Goal: Information Seeking & Learning: Check status

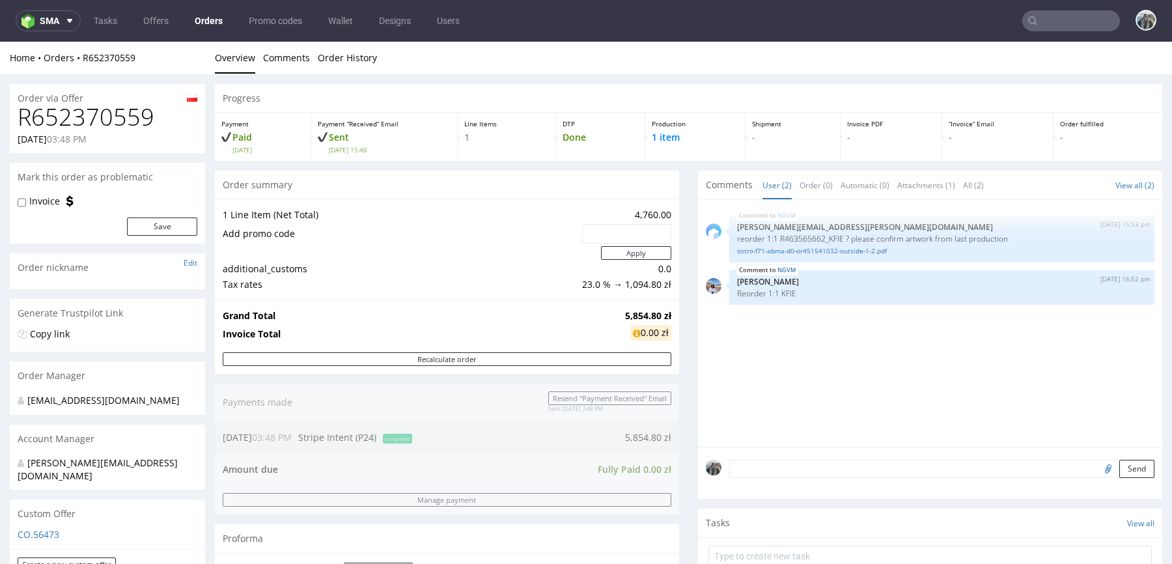
click at [127, 118] on h1 "R652370559" at bounding box center [108, 117] width 180 height 26
copy h1 "R652370559"
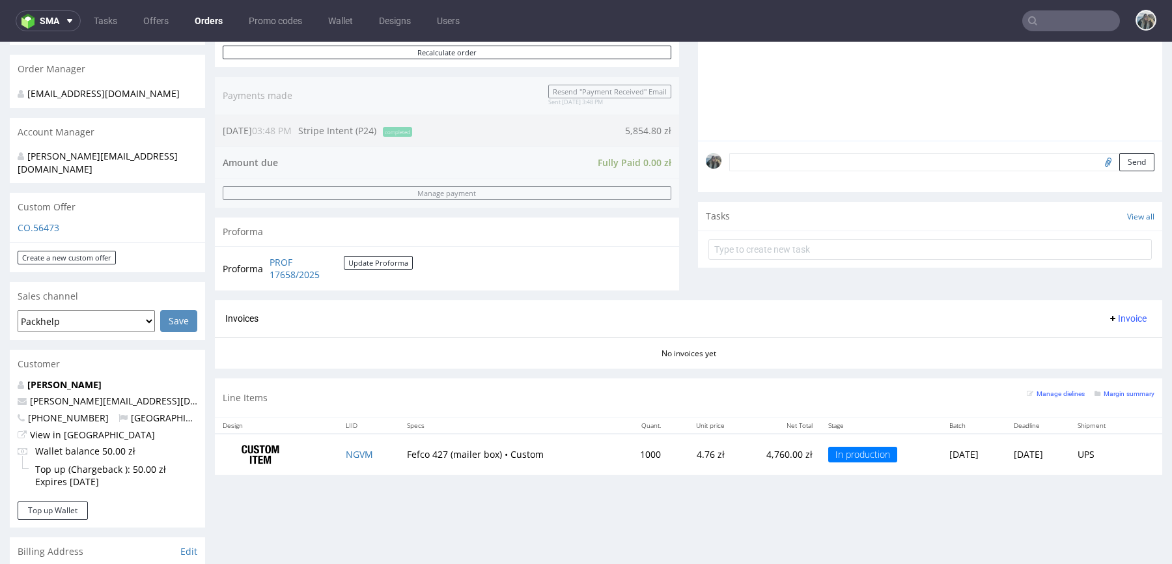
scroll to position [299, 0]
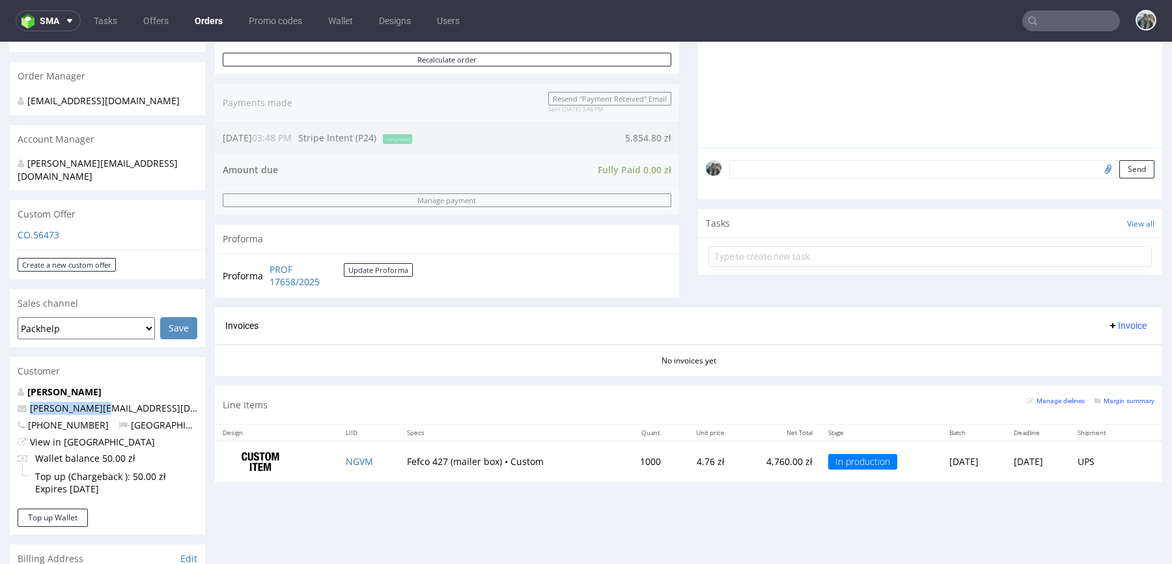
drag, startPoint x: 111, startPoint y: 397, endPoint x: 0, endPoint y: 395, distance: 111.3
click at [0, 396] on div "Order via Offer R652370559 20.08.2025 03:48 PM Mark this order as problematic I…" at bounding box center [586, 378] width 1172 height 1207
copy span "anna@manifiq.pl"
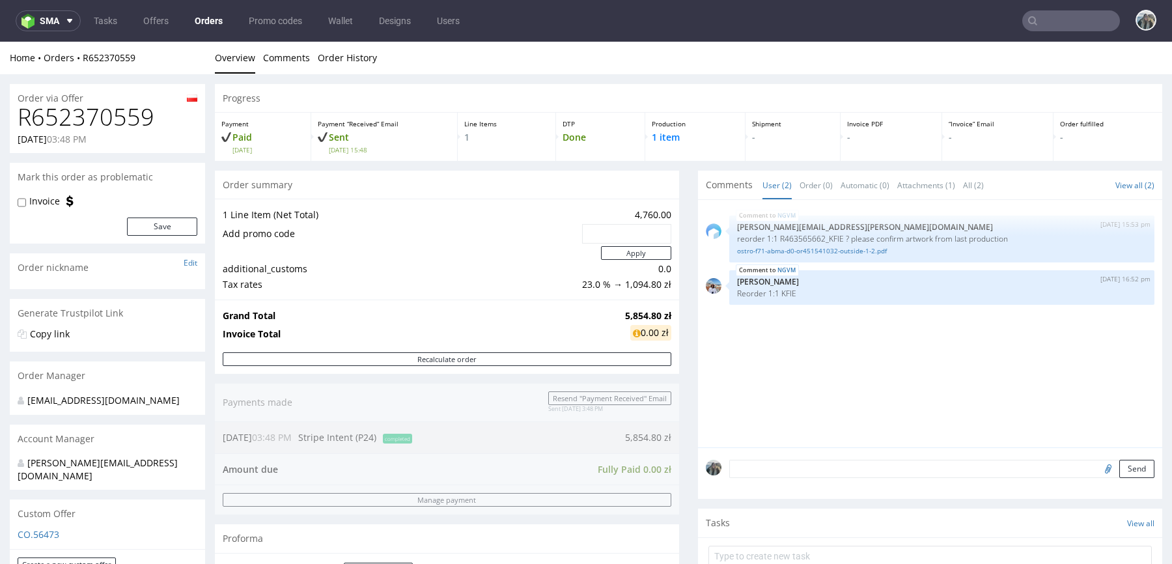
click at [74, 113] on h1 "R652370559" at bounding box center [108, 117] width 180 height 26
copy h1 "R652370559"
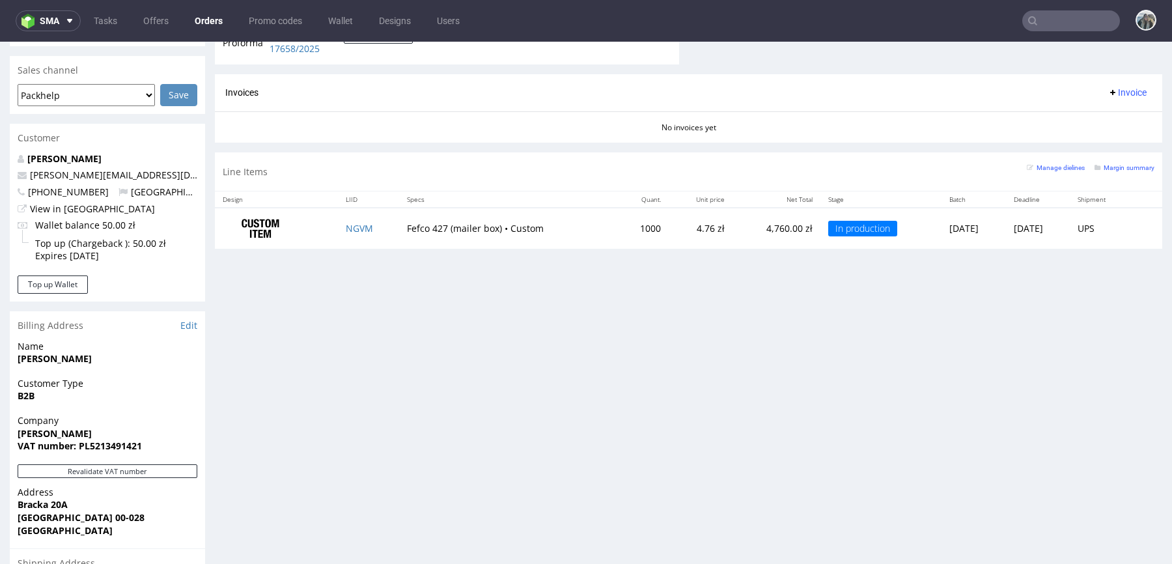
scroll to position [568, 0]
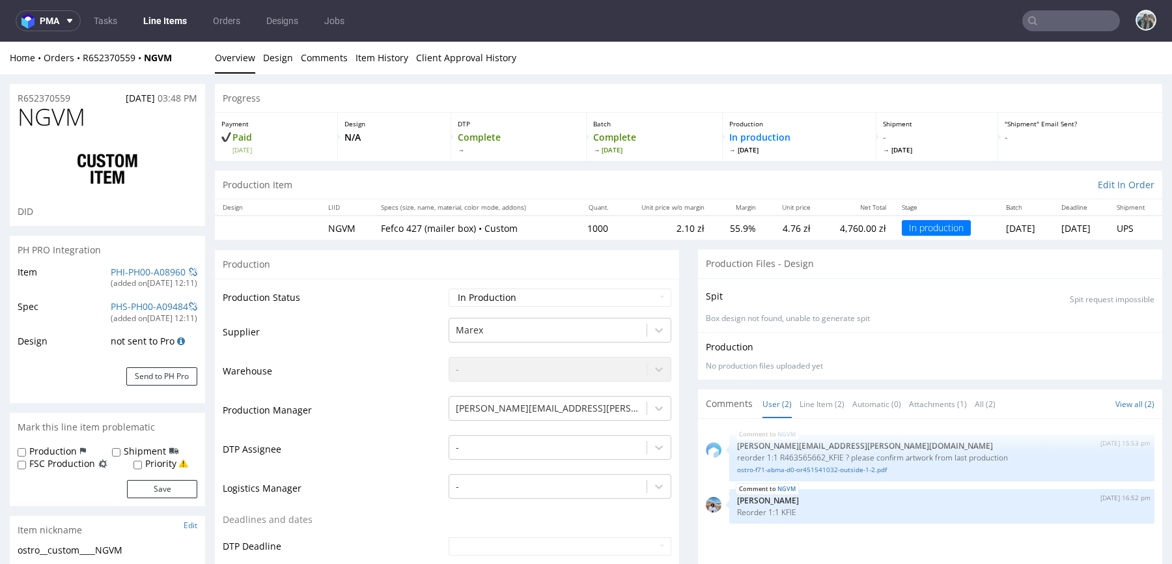
click at [309, 87] on div "Progress" at bounding box center [688, 98] width 947 height 29
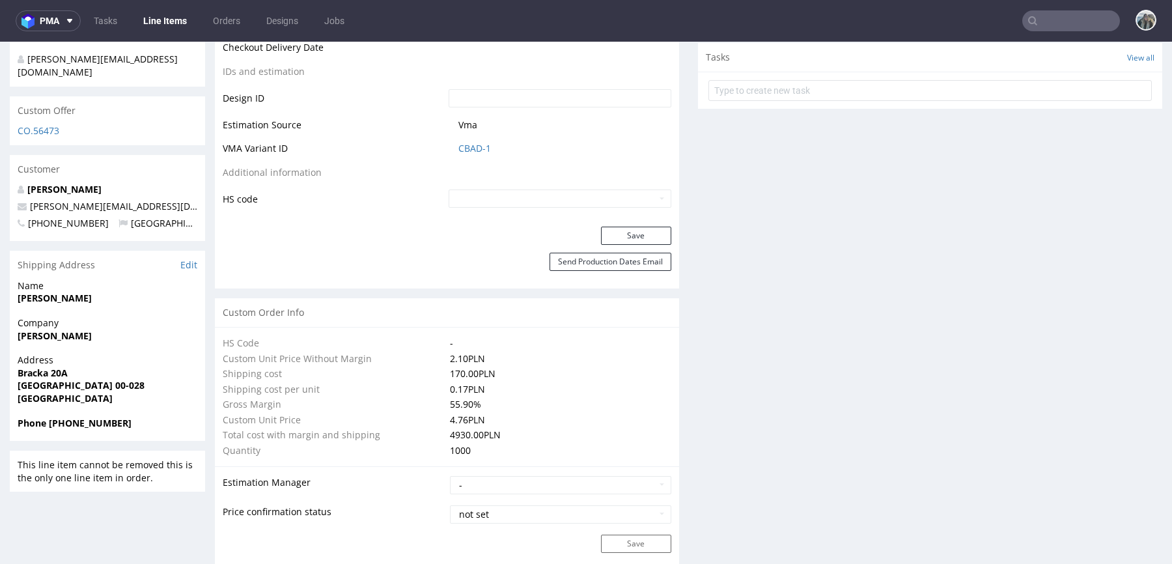
scroll to position [734, 0]
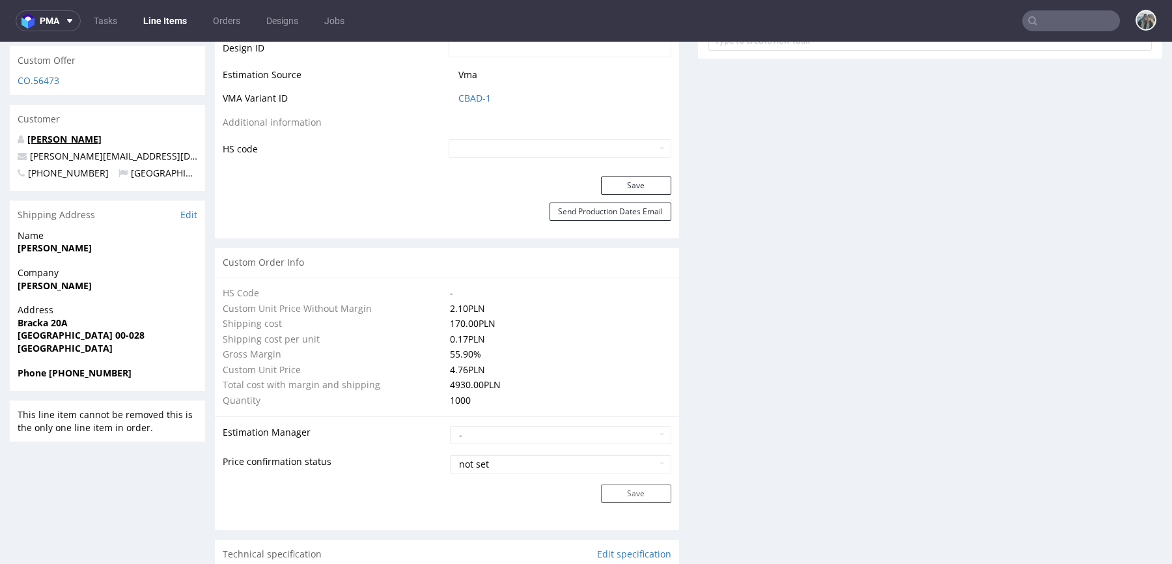
click at [63, 133] on link "Konrad Duś" at bounding box center [64, 139] width 74 height 12
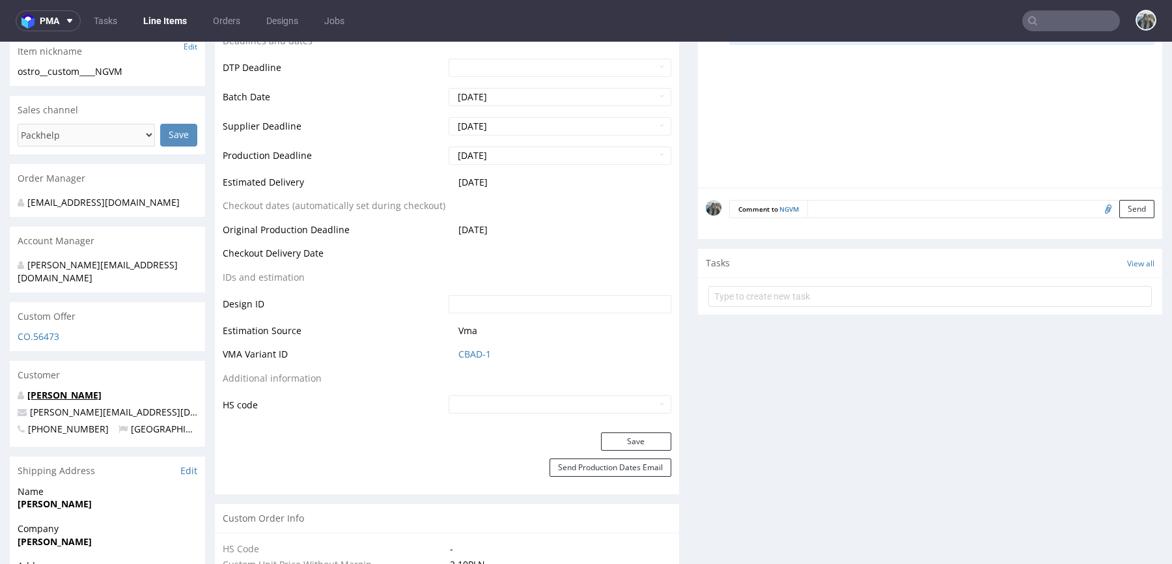
scroll to position [0, 0]
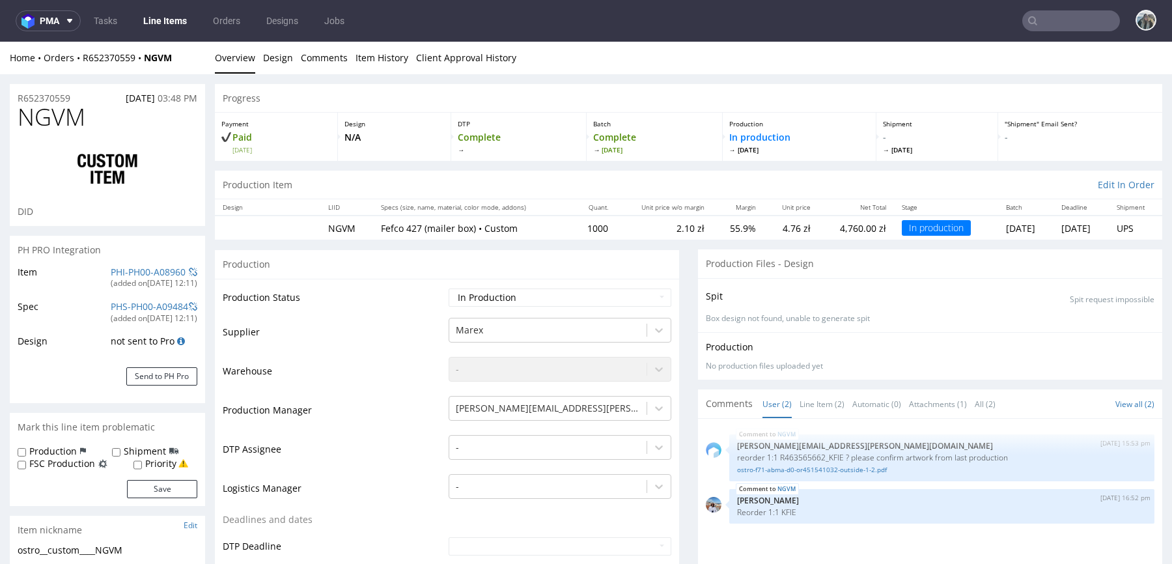
click at [61, 104] on span "NGVM" at bounding box center [52, 117] width 68 height 26
click at [49, 106] on span "NGVM" at bounding box center [52, 117] width 68 height 26
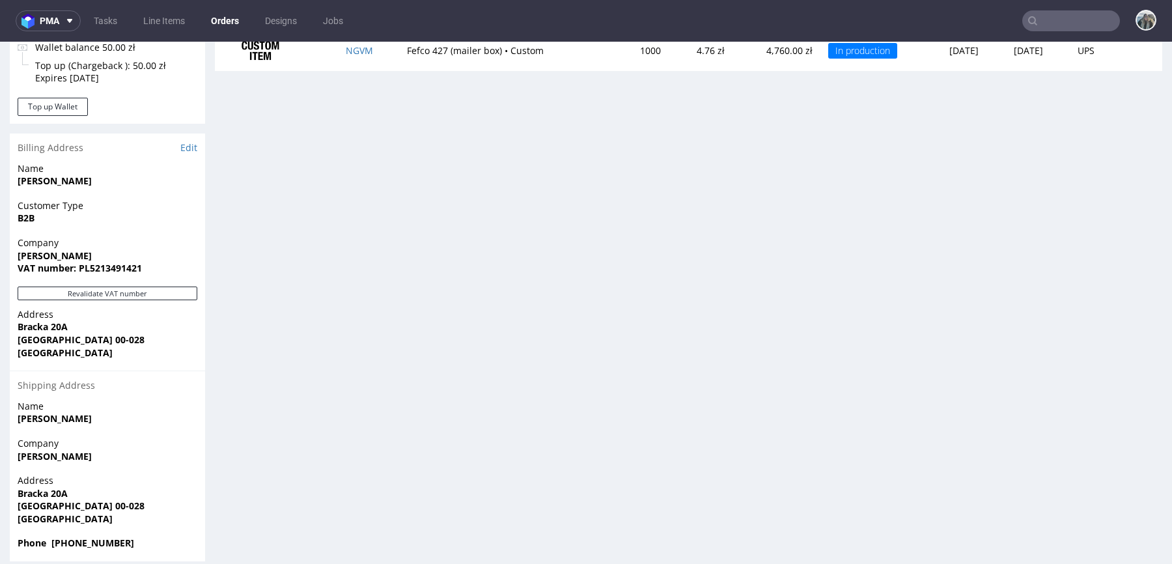
scroll to position [3, 0]
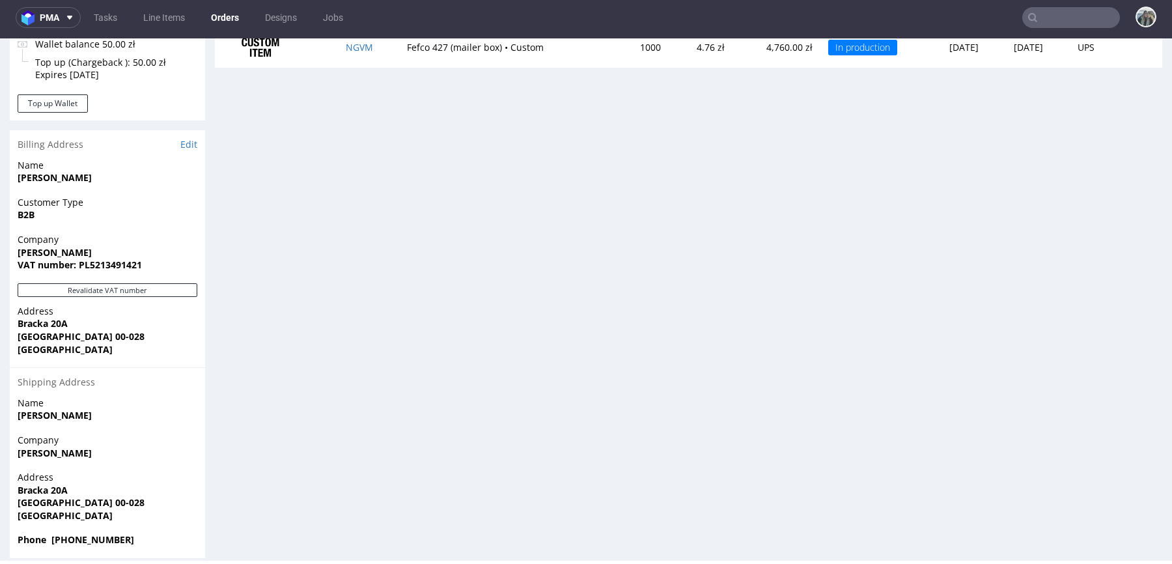
click at [1073, 36] on nav "pma Tasks Line Items Orders Designs Jobs" at bounding box center [586, 18] width 1172 height 42
click at [1076, 28] on nav "pma Tasks Line Items Orders Designs Jobs" at bounding box center [586, 18] width 1172 height 42
click at [1078, 20] on input "text" at bounding box center [1071, 17] width 98 height 21
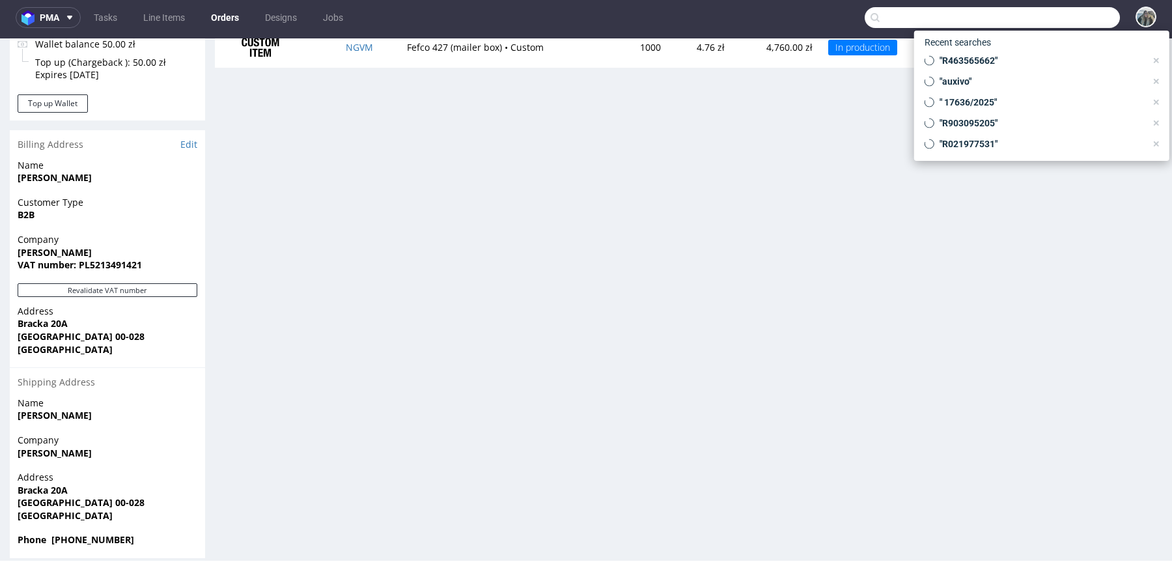
paste input "rebottled"
type input "rebottled"
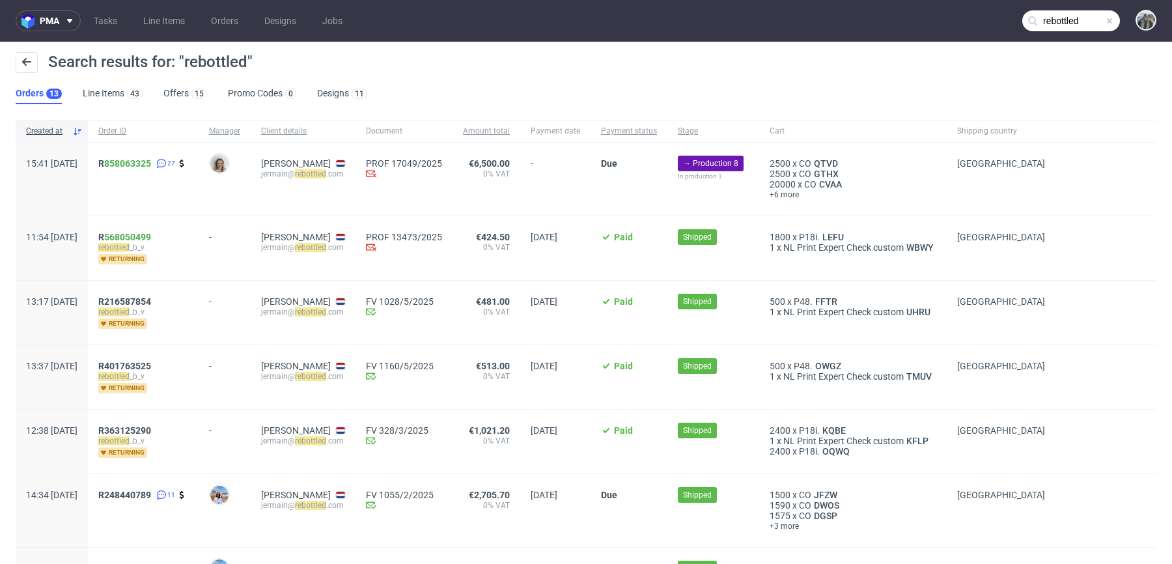
click at [154, 171] on span "R 858063325 27" at bounding box center [143, 179] width 90 height 42
click at [151, 161] on link "858063325" at bounding box center [127, 163] width 47 height 10
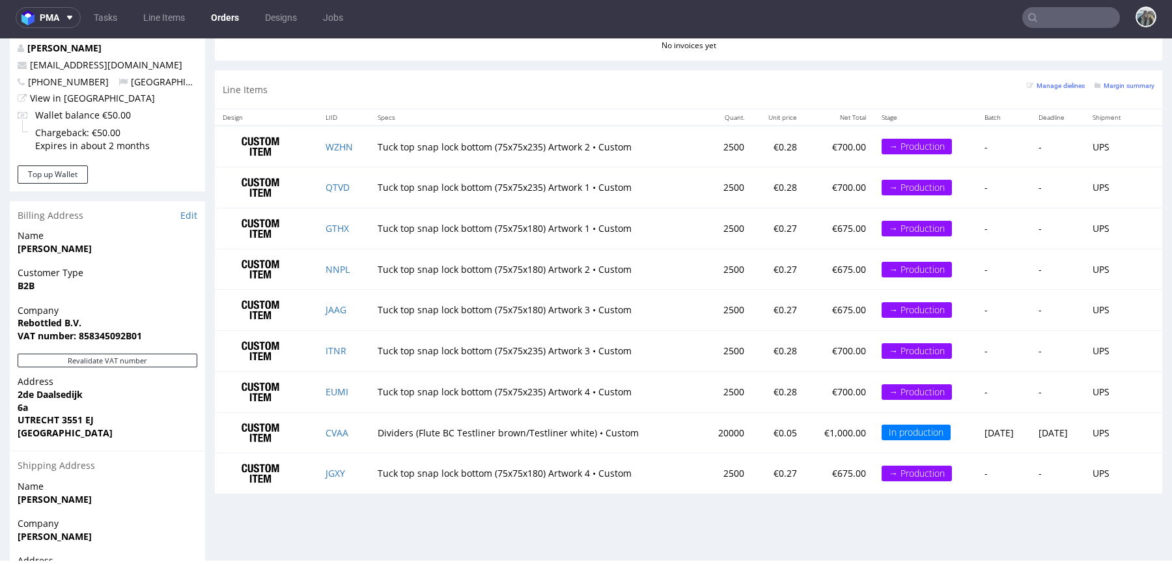
scroll to position [646, 0]
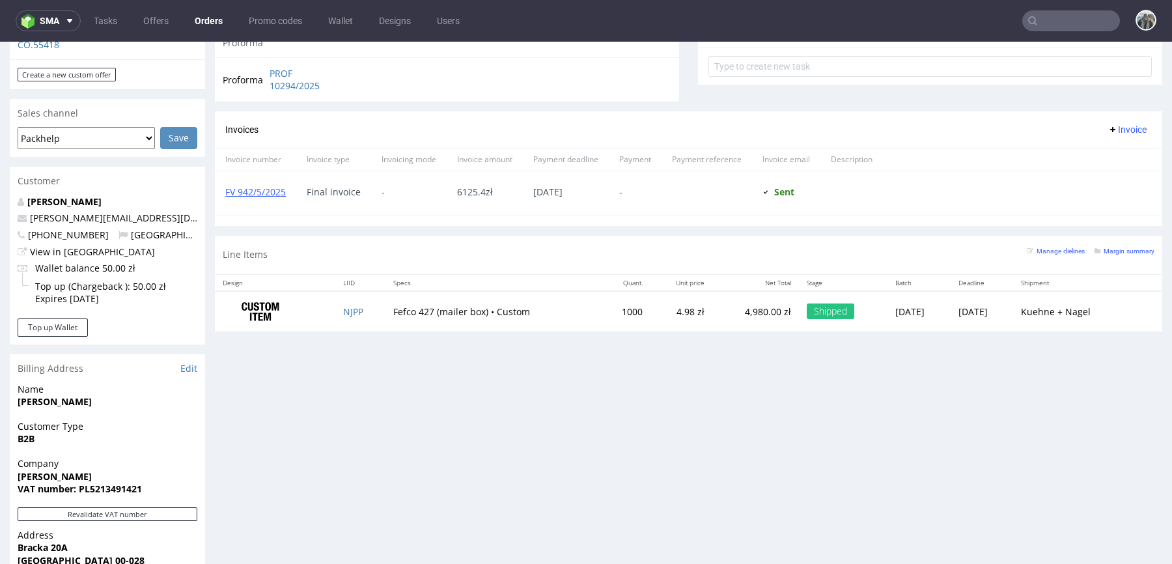
scroll to position [591, 0]
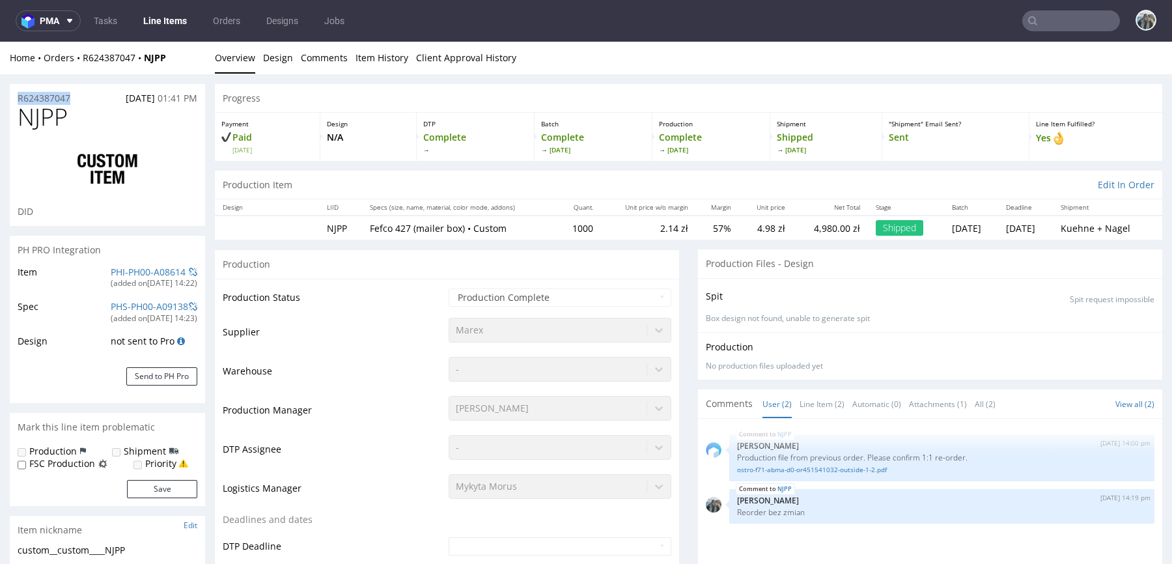
drag, startPoint x: 85, startPoint y: 99, endPoint x: 0, endPoint y: 99, distance: 84.6
copy p "R624387047"
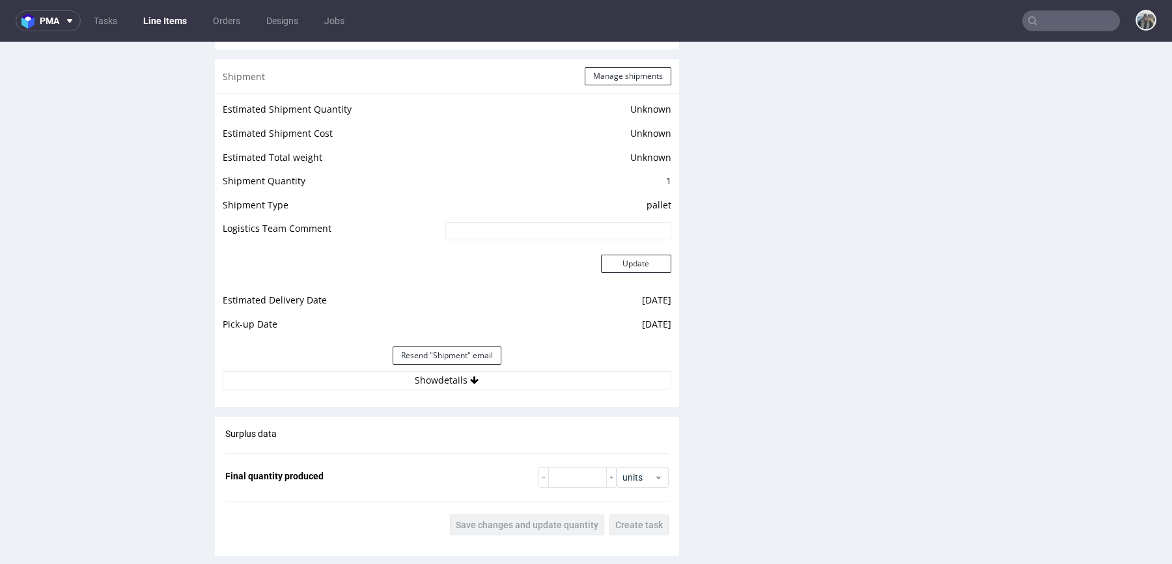
scroll to position [1772, 0]
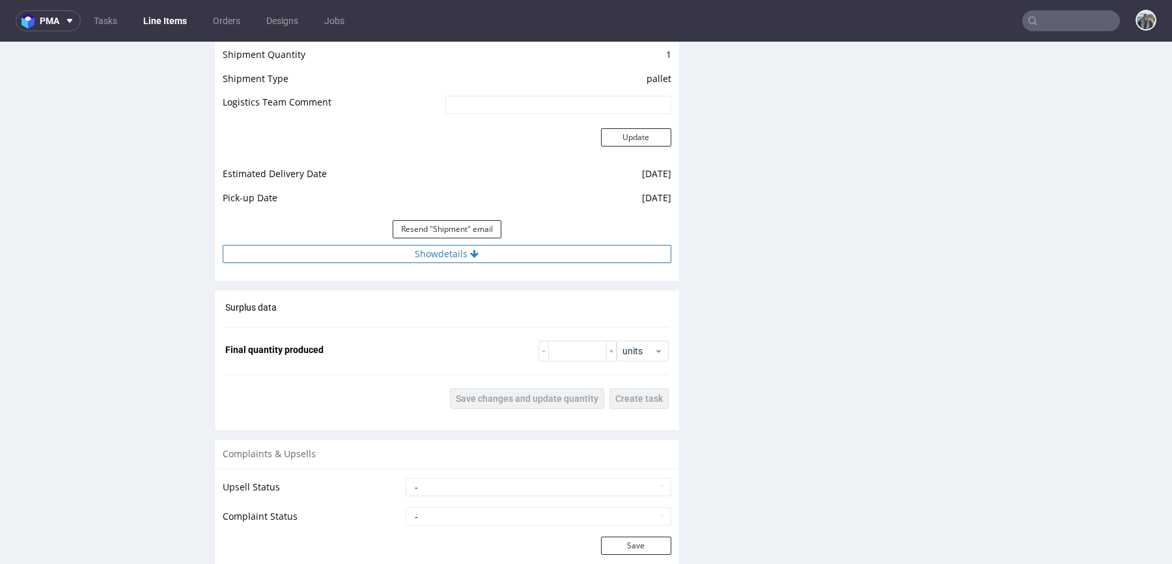
click at [475, 263] on button "Show details" at bounding box center [447, 254] width 449 height 18
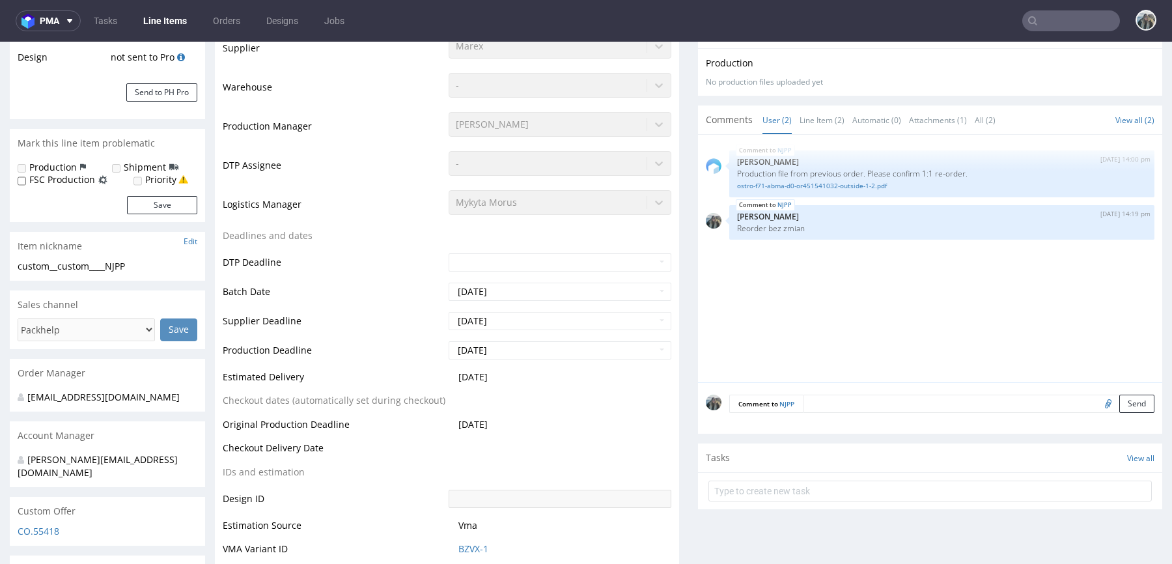
scroll to position [643, 0]
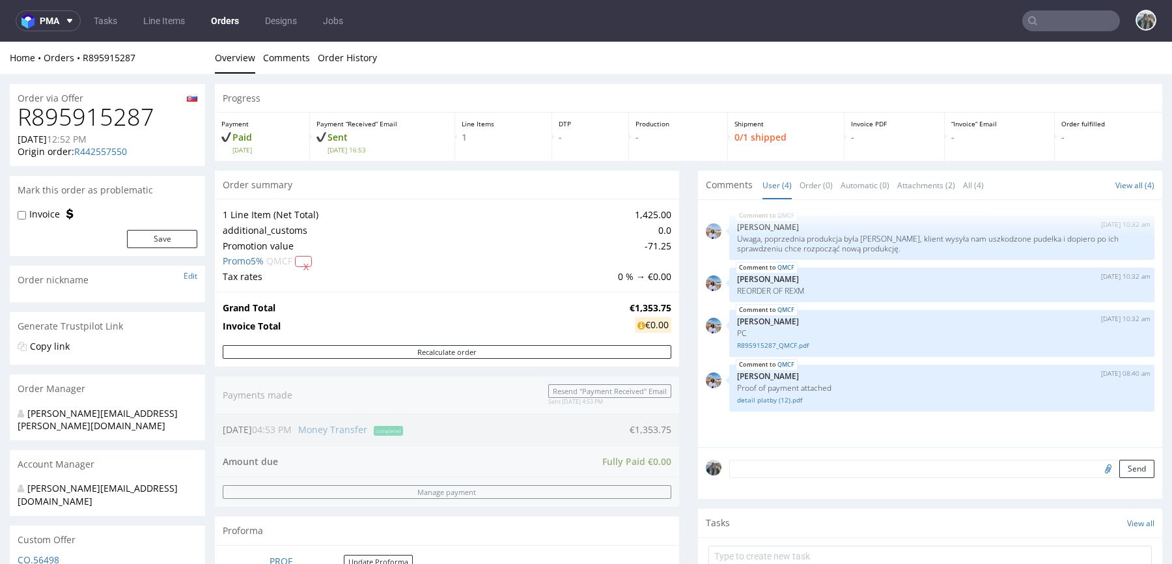
click at [85, 122] on h1 "R895915287" at bounding box center [108, 117] width 180 height 26
copy h1 "R895915287"
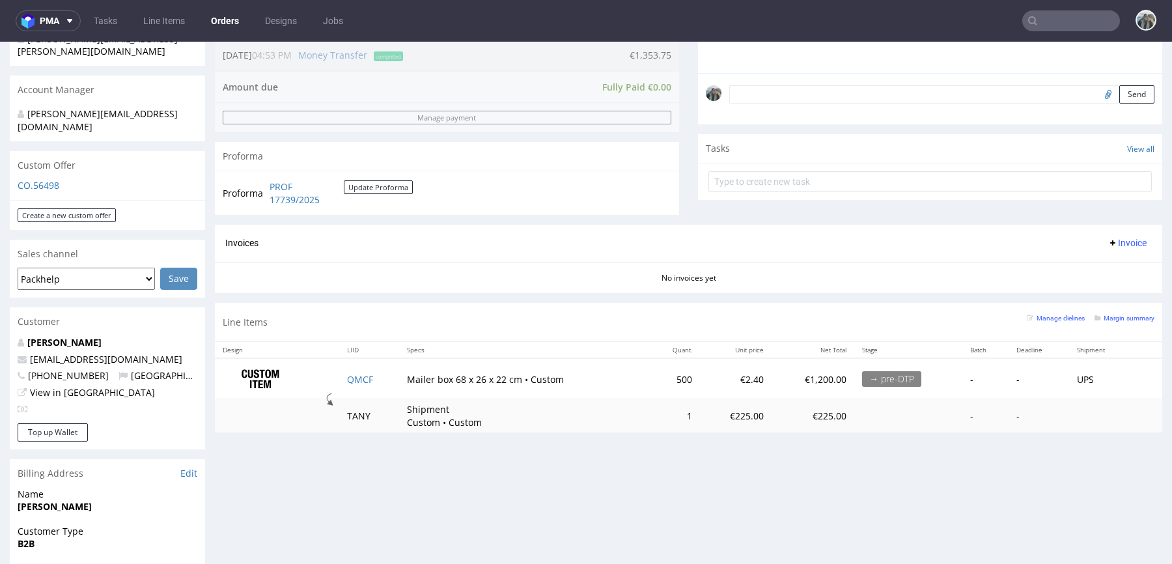
scroll to position [451, 0]
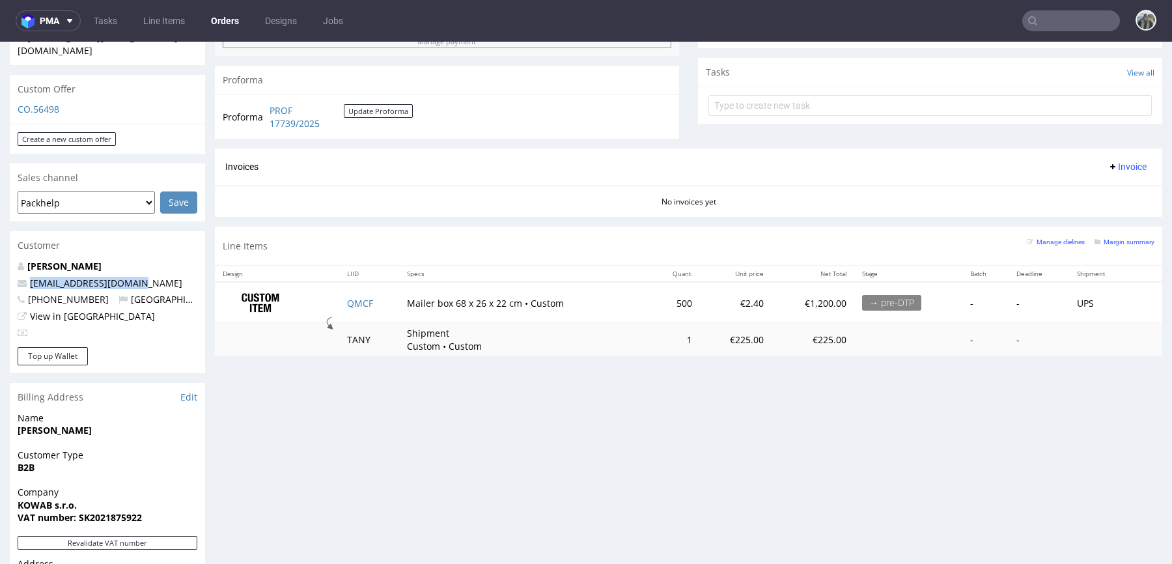
drag, startPoint x: 137, startPoint y: 262, endPoint x: 0, endPoint y: 262, distance: 136.7
click at [0, 262] on div "Order via Offer R895915287 20.08.2025 12:52 PM Origin order: R442557550 Reorder…" at bounding box center [586, 222] width 1172 height 1197
copy span "chiara.meli@auxivo.com"
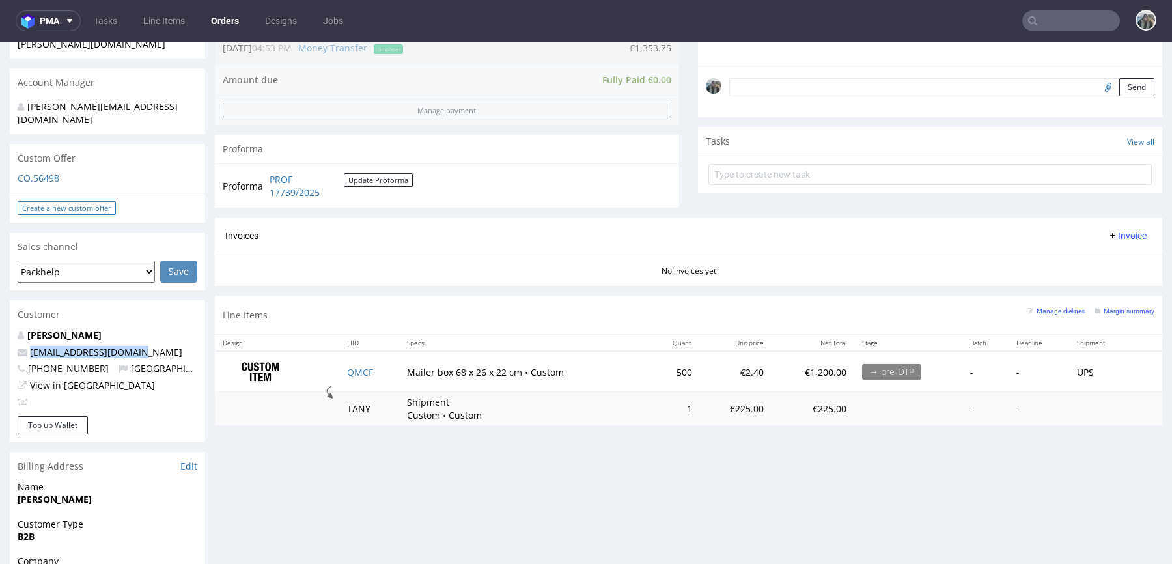
scroll to position [0, 0]
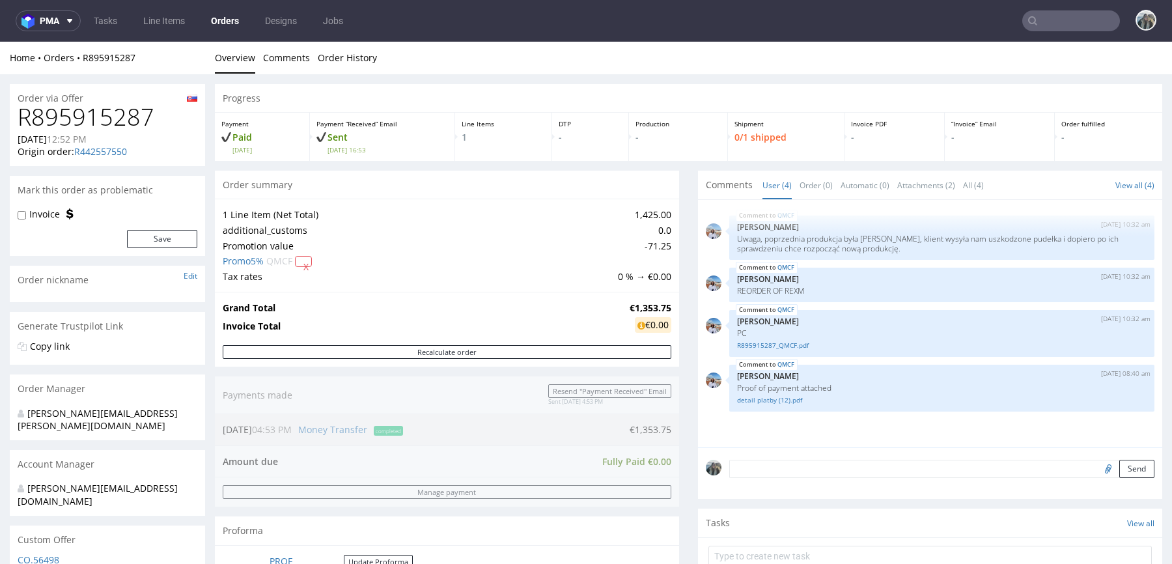
click at [109, 113] on h1 "R895915287" at bounding box center [108, 117] width 180 height 26
click at [109, 114] on h1 "R895915287" at bounding box center [108, 117] width 180 height 26
copy h1 "R895915287"
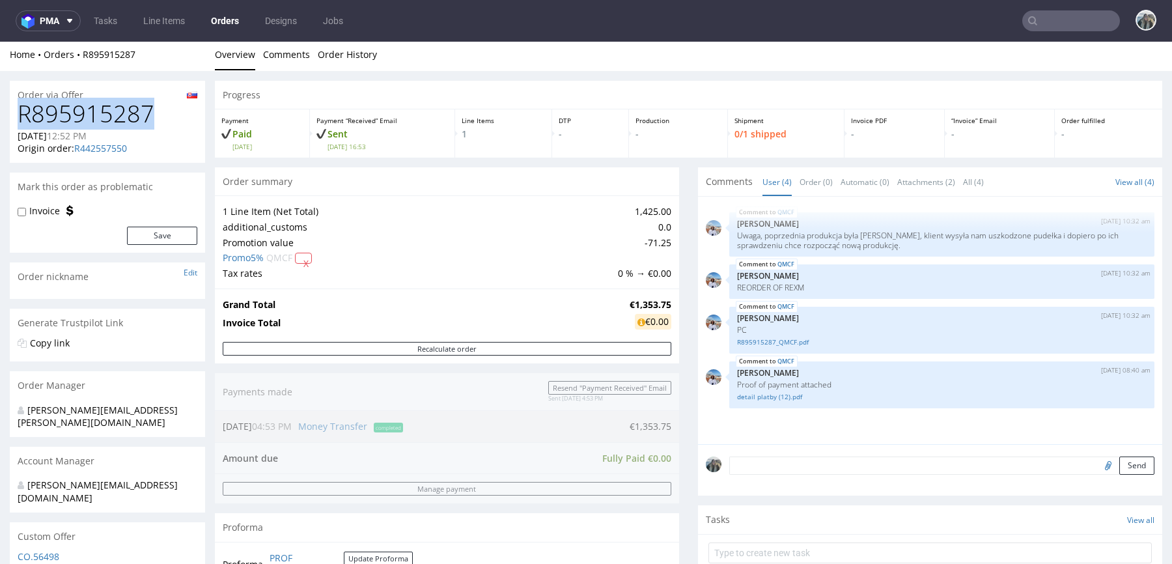
scroll to position [4, 0]
click at [1068, 8] on nav "pma Tasks Line Items Orders Designs Jobs" at bounding box center [586, 21] width 1172 height 42
click at [1074, 26] on input "text" at bounding box center [1071, 20] width 98 height 21
paste input "lateralthinking"
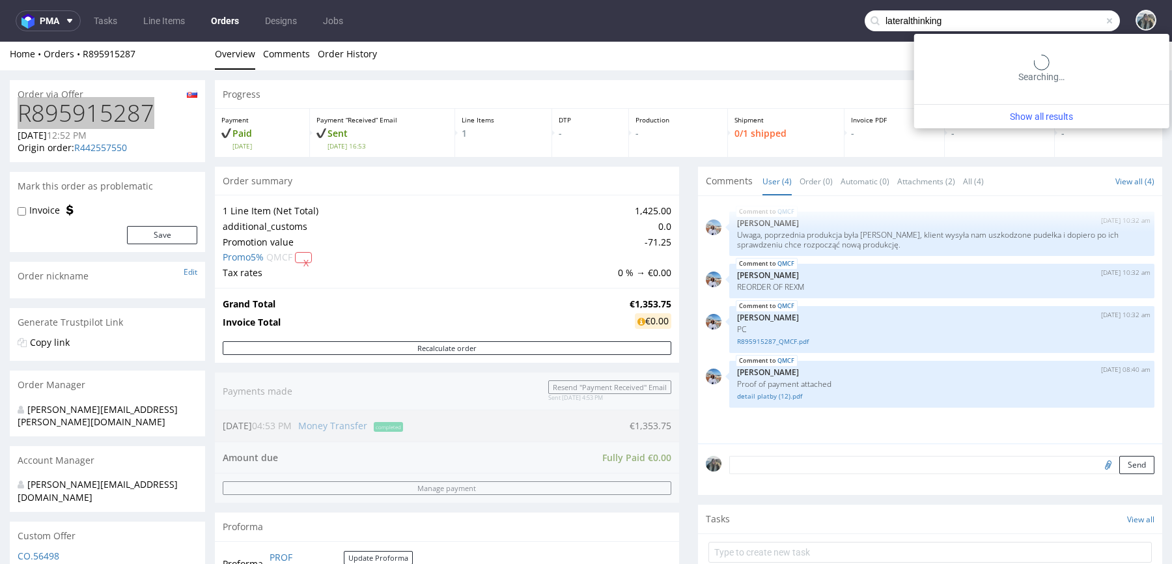
type input "lateralthinking"
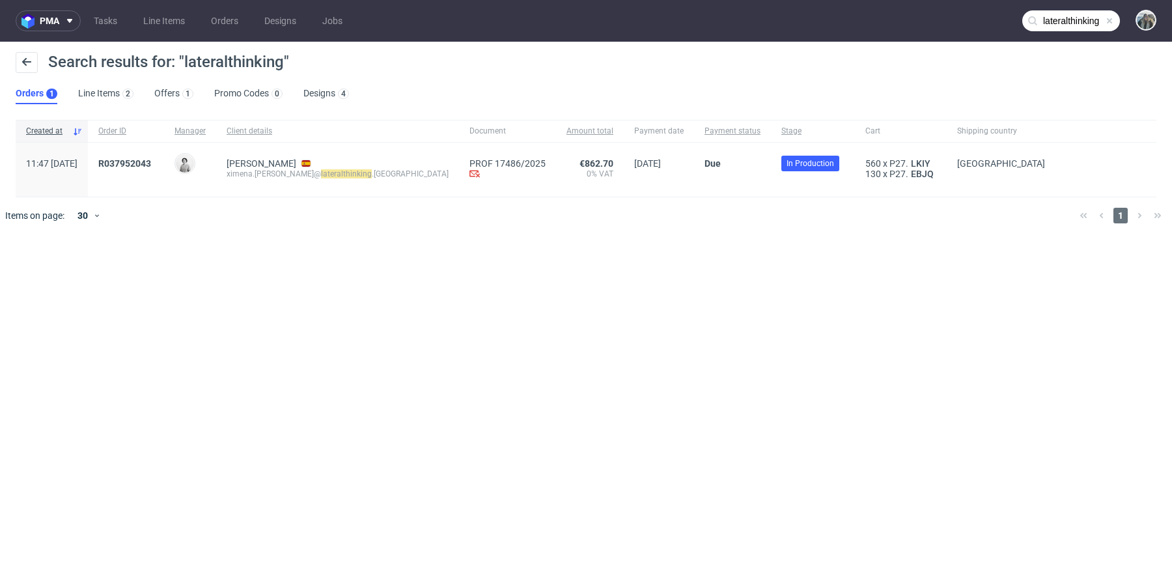
drag, startPoint x: 144, startPoint y: 178, endPoint x: 134, endPoint y: 168, distance: 13.8
click at [134, 168] on div "R037952043" at bounding box center [126, 170] width 76 height 54
copy span "R037952043"
click at [151, 163] on span "R037952043" at bounding box center [124, 163] width 53 height 10
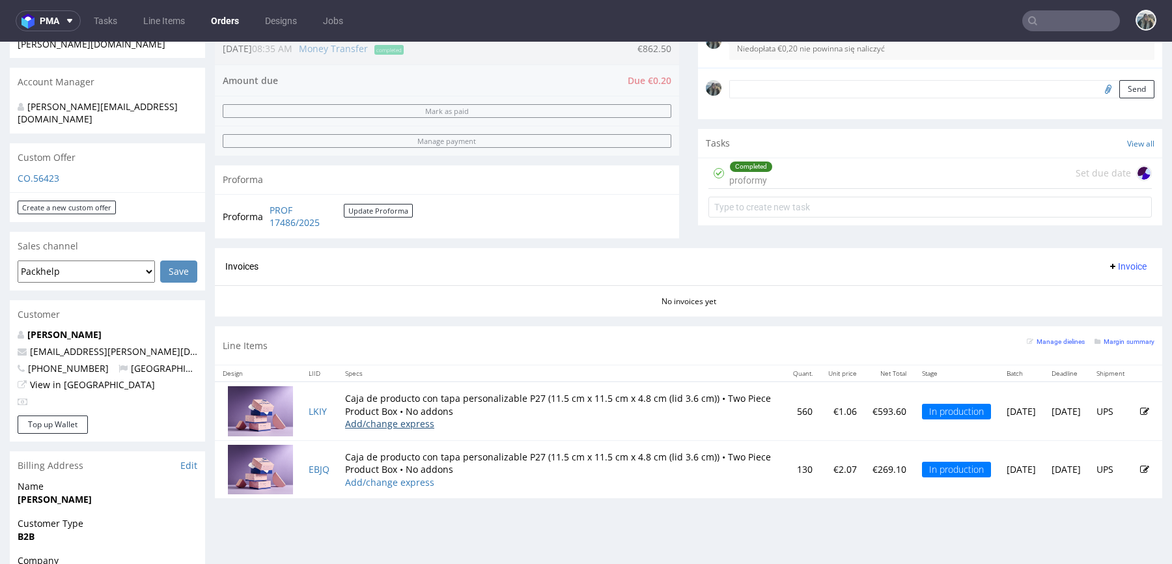
scroll to position [446, 0]
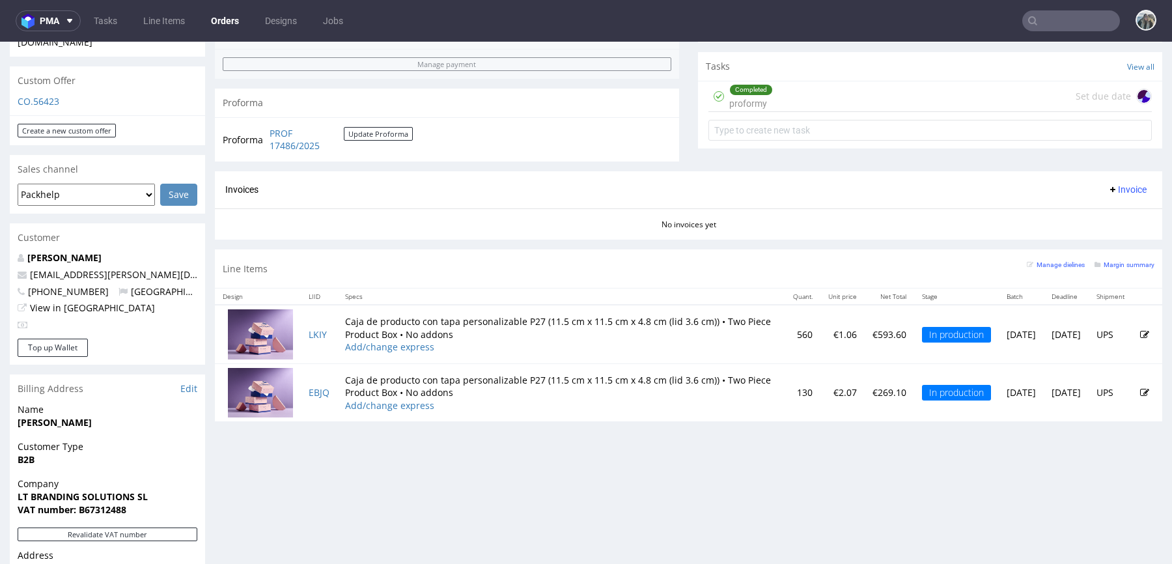
click at [1040, 21] on input "text" at bounding box center [1071, 20] width 98 height 21
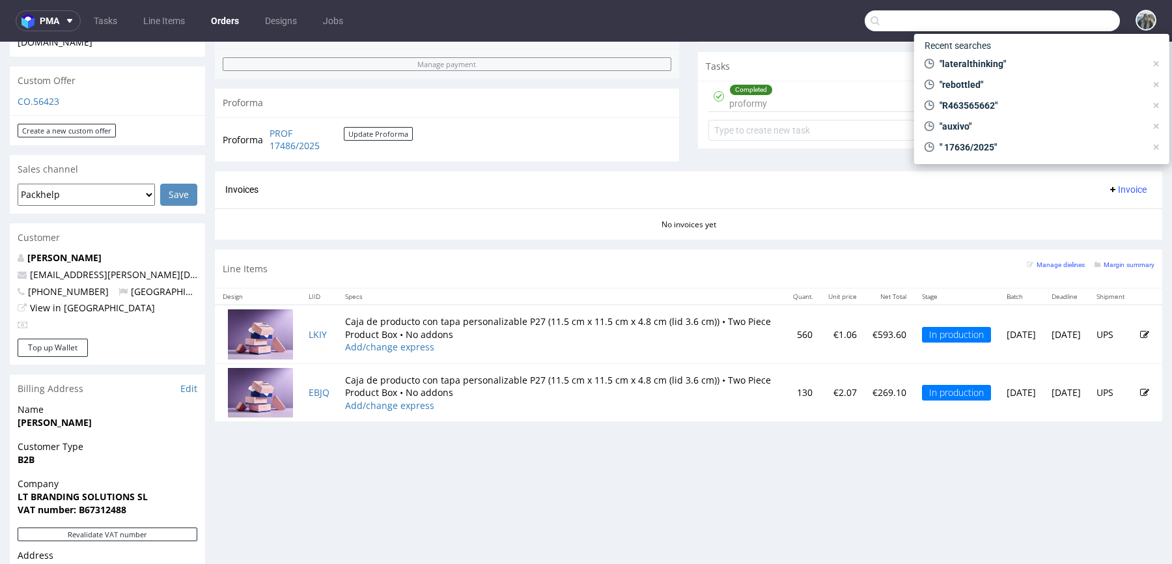
paste input "europe"
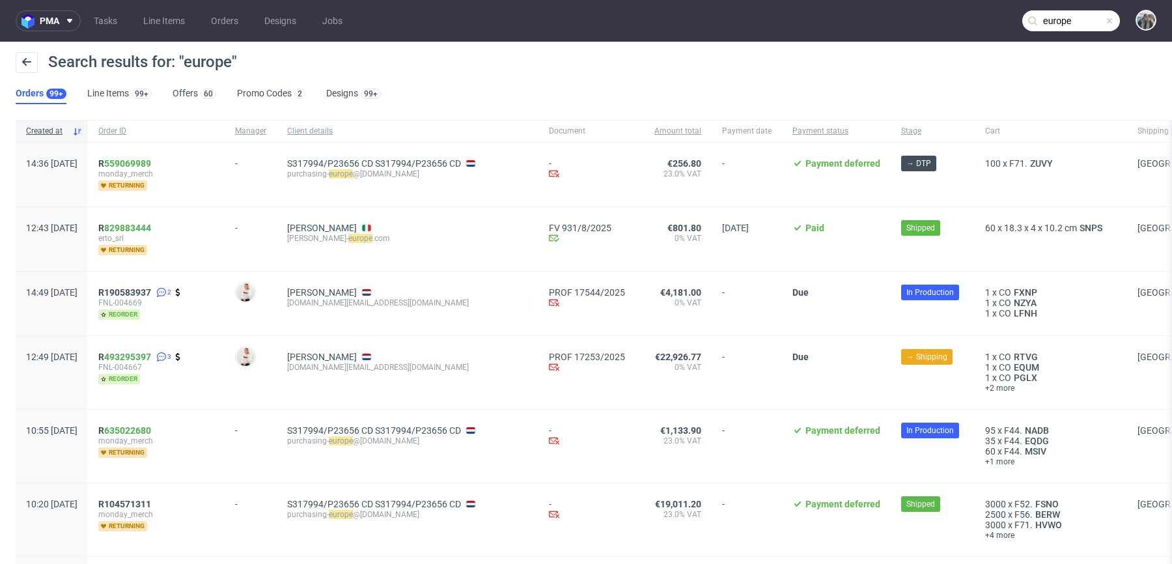
scroll to position [14, 0]
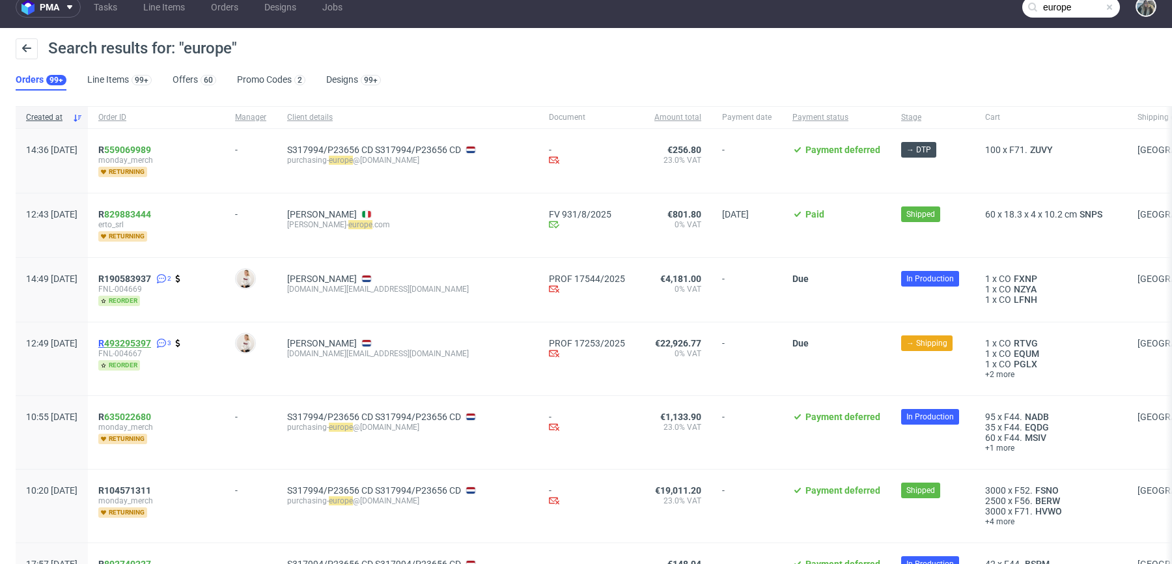
click at [148, 339] on link "493295397" at bounding box center [127, 343] width 47 height 10
click at [139, 342] on span "R 493295397" at bounding box center [124, 343] width 53 height 10
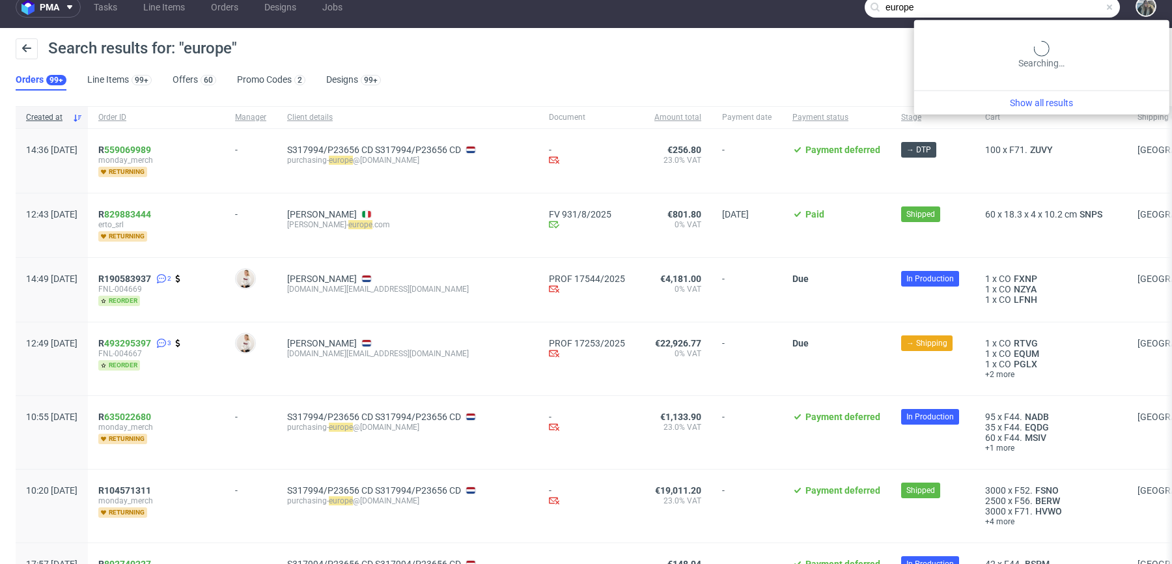
click at [1063, 16] on input "europe" at bounding box center [992, 7] width 255 height 21
paste input "luna@issey-europe.com"
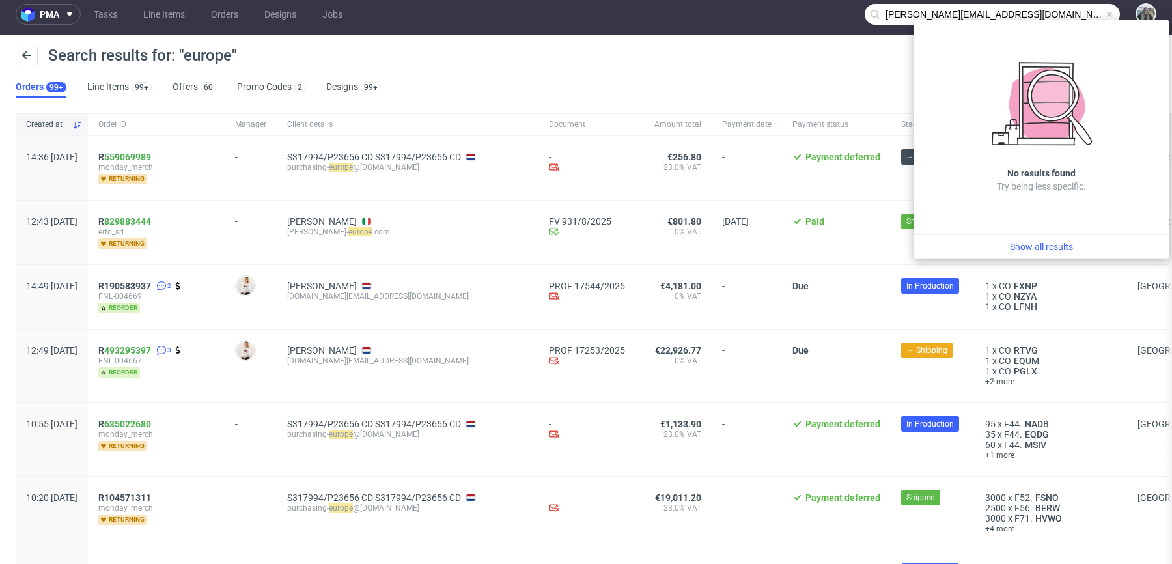
drag, startPoint x: 889, startPoint y: 7, endPoint x: 832, endPoint y: 0, distance: 57.0
click at [832, 0] on nav "pma Tasks Line Items Orders Designs Jobs luna@issey-europe.com" at bounding box center [586, 14] width 1172 height 42
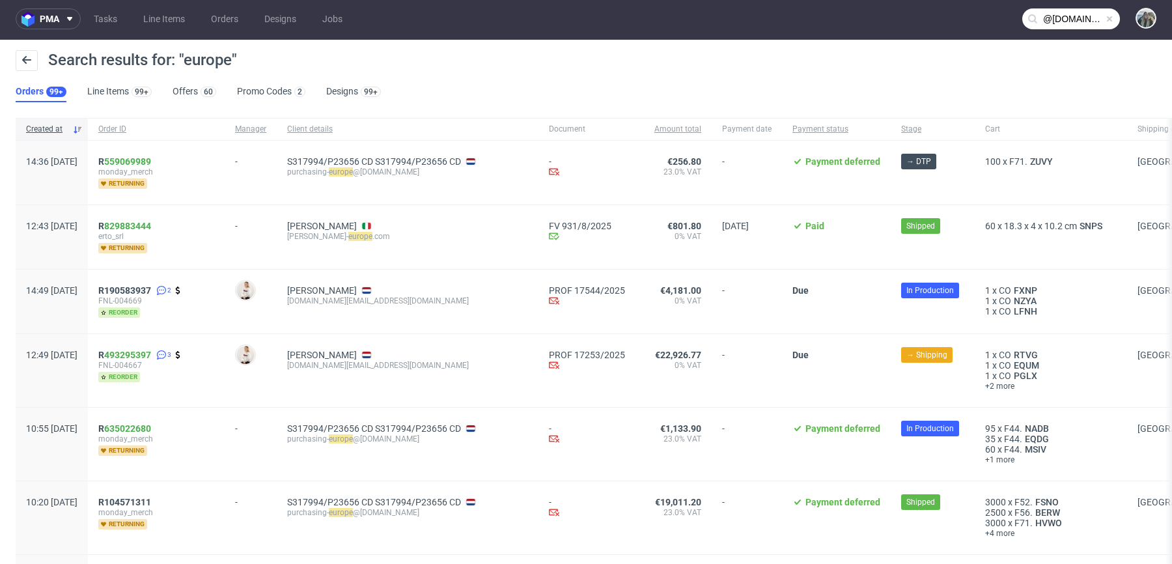
type input "@issey-europe.com"
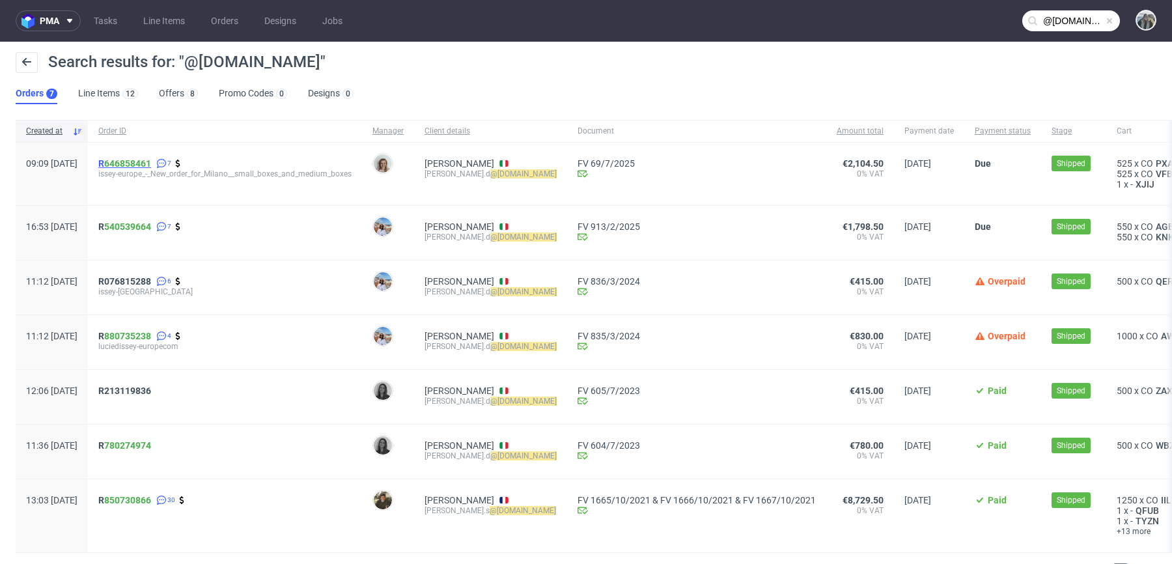
click at [142, 161] on span "R 646858461" at bounding box center [124, 163] width 53 height 10
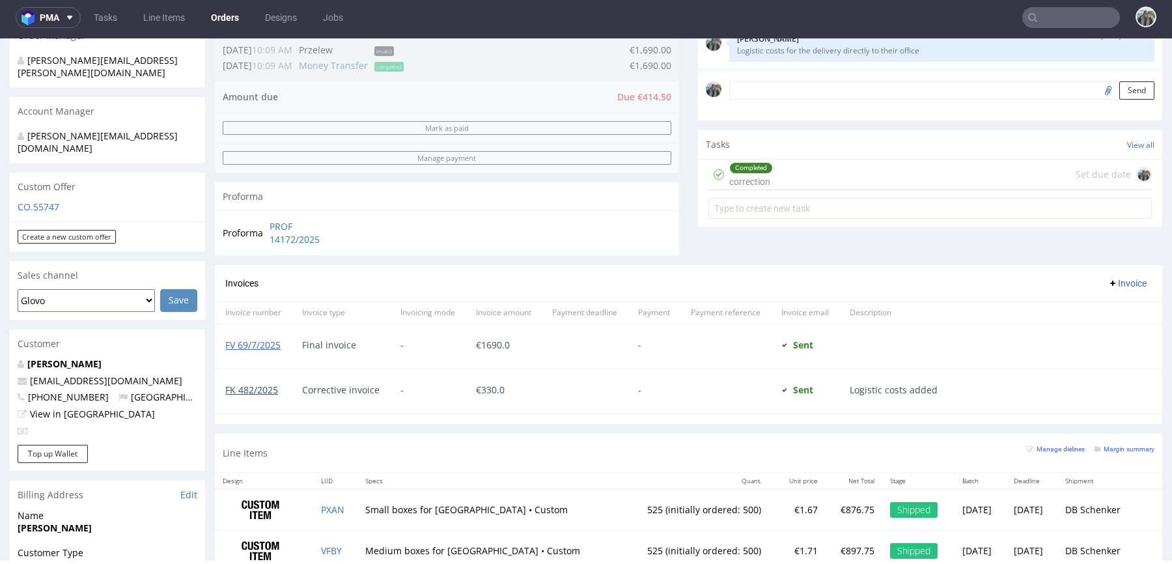
scroll to position [282, 0]
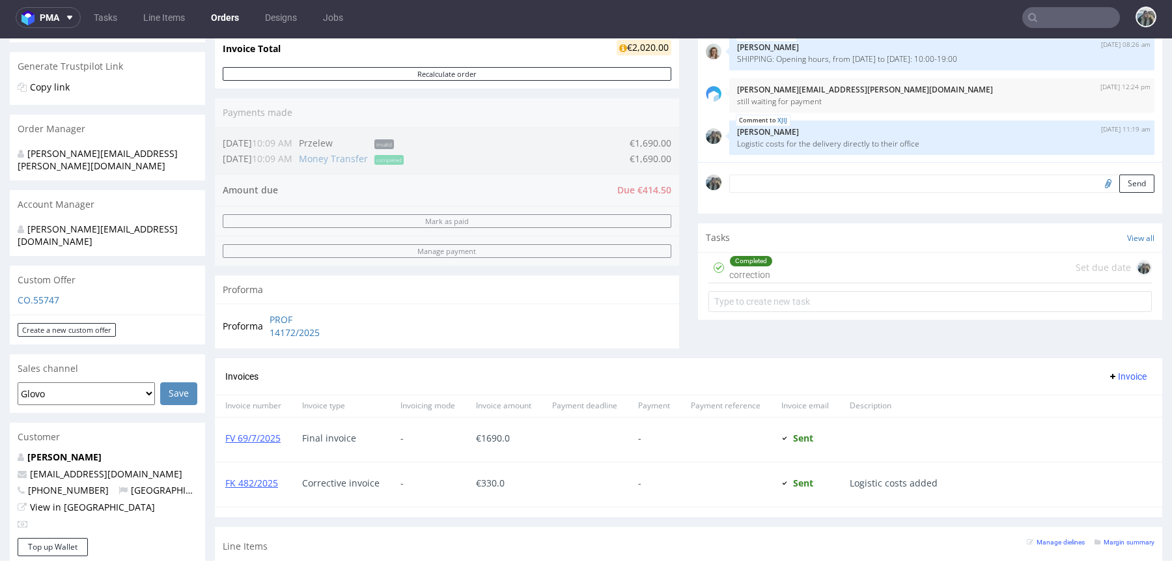
click at [1072, 12] on input "text" at bounding box center [1071, 17] width 98 height 21
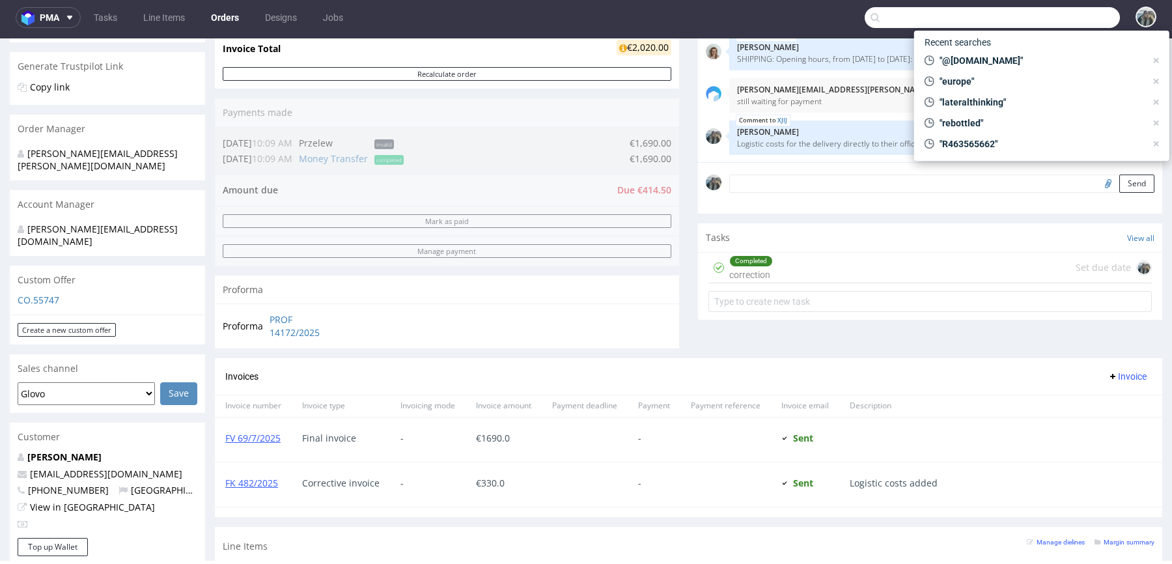
paste input "thelta"
type input "thelta"
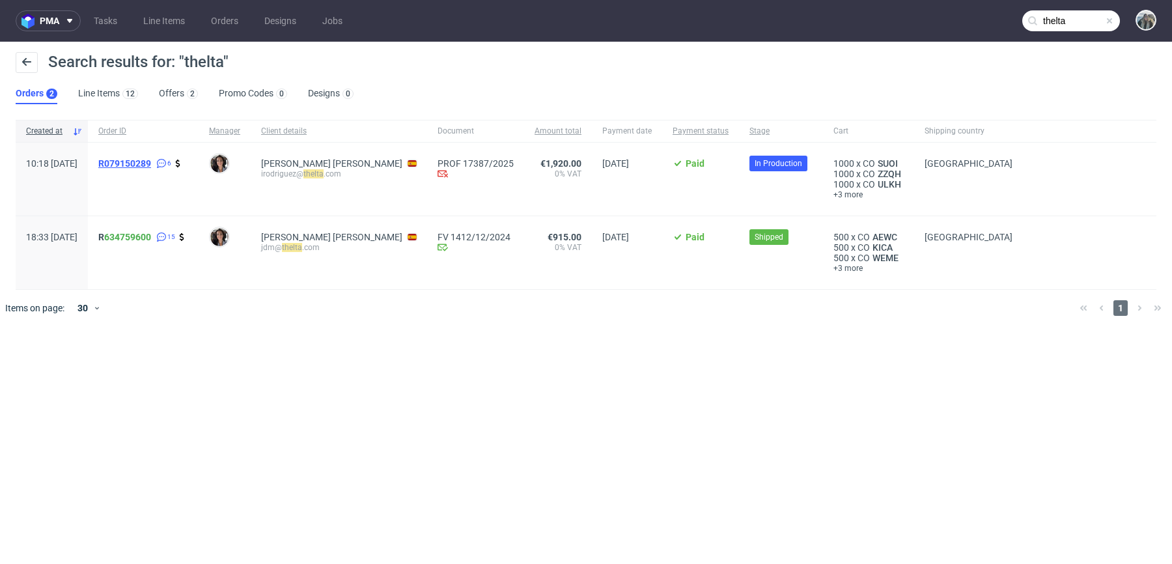
click at [151, 163] on span "R079150289" at bounding box center [124, 163] width 53 height 10
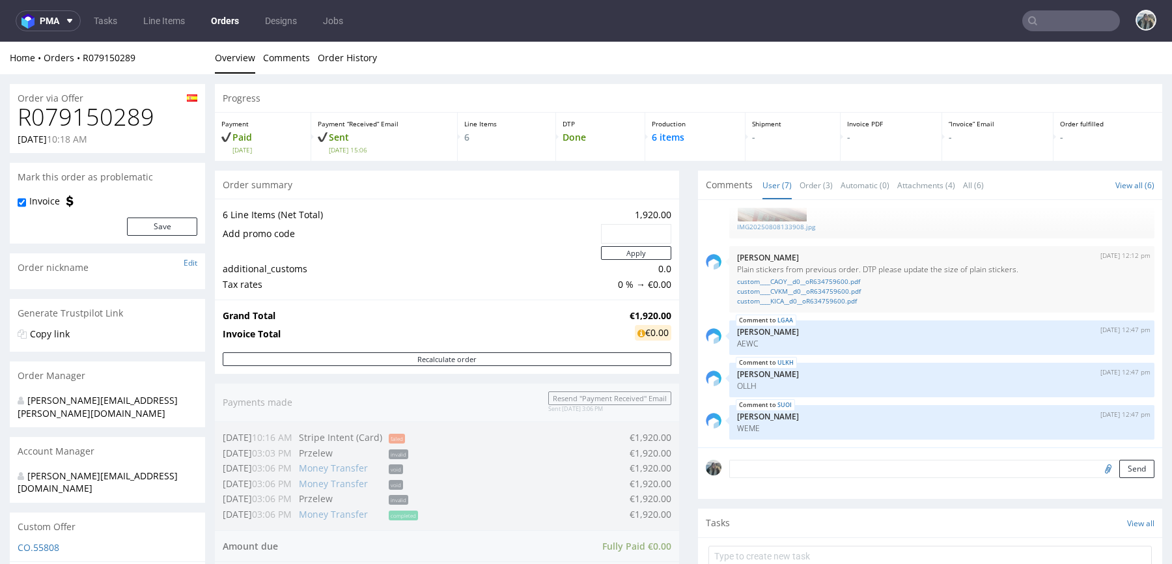
click at [109, 116] on h1 "R079150289" at bounding box center [108, 117] width 180 height 26
click at [109, 117] on h1 "R079150289" at bounding box center [108, 117] width 180 height 26
copy h1 "R079150289"
click at [1068, 18] on input "text" at bounding box center [1071, 20] width 98 height 21
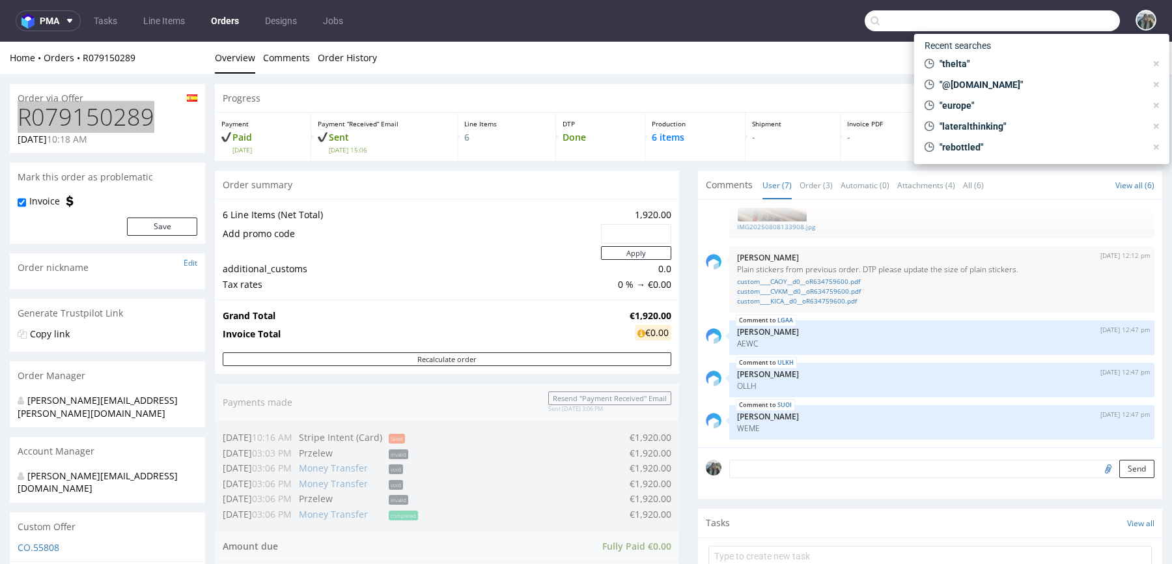
paste input "R420222654"
type input "R420222654"
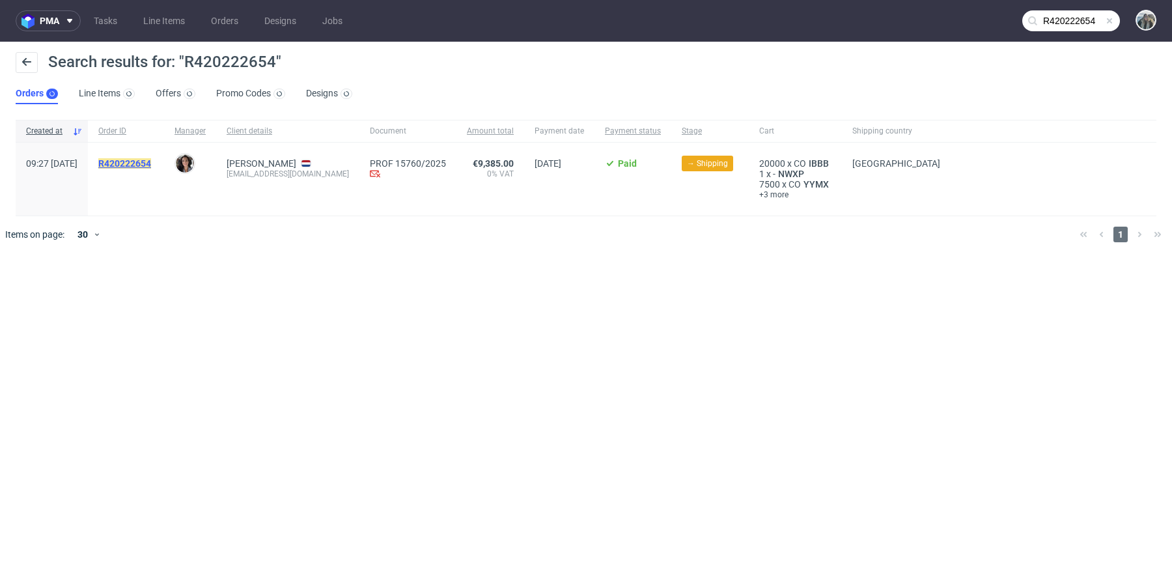
click at [151, 168] on mark "R420222654" at bounding box center [124, 163] width 53 height 10
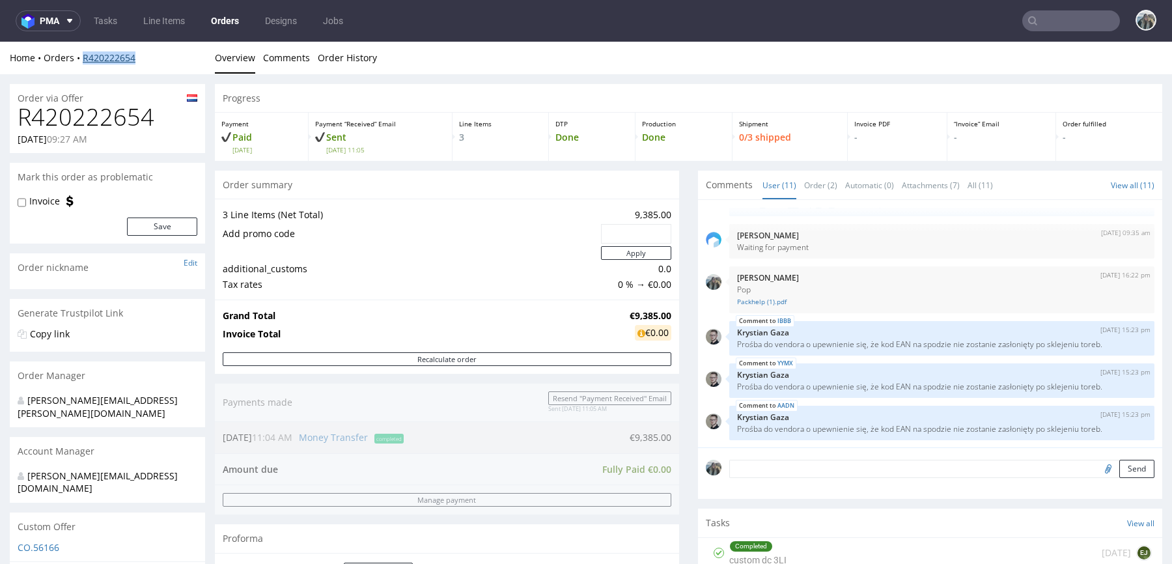
drag, startPoint x: 147, startPoint y: 64, endPoint x: 83, endPoint y: 63, distance: 63.8
click at [83, 63] on div "Home Orders R420222654 Overview Comments Order History" at bounding box center [586, 58] width 1172 height 33
copy link "R420222654"
click at [118, 115] on h1 "R420222654" at bounding box center [108, 117] width 180 height 26
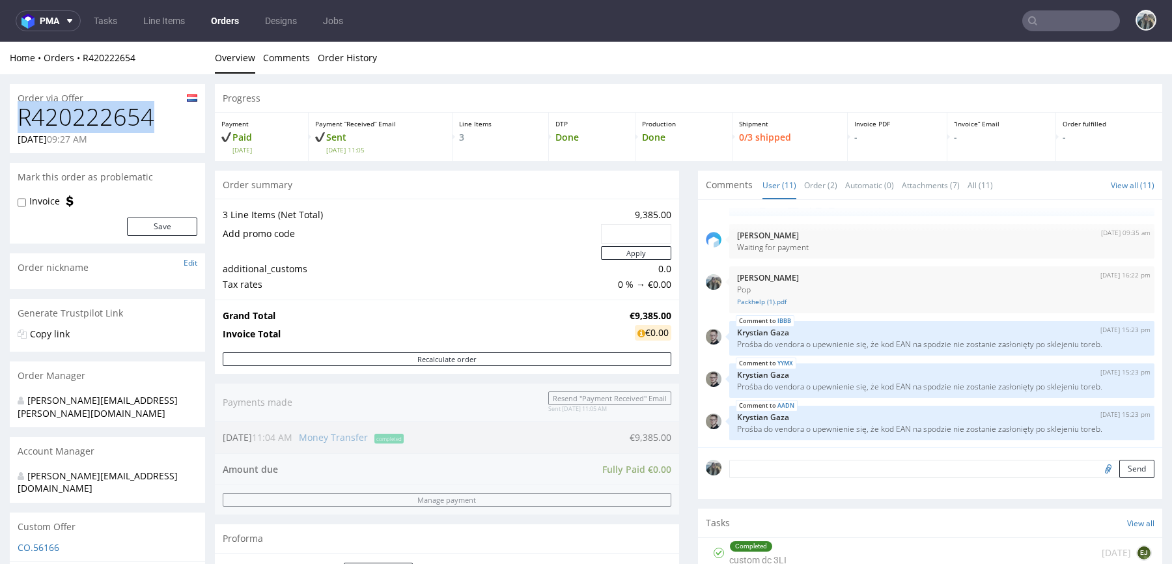
copy h1 "R420222654"
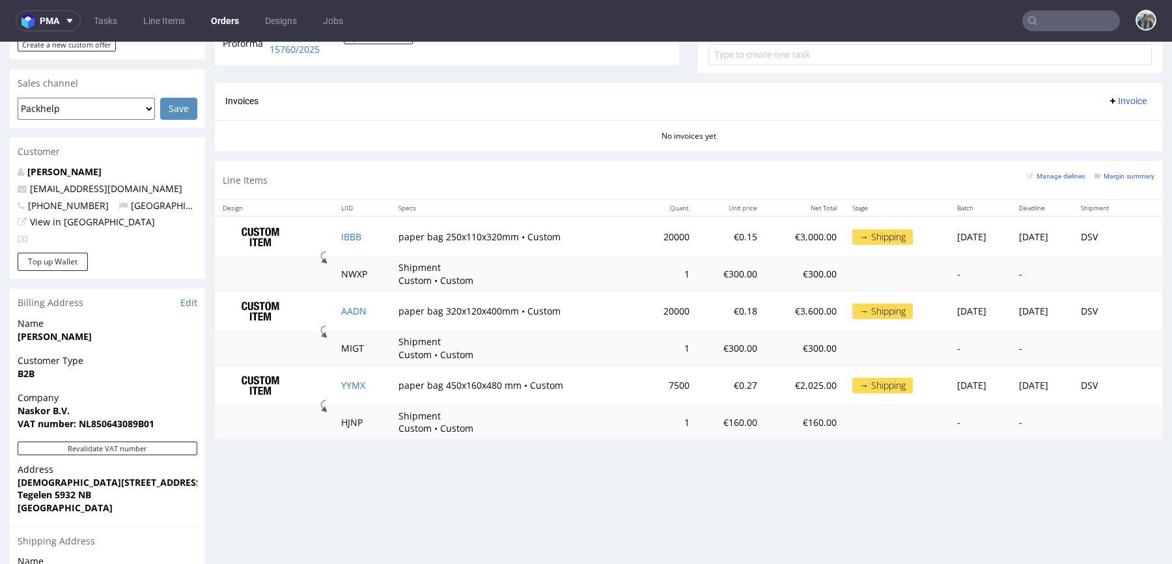
scroll to position [535, 0]
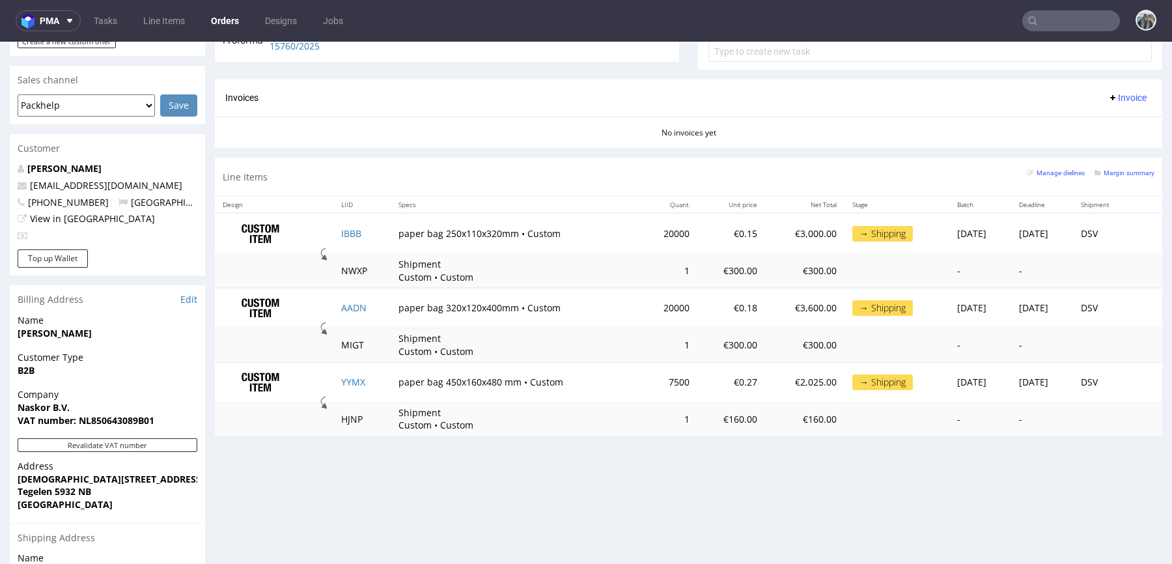
click at [1037, 35] on nav "pma Tasks Line Items Orders Designs Jobs" at bounding box center [586, 21] width 1172 height 42
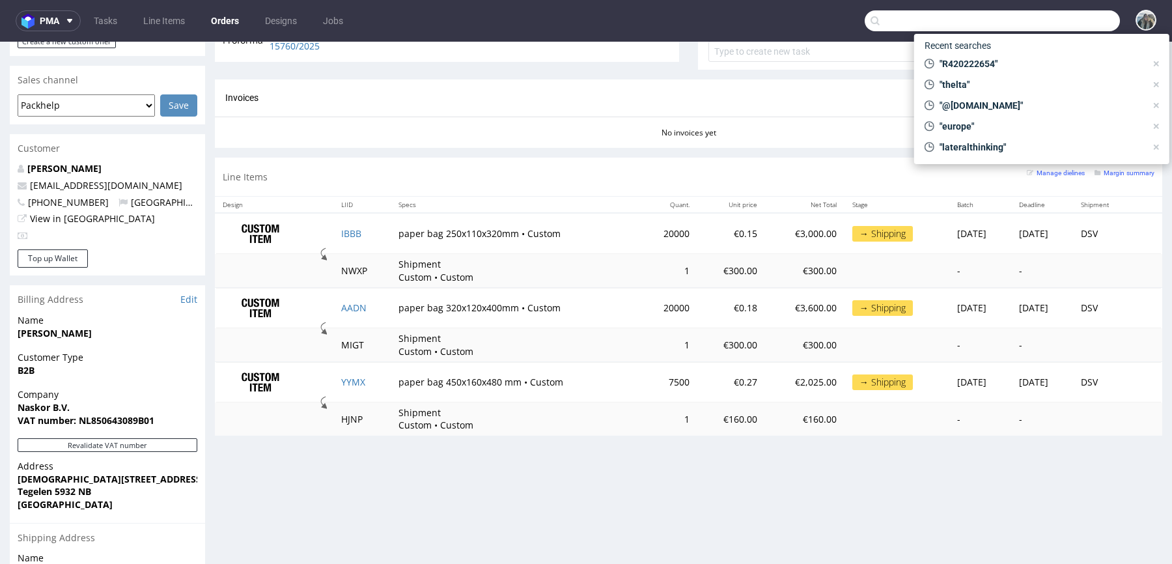
click at [1055, 15] on input "text" at bounding box center [992, 20] width 255 height 21
paste input "R071696560"
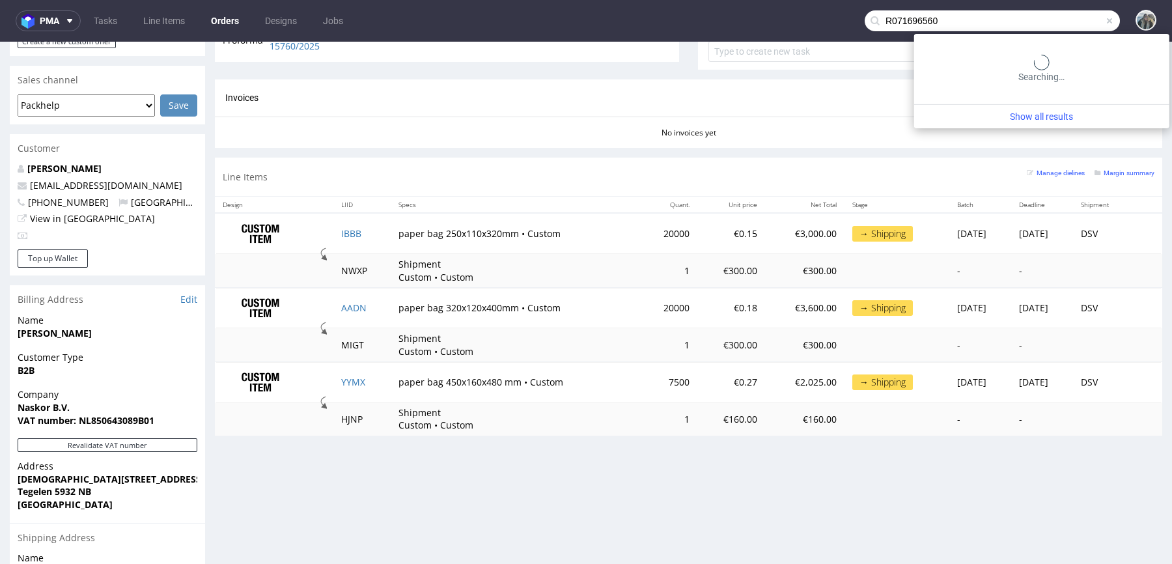
type input "R071696560"
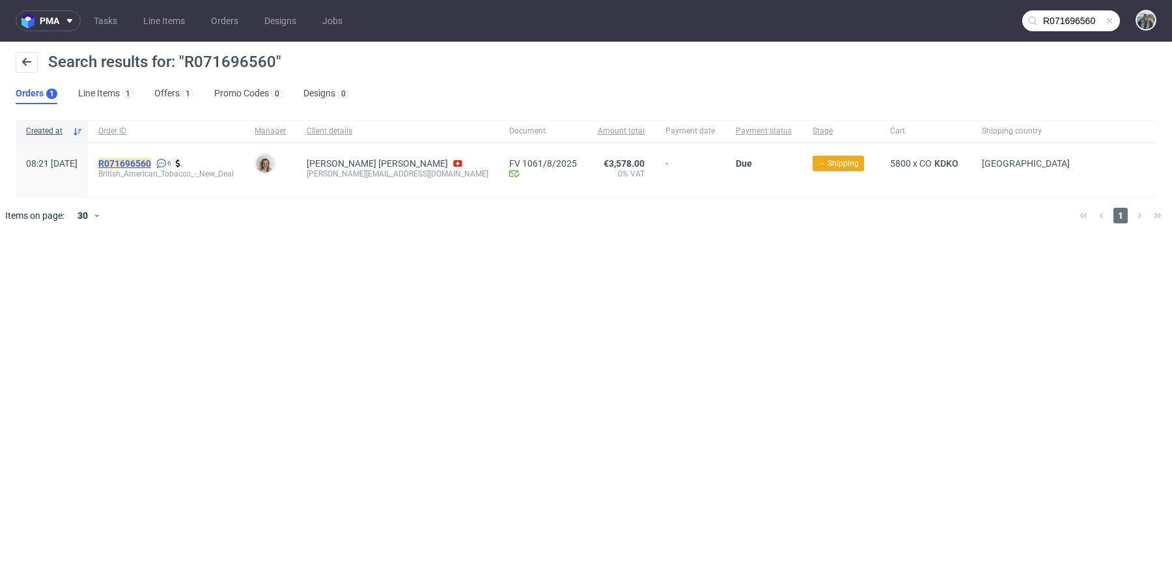
click at [151, 159] on mark "R071696560" at bounding box center [124, 163] width 53 height 10
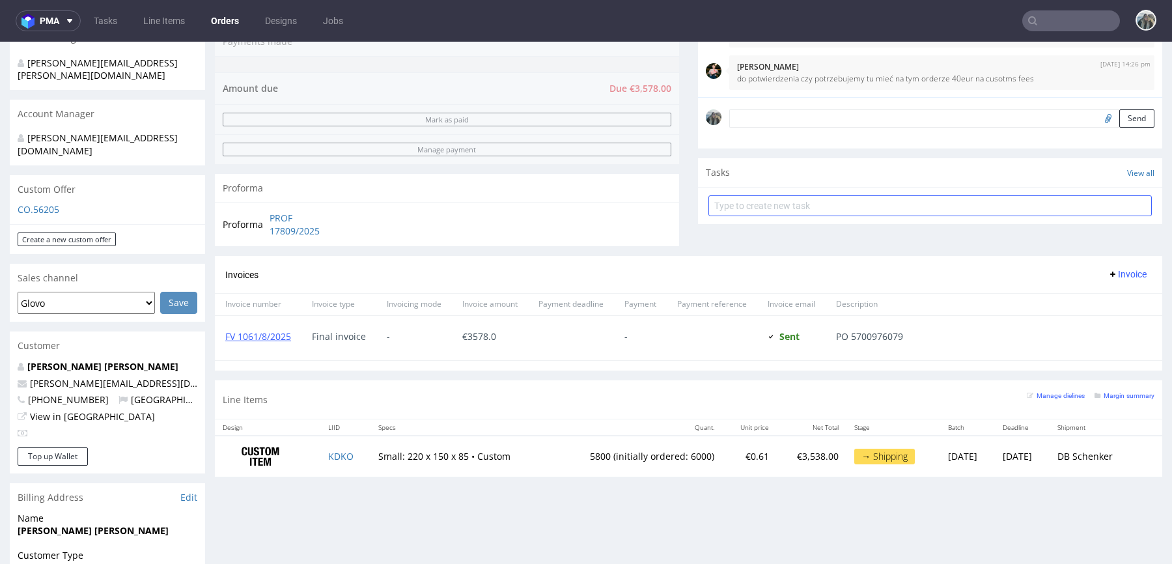
scroll to position [350, 0]
click at [260, 331] on link "FV 1061/8/2025" at bounding box center [258, 337] width 66 height 12
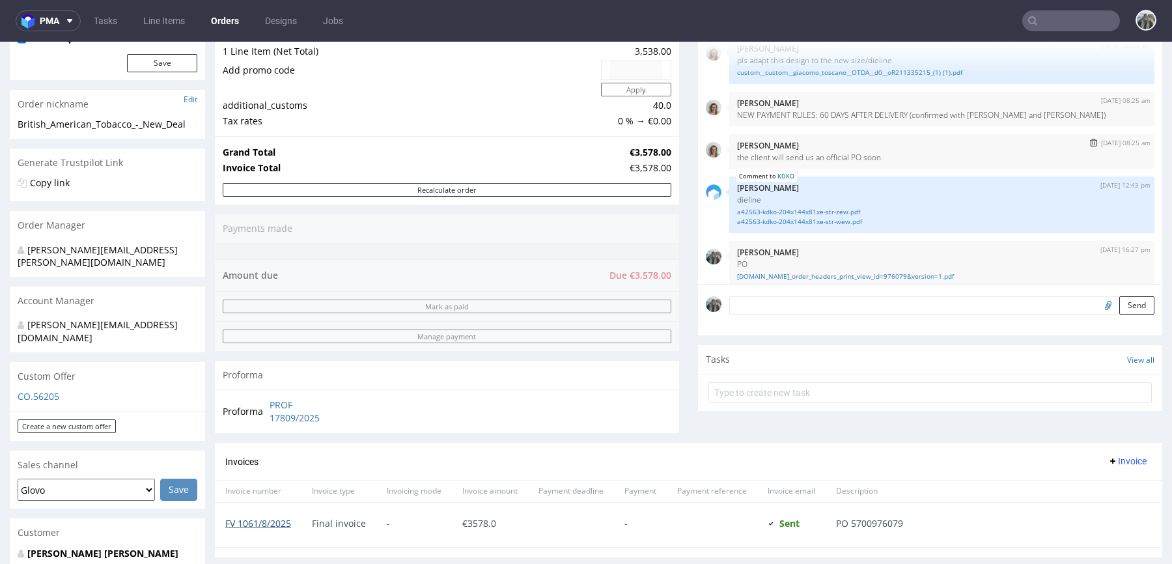
scroll to position [68, 0]
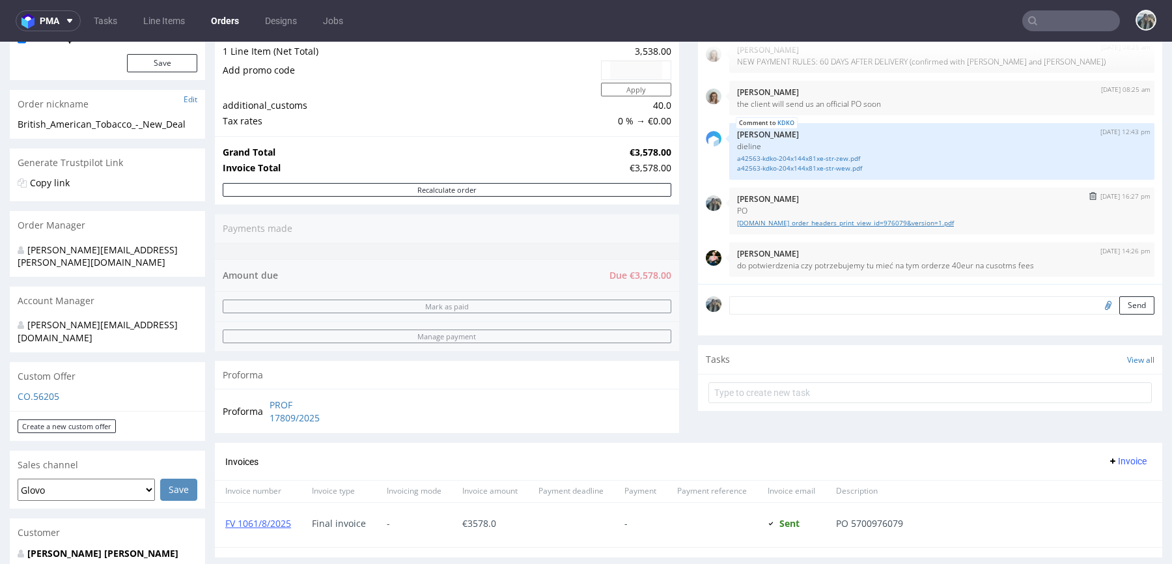
click at [871, 219] on link "bat.coupahost.com_order_headers_print_view_id=976079&version=1.pdf" at bounding box center [942, 223] width 410 height 10
click at [61, 547] on link "Nicolas Leal Reina" at bounding box center [102, 553] width 151 height 12
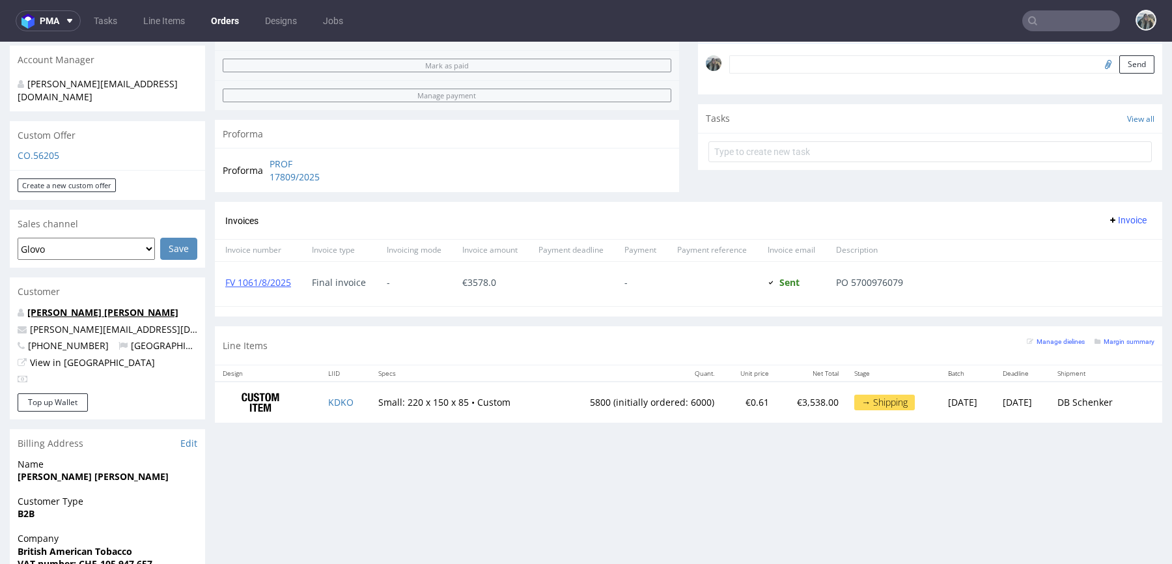
scroll to position [451, 0]
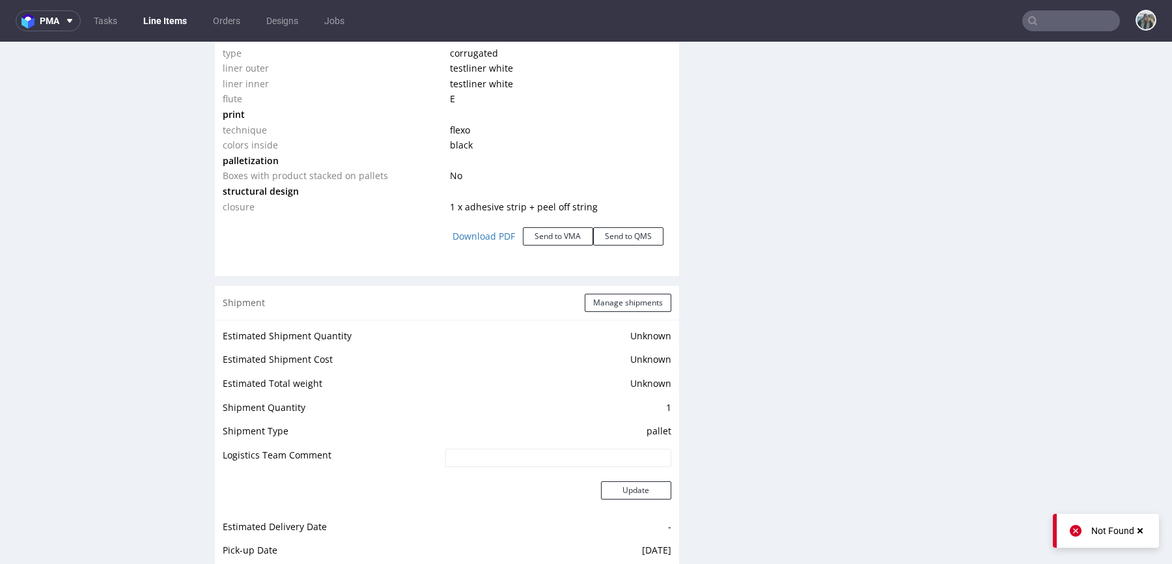
scroll to position [1493, 0]
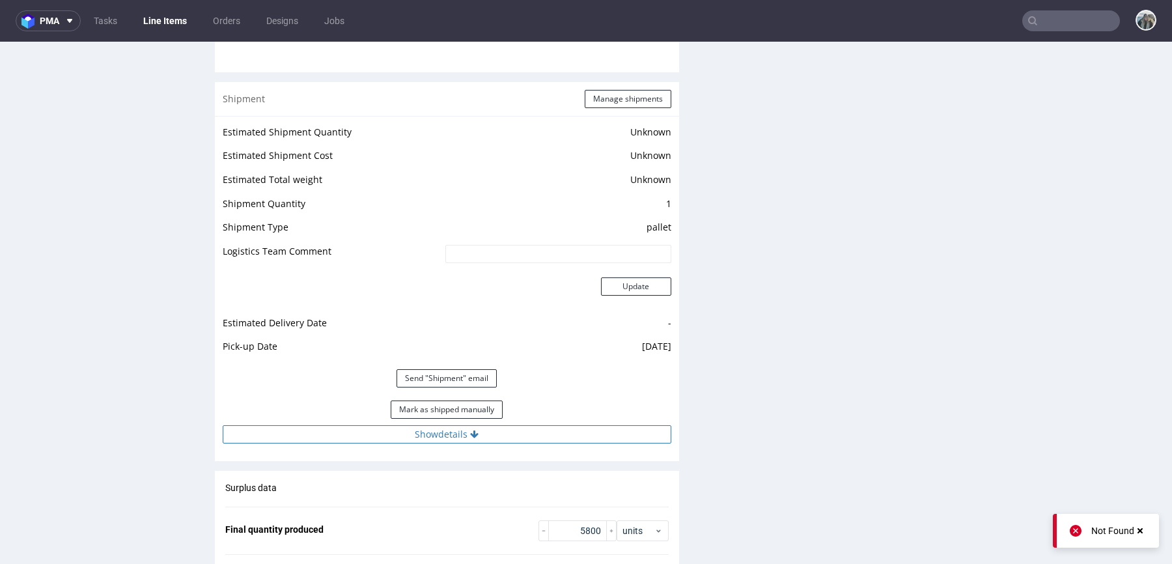
click at [389, 433] on button "Show details" at bounding box center [447, 434] width 449 height 18
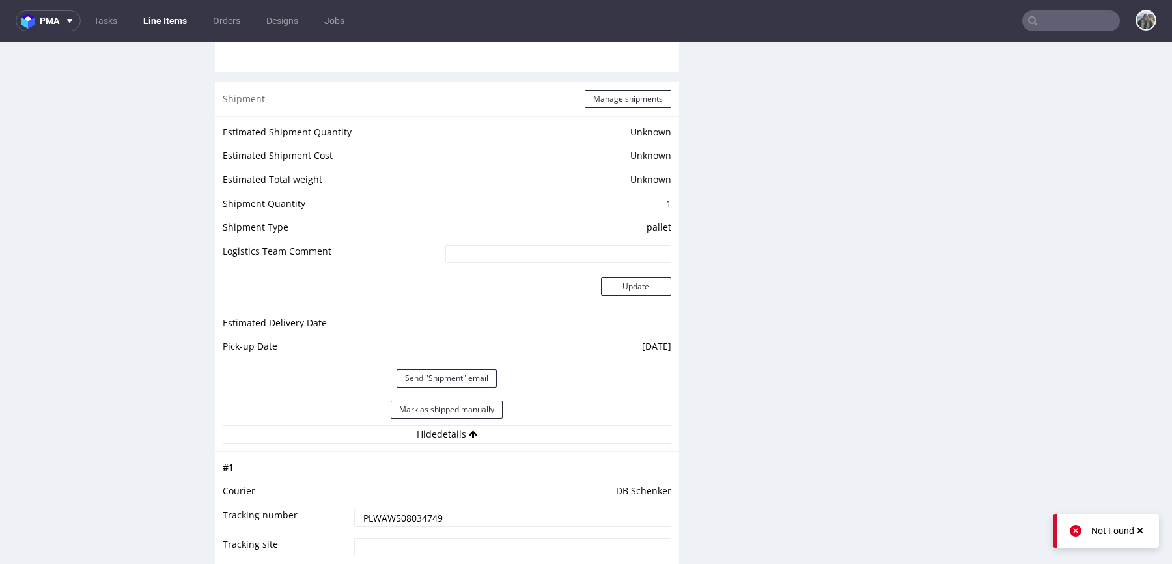
click at [400, 508] on input "PLWAW508034749" at bounding box center [512, 517] width 317 height 18
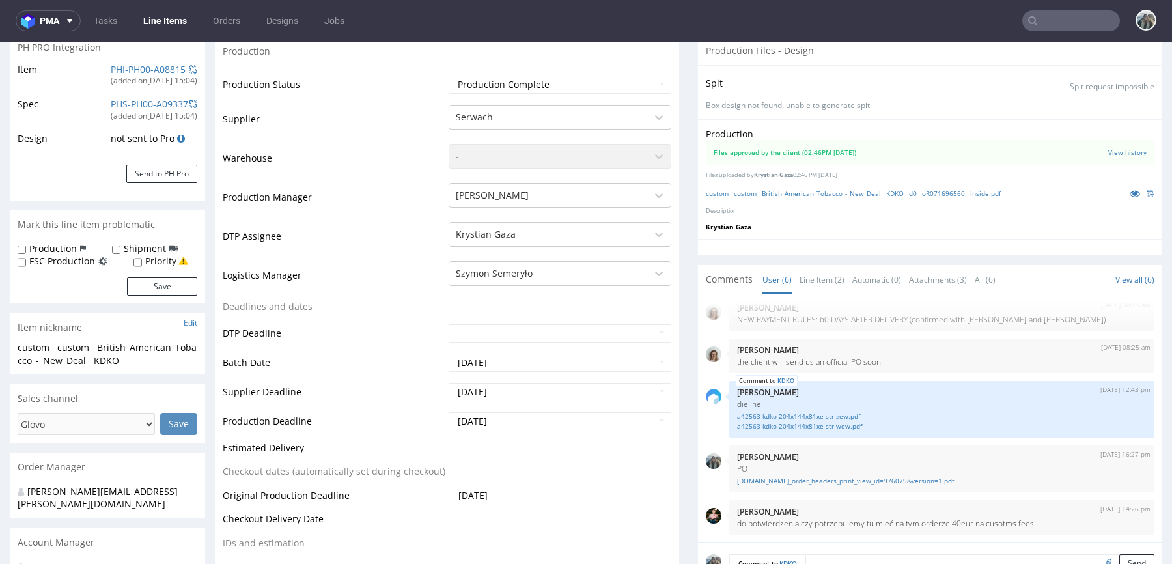
scroll to position [0, 0]
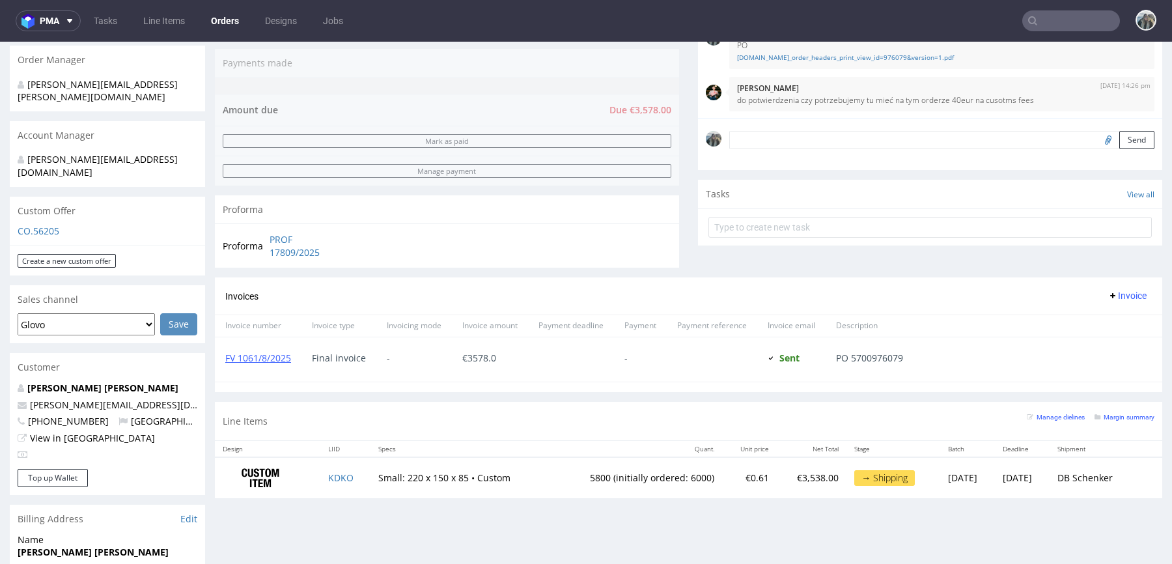
scroll to position [451, 0]
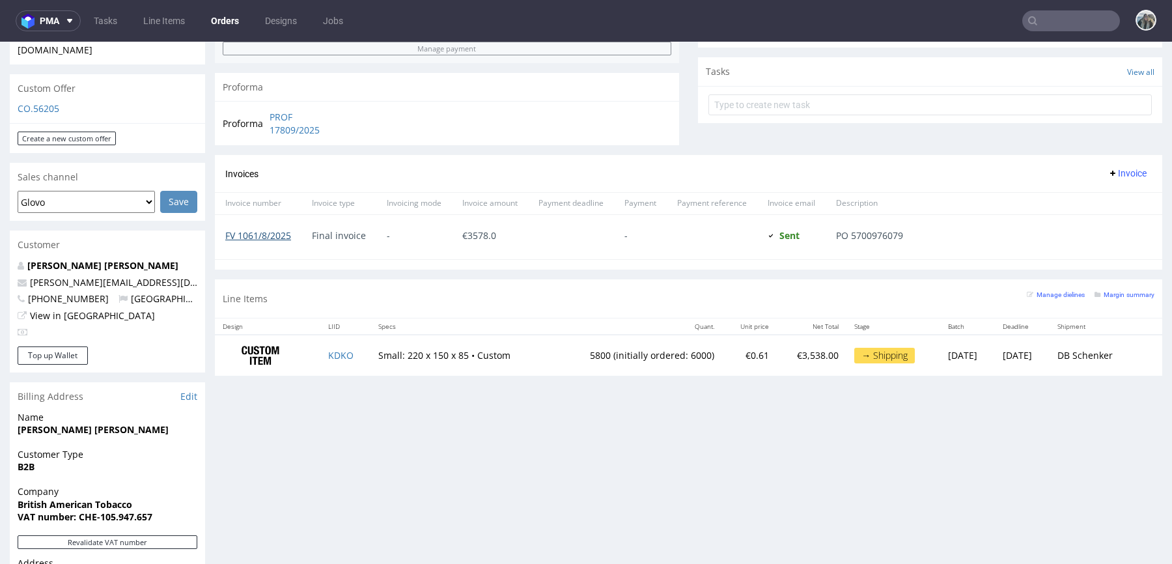
click at [278, 238] on link "FV 1061/8/2025" at bounding box center [258, 235] width 66 height 12
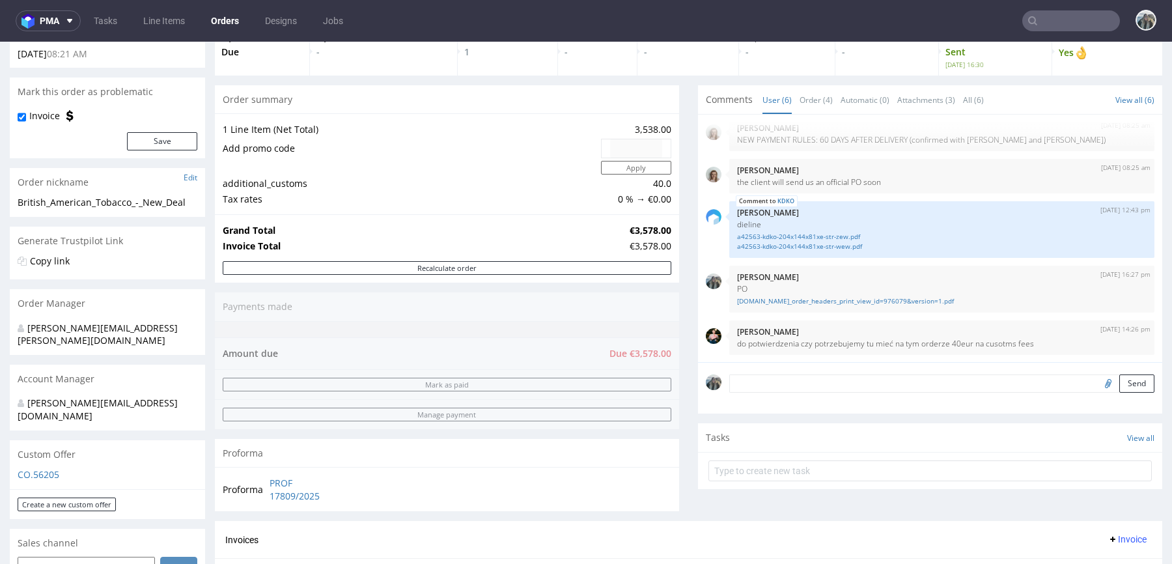
scroll to position [0, 0]
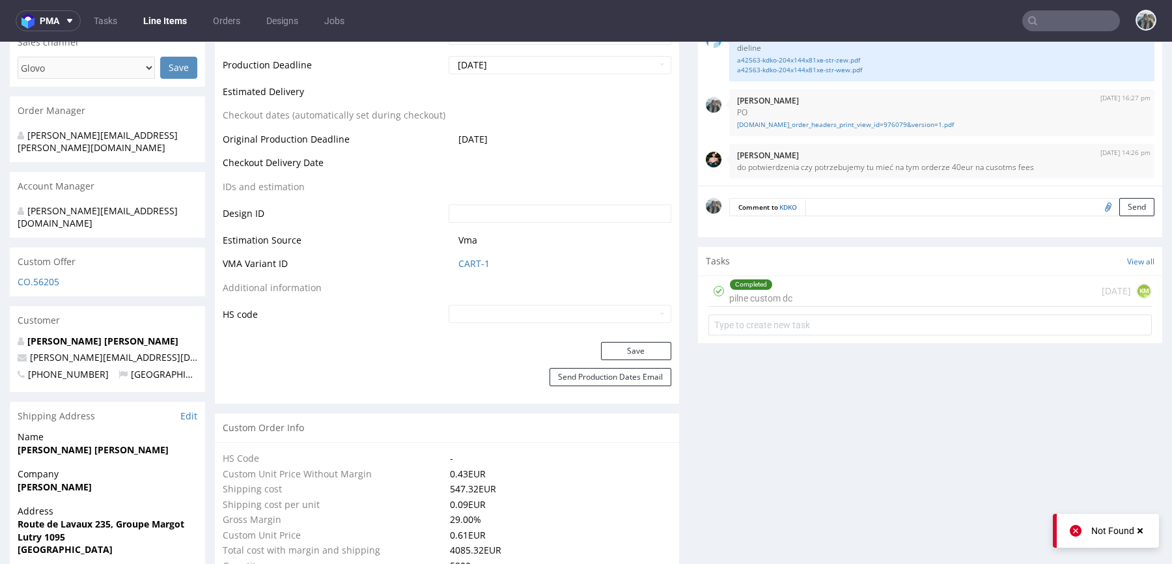
scroll to position [635, 0]
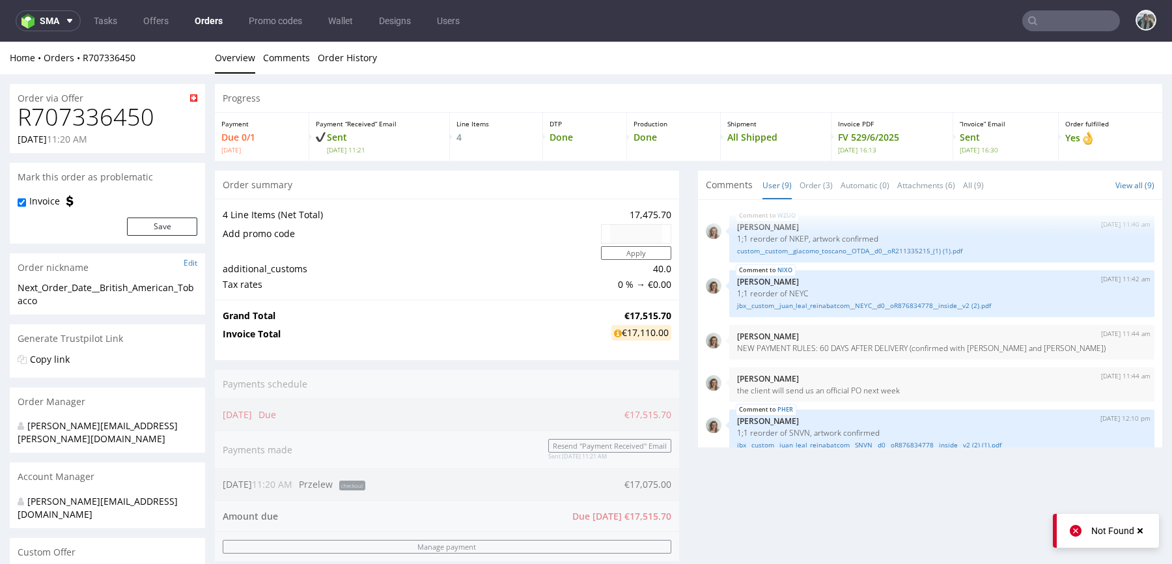
scroll to position [223, 0]
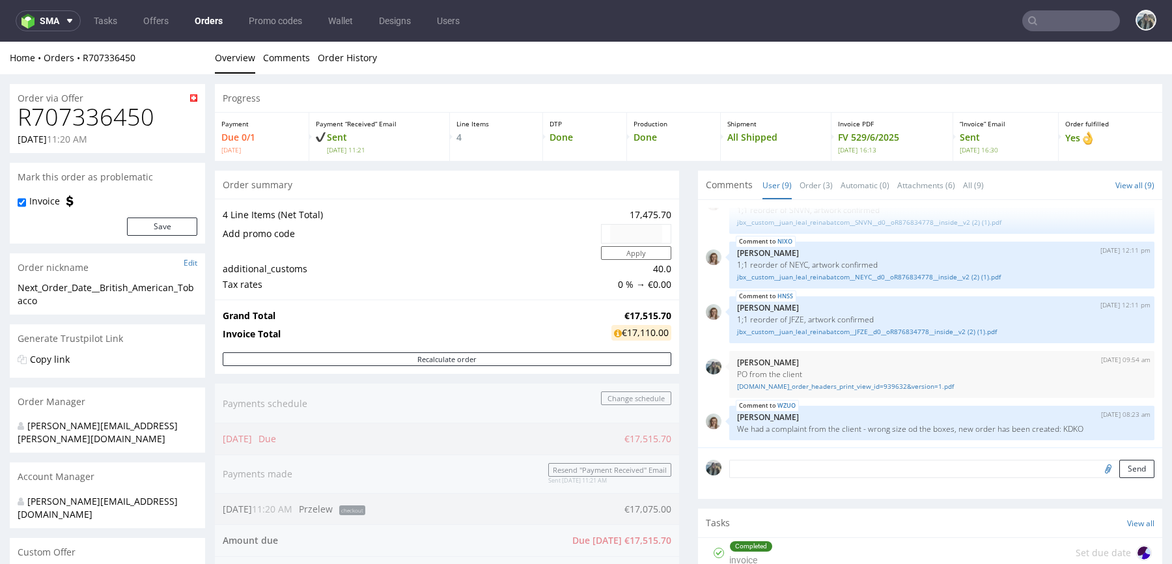
click at [104, 107] on h1 "R707336450" at bounding box center [108, 117] width 180 height 26
copy h1 "R707336450"
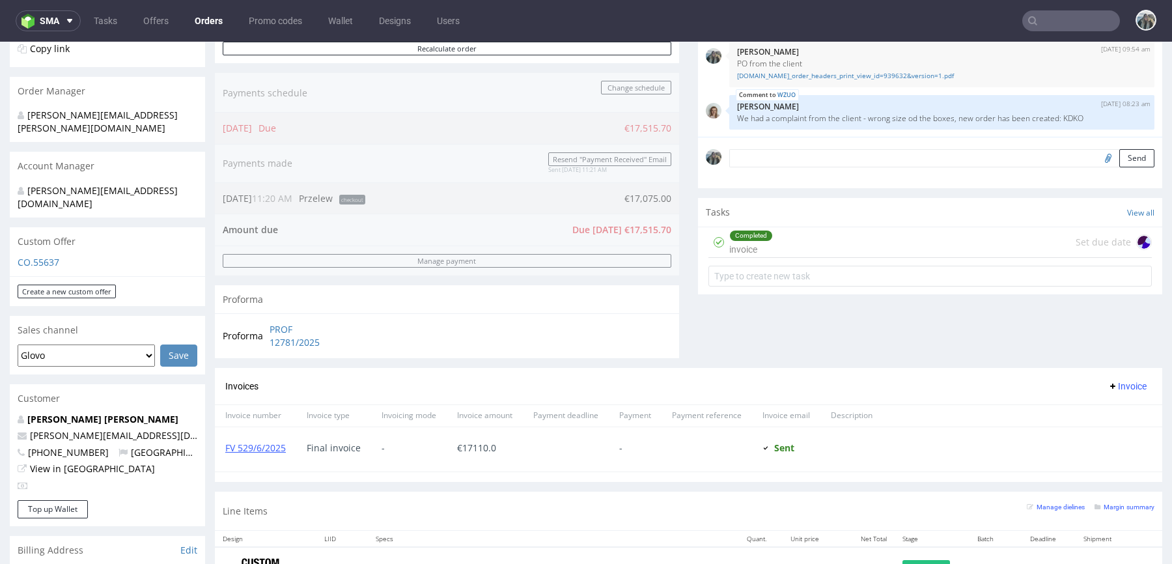
scroll to position [226, 0]
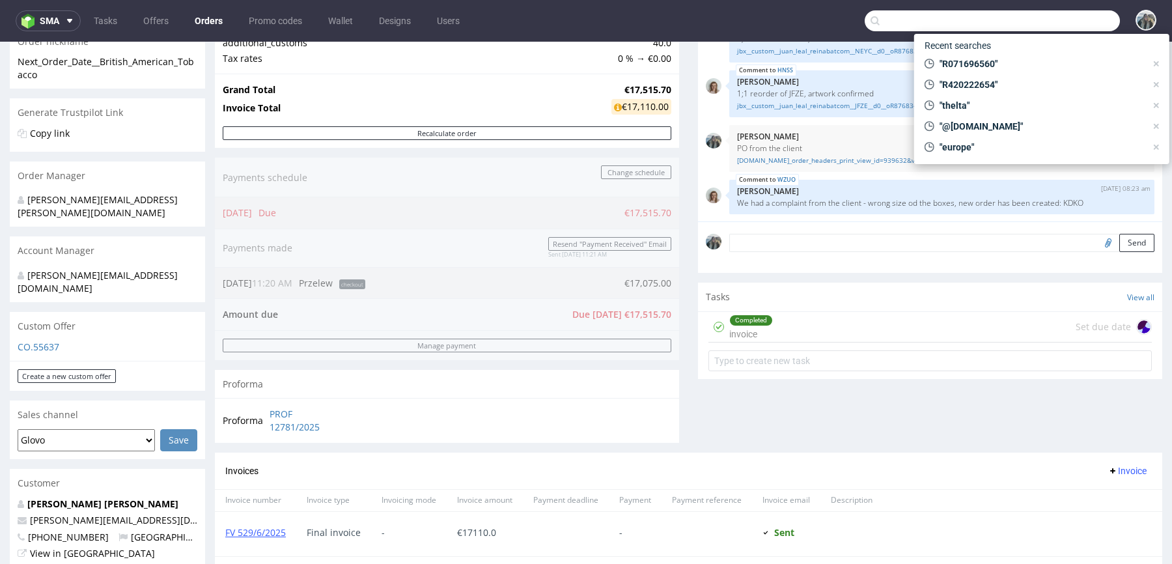
click at [1070, 27] on input "text" at bounding box center [992, 20] width 255 height 21
paste input "catavassalo"
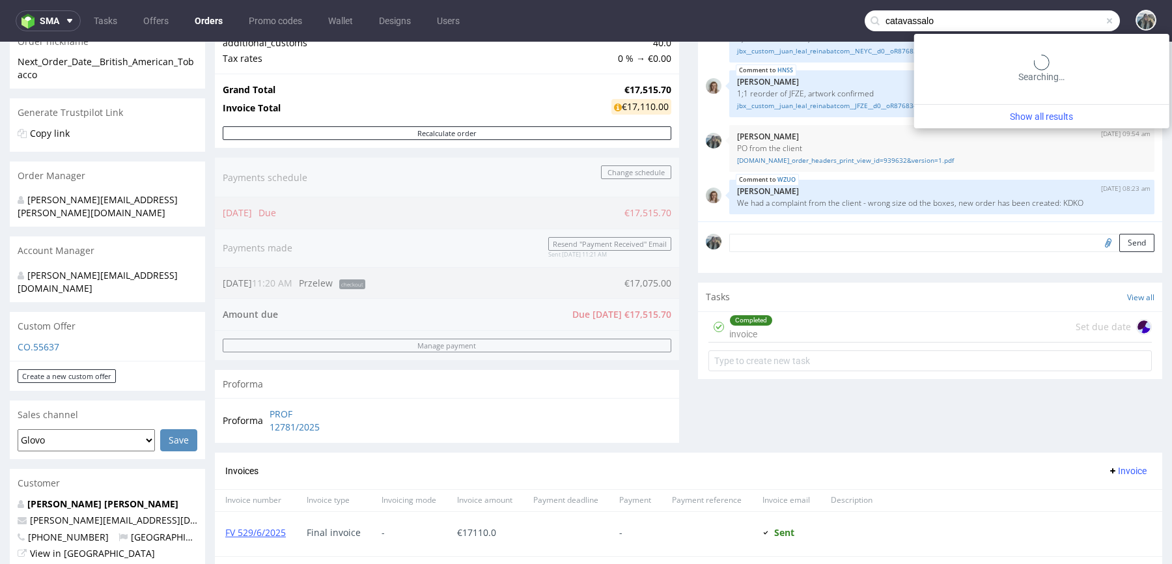
type input "catavassalo"
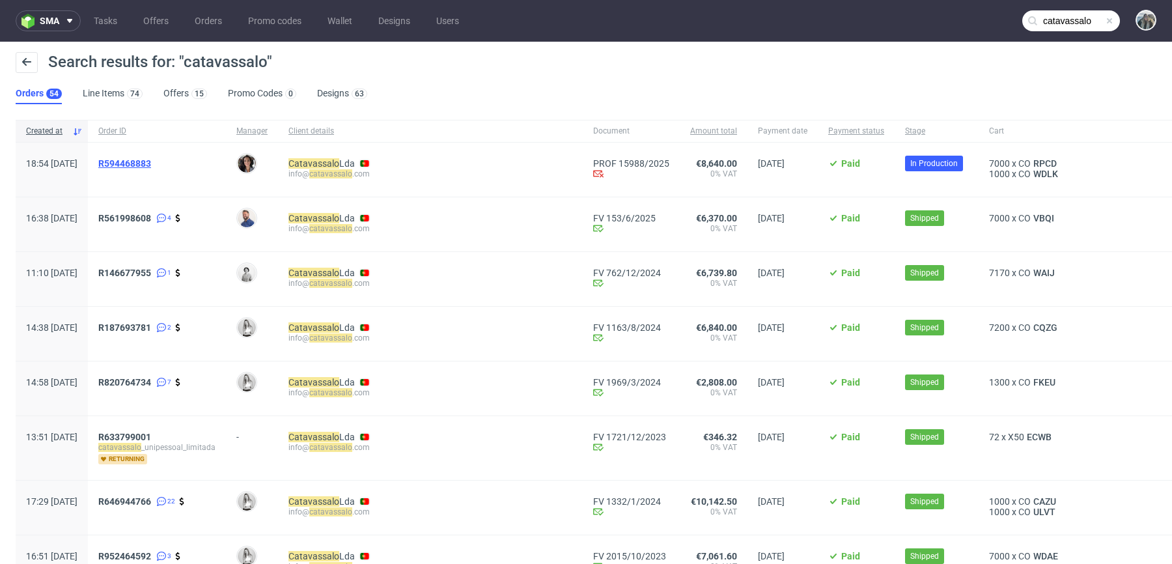
click at [151, 161] on span "R594468883" at bounding box center [124, 163] width 53 height 10
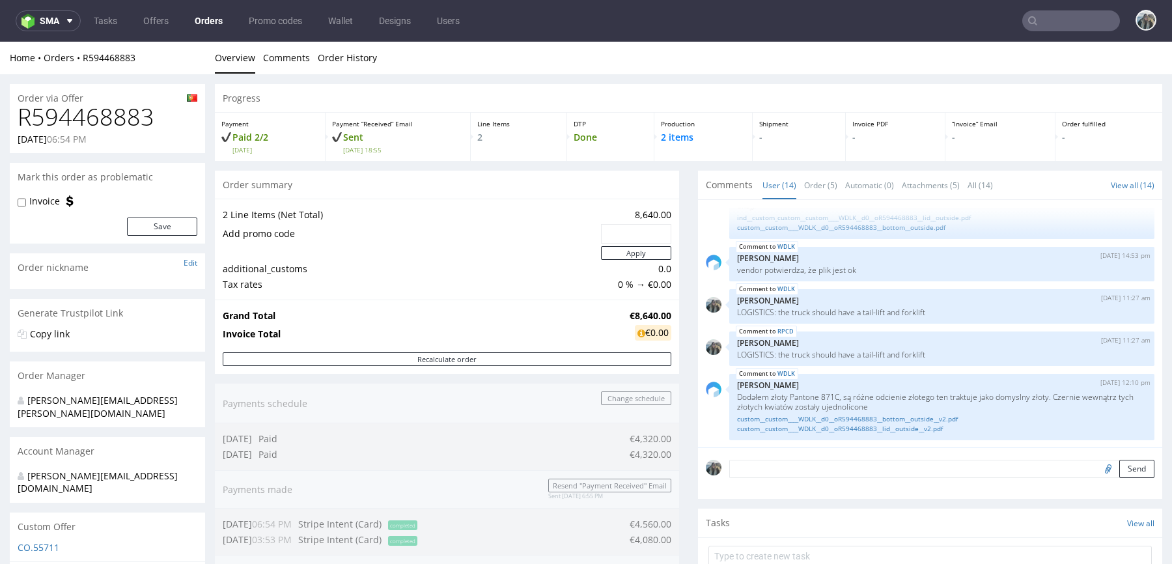
click at [91, 104] on h1 "R594468883" at bounding box center [108, 117] width 180 height 26
copy h1 "R594468883"
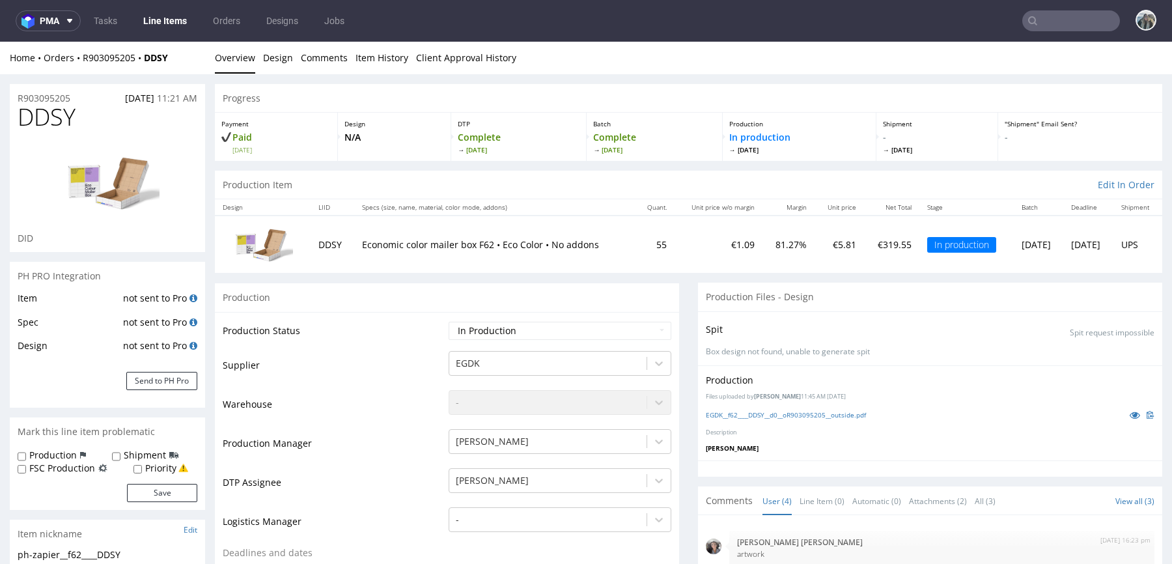
click at [69, 104] on span "DDSY" at bounding box center [47, 117] width 58 height 26
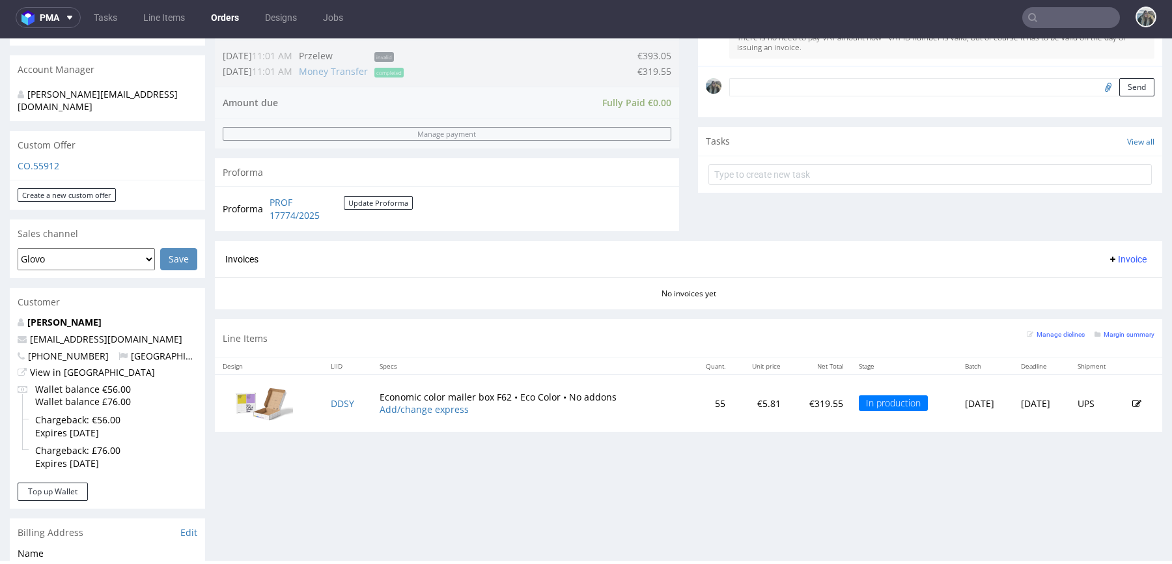
scroll to position [381, 0]
drag, startPoint x: 171, startPoint y: 303, endPoint x: 0, endPoint y: 301, distance: 170.6
click at [0, 301] on div "Order via Offer R903095205 [DATE] 11:21 AM Mark this order as problematic Invoi…" at bounding box center [586, 334] width 1172 height 1289
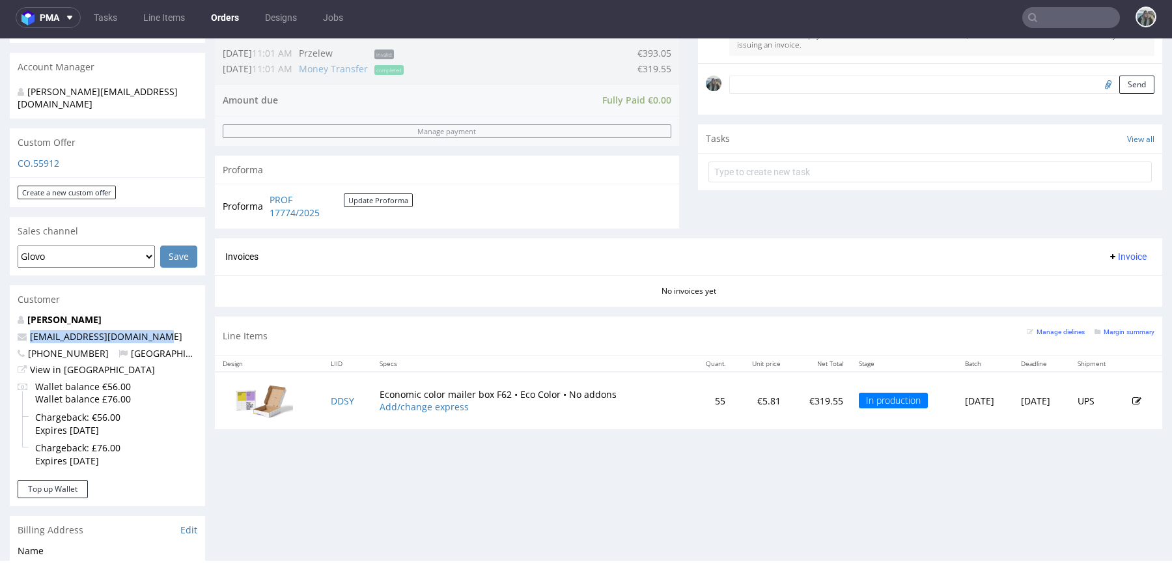
drag, startPoint x: 167, startPoint y: 311, endPoint x: 0, endPoint y: 311, distance: 167.3
click at [0, 311] on div "Order via Offer R903095205 21.08.2025 11:21 AM Mark this order as problematic I…" at bounding box center [586, 334] width 1172 height 1289
copy span "productioncrew@swaghut.com"
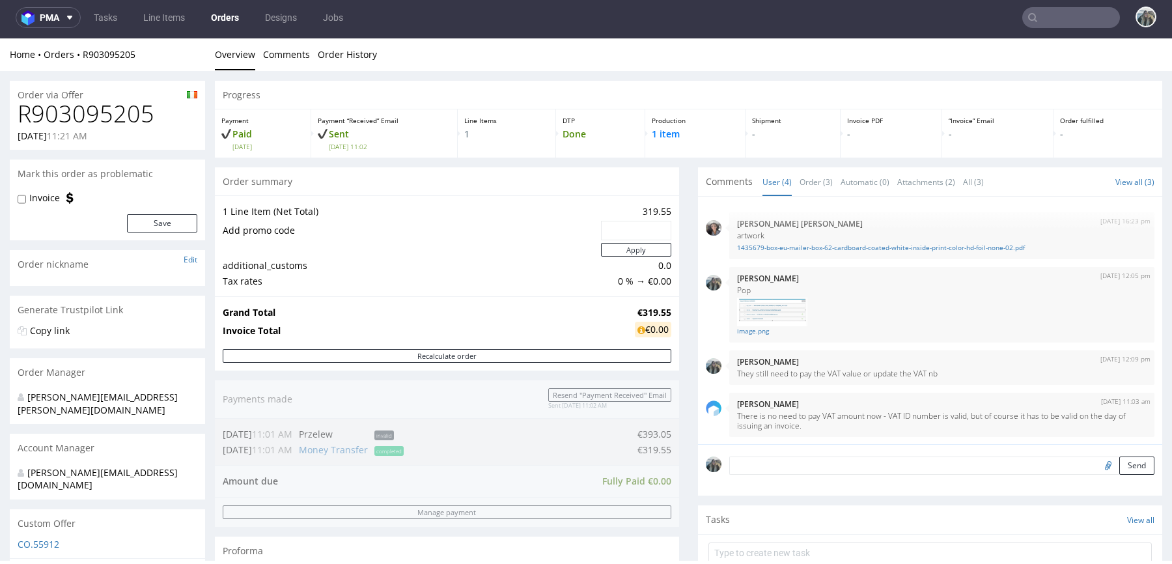
click at [118, 117] on h1 "R903095205" at bounding box center [108, 114] width 180 height 26
click at [118, 118] on h1 "R903095205" at bounding box center [108, 114] width 180 height 26
copy h1 "R903095205"
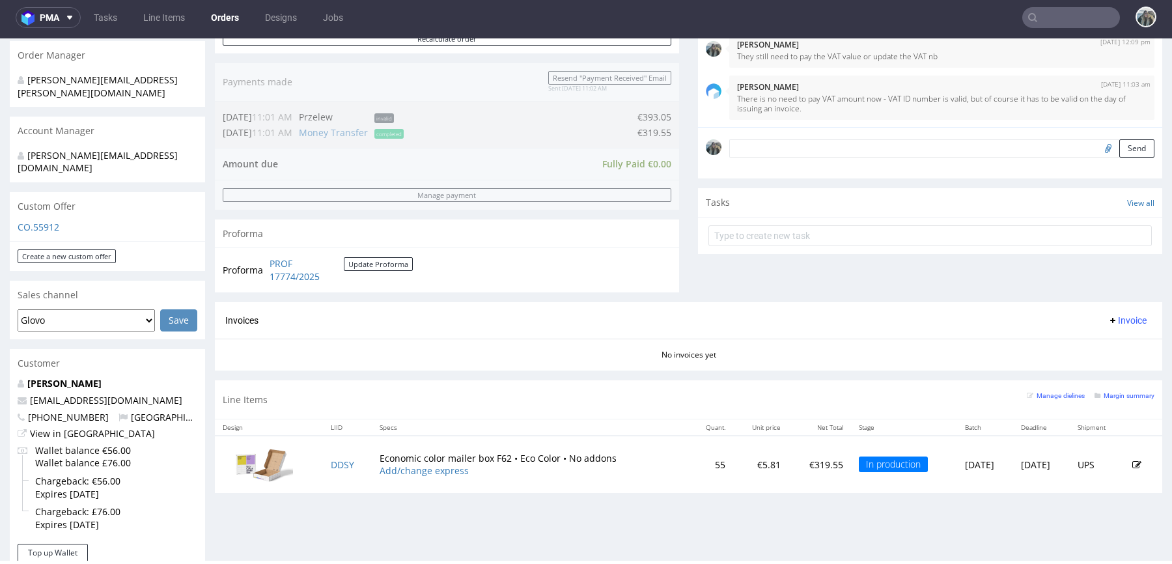
scroll to position [314, 0]
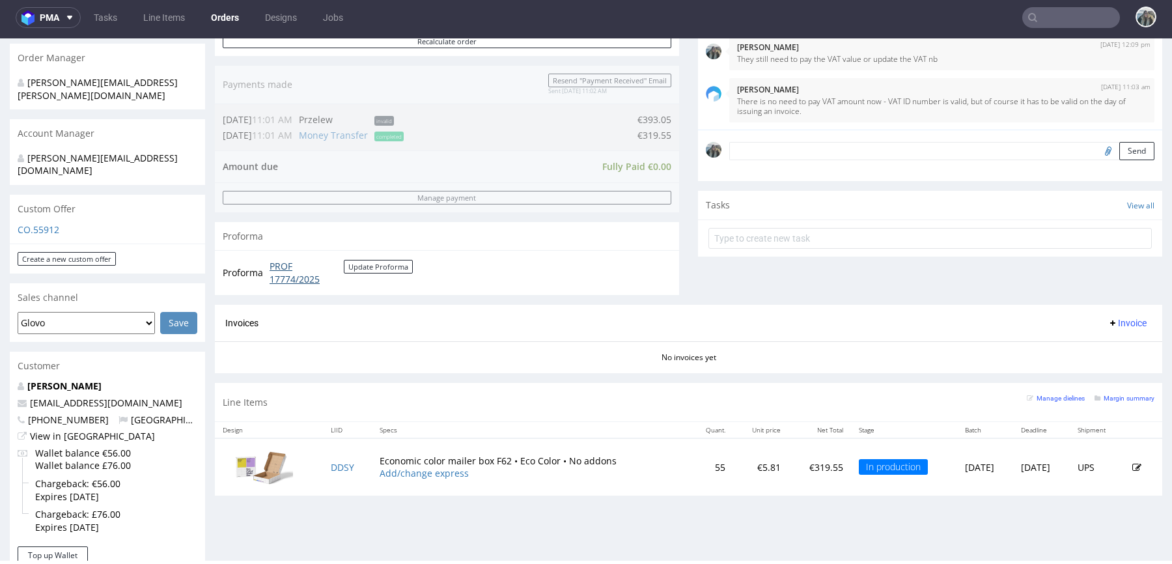
click at [279, 276] on link "PROF 17774/2025" at bounding box center [307, 272] width 74 height 25
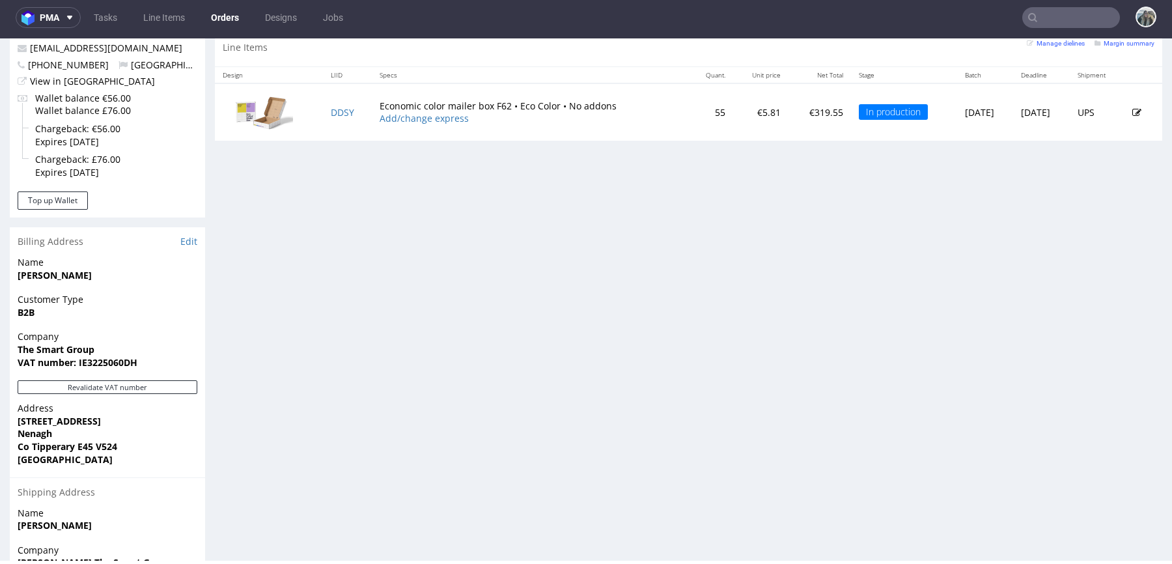
scroll to position [701, 0]
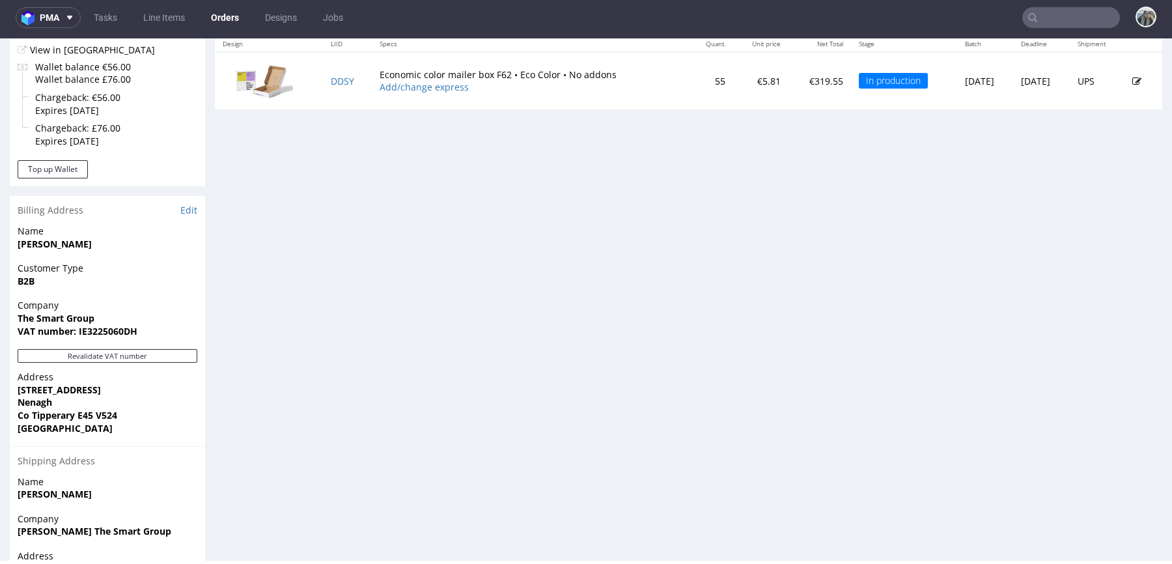
click at [148, 325] on span "VAT number: IE3225060DH" at bounding box center [108, 331] width 180 height 13
click at [113, 325] on strong "VAT number: IE3225060DH" at bounding box center [78, 331] width 120 height 12
copy strong "IE3225060DH"
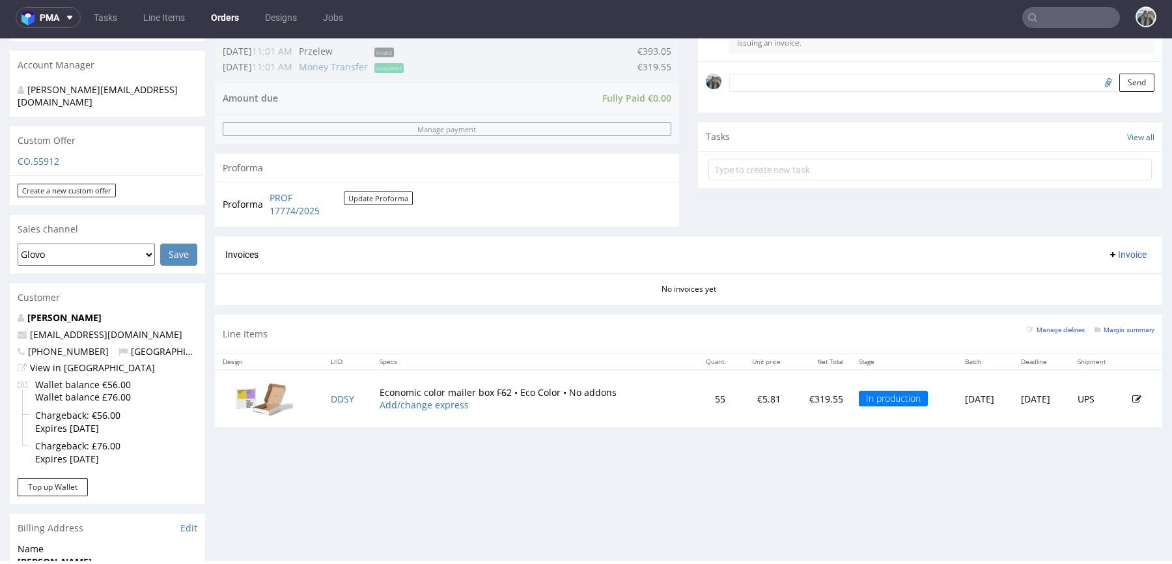
scroll to position [374, 0]
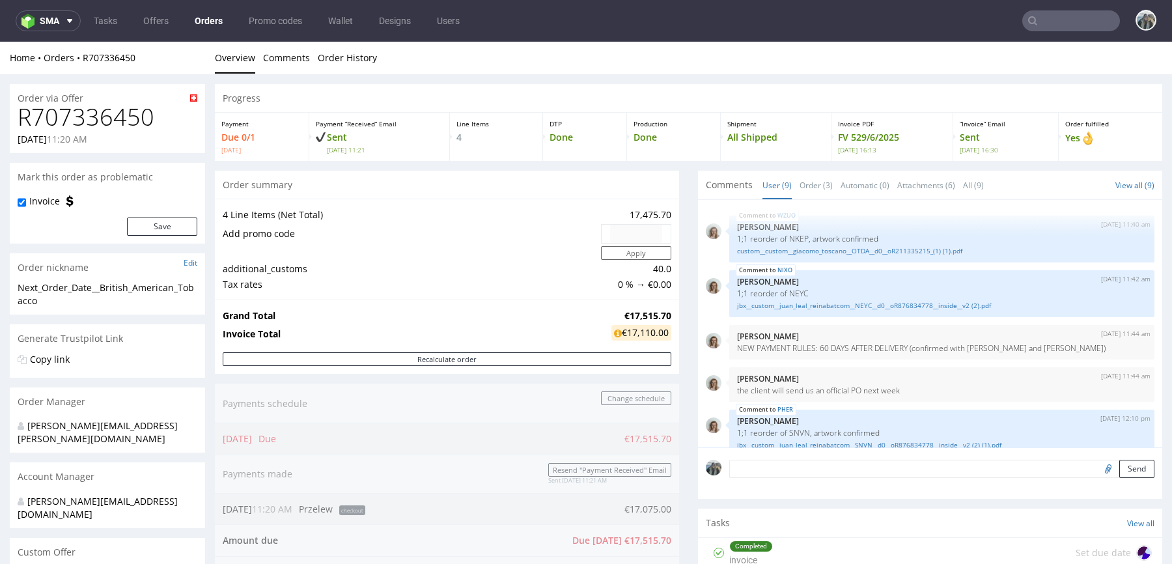
click at [124, 123] on h1 "R707336450" at bounding box center [108, 117] width 180 height 26
copy h1 "R707336450"
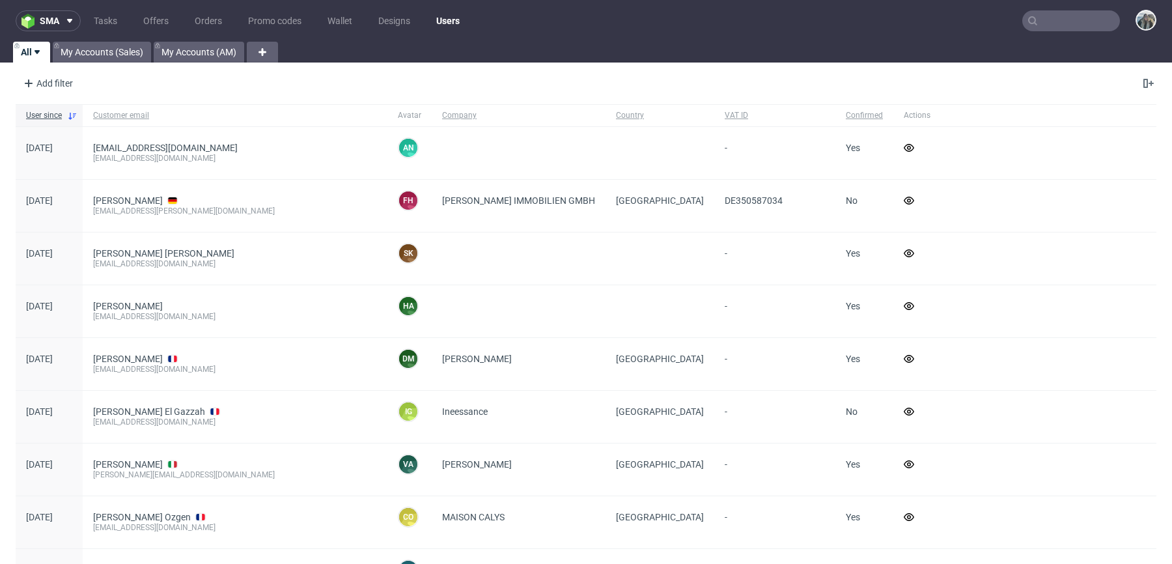
click at [1063, 20] on input "text" at bounding box center [1071, 20] width 98 height 21
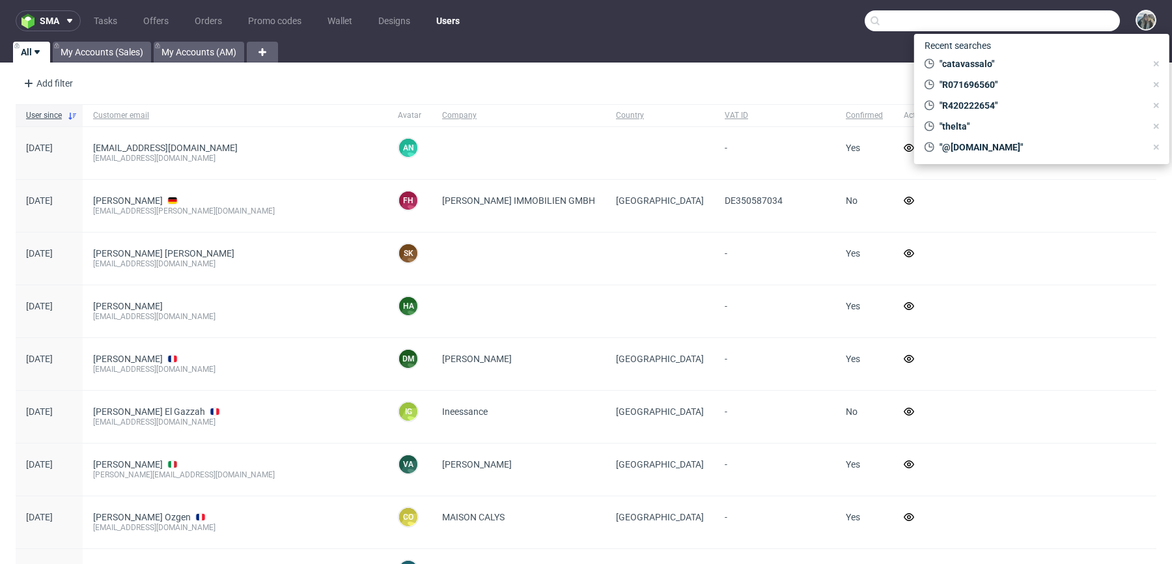
paste input "teamsunday"
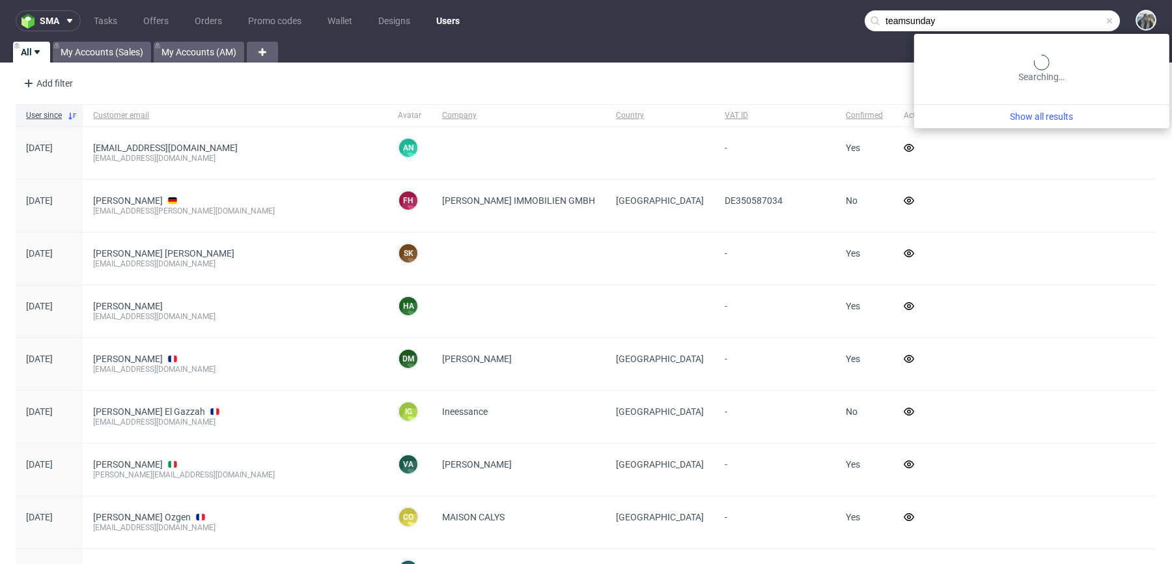
type input "teamsunday"
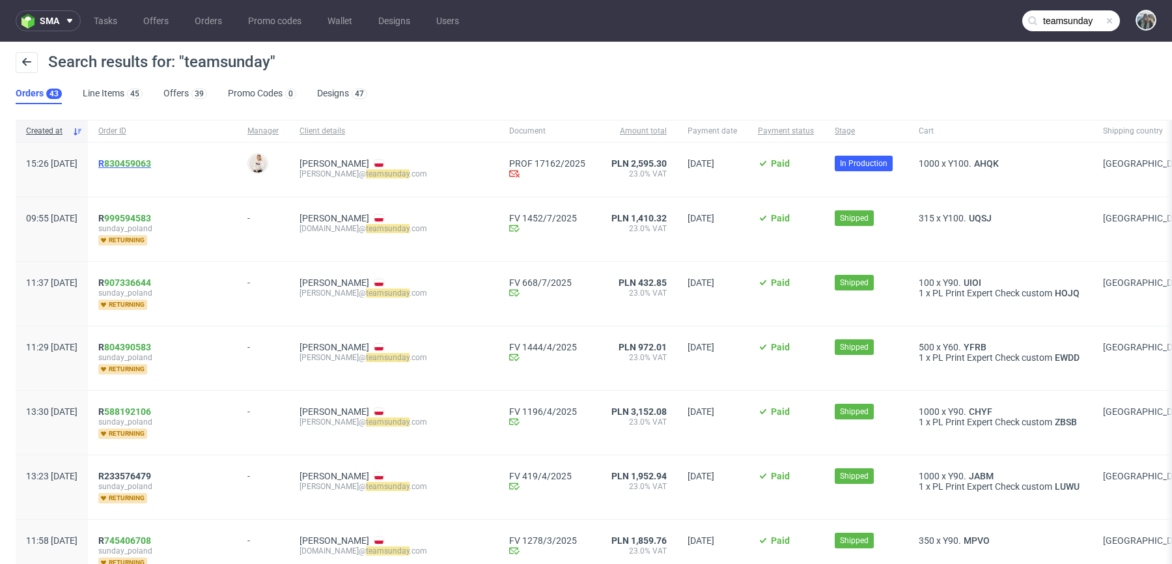
click at [141, 161] on span "R 830459063" at bounding box center [124, 163] width 53 height 10
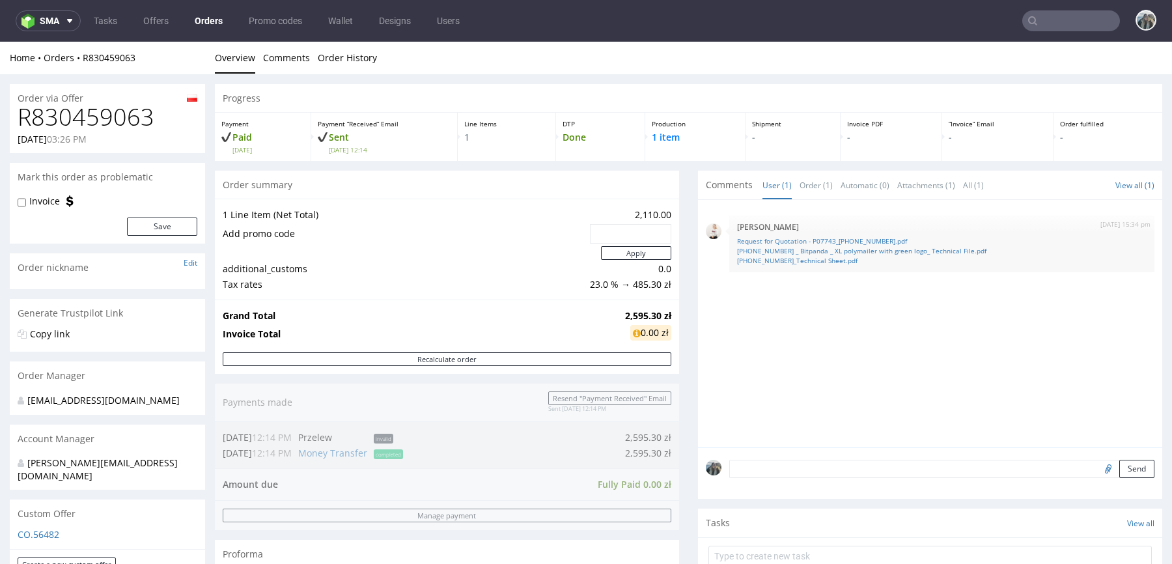
click at [109, 122] on h1 "R830459063" at bounding box center [108, 117] width 180 height 26
copy h1 "R830459063"
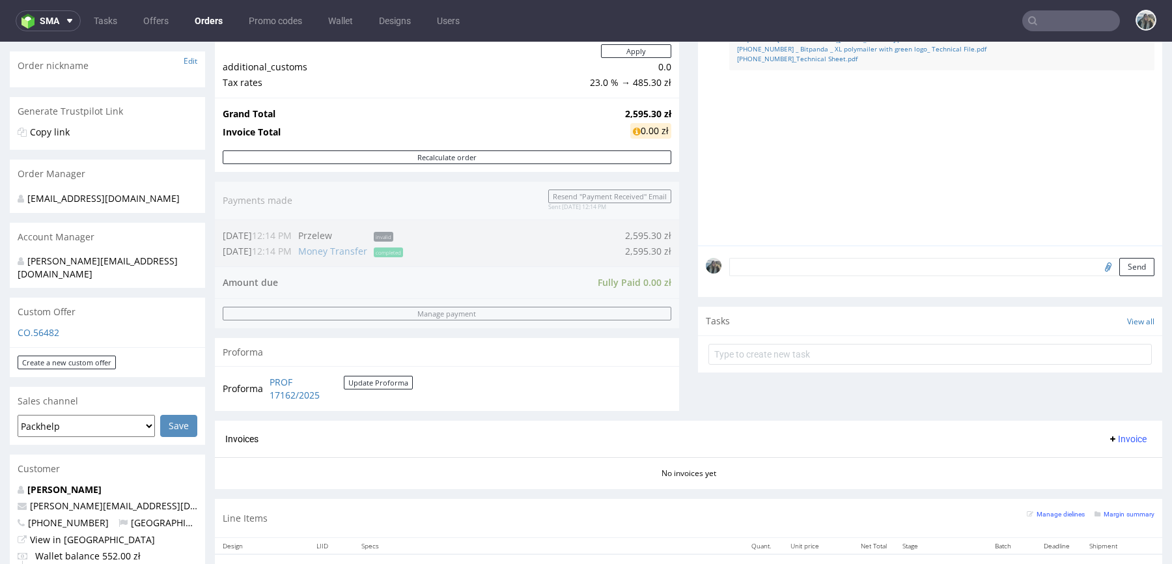
scroll to position [264, 0]
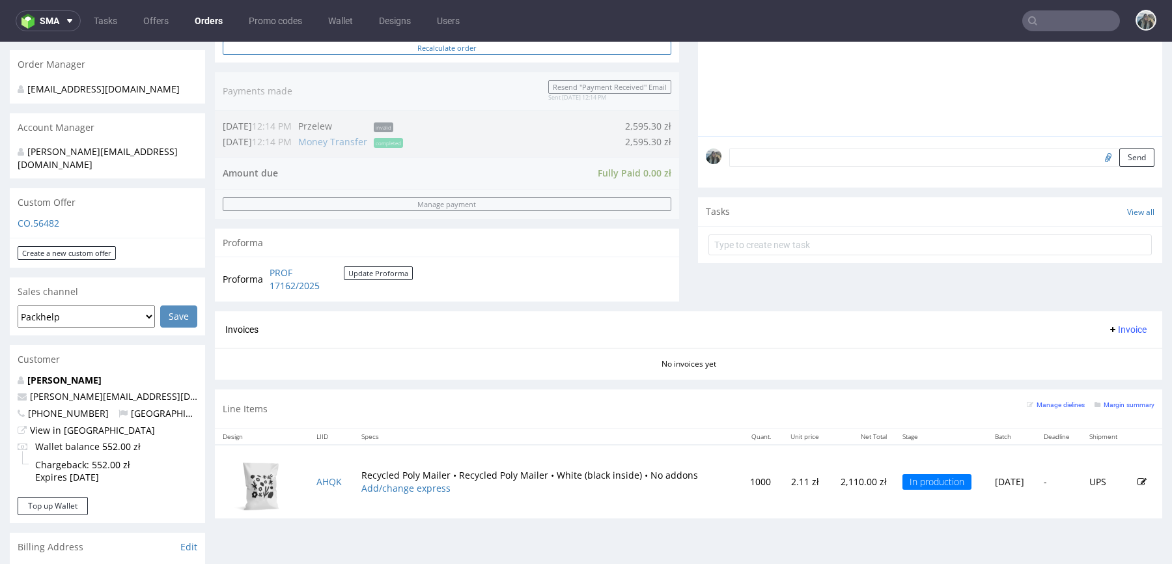
scroll to position [436, 0]
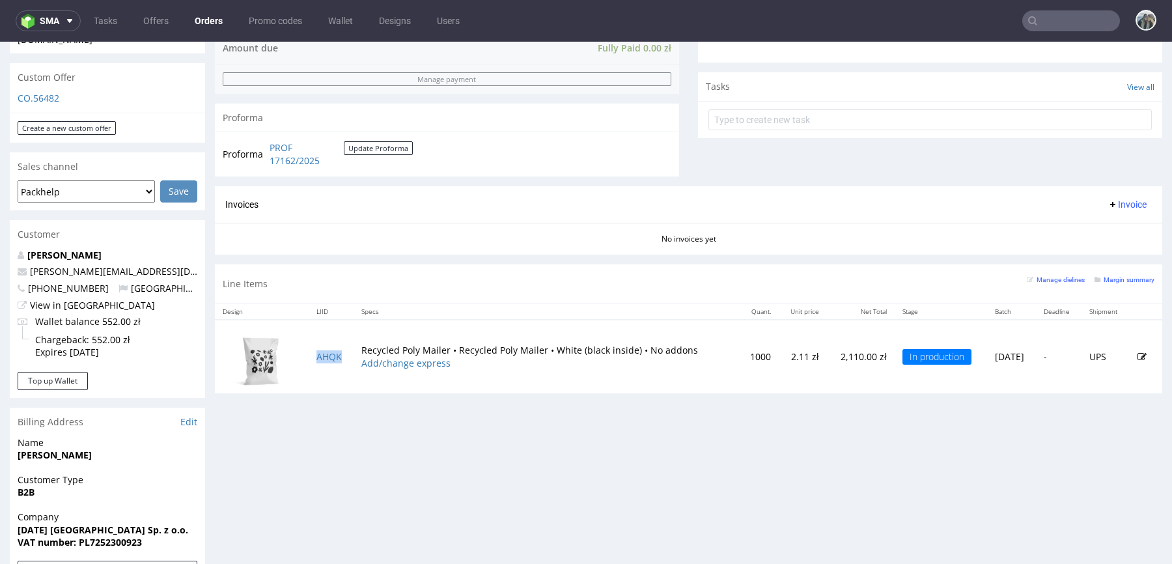
click at [321, 377] on td "AHQK" at bounding box center [331, 357] width 45 height 74
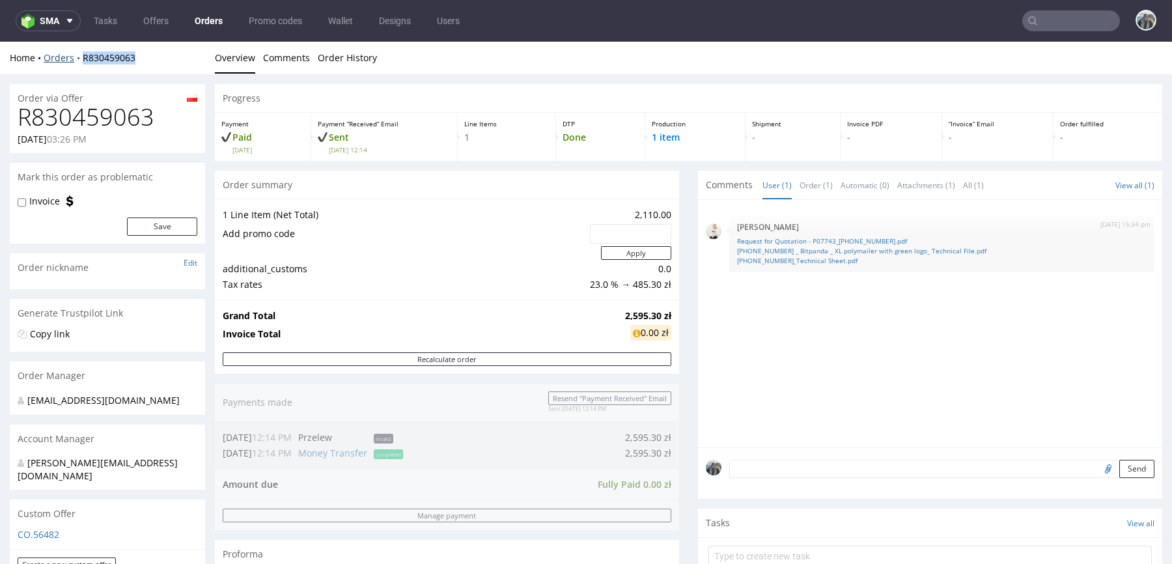
drag, startPoint x: 146, startPoint y: 61, endPoint x: 78, endPoint y: 61, distance: 68.4
click at [79, 61] on div "Home Orders R830459063" at bounding box center [107, 57] width 195 height 13
copy link "R830459063"
click at [1046, 28] on input "text" at bounding box center [1071, 20] width 98 height 21
paste input "R021977531"
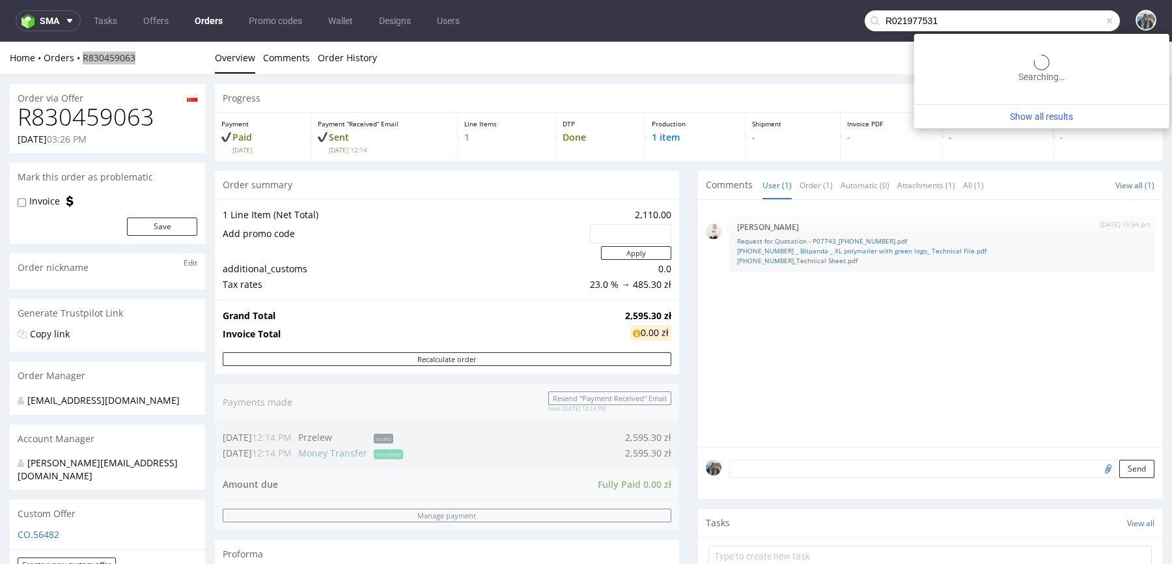
type input "R021977531"
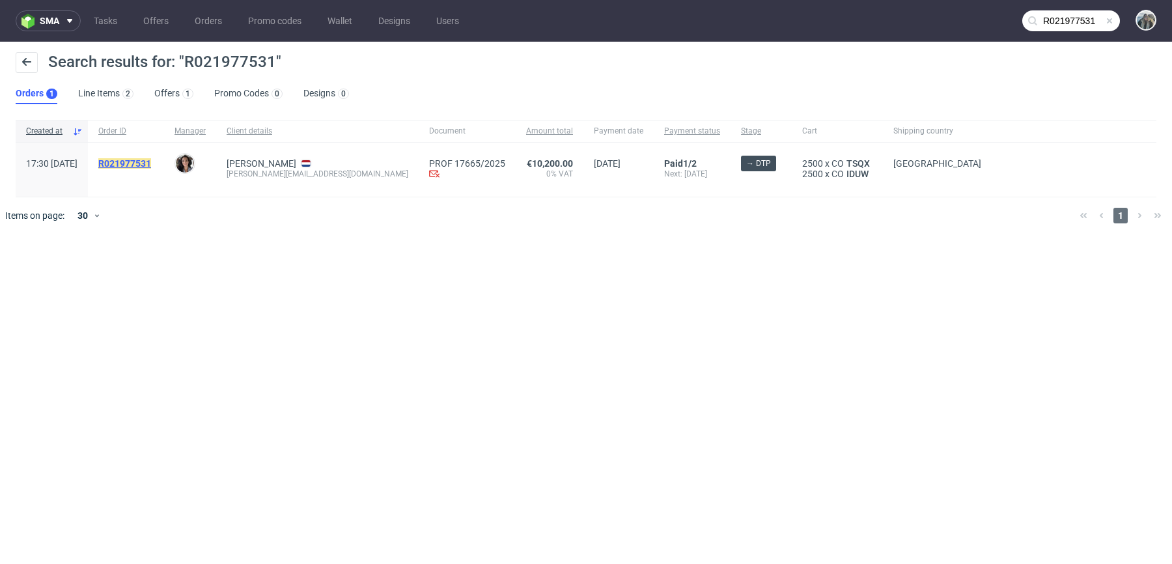
click at [151, 163] on mark "R021977531" at bounding box center [124, 163] width 53 height 10
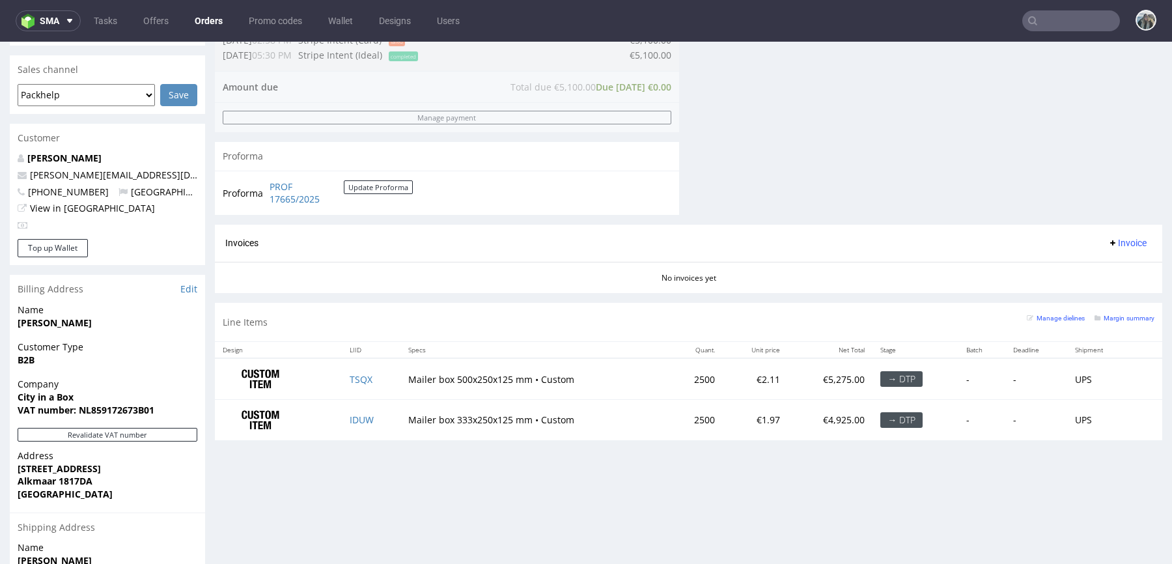
scroll to position [568, 0]
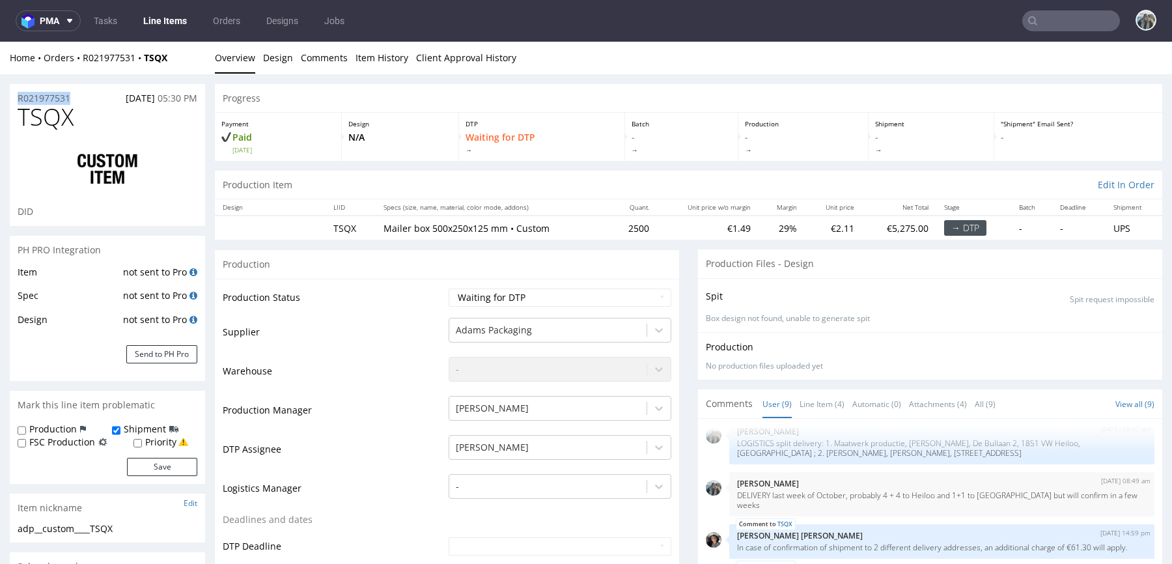
drag, startPoint x: 77, startPoint y: 99, endPoint x: 0, endPoint y: 98, distance: 77.5
copy p "R021977531"
click at [1037, 25] on input "text" at bounding box center [1071, 20] width 98 height 21
paste input "teamsunday"
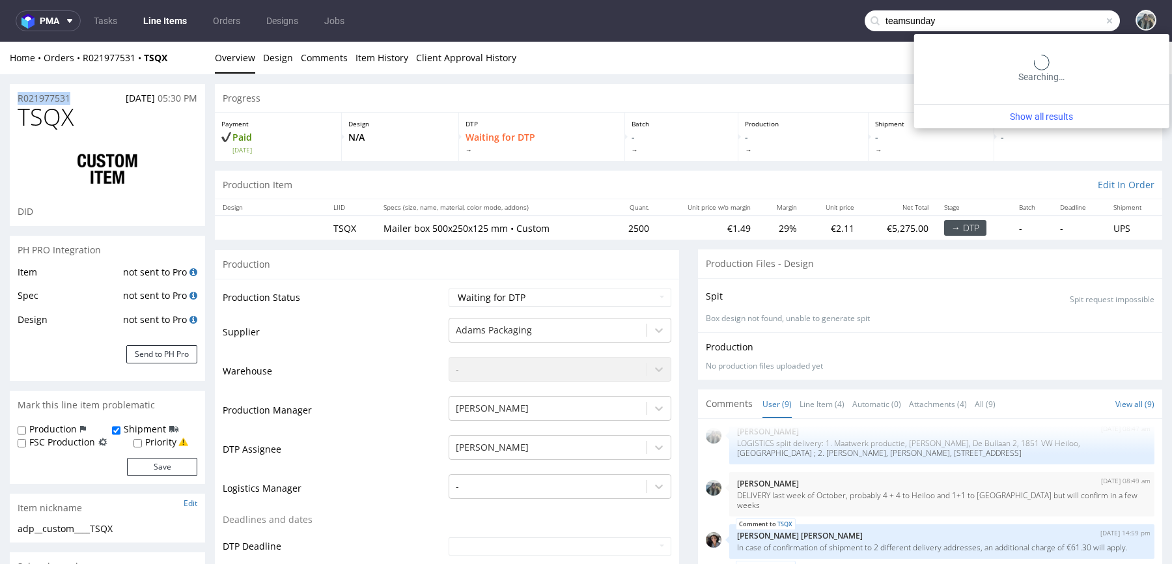
type input "teamsunday"
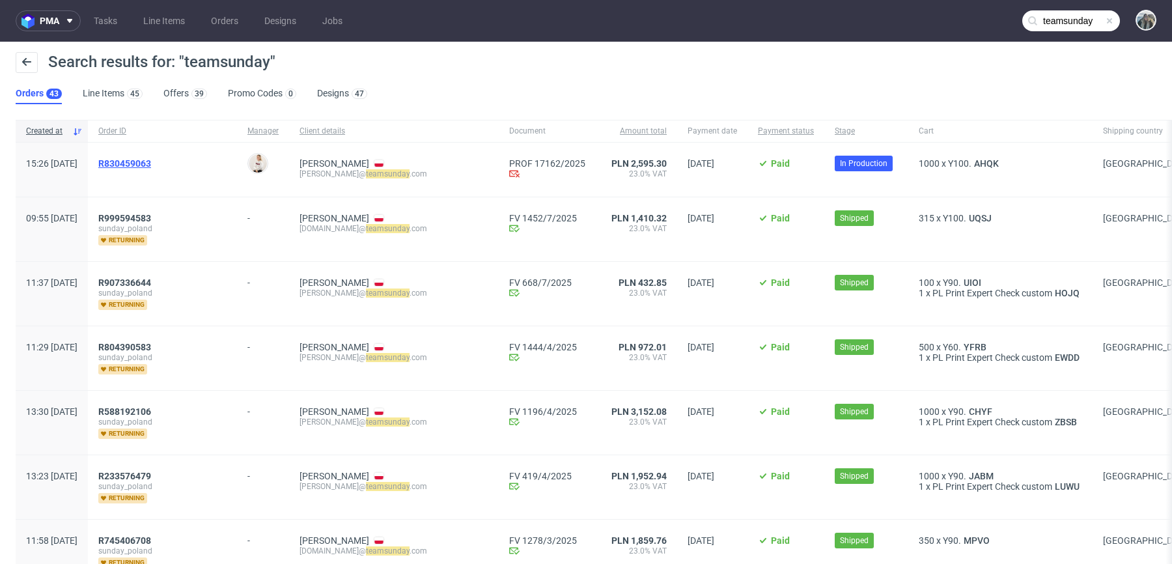
click at [151, 161] on span "R830459063" at bounding box center [124, 163] width 53 height 10
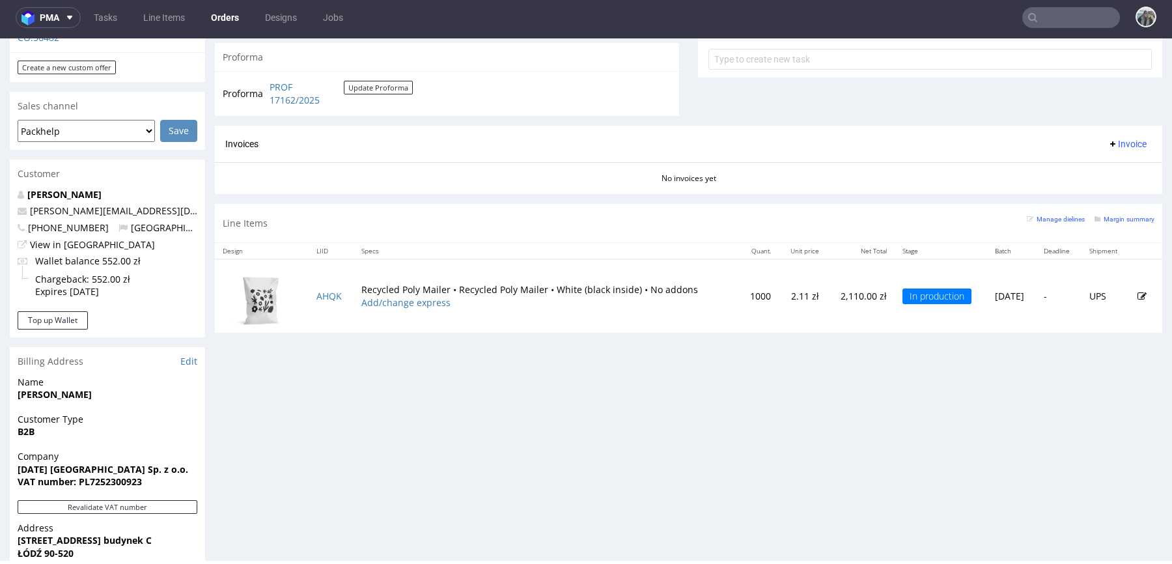
scroll to position [710, 0]
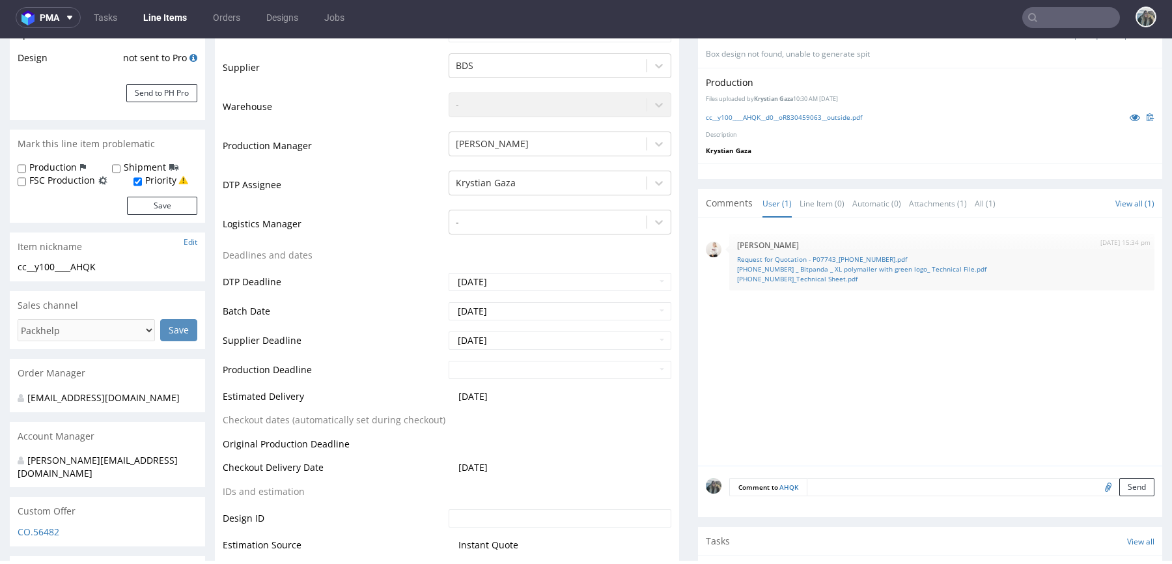
scroll to position [331, 0]
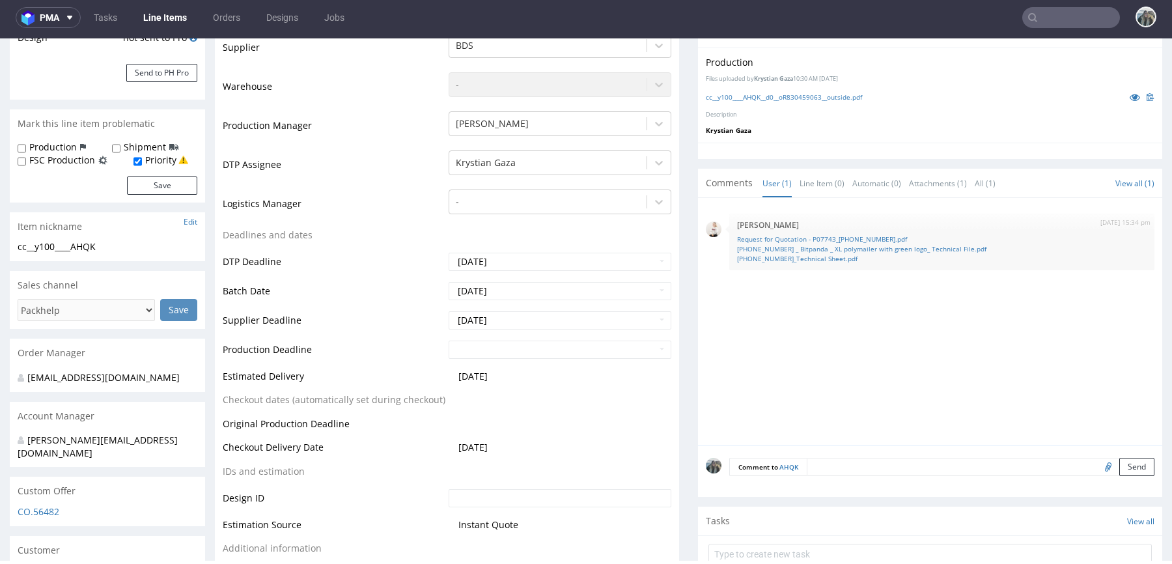
click at [1047, 12] on input "text" at bounding box center [1071, 17] width 98 height 21
paste input "catavassalo"
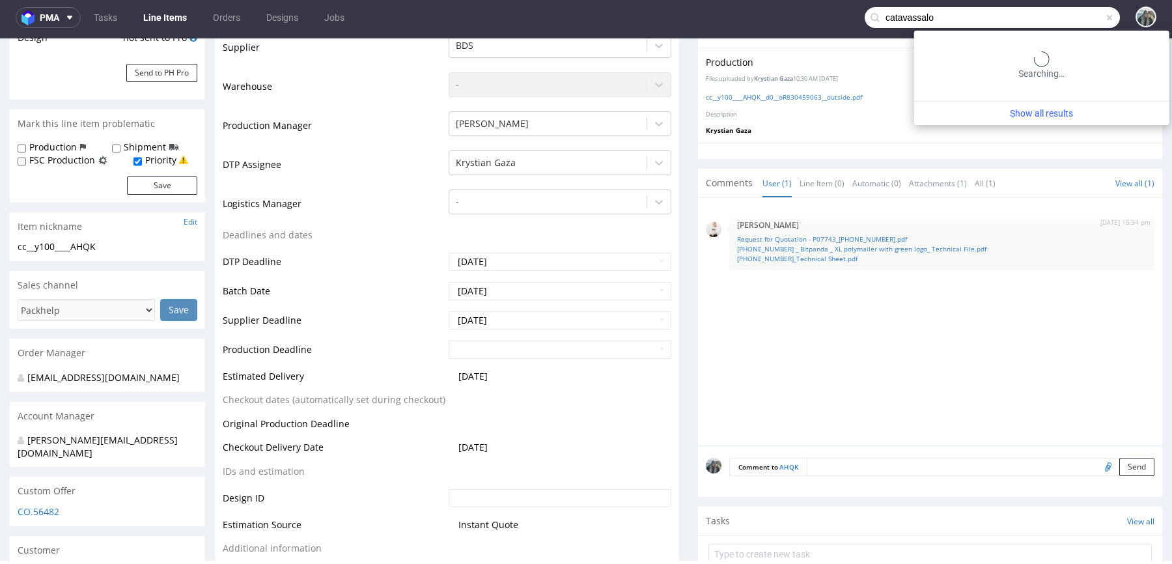
type input "catavassalo"
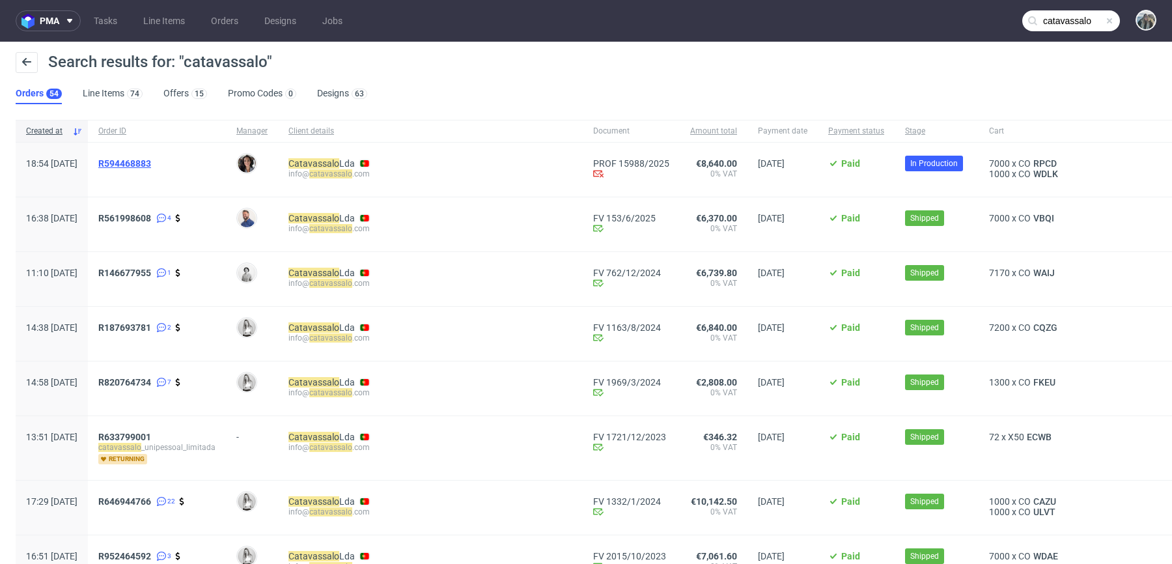
click at [145, 160] on span "R594468883" at bounding box center [124, 163] width 53 height 10
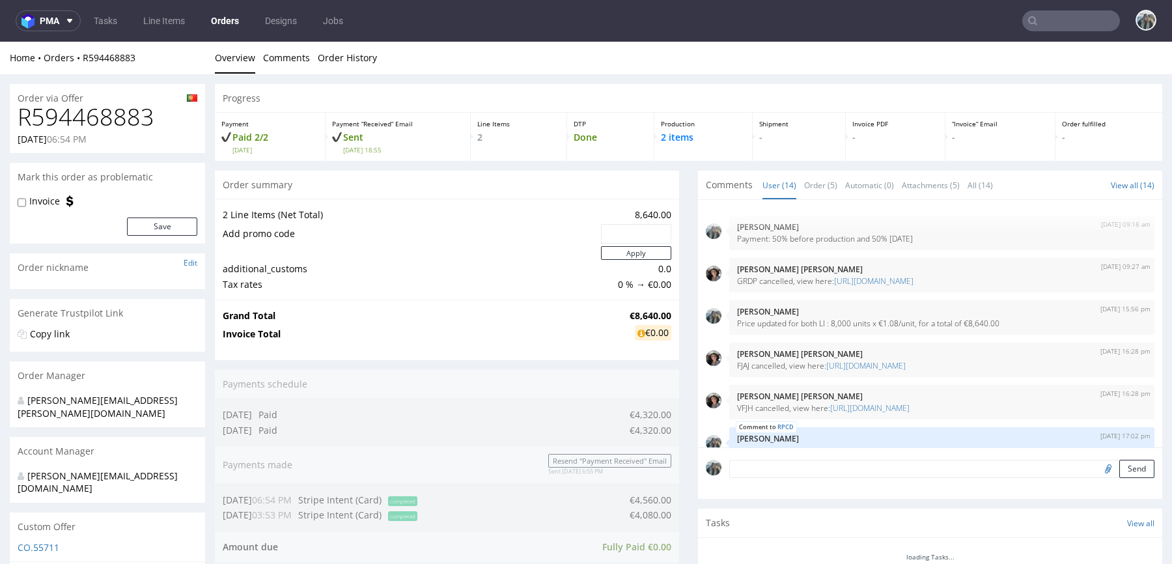
scroll to position [500, 0]
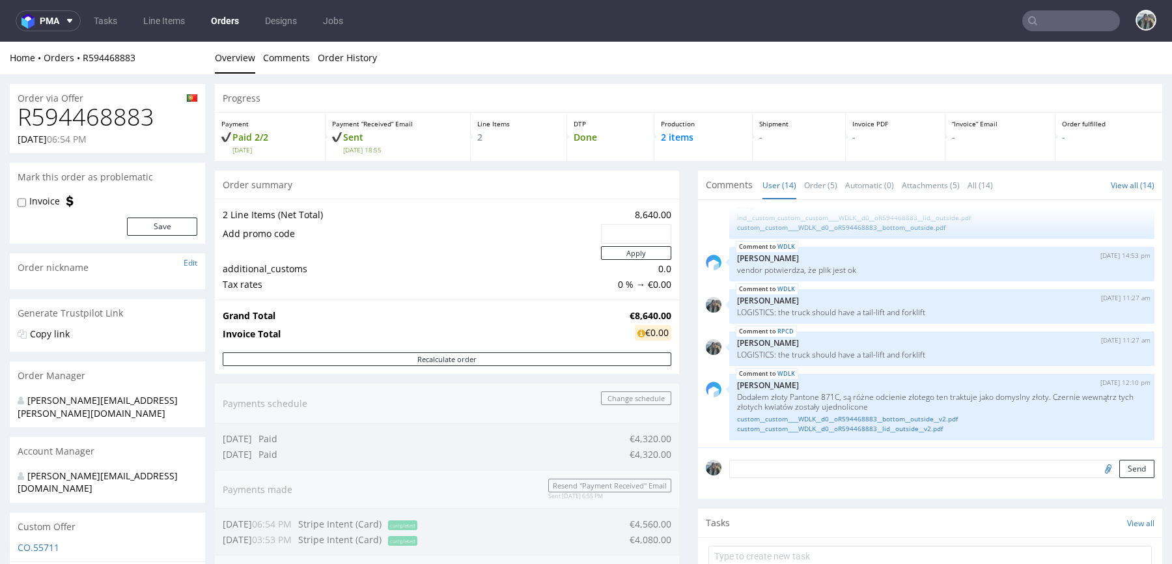
click at [116, 117] on h1 "R594468883" at bounding box center [108, 117] width 180 height 26
copy h1 "R594468883"
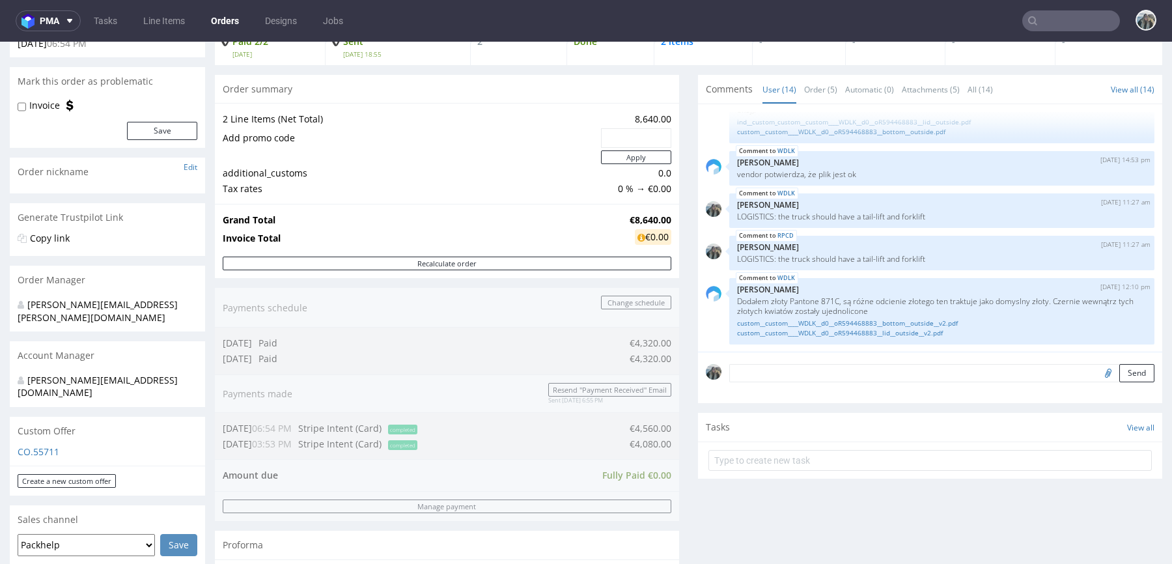
scroll to position [0, 0]
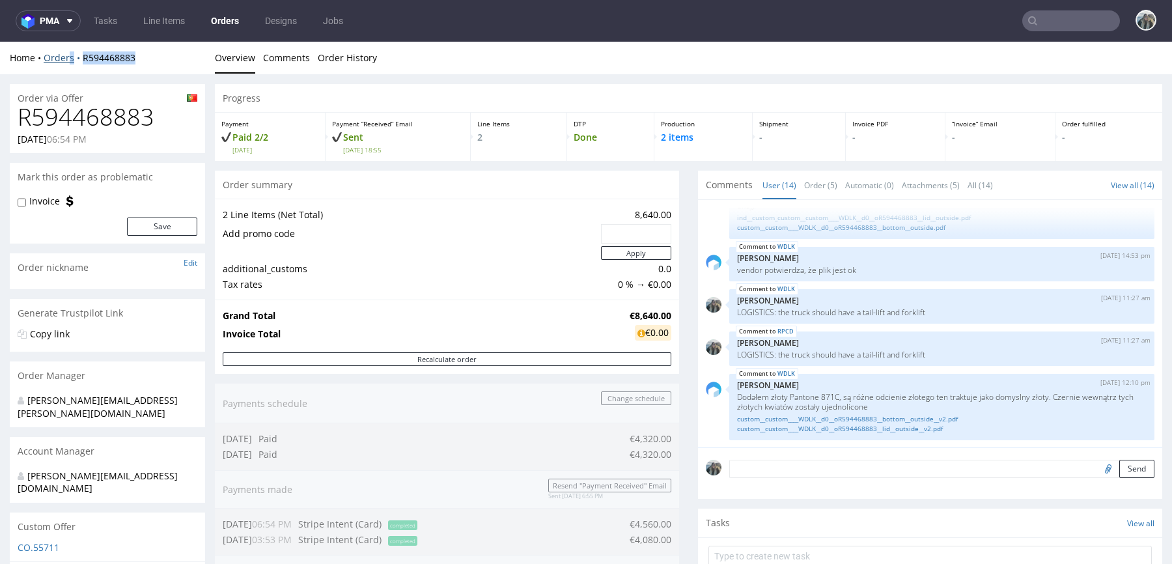
drag, startPoint x: 154, startPoint y: 57, endPoint x: 68, endPoint y: 59, distance: 85.3
click at [68, 59] on div "Home Orders R594468883" at bounding box center [107, 57] width 195 height 13
copy div "s R594468883"
drag, startPoint x: 197, startPoint y: 62, endPoint x: 136, endPoint y: 68, distance: 60.8
click at [196, 62] on div "Home Orders R594468883" at bounding box center [107, 57] width 195 height 13
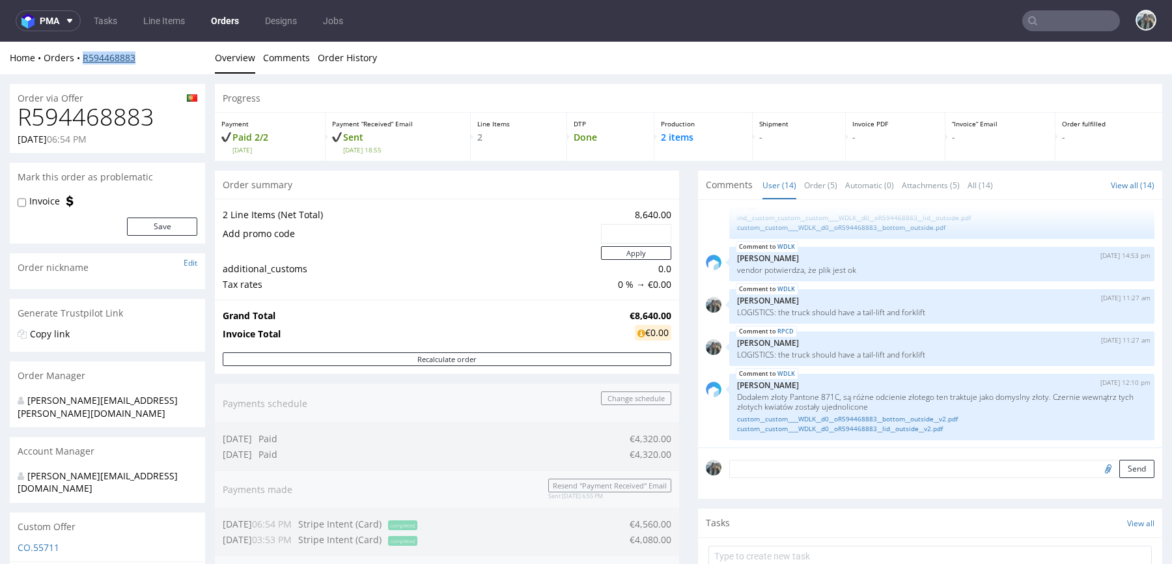
drag, startPoint x: 150, startPoint y: 67, endPoint x: 83, endPoint y: 60, distance: 68.1
click at [83, 60] on div "Home Orders R594468883 Overview Comments Order History" at bounding box center [586, 58] width 1172 height 33
copy link "R594468883"
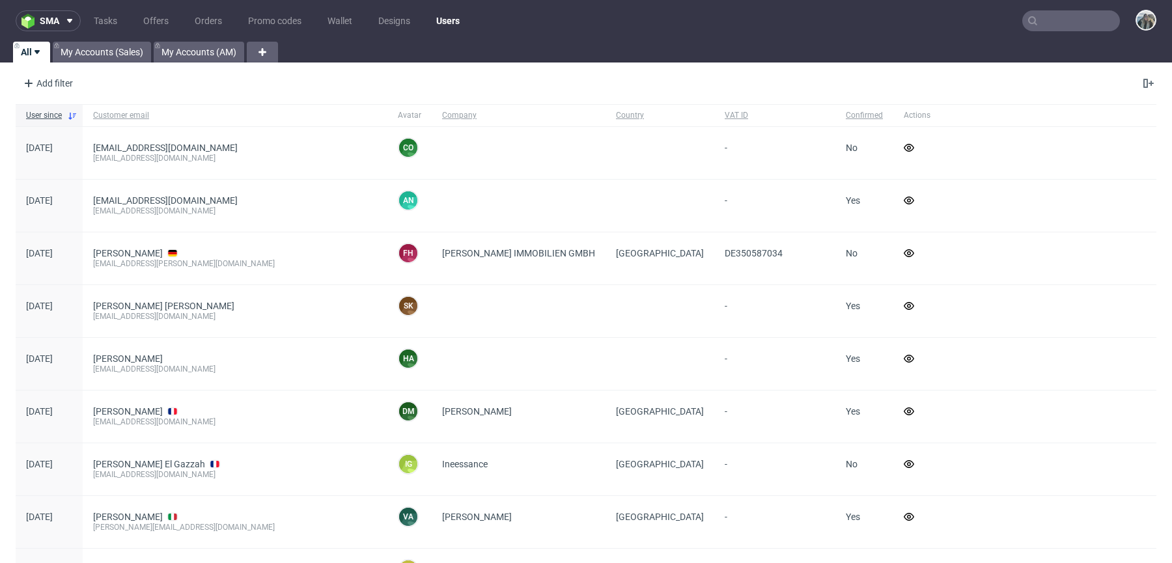
click at [1044, 33] on nav "sma Tasks Offers Orders Promo codes Wallet Designs Users" at bounding box center [586, 21] width 1172 height 42
click at [1059, 25] on input "text" at bounding box center [1071, 20] width 98 height 21
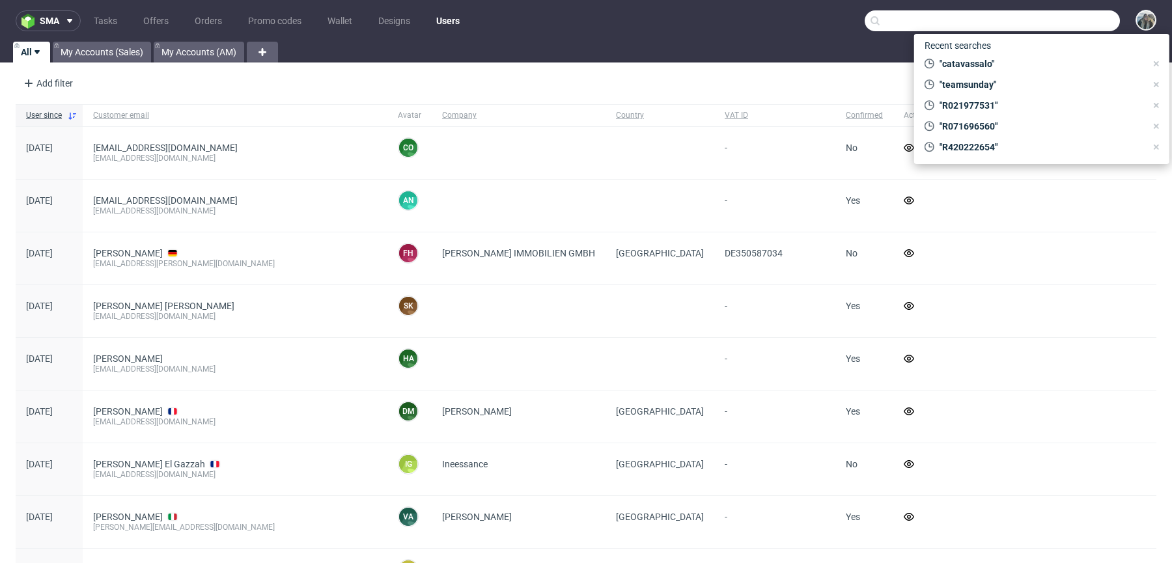
paste input "guillaumenicol"
type input "guillaumenicol"
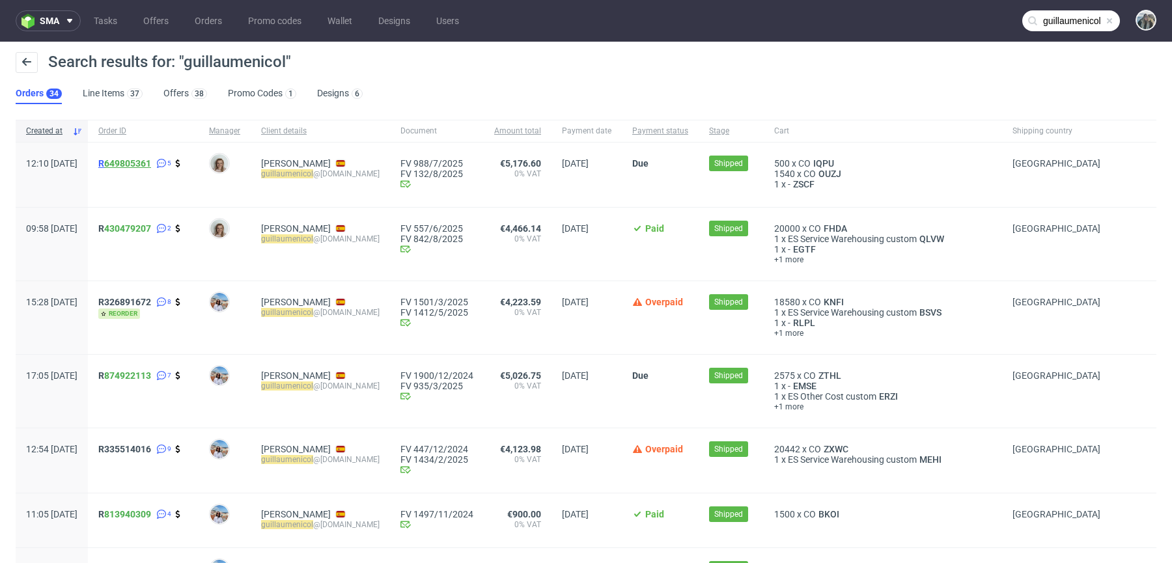
click at [147, 160] on link "649805361" at bounding box center [127, 163] width 47 height 10
click at [141, 229] on span "R 430479207" at bounding box center [124, 228] width 53 height 10
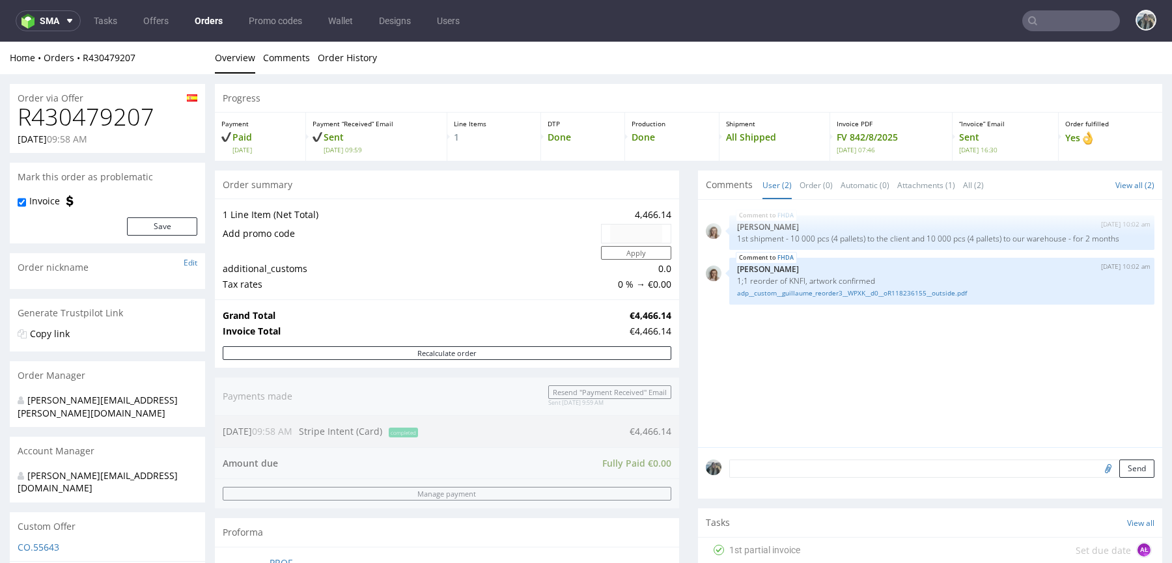
click at [115, 129] on h1 "R430479207" at bounding box center [108, 117] width 180 height 26
click at [114, 129] on h1 "R430479207" at bounding box center [108, 117] width 180 height 26
copy h1 "R430479207"
click at [99, 121] on h1 "R430479207" at bounding box center [108, 117] width 180 height 26
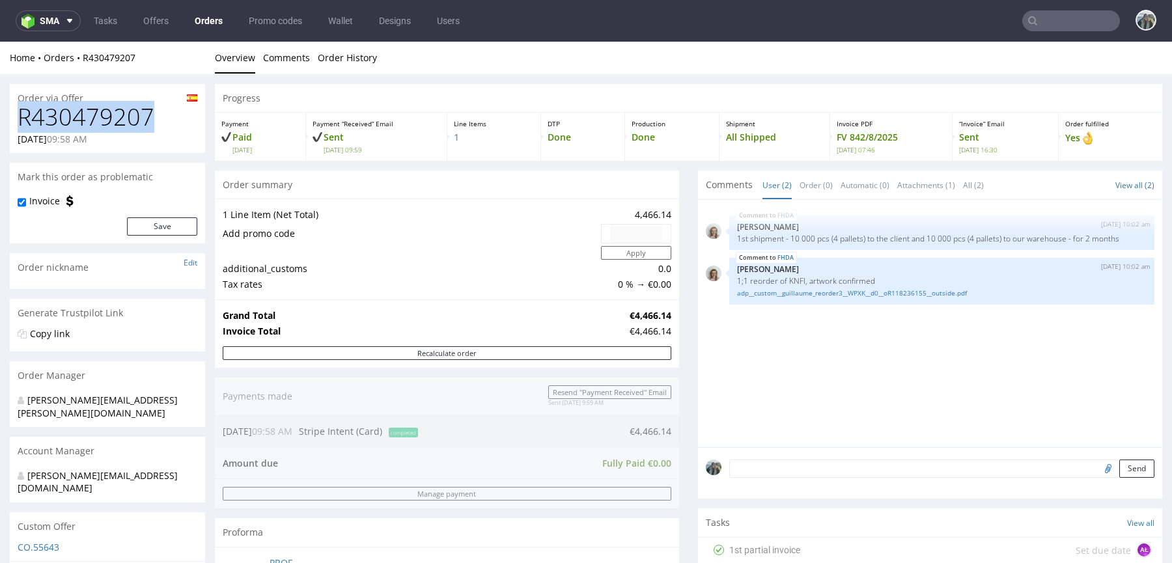
copy h1 "R430479207"
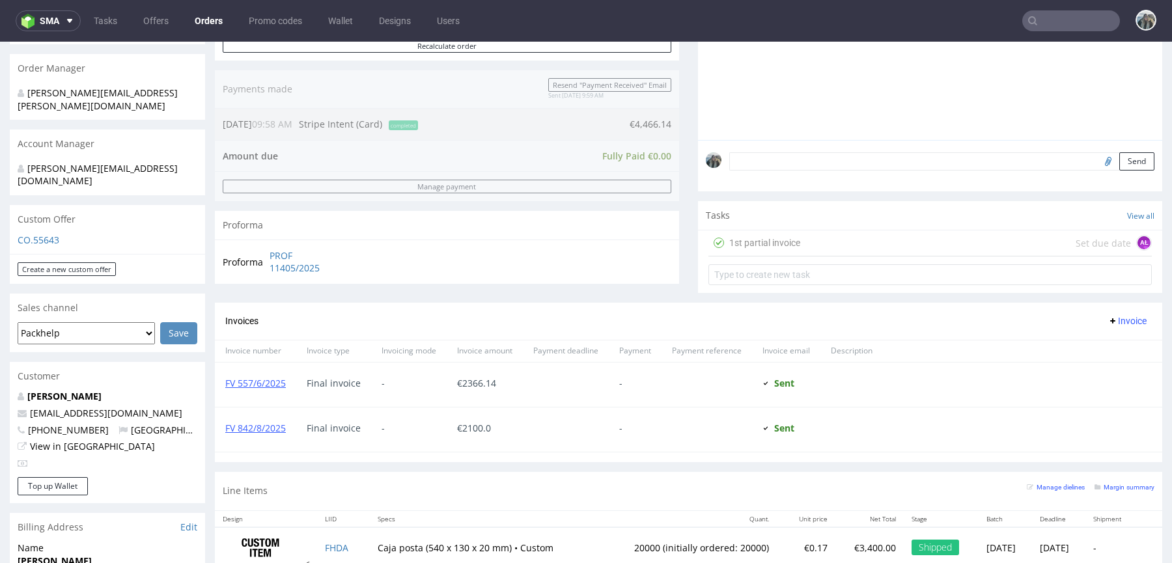
scroll to position [675, 0]
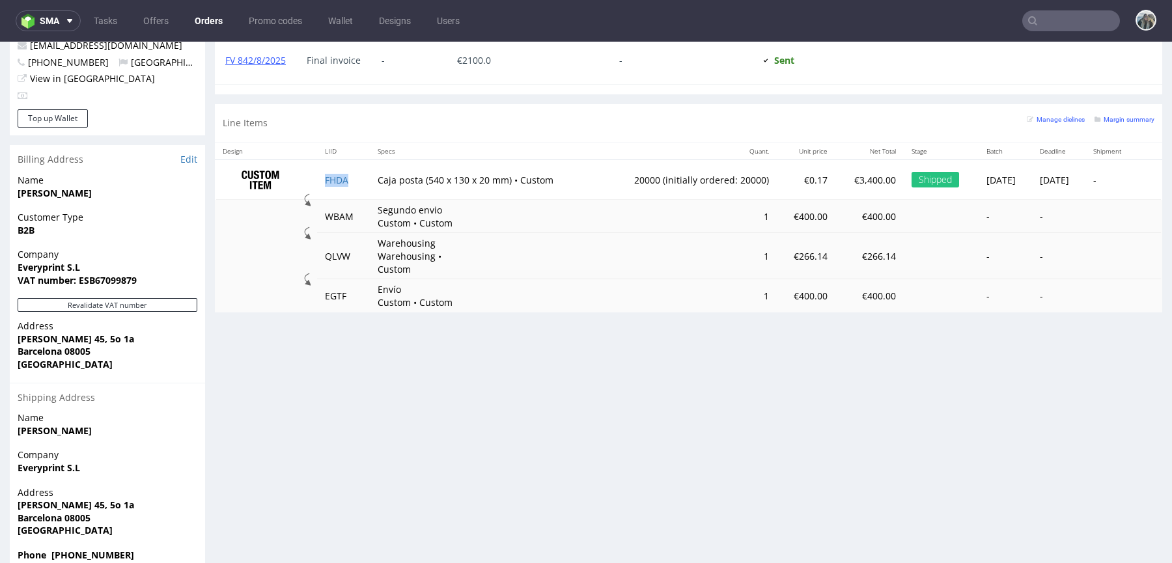
click at [342, 184] on td "FHDA" at bounding box center [343, 180] width 53 height 41
copy link "FHDA"
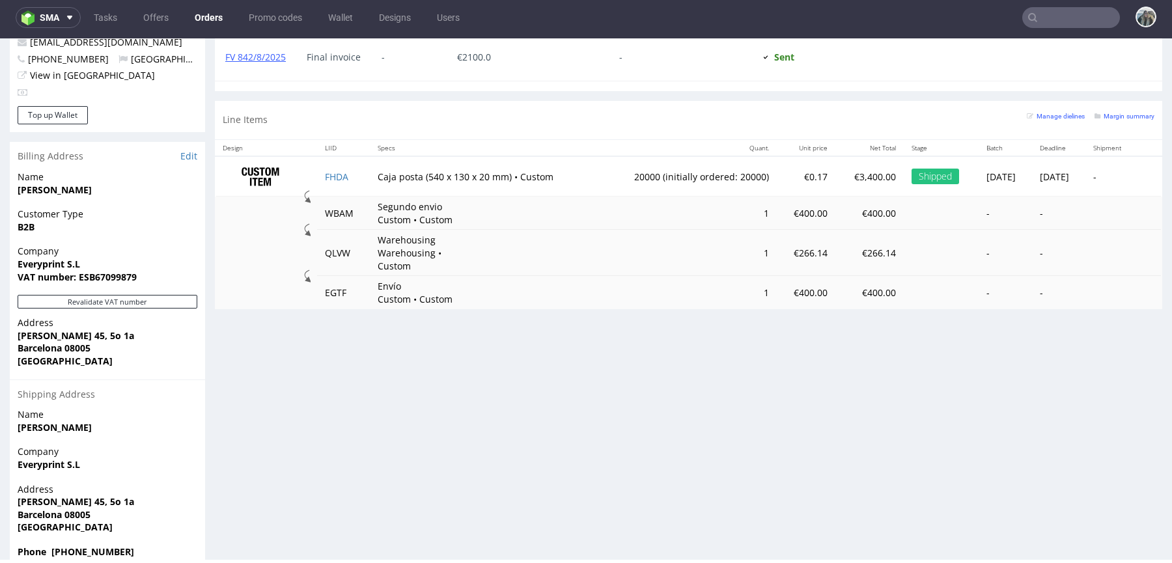
click at [609, 178] on td "20000 (initially ordered: 20000)" at bounding box center [687, 176] width 179 height 41
copy td "20000"
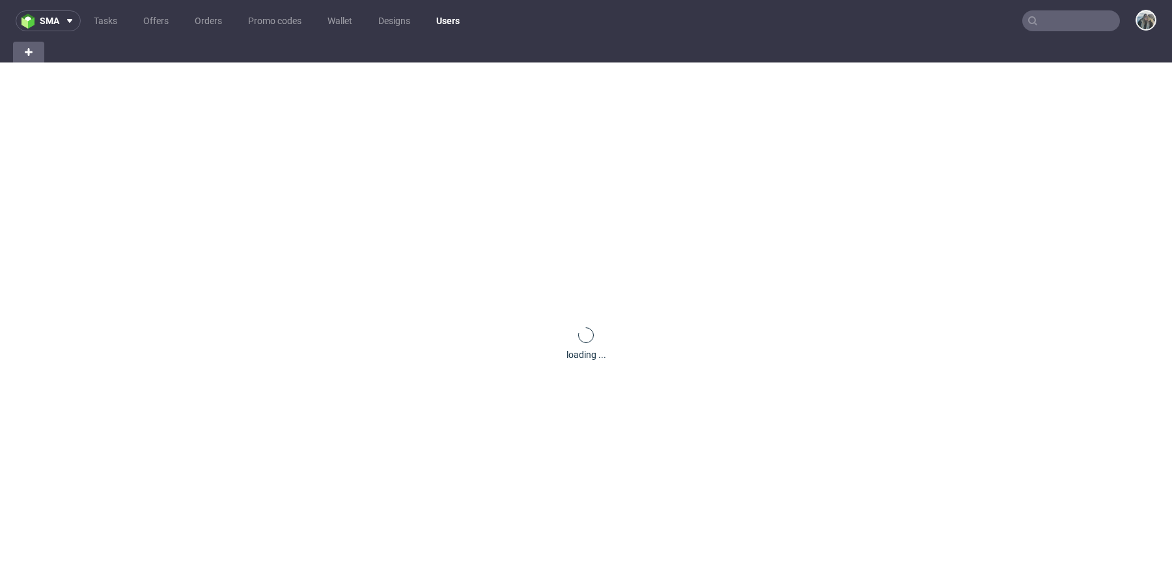
click at [1055, 20] on input "text" at bounding box center [1071, 20] width 98 height 21
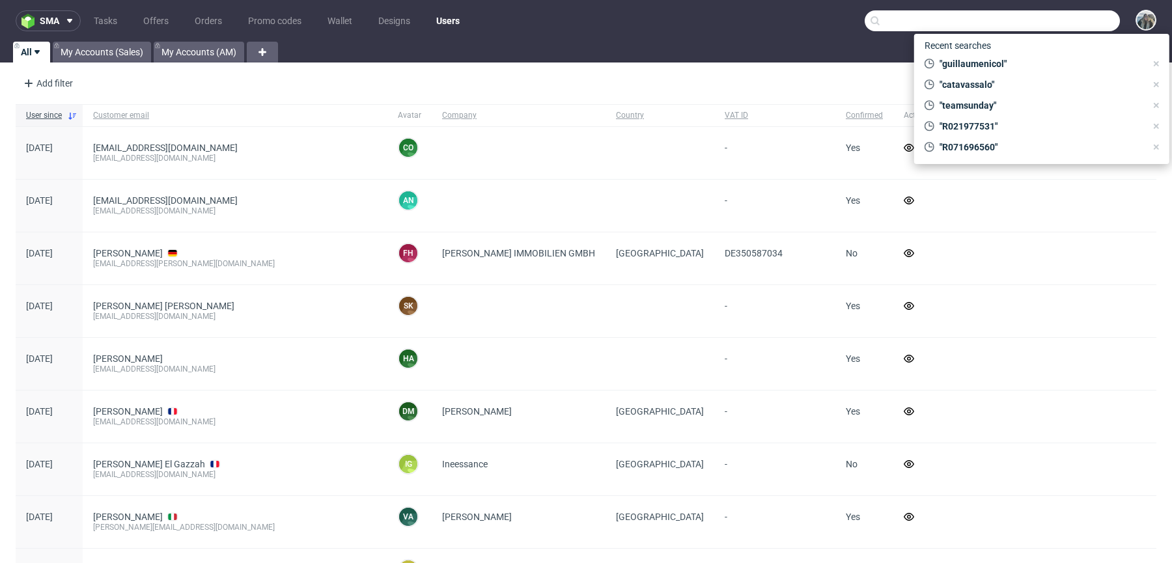
paste input "xlash"
type input "xlash"
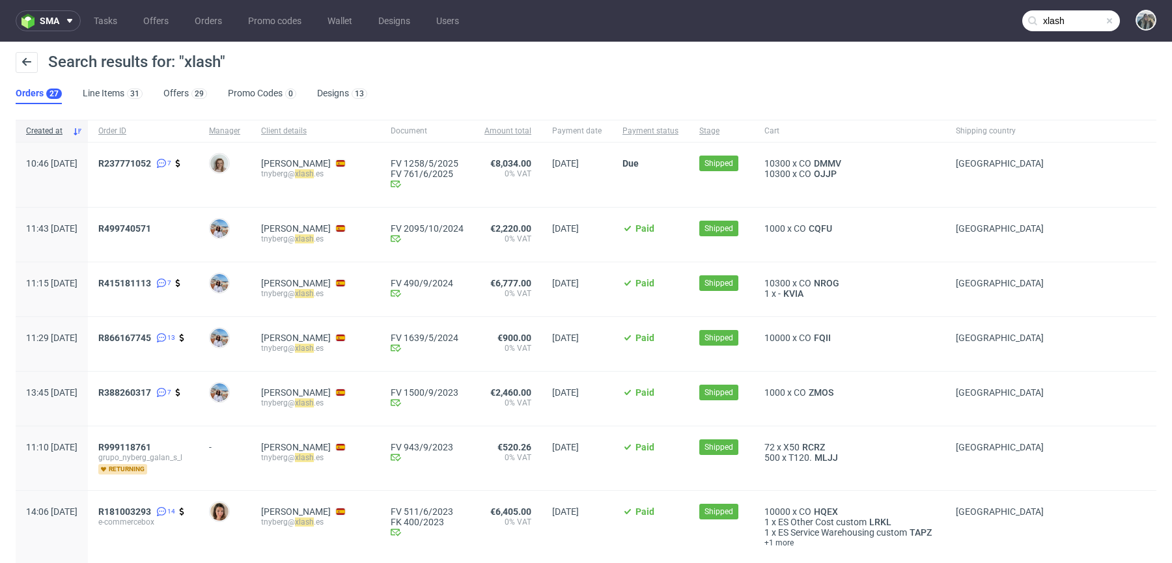
drag, startPoint x: 135, startPoint y: 186, endPoint x: 120, endPoint y: 158, distance: 32.6
click at [120, 158] on div "10:46 [DATE] R237771052 7 [PERSON_NAME] [PERSON_NAME] tnyberg@ xlash .es FV 125…" at bounding box center [586, 175] width 1141 height 65
copy div "R237771052"
click at [151, 158] on span "R237771052" at bounding box center [124, 163] width 53 height 10
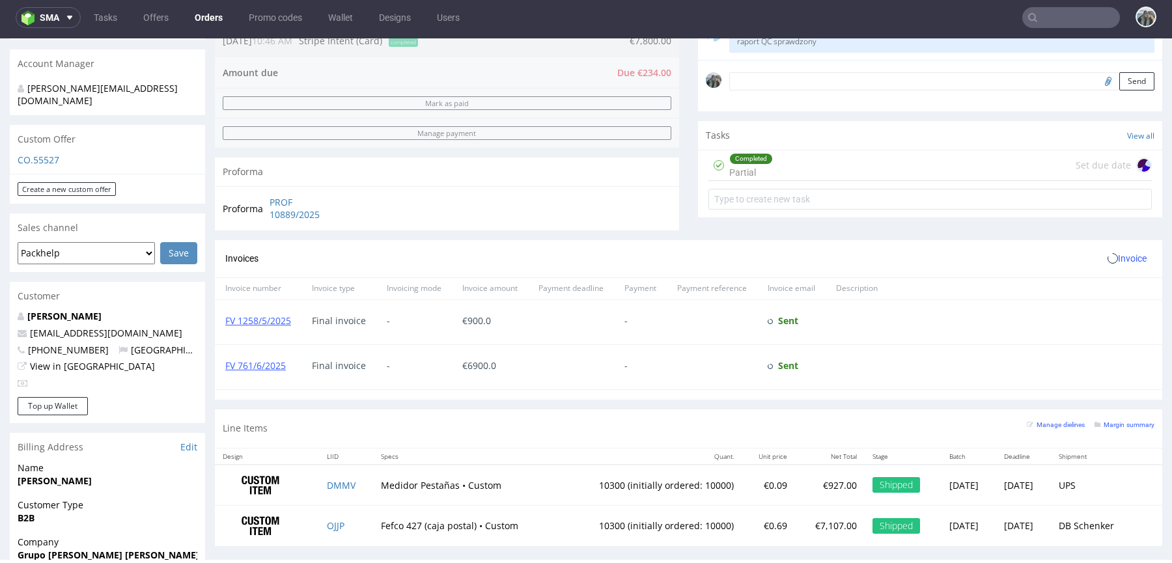
scroll to position [385, 0]
click at [1058, 20] on input "text" at bounding box center [1071, 17] width 98 height 21
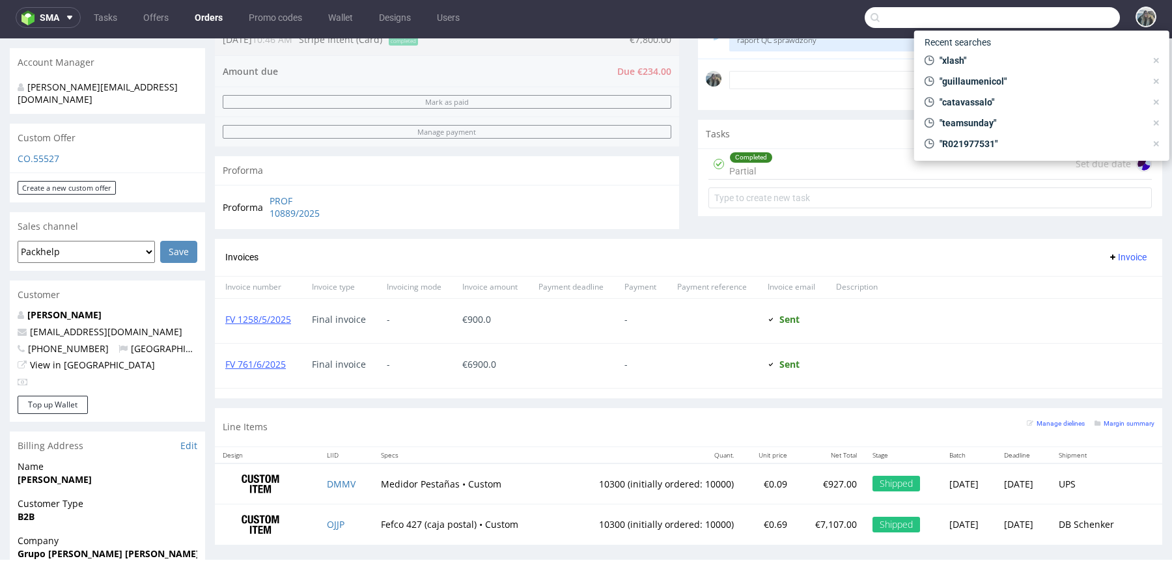
paste input "camachofabricaciontextil"
type input "camachofabricaciontextil"
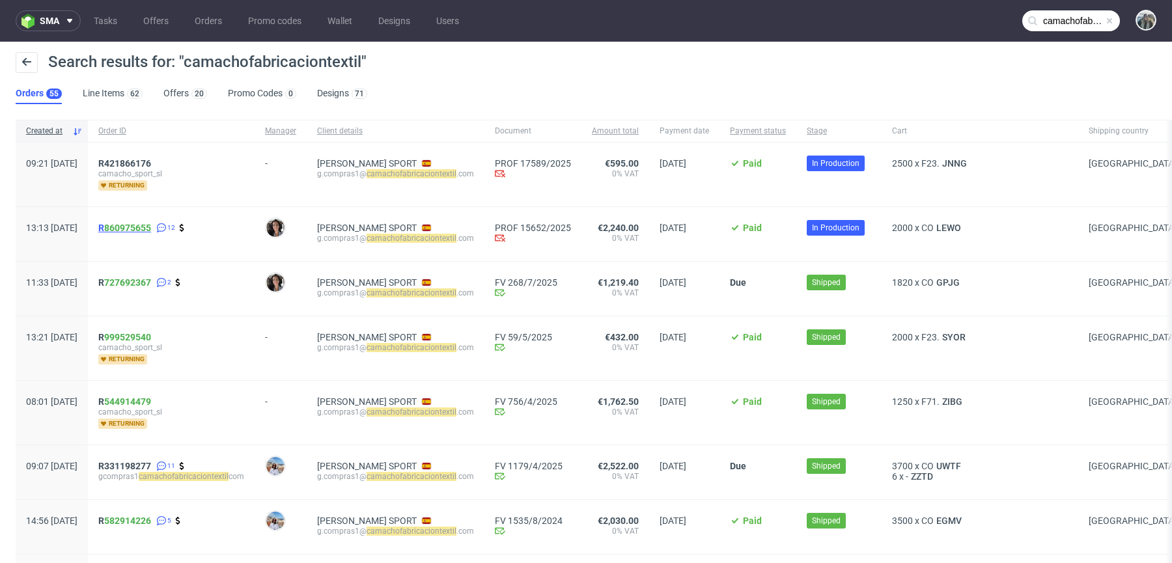
click at [139, 231] on span "R 860975655" at bounding box center [124, 228] width 53 height 10
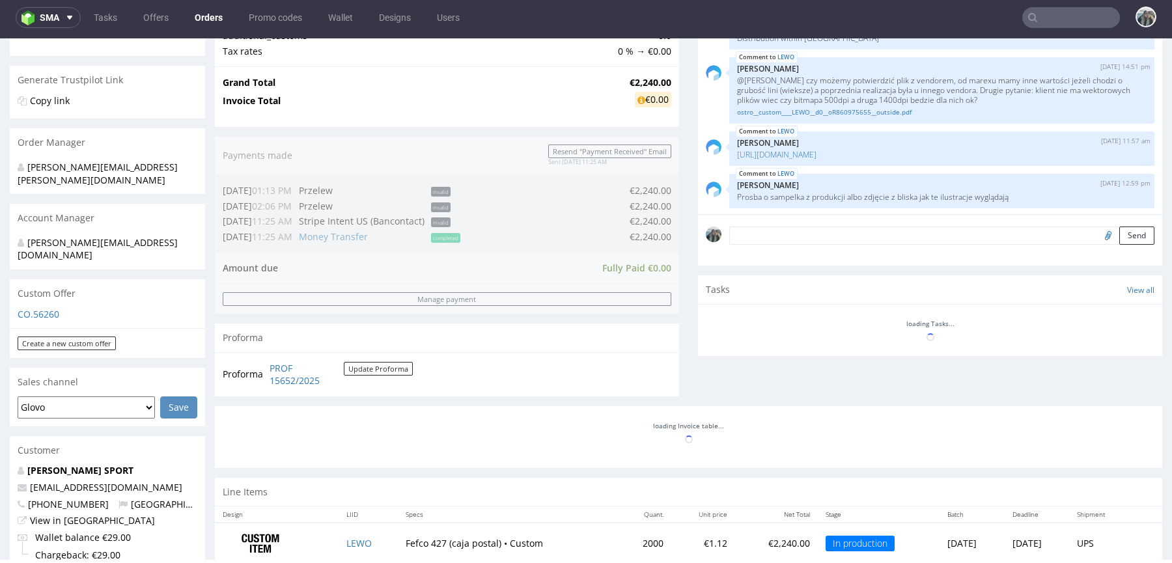
scroll to position [712, 0]
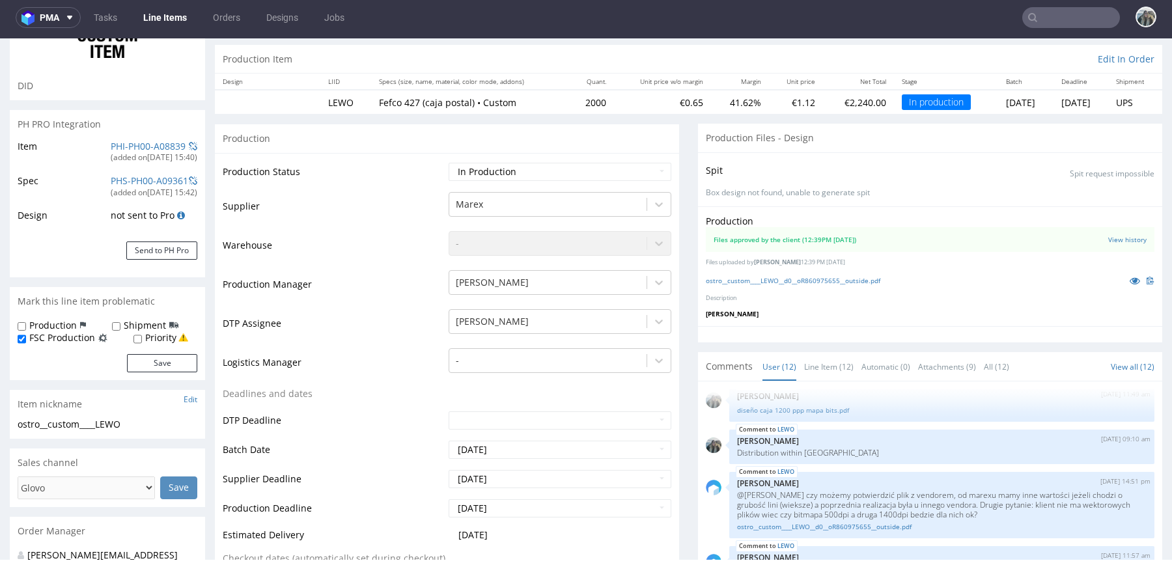
scroll to position [125, 0]
click at [1130, 281] on icon at bounding box center [1135, 277] width 10 height 9
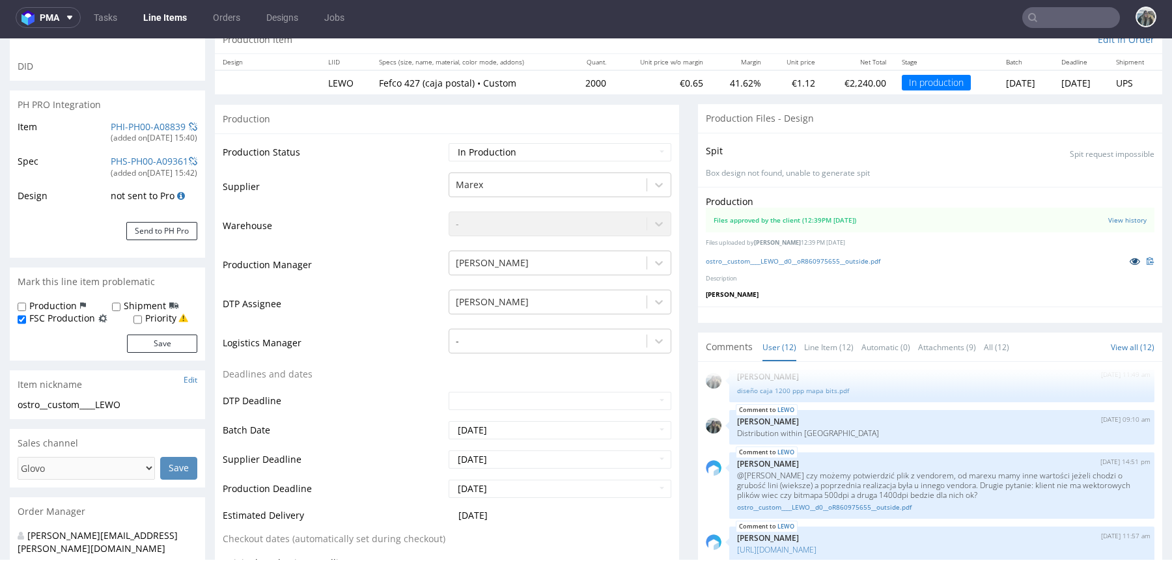
scroll to position [0, 0]
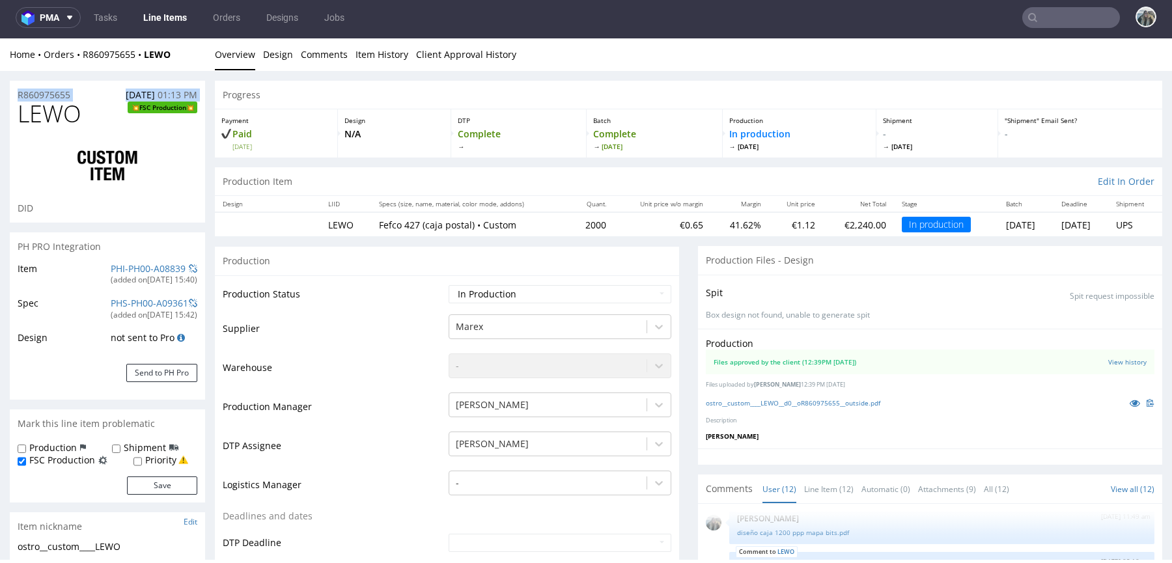
drag, startPoint x: 81, startPoint y: 100, endPoint x: 10, endPoint y: 98, distance: 71.0
click at [11, 98] on section "R860975655 22.07.2025 01:13 PM LEWO FSC Production DID" at bounding box center [107, 152] width 195 height 142
click at [89, 108] on h1 "LEWO FSC Production" at bounding box center [108, 114] width 180 height 26
drag, startPoint x: 78, startPoint y: 96, endPoint x: 8, endPoint y: 96, distance: 70.3
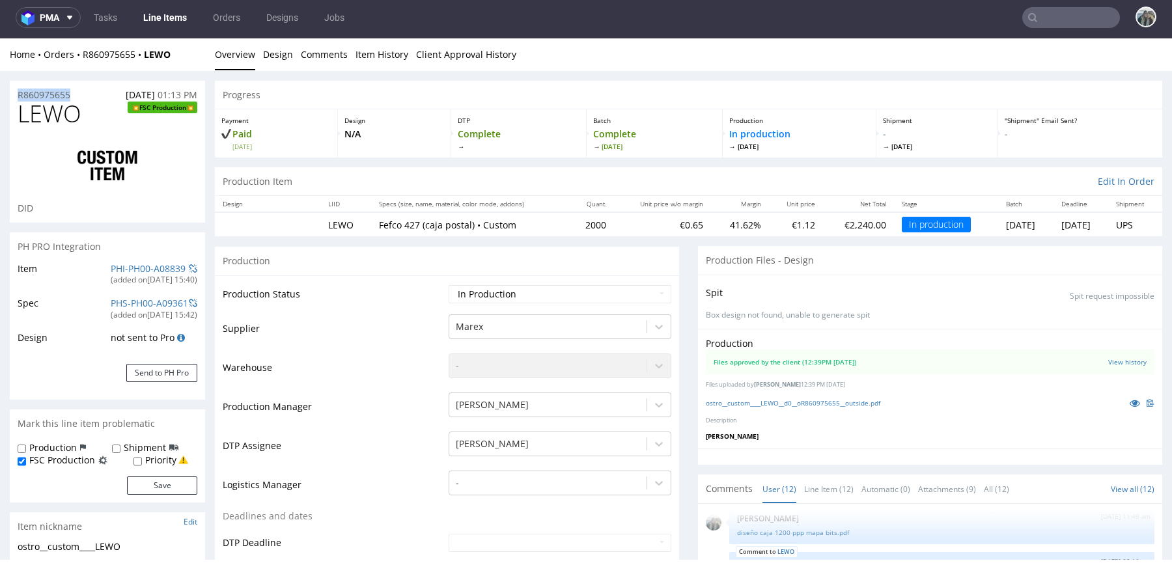
copy p "R860975655"
click at [69, 110] on span "LEWO" at bounding box center [50, 114] width 64 height 26
copy span "LEWO"
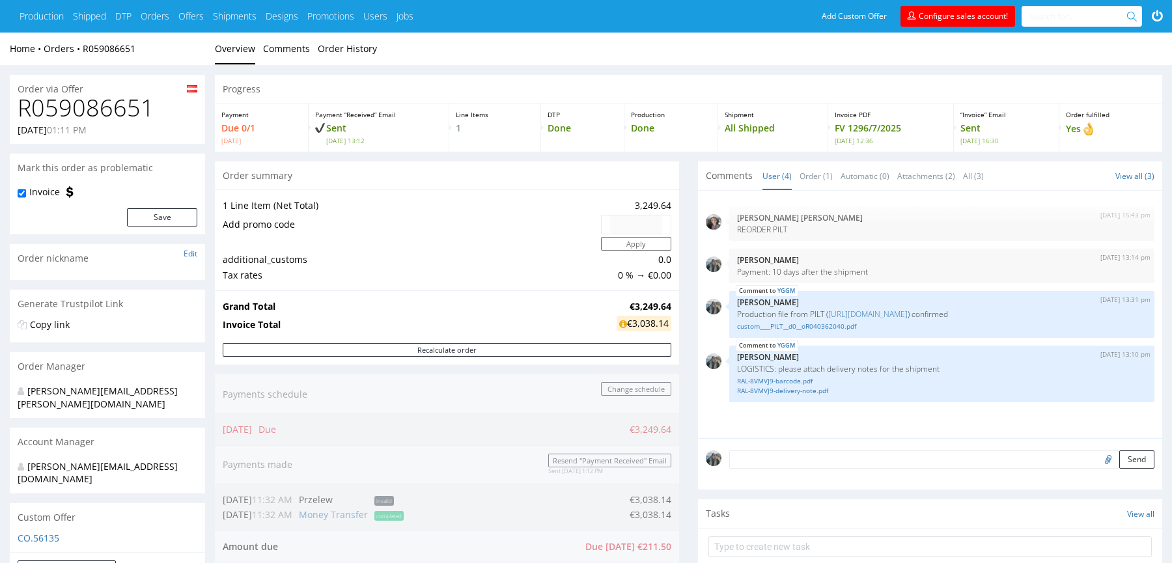
click at [109, 121] on h1 "R059086651" at bounding box center [108, 108] width 180 height 26
copy h1 "R059086651"
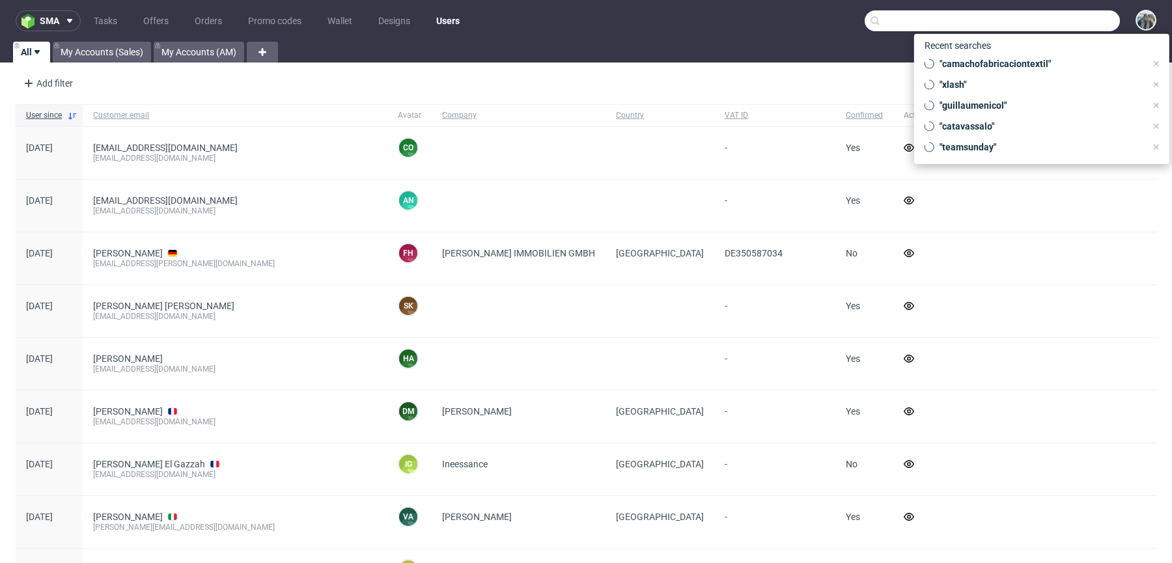
click at [1087, 11] on input "text" at bounding box center [992, 20] width 255 height 21
click at [1087, 12] on input "text" at bounding box center [992, 20] width 255 height 21
paste input "R059086651"
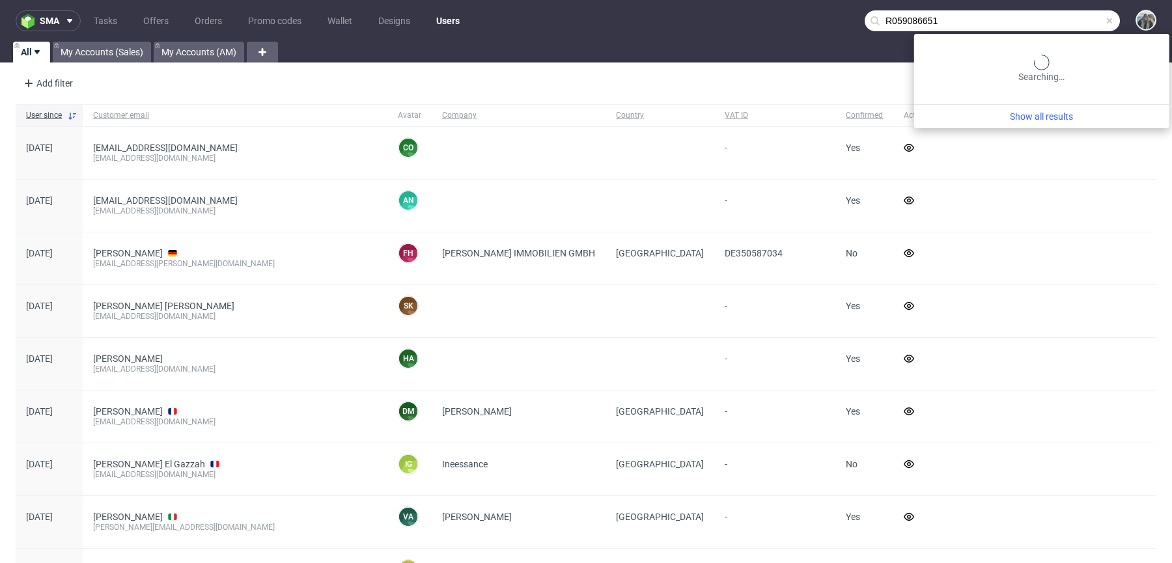
type input "R059086651"
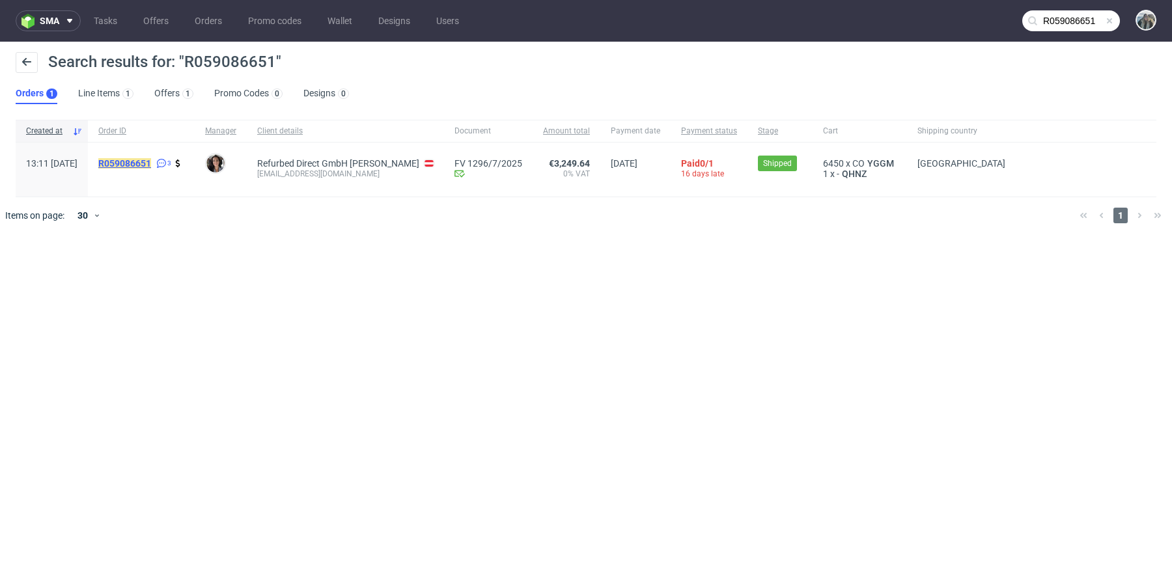
click at [151, 164] on mark "R059086651" at bounding box center [124, 163] width 53 height 10
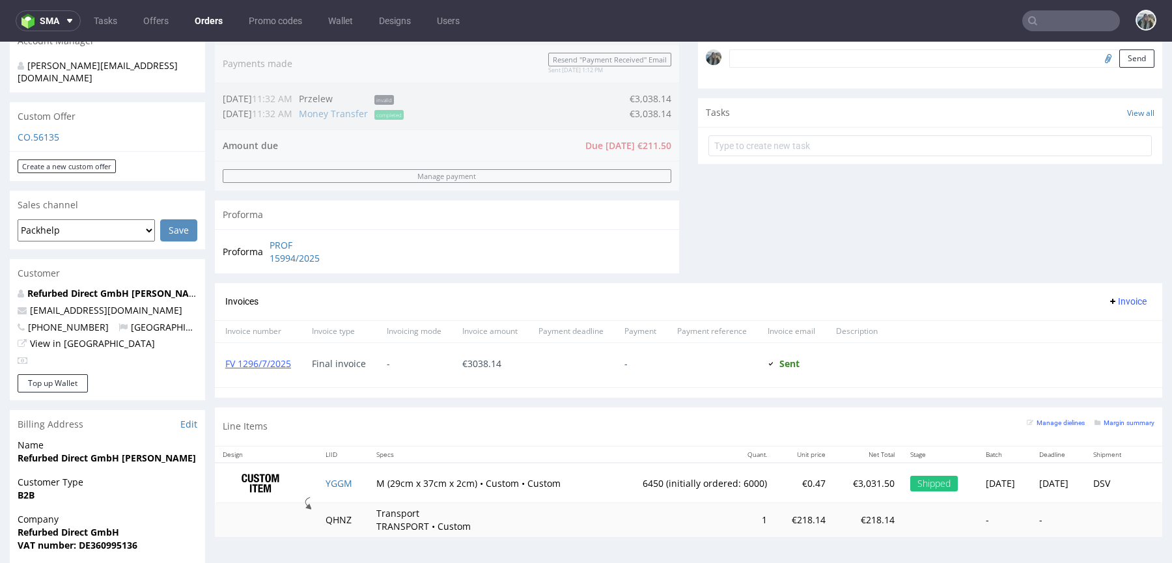
scroll to position [425, 0]
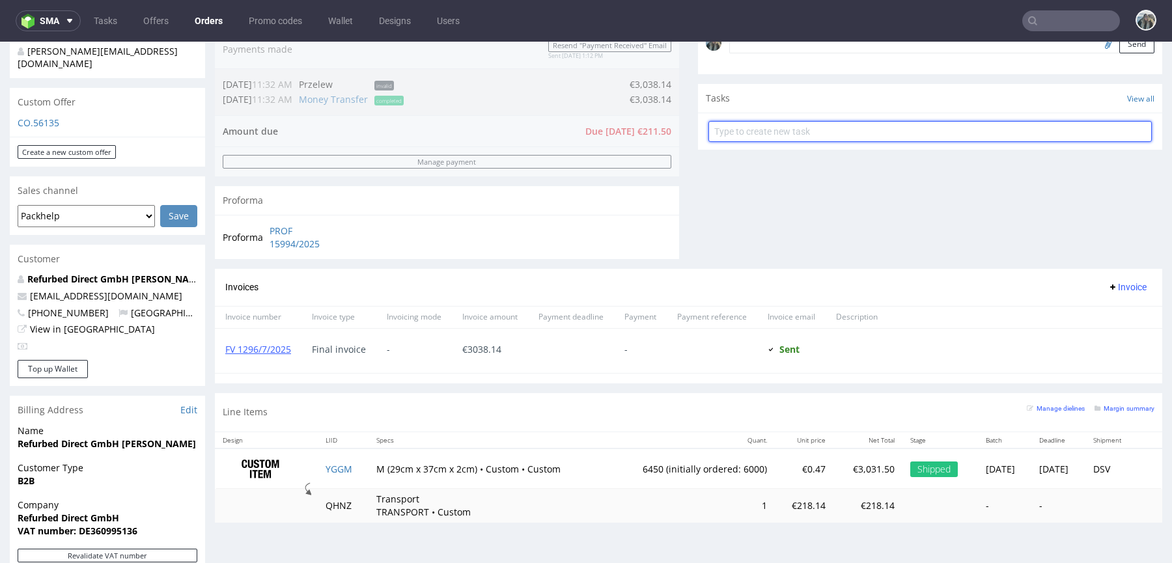
click at [969, 128] on input "text" at bounding box center [929, 131] width 443 height 21
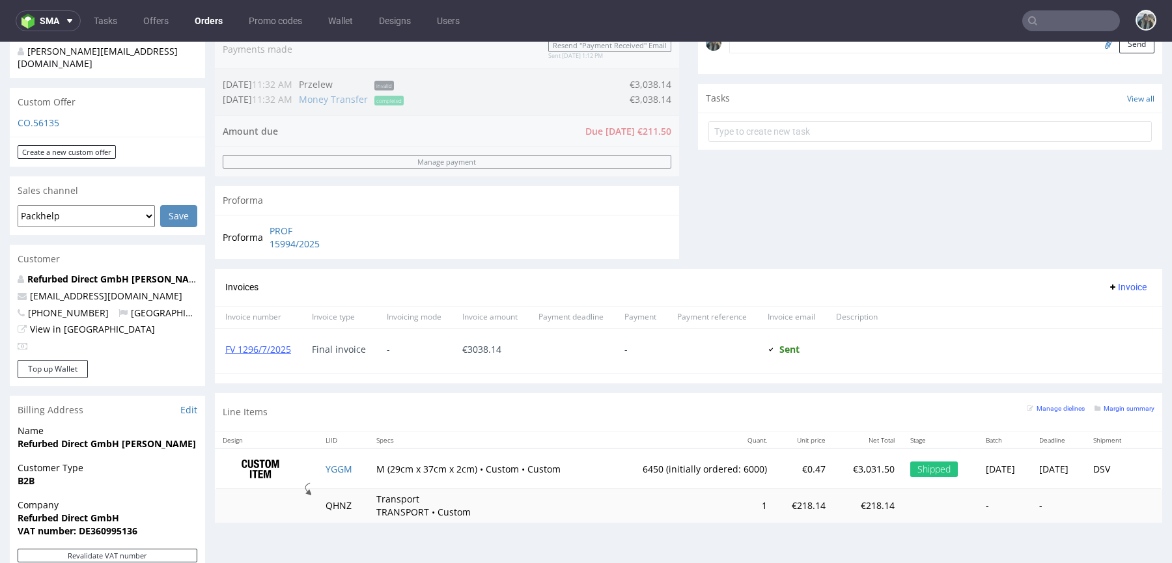
click at [932, 181] on div "Comments User (4) Order (1) Automatic (0) Attachments (2) All (3) View all (3) …" at bounding box center [930, 7] width 464 height 523
click at [1009, 240] on div "Comments User (4) Order (1) Automatic (0) Attachments (2) All (3) View all (3) …" at bounding box center [930, 7] width 464 height 523
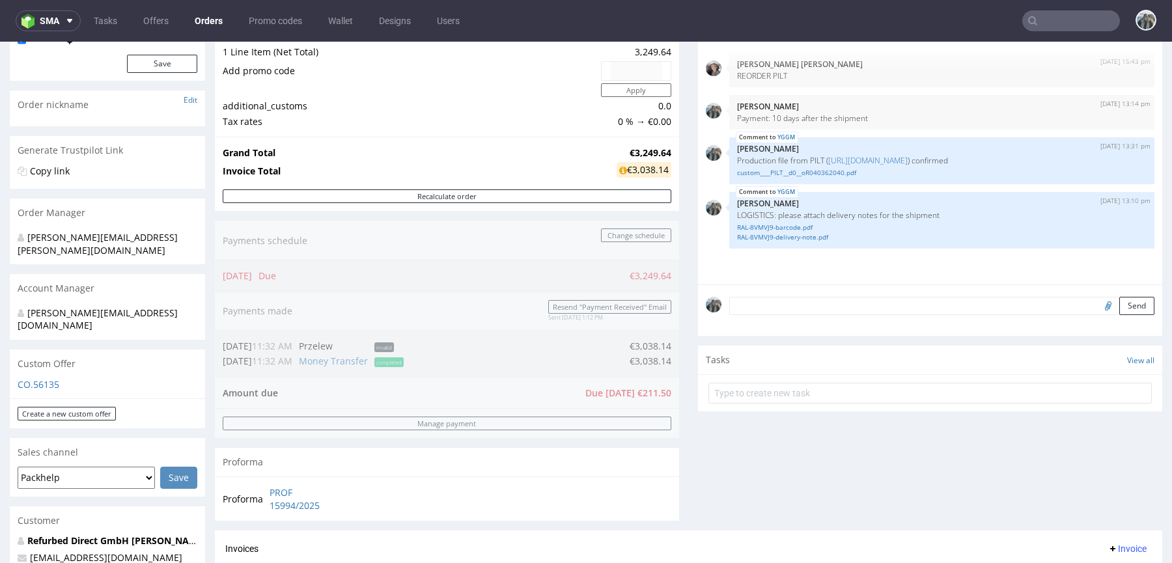
scroll to position [0, 0]
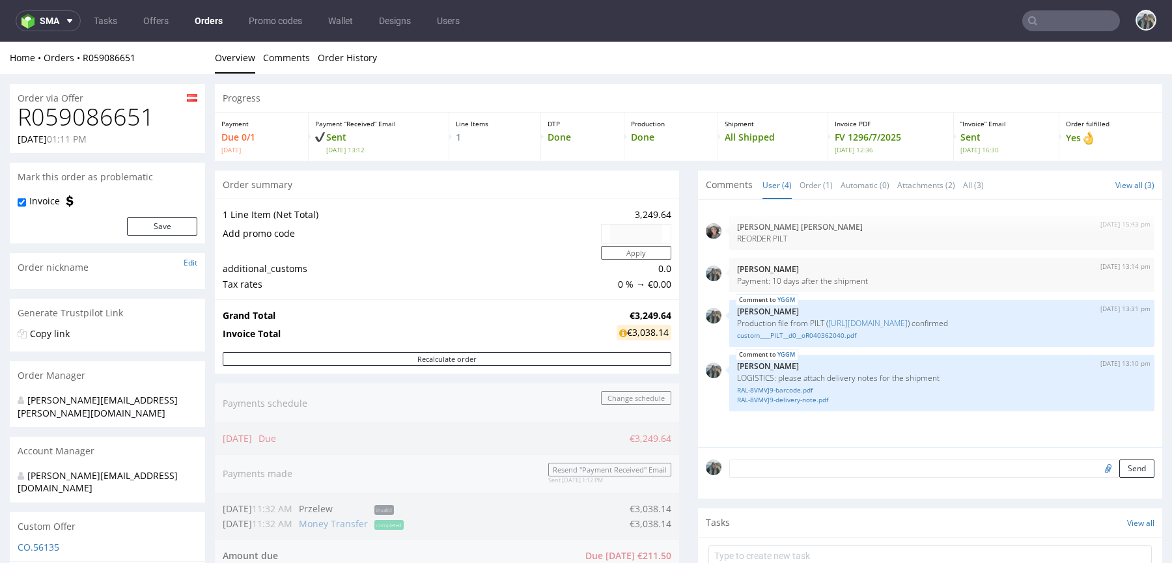
click at [111, 110] on h1 "R059086651" at bounding box center [108, 117] width 180 height 26
copy h1 "R059086651"
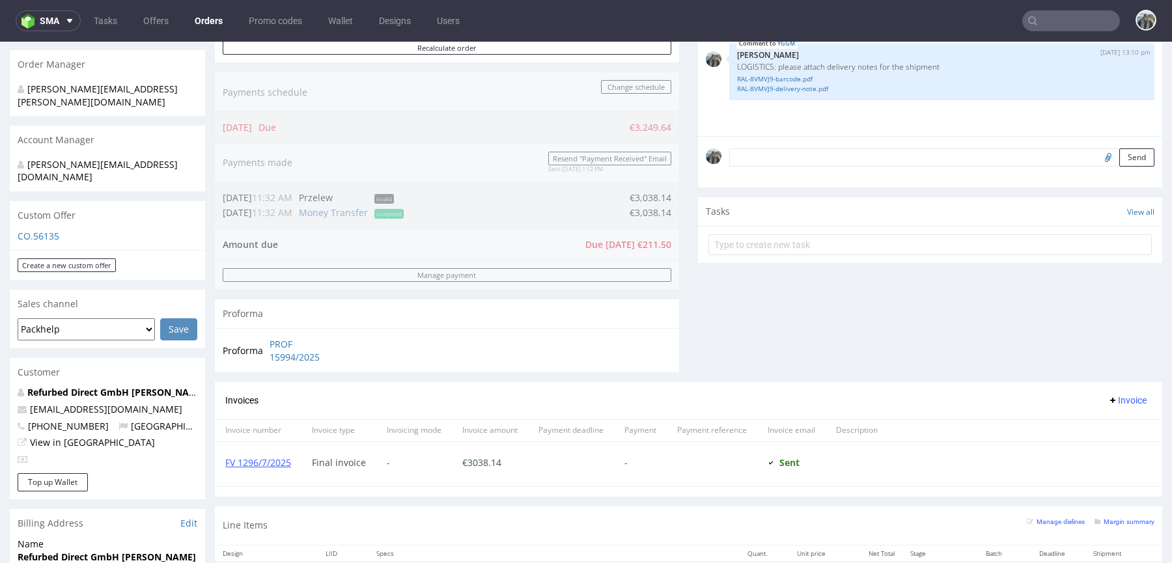
scroll to position [421, 0]
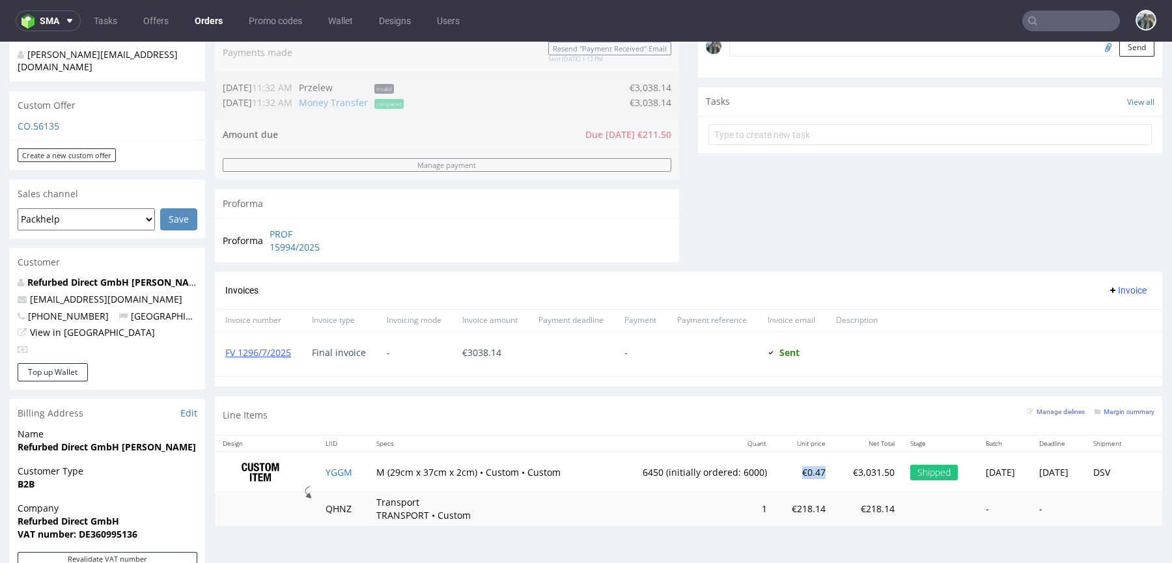
drag, startPoint x: 805, startPoint y: 473, endPoint x: 770, endPoint y: 469, distance: 36.0
click at [775, 469] on td "€0.47" at bounding box center [804, 472] width 59 height 41
copy td "€0.47"
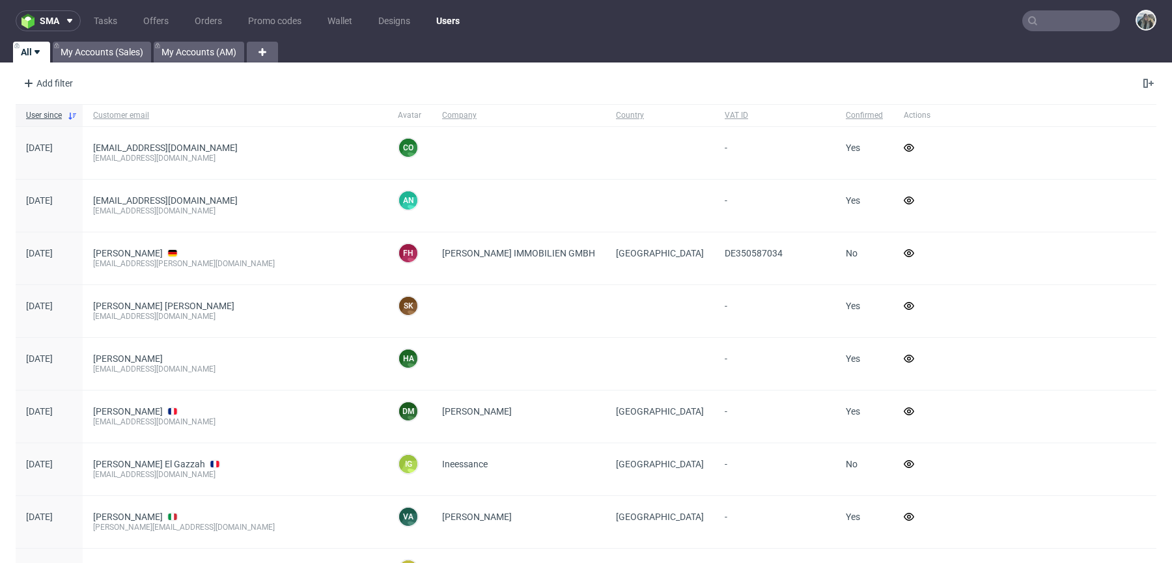
click at [1035, 25] on input "text" at bounding box center [1071, 20] width 98 height 21
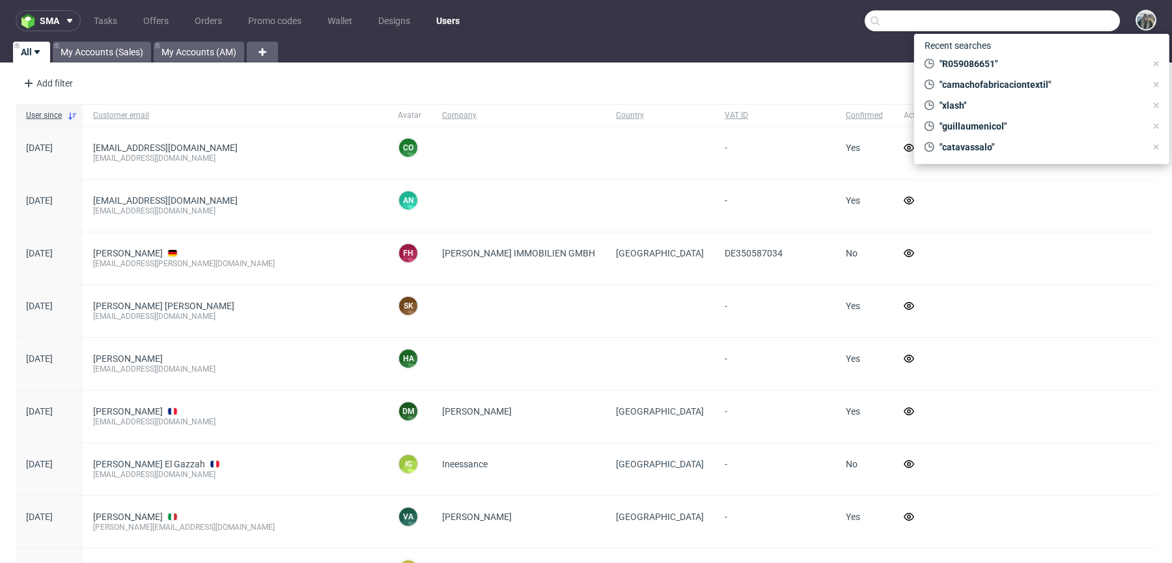
paste input "R689722837"
type input "R689722837"
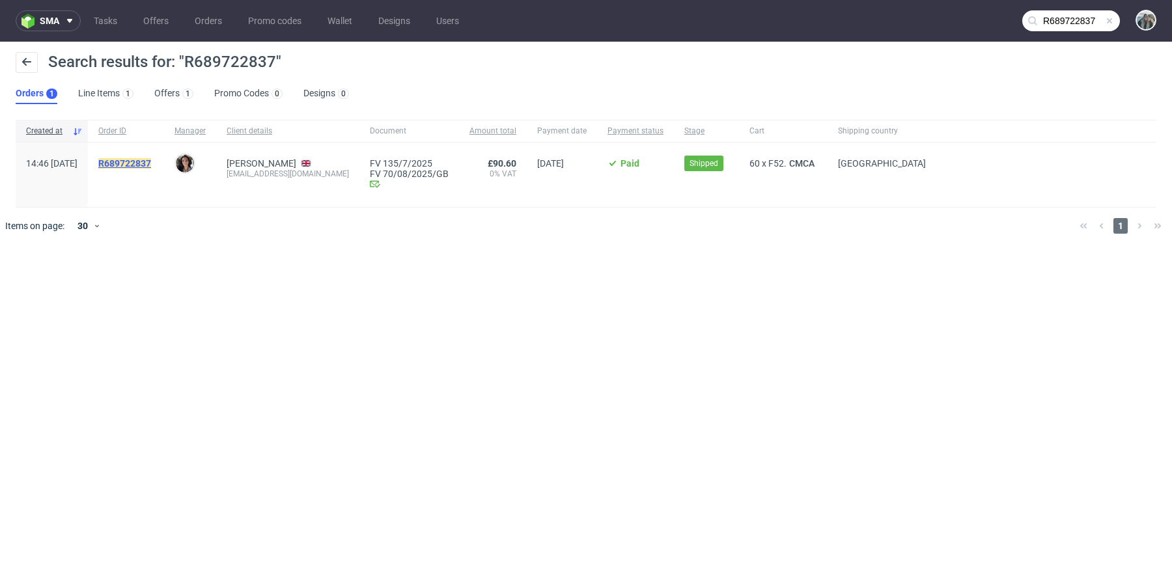
click at [151, 163] on mark "R689722837" at bounding box center [124, 163] width 53 height 10
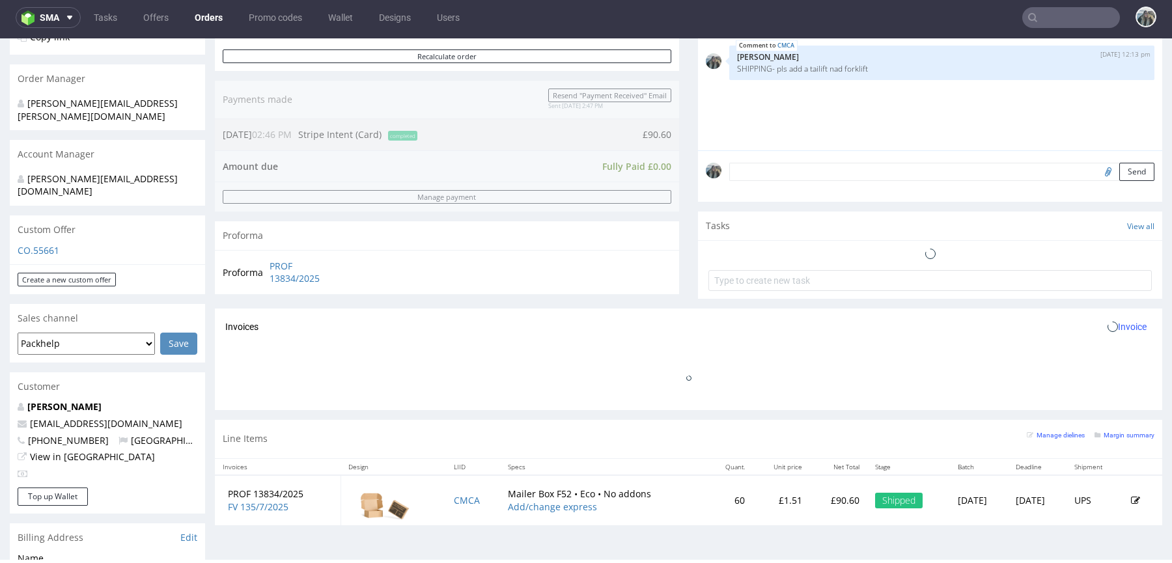
scroll to position [494, 0]
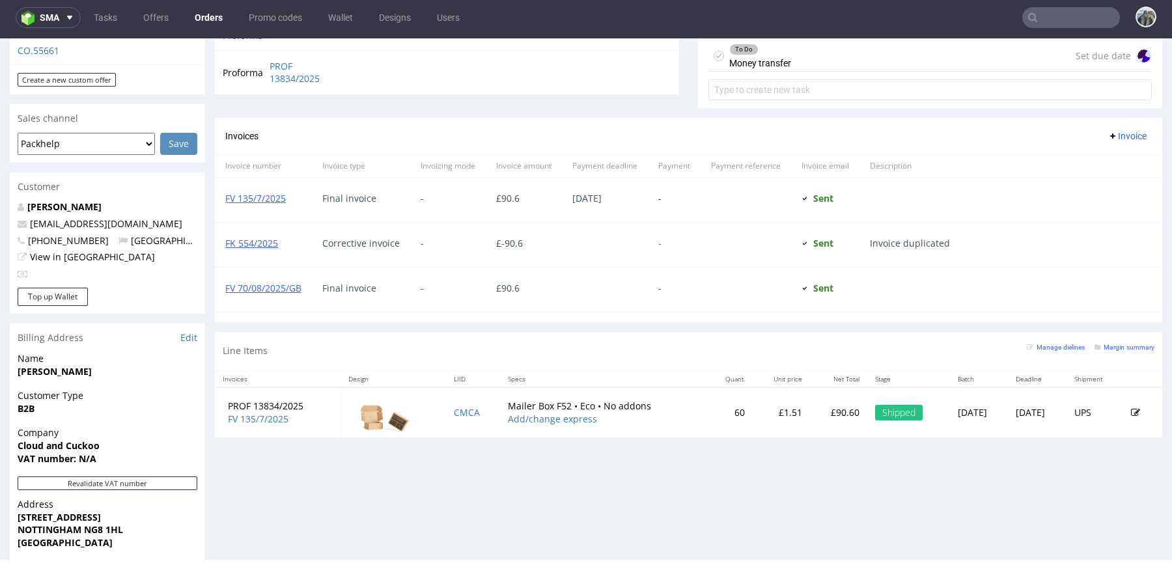
click at [1060, 18] on input "text" at bounding box center [1071, 17] width 98 height 21
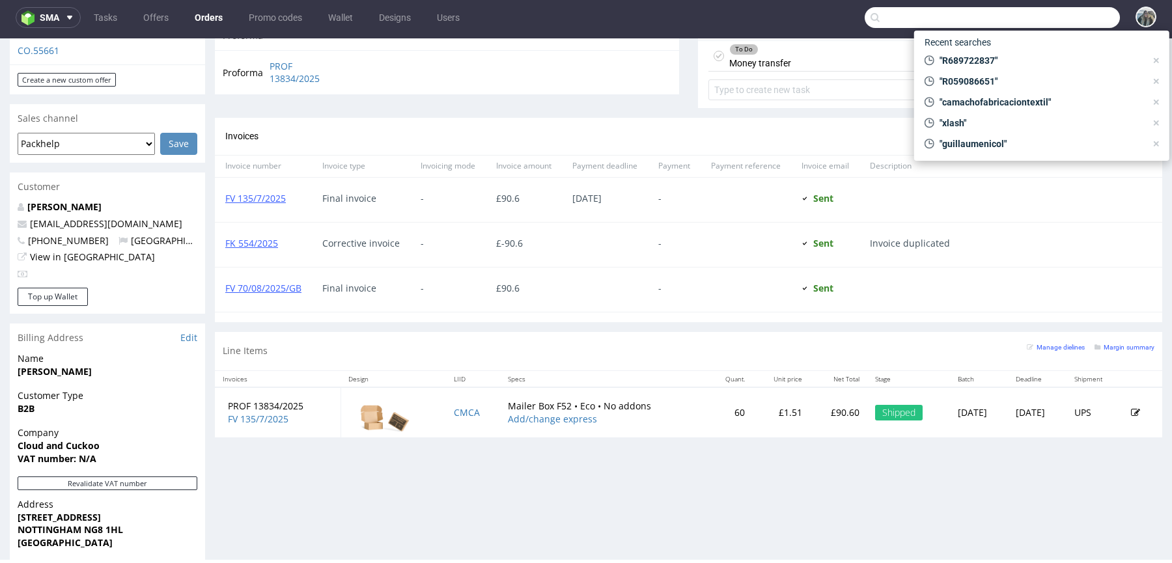
paste input "cloudandcuckoo"
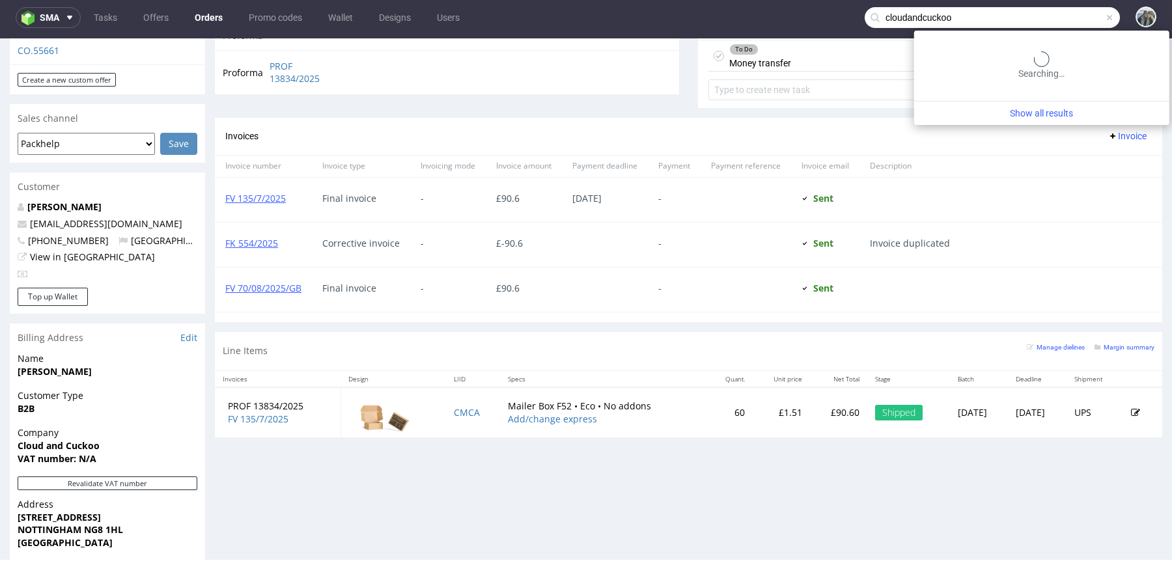
type input "cloudandcuckoo"
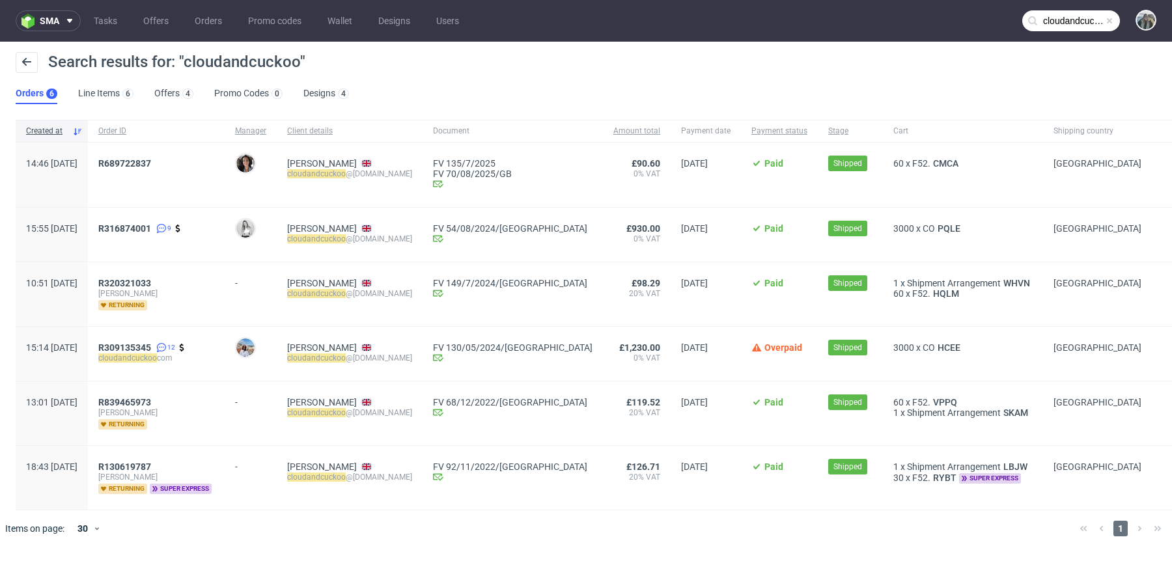
click at [147, 173] on span "R689722837" at bounding box center [156, 174] width 116 height 33
click at [146, 166] on link "689722837" at bounding box center [127, 163] width 47 height 10
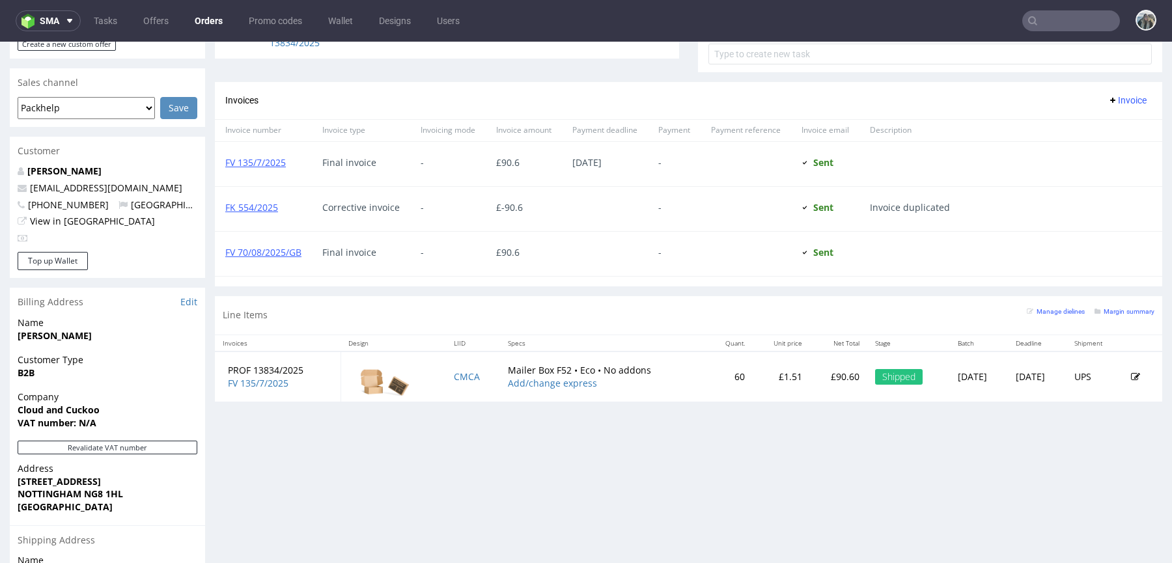
scroll to position [536, 0]
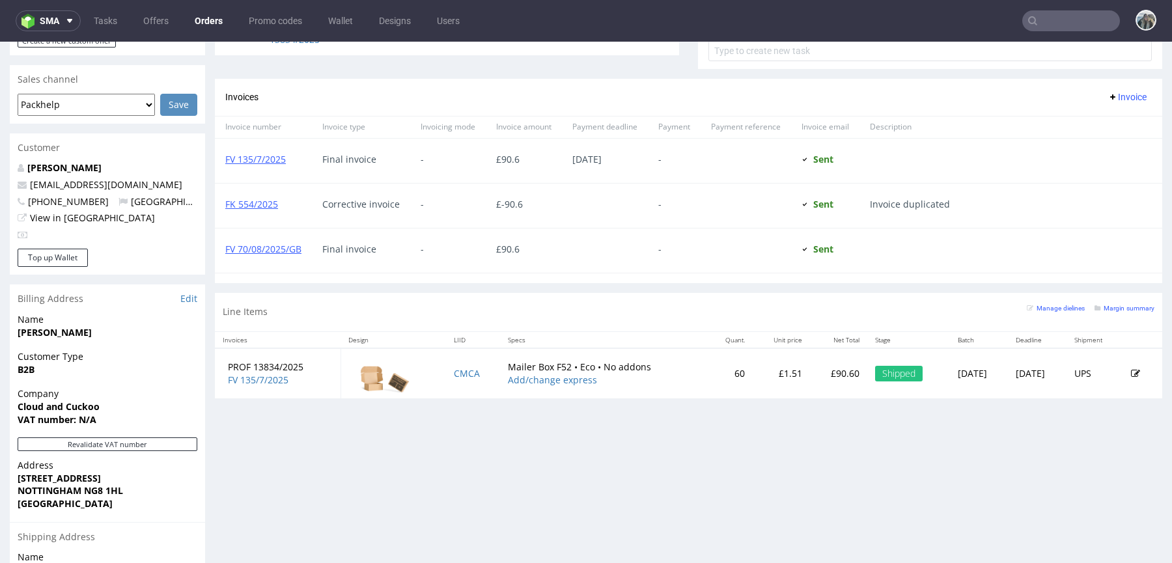
type input "cloudandcuckoo"
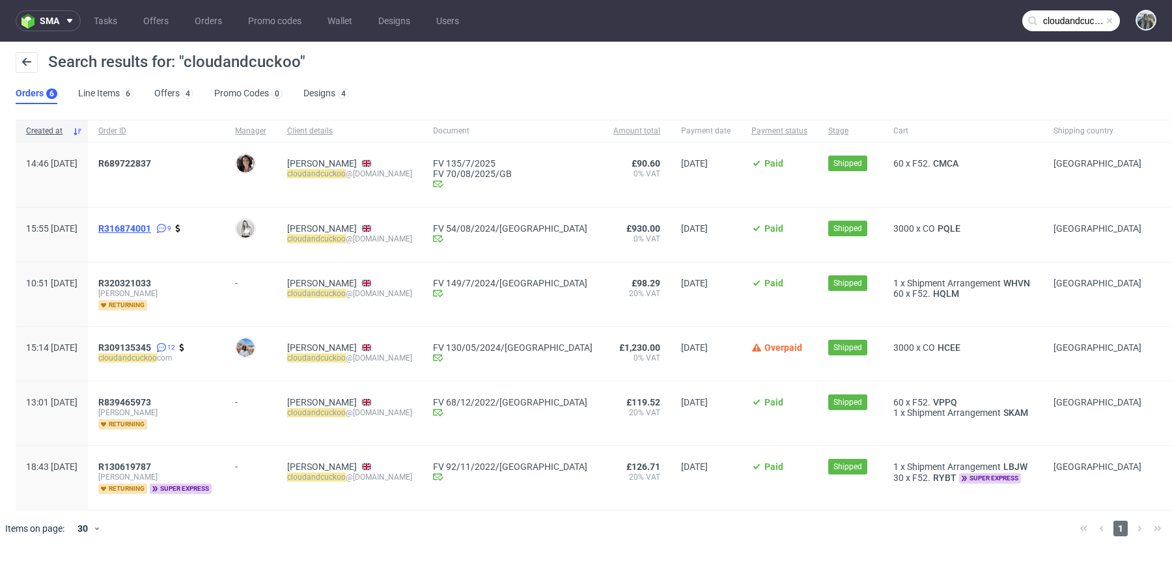
click at [151, 227] on span "R316874001" at bounding box center [124, 228] width 53 height 10
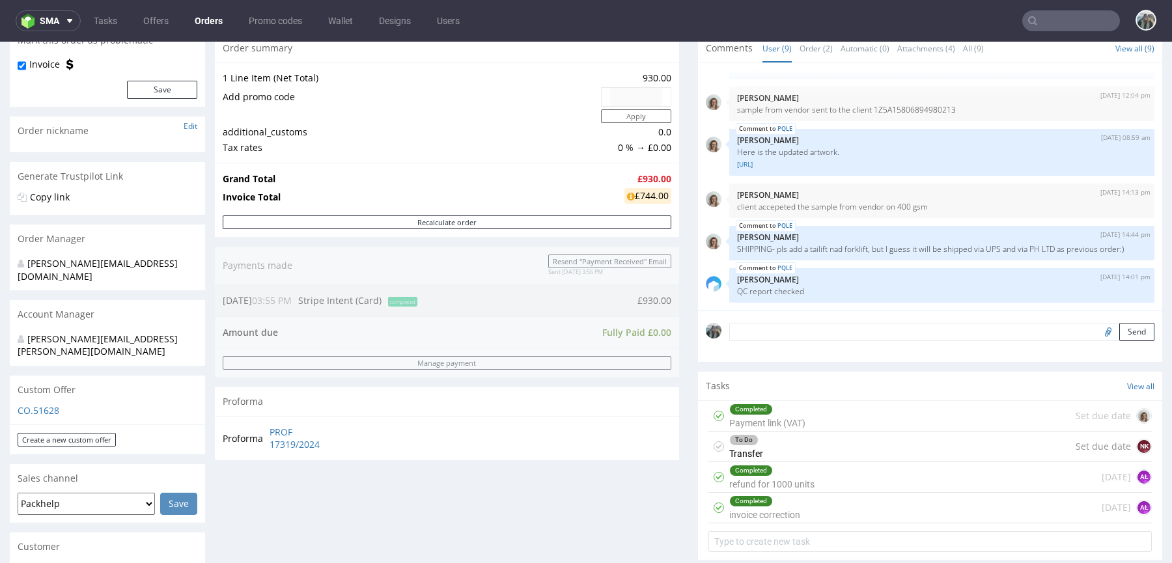
scroll to position [130, 0]
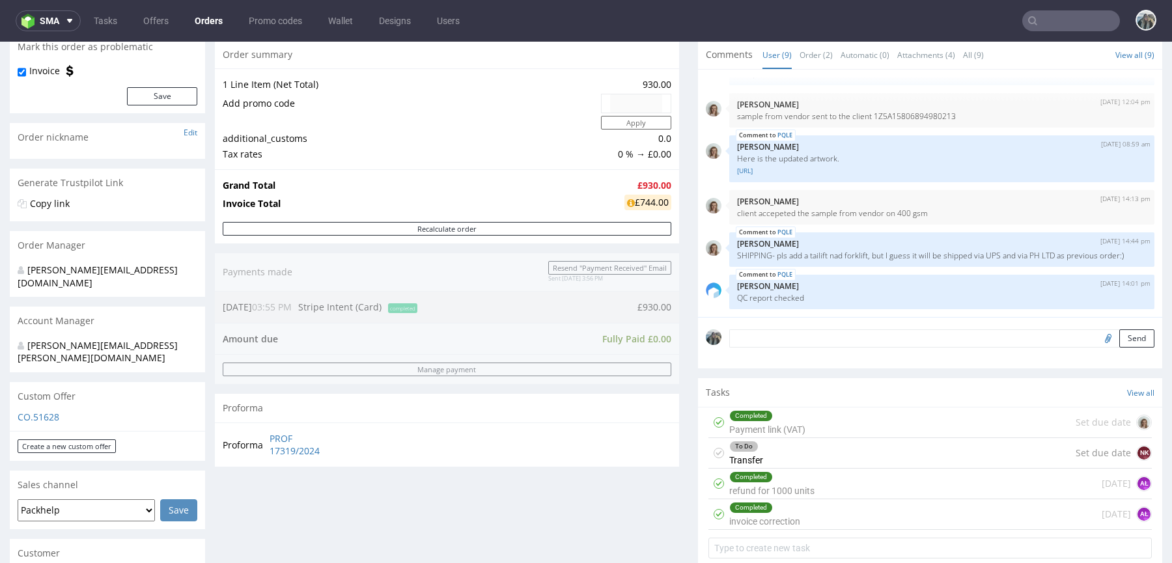
click at [520, 208] on td "Invoice Total" at bounding box center [422, 203] width 398 height 21
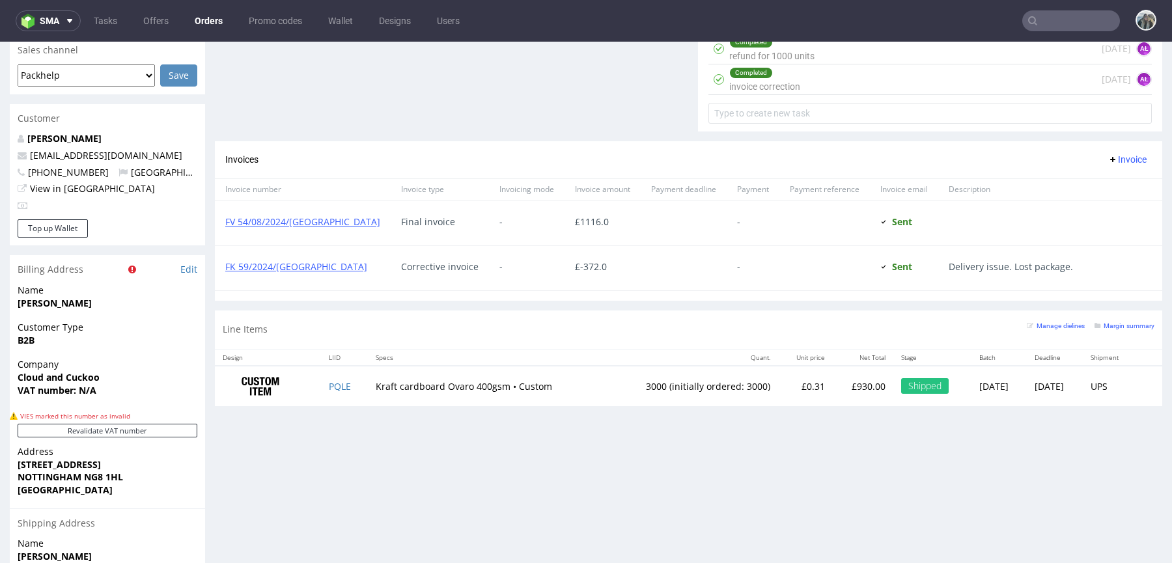
scroll to position [576, 0]
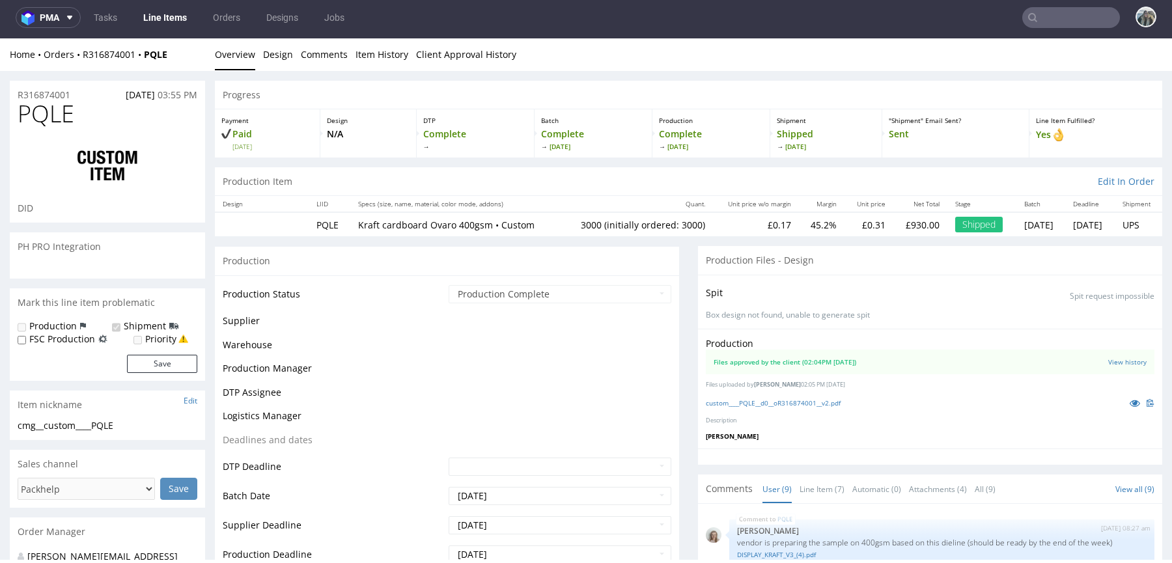
scroll to position [199, 0]
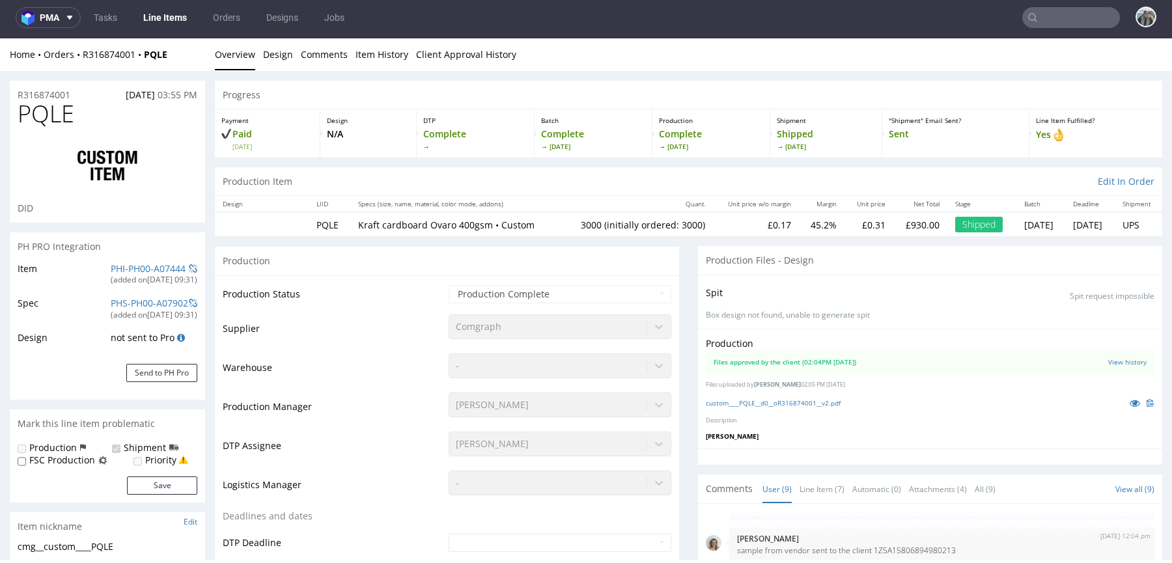
select select "in_progress"
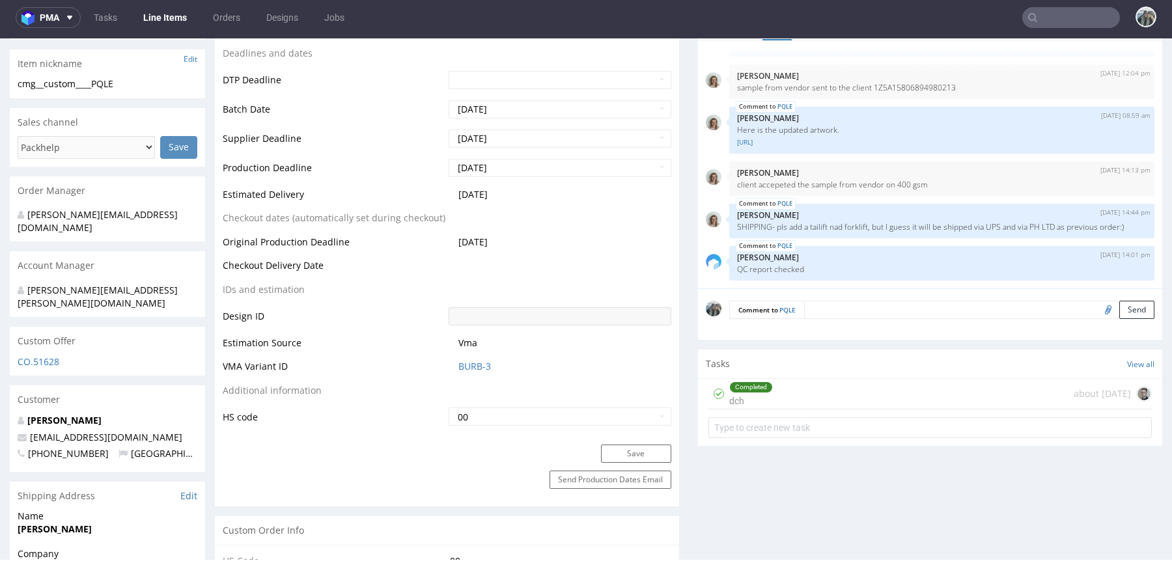
scroll to position [493, 0]
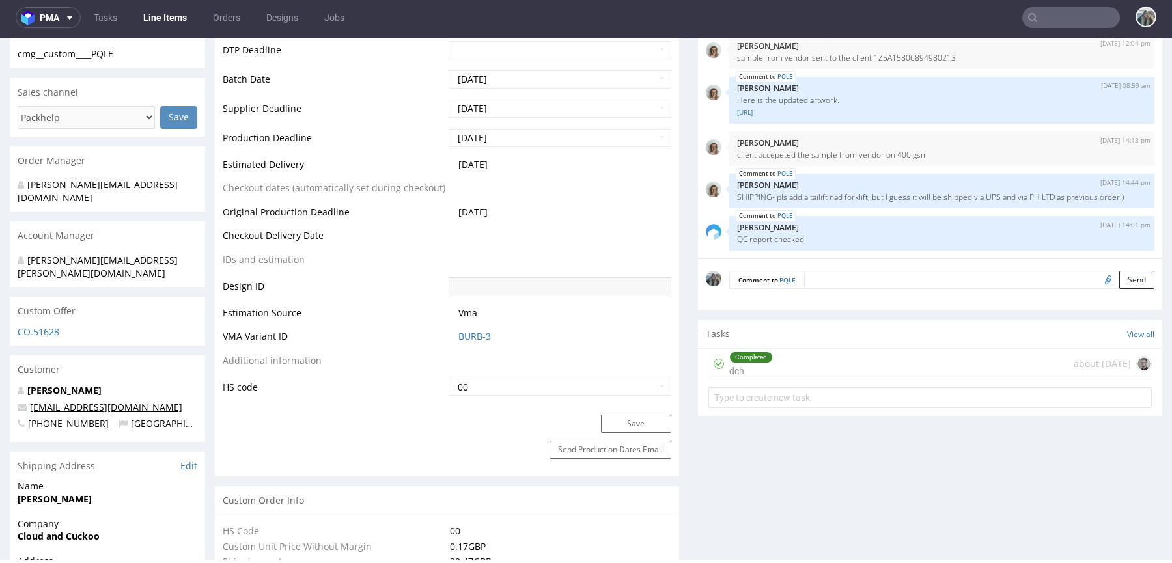
click at [64, 401] on link "[EMAIL_ADDRESS][DOMAIN_NAME]" at bounding box center [106, 407] width 152 height 12
drag, startPoint x: 165, startPoint y: 380, endPoint x: 0, endPoint y: 380, distance: 165.4
copy span "[EMAIL_ADDRESS][DOMAIN_NAME]"
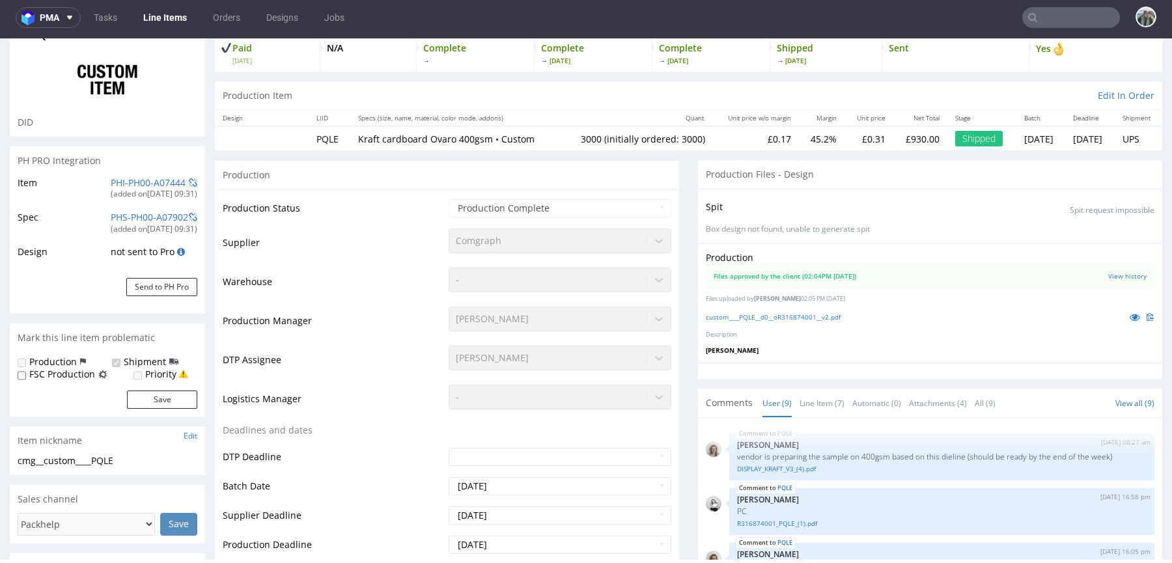
scroll to position [75, 0]
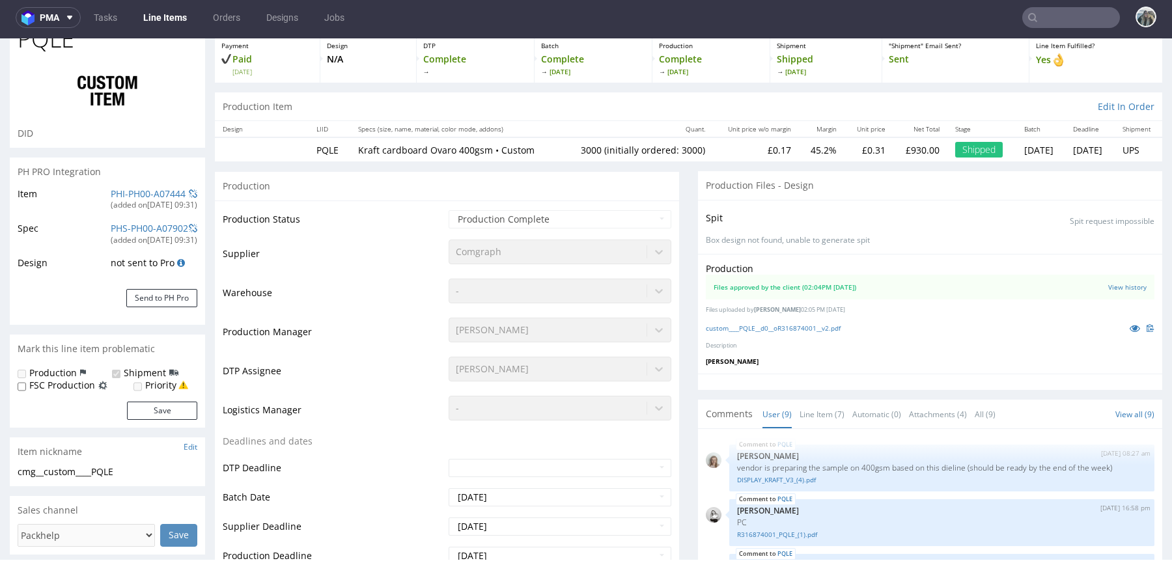
click at [827, 332] on div "custom____PQLE__d0__oR316874001__v2.pdf" at bounding box center [930, 328] width 449 height 14
click at [829, 326] on link "custom____PQLE__d0__oR316874001__v2.pdf" at bounding box center [773, 328] width 135 height 9
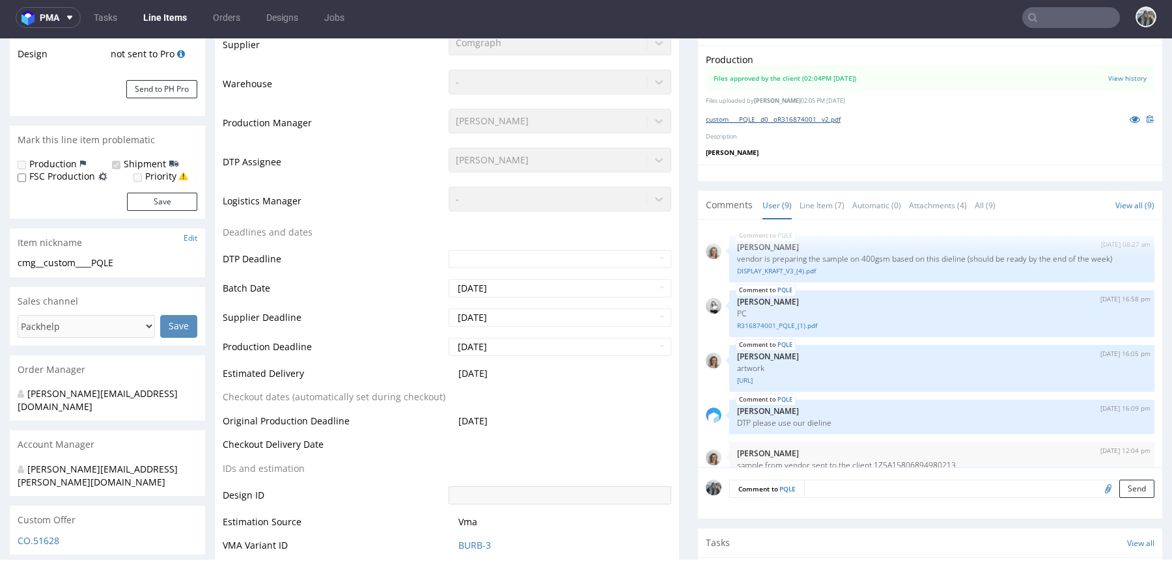
scroll to position [506, 0]
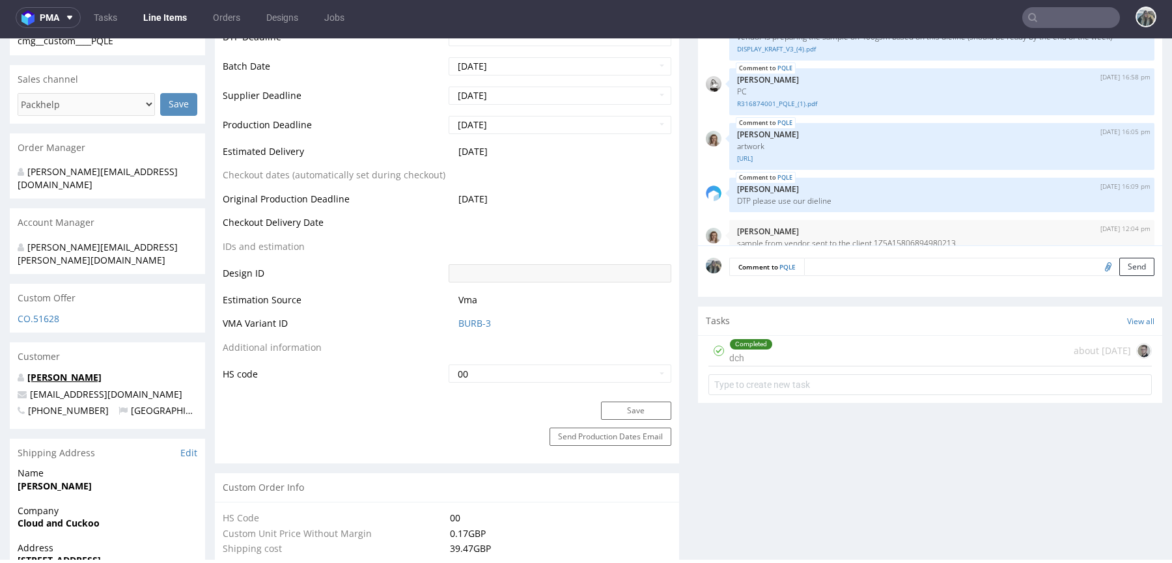
click at [68, 371] on link "Jenna Horner" at bounding box center [64, 377] width 74 height 12
drag, startPoint x: 169, startPoint y: 370, endPoint x: 2, endPoint y: 367, distance: 167.4
copy span "cloudandcuckoo@gmail.com"
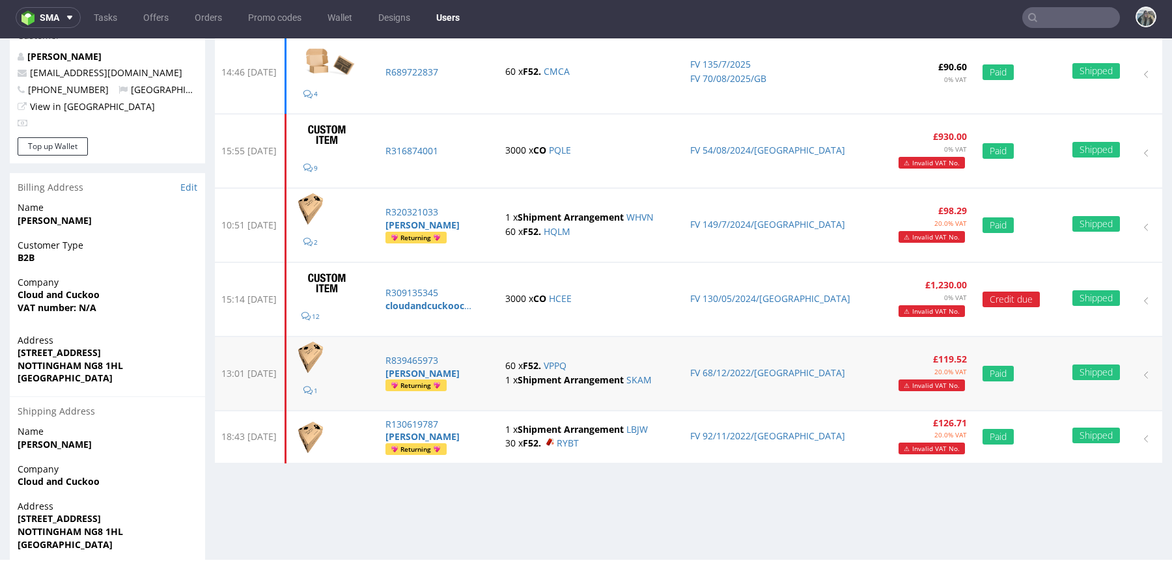
scroll to position [50, 0]
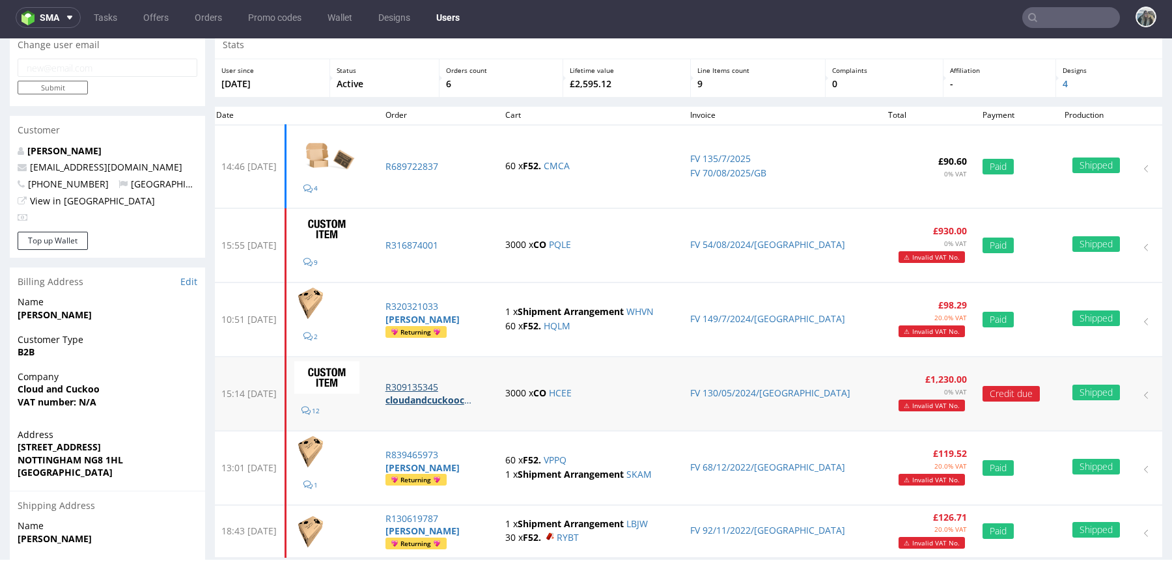
click at [459, 389] on p "R309135345" at bounding box center [437, 387] width 105 height 13
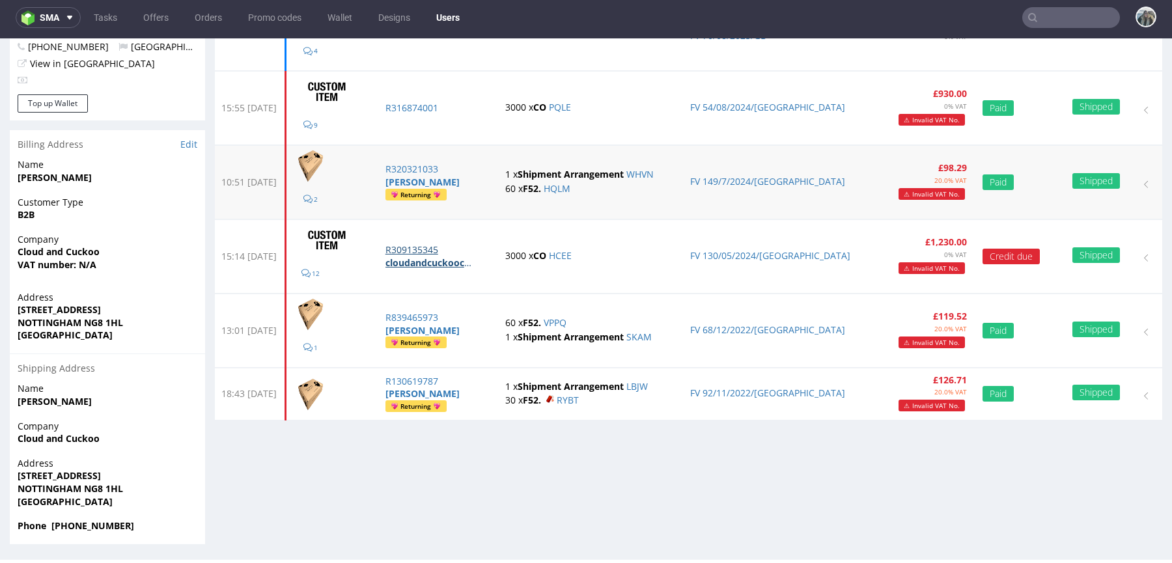
scroll to position [0, 0]
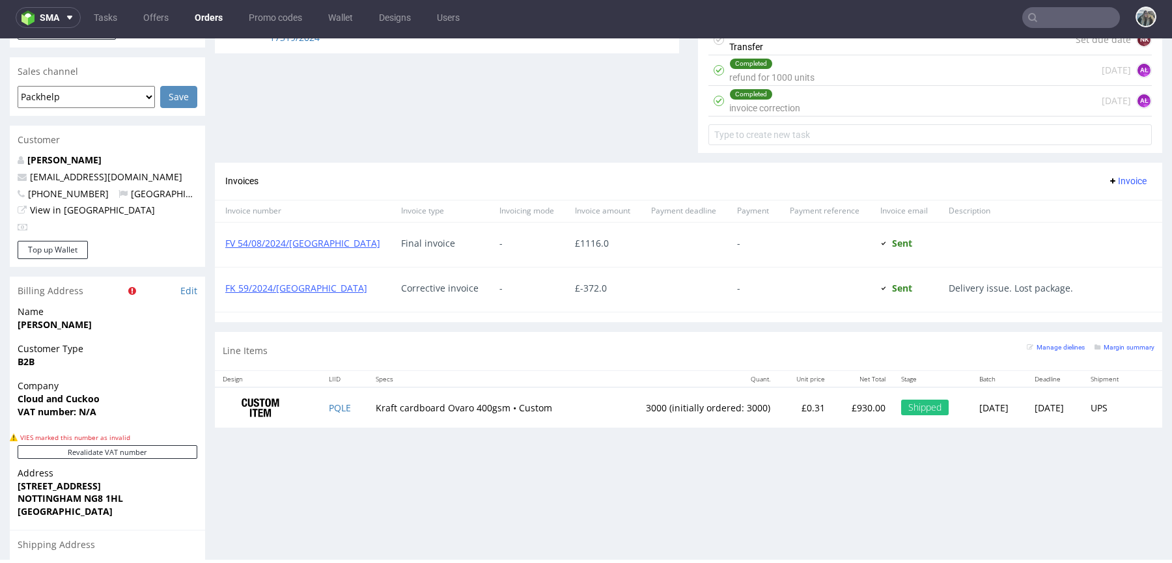
scroll to position [691, 0]
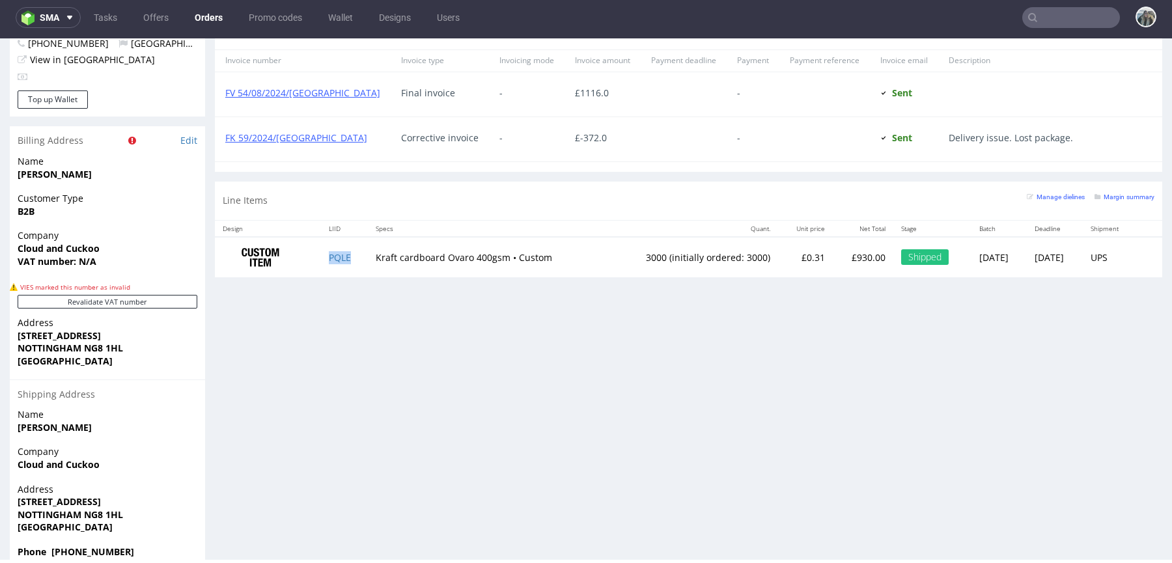
click at [336, 266] on td "PQLE" at bounding box center [344, 257] width 47 height 41
click at [335, 258] on td "PQLE" at bounding box center [344, 257] width 47 height 41
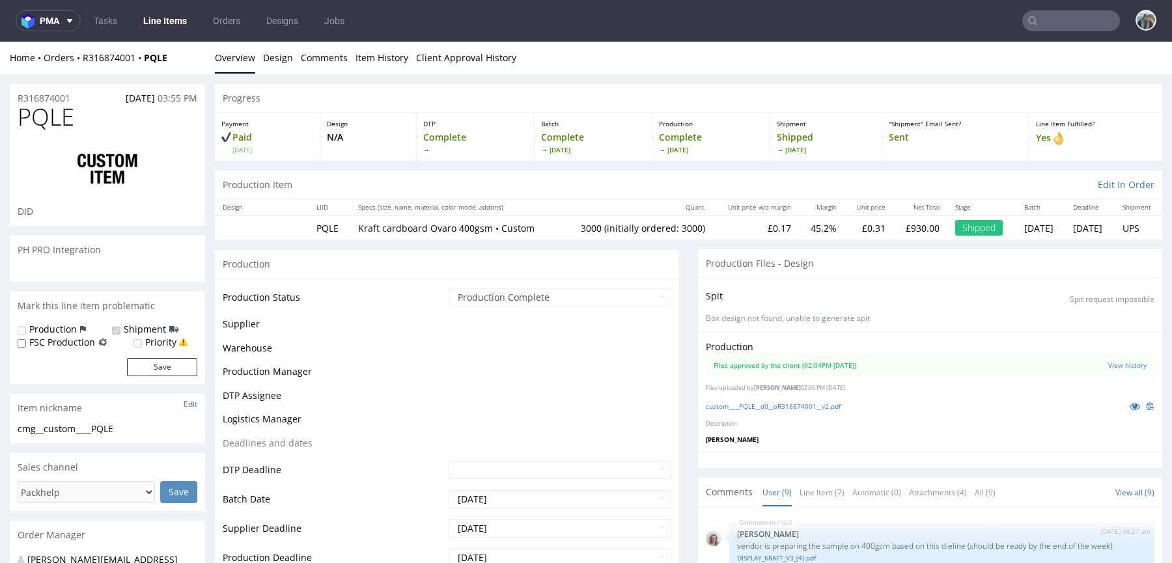
scroll to position [199, 0]
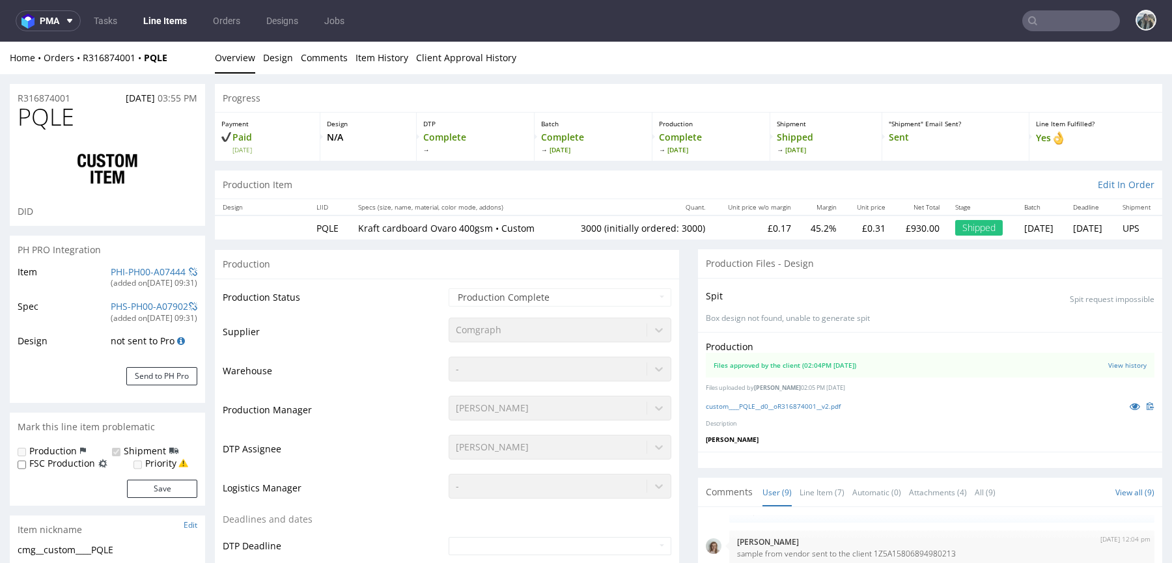
select select "in_progress"
drag, startPoint x: 154, startPoint y: 68, endPoint x: 145, endPoint y: 58, distance: 13.4
click at [146, 59] on div "Home Orders R316874001 PQLE Overview Design Comments Item History Client Approv…" at bounding box center [586, 58] width 1172 height 33
copy strong "PQLE"
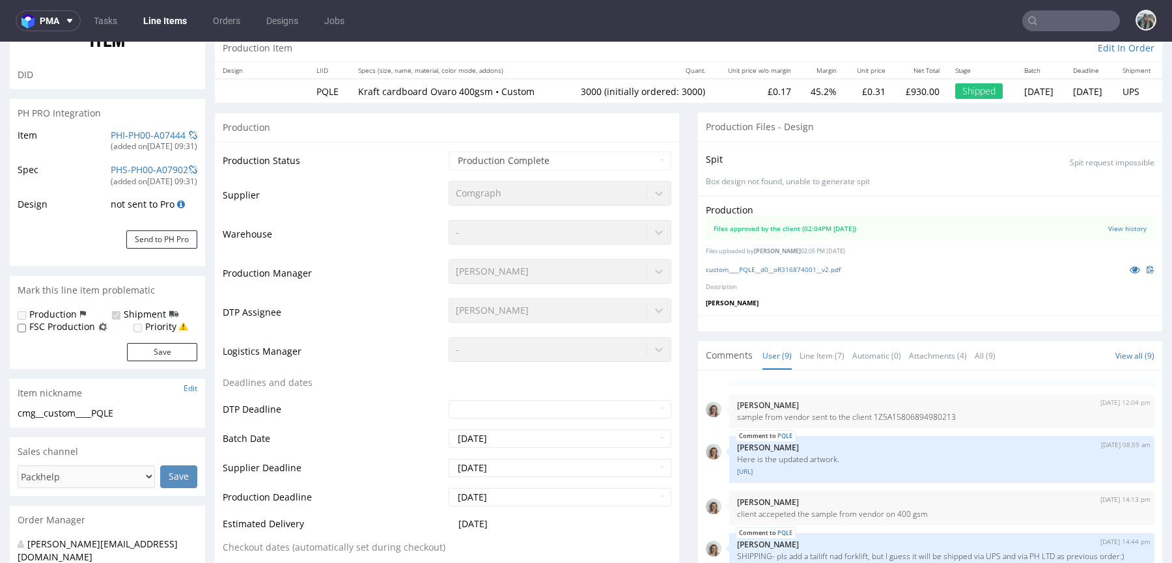
scroll to position [0, 0]
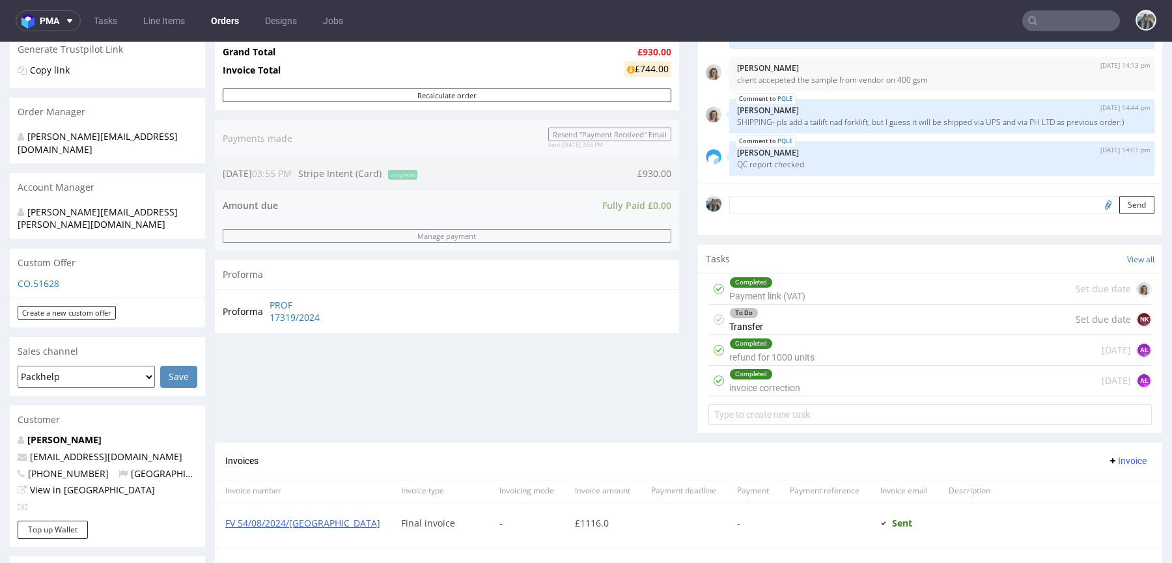
scroll to position [310, 0]
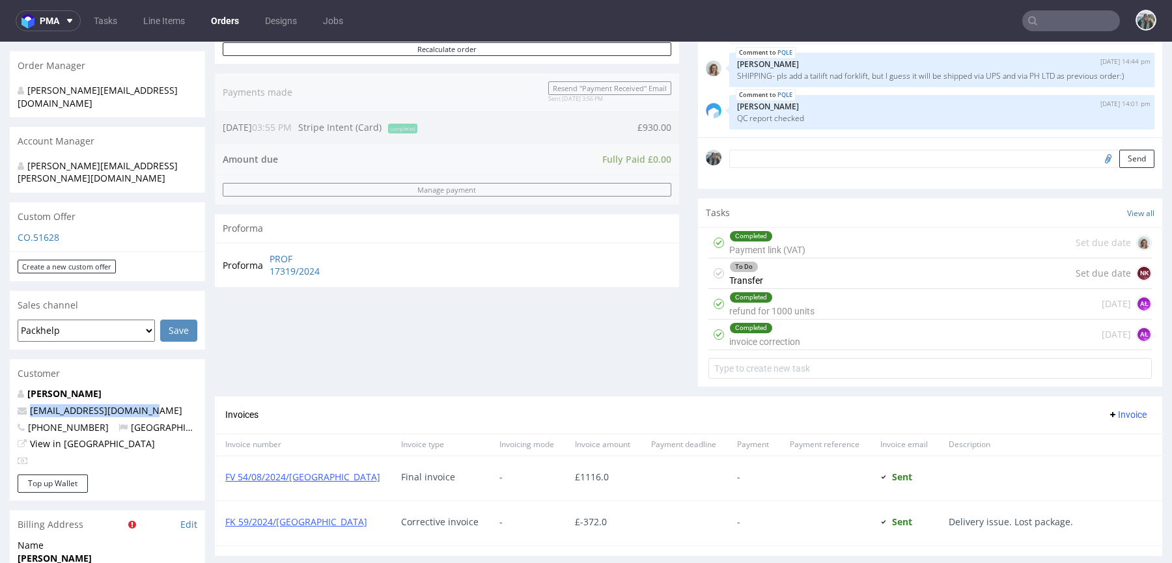
drag, startPoint x: 163, startPoint y: 384, endPoint x: 0, endPoint y: 383, distance: 163.4
click at [0, 383] on div "Order via Offer R316874001 [DATE] 03:55 PM Mark this order as problematic Invoi…" at bounding box center [586, 364] width 1172 height 1200
copy span "[EMAIL_ADDRESS][DOMAIN_NAME]"
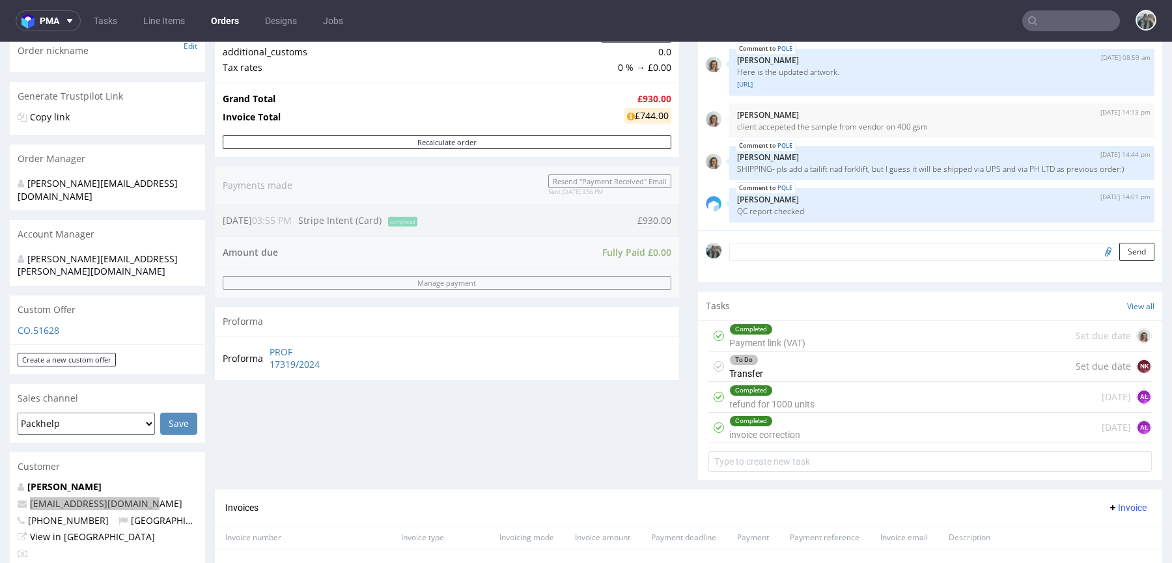
scroll to position [295, 0]
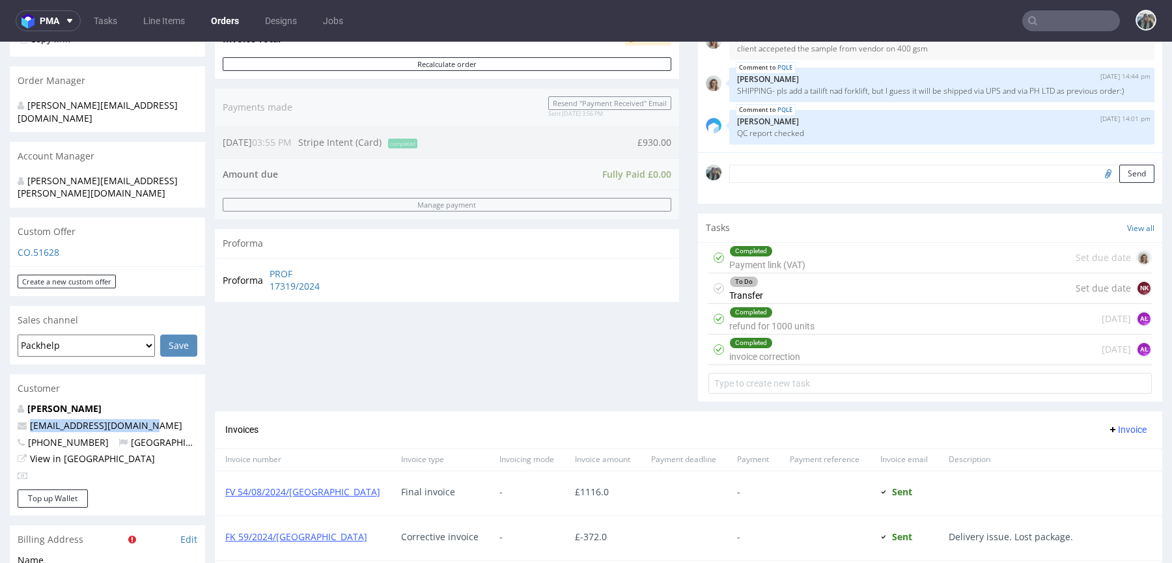
click at [58, 402] on p "[PERSON_NAME]" at bounding box center [108, 408] width 180 height 13
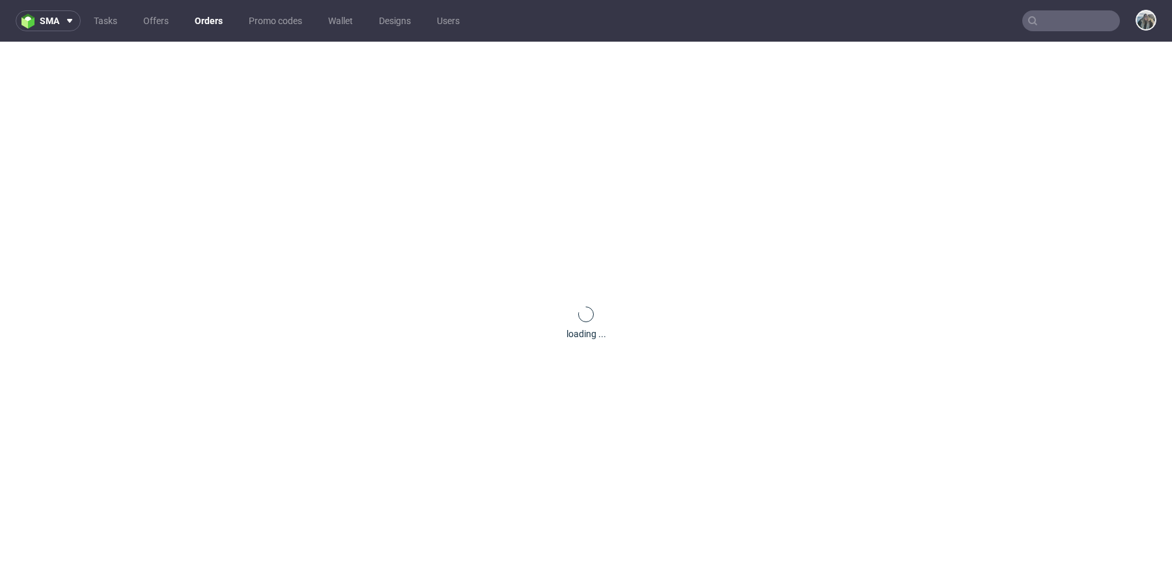
click at [445, 303] on div "loading ..." at bounding box center [586, 323] width 1172 height 563
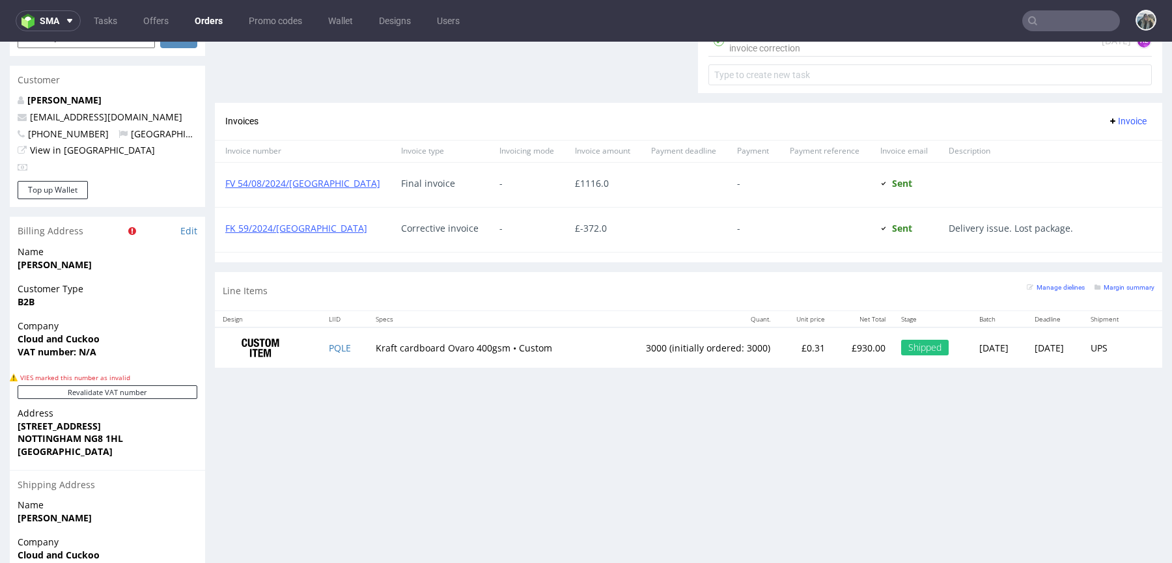
scroll to position [674, 0]
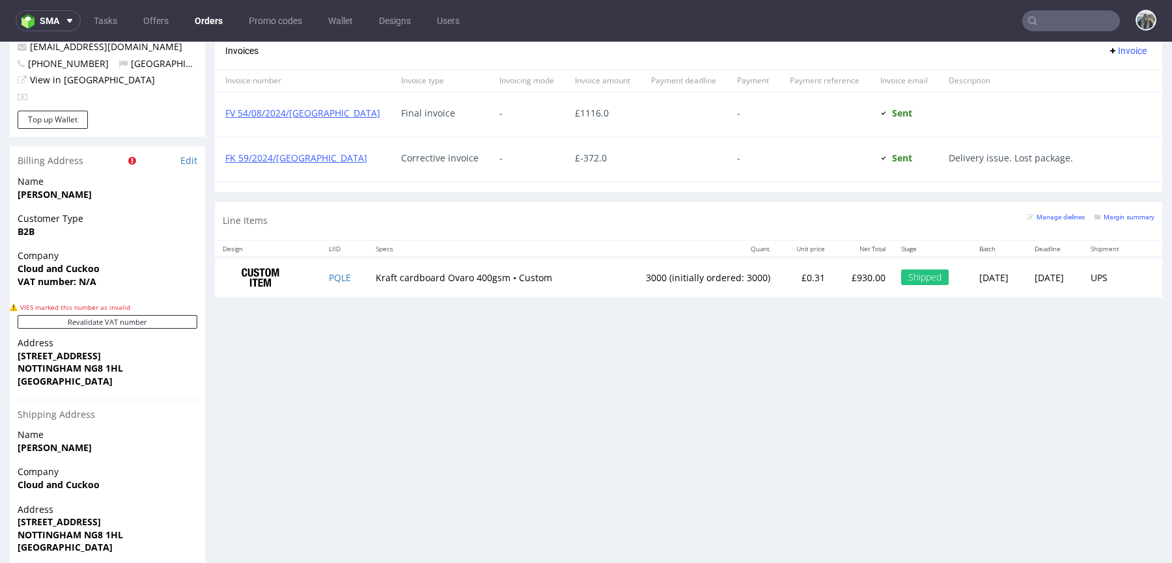
click at [368, 277] on td "Kraft cardboard Ovaro 400gsm • Custom" at bounding box center [486, 277] width 237 height 41
copy link "PQLE"
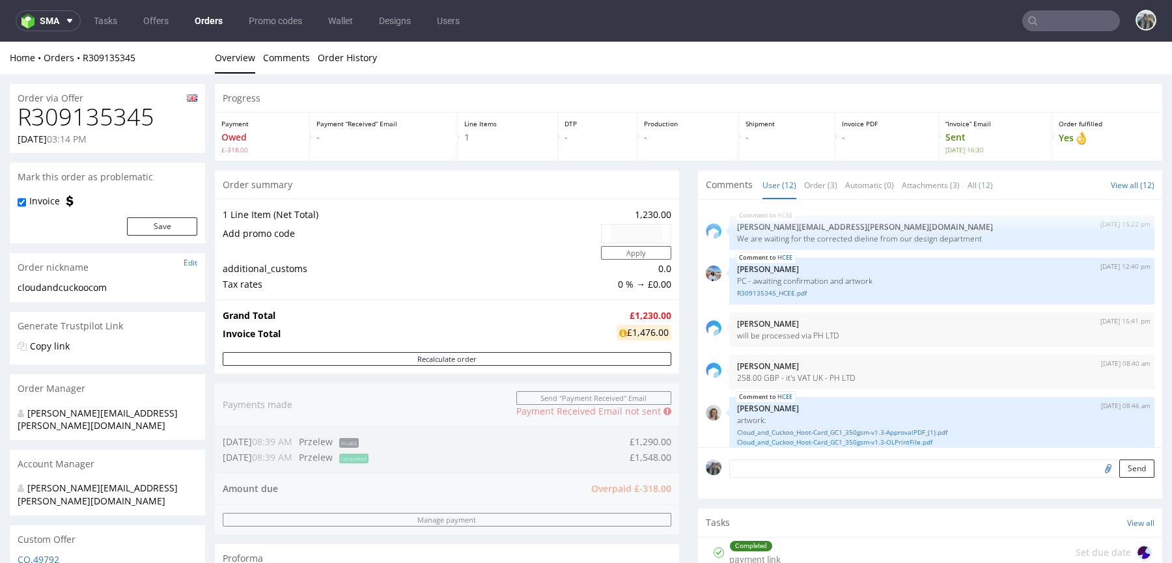
scroll to position [332, 0]
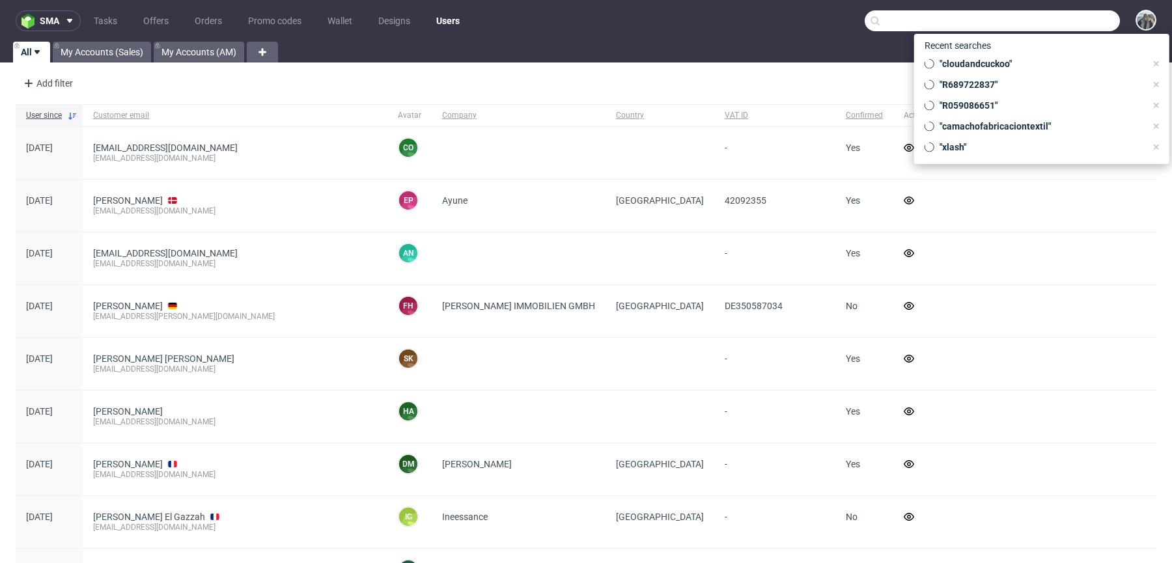
click at [1036, 12] on input "text" at bounding box center [992, 20] width 255 height 21
paste input "studiofedde"
type input "studiofedde"
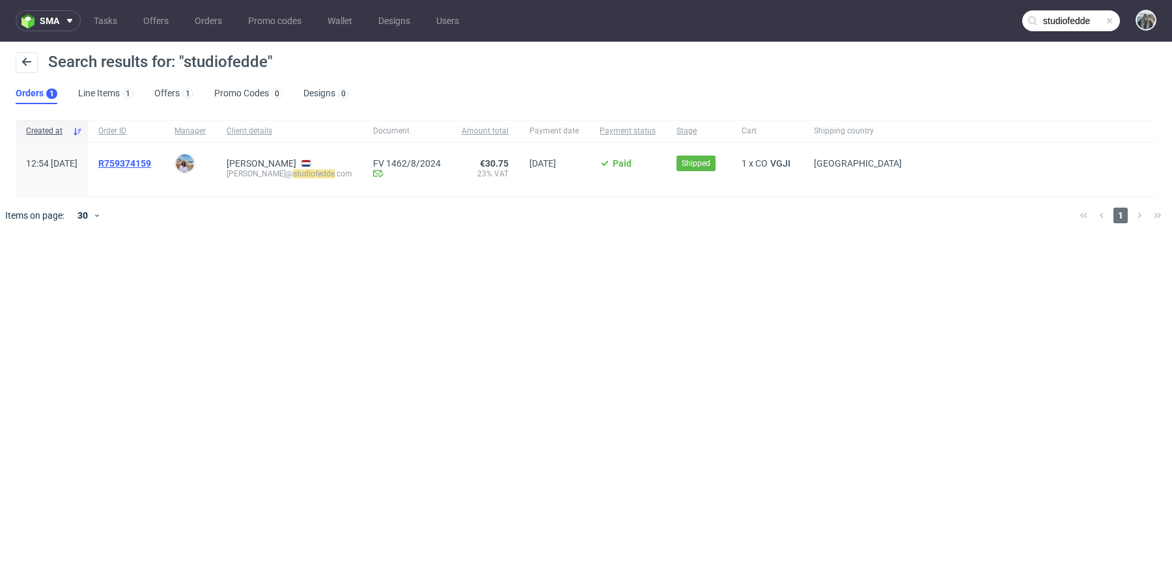
click at [151, 166] on span "R759374159" at bounding box center [124, 163] width 53 height 10
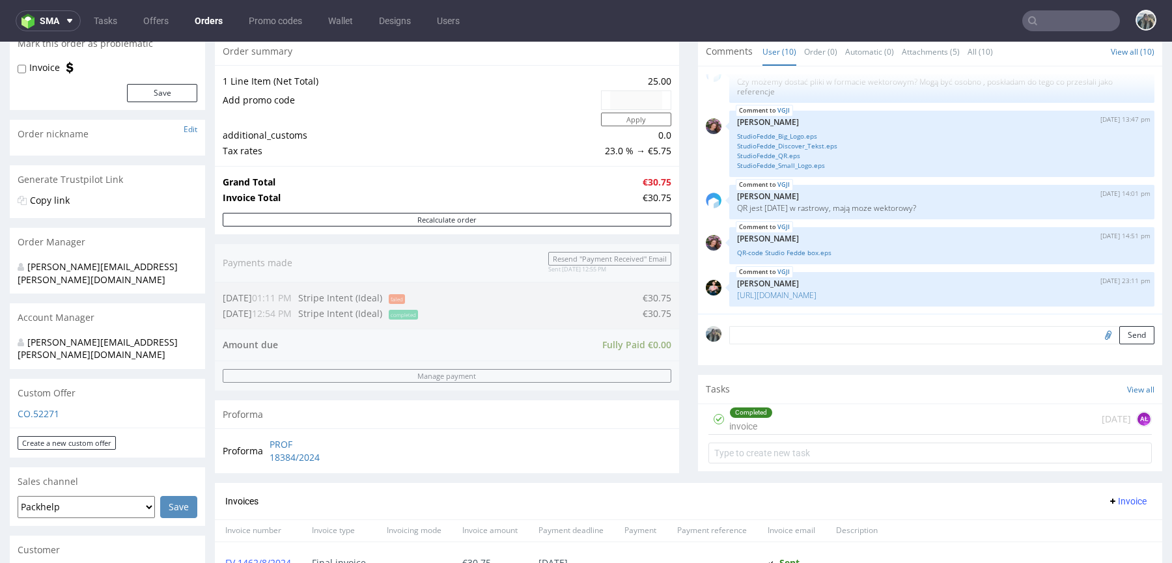
scroll to position [547, 0]
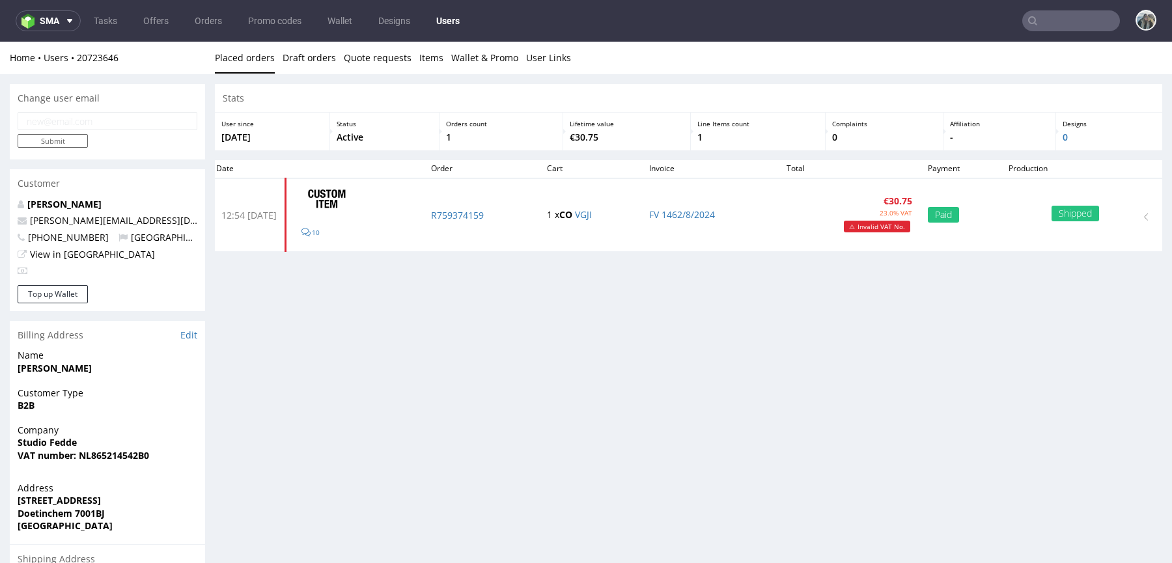
click at [1051, 20] on input "text" at bounding box center [1071, 20] width 98 height 21
paste input "studiofedde"
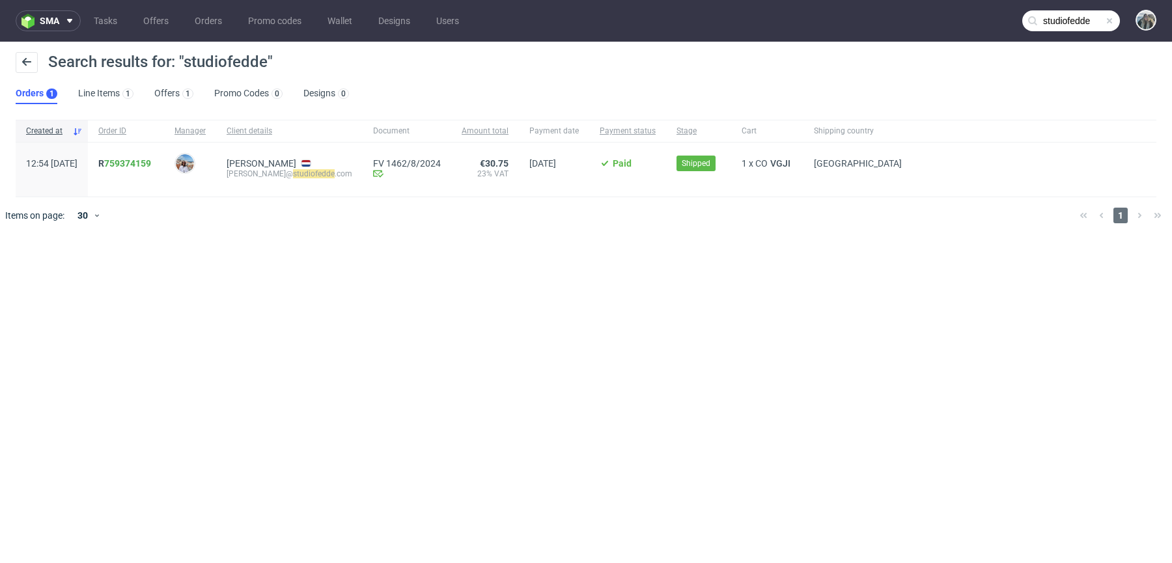
click at [1068, 17] on input "studiofedde" at bounding box center [1071, 20] width 98 height 21
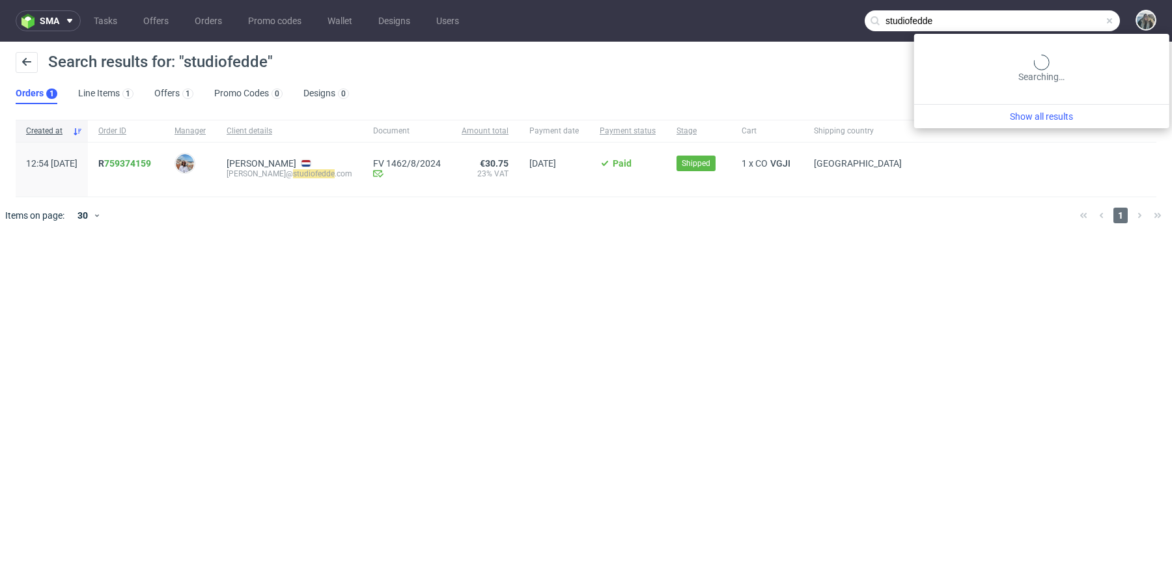
paste input "R945537519"
type input "R945537519"
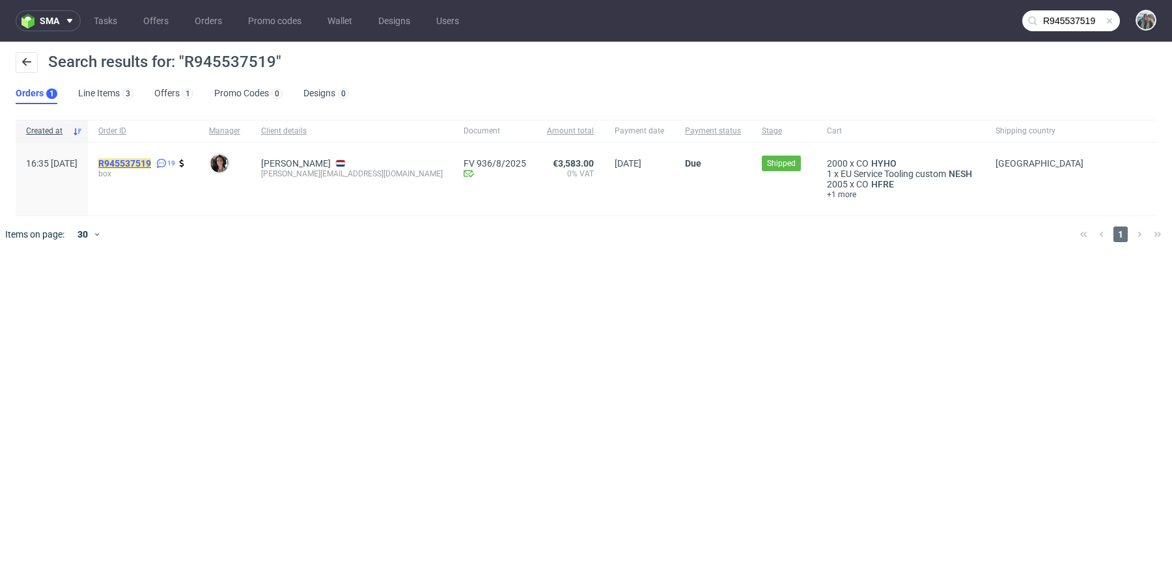
click at [151, 164] on mark "R945537519" at bounding box center [124, 163] width 53 height 10
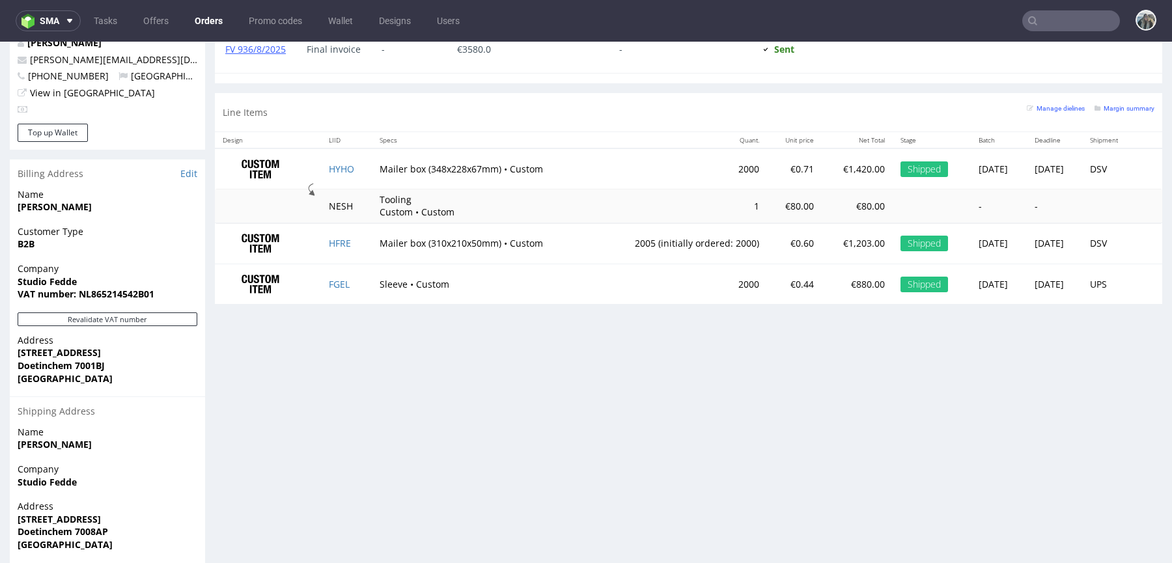
scroll to position [675, 0]
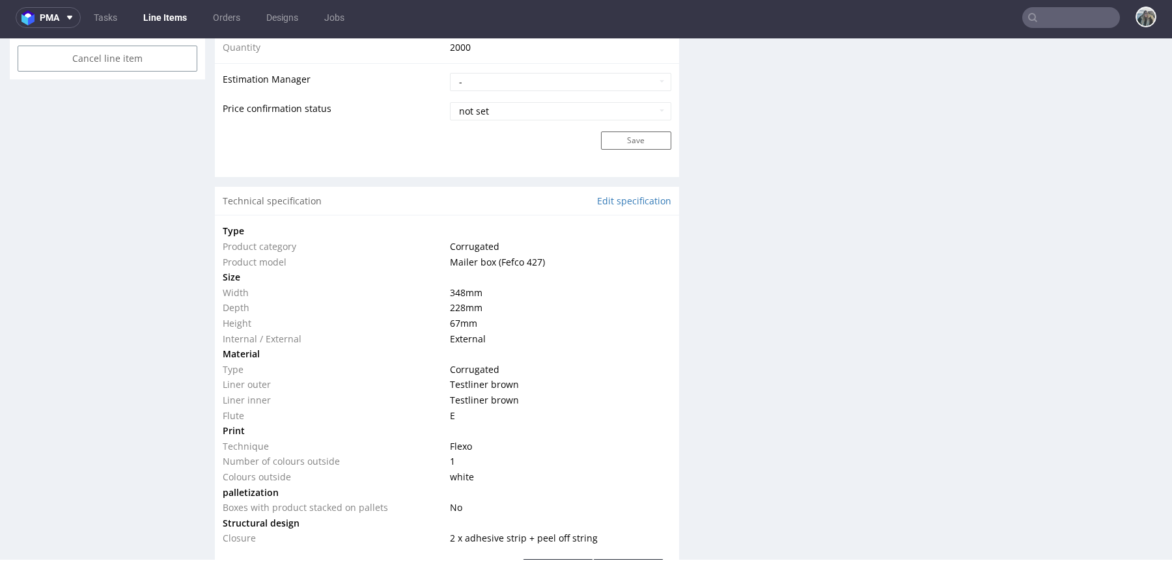
scroll to position [1160, 0]
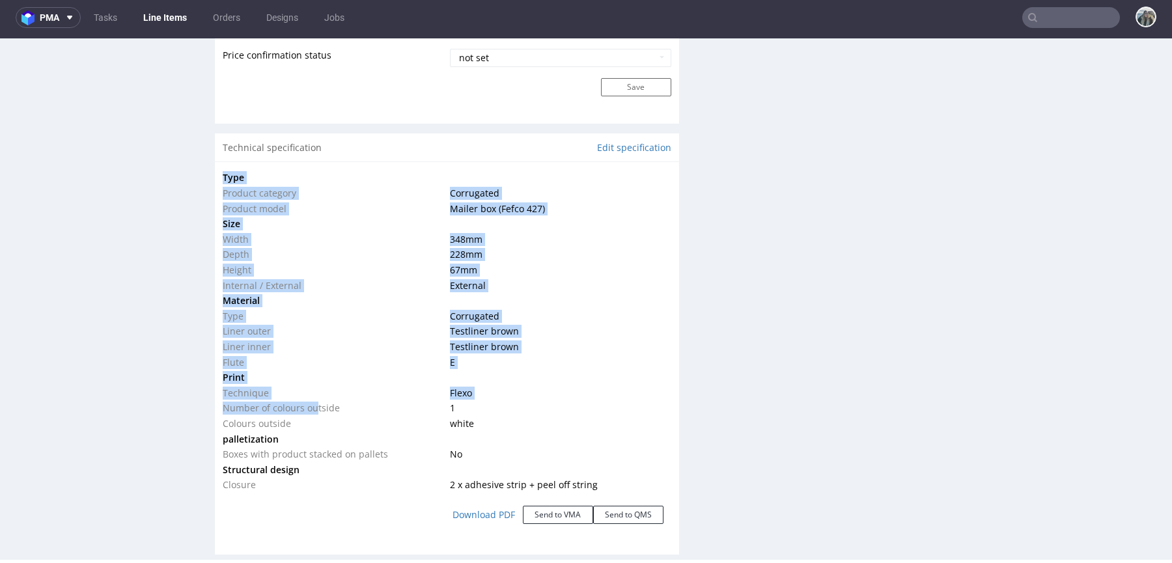
drag, startPoint x: 314, startPoint y: 401, endPoint x: 167, endPoint y: 404, distance: 146.5
click at [173, 400] on div "R945537519 14.07.2025 04:35 PM HYHO DID PH PRO Integration Item PHI-PH00-A08866…" at bounding box center [586, 165] width 1172 height 2508
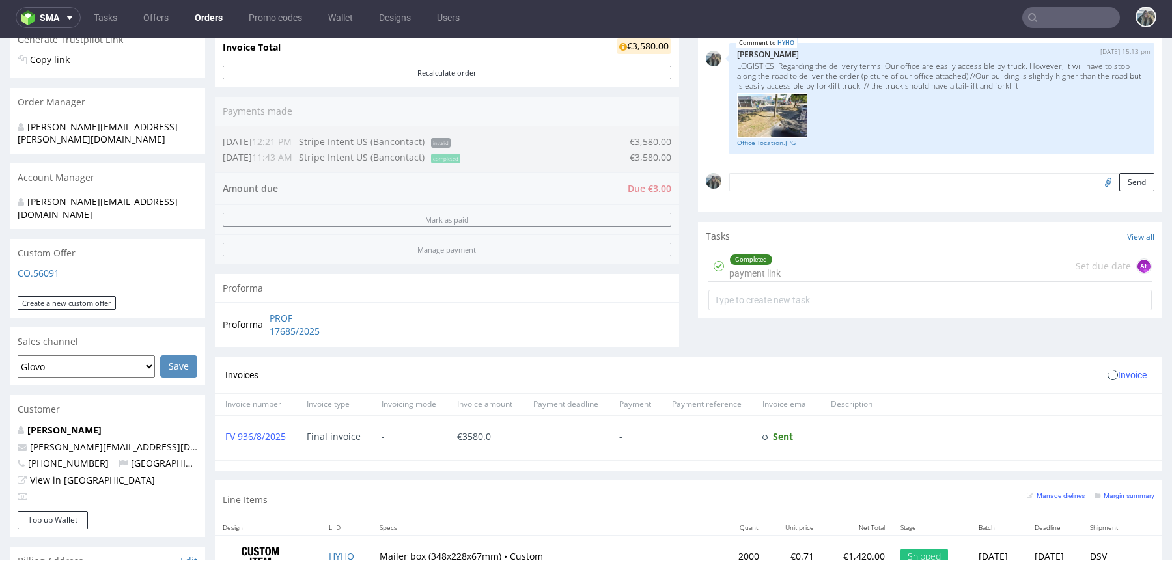
scroll to position [688, 0]
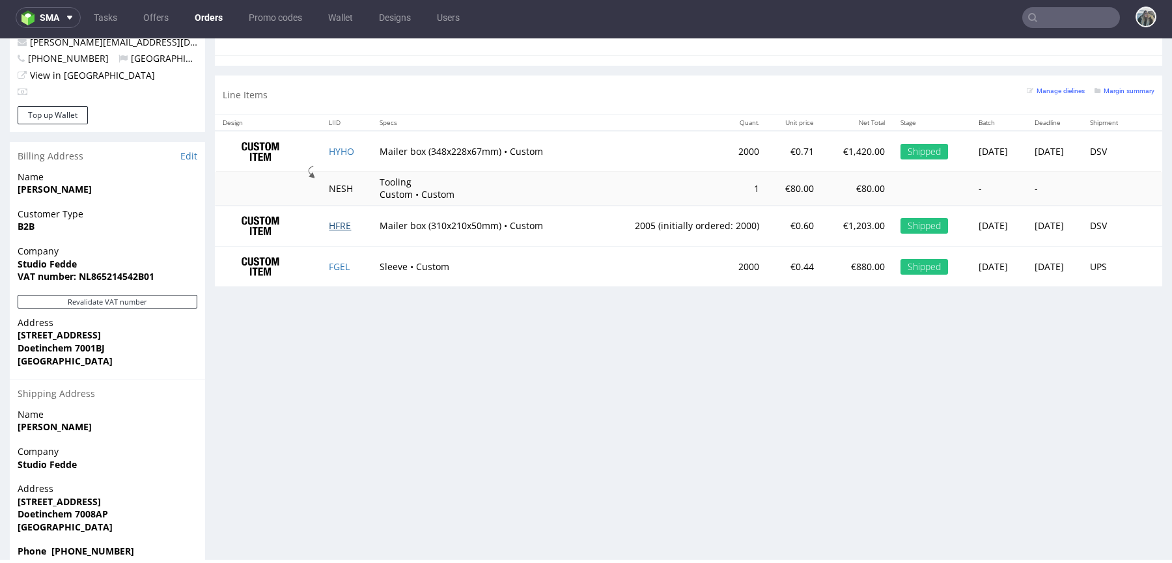
click at [339, 219] on link "HFRE" at bounding box center [340, 225] width 22 height 12
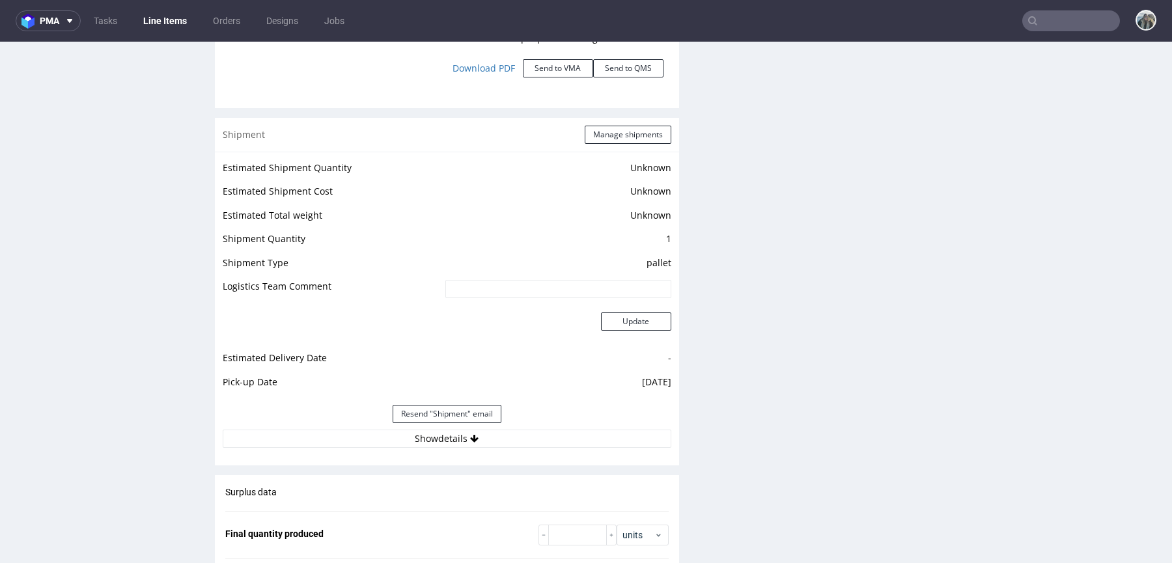
scroll to position [1869, 0]
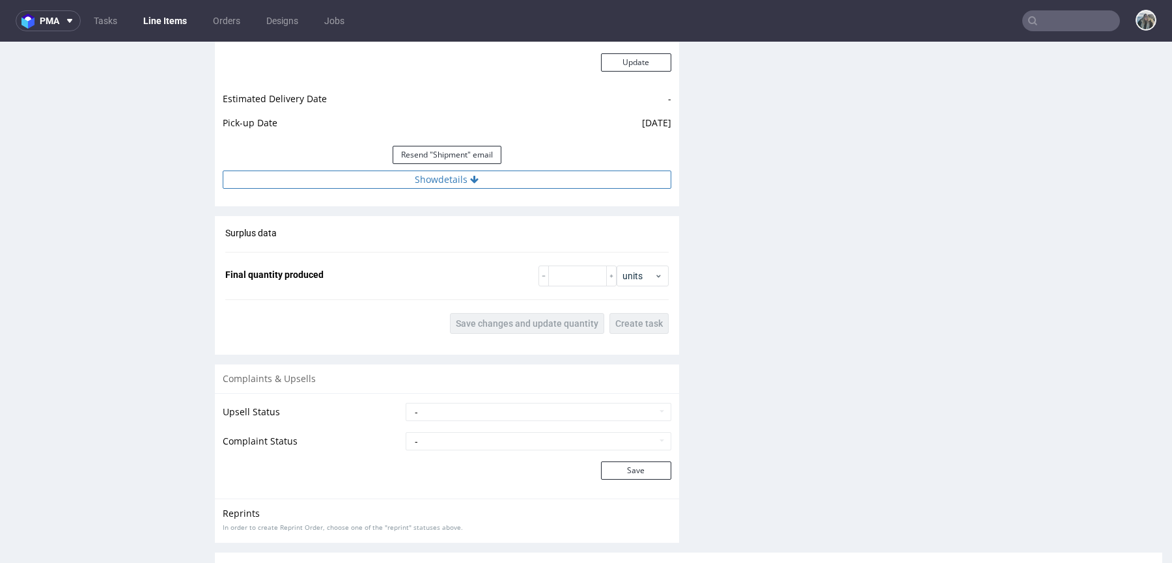
click at [527, 180] on button "Show details" at bounding box center [447, 180] width 449 height 18
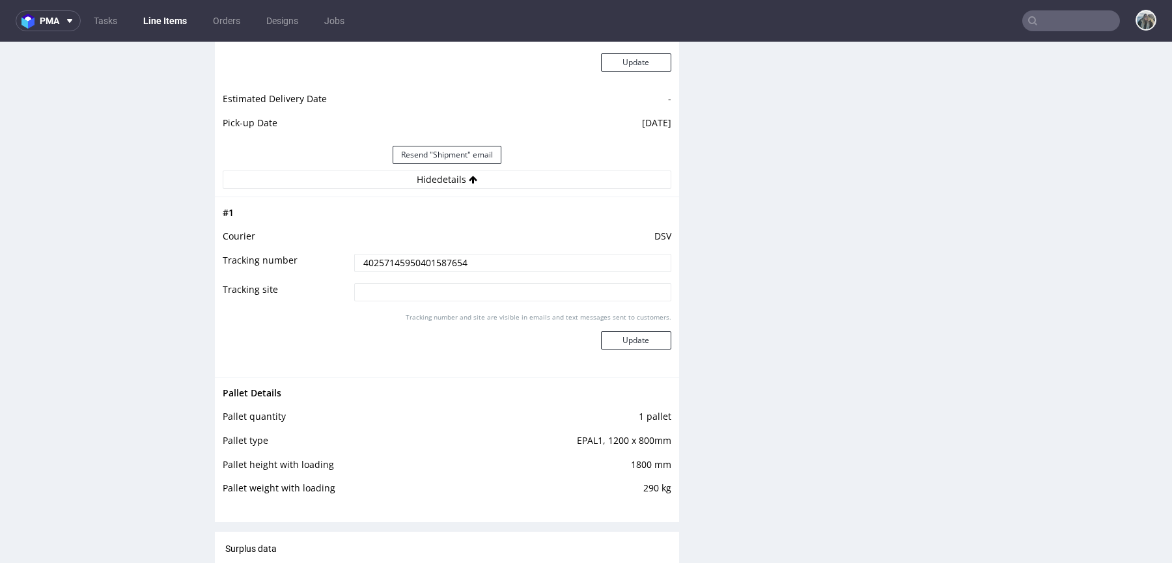
click at [484, 266] on input "40257145950401587654" at bounding box center [512, 263] width 317 height 18
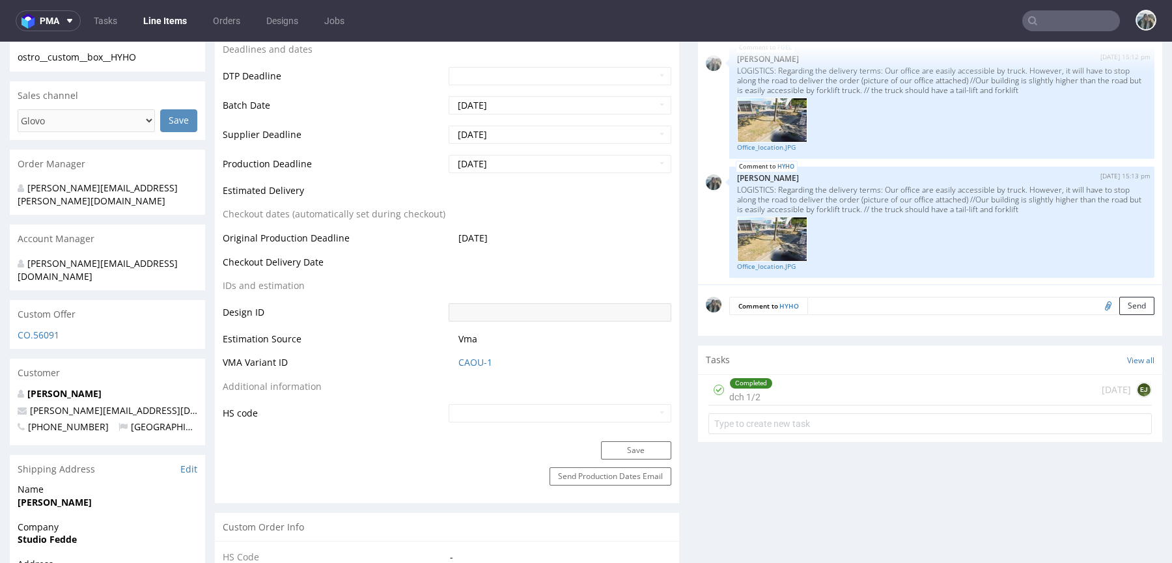
scroll to position [0, 0]
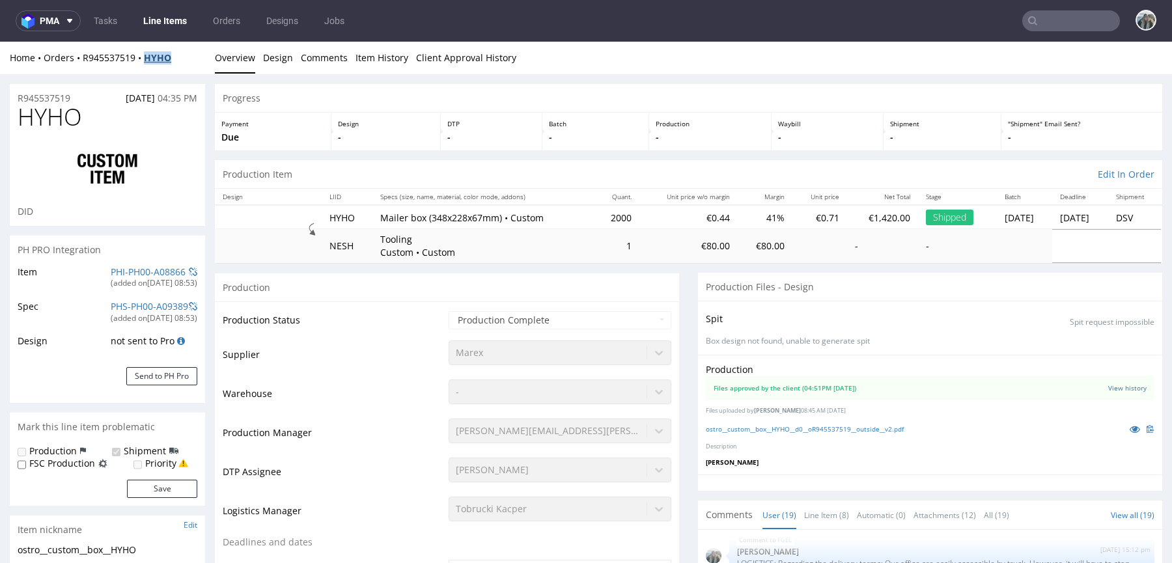
drag, startPoint x: 190, startPoint y: 66, endPoint x: 146, endPoint y: 58, distance: 45.0
click at [146, 58] on div "Home Orders R945537519 HYHO Overview Design Comments Item History Client Approv…" at bounding box center [586, 58] width 1172 height 33
copy strong "HYHO"
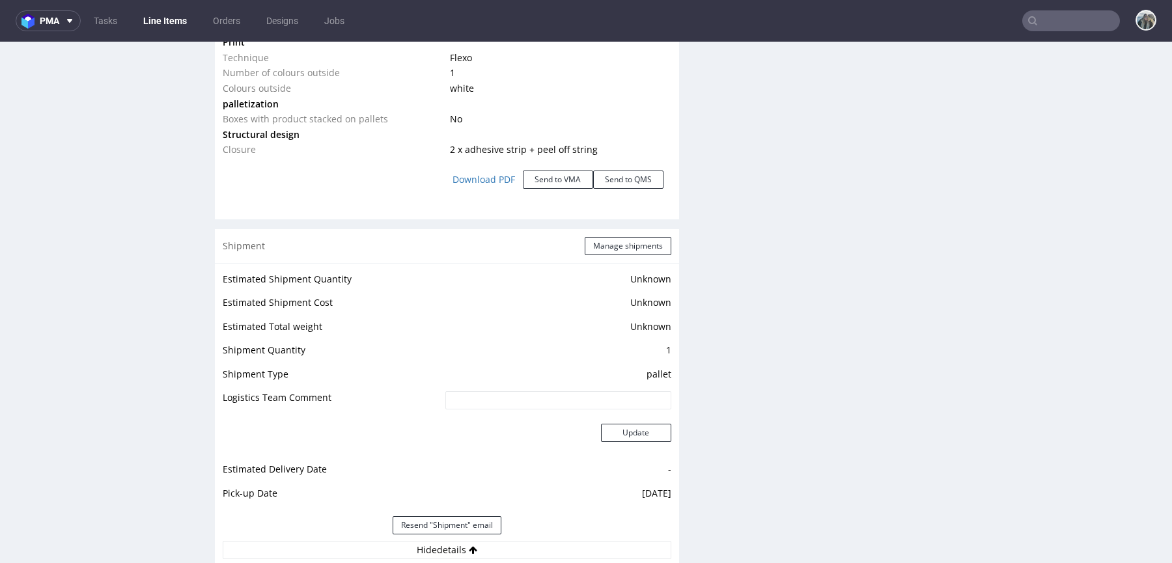
scroll to position [1837, 0]
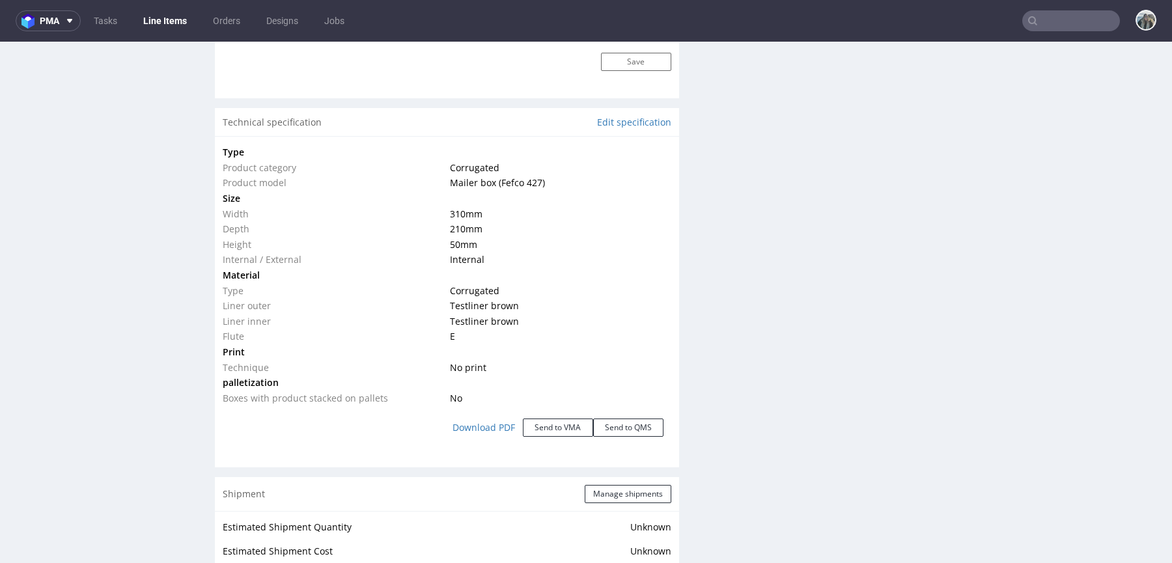
scroll to position [1156, 0]
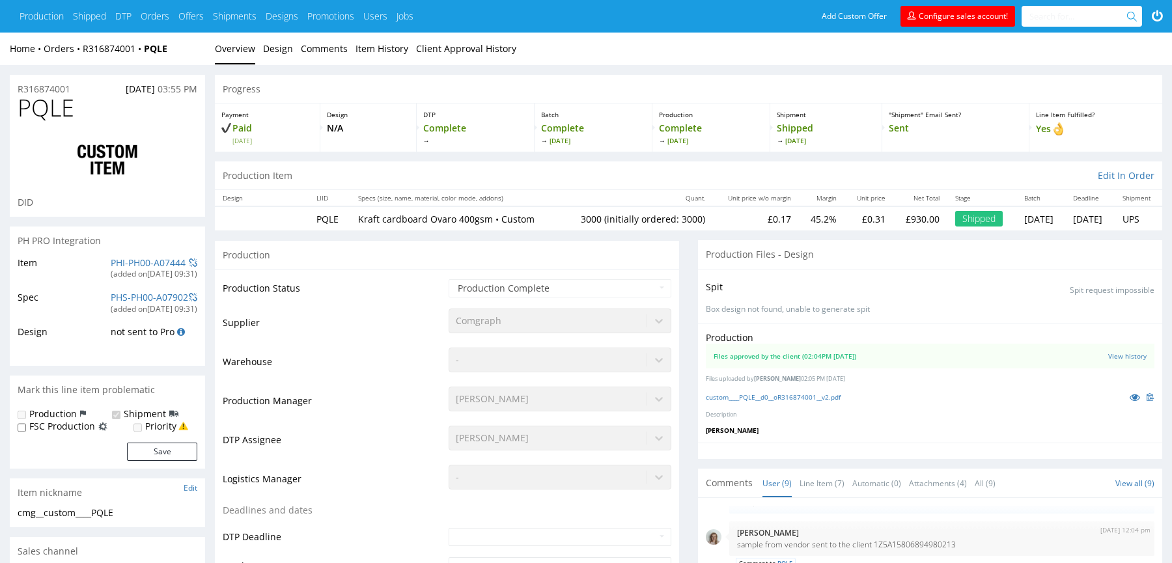
click at [52, 104] on span "PQLE" at bounding box center [46, 108] width 57 height 26
copy span "PQLE"
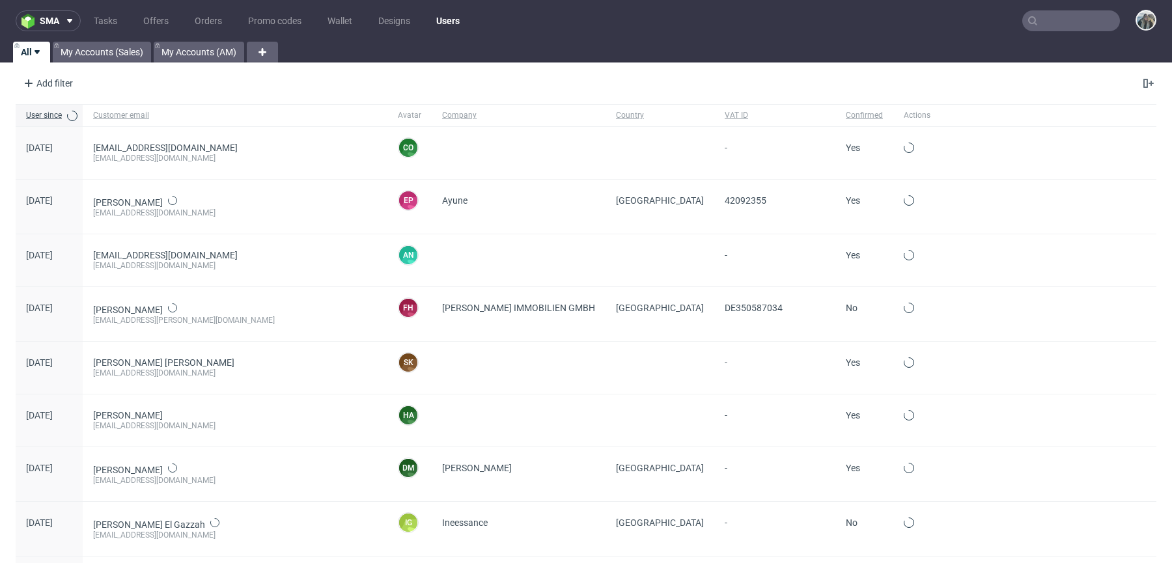
click at [1081, 23] on input "text" at bounding box center [1071, 20] width 98 height 21
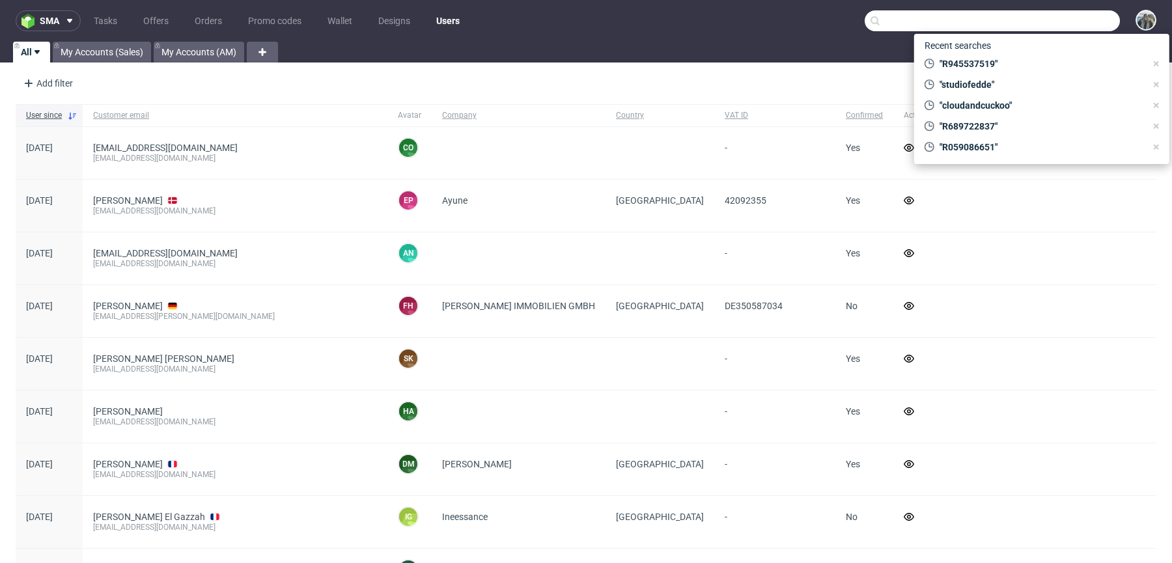
paste input "PQLE"
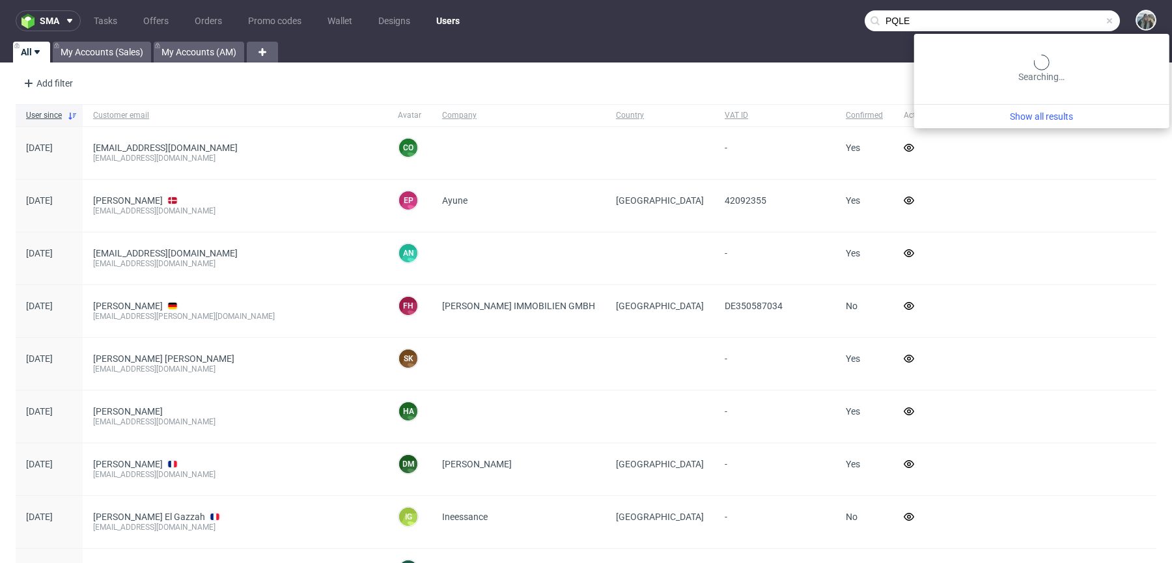
type input "PQLE"
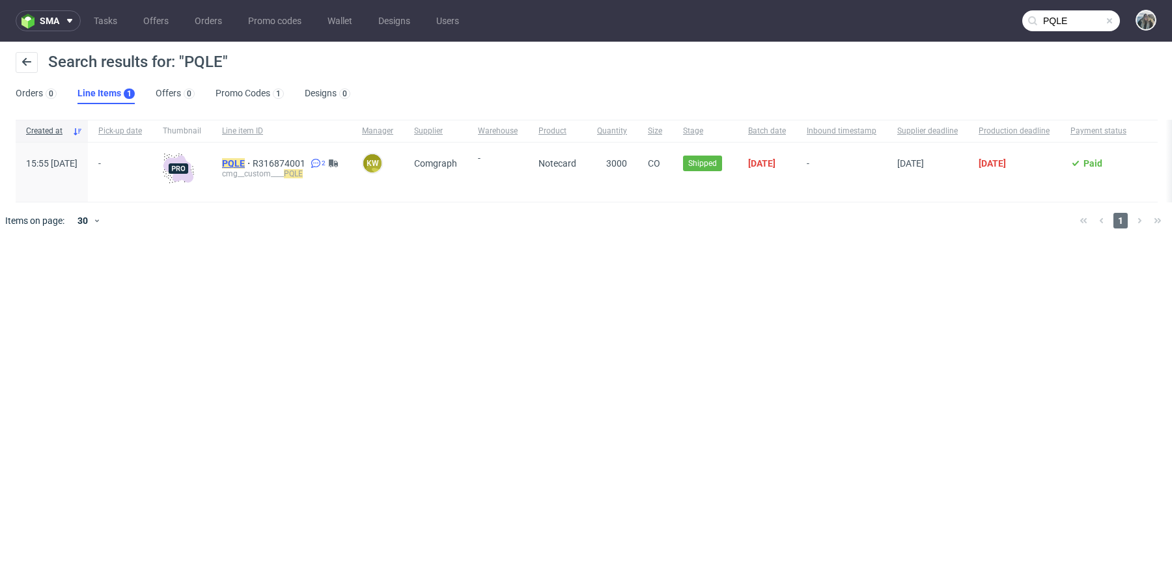
click at [245, 163] on mark "PQLE" at bounding box center [233, 163] width 23 height 10
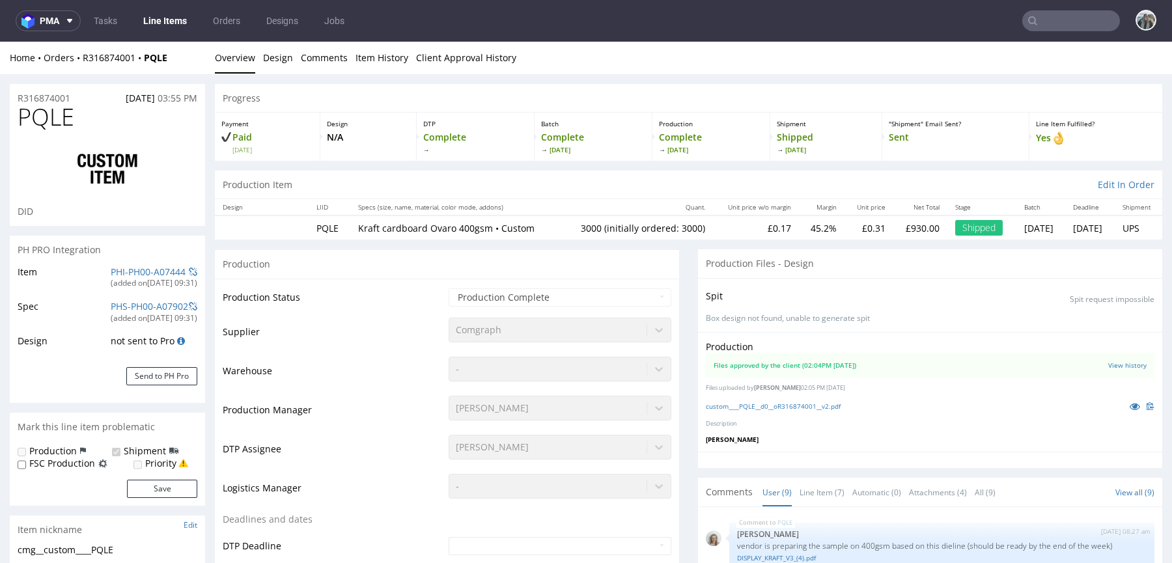
scroll to position [199, 0]
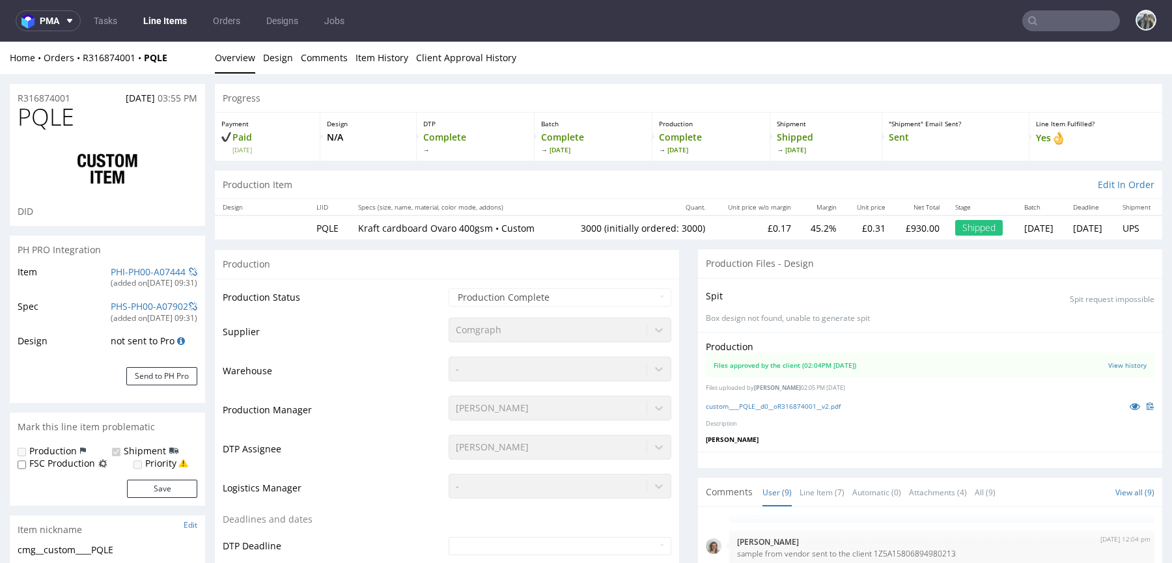
select select "in_progress"
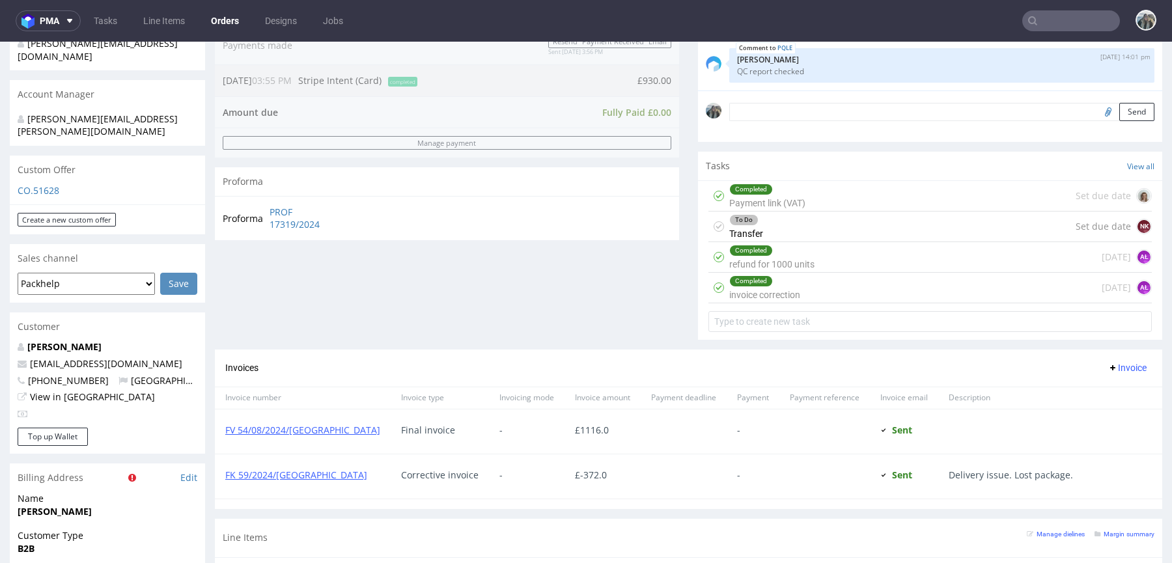
scroll to position [691, 0]
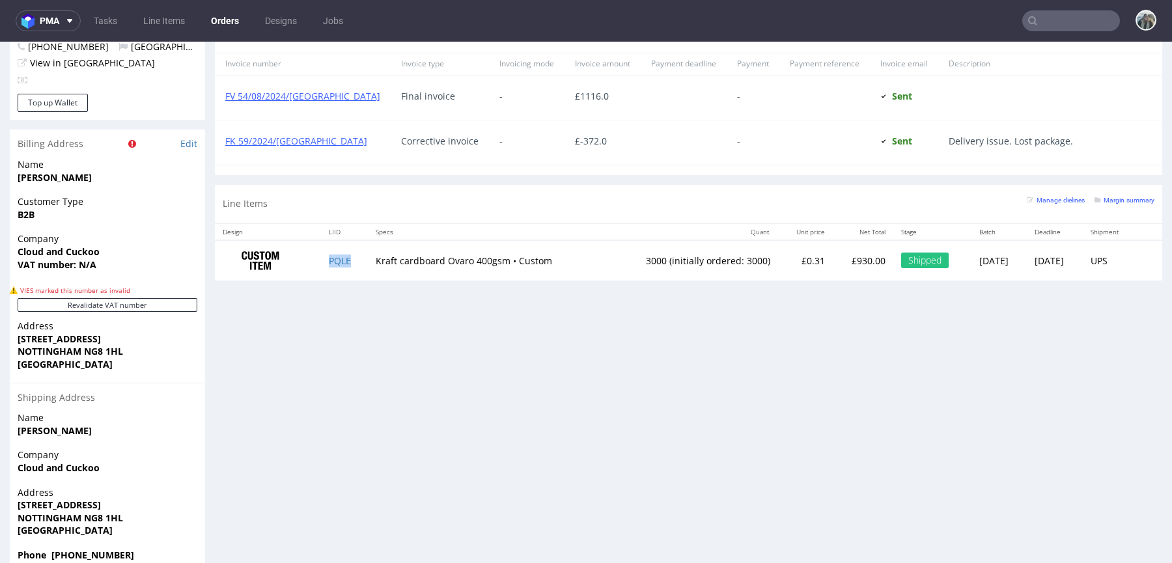
click at [331, 263] on td "PQLE" at bounding box center [344, 260] width 47 height 41
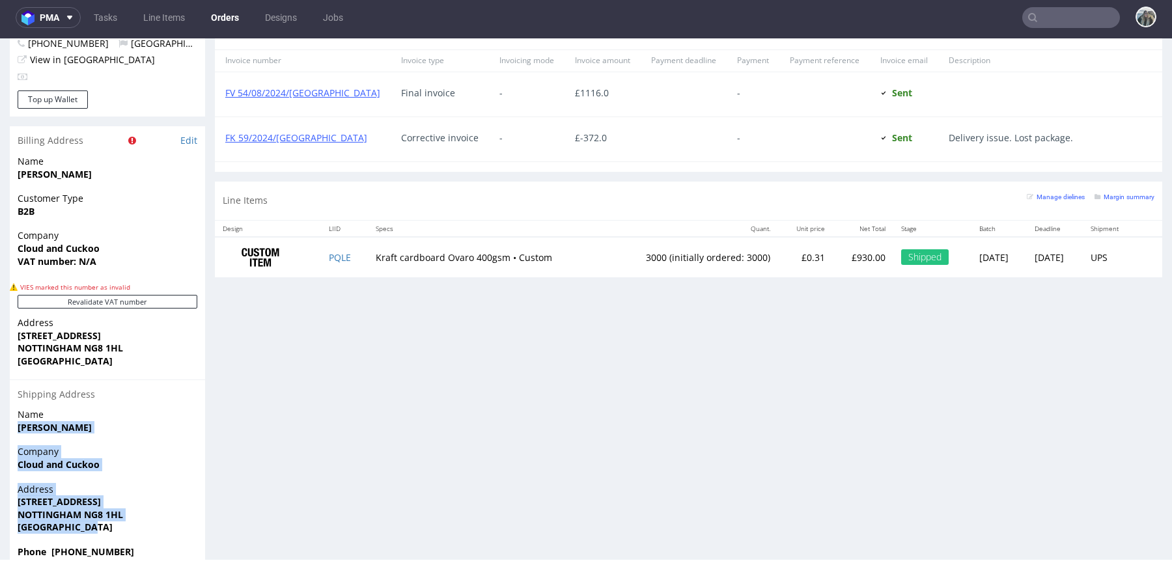
drag, startPoint x: 103, startPoint y: 505, endPoint x: 8, endPoint y: 399, distance: 142.0
copy section "Jenna Horner Company Cloud and Cuckoo Address 27 RINGWOOD CRESCENT NOTTINGHAM N…"
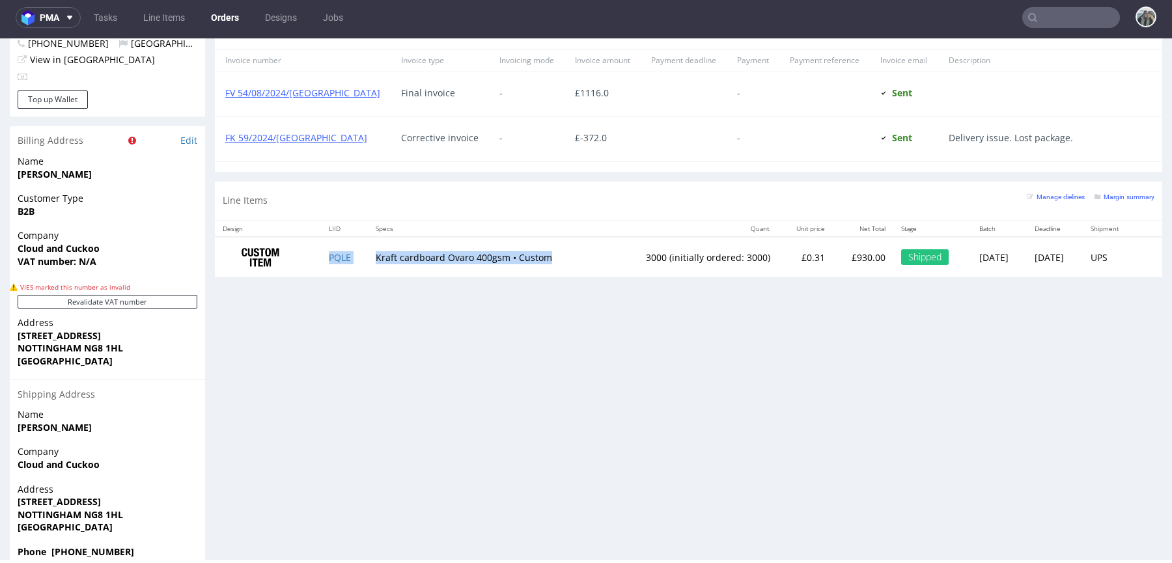
drag, startPoint x: 382, startPoint y: 266, endPoint x: 355, endPoint y: 255, distance: 29.2
click at [355, 255] on tr "PQLE Kraft cardboard Ovaro 400gsm • Custom 3000 (initially ordered: 3000) £0.31…" at bounding box center [688, 257] width 947 height 41
copy tr "Kraft cardboard Ovaro 400gsm • Custom"
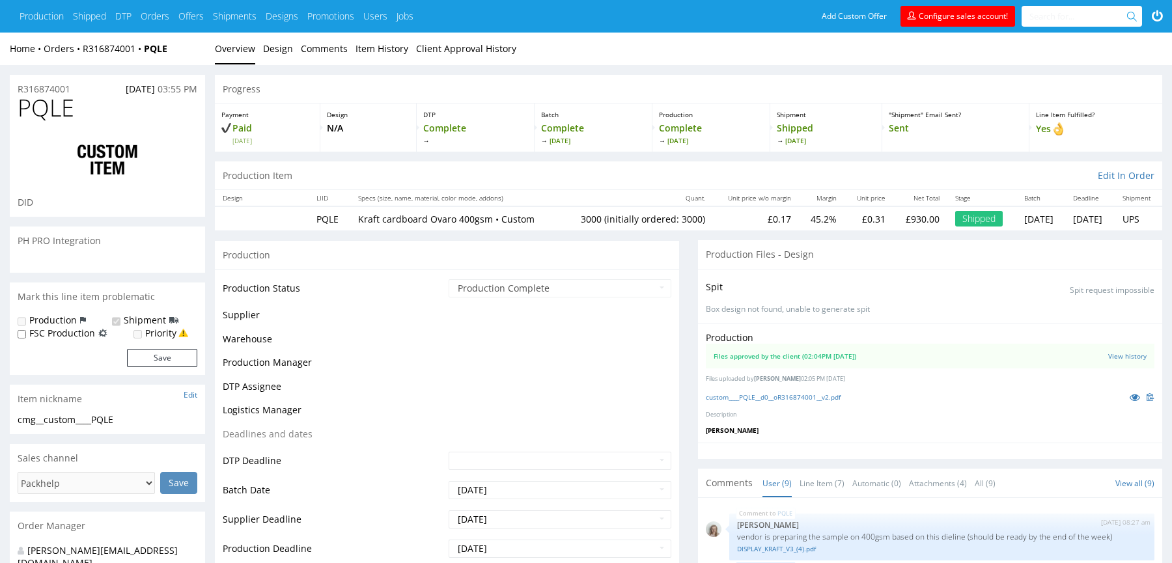
scroll to position [199, 0]
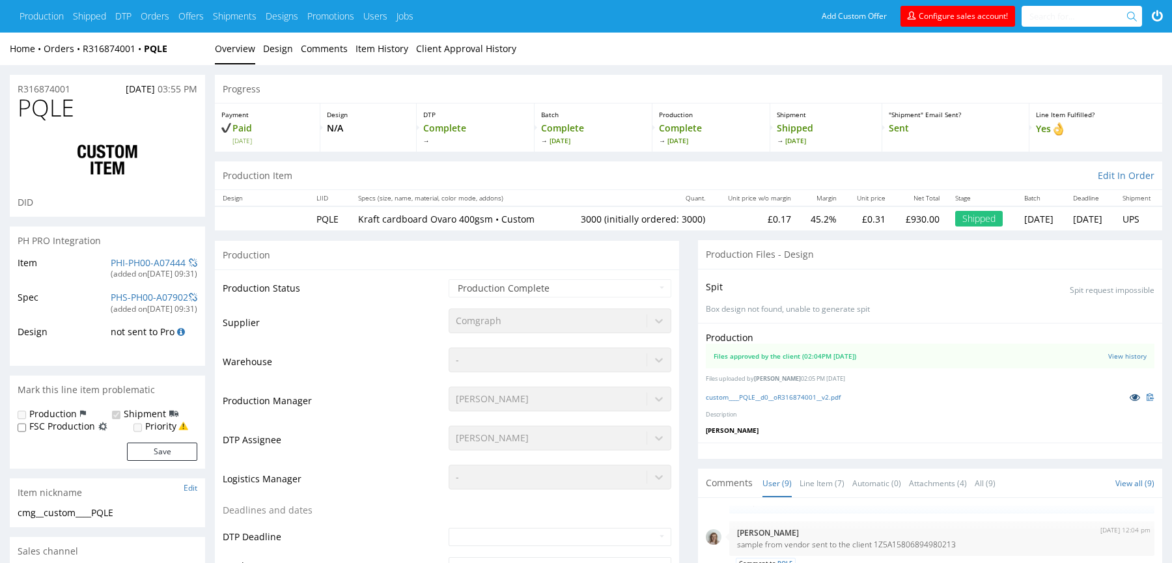
click at [1132, 393] on icon at bounding box center [1135, 397] width 10 height 9
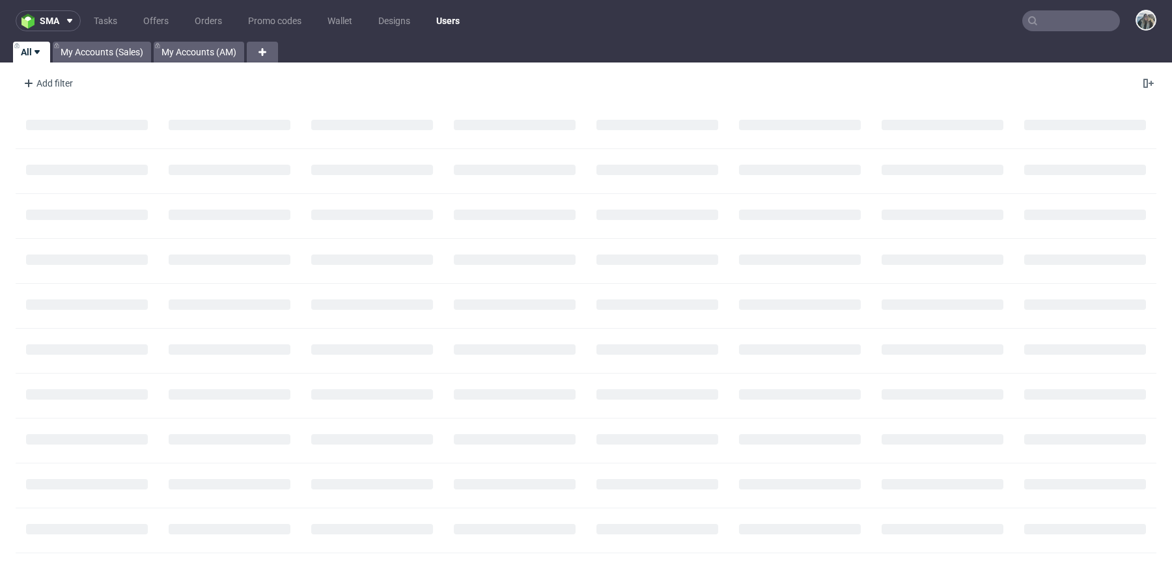
click at [1057, 27] on input "text" at bounding box center [1071, 20] width 98 height 21
paste input "R292202313"
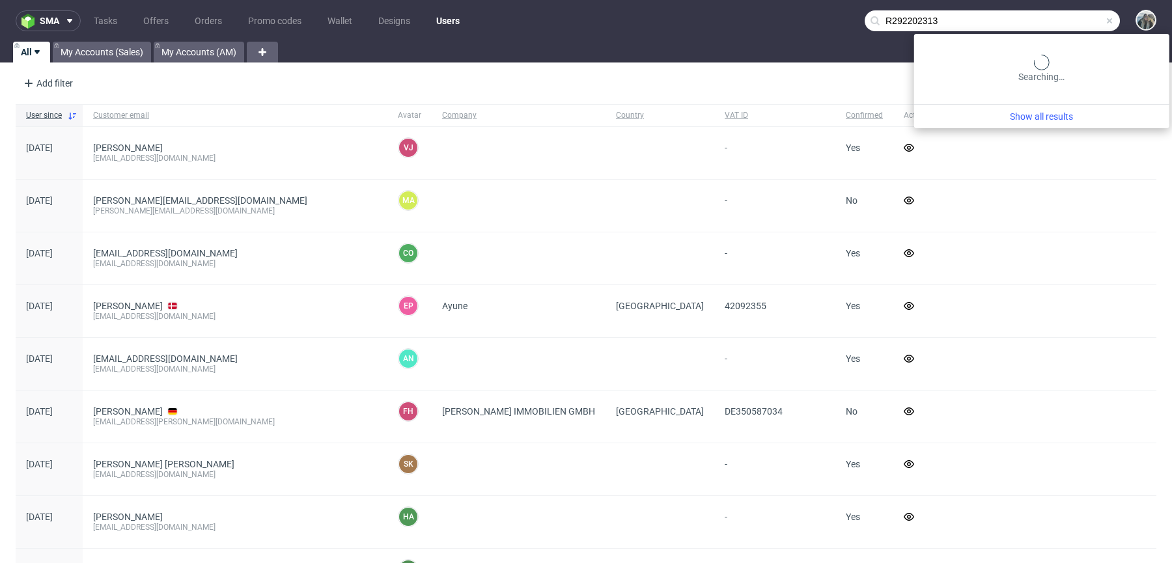
type input "R292202313"
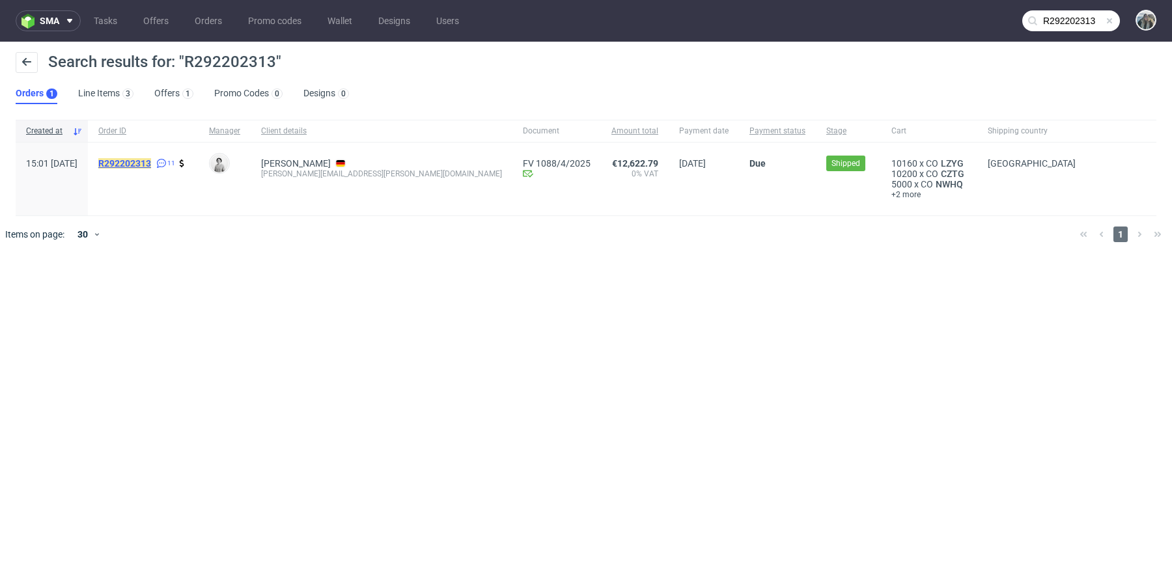
click at [151, 163] on mark "R292202313" at bounding box center [124, 163] width 53 height 10
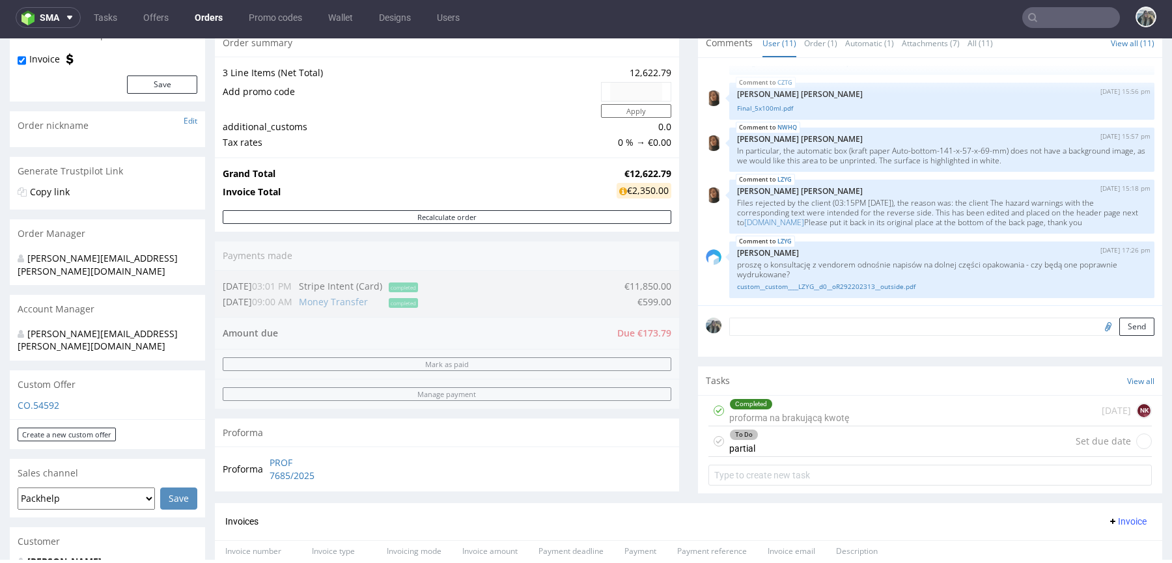
scroll to position [326, 0]
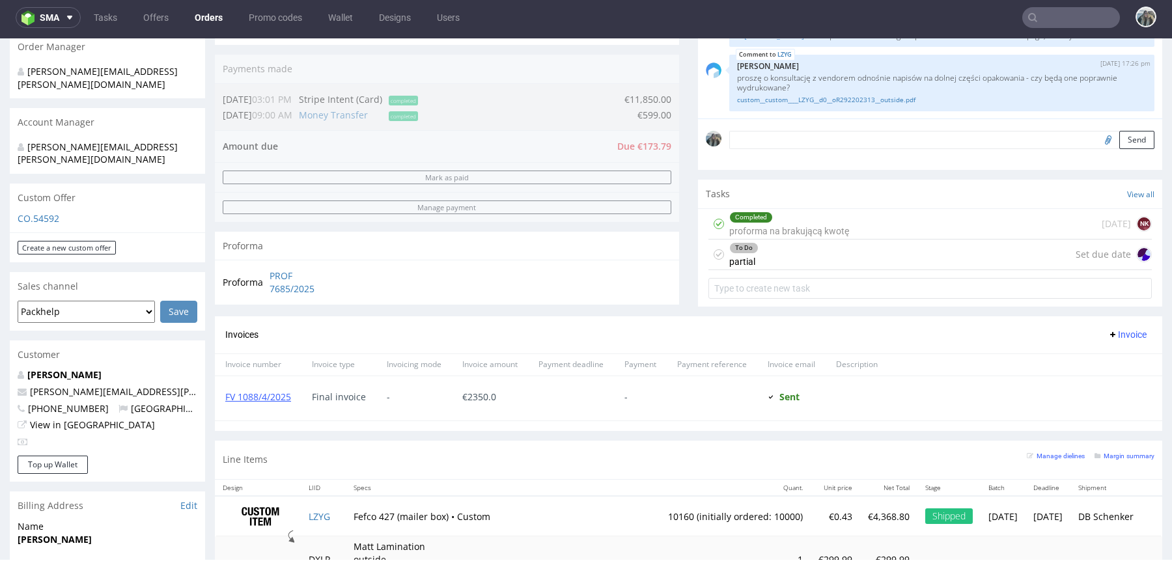
click at [1059, 29] on nav "sma Tasks Offers Orders Promo codes Wallet Designs Users" at bounding box center [586, 18] width 1172 height 42
click at [1061, 24] on input "text" at bounding box center [1071, 17] width 98 height 21
paste input "R165634723"
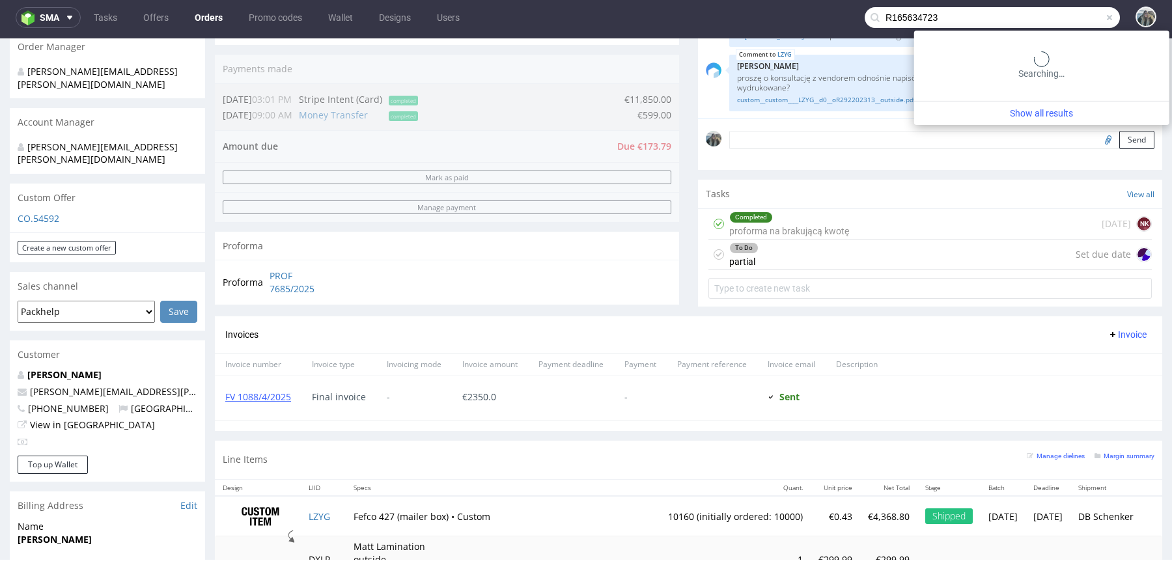
type input "R165634723"
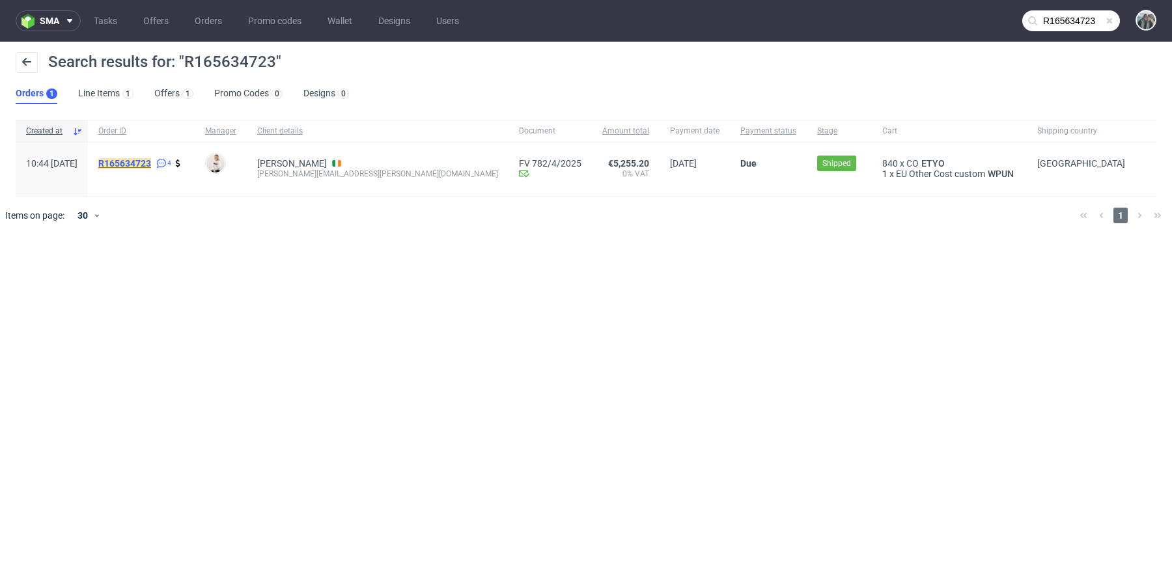
click at [151, 166] on mark "R165634723" at bounding box center [124, 163] width 53 height 10
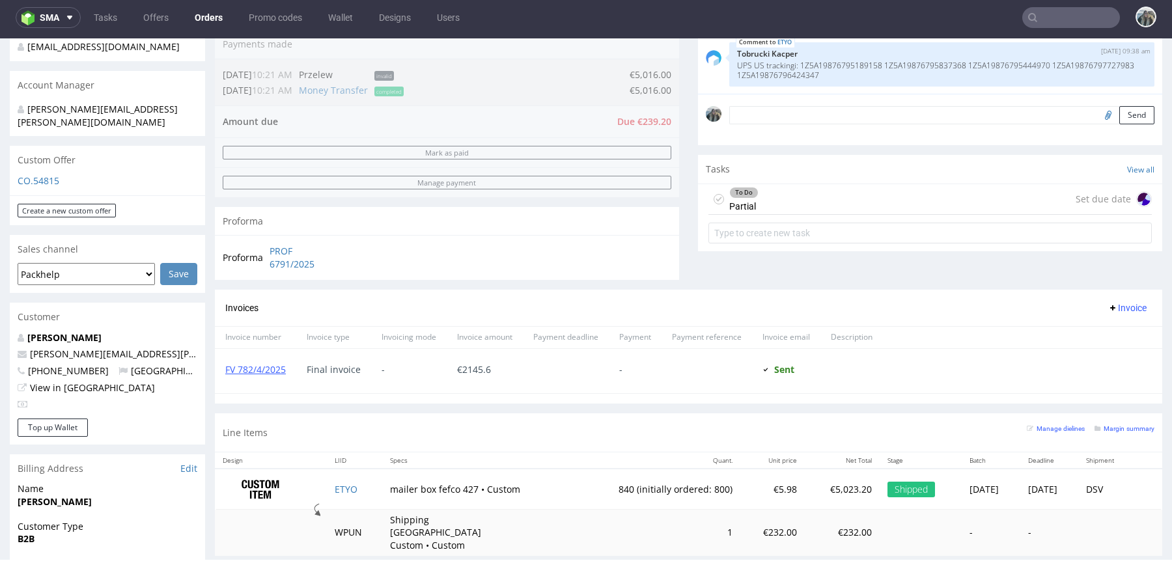
scroll to position [342, 0]
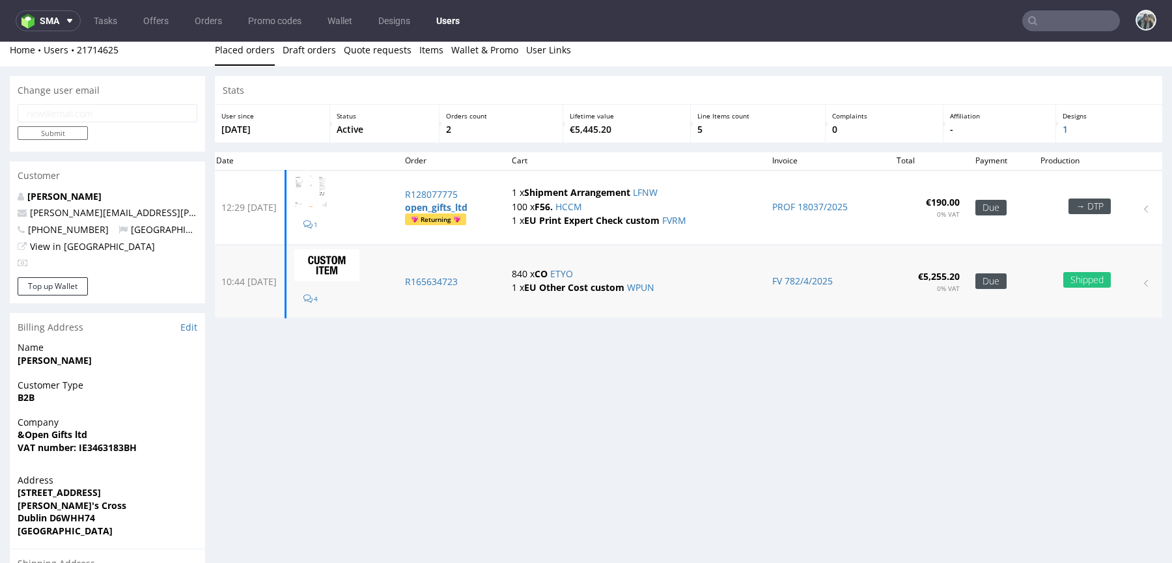
scroll to position [8, 0]
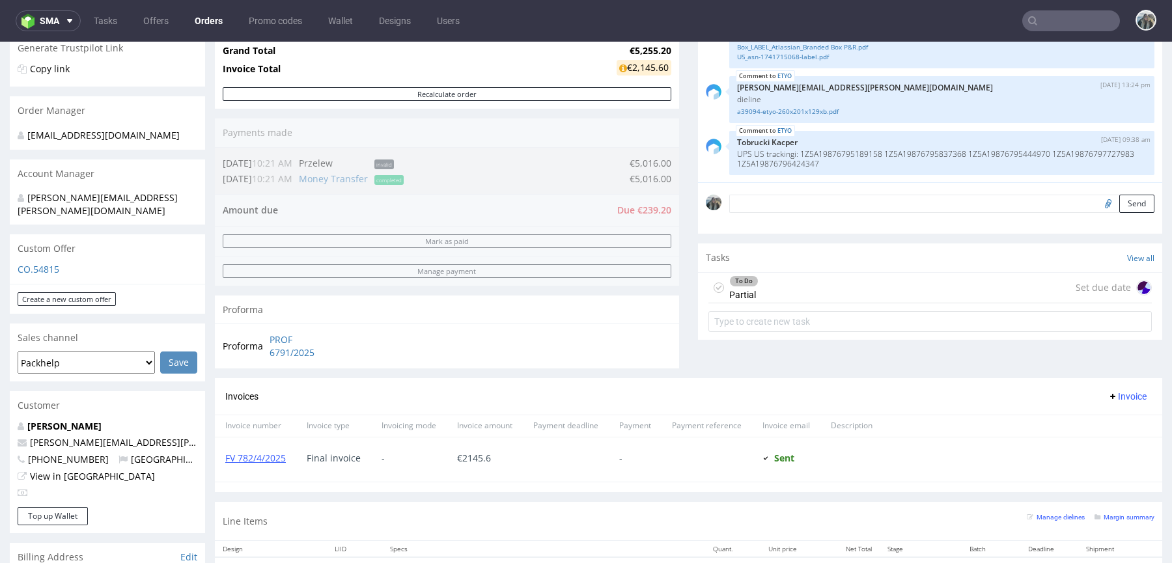
scroll to position [270, 0]
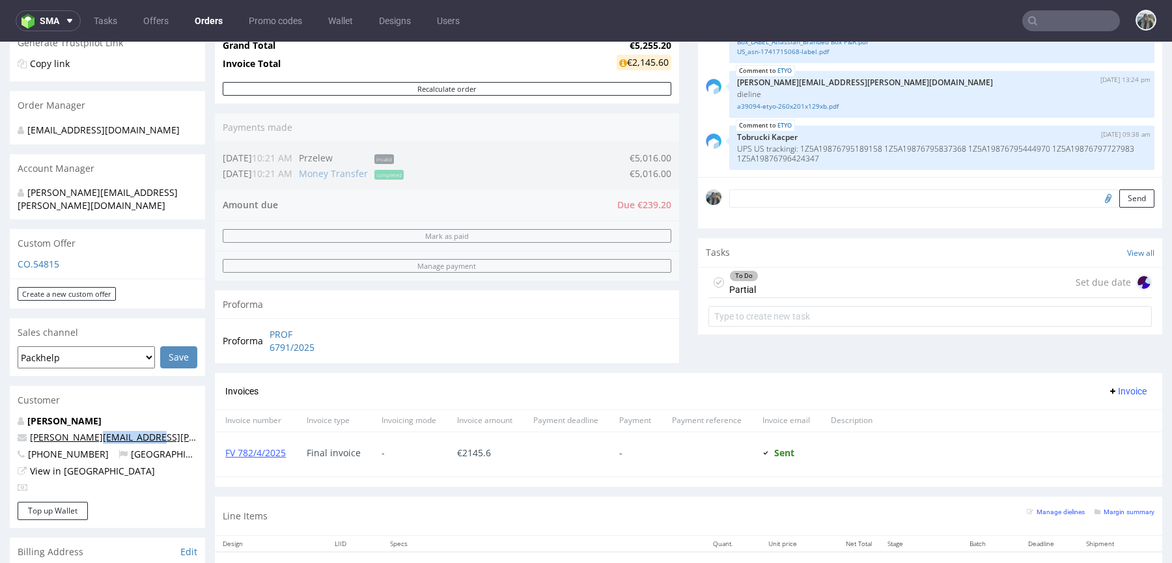
drag, startPoint x: 154, startPoint y: 419, endPoint x: 79, endPoint y: 421, distance: 74.2
click at [79, 431] on p "nadia.cardillo@andopen.co" at bounding box center [108, 437] width 180 height 13
copy link "o@andopen.co"
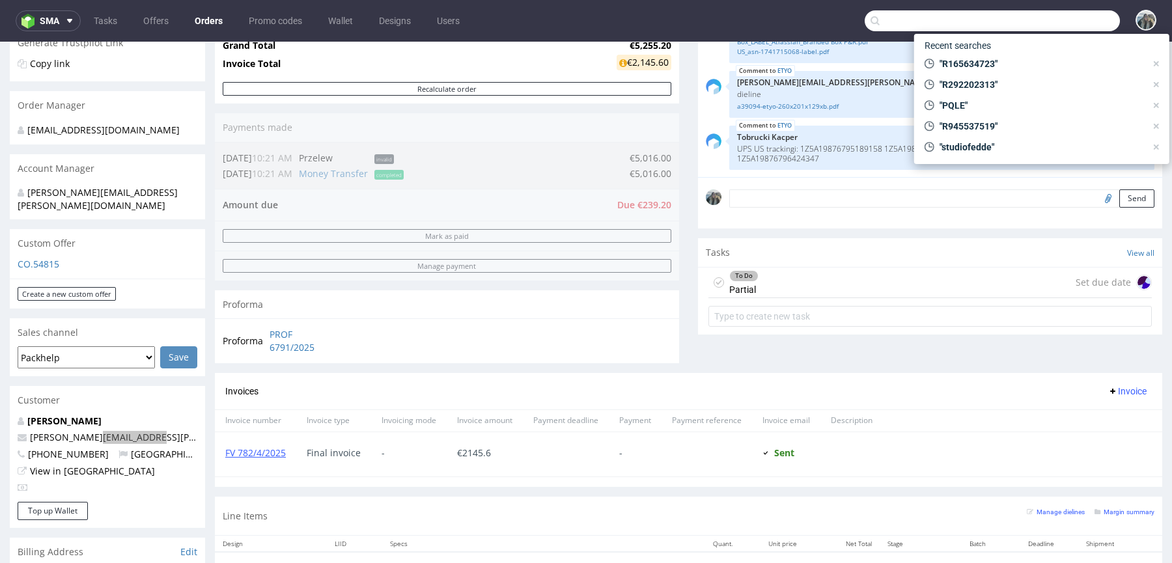
click at [1063, 13] on input "text" at bounding box center [992, 20] width 255 height 21
paste input "o@andopen.co"
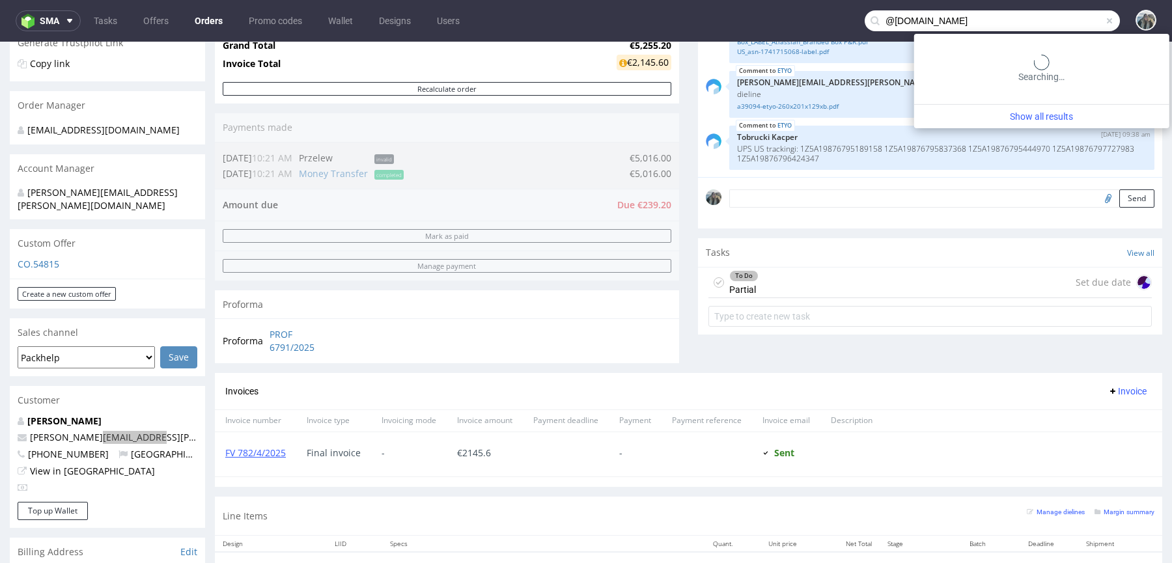
type input "@andopen.co"
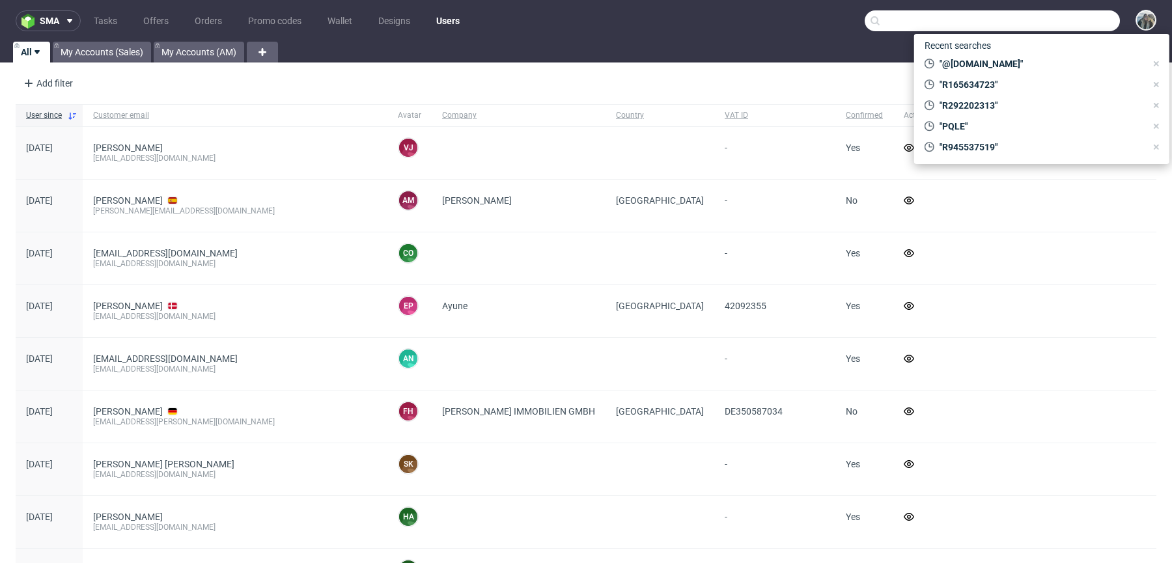
click at [1067, 21] on input "text" at bounding box center [992, 20] width 255 height 21
paste input "anaaparichi"
type input "anaaparichi"
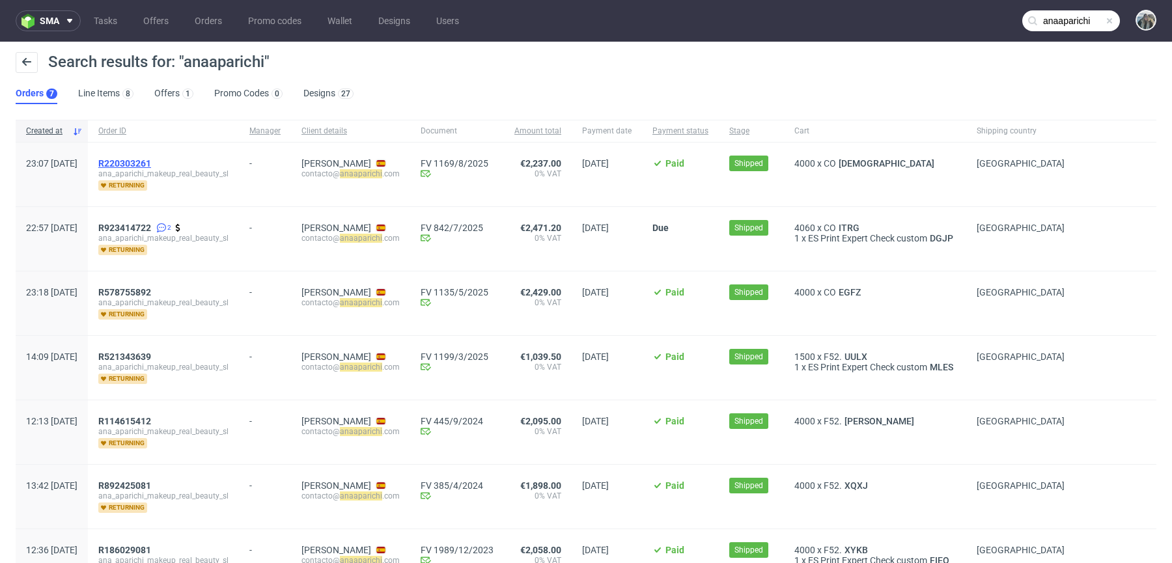
click at [151, 160] on span "R220303261" at bounding box center [124, 163] width 53 height 10
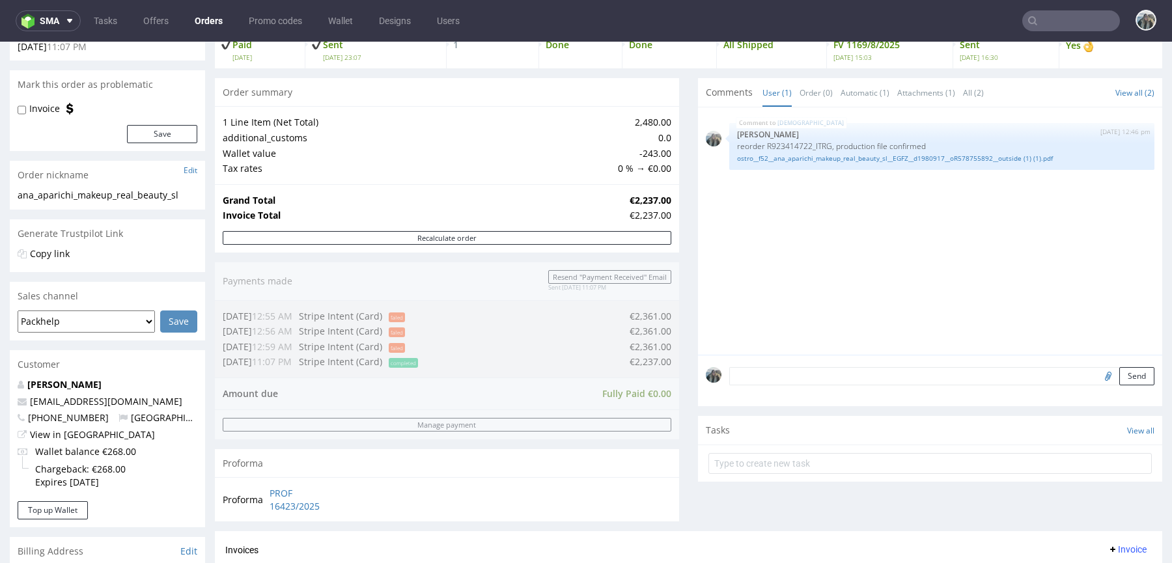
scroll to position [95, 0]
click at [803, 152] on link "ostro__f52__ana_aparichi_makeup_real_beauty_sl__EGFZ__d1980917__oR578755892__ou…" at bounding box center [942, 156] width 410 height 10
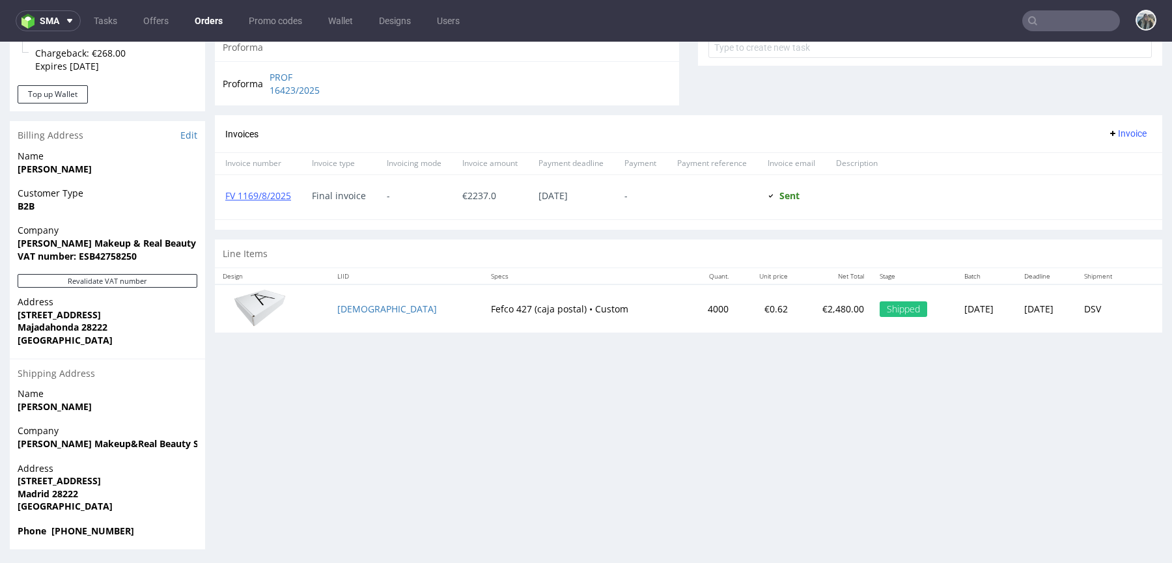
scroll to position [510, 0]
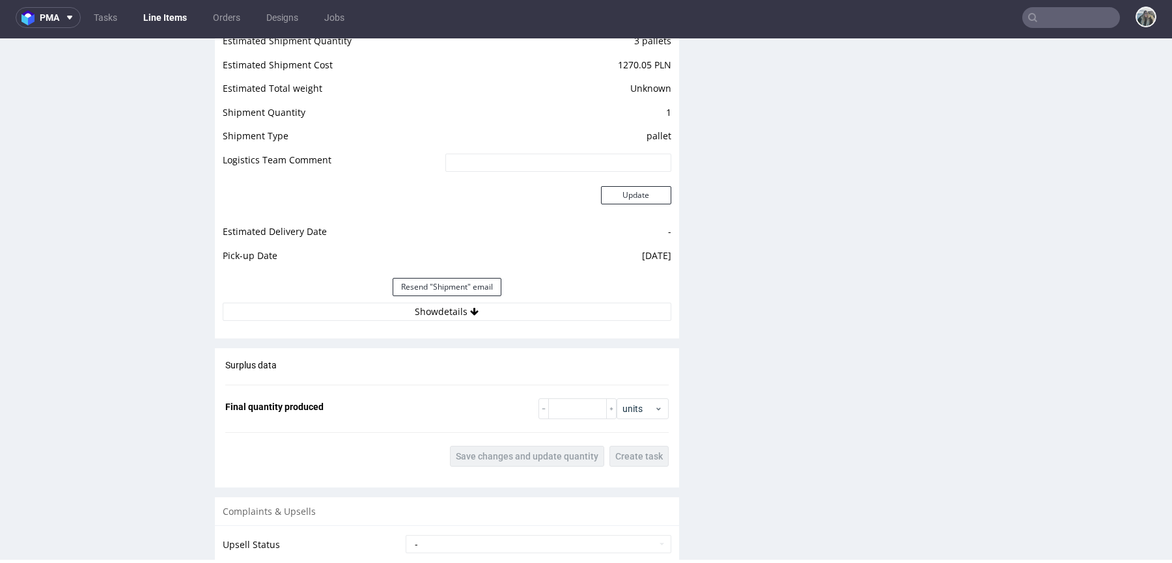
scroll to position [1456, 0]
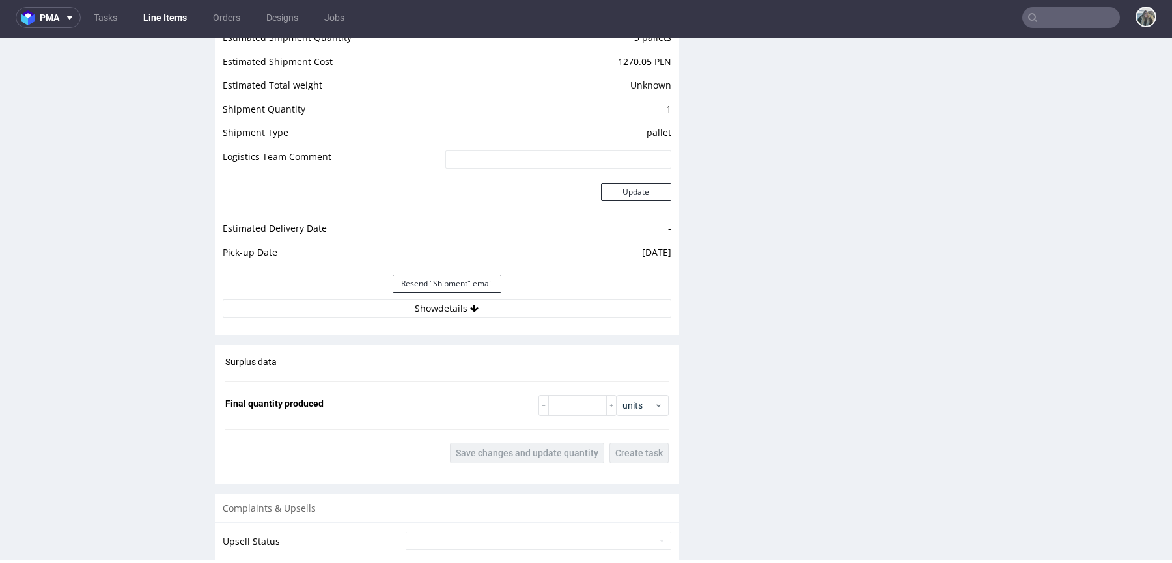
click at [501, 317] on div "Estimated Shipment Quantity 3 pallets Estimated Shipment Cost 1270.05 PLN Estim…" at bounding box center [447, 173] width 464 height 304
click at [506, 305] on button "Show details" at bounding box center [447, 308] width 449 height 18
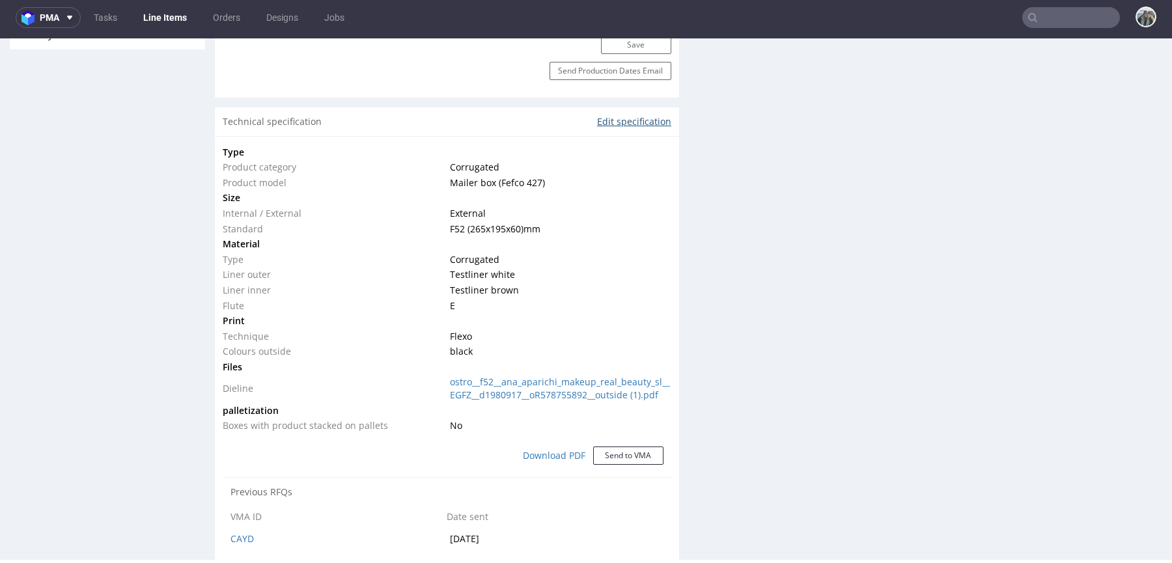
scroll to position [1078, 0]
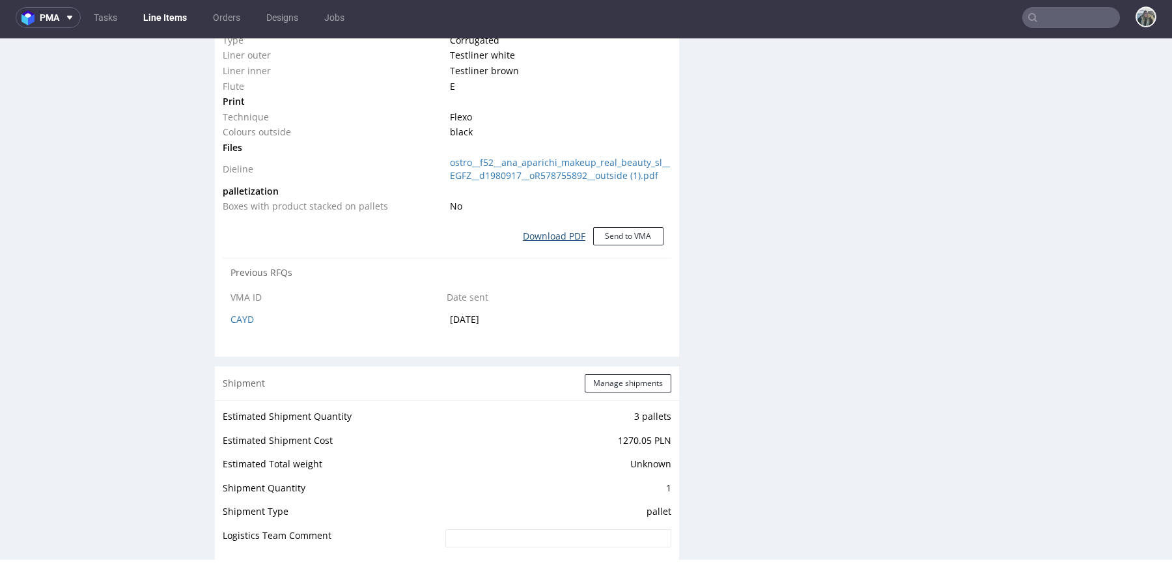
click at [564, 230] on link "Download PDF" at bounding box center [554, 236] width 78 height 29
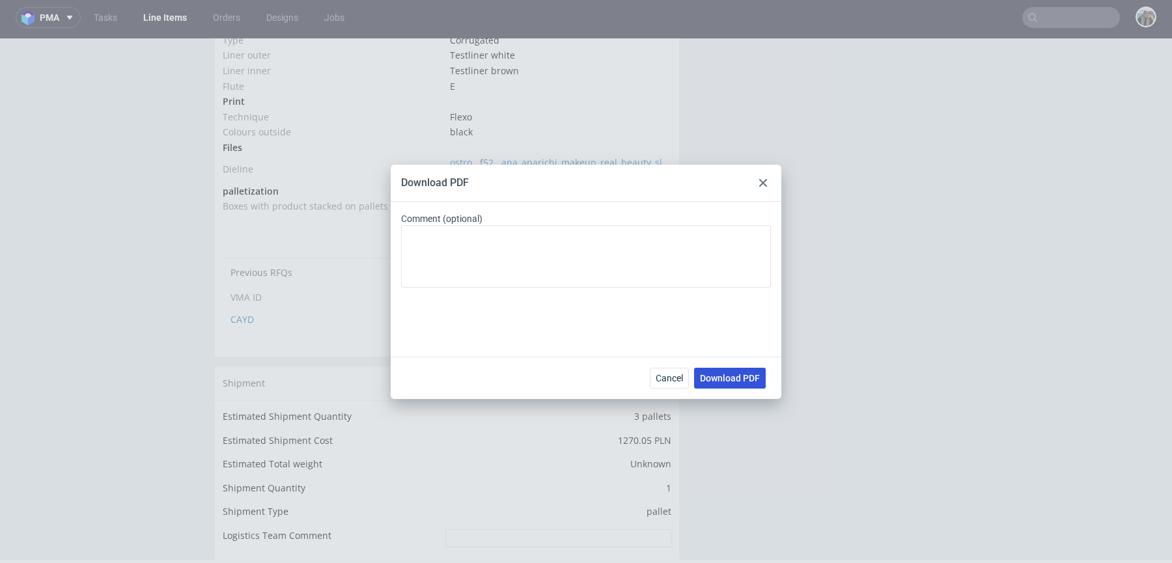
click at [729, 376] on span "Download PDF" at bounding box center [730, 378] width 60 height 9
click at [757, 188] on div at bounding box center [763, 183] width 16 height 16
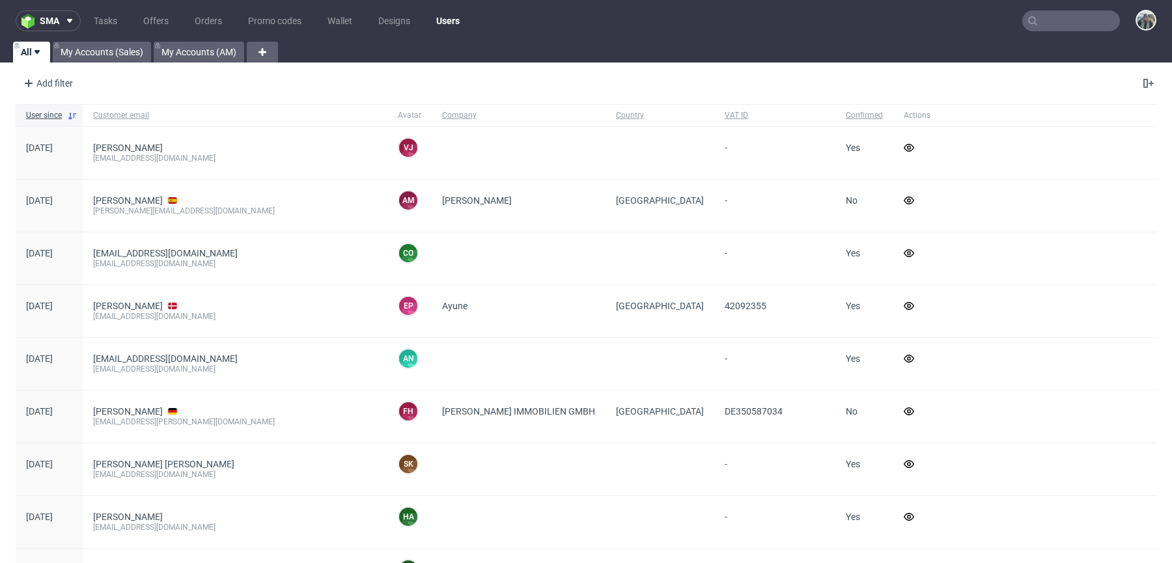
click at [1045, 29] on input "text" at bounding box center [1071, 20] width 98 height 21
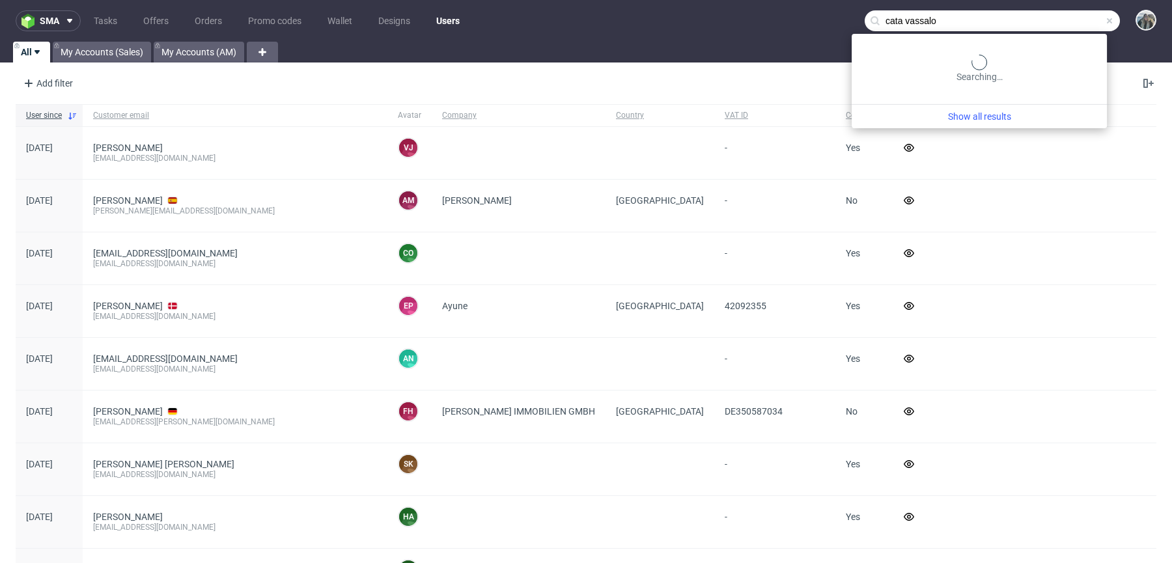
type input "cata vassalo"
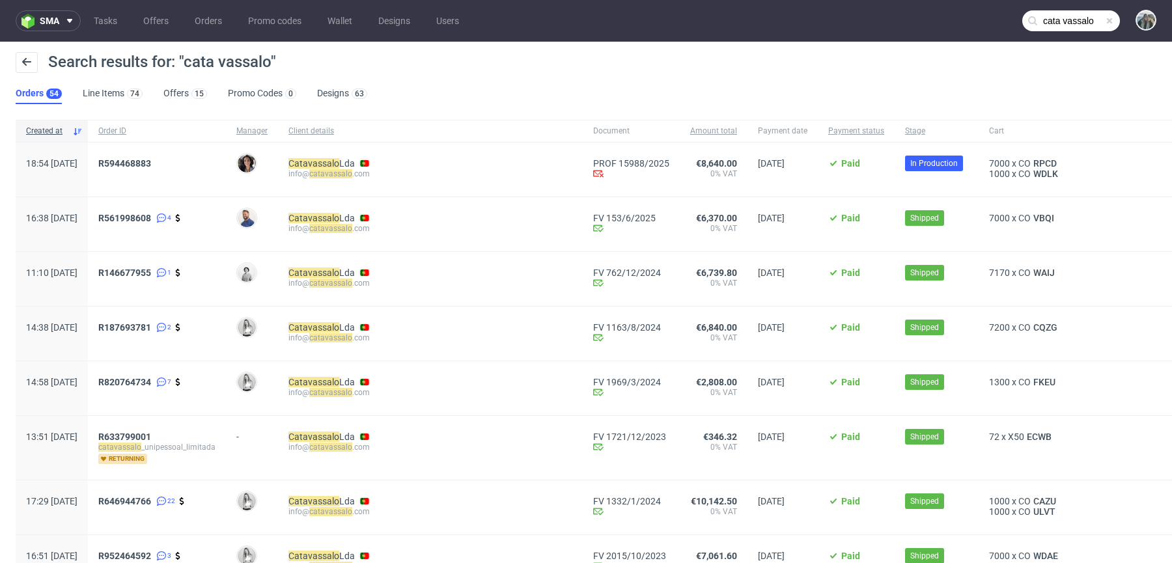
click at [177, 157] on div "R594468883" at bounding box center [157, 170] width 138 height 54
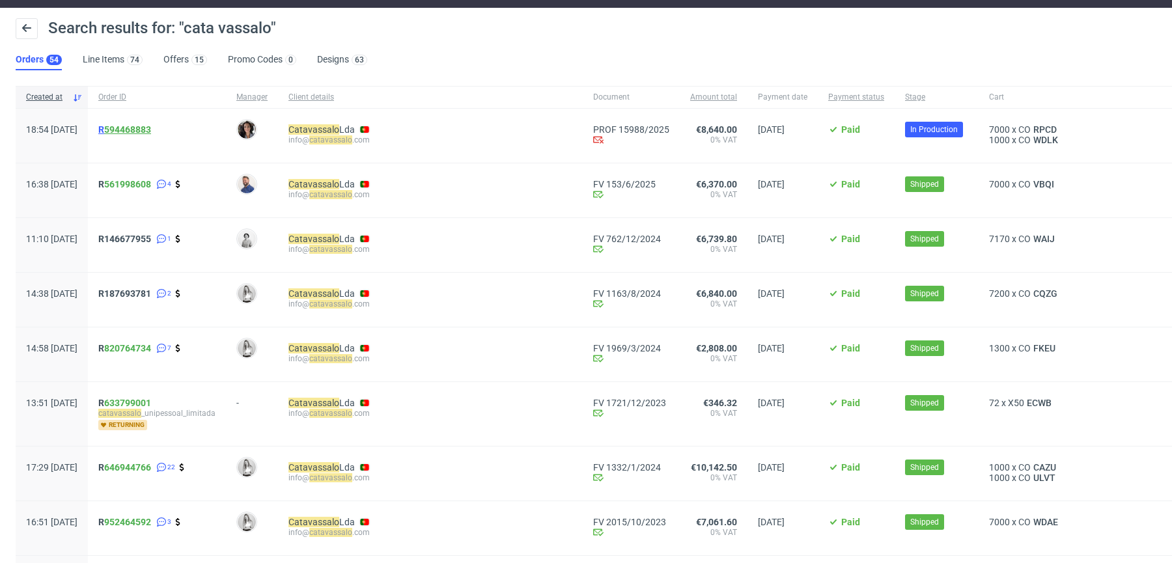
click at [148, 124] on link "594468883" at bounding box center [127, 129] width 47 height 10
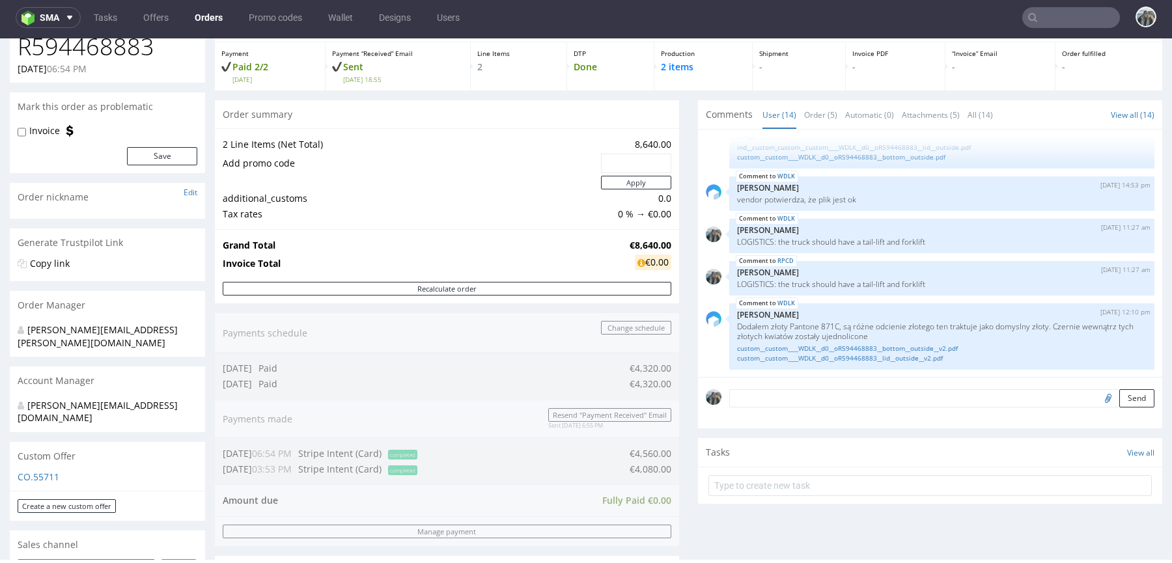
scroll to position [65, 0]
click at [45, 473] on link "CO.55711" at bounding box center [39, 479] width 42 height 12
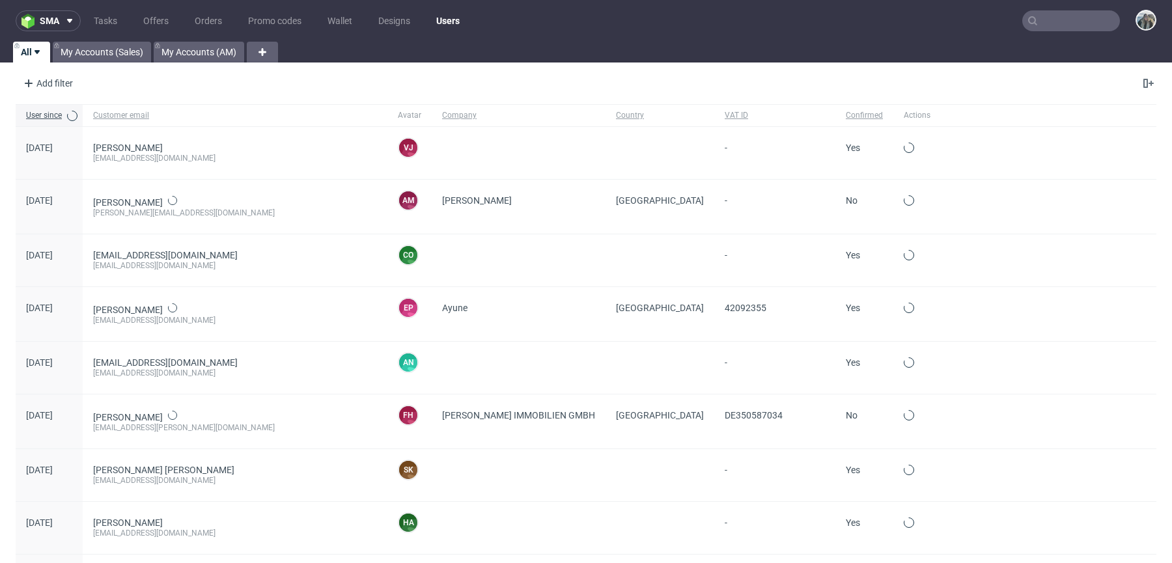
click at [1029, 18] on input "text" at bounding box center [1071, 20] width 98 height 21
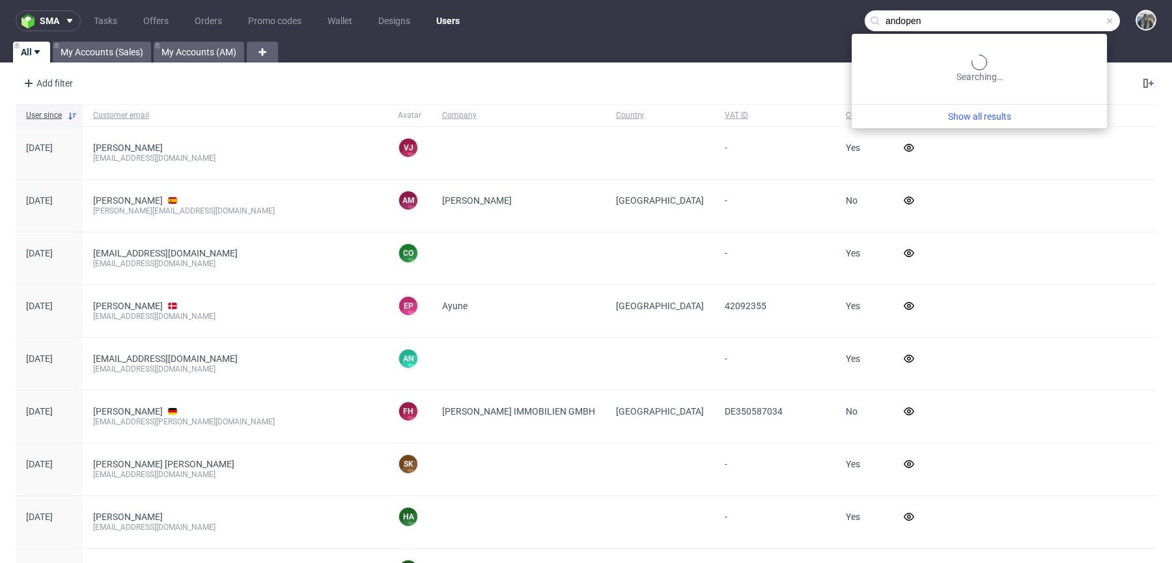
type input "andopen"
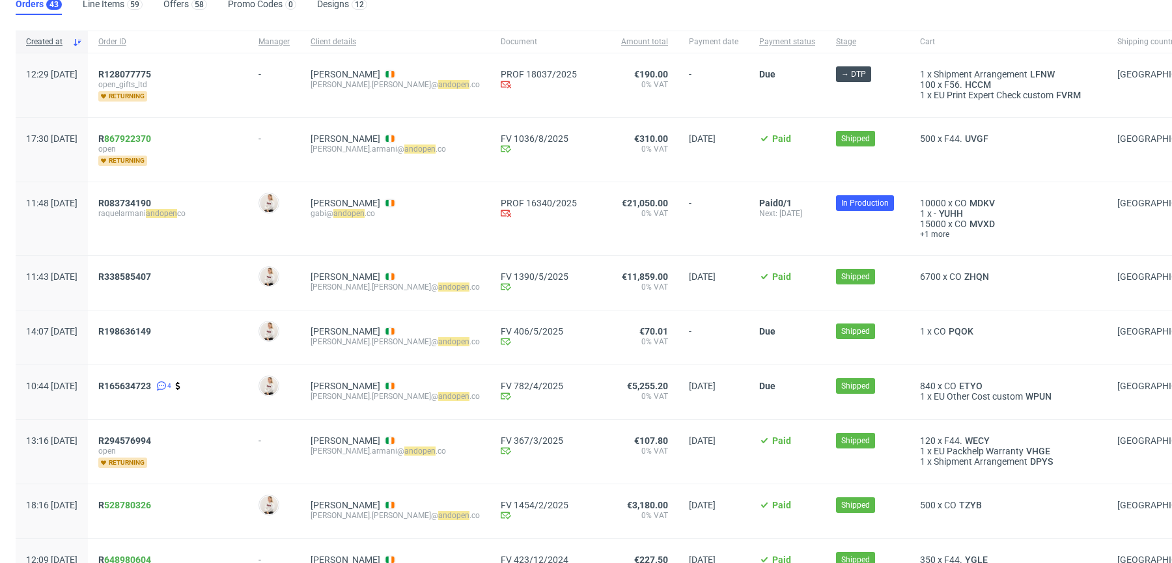
scroll to position [122, 0]
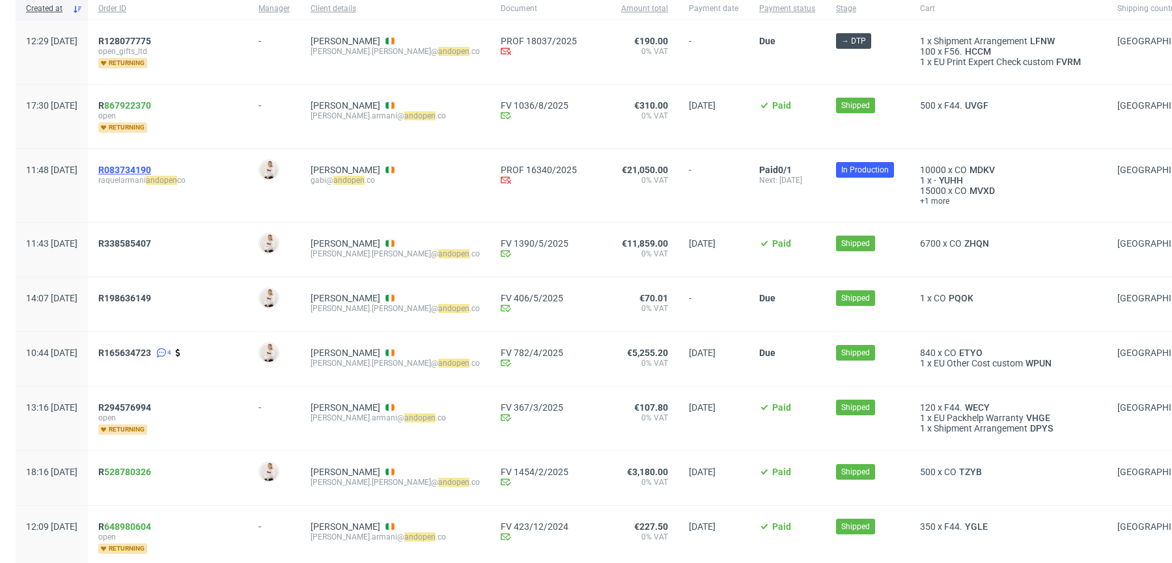
click at [147, 168] on span "R083734190" at bounding box center [124, 170] width 53 height 10
click at [146, 246] on link "R338585407" at bounding box center [125, 243] width 55 height 10
click at [149, 311] on span "R198636149" at bounding box center [167, 304] width 139 height 23
click at [150, 296] on span "R198636149" at bounding box center [124, 298] width 53 height 10
click at [161, 341] on div "R165634723 4" at bounding box center [168, 359] width 160 height 54
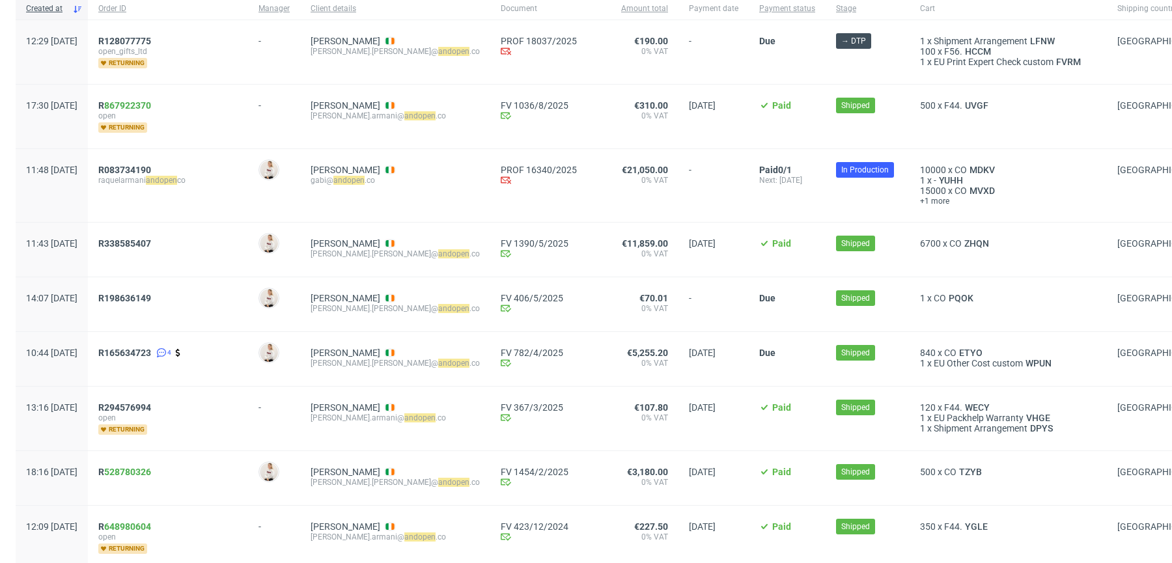
click at [161, 342] on div "R165634723 4" at bounding box center [168, 359] width 160 height 54
click at [151, 348] on span "R165634723" at bounding box center [124, 353] width 53 height 10
click at [151, 404] on span "R294576994" at bounding box center [124, 407] width 53 height 10
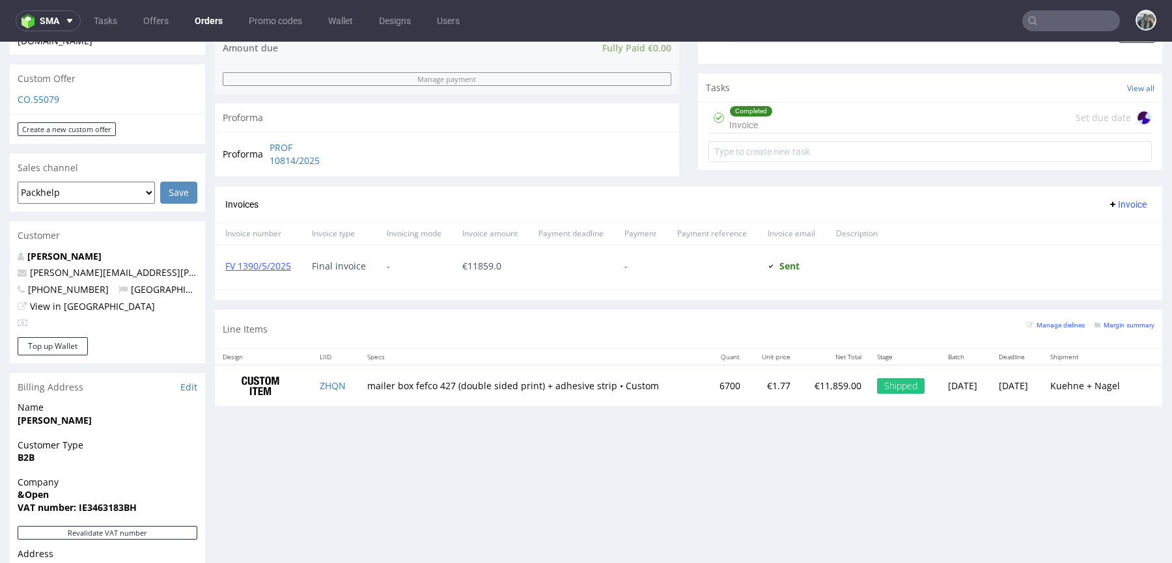
scroll to position [441, 0]
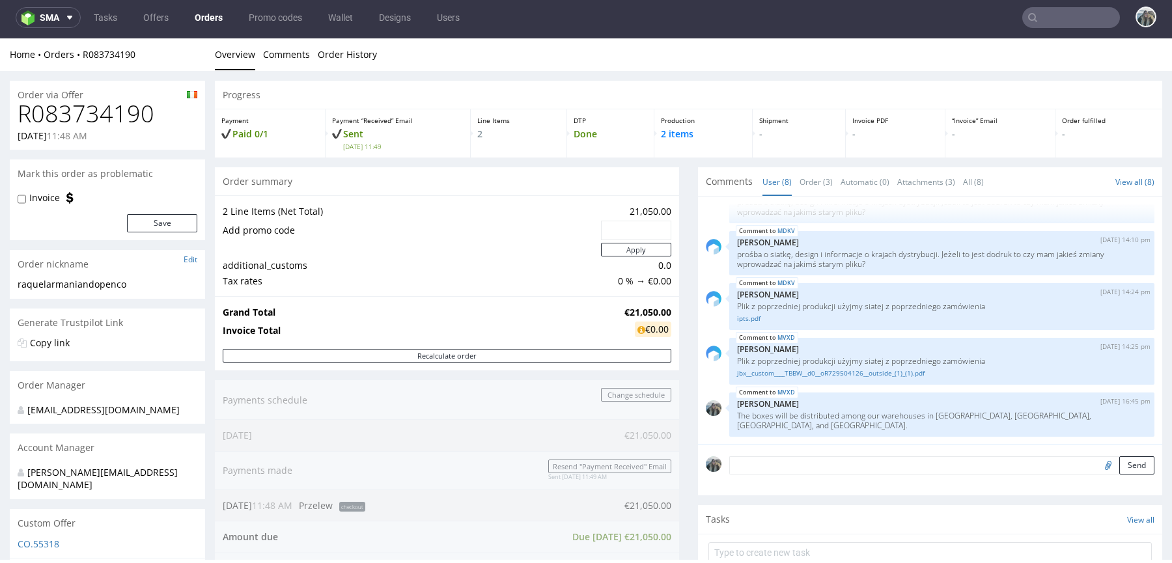
scroll to position [415, 0]
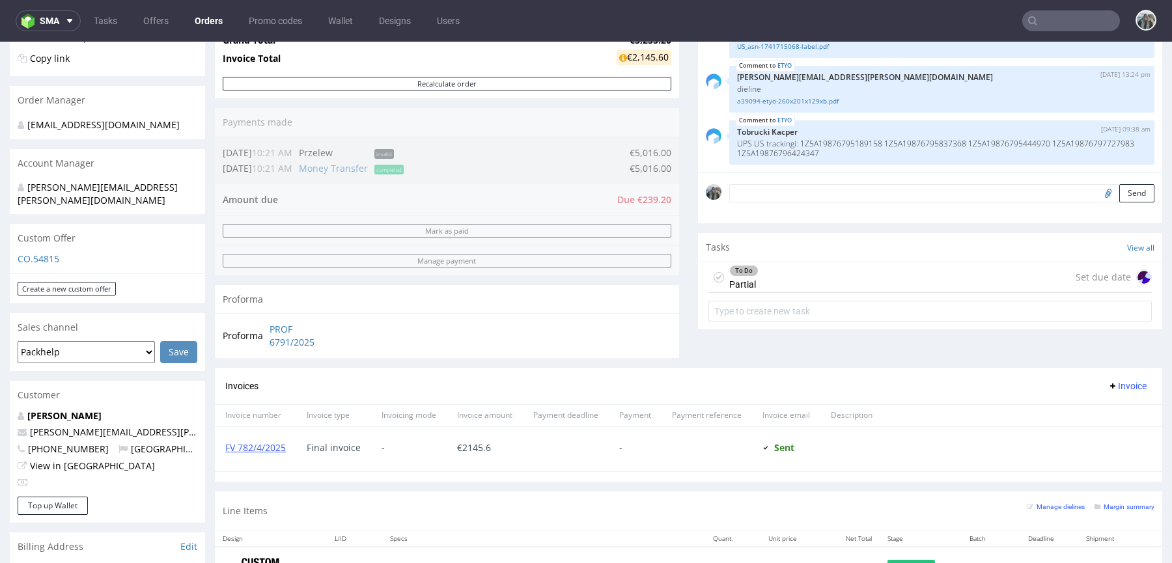
scroll to position [252, 0]
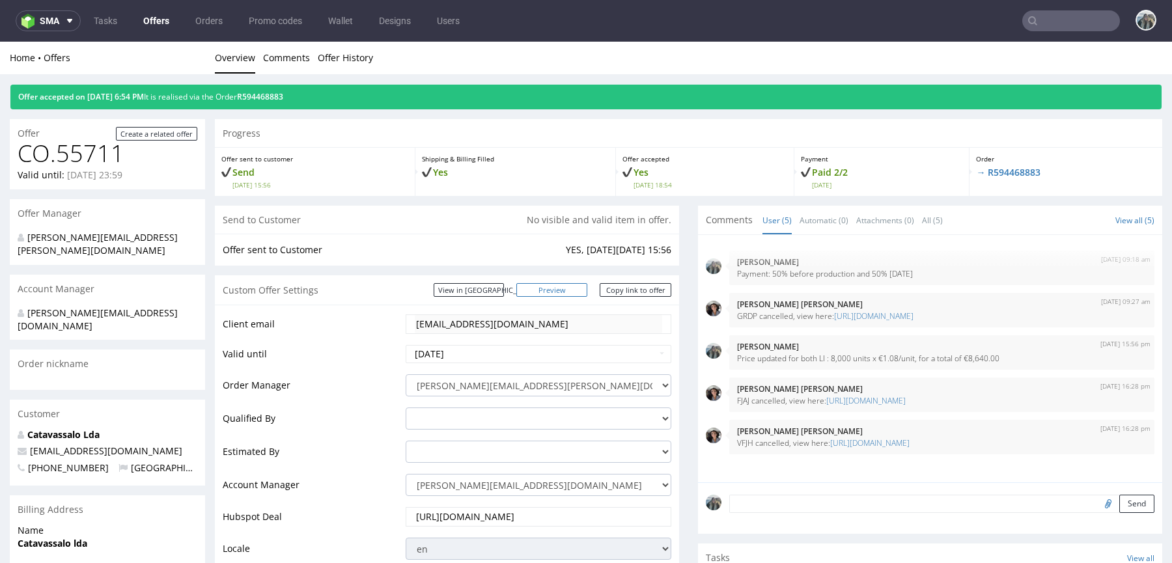
click at [561, 292] on link "Preview" at bounding box center [552, 290] width 72 height 14
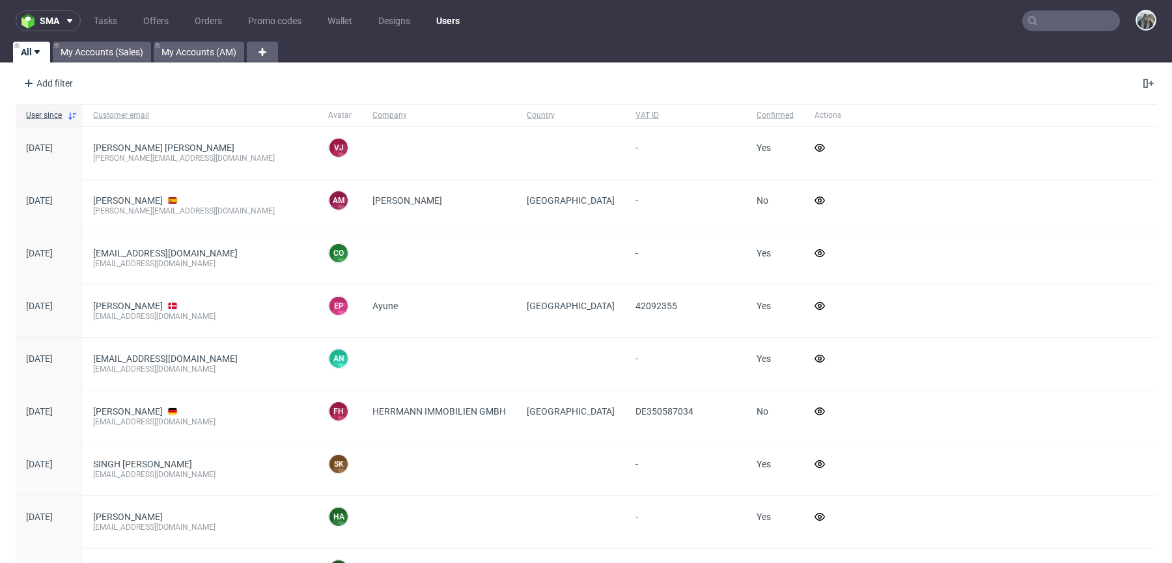
click at [1087, 20] on input "text" at bounding box center [1071, 20] width 98 height 21
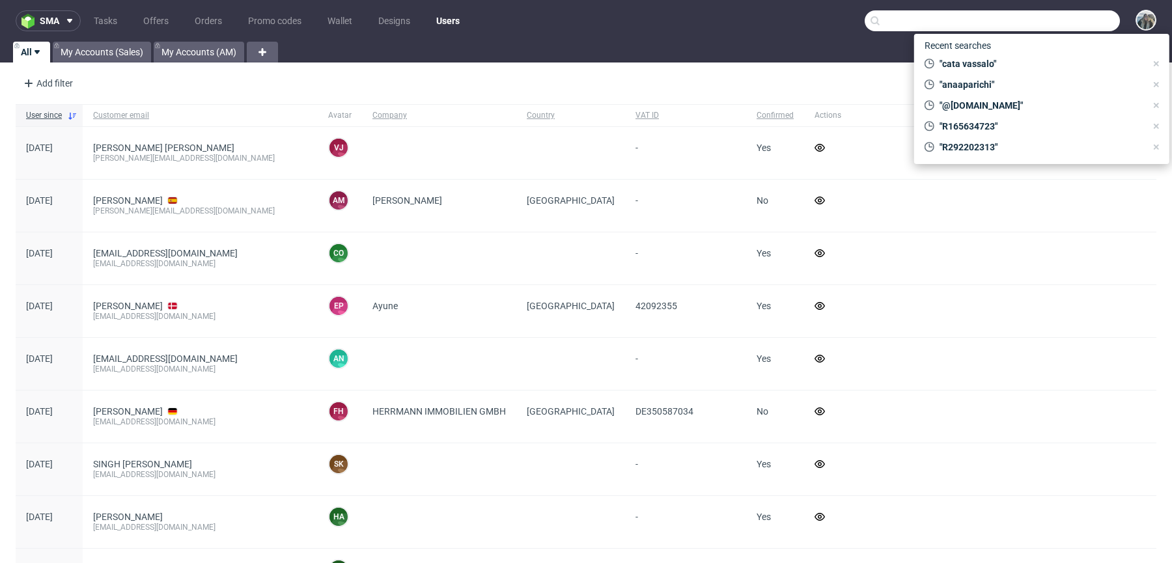
paste input "torkishh"
type input "torkishh"
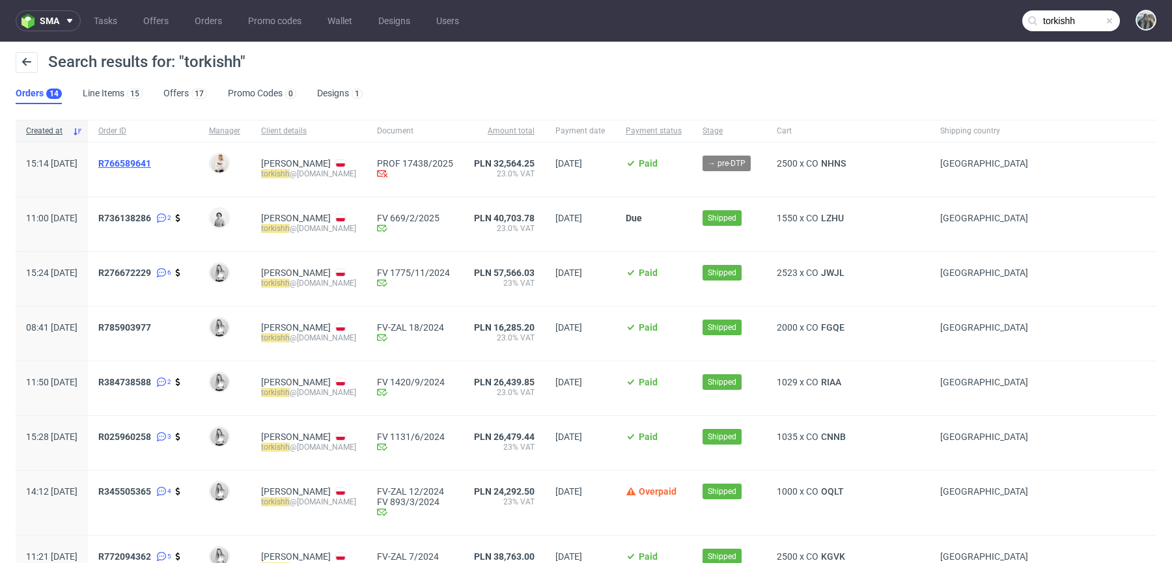
click at [151, 163] on span "R766589641" at bounding box center [124, 163] width 53 height 10
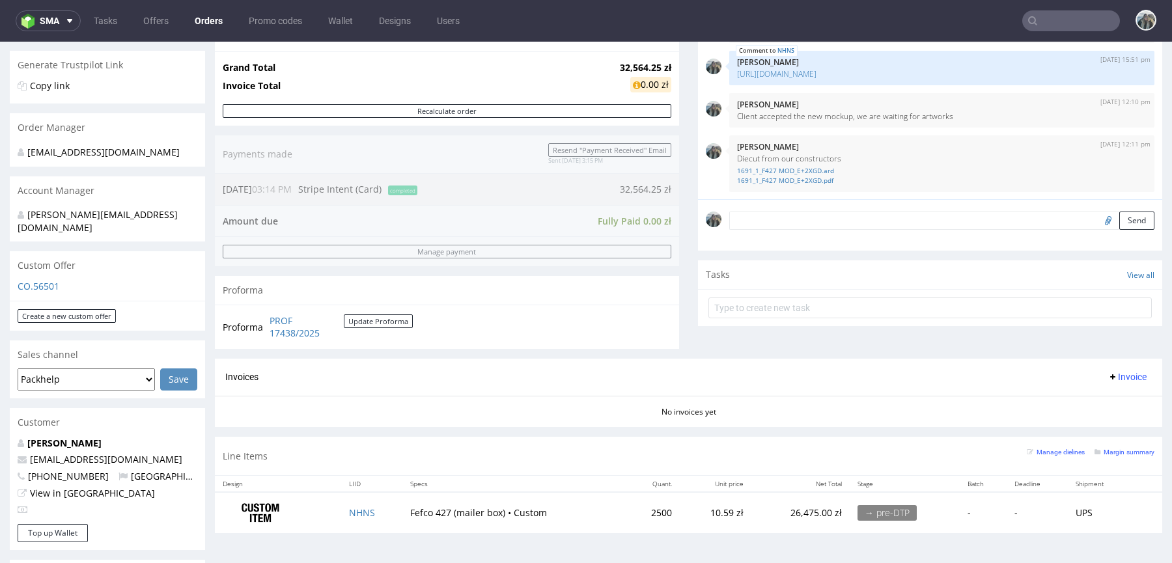
scroll to position [252, 0]
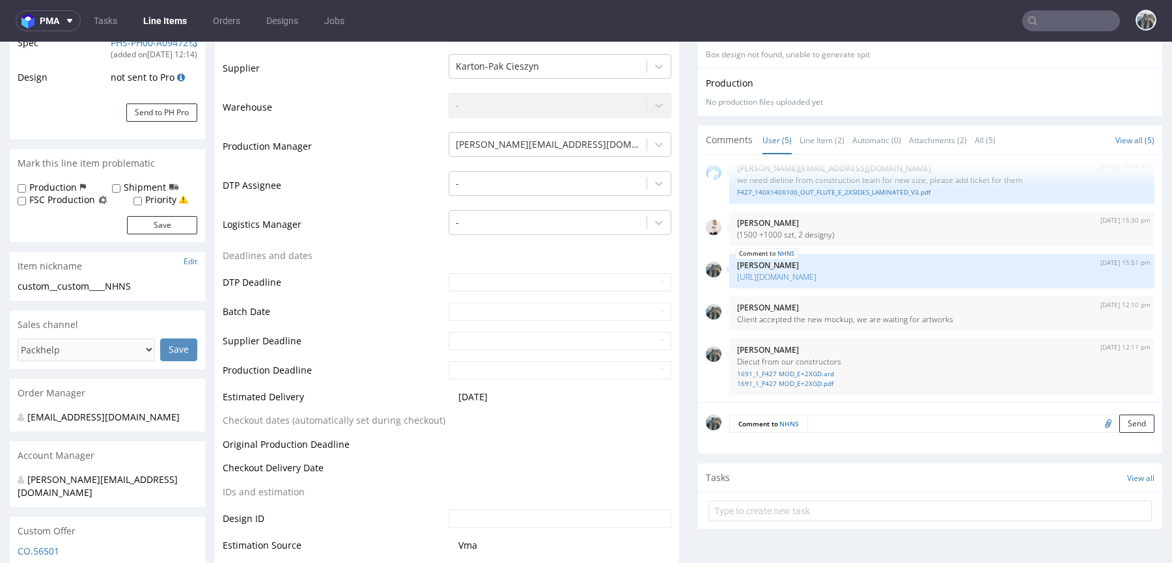
scroll to position [267, 0]
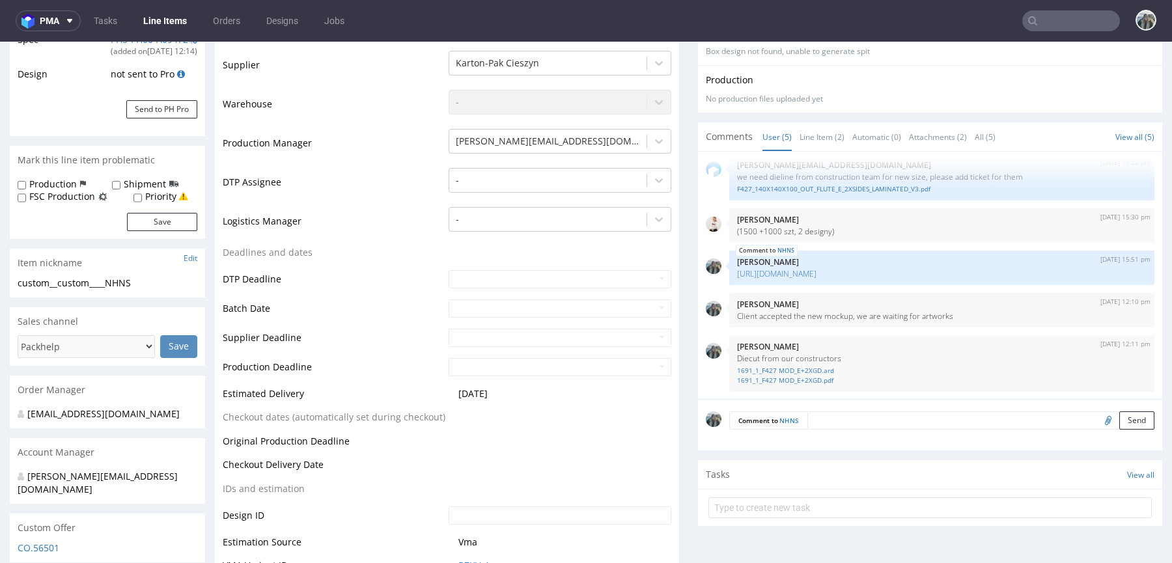
click at [1097, 418] on input "file" at bounding box center [1106, 419] width 18 height 17
type input "C:\fakepath\Pudelko_przod_1500szt..pdf"
click at [880, 419] on textarea at bounding box center [980, 420] width 347 height 18
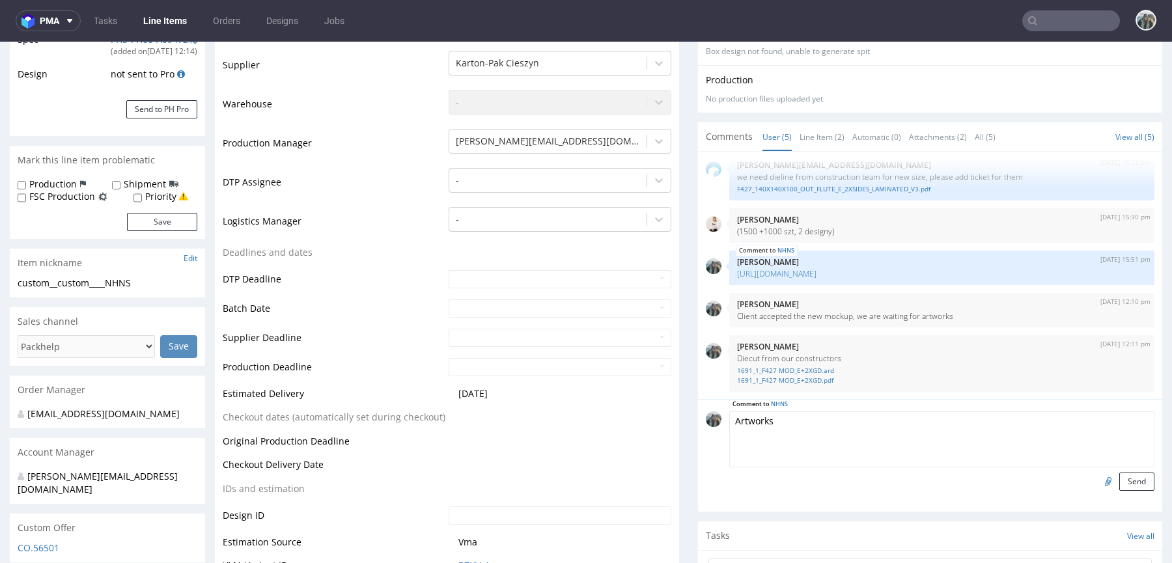
type textarea "Artworks"
click at [1122, 491] on div "Comment to NHNS Artworks Send" at bounding box center [930, 455] width 464 height 113
click at [1123, 484] on button "Send" at bounding box center [1136, 482] width 35 height 18
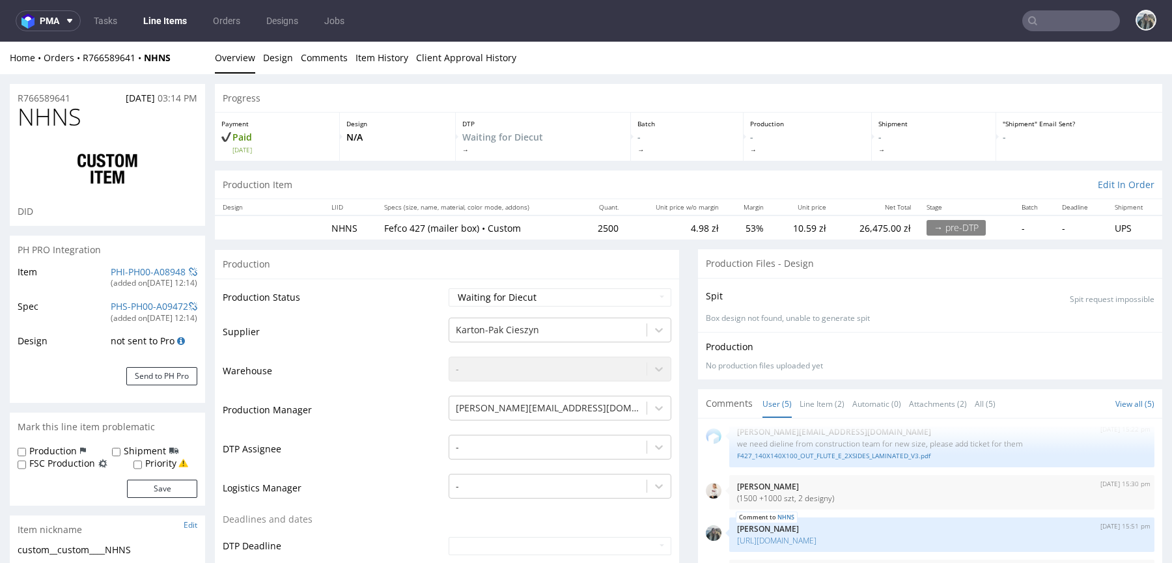
click at [38, 120] on span "NHNS" at bounding box center [50, 117] width 64 height 26
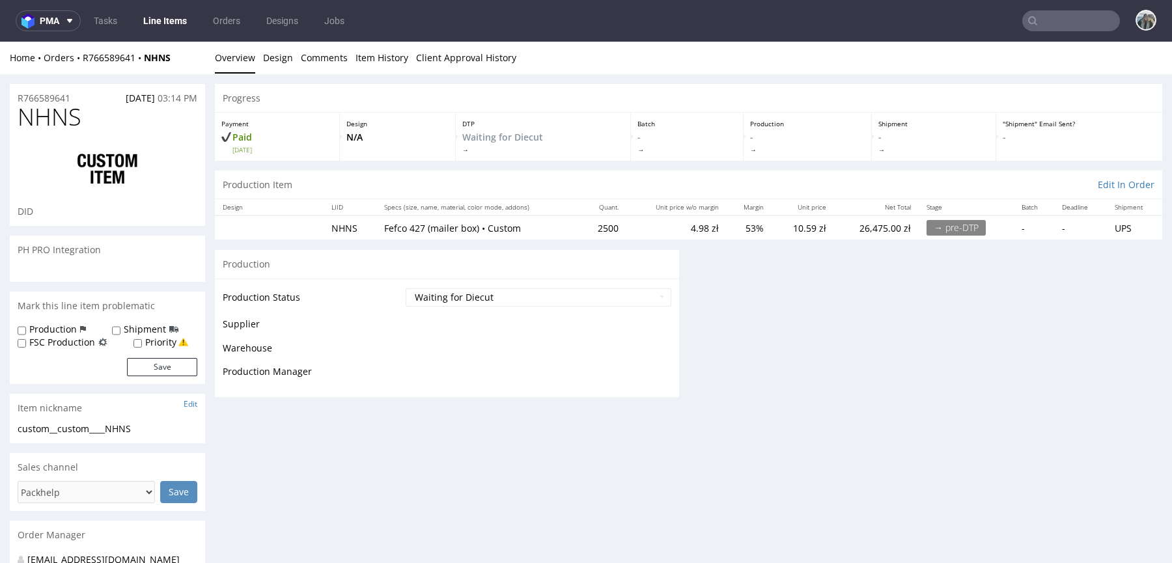
scroll to position [0, 0]
click at [36, 119] on span "NHNS" at bounding box center [50, 117] width 64 height 26
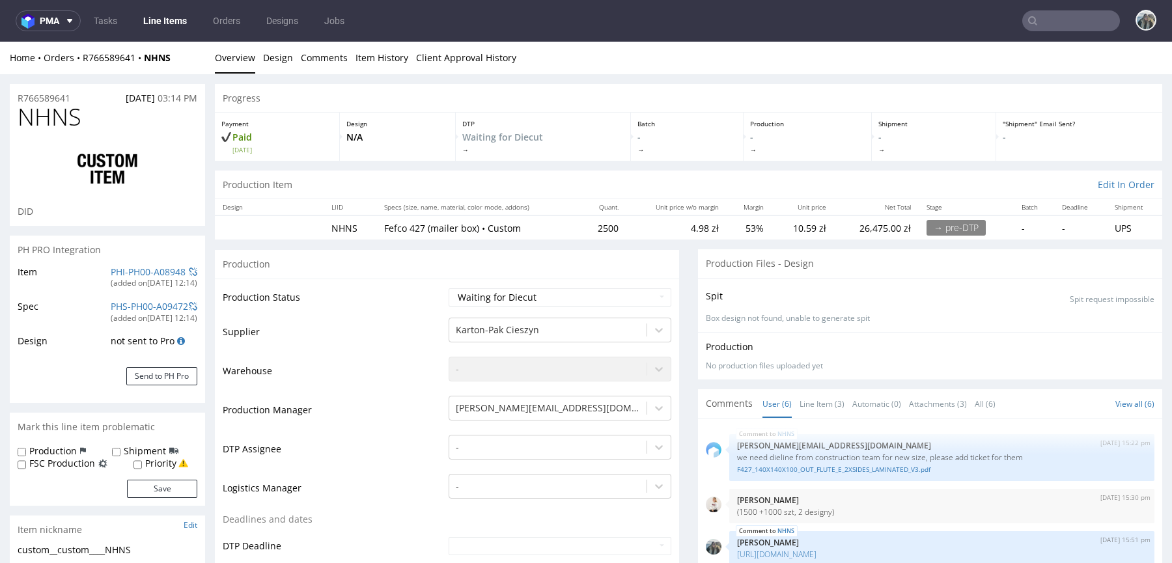
scroll to position [78, 0]
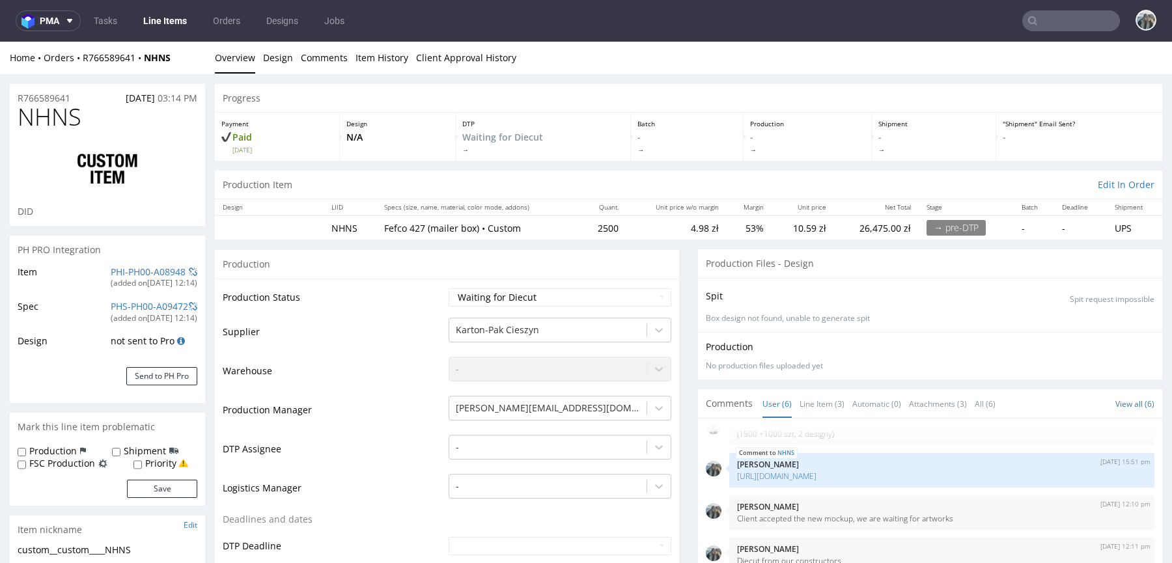
click at [25, 107] on span "NHNS" at bounding box center [50, 117] width 64 height 26
click at [26, 107] on span "NHNS" at bounding box center [50, 117] width 64 height 26
copy span "NHNS"
click at [80, 96] on div "R766589641 18.08.2025 03:14 PM" at bounding box center [107, 94] width 195 height 21
drag, startPoint x: 80, startPoint y: 96, endPoint x: 0, endPoint y: 96, distance: 80.1
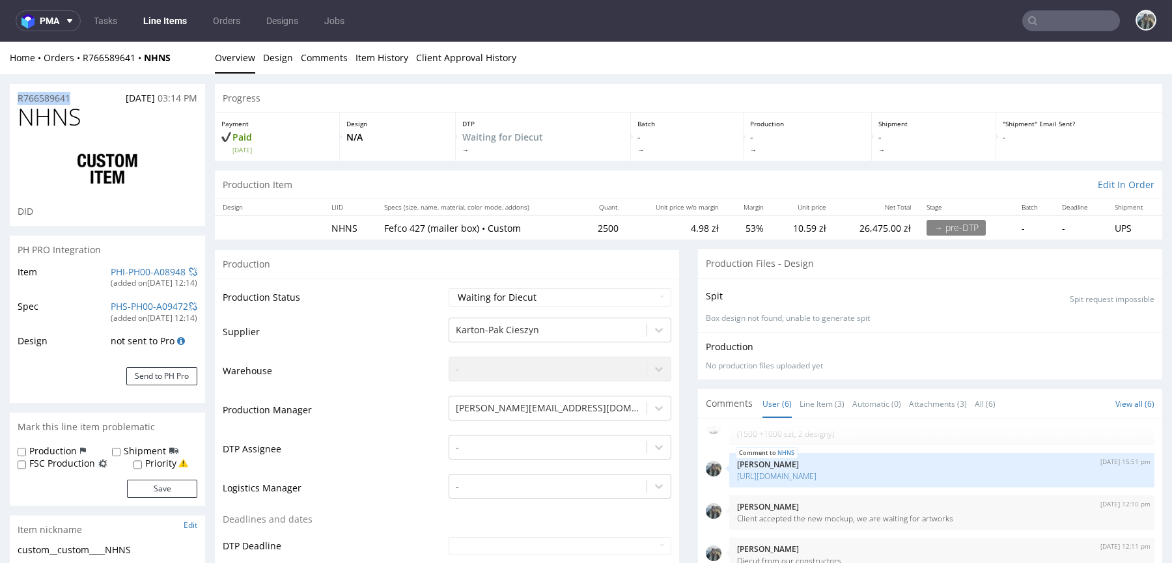
copy p "R766589641"
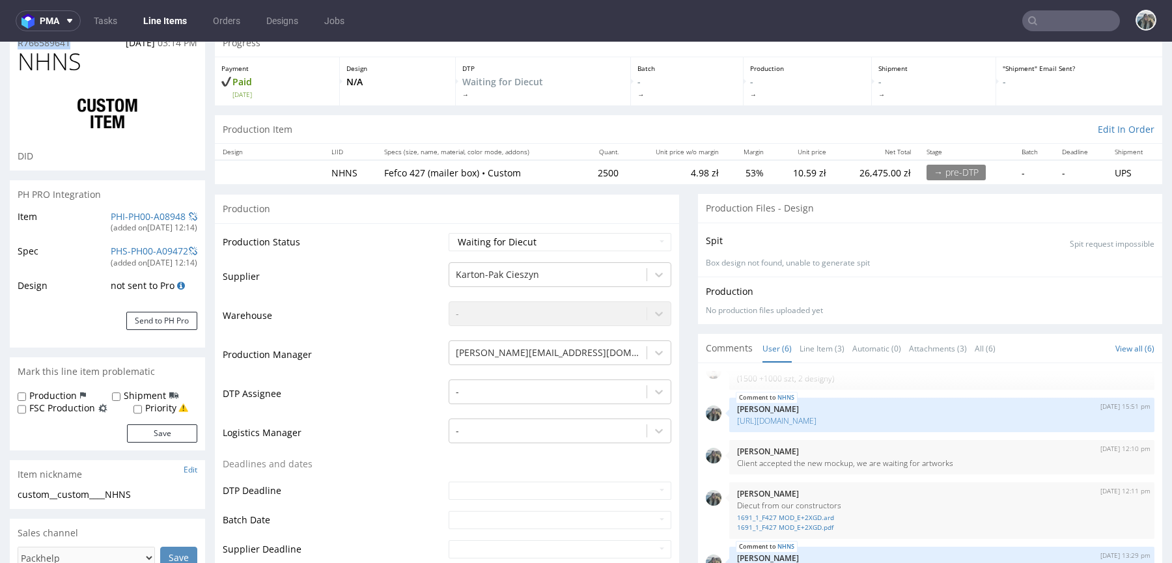
scroll to position [0, 0]
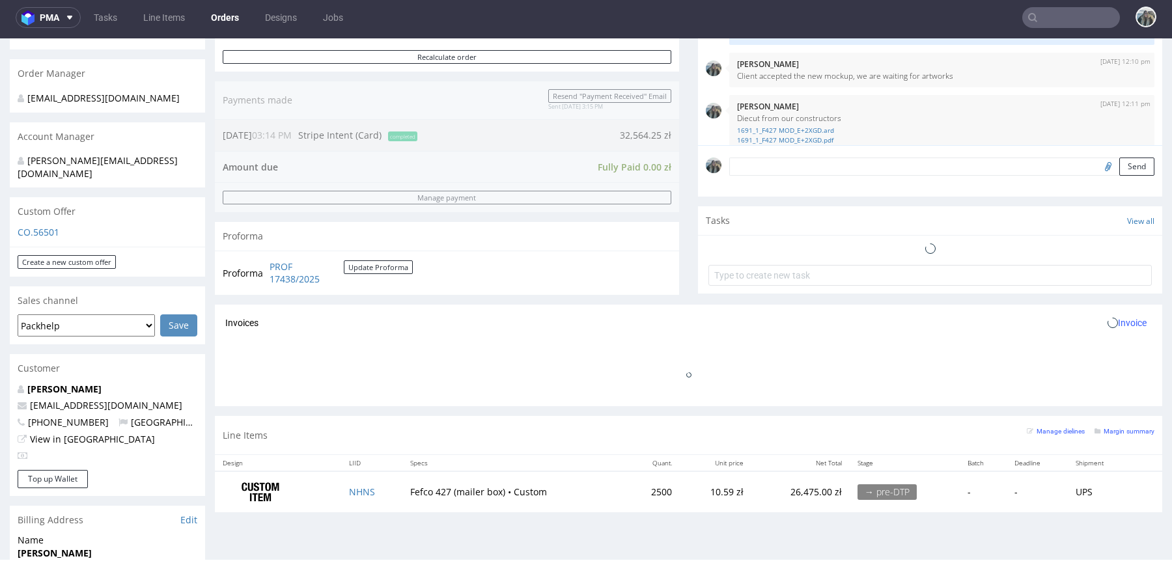
scroll to position [78, 0]
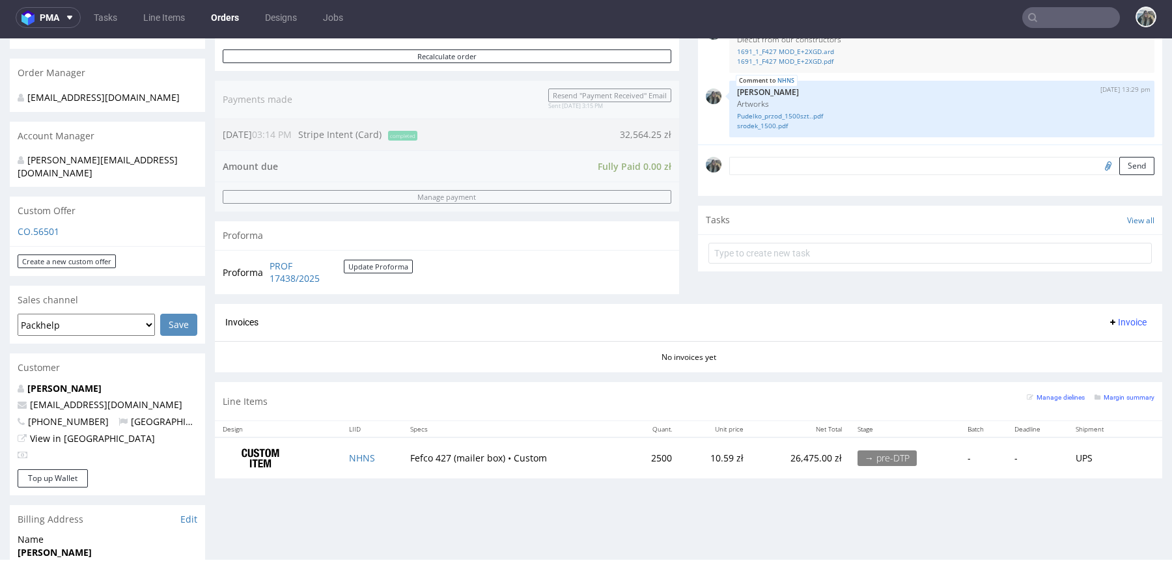
click at [800, 171] on textarea at bounding box center [941, 166] width 425 height 18
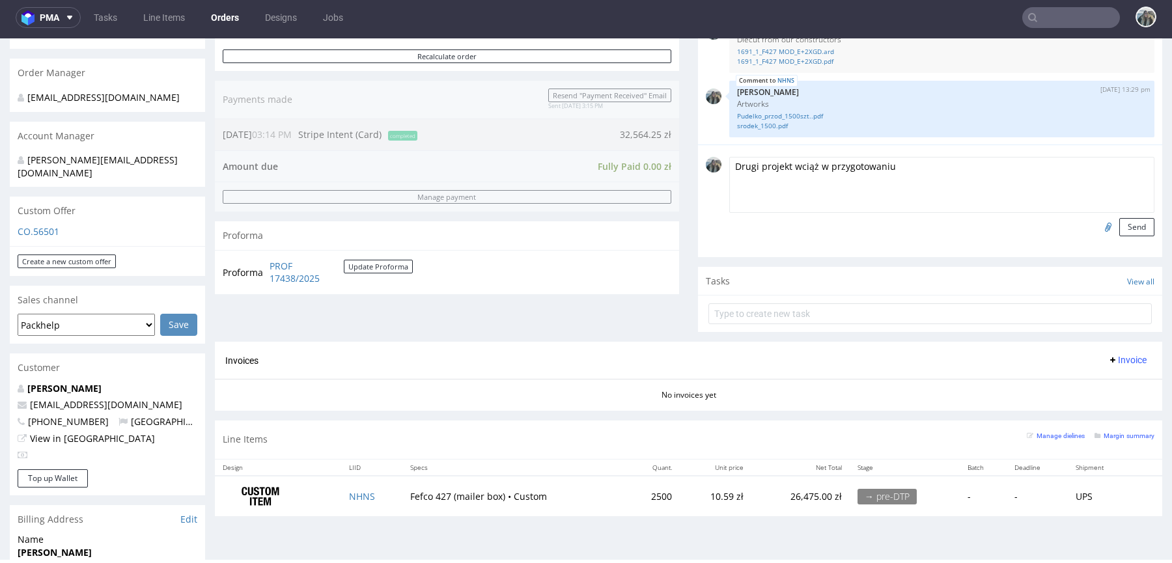
click at [784, 167] on textarea "Drugi projekt wciąż w przygotowaniu" at bounding box center [941, 185] width 425 height 56
click at [846, 162] on textarea "Drugi projekt na 1000 sztuk wciąż w przygotowaniu, opóźnił" at bounding box center [941, 185] width 425 height 56
drag, startPoint x: 995, startPoint y: 169, endPoint x: 1131, endPoint y: 175, distance: 136.2
click at [1128, 174] on textarea "Drugi projekt na 1000 sztuk się opóźnia, wciąż w przygotowaniu, opóźnił" at bounding box center [941, 185] width 425 height 56
type textarea "Drugi projekt na 1000 sztuk się opóźnia, wciąż w przygotowaniu"
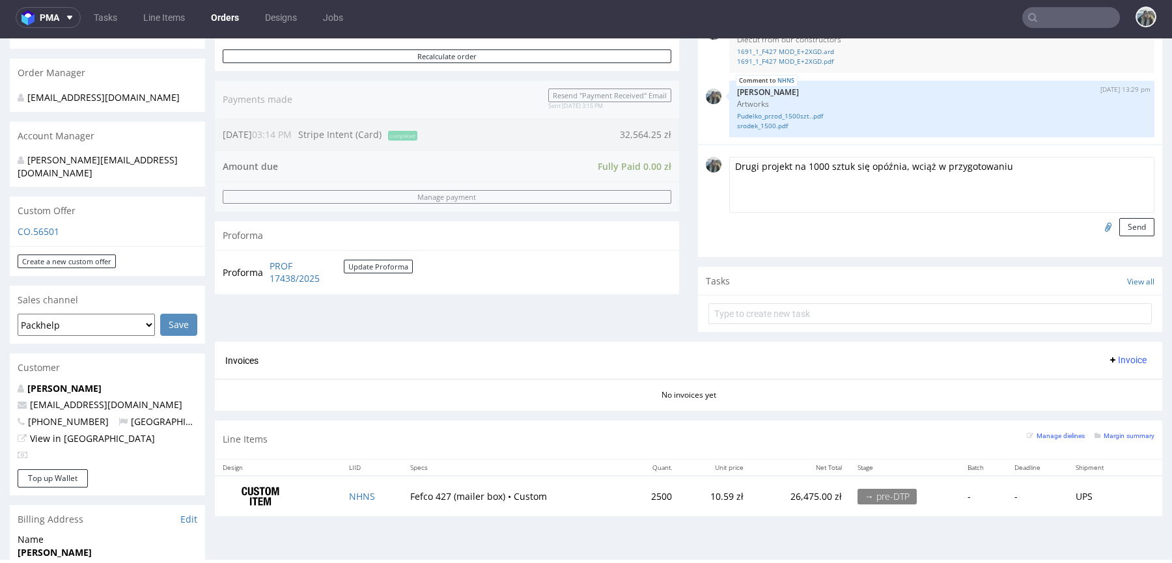
drag, startPoint x: 1135, startPoint y: 223, endPoint x: 977, endPoint y: 234, distance: 157.9
click at [1134, 223] on button "Send" at bounding box center [1136, 227] width 35 height 18
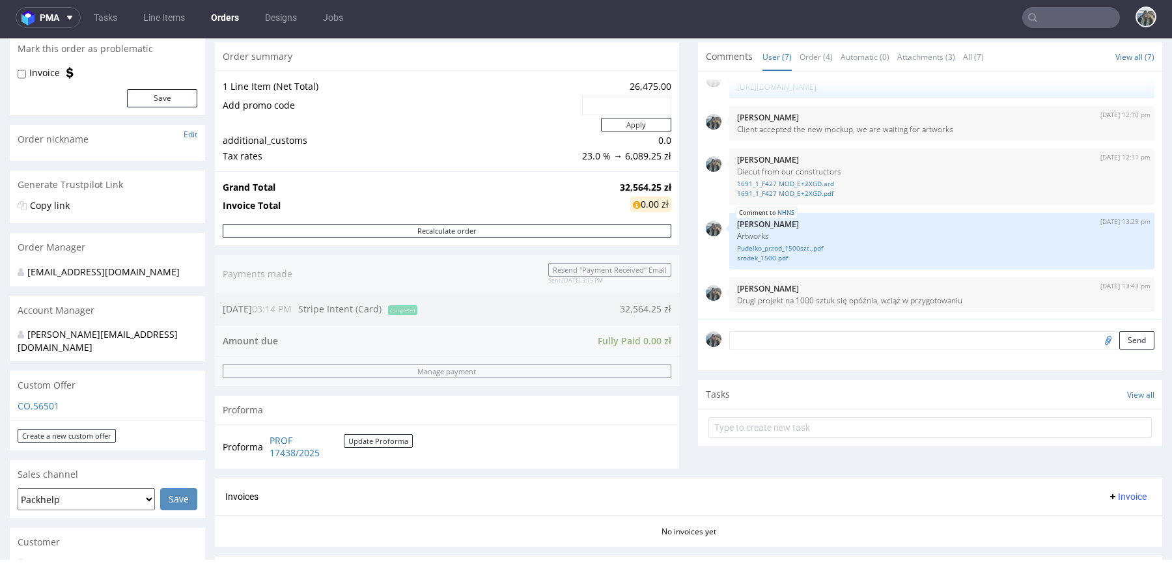
scroll to position [0, 0]
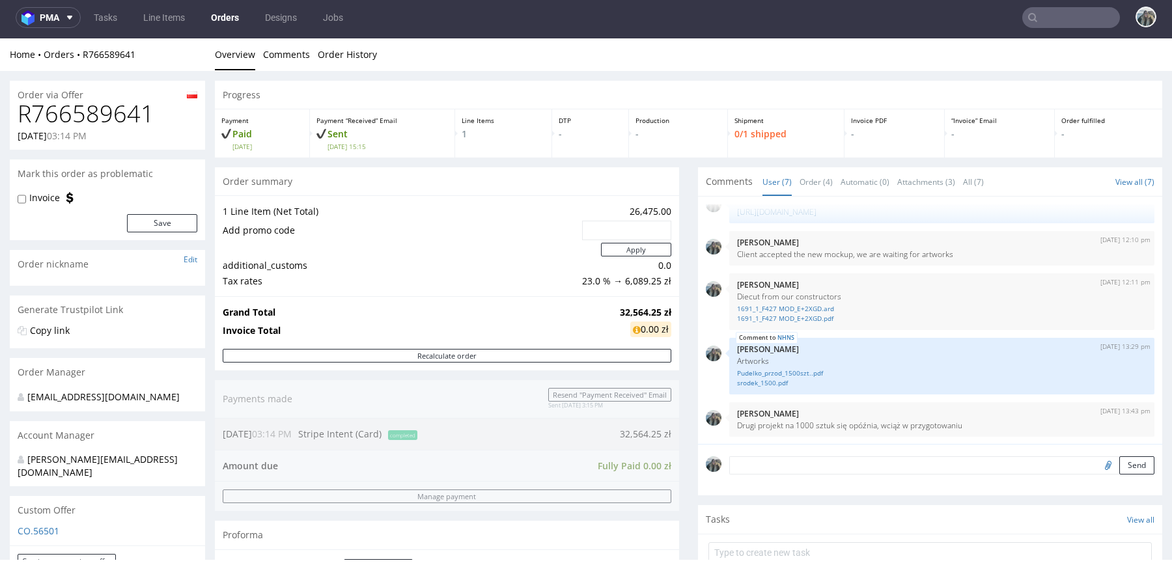
click at [117, 102] on h1 "R766589641" at bounding box center [108, 114] width 180 height 26
copy h1 "R766589641"
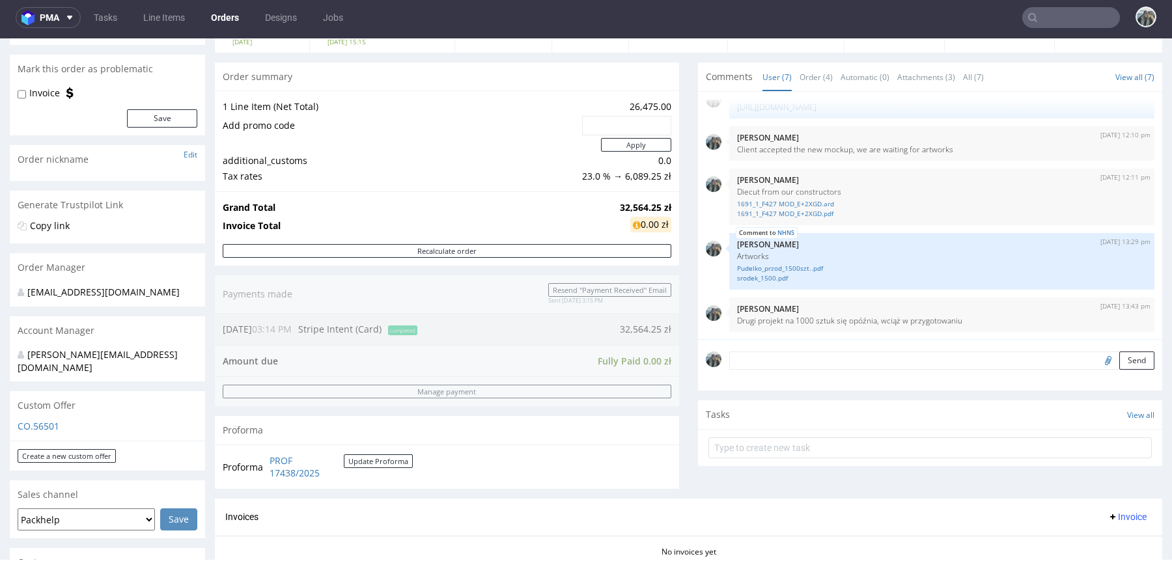
scroll to position [285, 0]
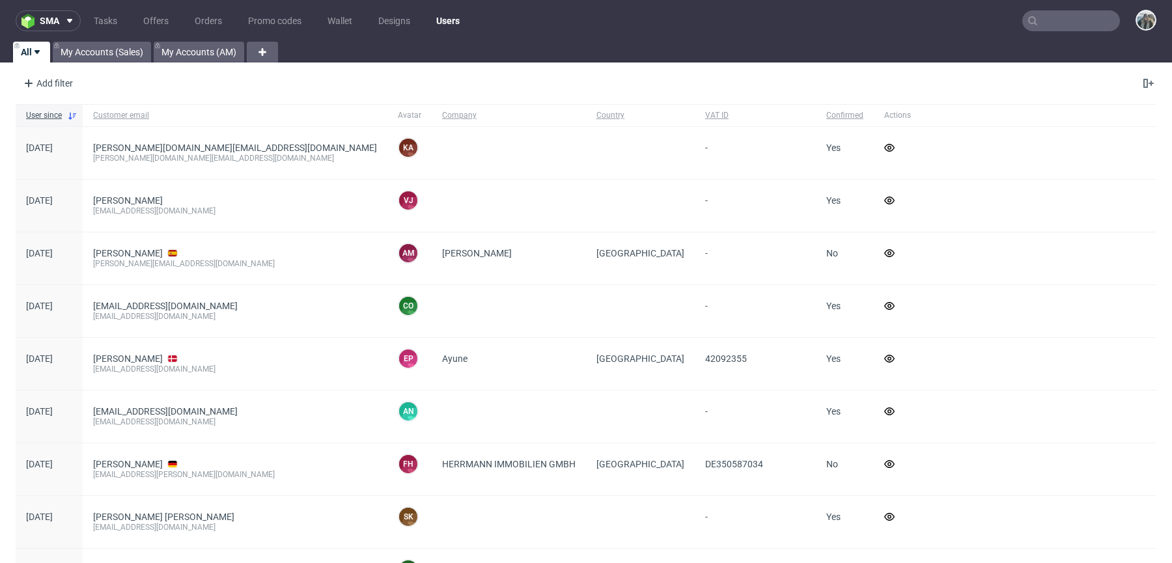
click at [1037, 24] on input "text" at bounding box center [1071, 20] width 98 height 21
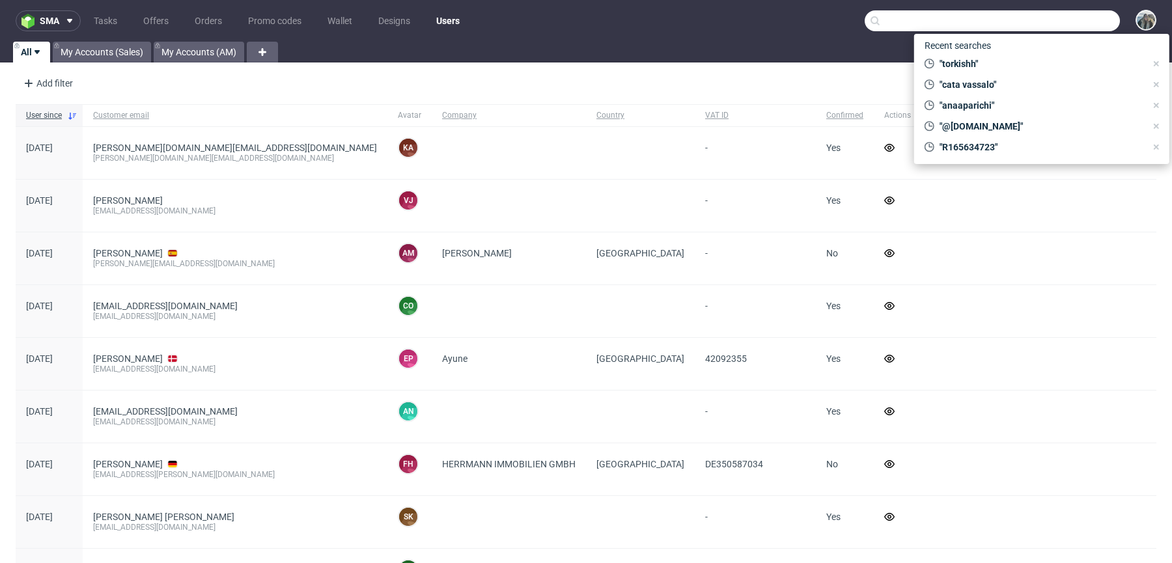
paste input "R223073286"
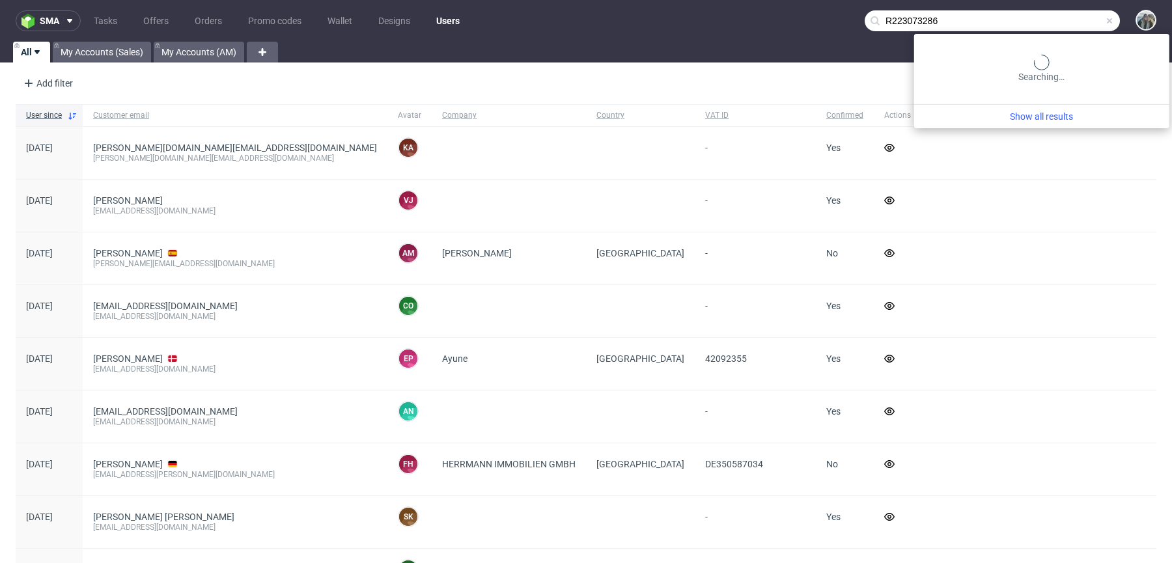
type input "R223073286"
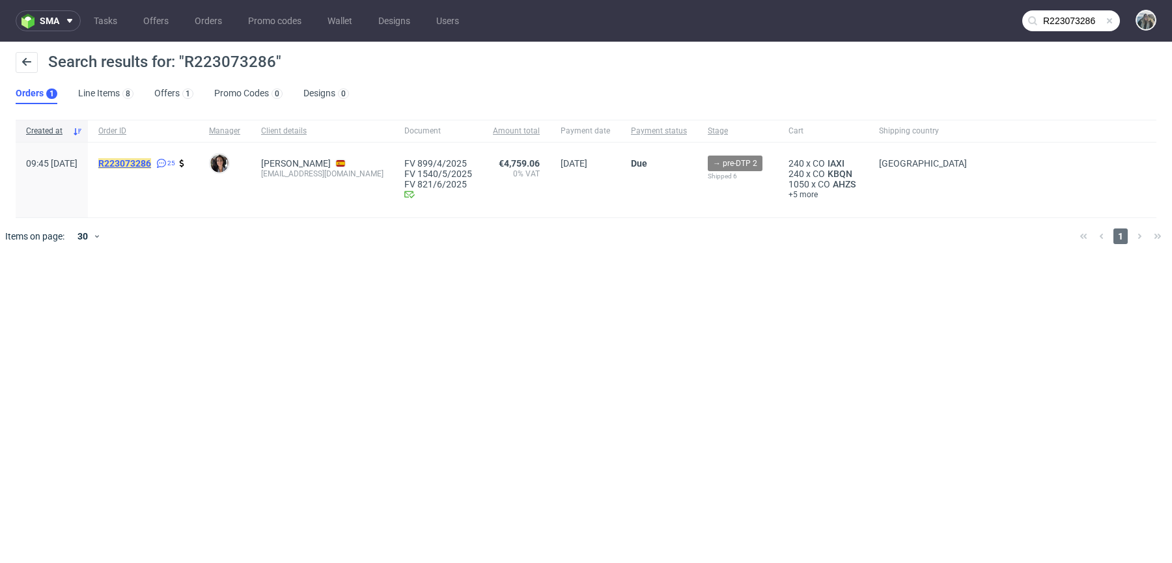
click at [151, 159] on mark "R223073286" at bounding box center [124, 163] width 53 height 10
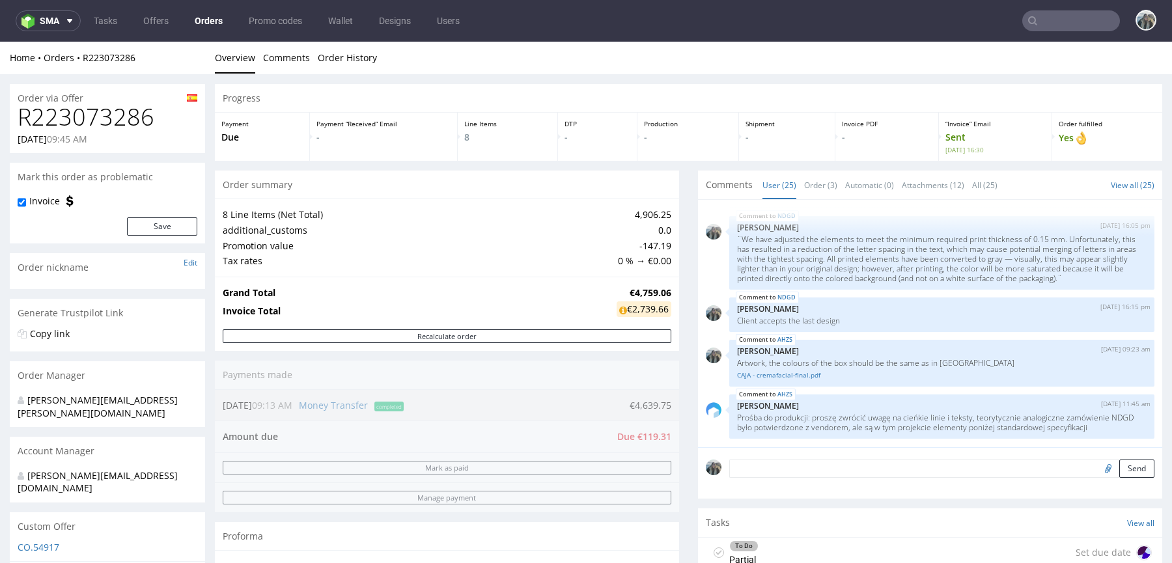
scroll to position [444, 0]
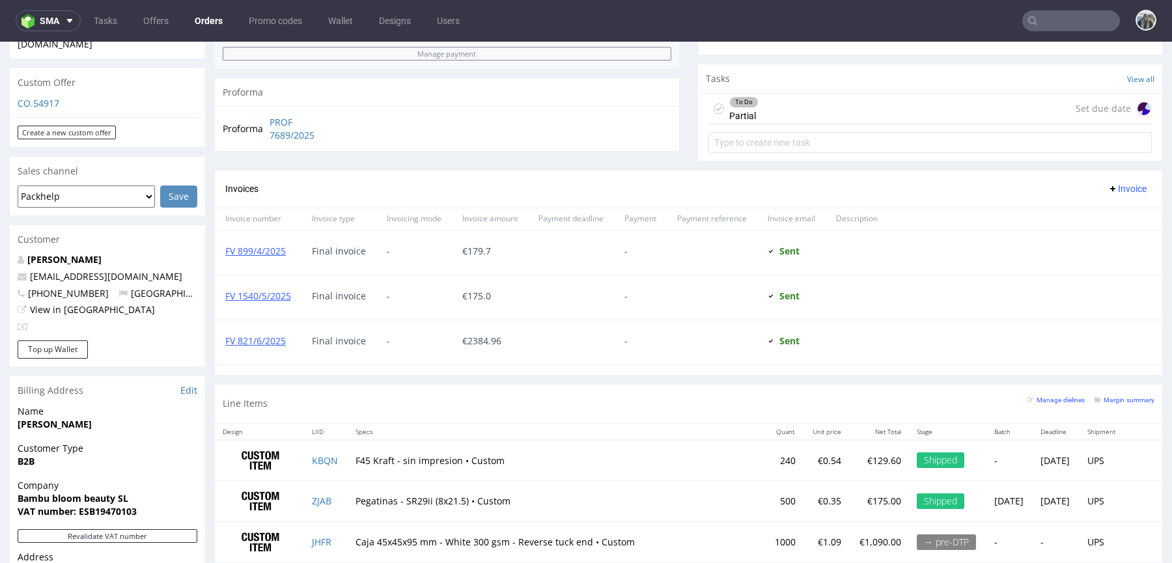
click at [1048, 23] on input "text" at bounding box center [1071, 20] width 98 height 21
paste input "R640671482"
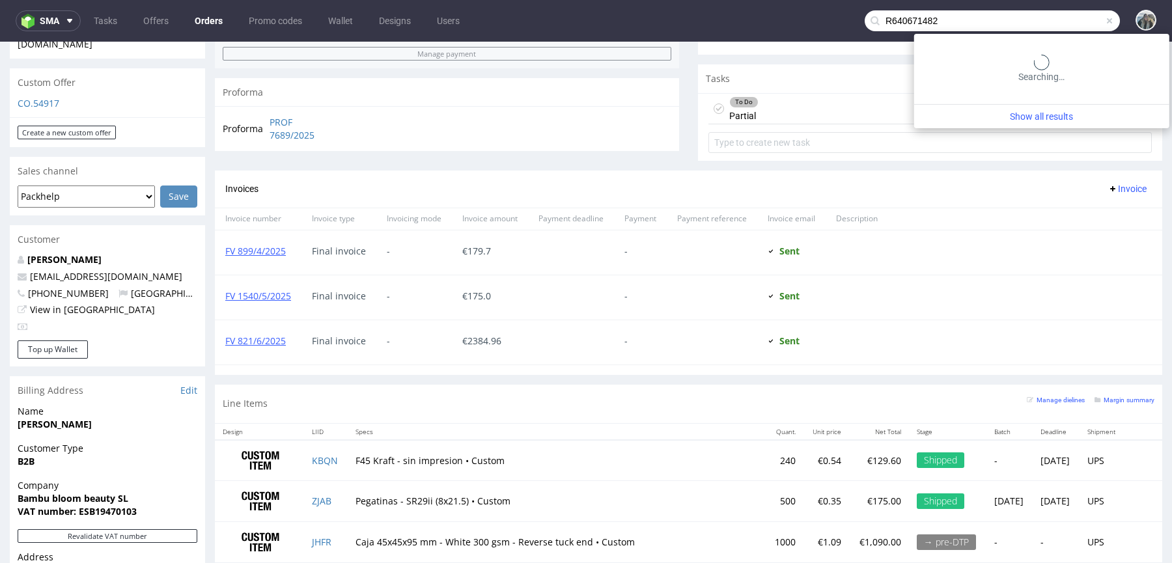
type input "R640671482"
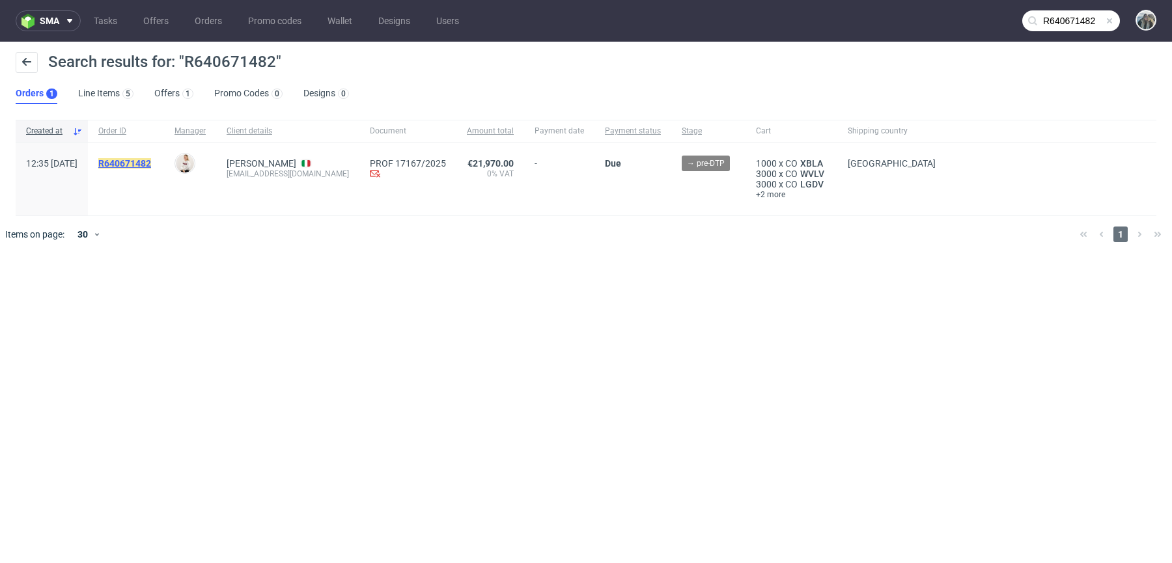
click at [151, 164] on mark "R640671482" at bounding box center [124, 163] width 53 height 10
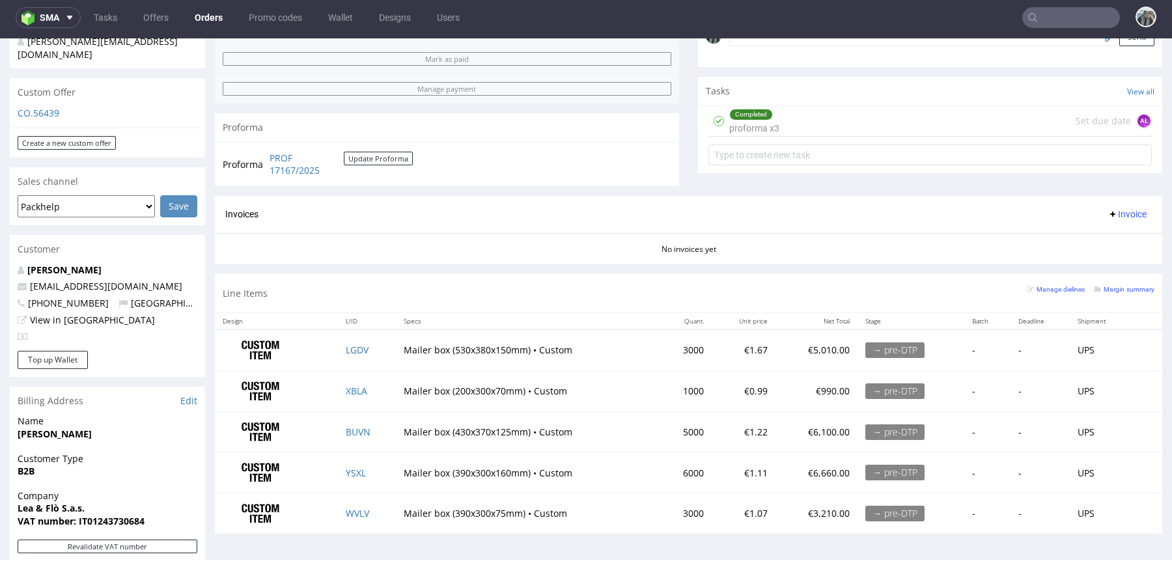
scroll to position [544, 0]
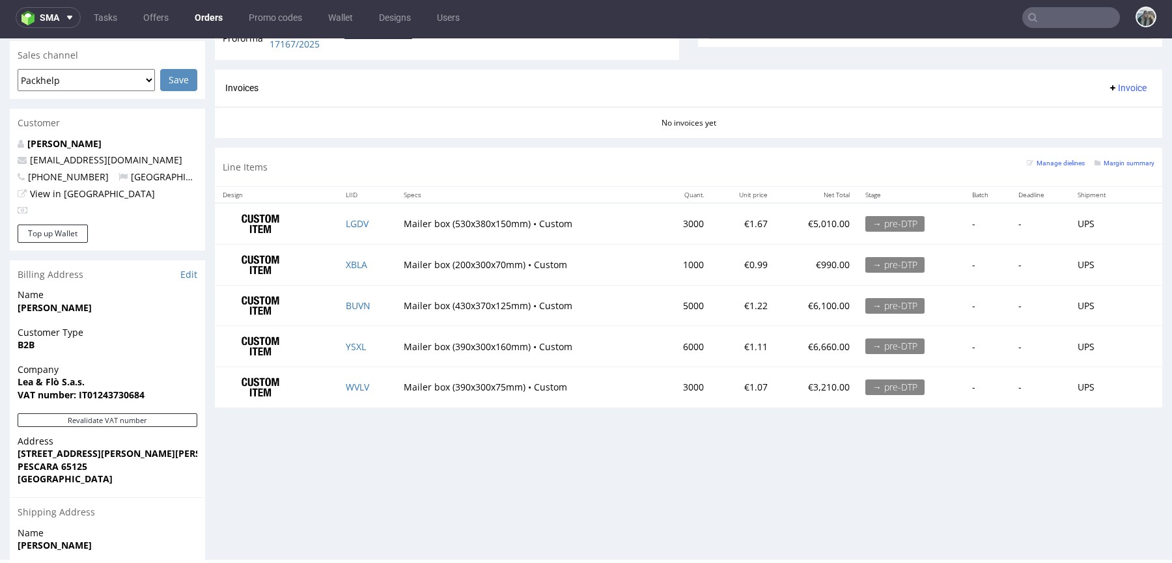
click at [1086, 22] on input "text" at bounding box center [1071, 17] width 98 height 21
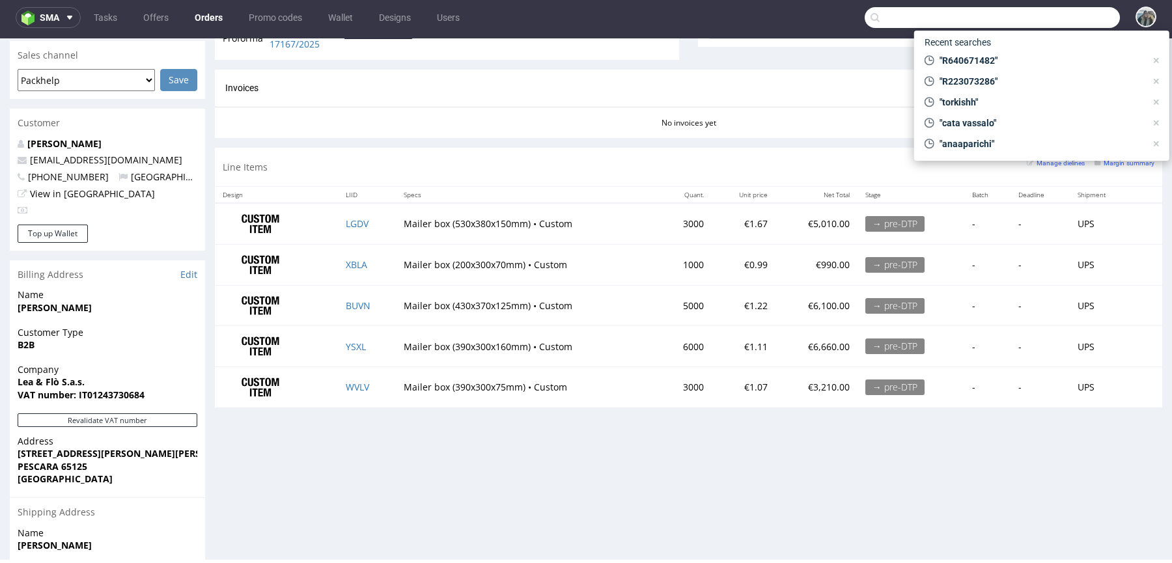
paste input "R858063325"
type input "R858063325"
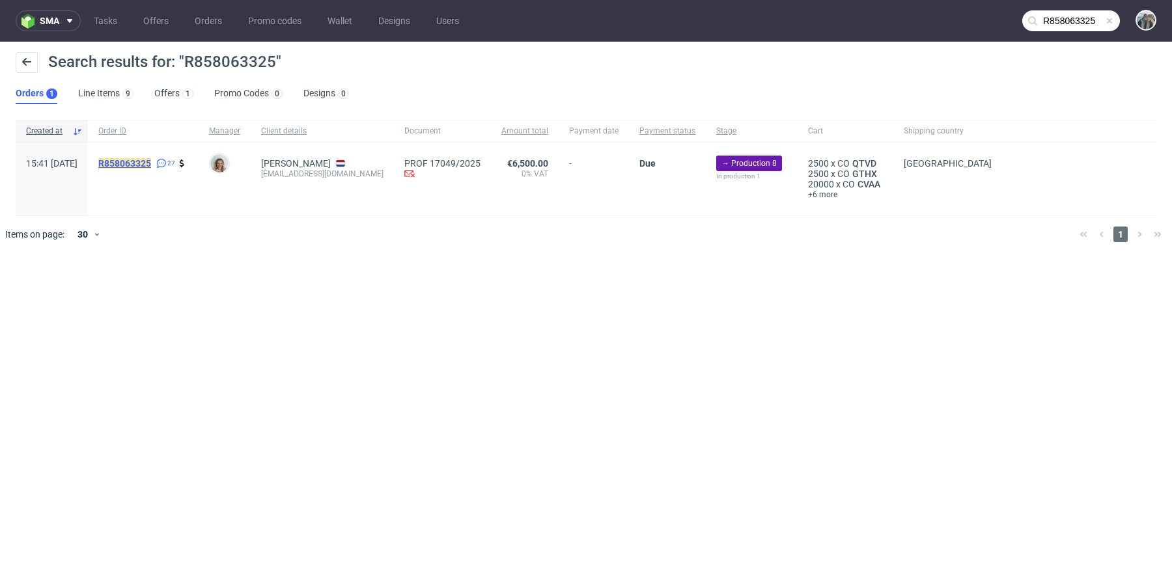
click at [151, 160] on mark "R858063325" at bounding box center [124, 163] width 53 height 10
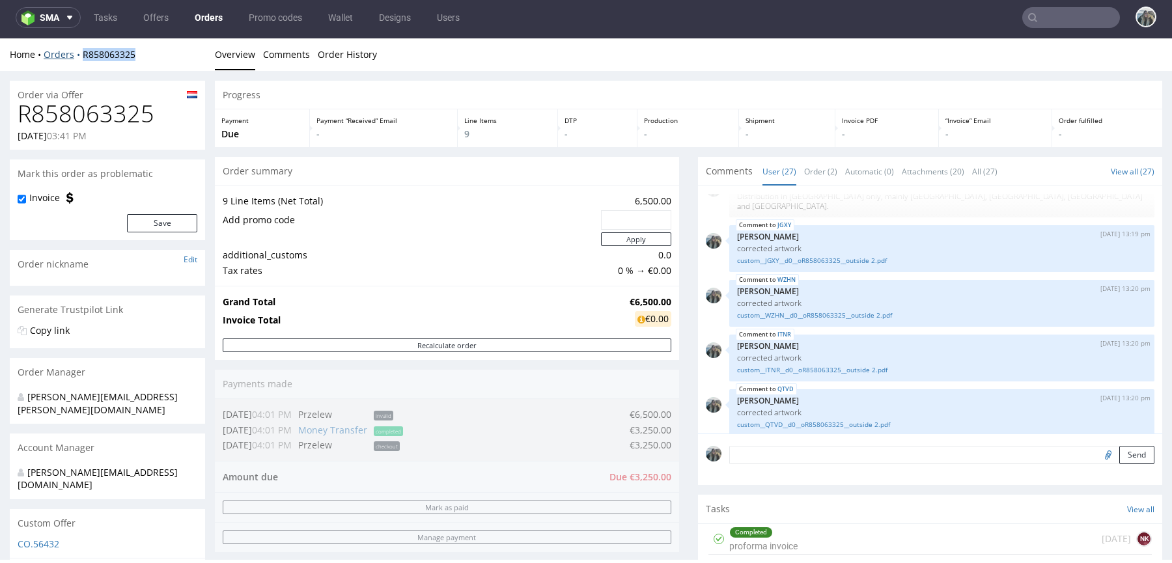
drag, startPoint x: 151, startPoint y: 59, endPoint x: 78, endPoint y: 59, distance: 72.9
click at [78, 59] on div "Home Orders R858063325" at bounding box center [107, 54] width 195 height 13
copy link "R858063325"
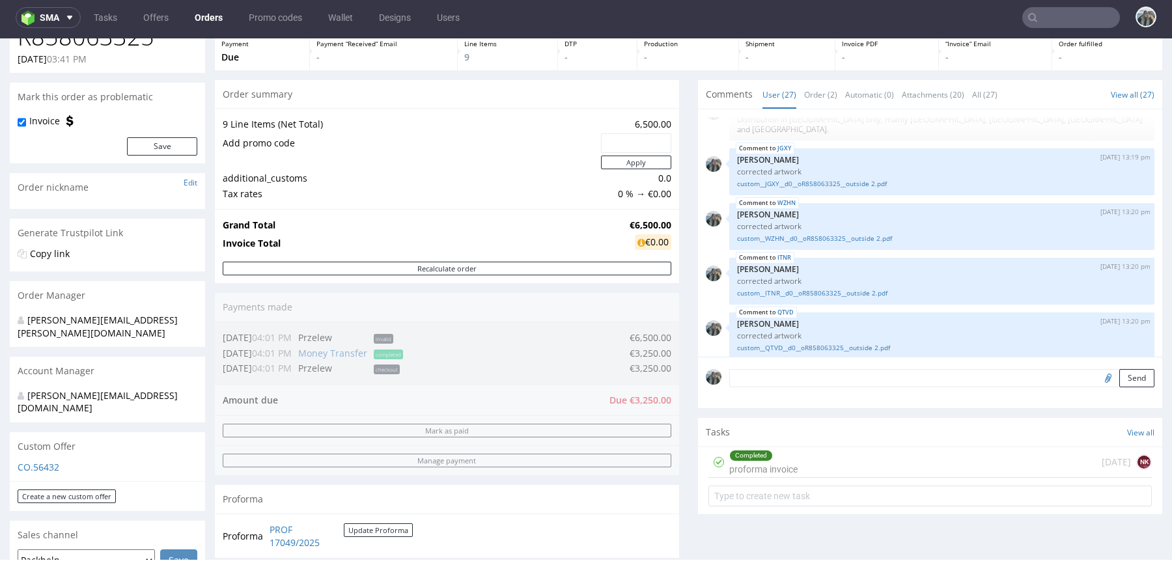
scroll to position [256, 0]
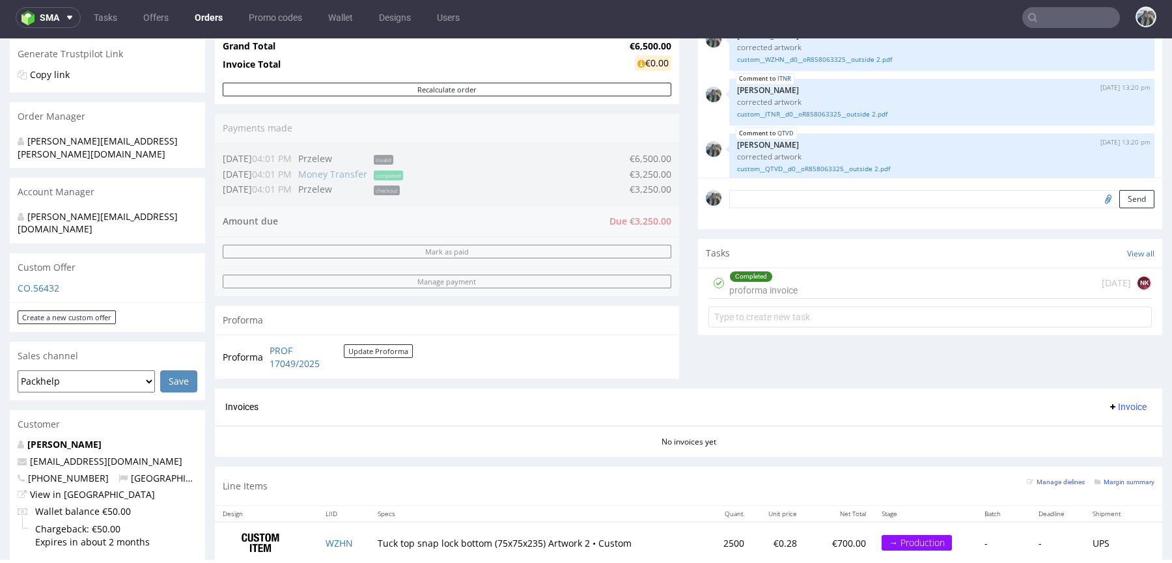
click at [745, 281] on div "Completed proforma invoice" at bounding box center [763, 283] width 68 height 30
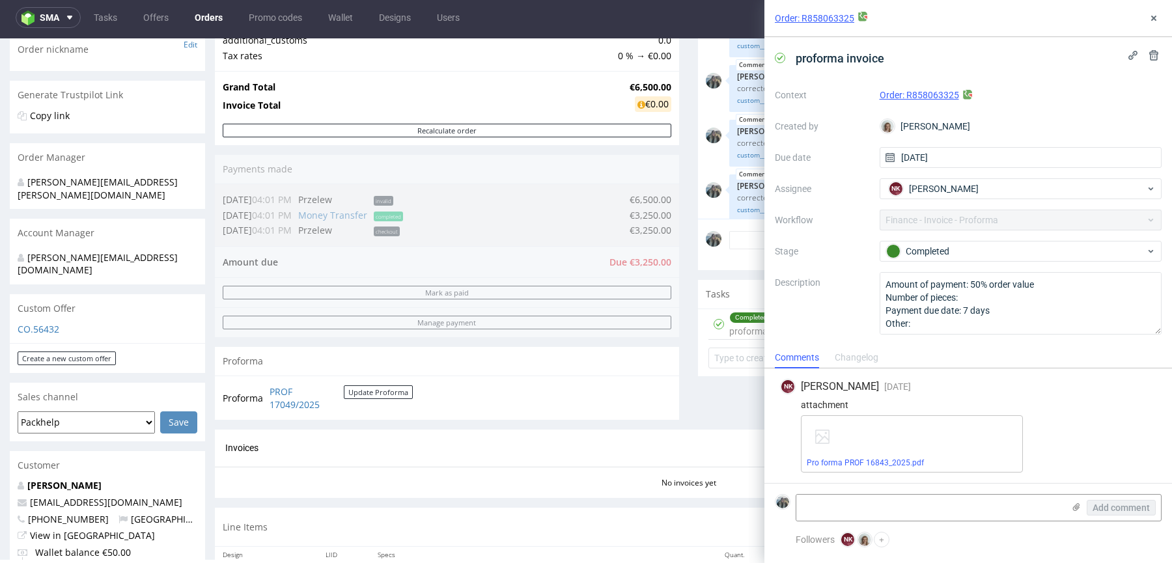
scroll to position [122, 0]
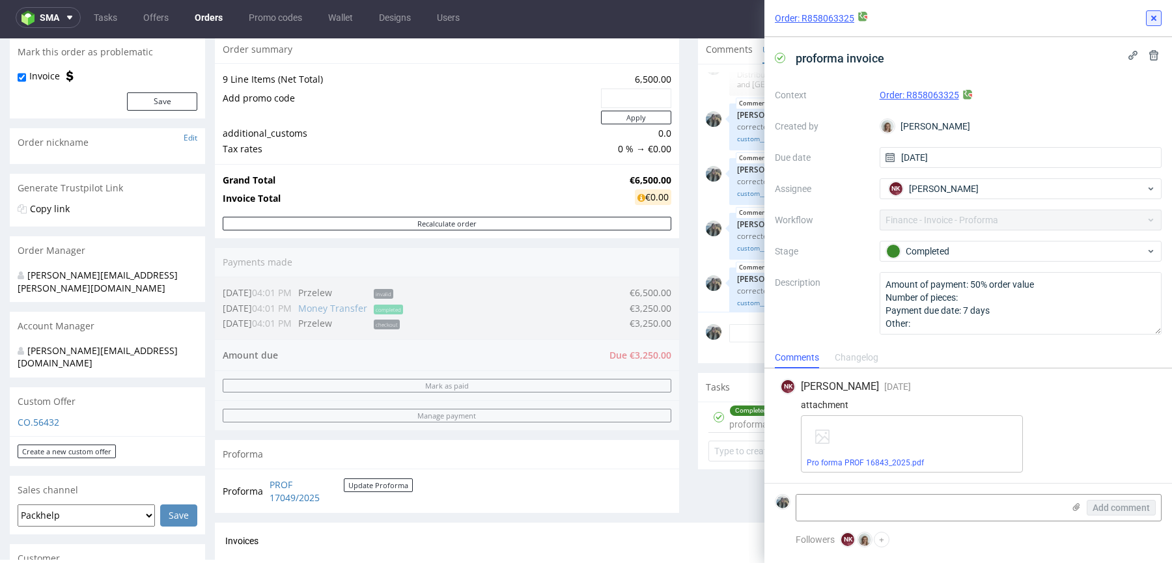
click at [1156, 12] on button at bounding box center [1154, 18] width 16 height 16
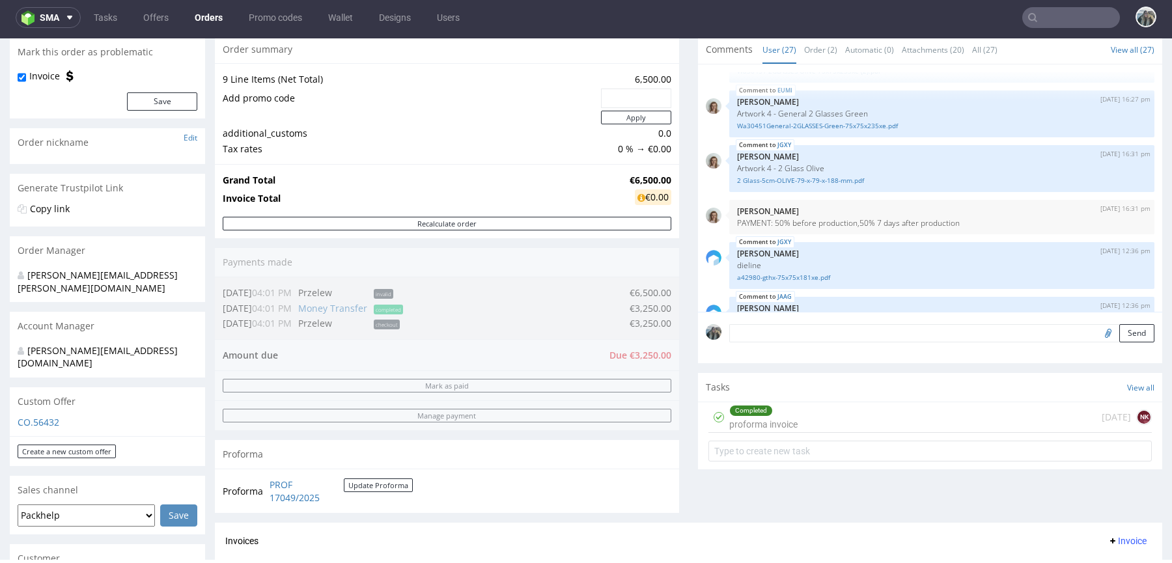
scroll to position [535, 0]
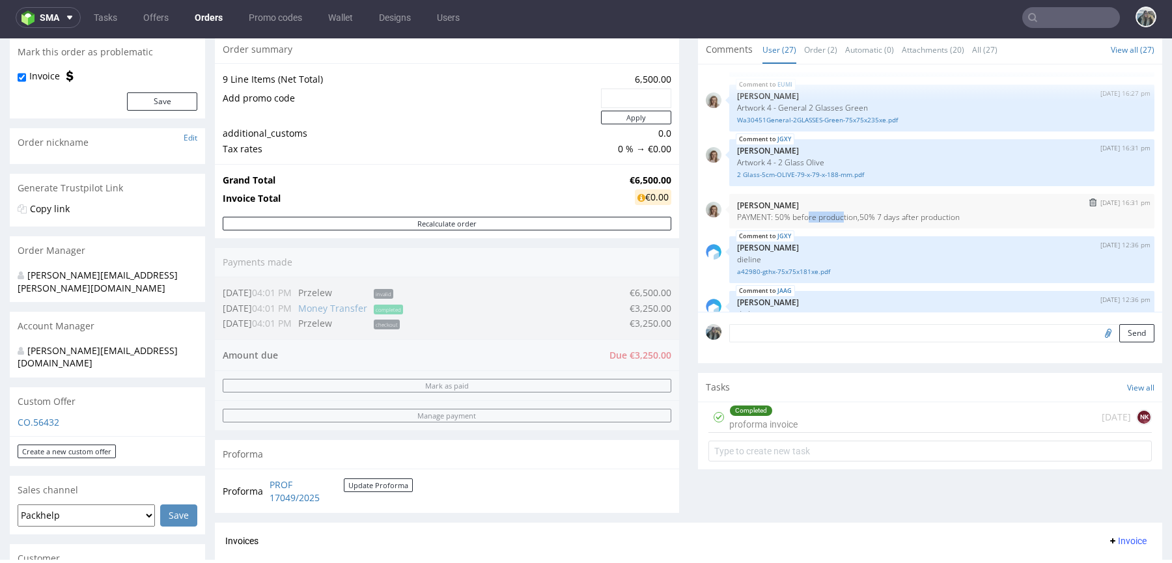
drag, startPoint x: 842, startPoint y: 212, endPoint x: 804, endPoint y: 212, distance: 37.8
click at [805, 212] on p "PAYMENT: 50% before production,50% 7 days after production" at bounding box center [942, 217] width 410 height 10
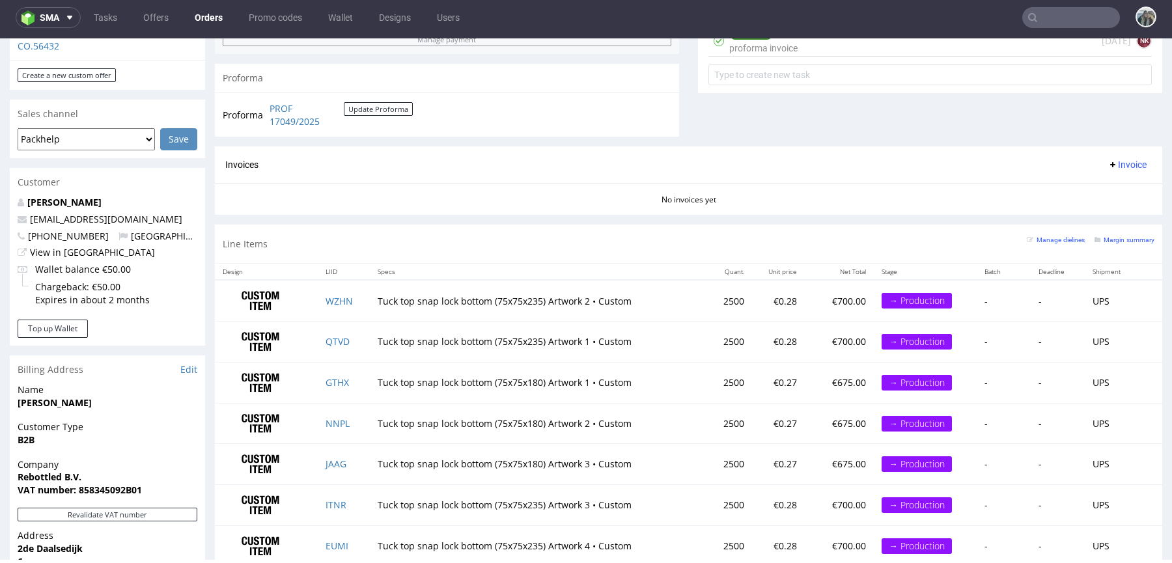
scroll to position [574, 0]
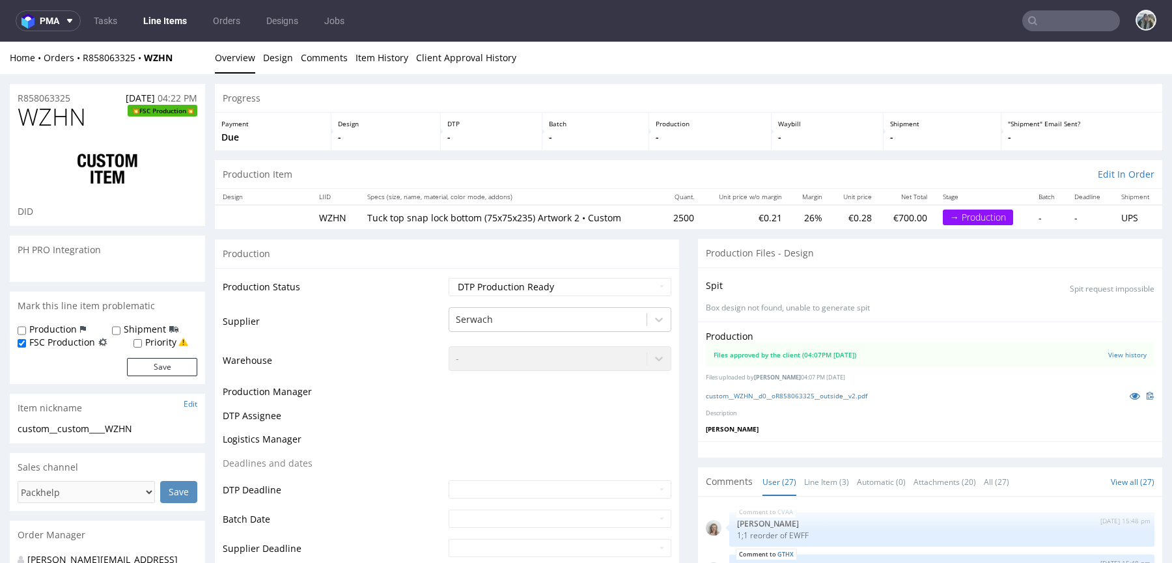
scroll to position [1158, 0]
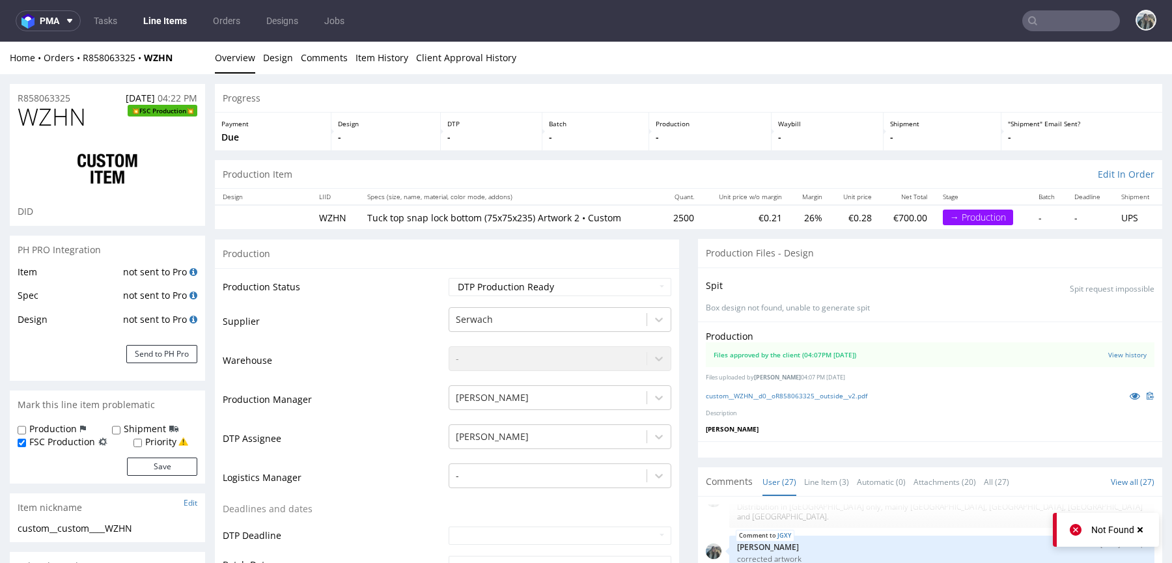
click at [53, 104] on span "WZHN" at bounding box center [52, 117] width 68 height 26
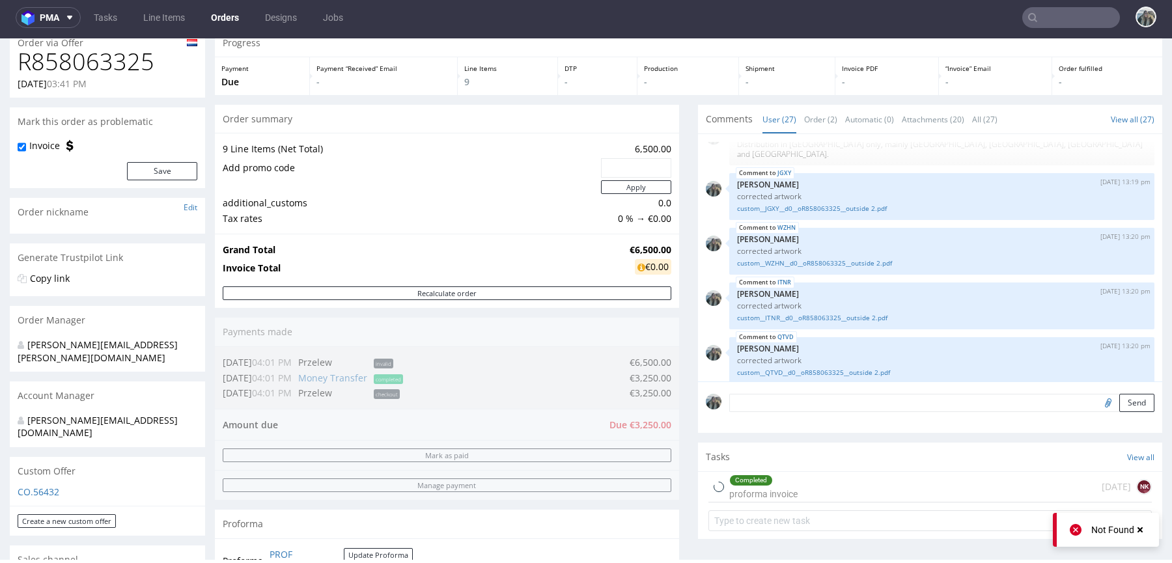
scroll to position [502, 0]
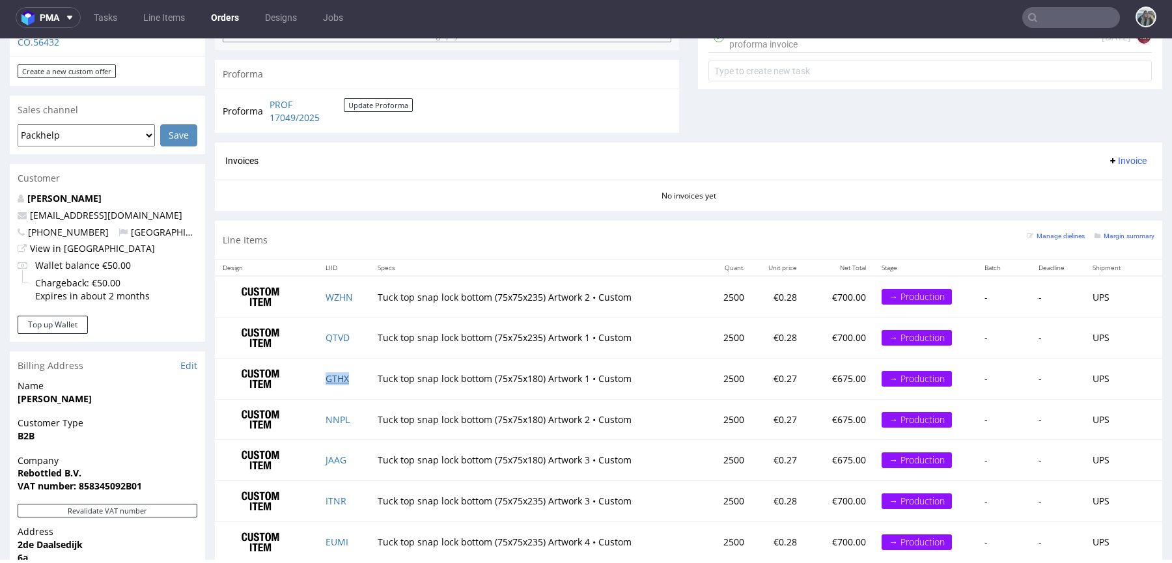
click at [335, 377] on link "GTHX" at bounding box center [337, 378] width 23 height 12
click at [335, 426] on td "NNPL" at bounding box center [343, 419] width 51 height 41
click at [335, 419] on link "NNPL" at bounding box center [338, 419] width 24 height 12
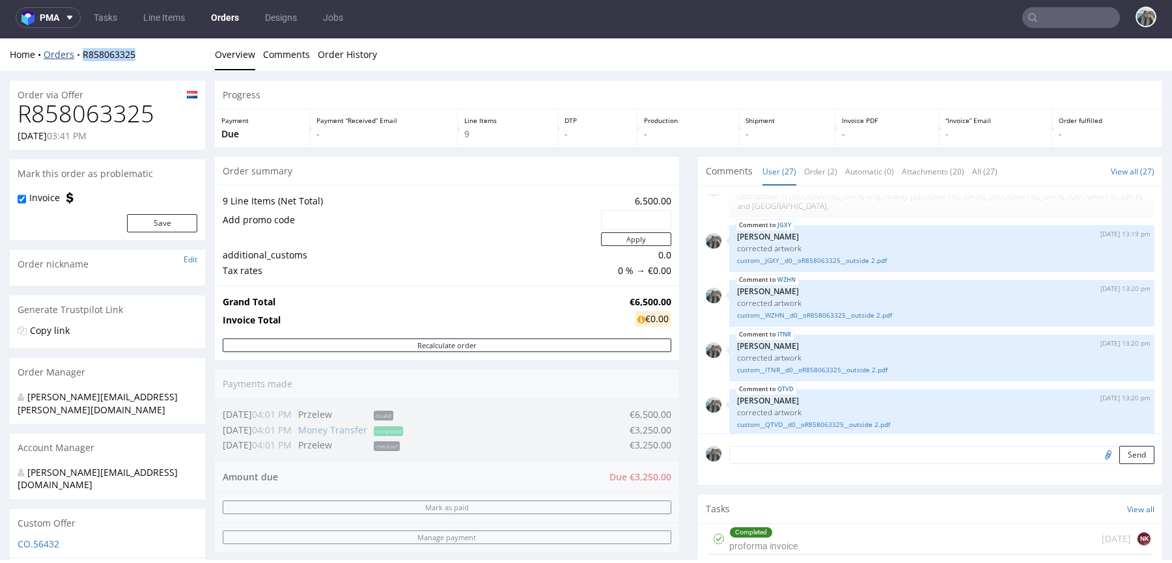
drag, startPoint x: 148, startPoint y: 64, endPoint x: 80, endPoint y: 54, distance: 68.5
click at [80, 55] on div "Home Orders R858063325 Overview Comments Order History" at bounding box center [586, 54] width 1172 height 33
copy link "R858063325"
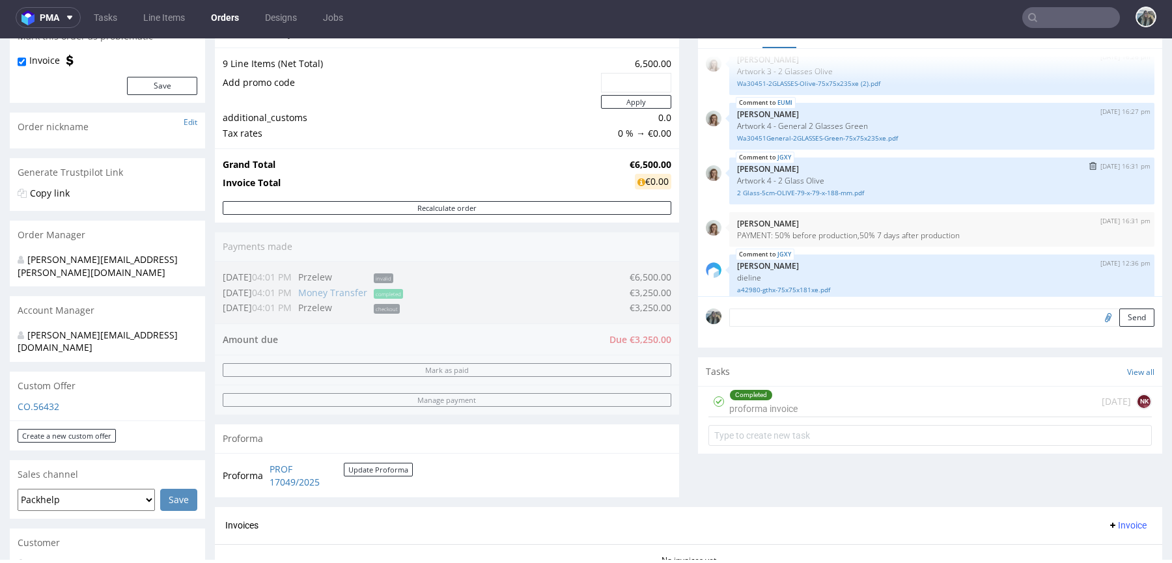
scroll to position [529, 0]
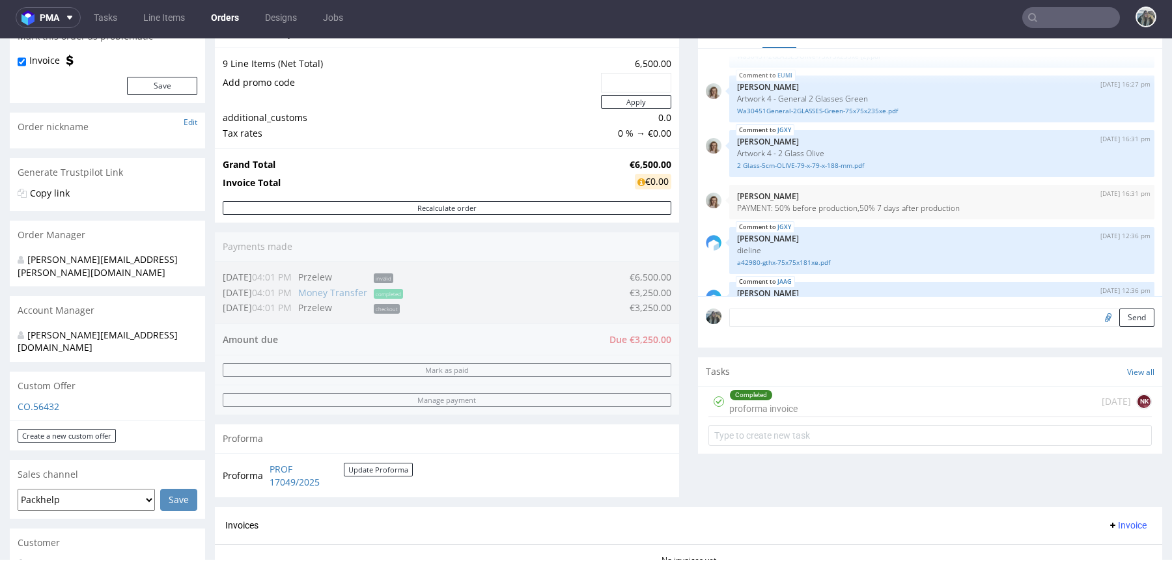
click at [1061, 13] on input "text" at bounding box center [1071, 17] width 98 height 21
paste input "R021977531"
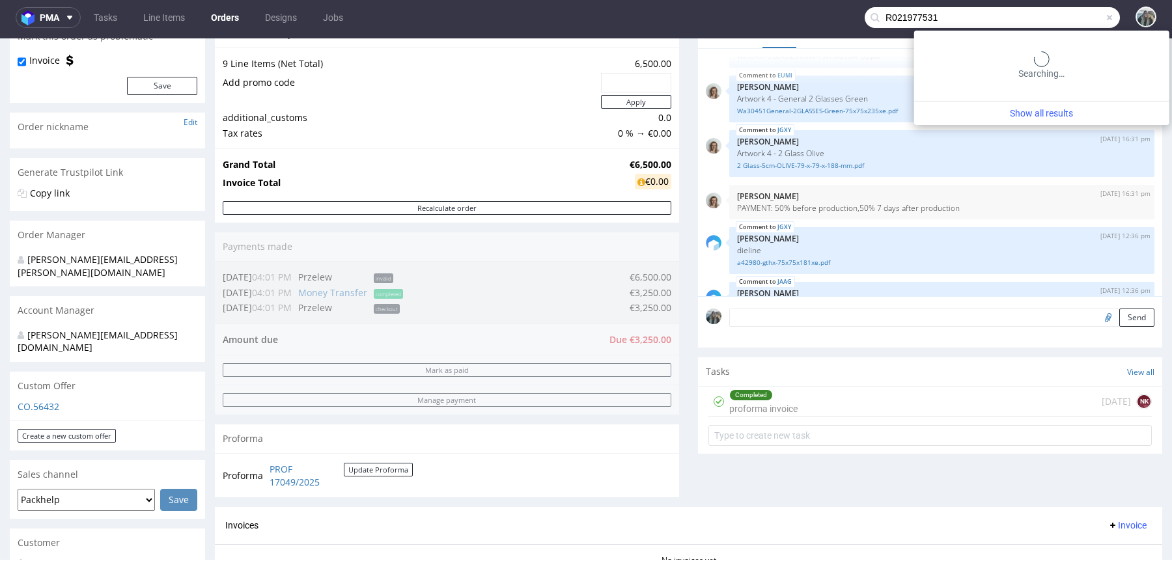
type input "R021977531"
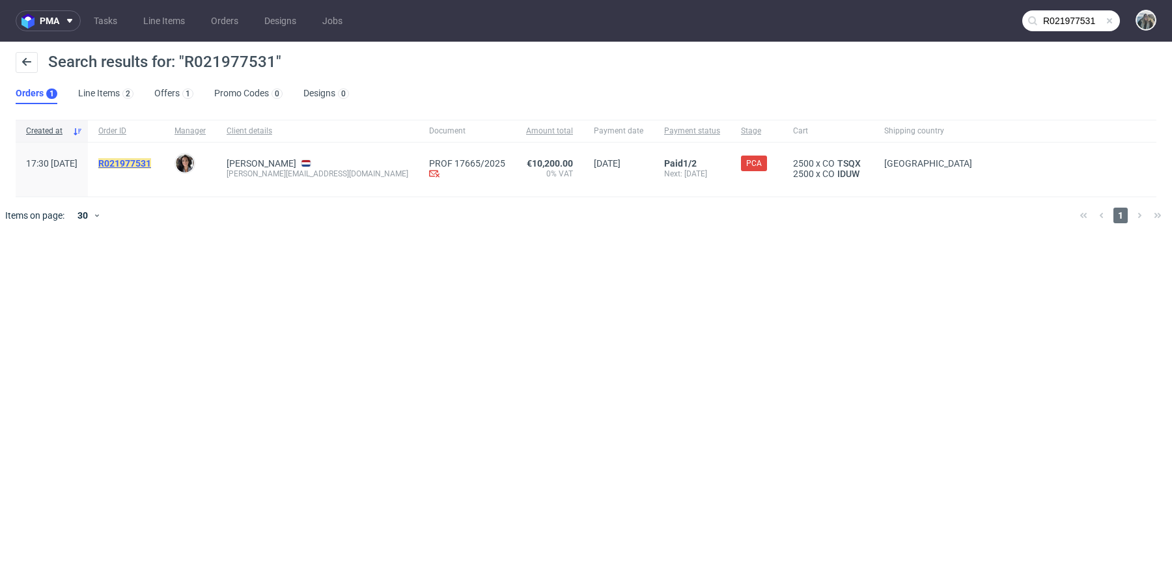
click at [151, 165] on mark "R021977531" at bounding box center [124, 163] width 53 height 10
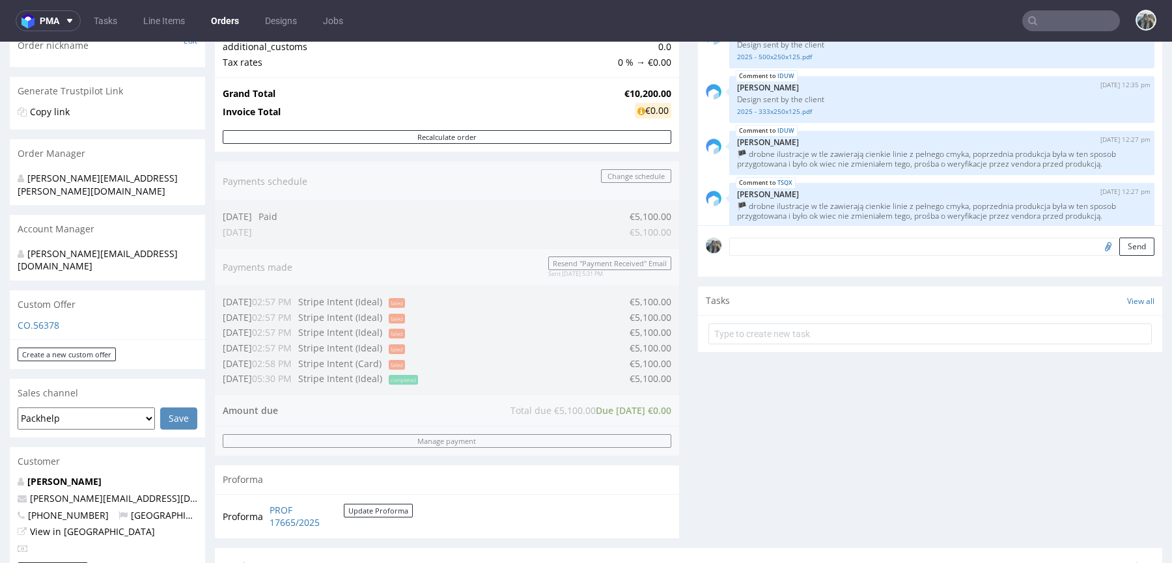
scroll to position [577, 0]
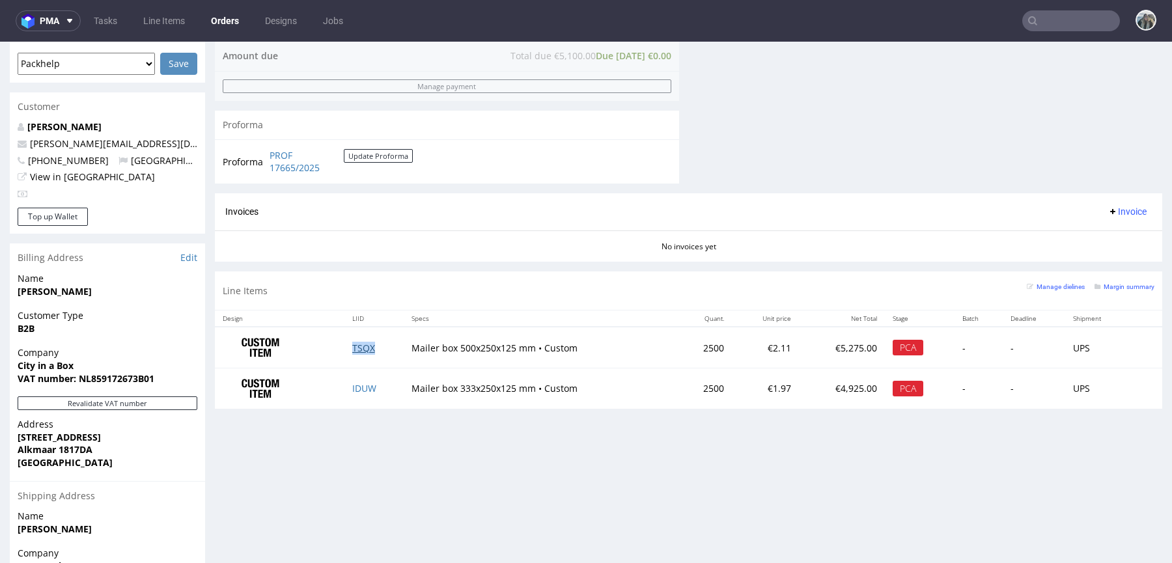
click at [356, 343] on link "TSQX" at bounding box center [363, 348] width 23 height 12
click at [356, 393] on td "IDUW" at bounding box center [374, 389] width 60 height 40
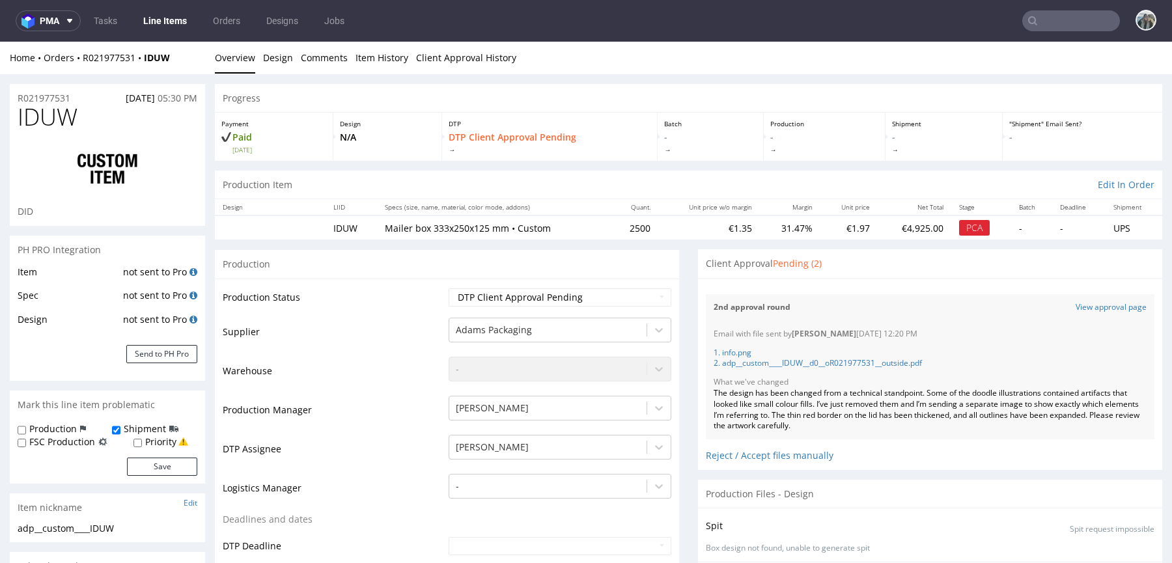
scroll to position [322, 0]
click at [337, 223] on td "IDUW" at bounding box center [351, 228] width 51 height 24
copy td "IDUW"
click at [1082, 302] on link "View approval page" at bounding box center [1111, 307] width 71 height 11
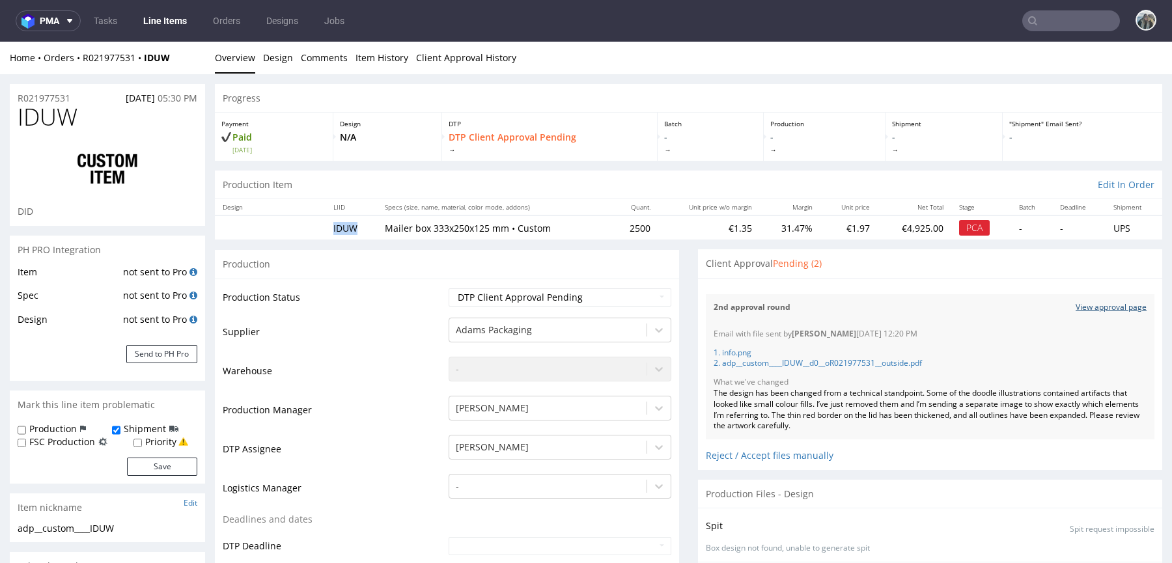
copy td "IDUW"
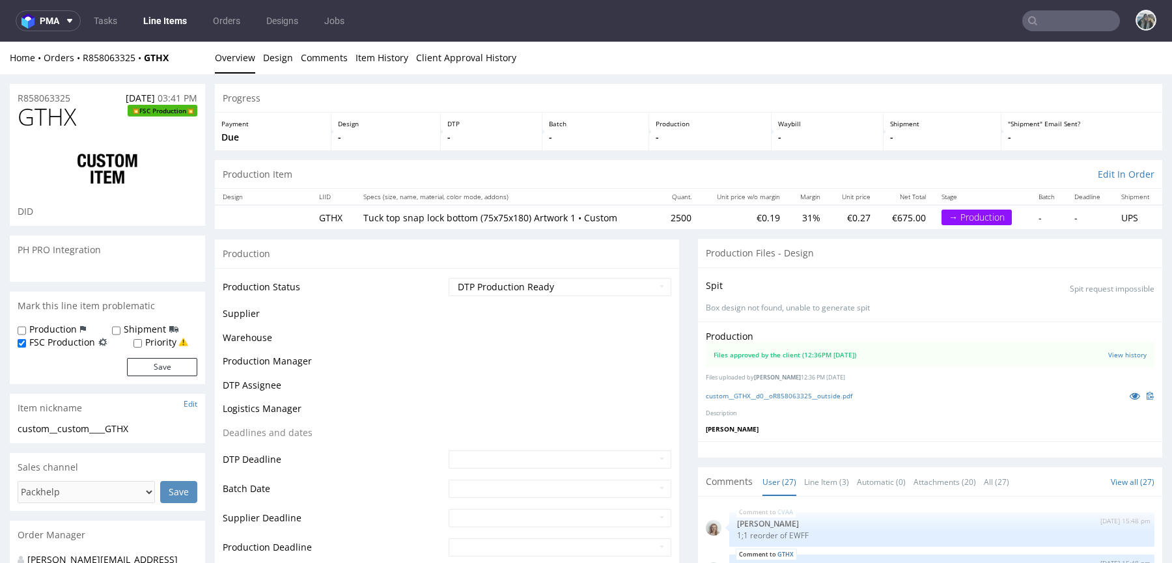
scroll to position [1158, 0]
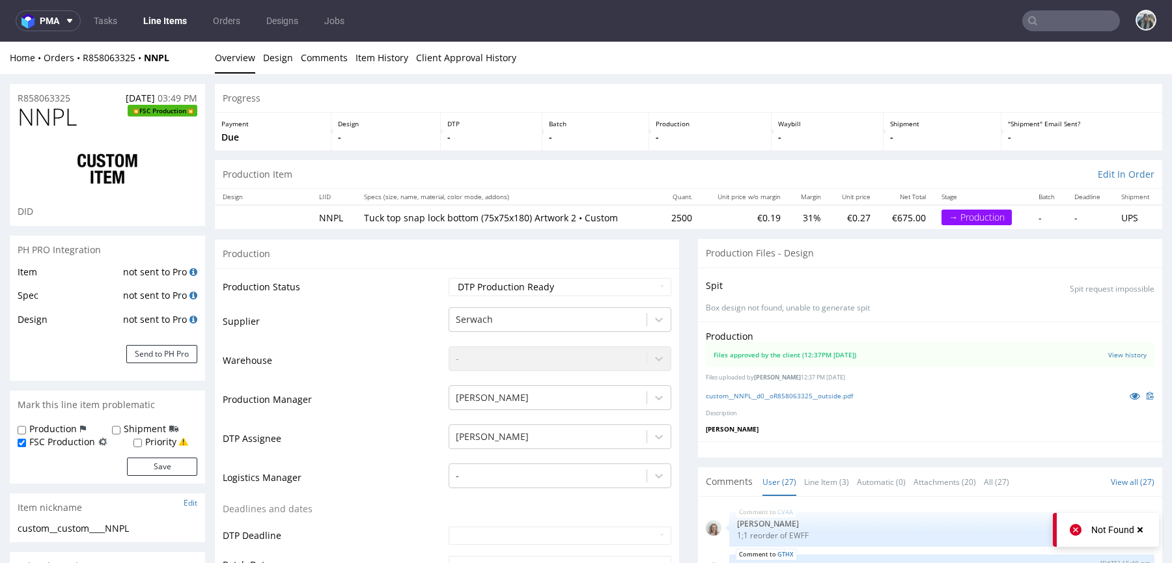
scroll to position [1158, 0]
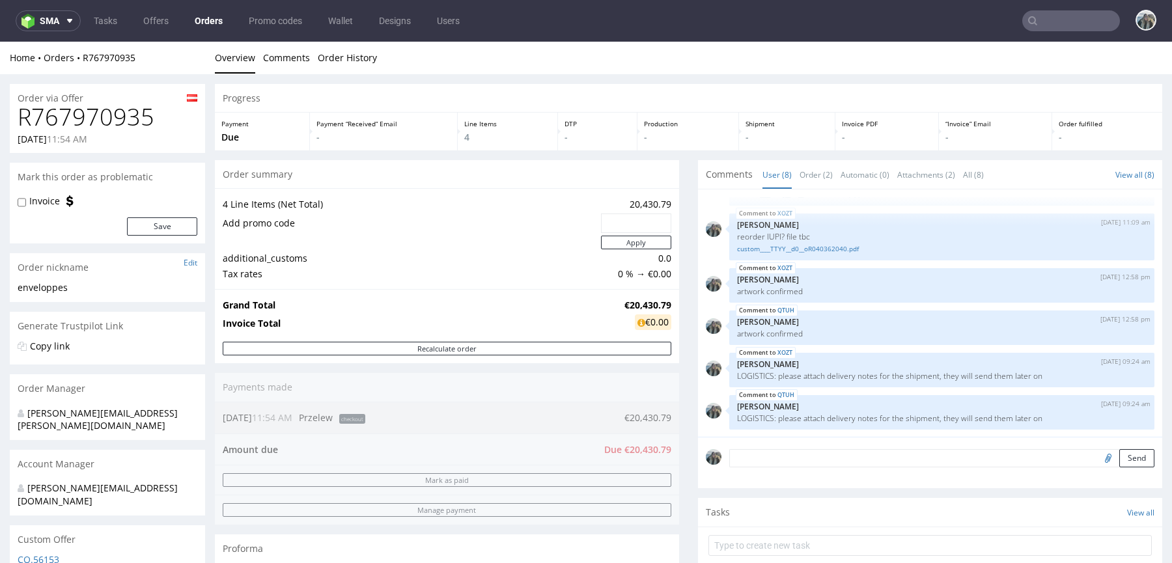
click at [117, 113] on h1 "R767970935" at bounding box center [108, 117] width 180 height 26
copy h1 "R767970935"
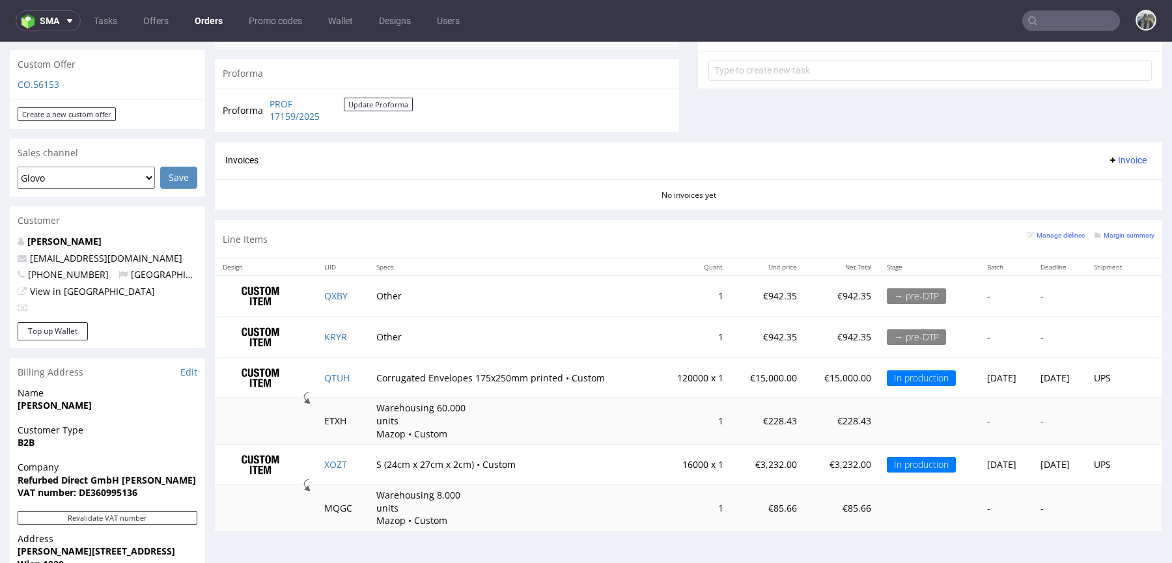
scroll to position [688, 0]
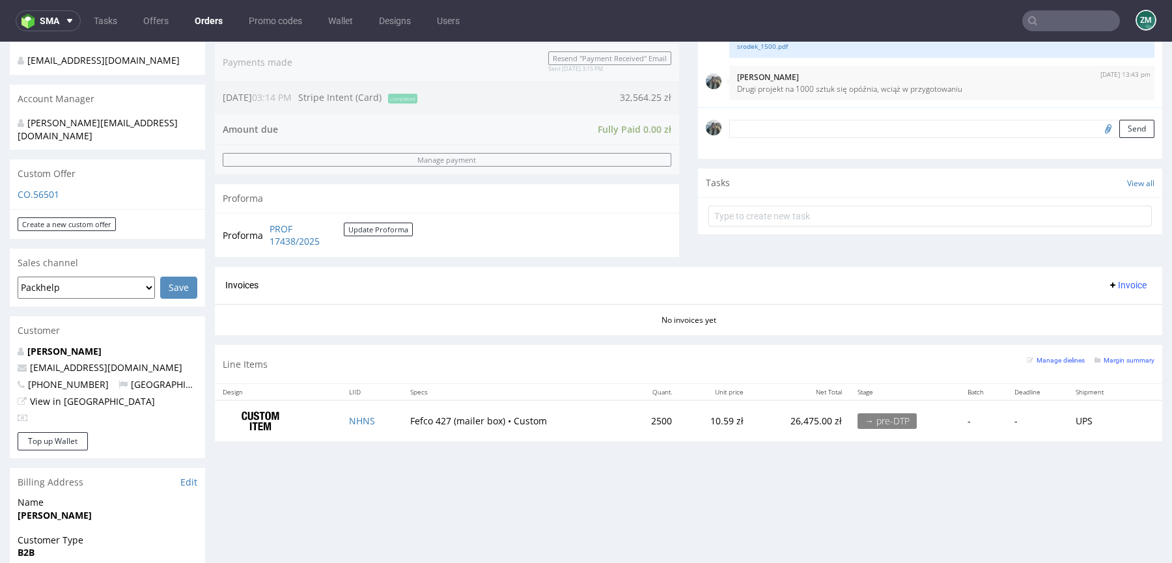
scroll to position [277, 0]
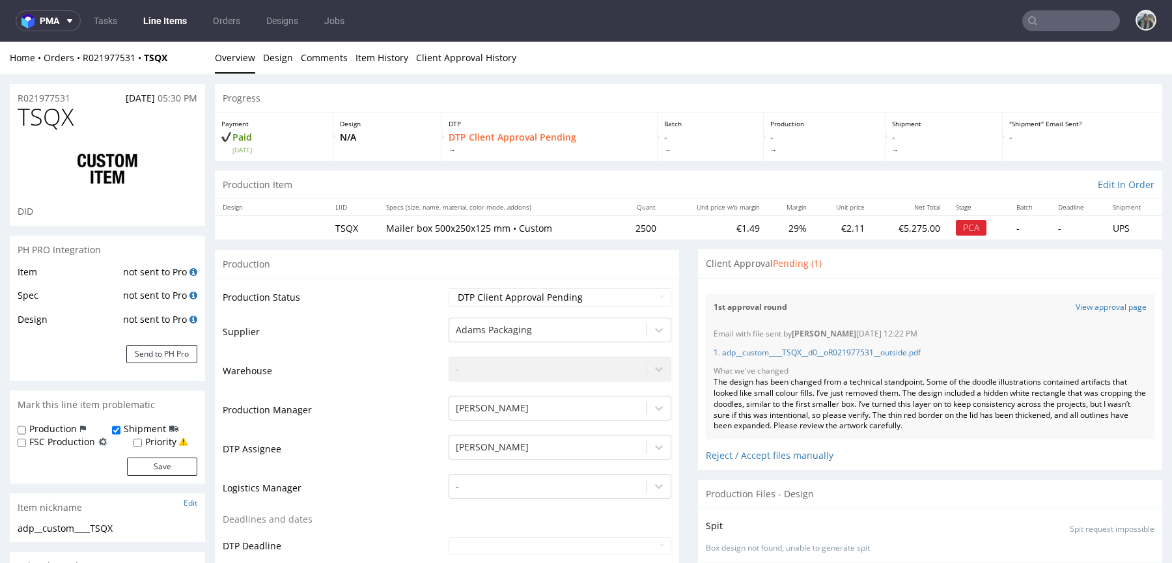
scroll to position [322, 0]
click at [344, 226] on td "TSQX" at bounding box center [352, 228] width 50 height 24
copy td "TSQX"
click at [1081, 308] on link "View approval page" at bounding box center [1111, 307] width 71 height 11
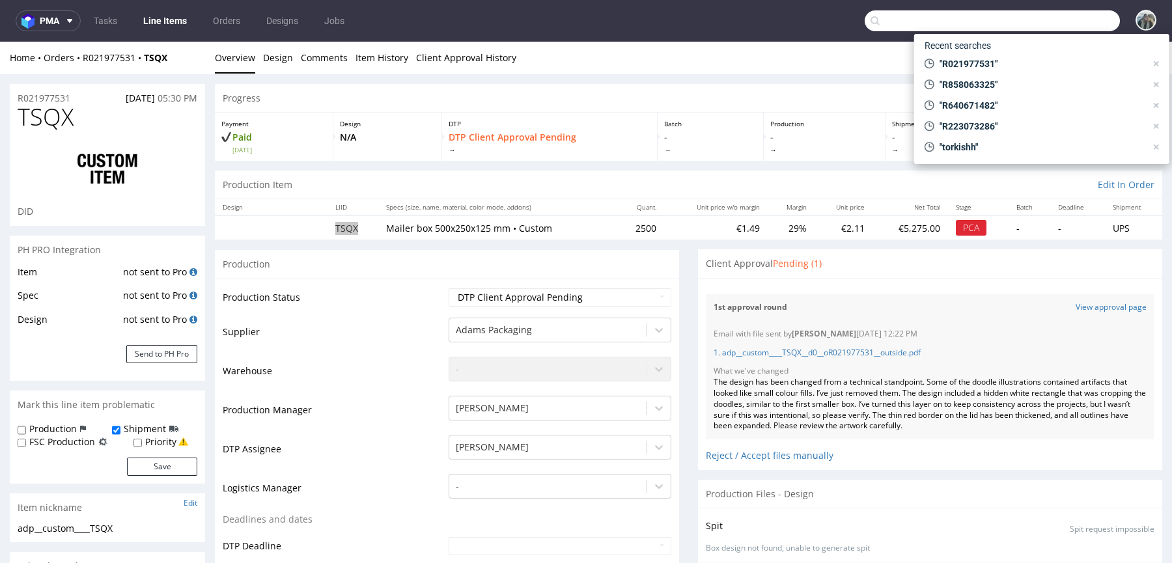
click at [1046, 23] on input "text" at bounding box center [992, 20] width 255 height 21
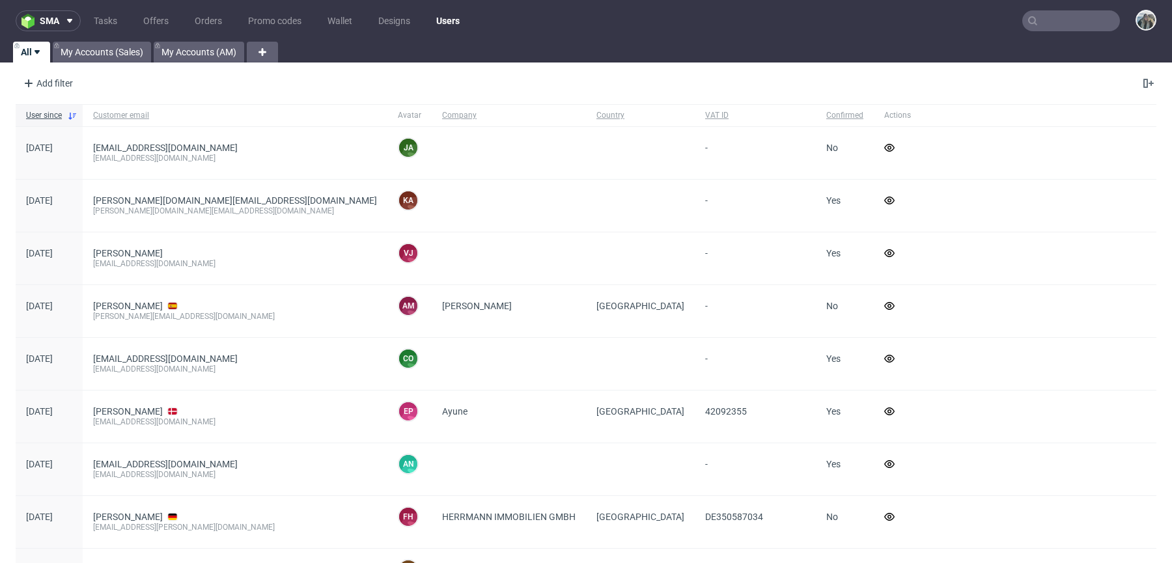
click at [1050, 10] on input "text" at bounding box center [1071, 20] width 98 height 21
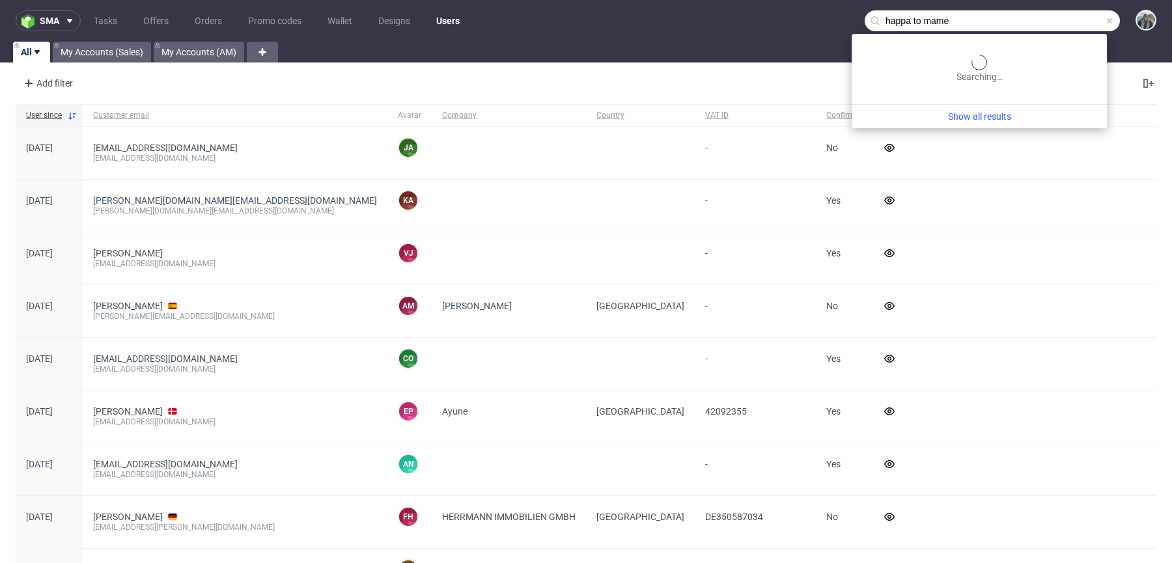
type input "happa to mame"
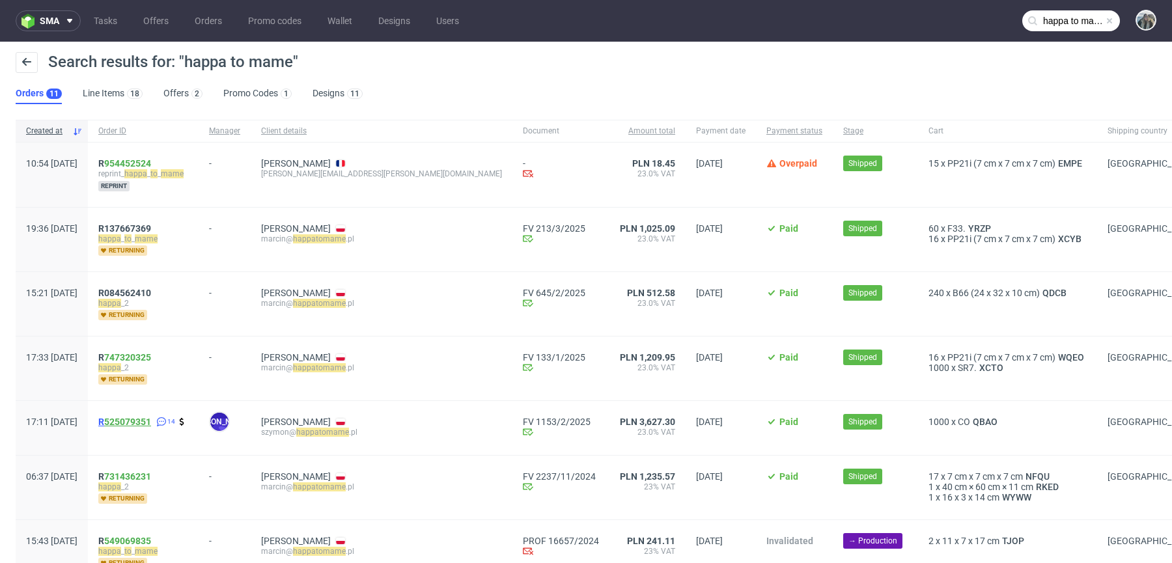
click at [146, 419] on link "525079351" at bounding box center [127, 422] width 47 height 10
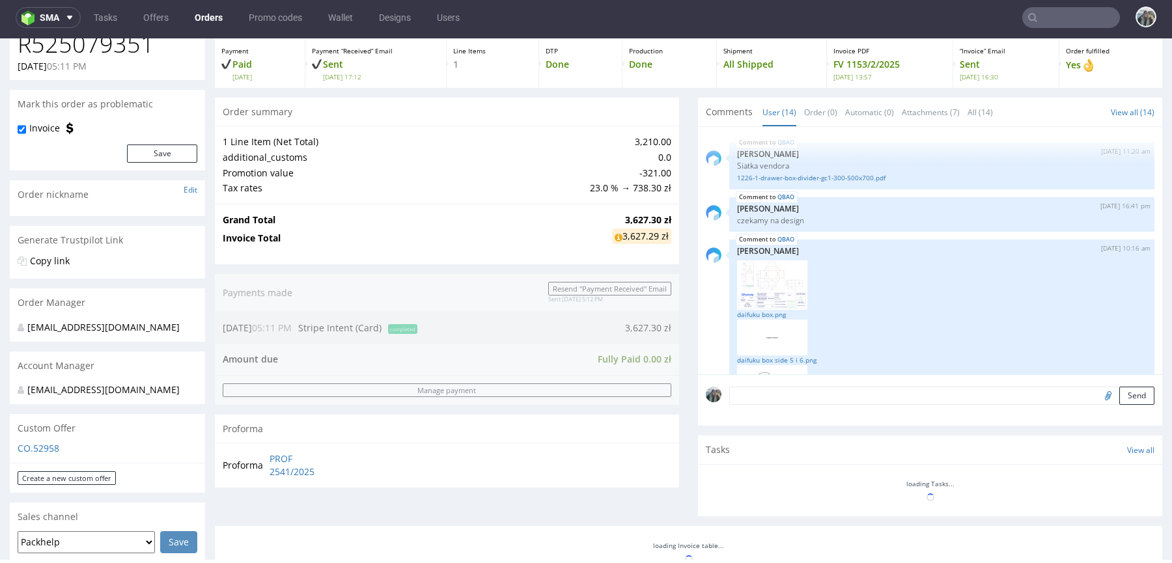
scroll to position [1234, 0]
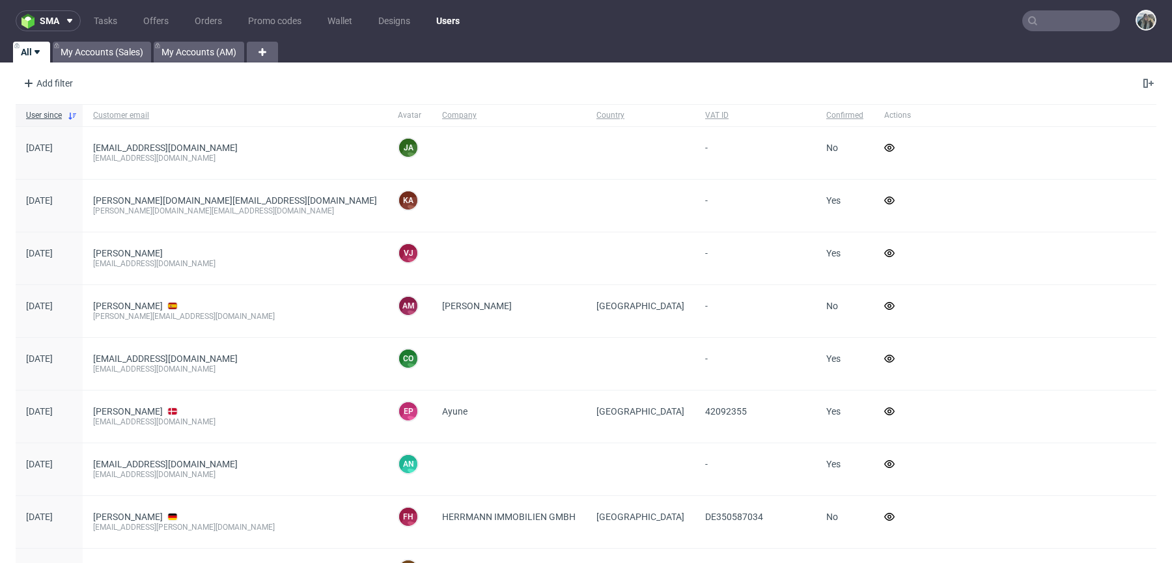
click at [1061, 23] on input "text" at bounding box center [1071, 20] width 98 height 21
paste input "R766589641"
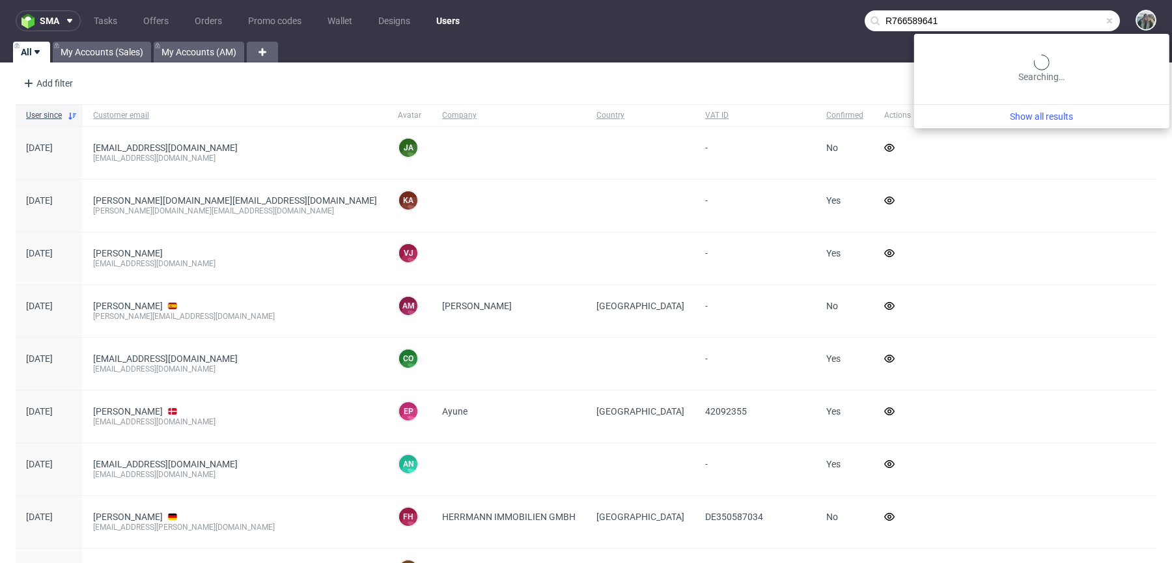
type input "R766589641"
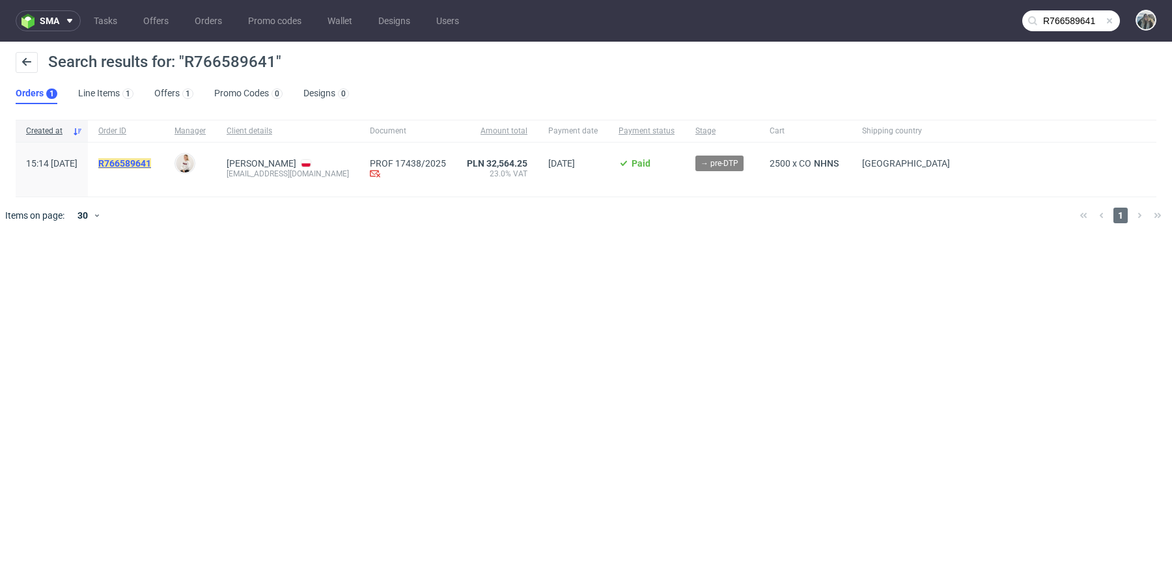
click at [151, 160] on mark "R766589641" at bounding box center [124, 163] width 53 height 10
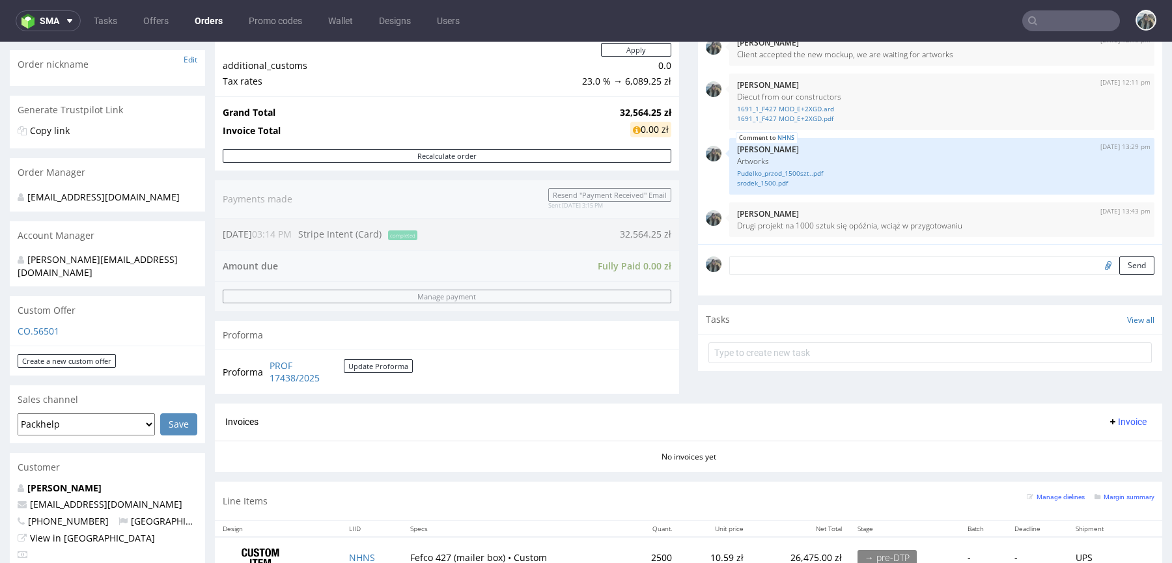
scroll to position [341, 0]
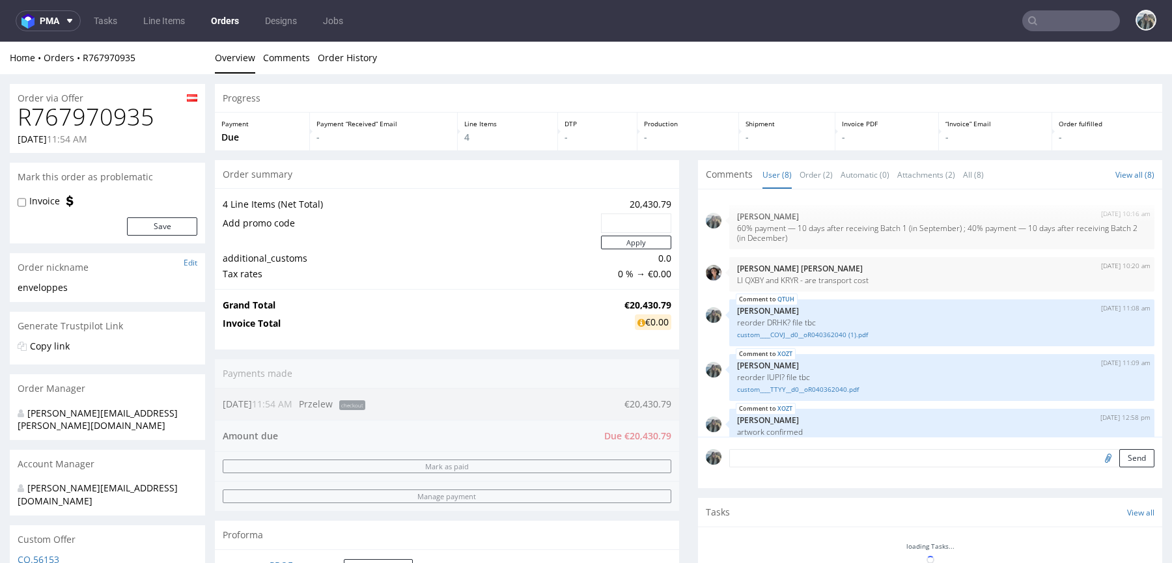
scroll to position [141, 0]
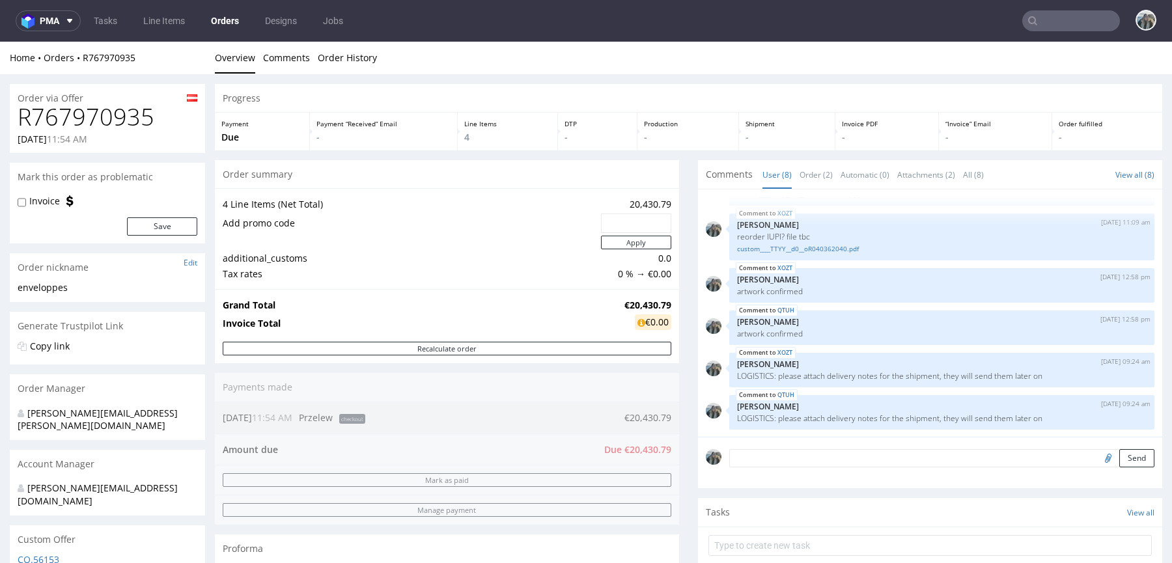
click at [117, 123] on h1 "R767970935" at bounding box center [108, 117] width 180 height 26
click at [117, 122] on h1 "R767970935" at bounding box center [108, 117] width 180 height 26
copy h1 "R767970935"
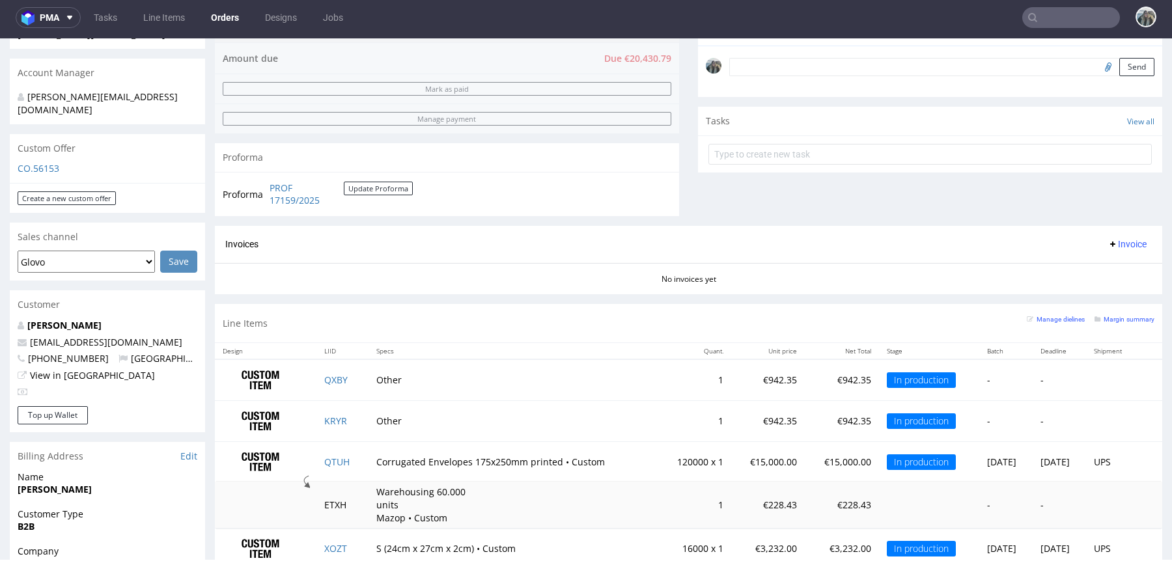
scroll to position [466, 0]
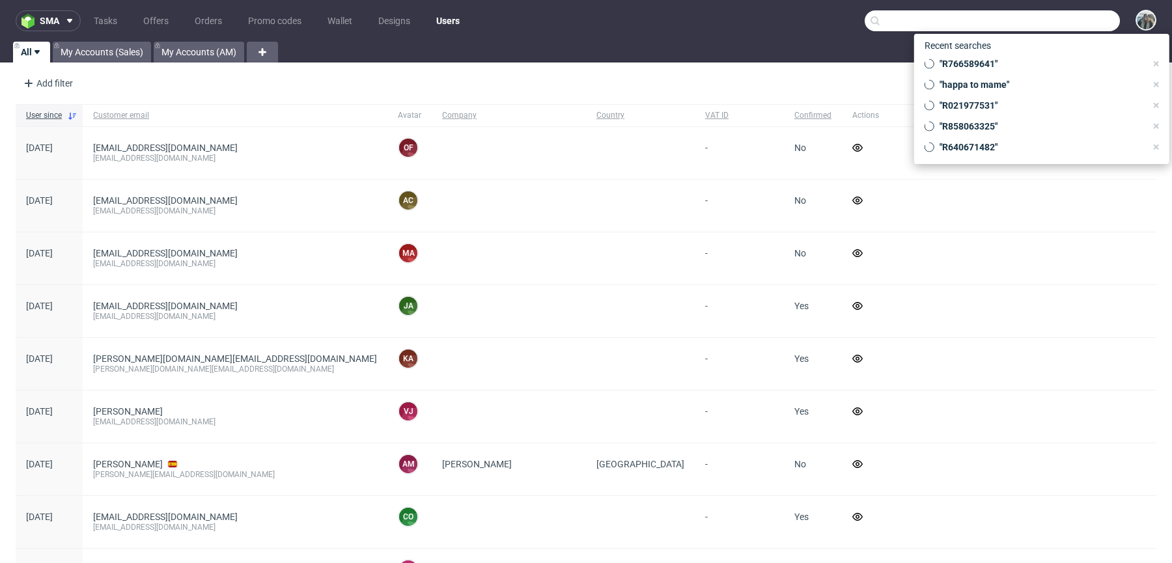
click at [1058, 18] on input "text" at bounding box center [992, 20] width 255 height 21
paste input "R798658182"
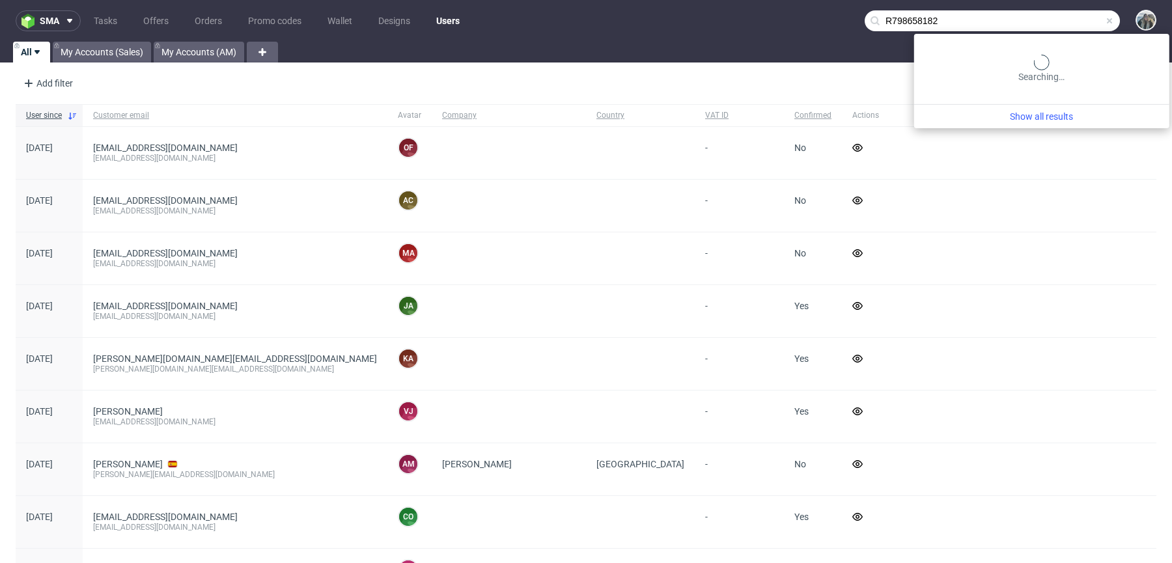
type input "R798658182"
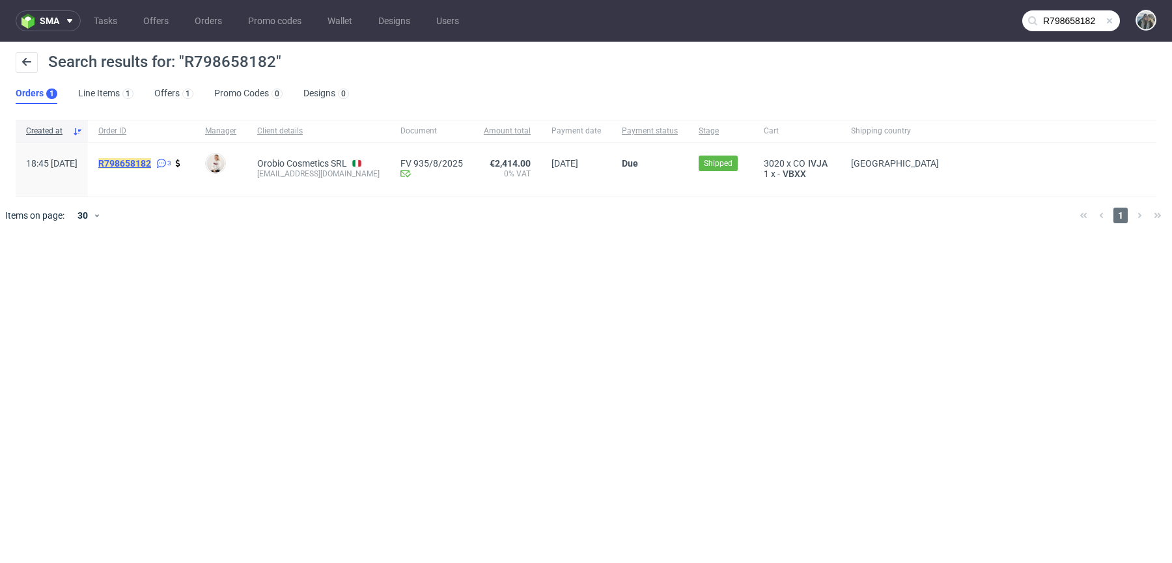
click at [151, 163] on mark "R798658182" at bounding box center [124, 163] width 53 height 10
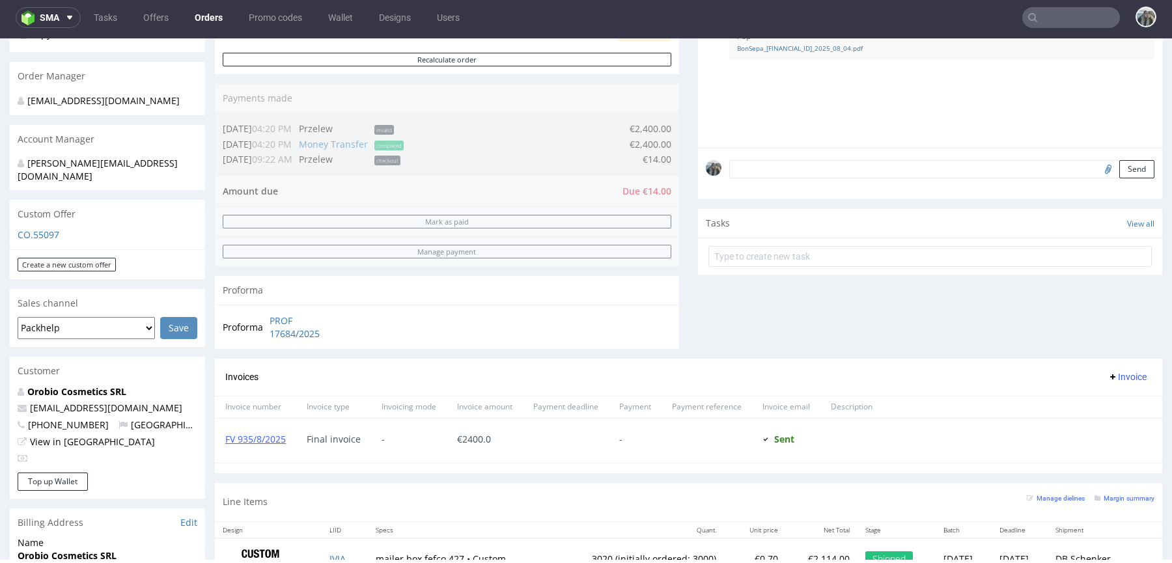
scroll to position [410, 0]
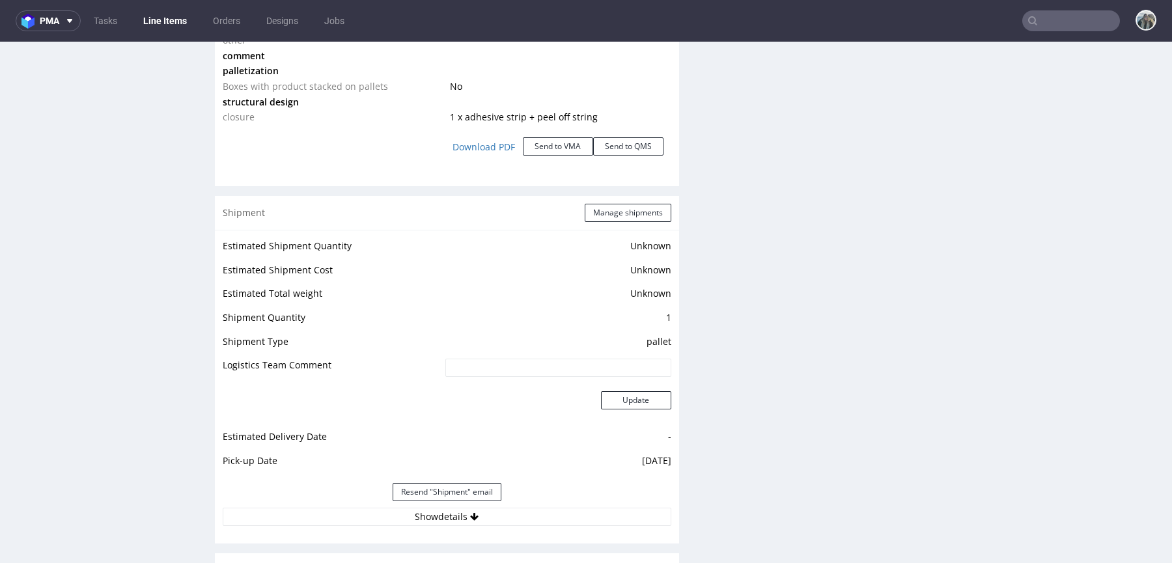
scroll to position [1765, 0]
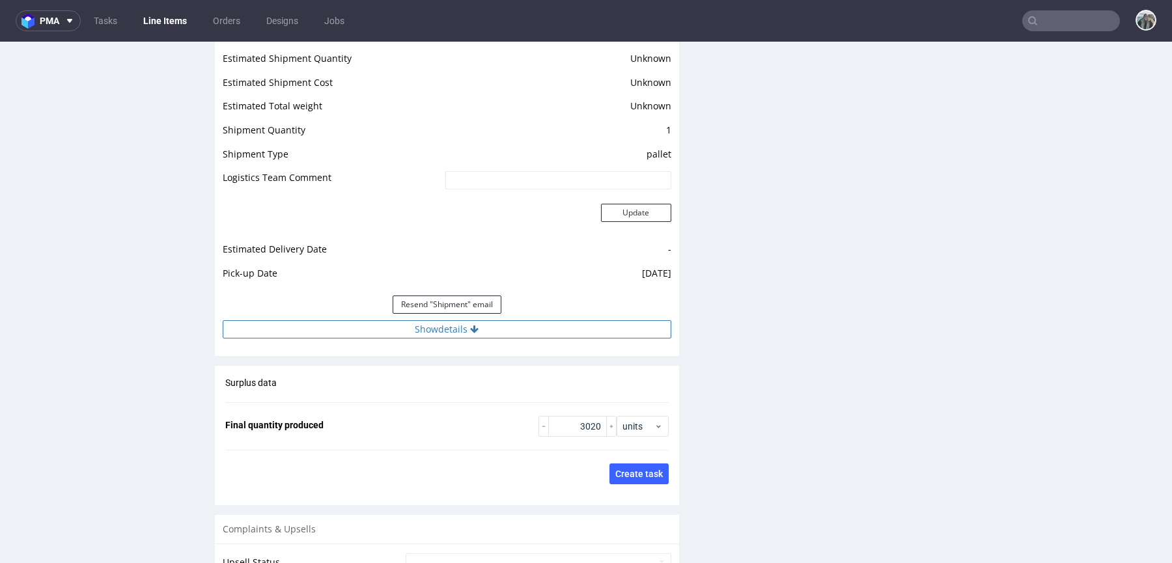
click at [469, 335] on button "Show details" at bounding box center [447, 329] width 449 height 18
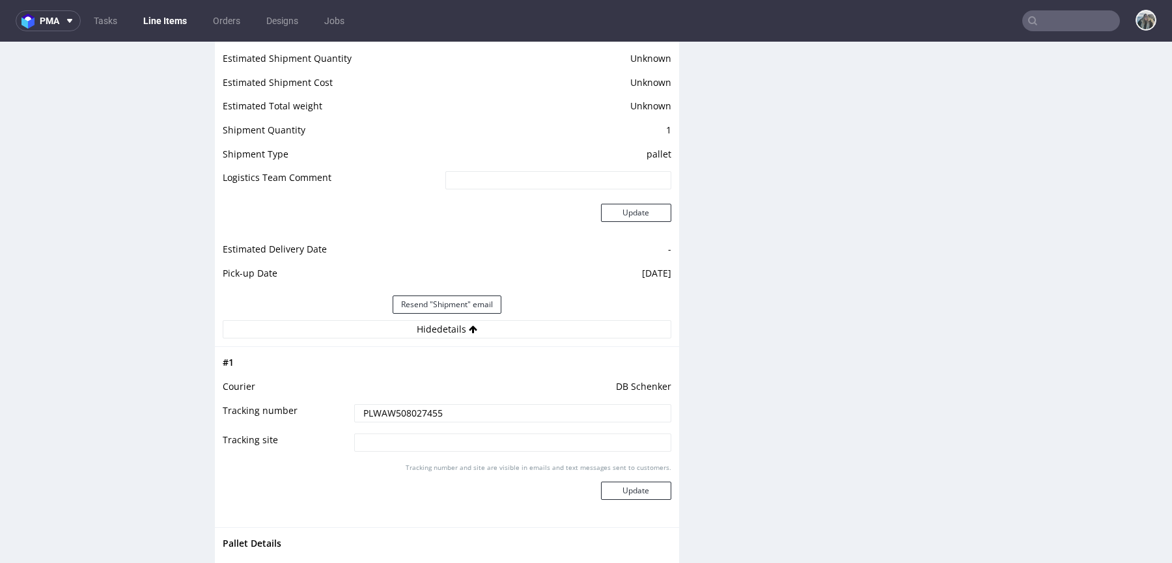
click at [456, 411] on input "PLWAW508027455" at bounding box center [512, 413] width 317 height 18
click at [1050, 24] on input "text" at bounding box center [1071, 20] width 98 height 21
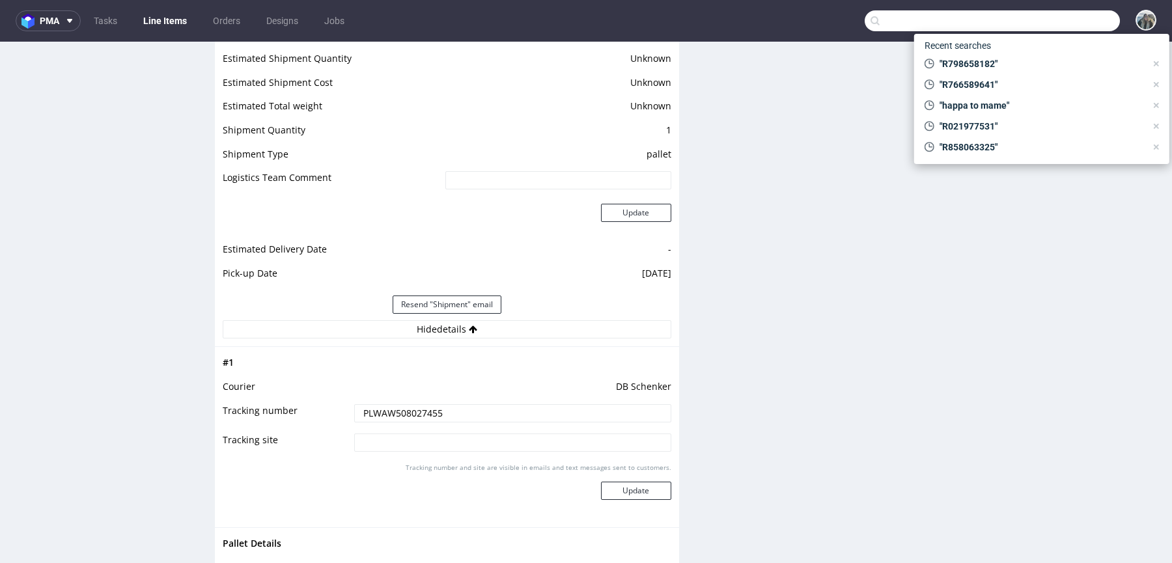
paste input "studiofedde"
type input "studiofedde"
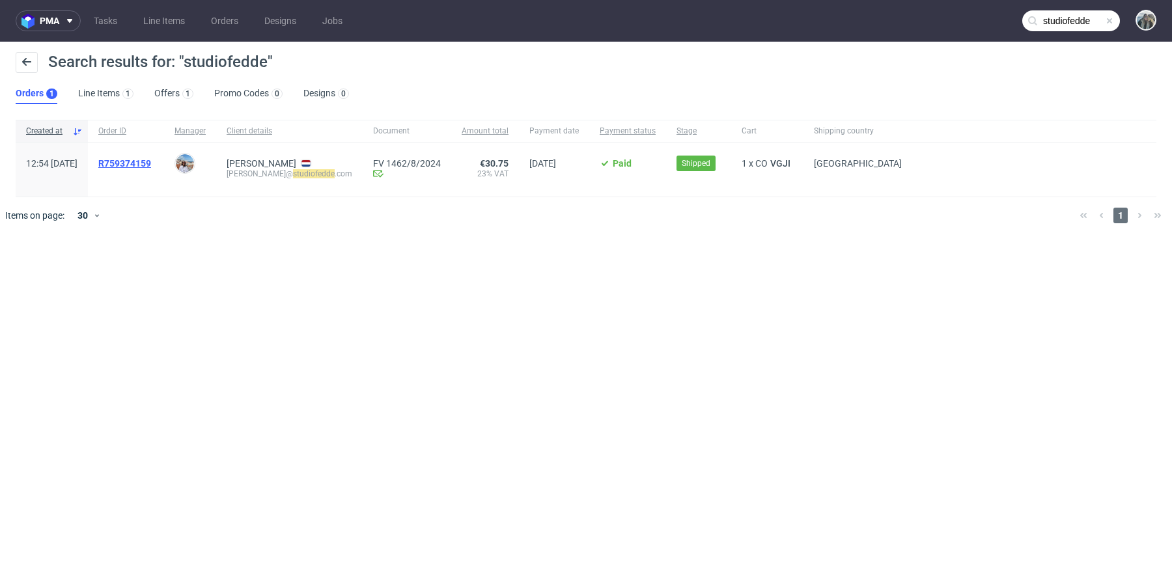
click at [151, 165] on span "R759374159" at bounding box center [124, 163] width 53 height 10
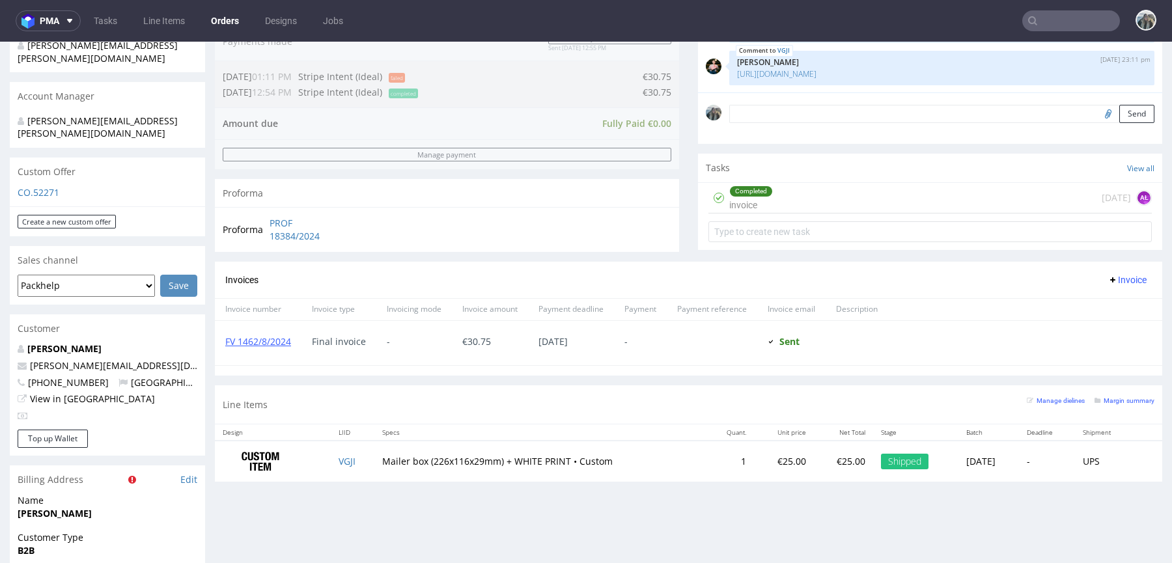
scroll to position [398, 0]
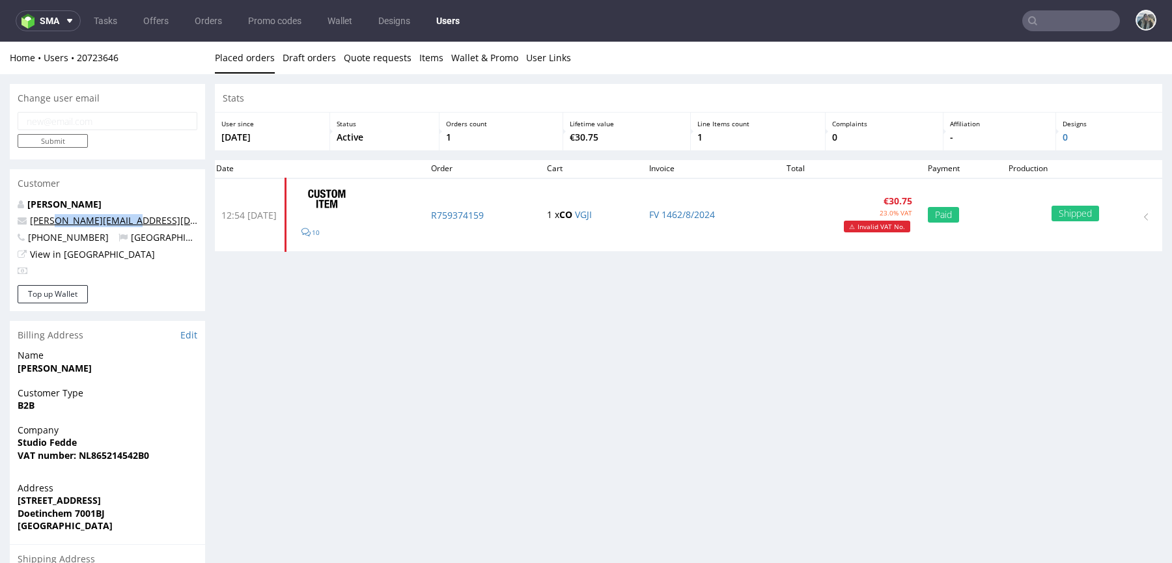
drag, startPoint x: 139, startPoint y: 219, endPoint x: 48, endPoint y: 222, distance: 91.2
click at [48, 222] on p "cella@studiofedde.com" at bounding box center [108, 220] width 180 height 13
copy link "@studiofedde.com"
click at [1063, 14] on input "text" at bounding box center [1071, 20] width 98 height 21
paste input "@studiofedde.com"
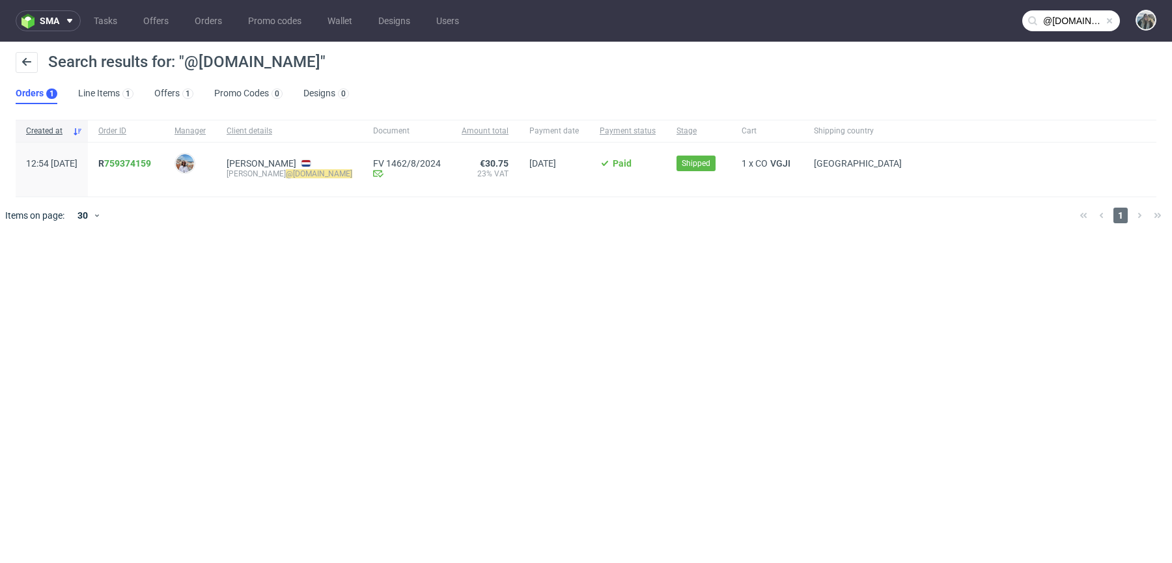
click at [1079, 18] on input "@studiofedde.com" at bounding box center [1071, 20] width 98 height 21
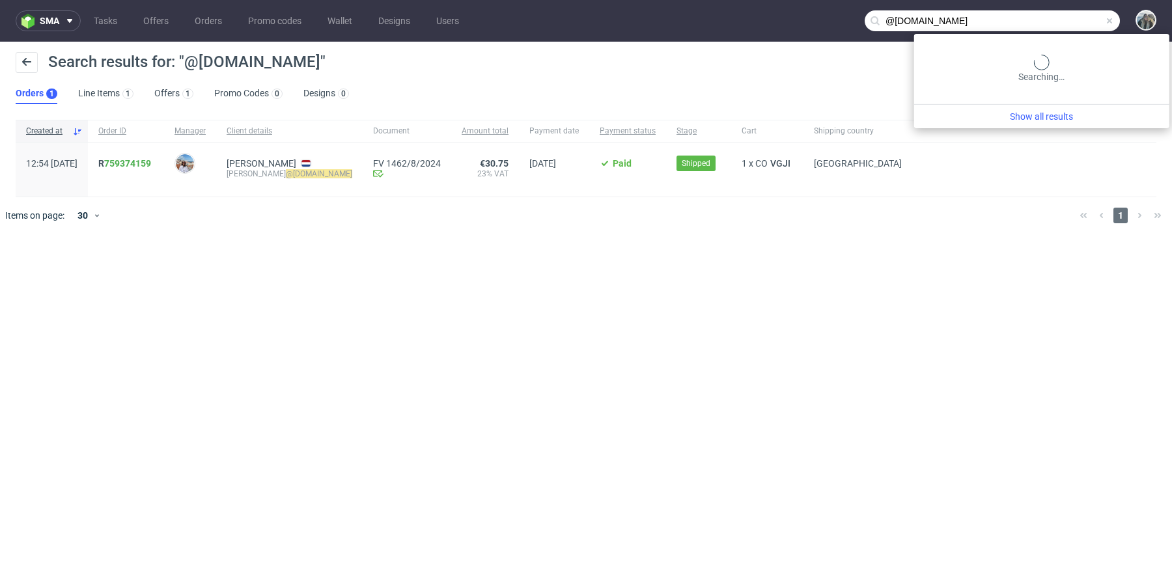
paste input "R945537519"
type input "R945537519"
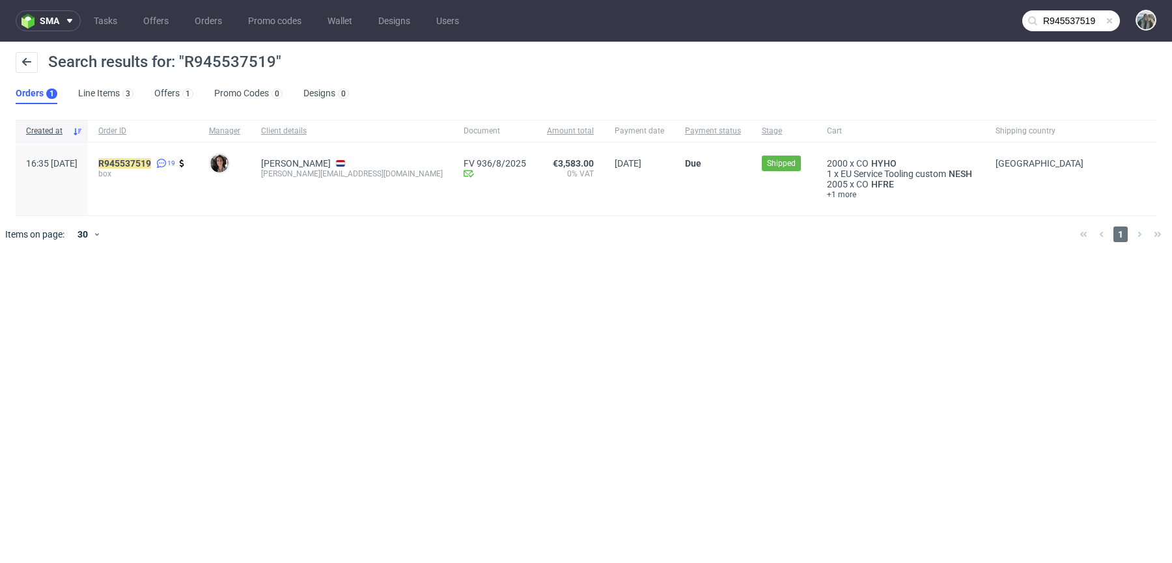
click at [174, 154] on div "R945537519 19 box" at bounding box center [143, 179] width 111 height 73
click at [153, 171] on span "box" at bounding box center [143, 174] width 90 height 10
click at [142, 165] on mark "R 945537519" at bounding box center [124, 163] width 53 height 10
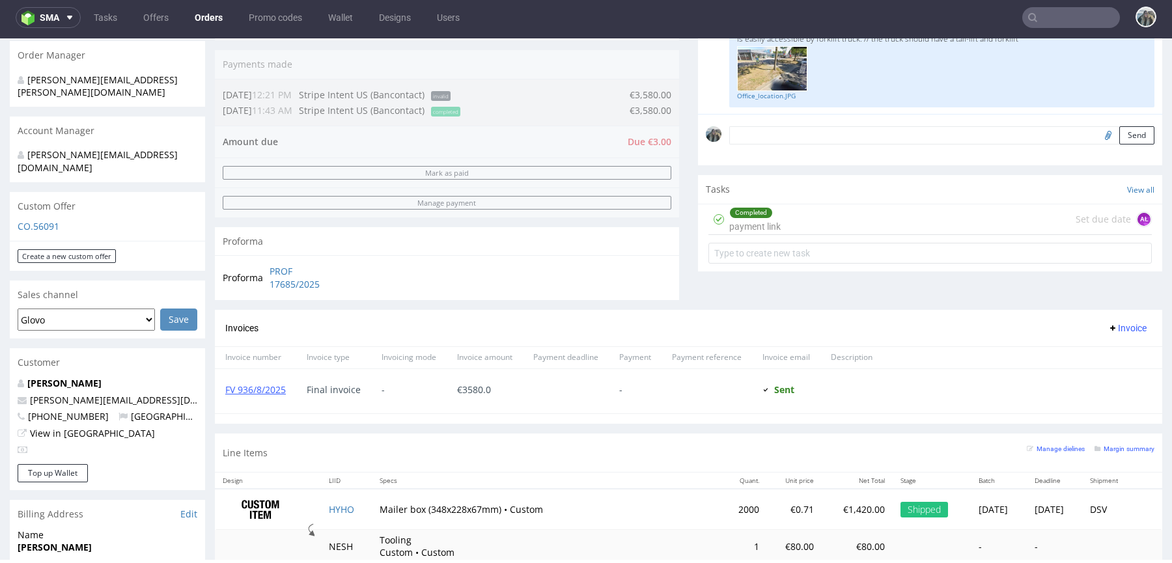
scroll to position [342, 0]
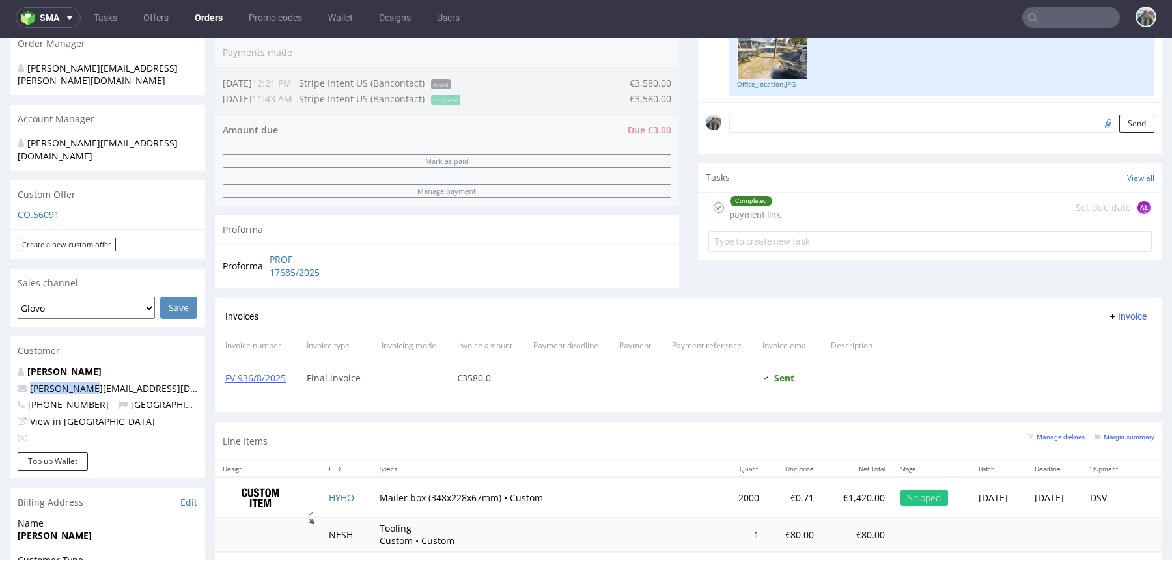
drag, startPoint x: 90, startPoint y: 362, endPoint x: 25, endPoint y: 364, distance: 64.5
click at [26, 382] on p "cella@k14.nl" at bounding box center [108, 388] width 180 height 13
copy span "cella@k14.nl"
click at [1040, 22] on input "text" at bounding box center [1071, 17] width 98 height 21
paste input "cella@k14.nl"
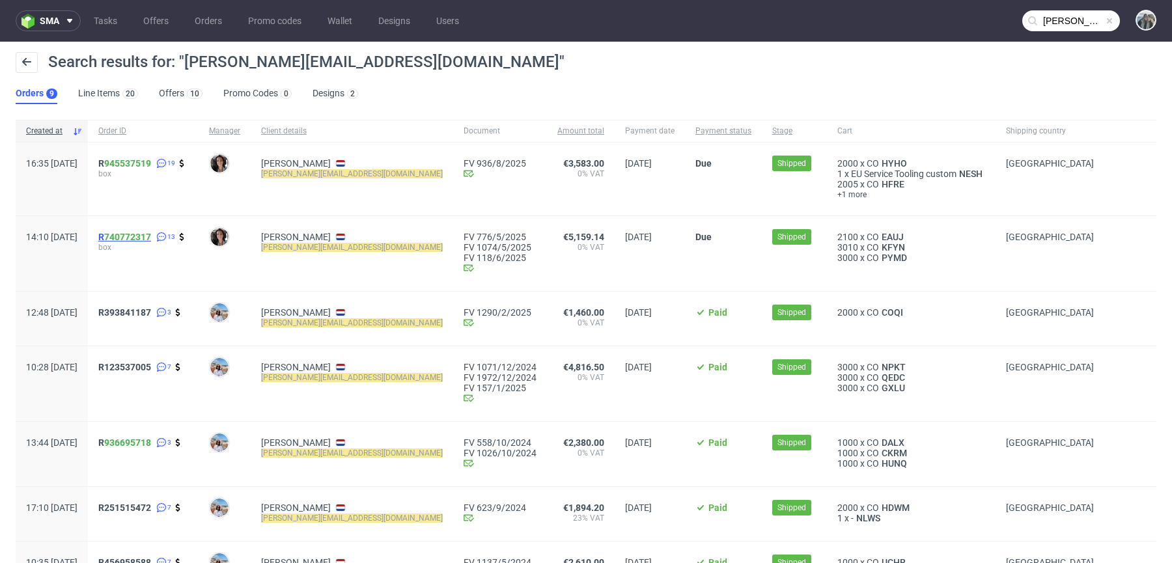
click at [139, 236] on span "R 740772317" at bounding box center [124, 237] width 53 height 10
click at [136, 163] on div "R 945537519 19 box" at bounding box center [143, 179] width 111 height 73
click at [145, 163] on link "945537519" at bounding box center [127, 163] width 47 height 10
click at [142, 163] on span "R 945537519" at bounding box center [124, 163] width 53 height 10
click at [1083, 21] on input "cella@k14.nl" at bounding box center [1071, 20] width 98 height 21
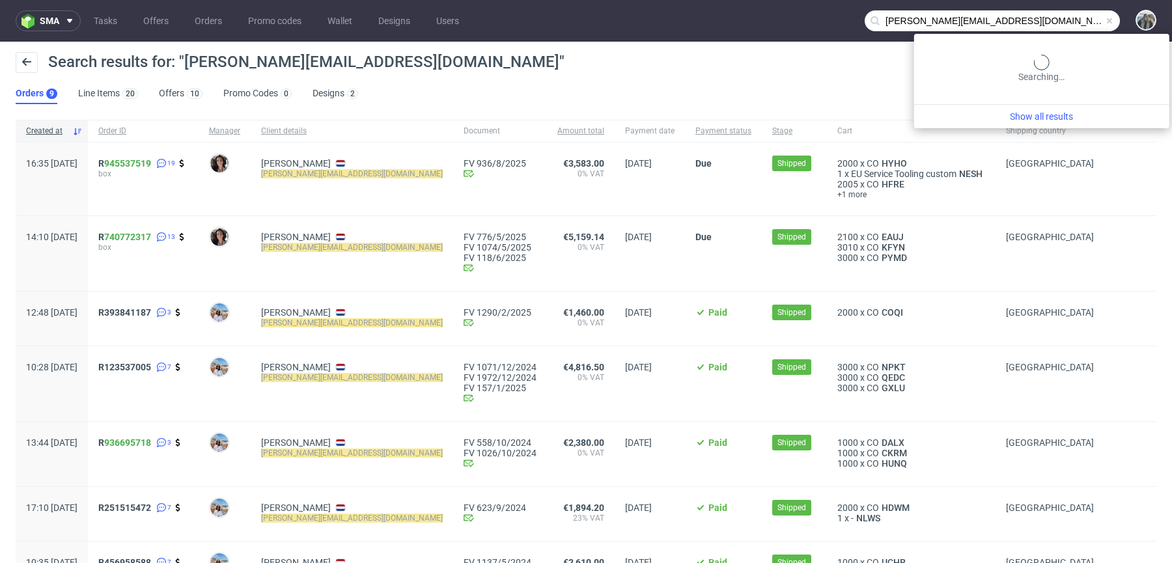
paste input "atavassalo"
type input "catavassalo"
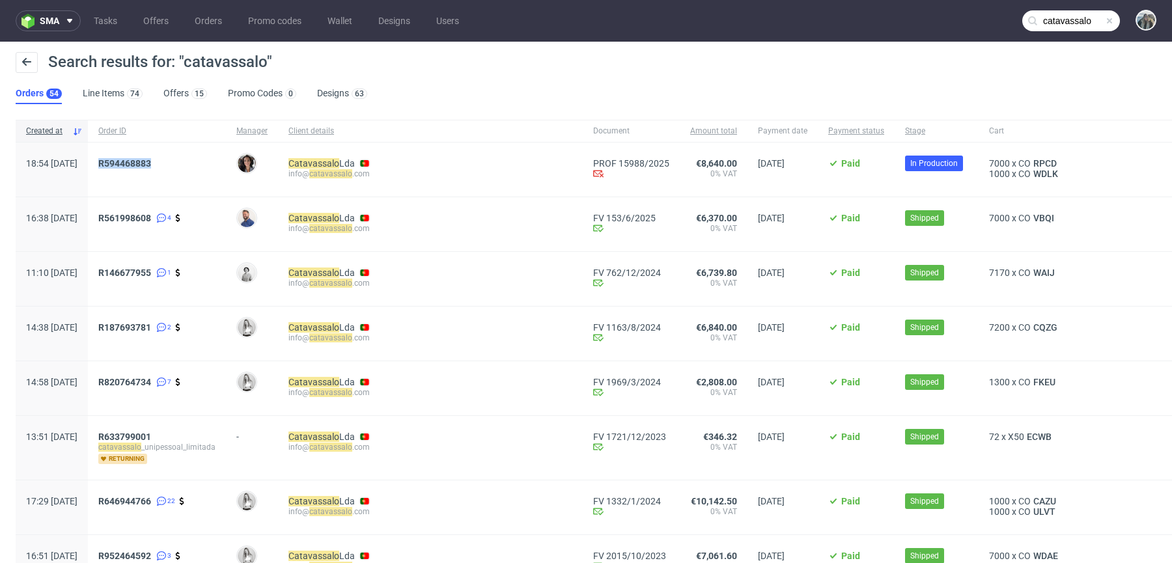
drag, startPoint x: 156, startPoint y: 173, endPoint x: 133, endPoint y: 161, distance: 26.2
click at [133, 162] on div "R594468883" at bounding box center [157, 170] width 138 height 54
copy span "R594468883"
click at [151, 161] on link "594468883" at bounding box center [127, 163] width 47 height 10
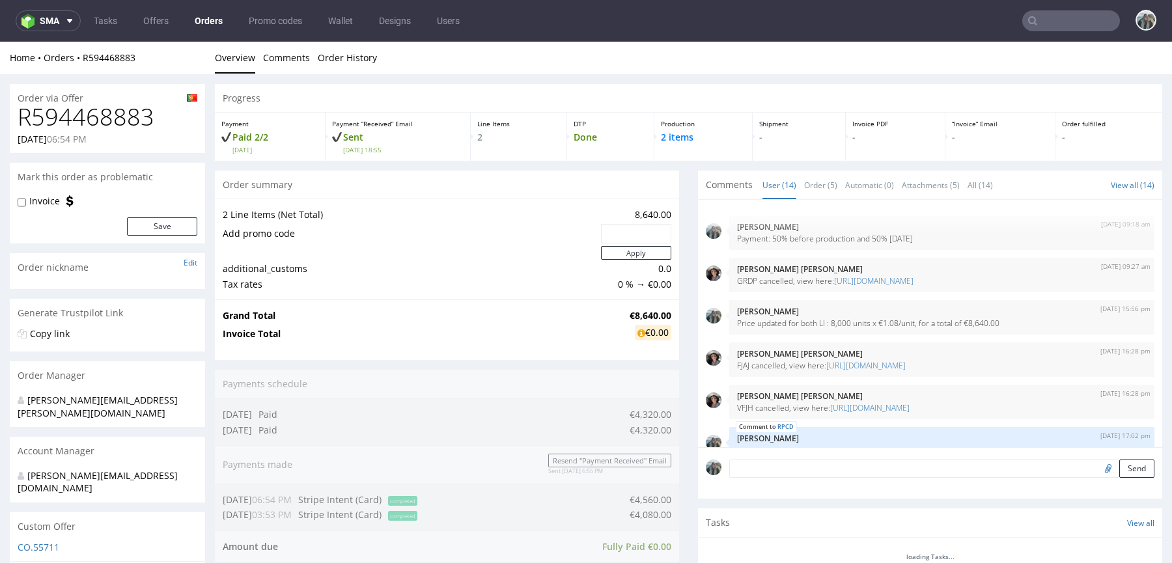
scroll to position [500, 0]
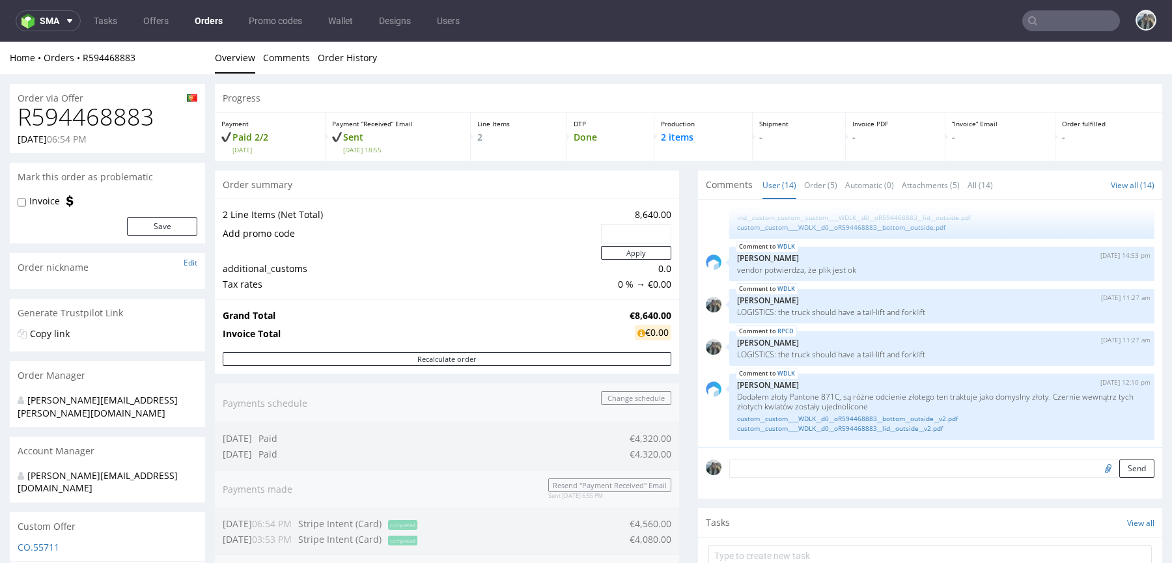
click at [117, 104] on h1 "R594468883" at bounding box center [108, 117] width 180 height 26
copy h1 "R594468883"
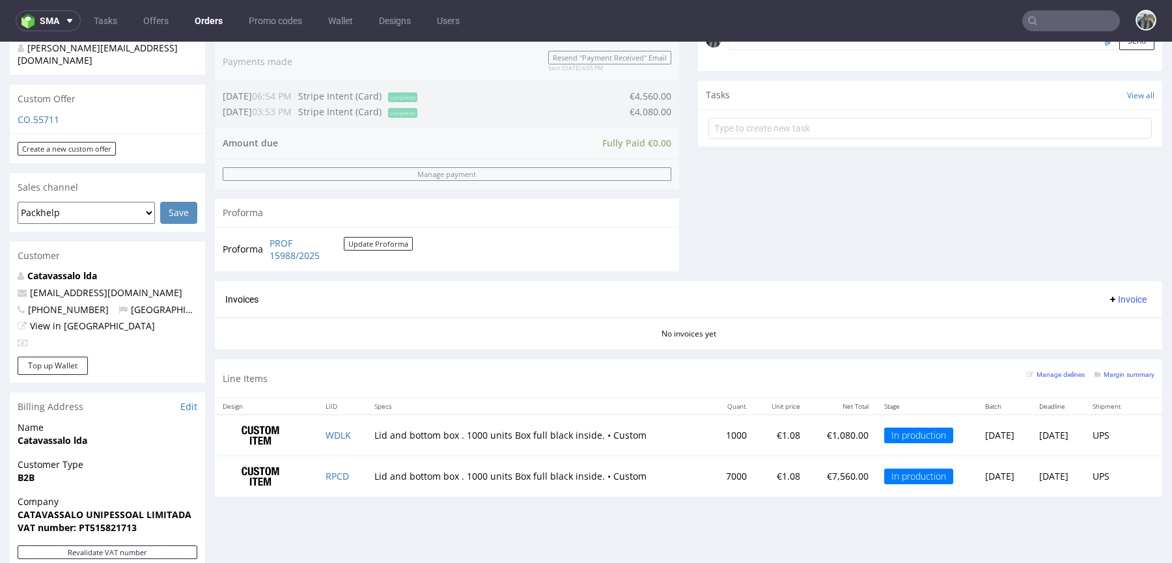
scroll to position [0, 0]
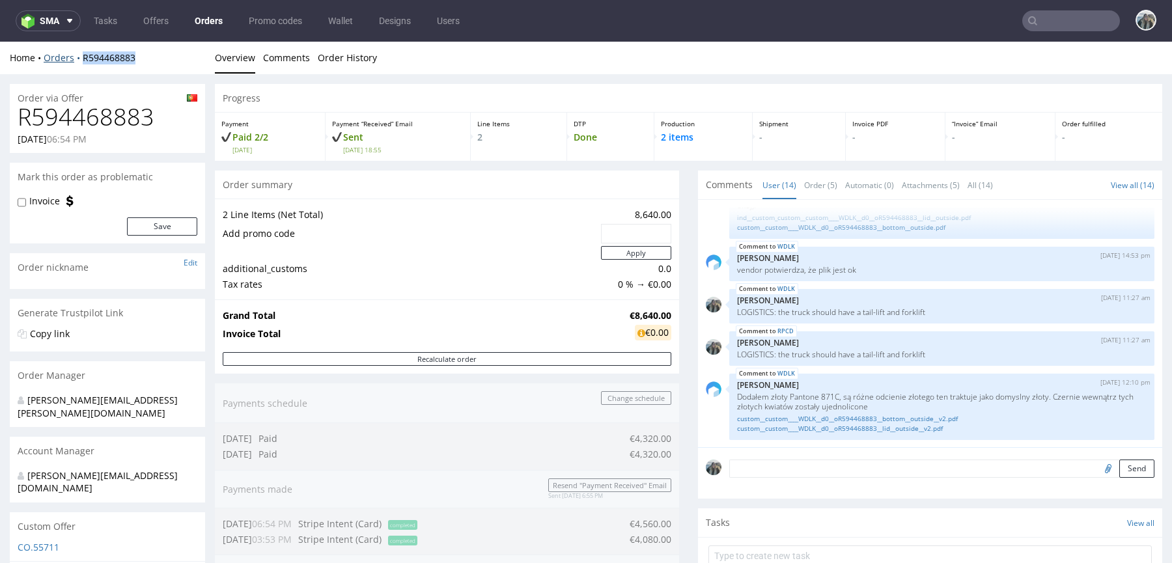
drag, startPoint x: 150, startPoint y: 64, endPoint x: 81, endPoint y: 58, distance: 69.3
click at [81, 58] on div "Home Orders R594468883 Overview Comments Order History" at bounding box center [586, 58] width 1172 height 33
copy link "R594468883"
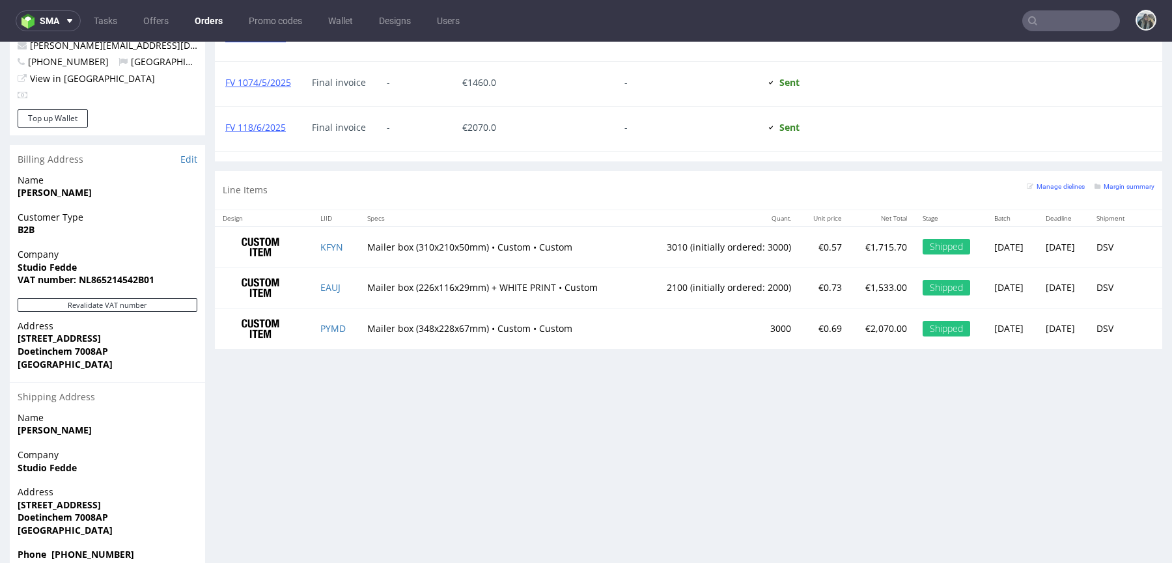
scroll to position [3, 0]
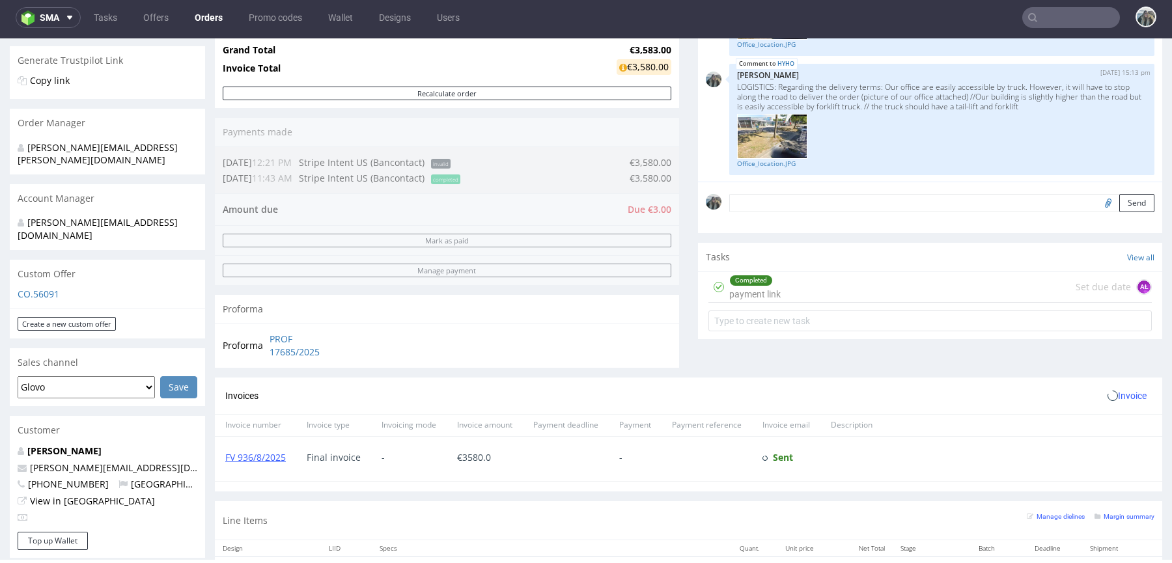
scroll to position [688, 0]
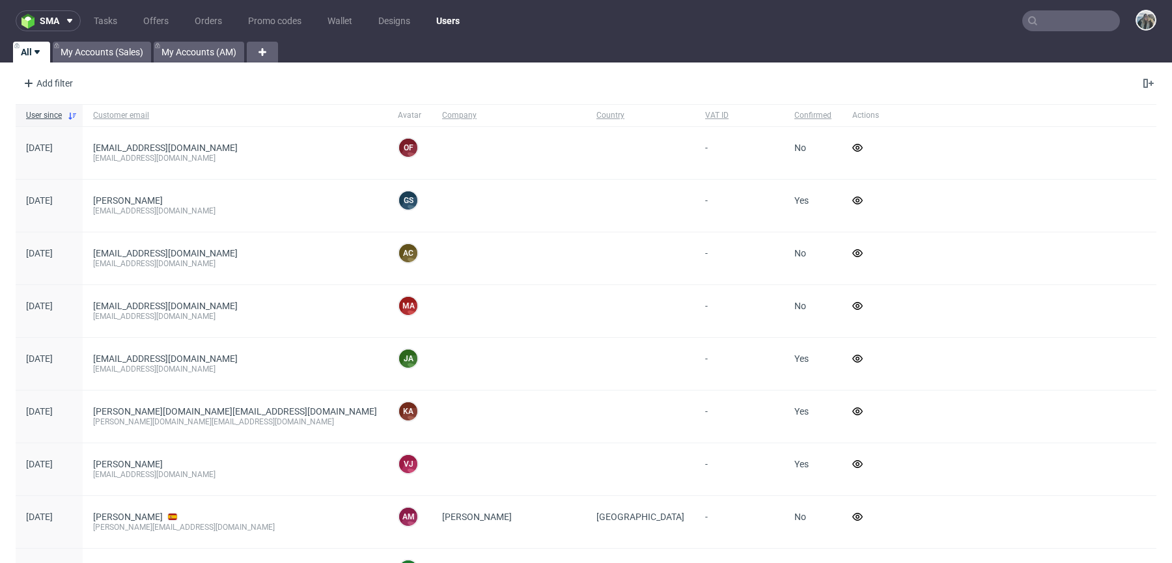
click at [1049, 2] on nav "sma Tasks Offers Orders Promo codes Wallet Designs Users" at bounding box center [586, 21] width 1172 height 42
click at [1049, 10] on div at bounding box center [1071, 20] width 98 height 21
click at [1049, 12] on input "text" at bounding box center [1071, 20] width 98 height 21
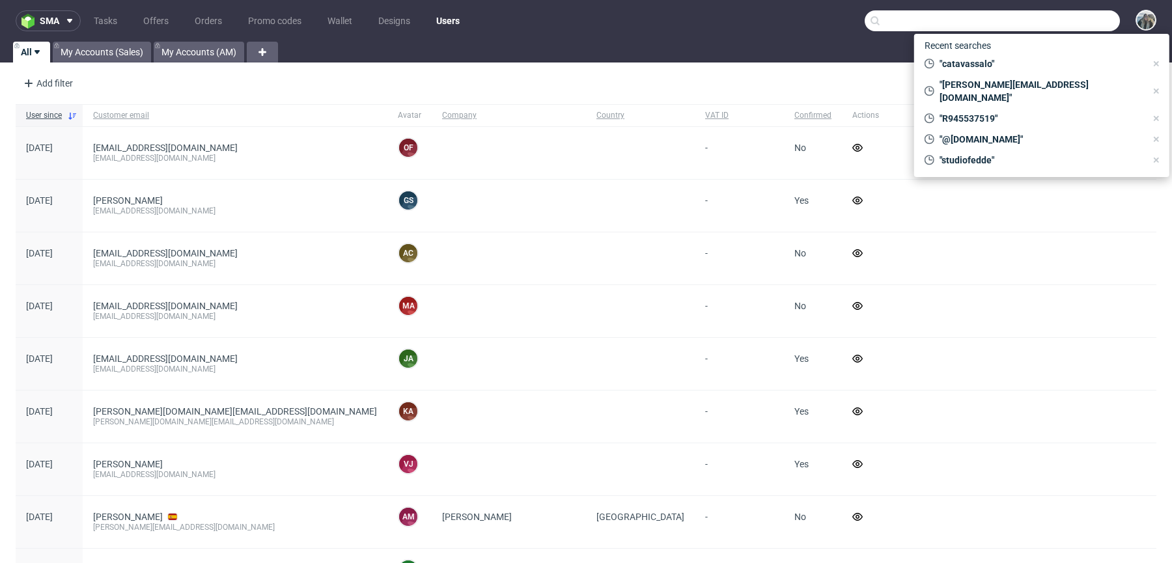
paste input "guillaumenicol"
type input "guillaumenicol"
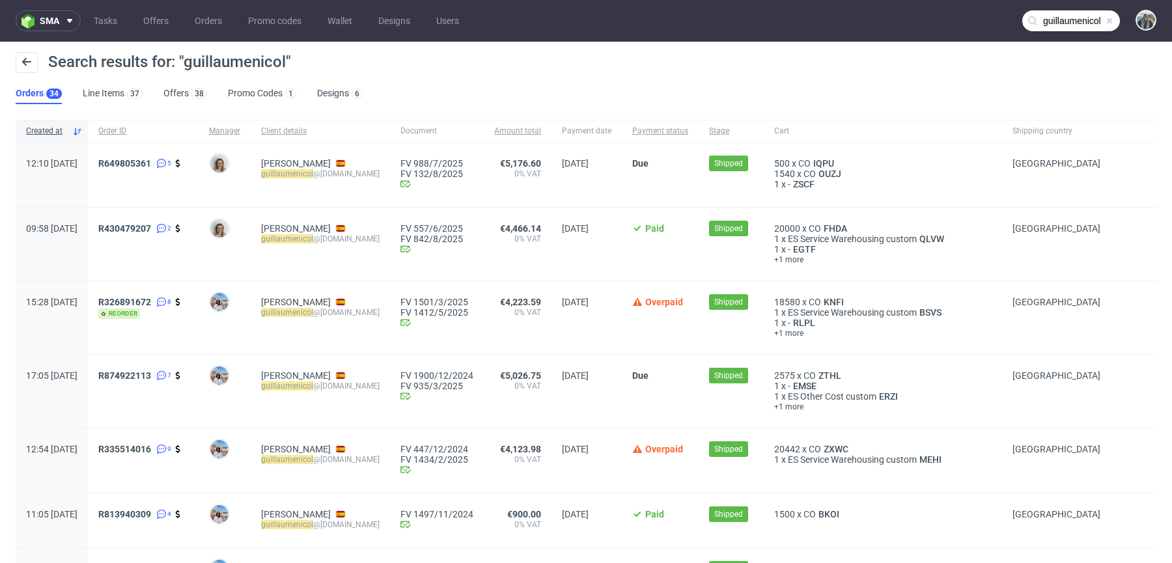
drag, startPoint x: 142, startPoint y: 177, endPoint x: 128, endPoint y: 163, distance: 19.8
click at [129, 163] on div "R649805361 5" at bounding box center [143, 175] width 111 height 64
click at [139, 161] on span "R 649805361" at bounding box center [124, 163] width 53 height 10
click at [143, 228] on span "R 430479207" at bounding box center [124, 228] width 53 height 10
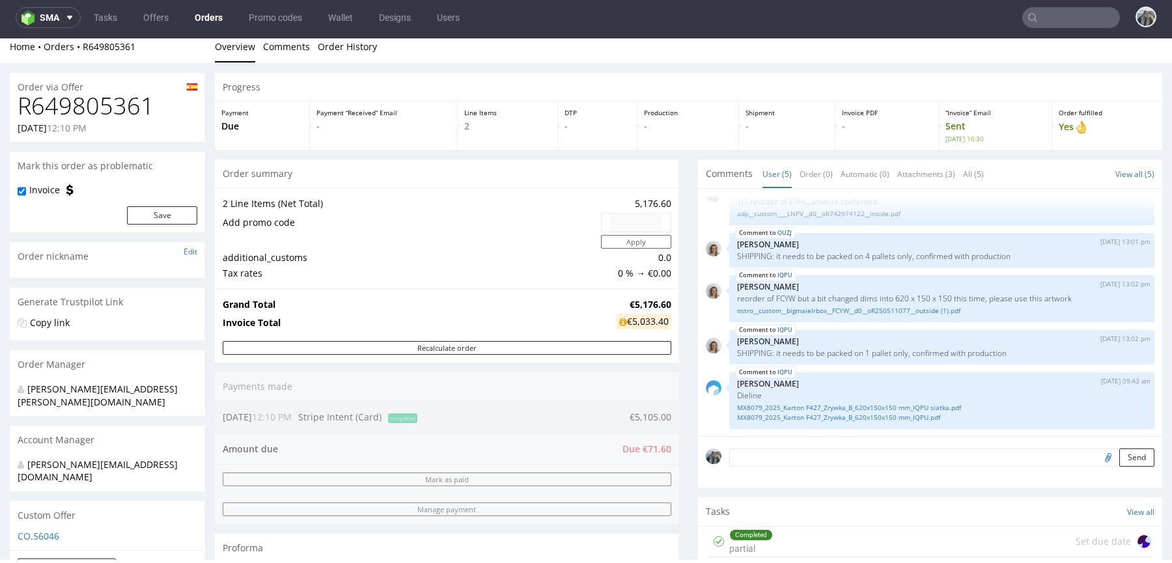
scroll to position [12, 0]
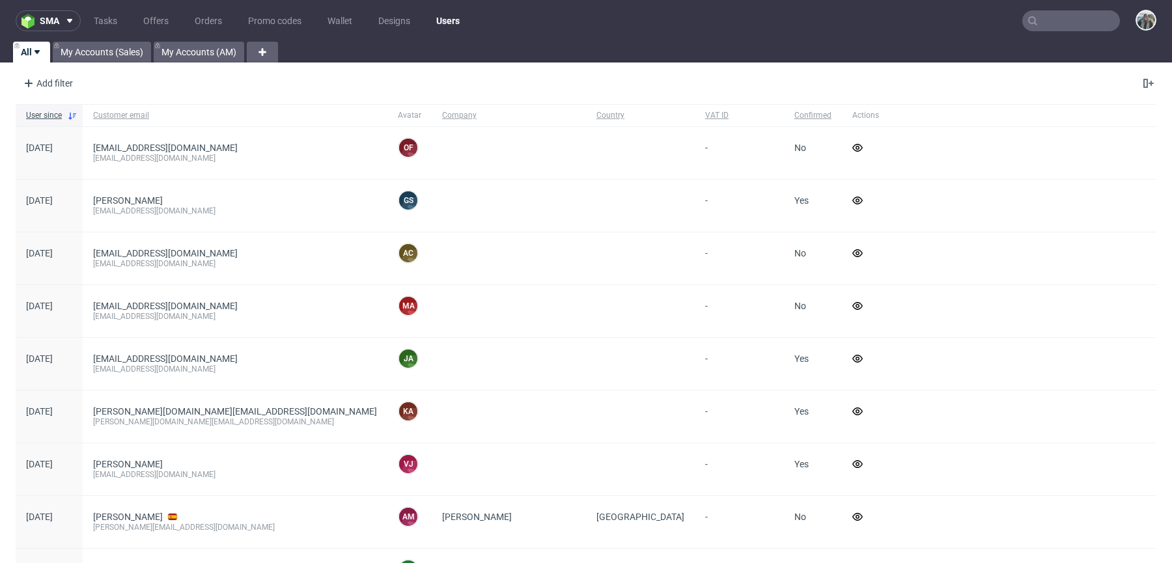
click at [1038, 24] on input "text" at bounding box center [1071, 20] width 98 height 21
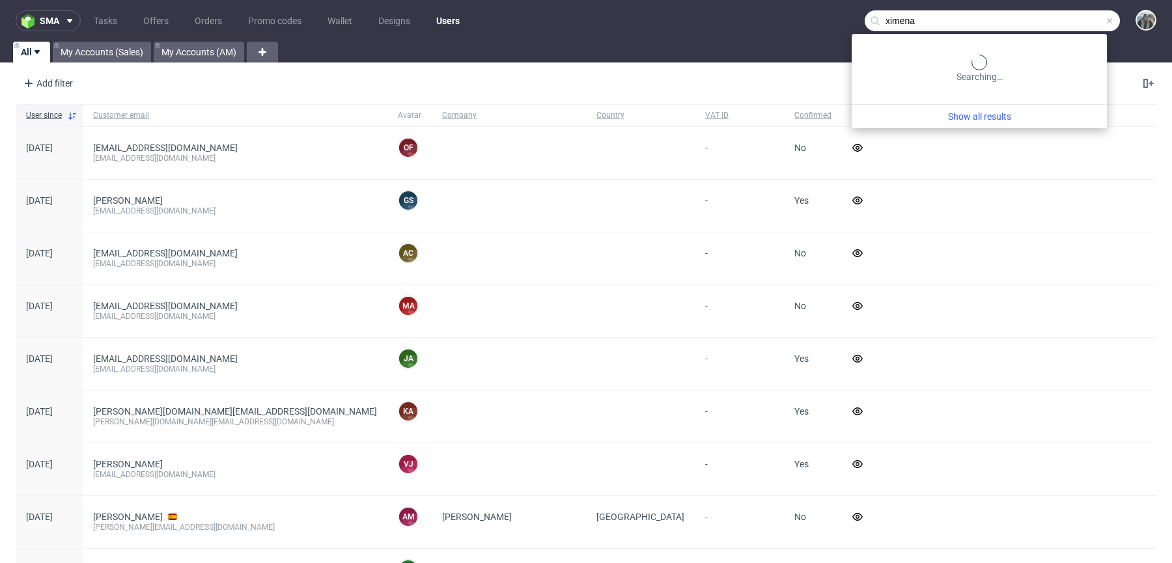
type input "ximena"
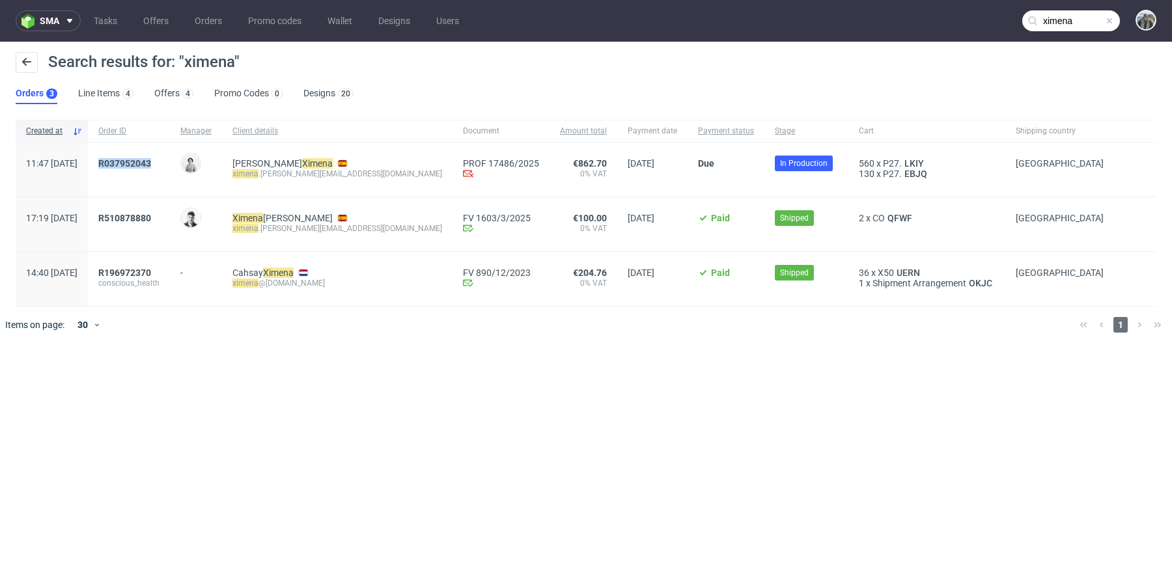
drag, startPoint x: 152, startPoint y: 177, endPoint x: 134, endPoint y: 164, distance: 21.9
click at [135, 164] on div "R037952043" at bounding box center [129, 170] width 82 height 54
copy span "R037952043"
click at [147, 161] on span "R037952043" at bounding box center [124, 163] width 53 height 10
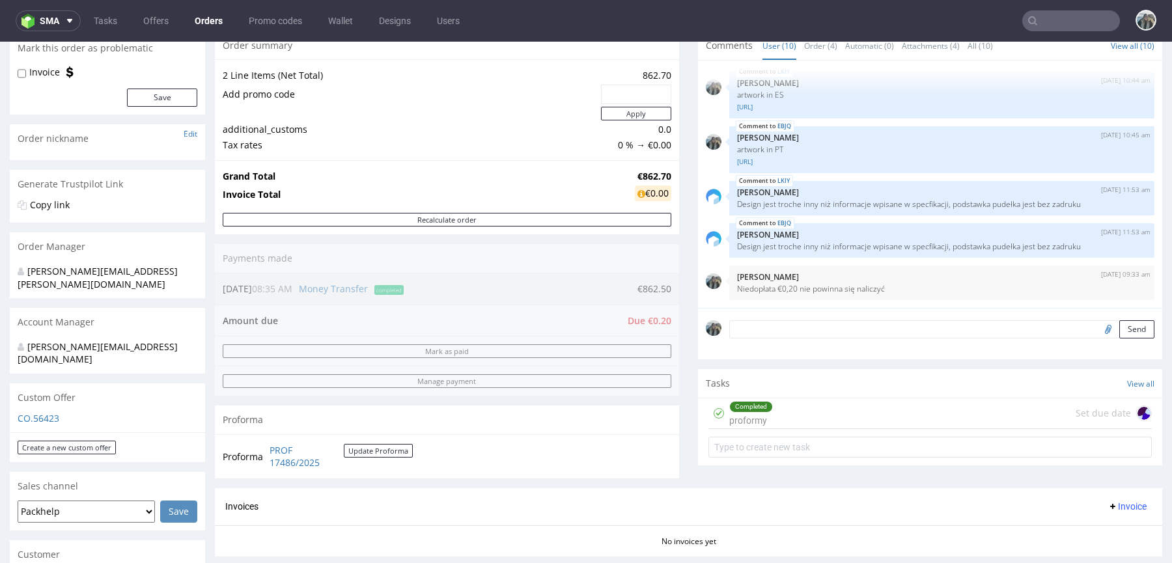
scroll to position [301, 0]
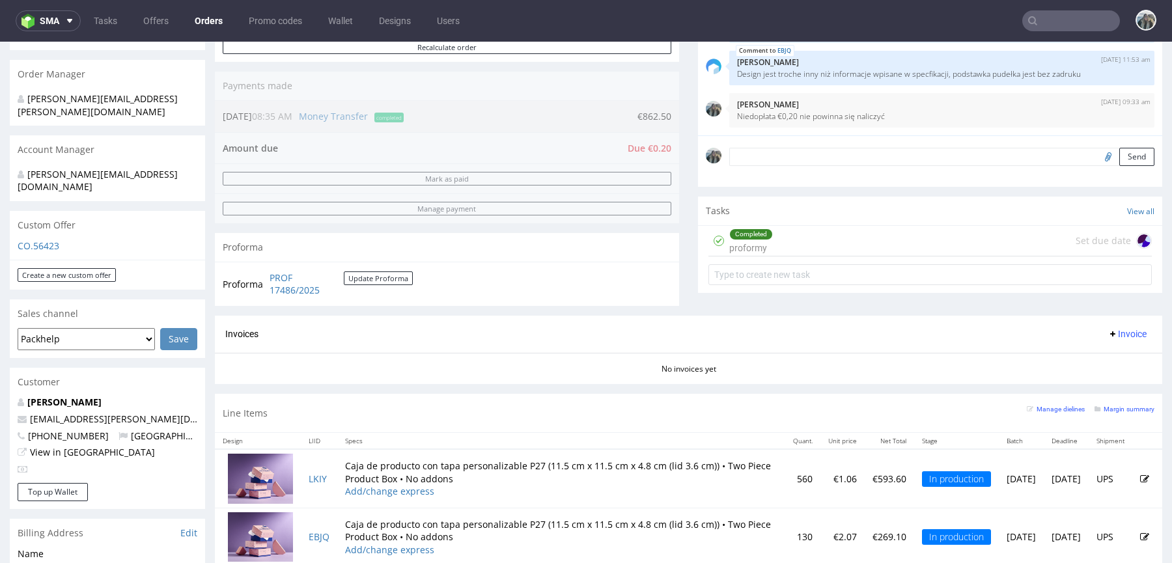
click at [818, 158] on textarea at bounding box center [941, 157] width 425 height 18
paste textarea "dodajmy proszę wysyłkę UPS express saver :slightly_smiling_face:"
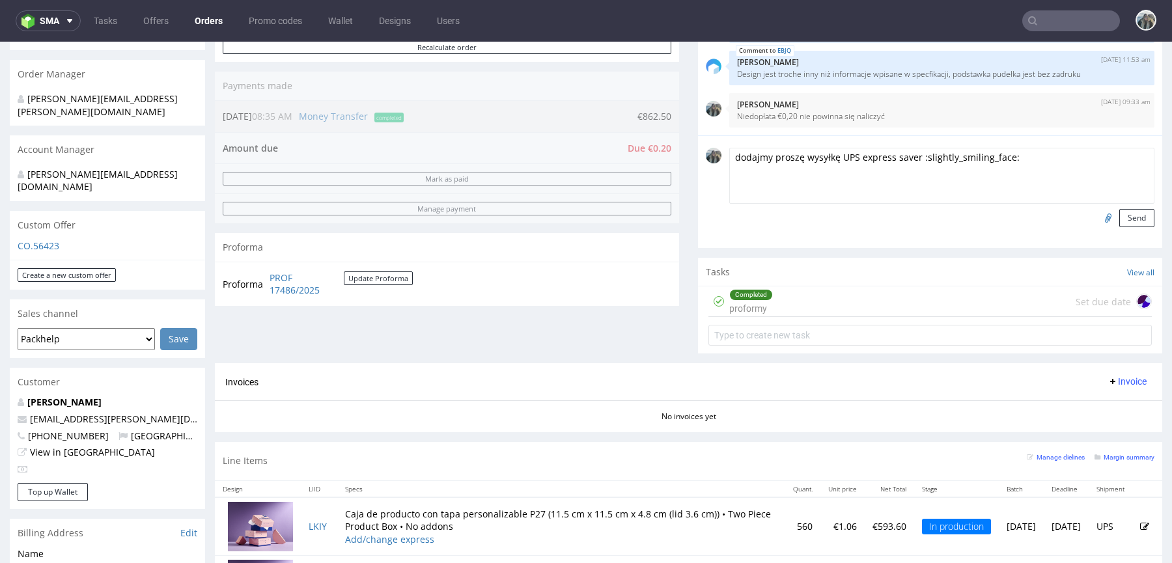
drag, startPoint x: 830, startPoint y: 156, endPoint x: 558, endPoint y: 145, distance: 272.4
click at [569, 150] on div "Progress Payment Due Payment “Received” Email - Line Items 2 DTP - Production -…" at bounding box center [688, 203] width 947 height 841
drag, startPoint x: 856, startPoint y: 154, endPoint x: 1033, endPoint y: 169, distance: 177.8
click at [1027, 169] on textarea "SHIPPING: UPS express saver :slightly_smiling_face:" at bounding box center [941, 176] width 425 height 56
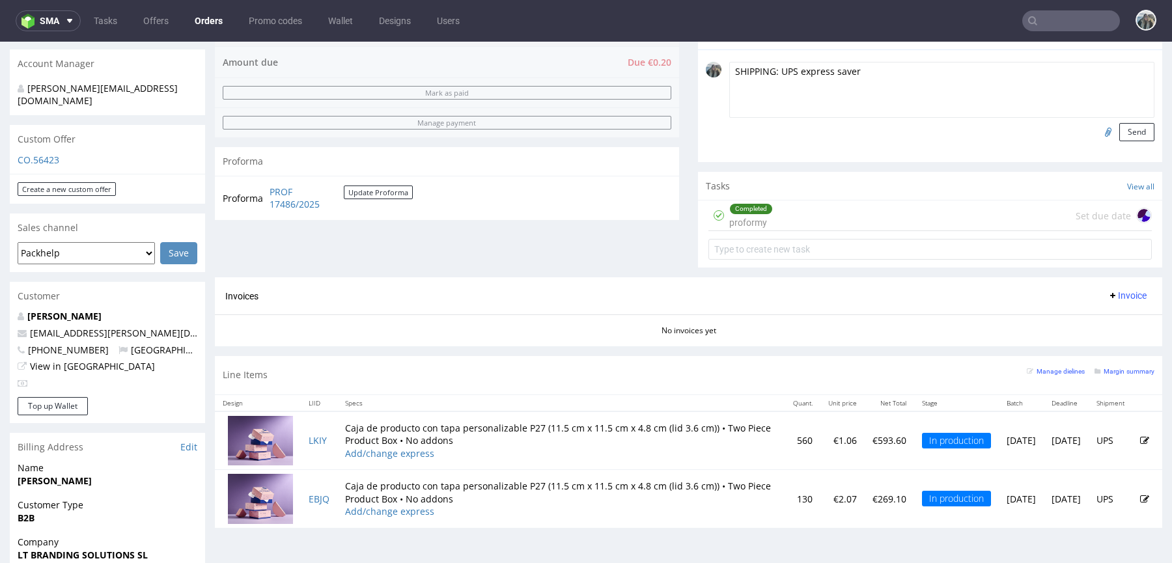
scroll to position [515, 0]
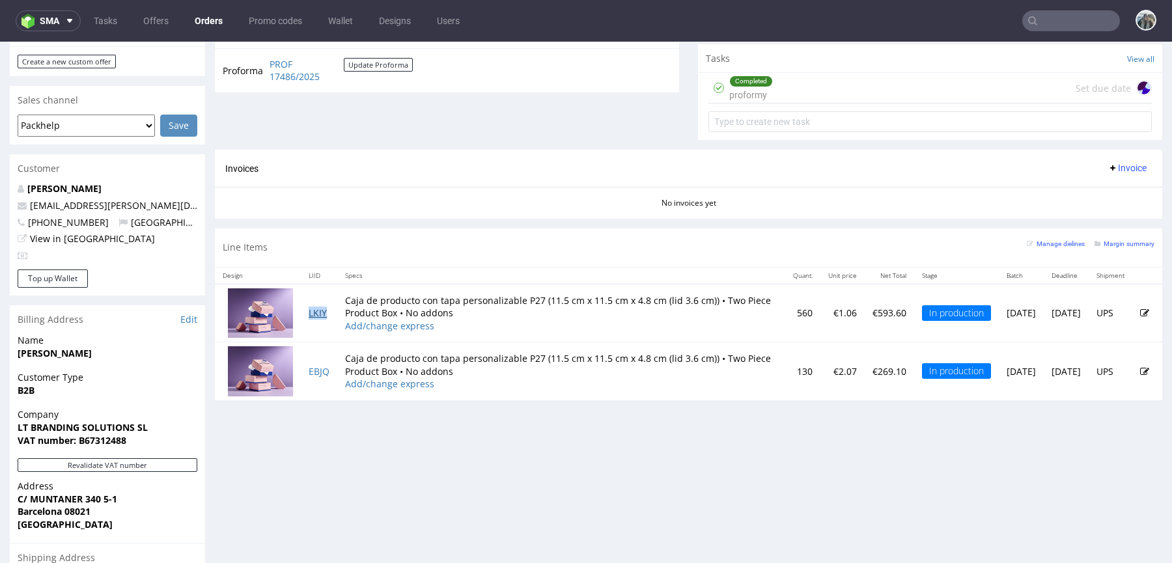
click at [314, 310] on link "LKIY" at bounding box center [318, 313] width 18 height 12
drag, startPoint x: 315, startPoint y: 368, endPoint x: 329, endPoint y: 368, distance: 13.7
click at [315, 368] on link "EBJQ" at bounding box center [319, 371] width 21 height 12
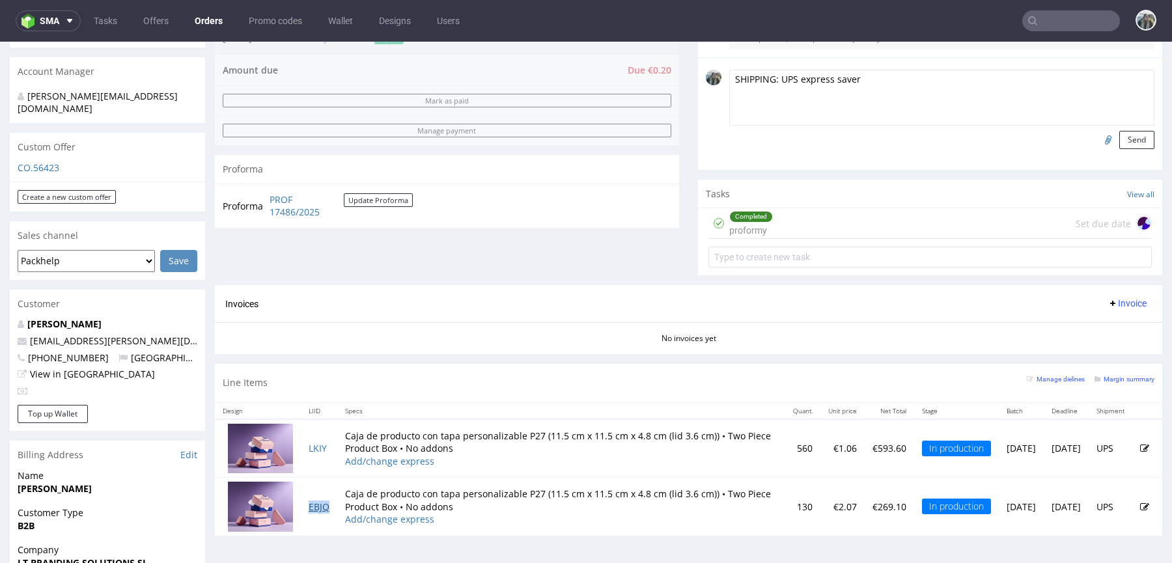
scroll to position [331, 0]
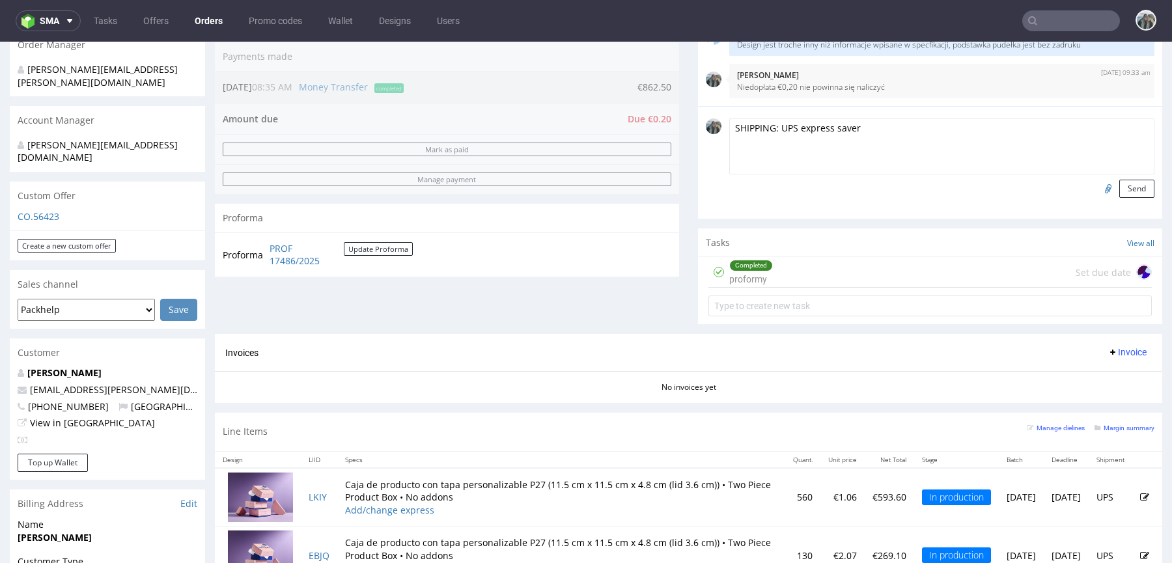
click at [798, 124] on textarea "SHIPPING: UPS express saver" at bounding box center [941, 146] width 425 height 56
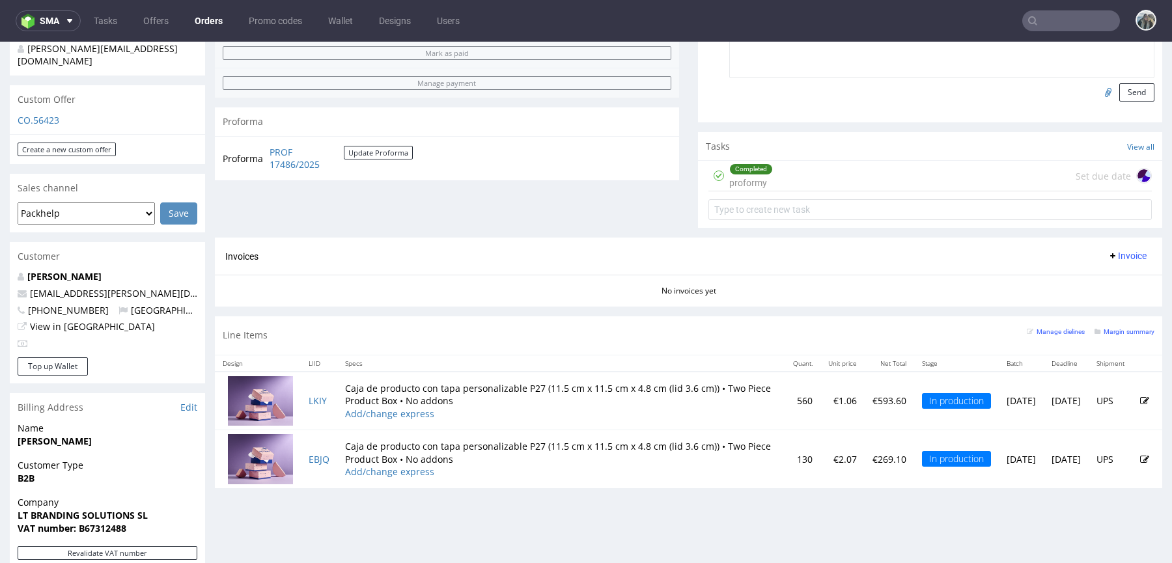
scroll to position [141, 0]
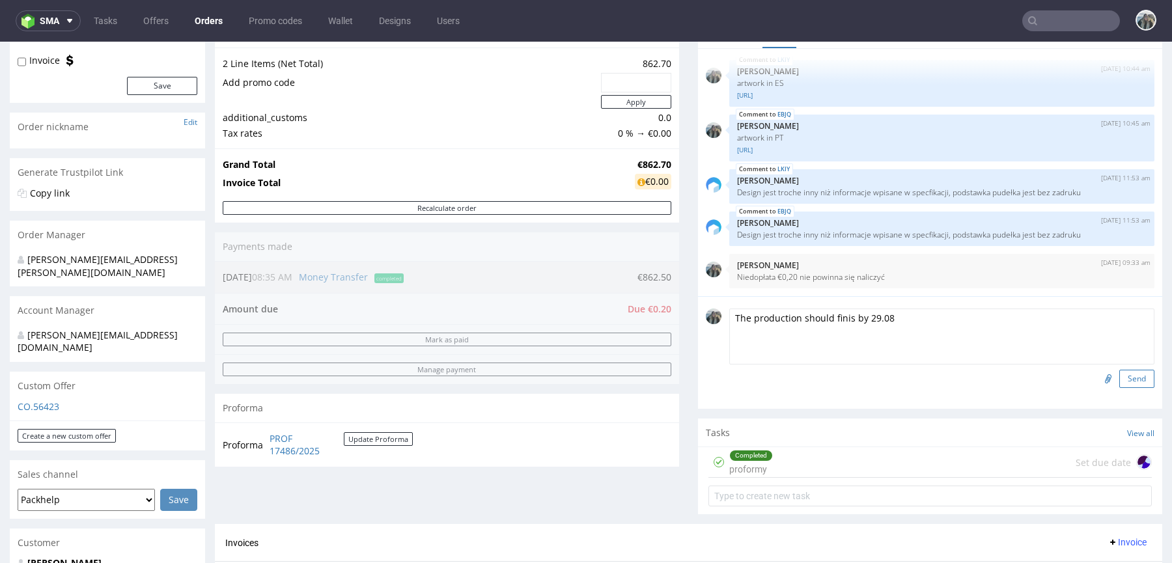
type textarea "The production should finis by 29.08"
click at [1128, 373] on button "Send" at bounding box center [1136, 379] width 35 height 18
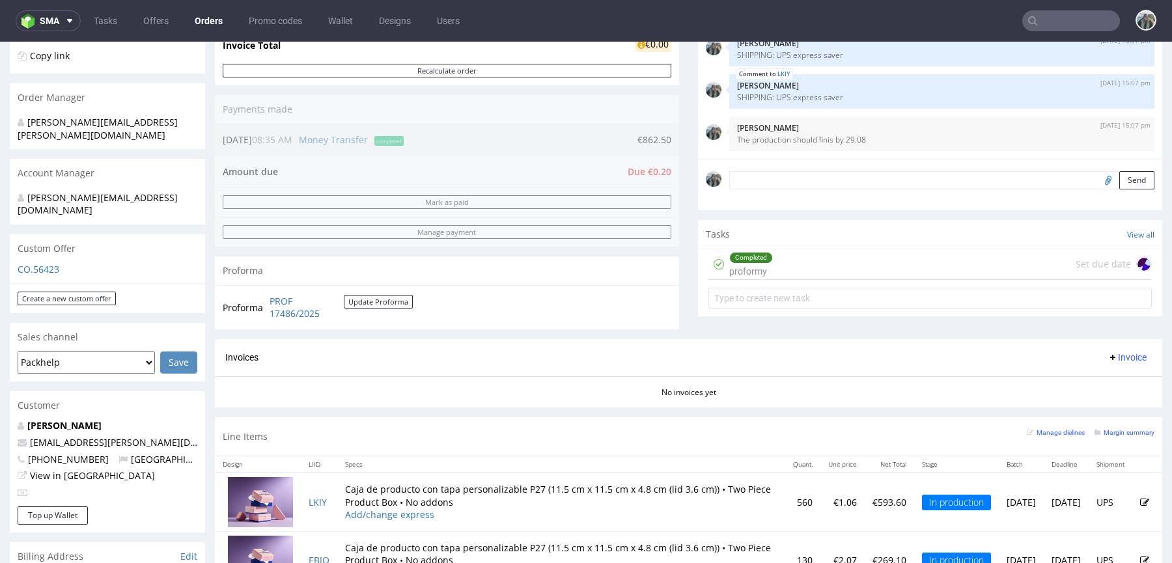
scroll to position [279, 0]
click at [788, 306] on form at bounding box center [929, 297] width 443 height 31
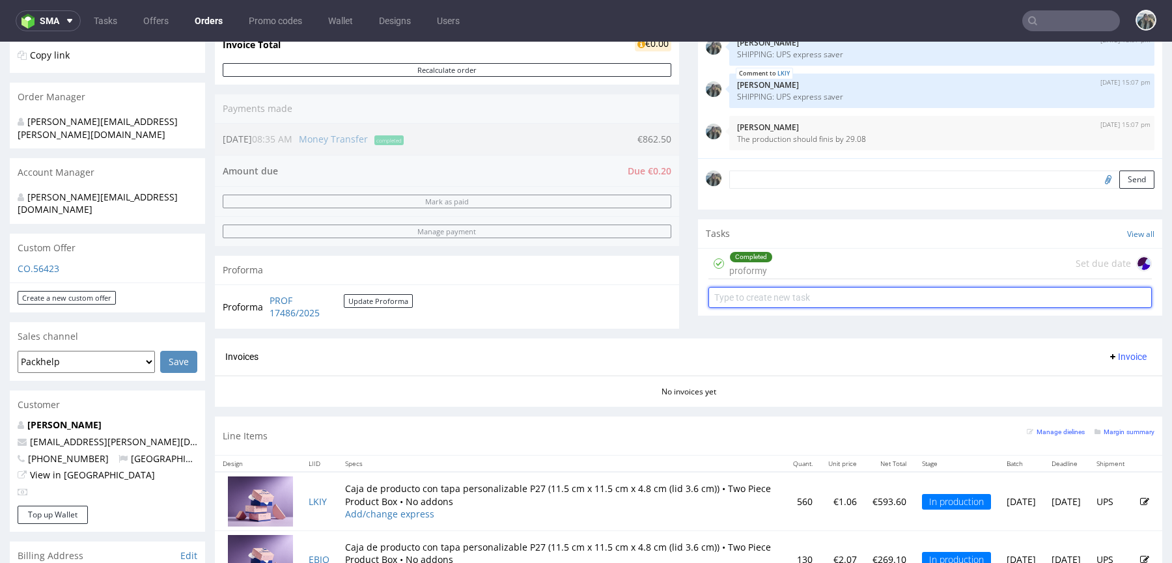
click at [795, 296] on input "text" at bounding box center [929, 297] width 443 height 21
type input "payment link"
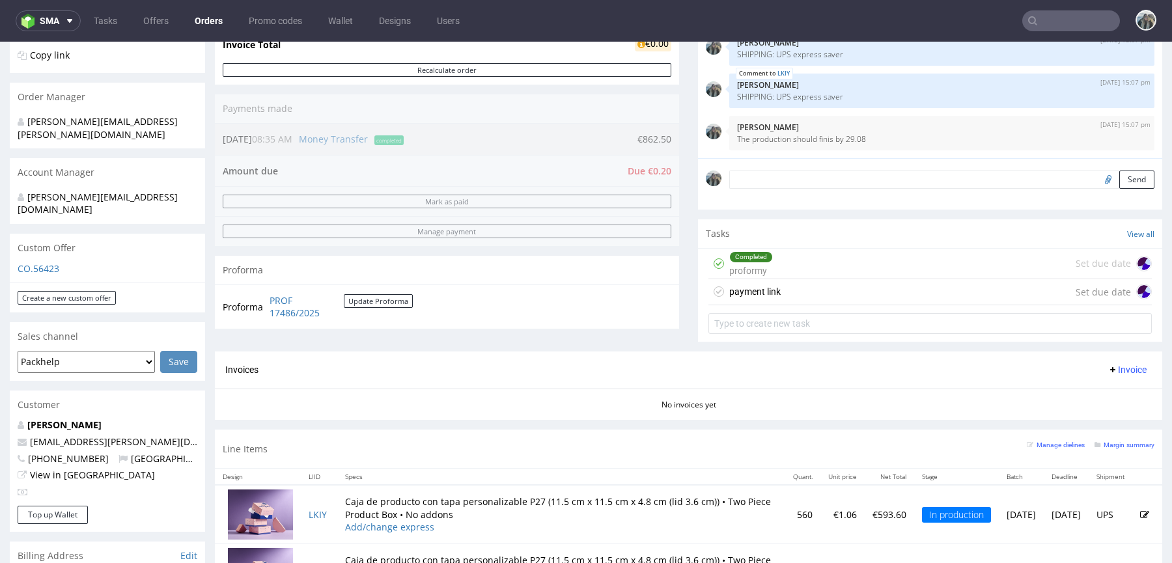
click at [747, 288] on div "payment link" at bounding box center [754, 292] width 51 height 16
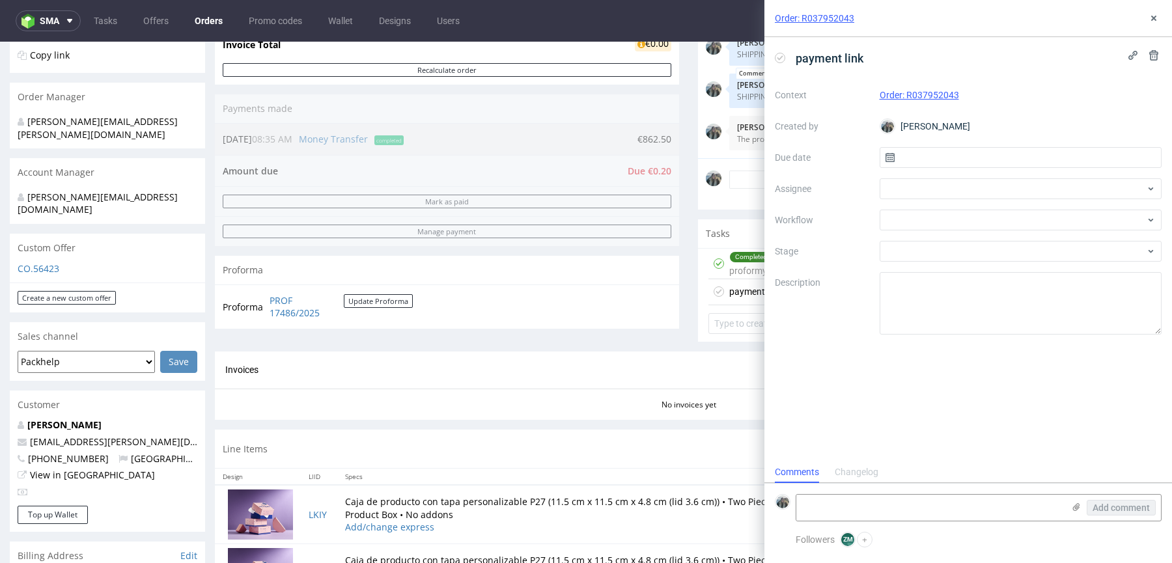
scroll to position [10, 0]
click at [891, 191] on div at bounding box center [1021, 188] width 283 height 21
type input "łę"
click at [934, 212] on span "[PERSON_NAME]" at bounding box center [943, 216] width 70 height 13
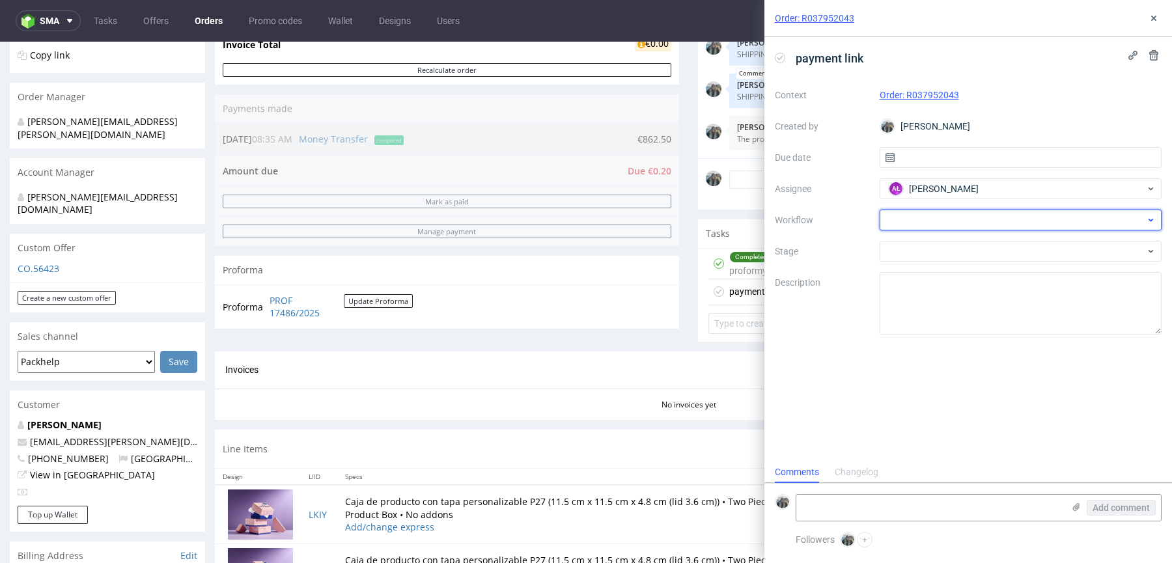
click at [930, 212] on div at bounding box center [1021, 220] width 283 height 21
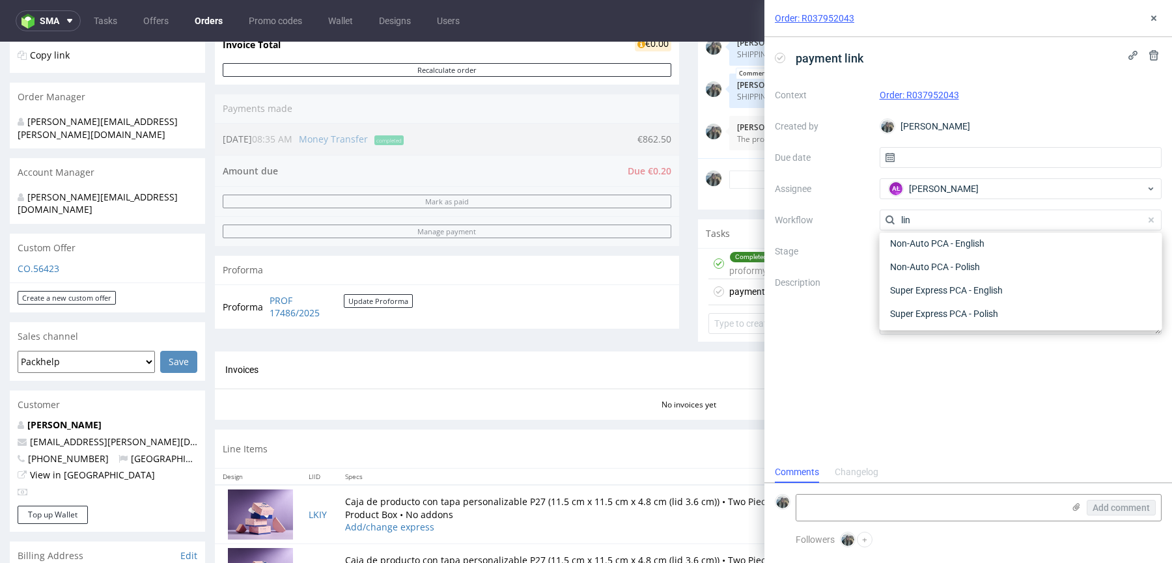
scroll to position [0, 0]
type input "link"
click at [959, 283] on div "Finance - Payment links - Stripe" at bounding box center [1021, 290] width 272 height 23
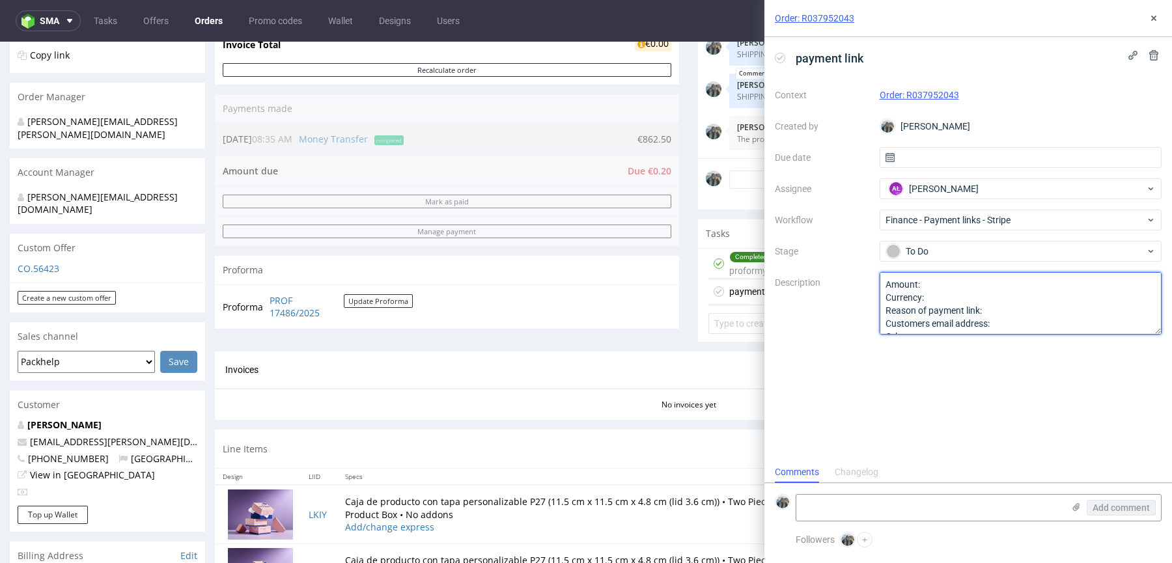
click at [934, 285] on textarea "Amount: Currency: Reason of payment link: Customers email address: Other:" at bounding box center [1021, 303] width 283 height 63
drag, startPoint x: 930, startPoint y: 290, endPoint x: 1041, endPoint y: 349, distance: 125.5
click at [1035, 350] on div "payment link Context Order: R037952043 Created by Zeniuk Magdalena Due date Ass…" at bounding box center [968, 249] width 408 height 425
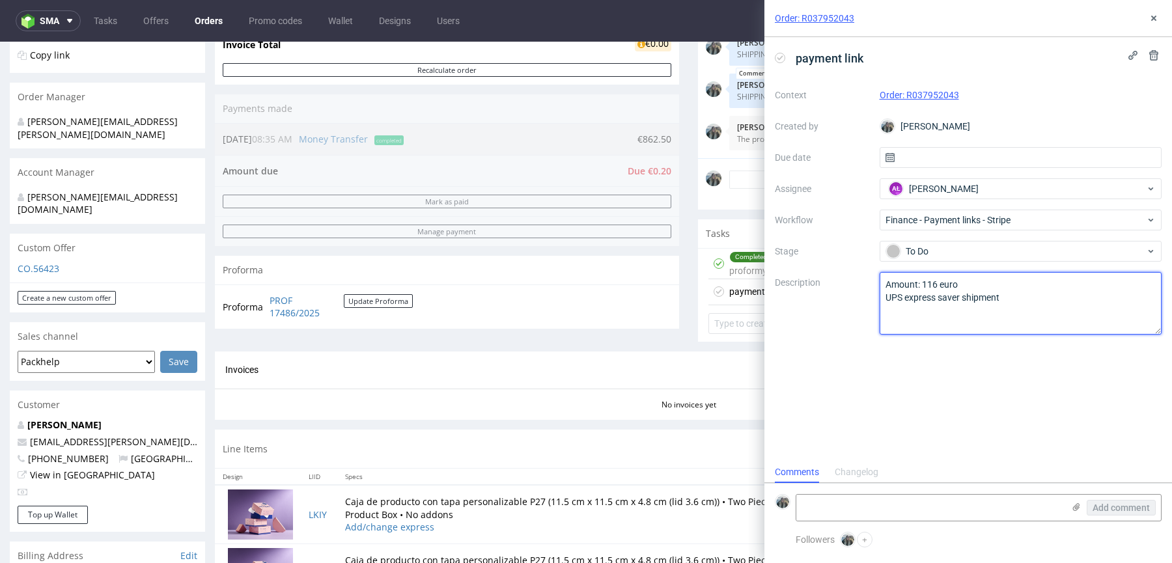
type textarea "Amount: 116 euro UPS express saver shipment"
drag, startPoint x: 985, startPoint y: 377, endPoint x: 1027, endPoint y: 342, distance: 55.0
click at [985, 377] on div "payment link Context Order: R037952043 Created by Zeniuk Magdalena Due date Ass…" at bounding box center [968, 249] width 408 height 425
click at [1153, 57] on icon at bounding box center [1154, 55] width 10 height 10
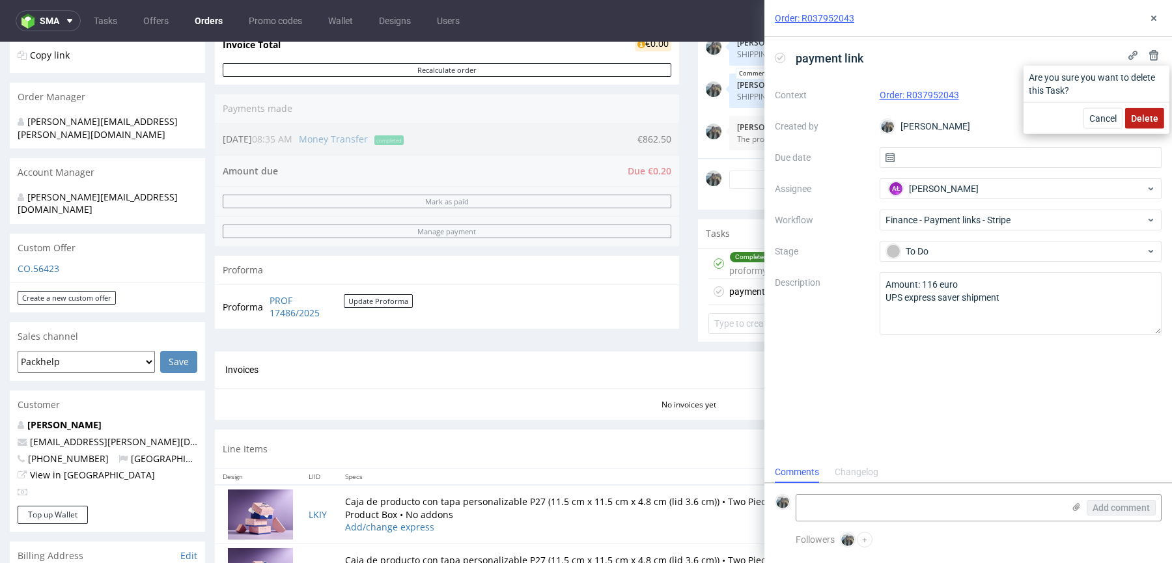
click at [1135, 119] on span "Delete" at bounding box center [1144, 118] width 27 height 9
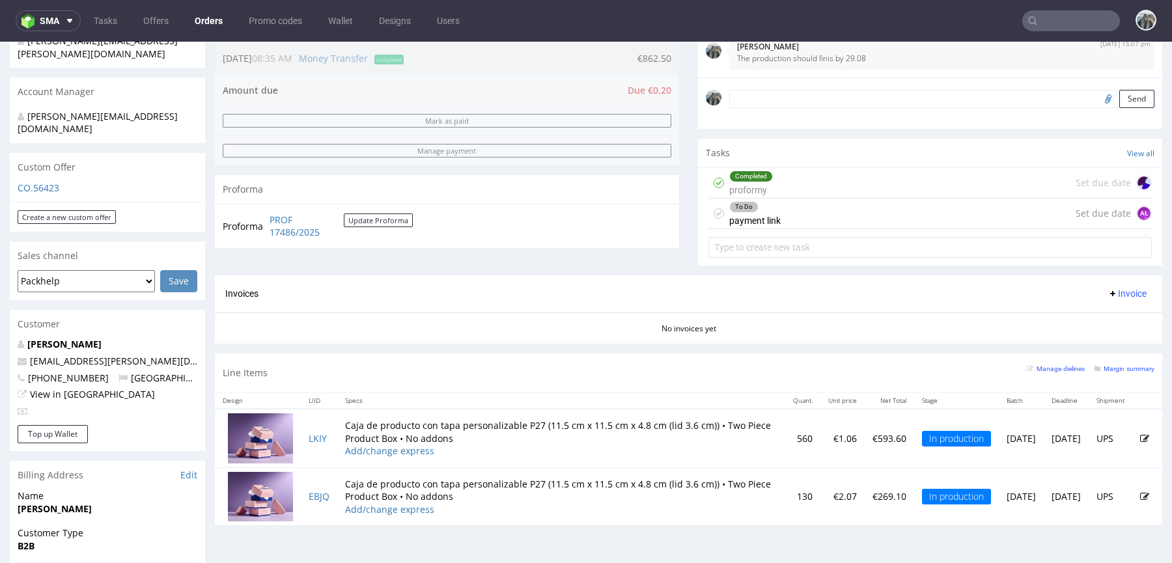
scroll to position [444, 0]
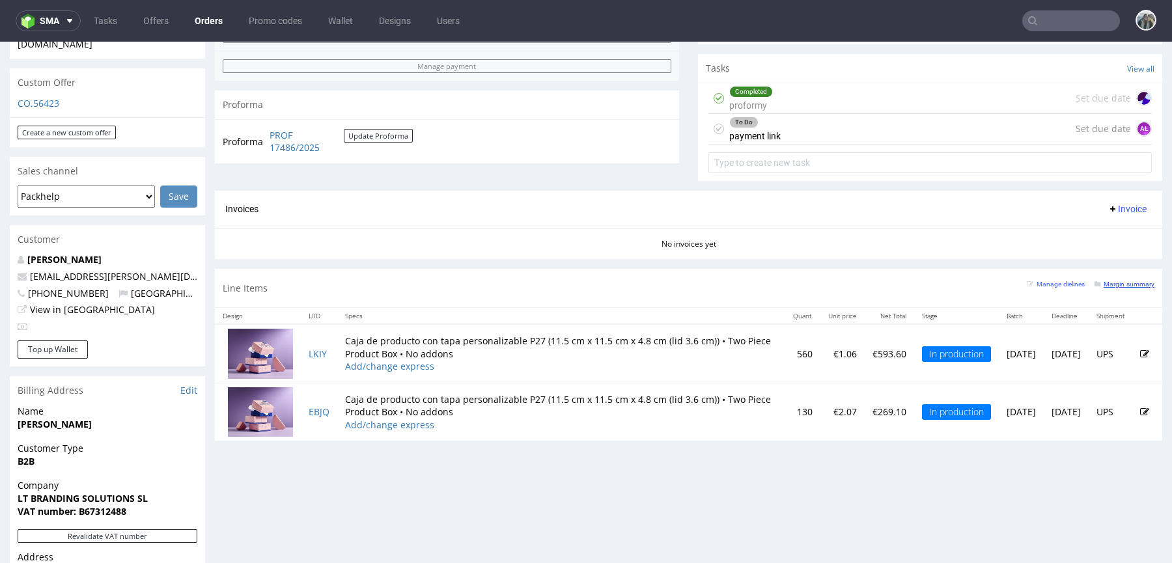
click at [1126, 281] on small "Margin summary" at bounding box center [1124, 284] width 60 height 7
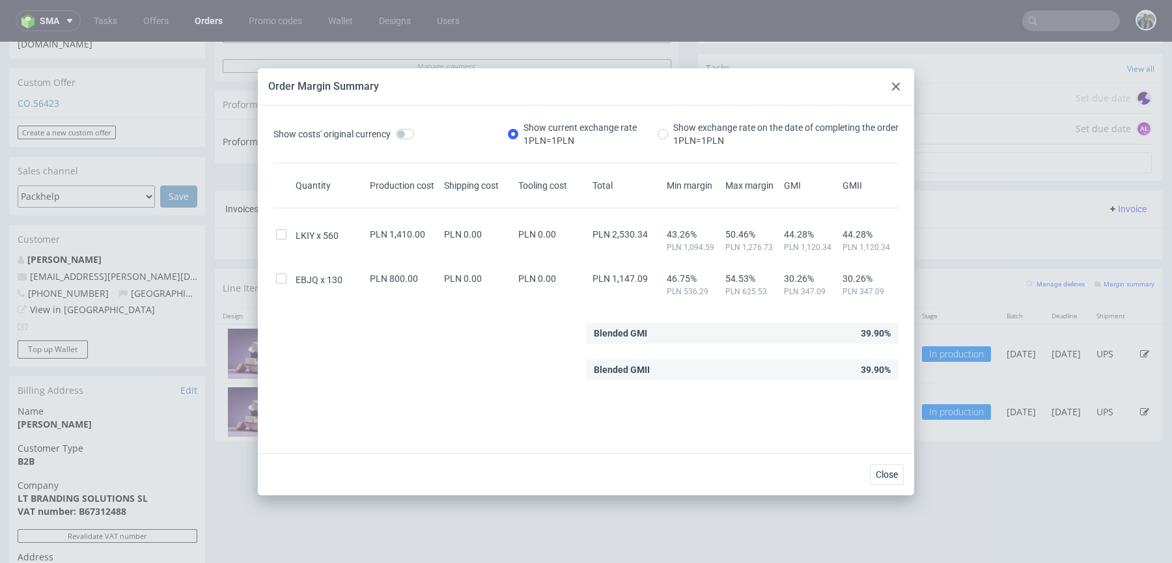
click at [897, 87] on icon at bounding box center [896, 87] width 8 height 8
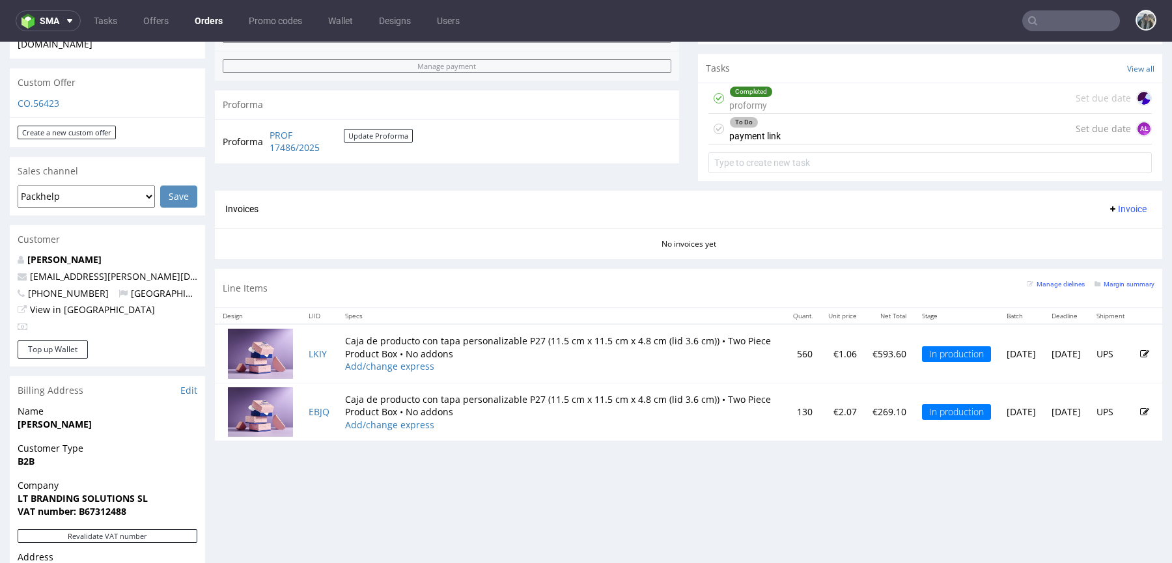
click at [853, 132] on div "To Do payment link Set due date AŁ" at bounding box center [929, 129] width 443 height 31
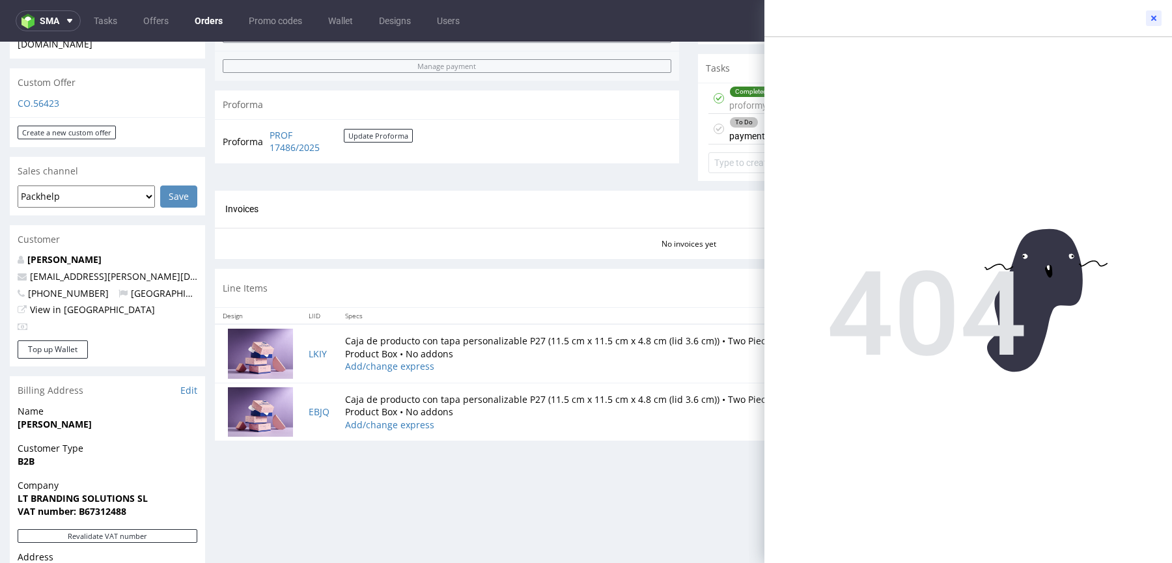
drag, startPoint x: 1155, startPoint y: 17, endPoint x: 1154, endPoint y: 24, distance: 7.3
click at [1154, 16] on use at bounding box center [1153, 18] width 5 height 5
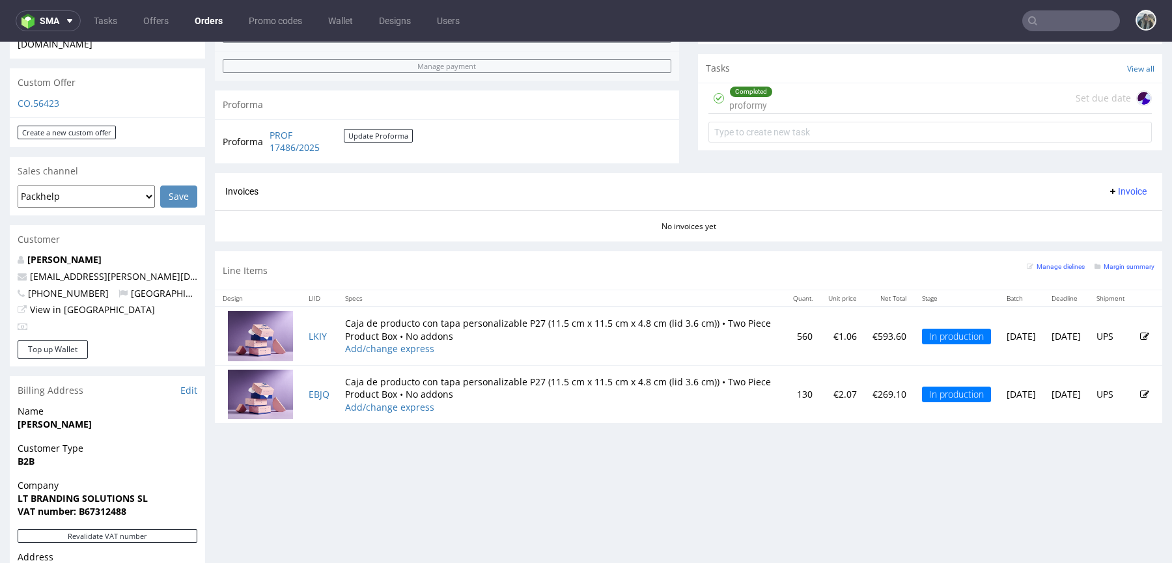
scroll to position [264, 0]
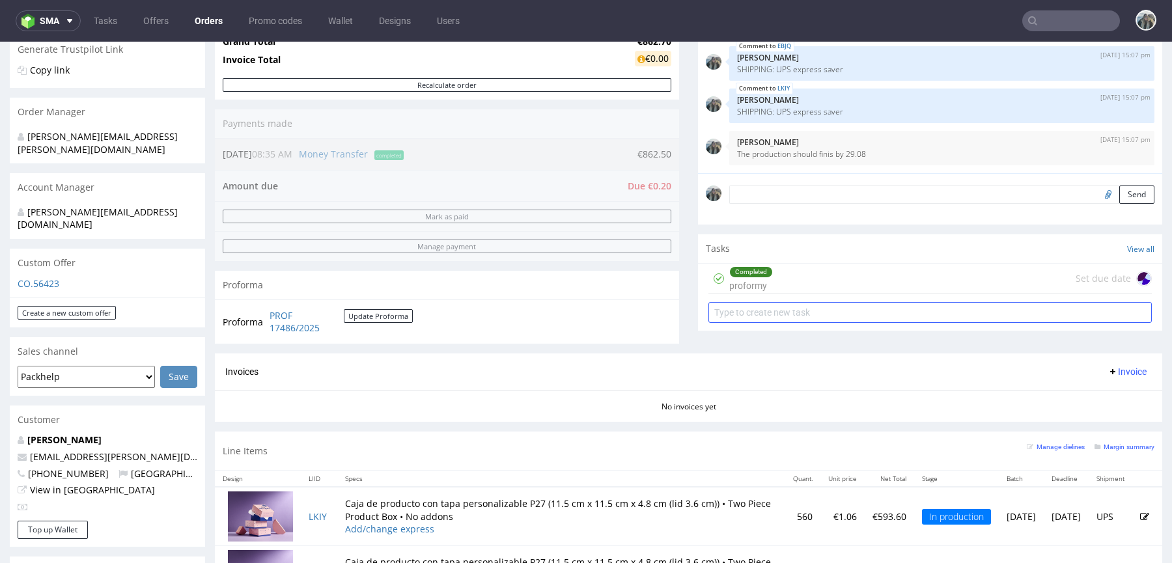
click at [861, 311] on input "text" at bounding box center [929, 312] width 443 height 21
type input "payment link"
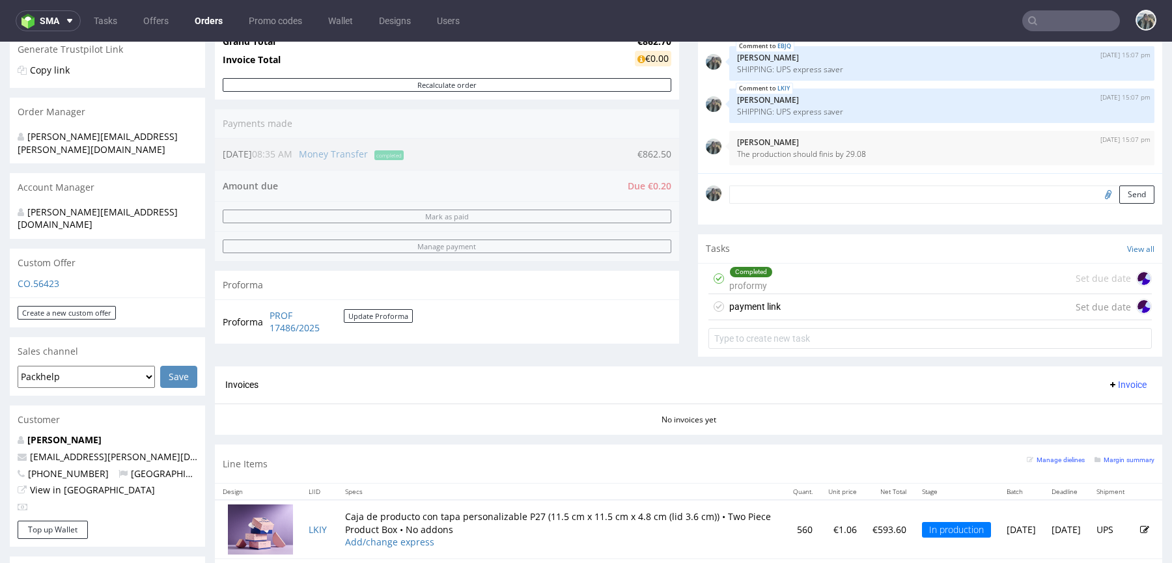
click at [850, 295] on div "payment link Set due date" at bounding box center [929, 307] width 443 height 26
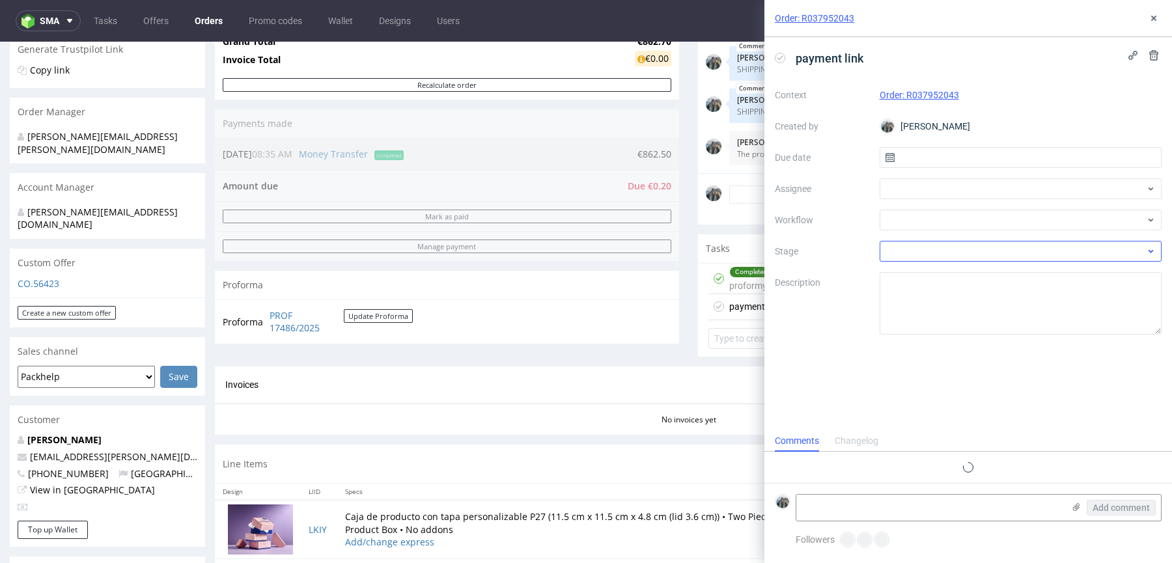
scroll to position [10, 0]
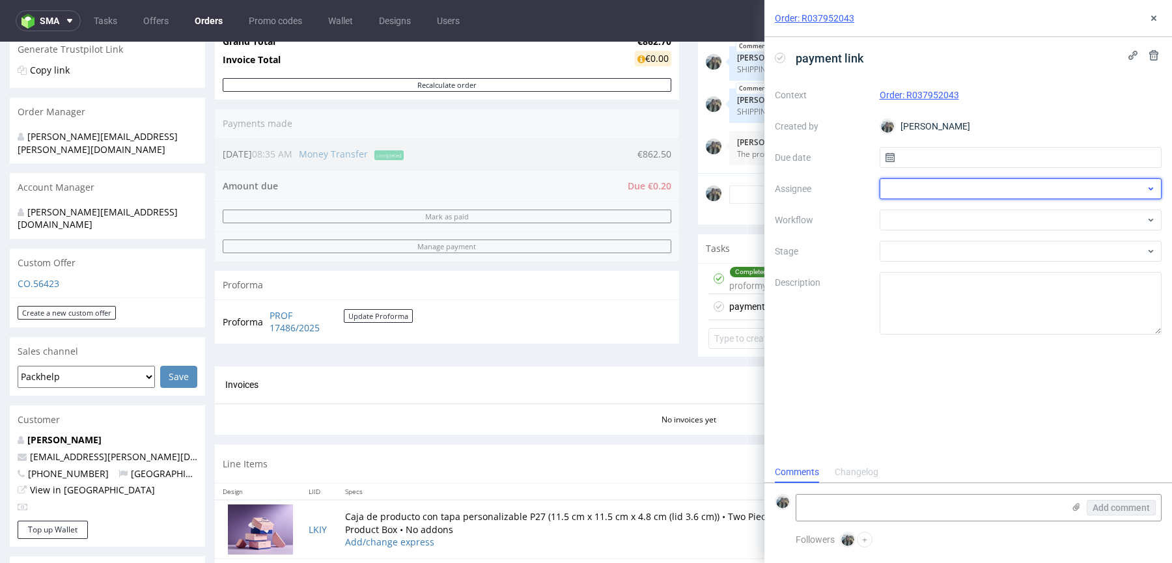
click at [915, 190] on div at bounding box center [1021, 188] width 283 height 21
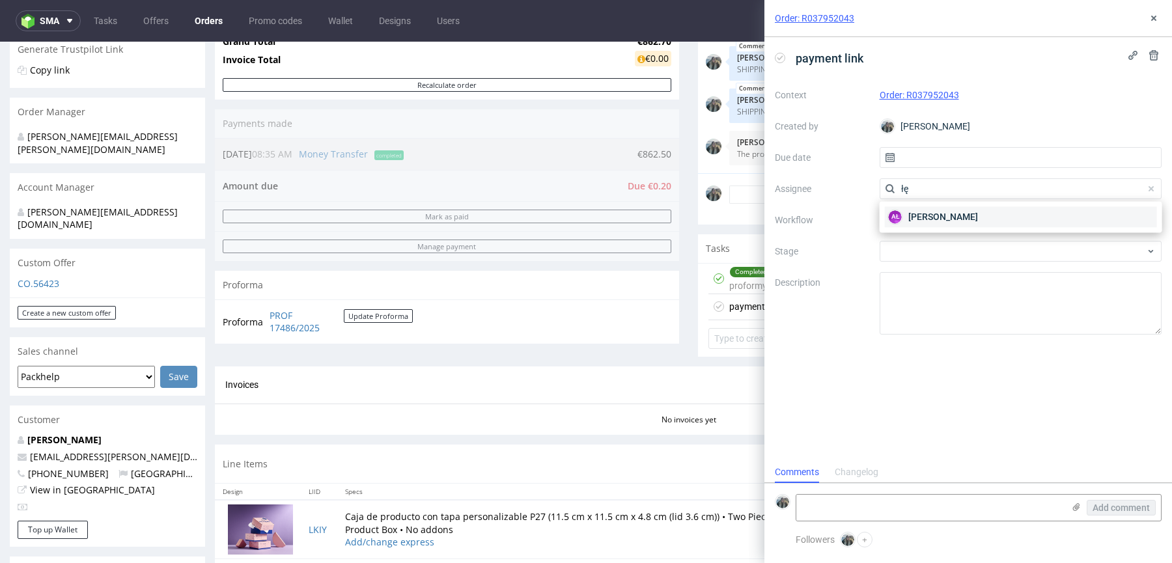
type input "łę"
click at [919, 216] on span "Aleksandra Łętowska" at bounding box center [943, 216] width 70 height 13
click at [919, 219] on div at bounding box center [1021, 220] width 283 height 21
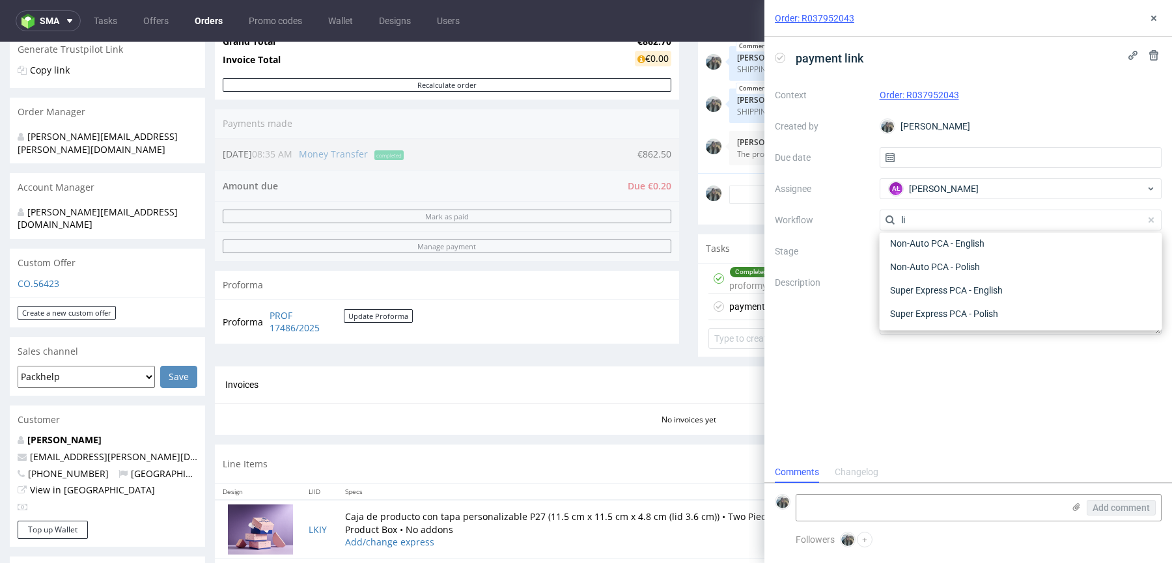
scroll to position [0, 0]
type input "link"
click at [926, 298] on div "Finance - Payment links - Stripe" at bounding box center [1021, 290] width 272 height 23
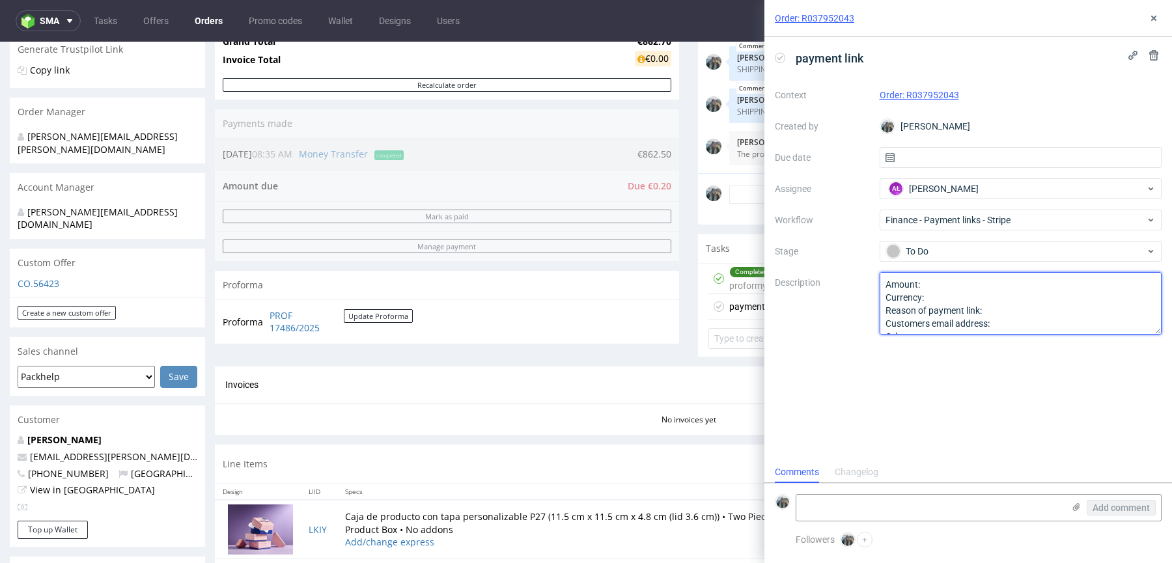
click at [915, 308] on textarea "Amount: Currency: Reason of payment link: Customers email address: Other:" at bounding box center [1021, 303] width 283 height 63
paste textarea "SHIPPING: UPS express saver"
click at [947, 286] on textarea "Amount: Currency: Reason of payment link: Customers email address: Other:" at bounding box center [1021, 303] width 283 height 63
drag, startPoint x: 978, startPoint y: 369, endPoint x: 978, endPoint y: 457, distance: 88.5
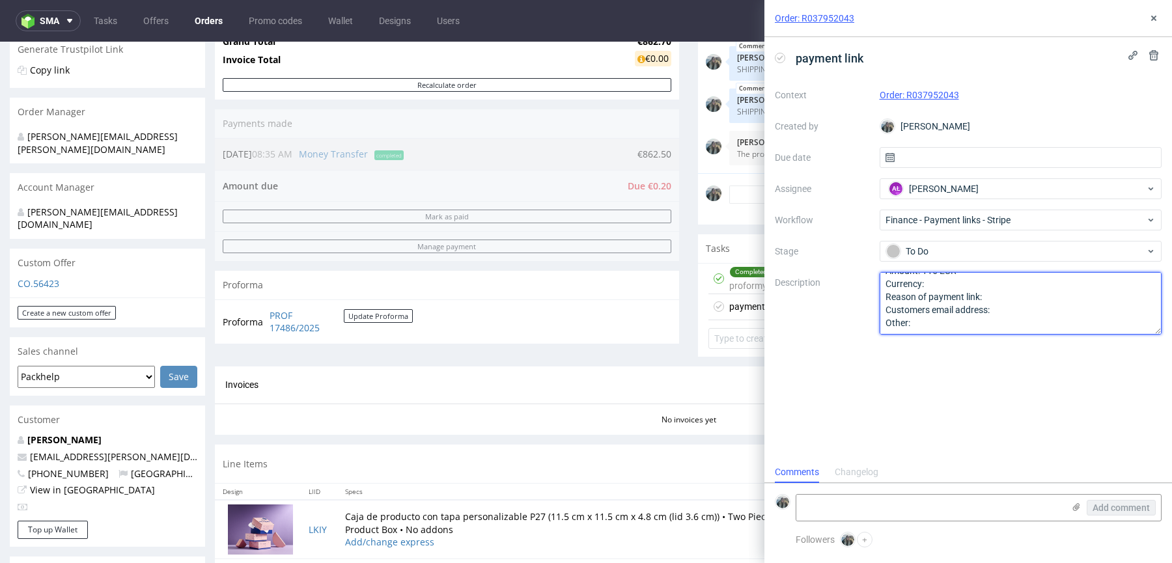
click at [978, 454] on div "payment link Context Order: R037952043 Created by Zeniuk Magdalena Due date Ass…" at bounding box center [968, 249] width 408 height 425
paste textarea "SHIPPING: UPS express saver"
type textarea "Amount: 116 EUR SHIPPING: UPS express saver"
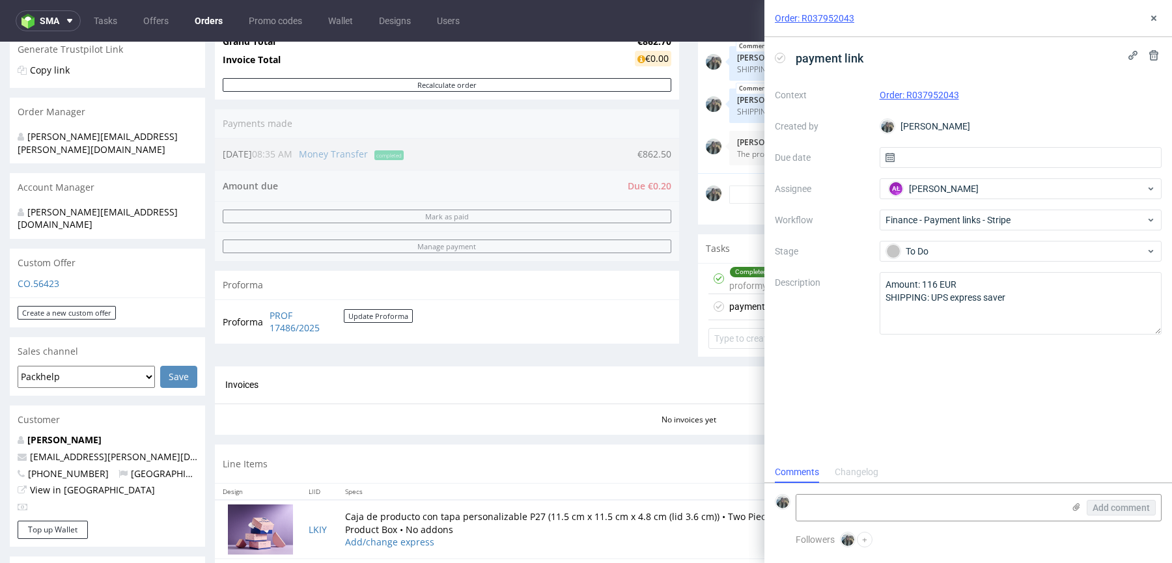
click at [976, 399] on div "payment link Context Order: R037952043 Created by Zeniuk Magdalena Due date Ass…" at bounding box center [968, 249] width 408 height 425
click at [1153, 22] on icon at bounding box center [1154, 18] width 10 height 10
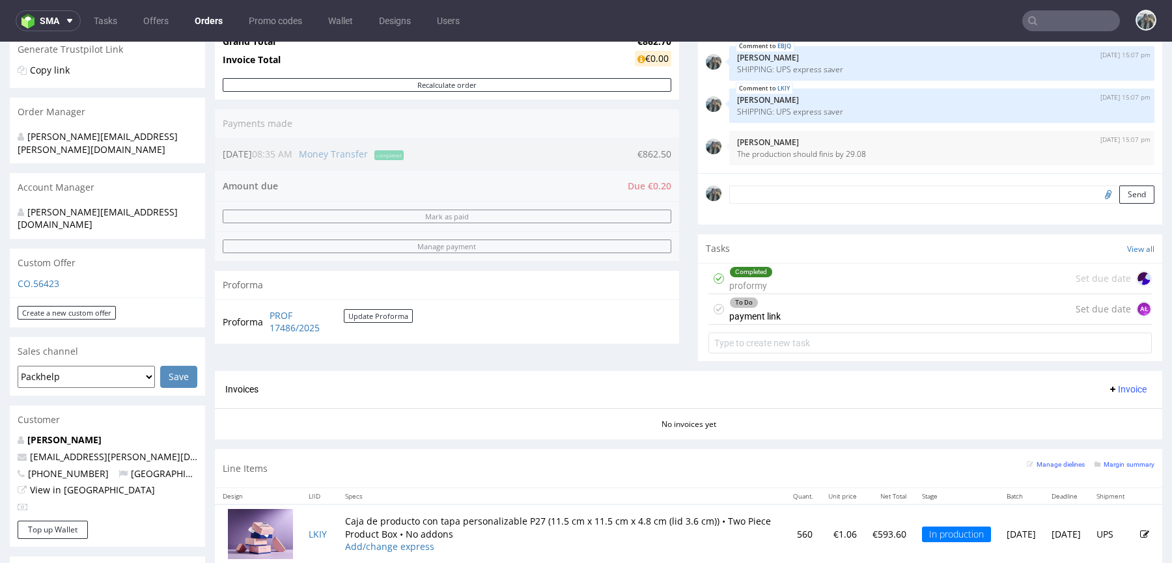
scroll to position [365, 0]
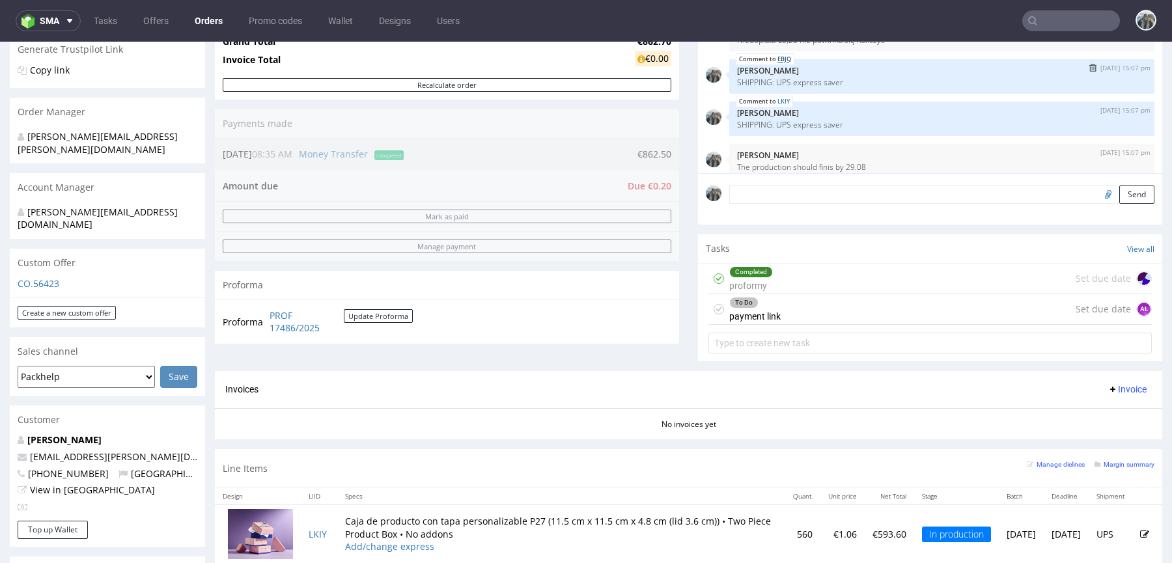
click at [785, 61] on link "EBJQ" at bounding box center [784, 59] width 14 height 10
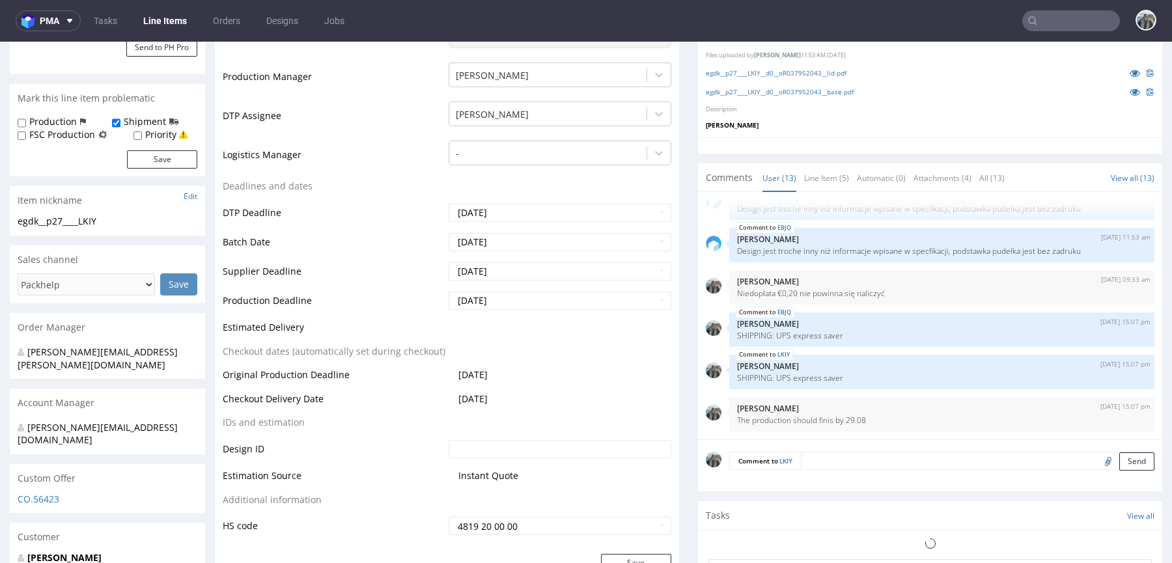
scroll to position [678, 0]
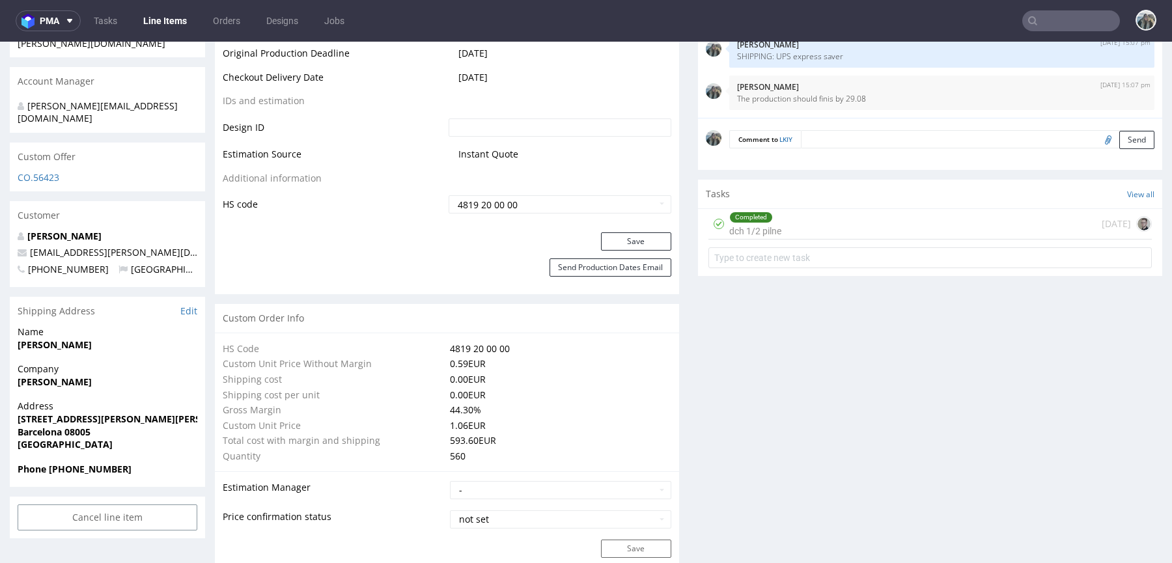
click at [847, 143] on textarea at bounding box center [978, 139] width 354 height 18
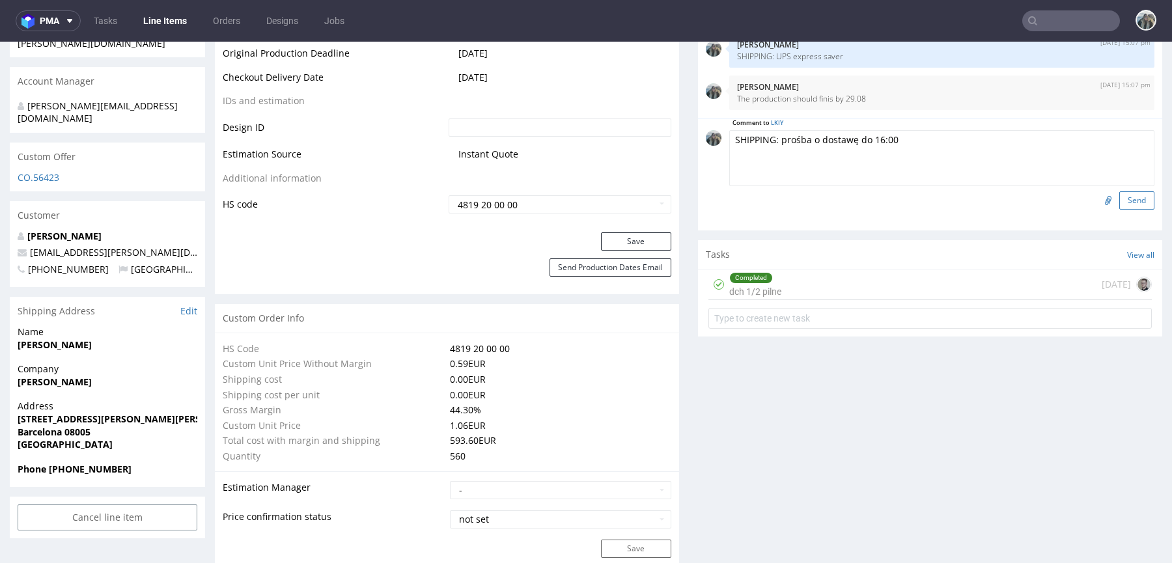
type textarea "SHIPPING: prośba o dostawę do 16:00"
click at [1136, 204] on button "Send" at bounding box center [1136, 200] width 35 height 18
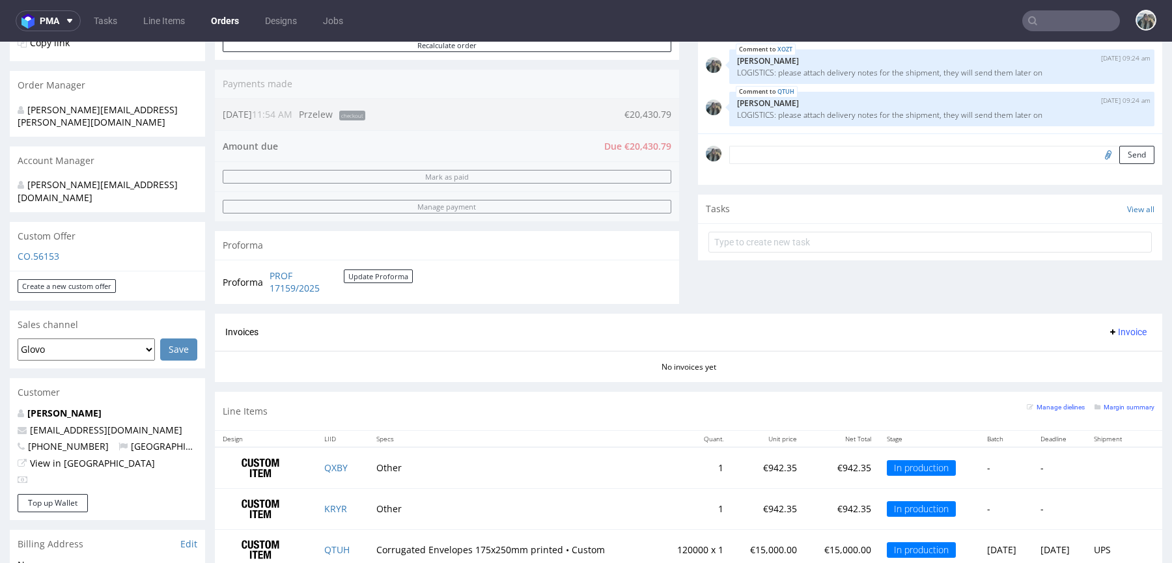
scroll to position [404, 0]
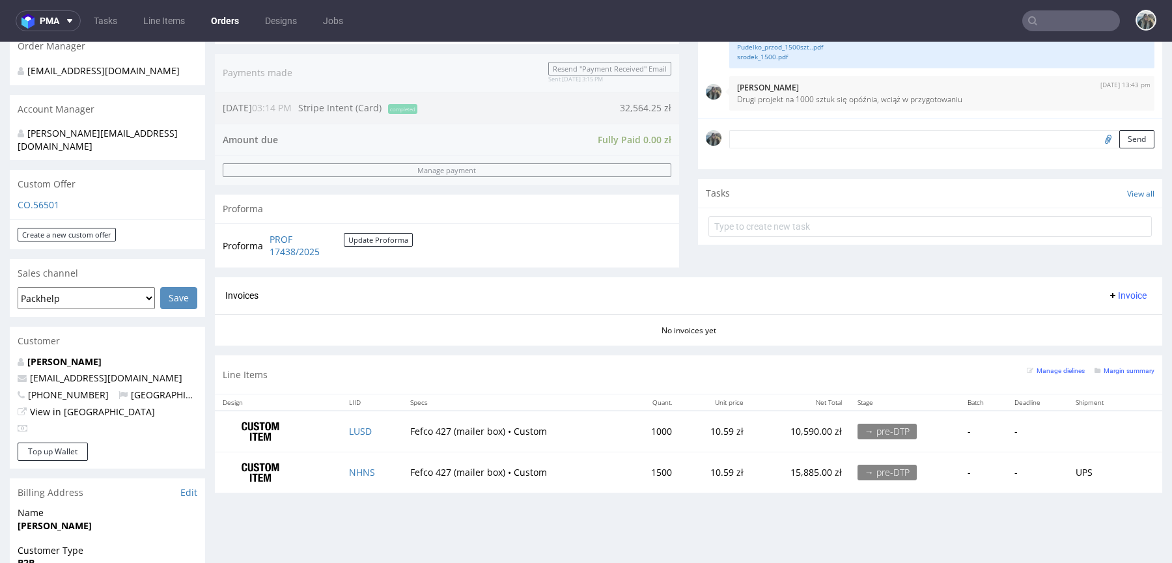
scroll to position [330, 0]
click at [1055, 21] on input "text" at bounding box center [1071, 20] width 98 height 21
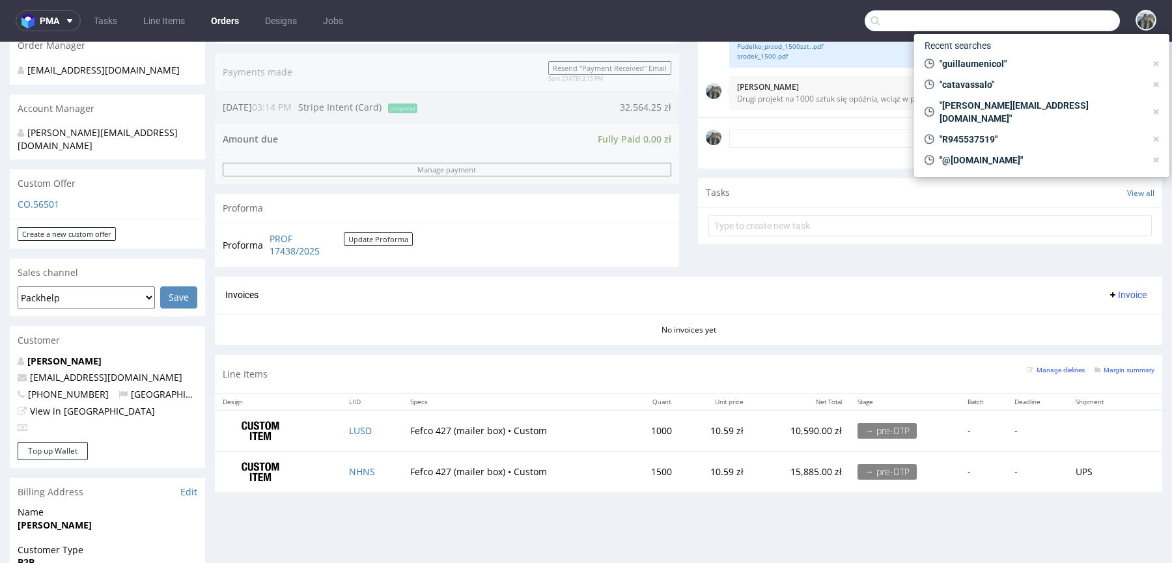
paste input "R594468883"
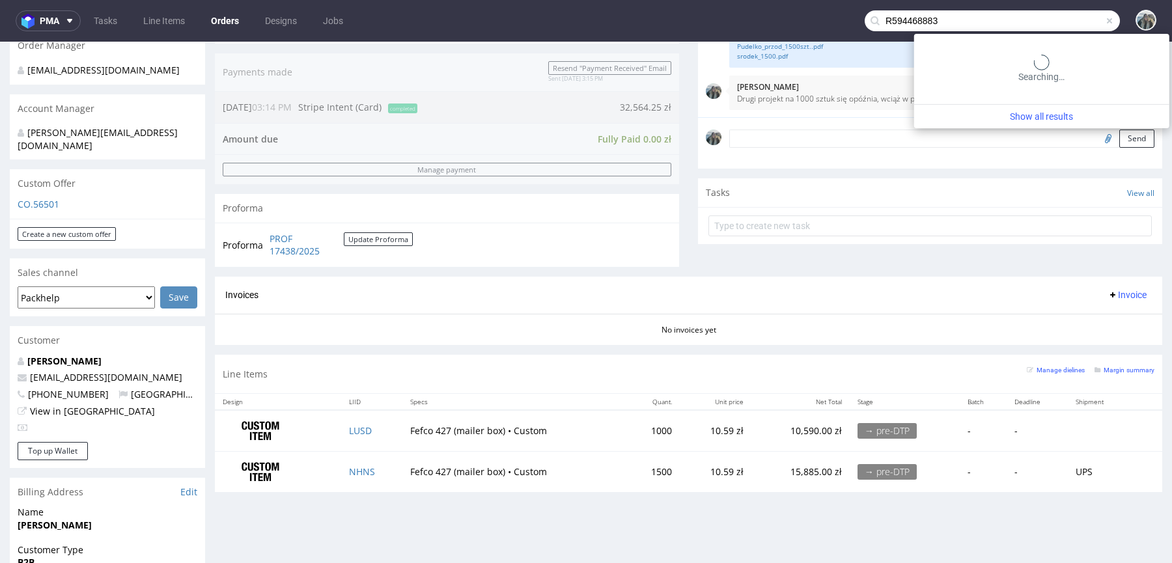
type input "R594468883"
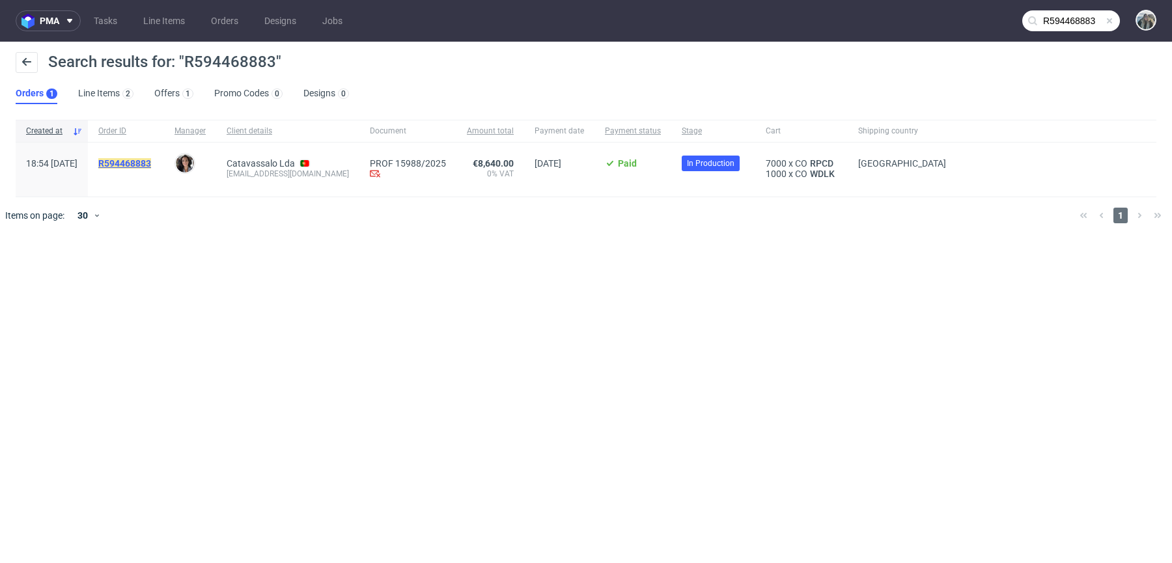
click at [151, 160] on mark "R594468883" at bounding box center [124, 163] width 53 height 10
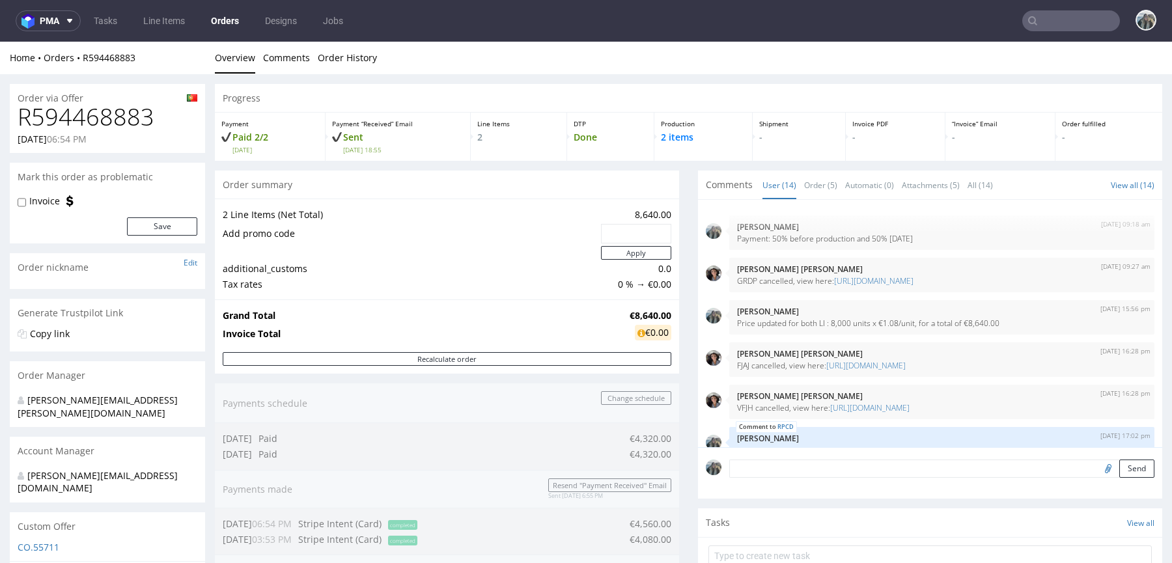
click at [94, 118] on h1 "R594468883" at bounding box center [108, 117] width 180 height 26
click at [94, 117] on h1 "R594468883" at bounding box center [108, 117] width 180 height 26
copy h1 "R594468883"
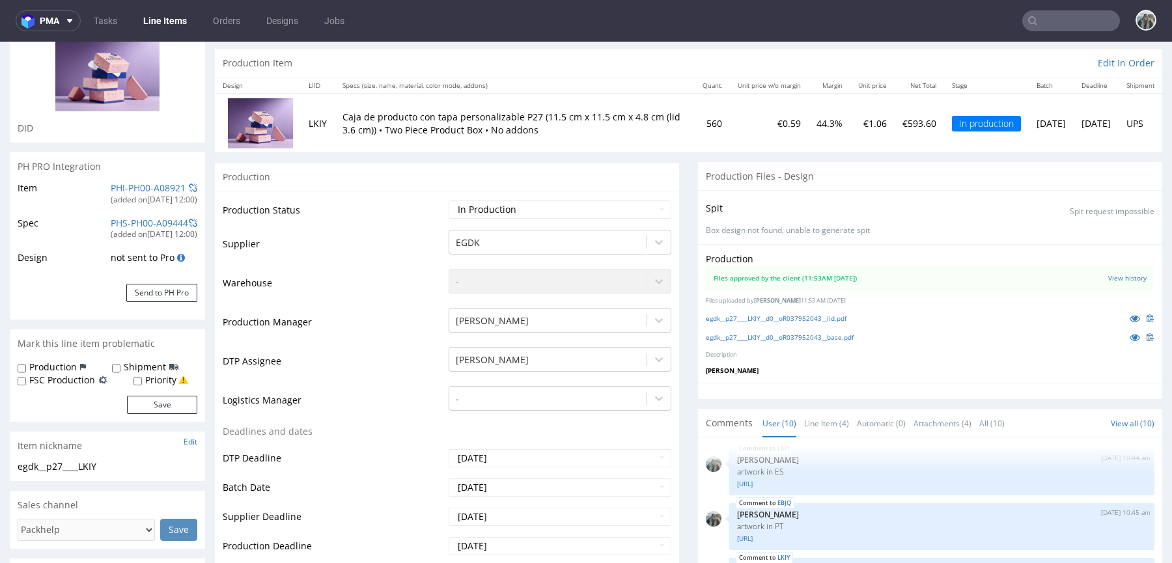
scroll to position [157, 0]
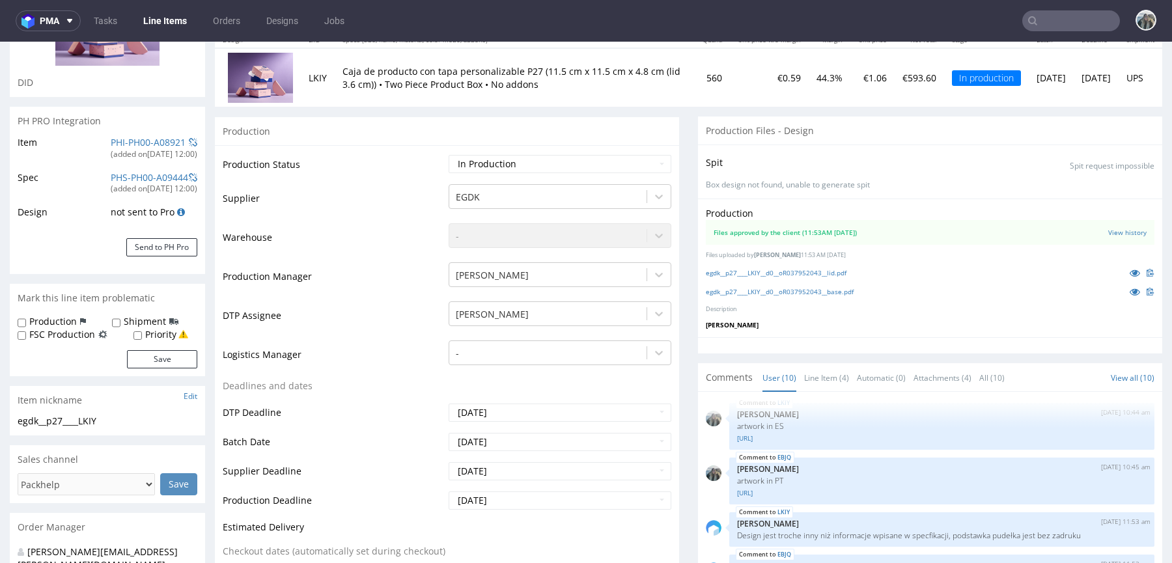
click at [128, 320] on label "Shipment" at bounding box center [145, 321] width 42 height 13
click at [120, 320] on input "Shipment" at bounding box center [116, 323] width 8 height 10
checkbox input "true"
click at [147, 357] on button "Save" at bounding box center [162, 359] width 70 height 18
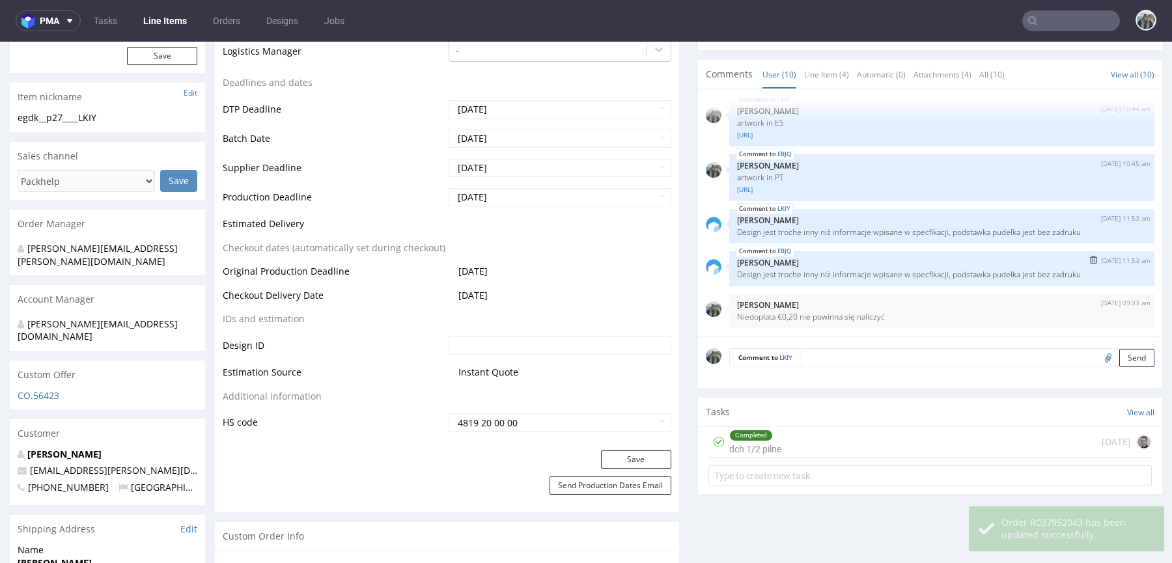
scroll to position [497, 0]
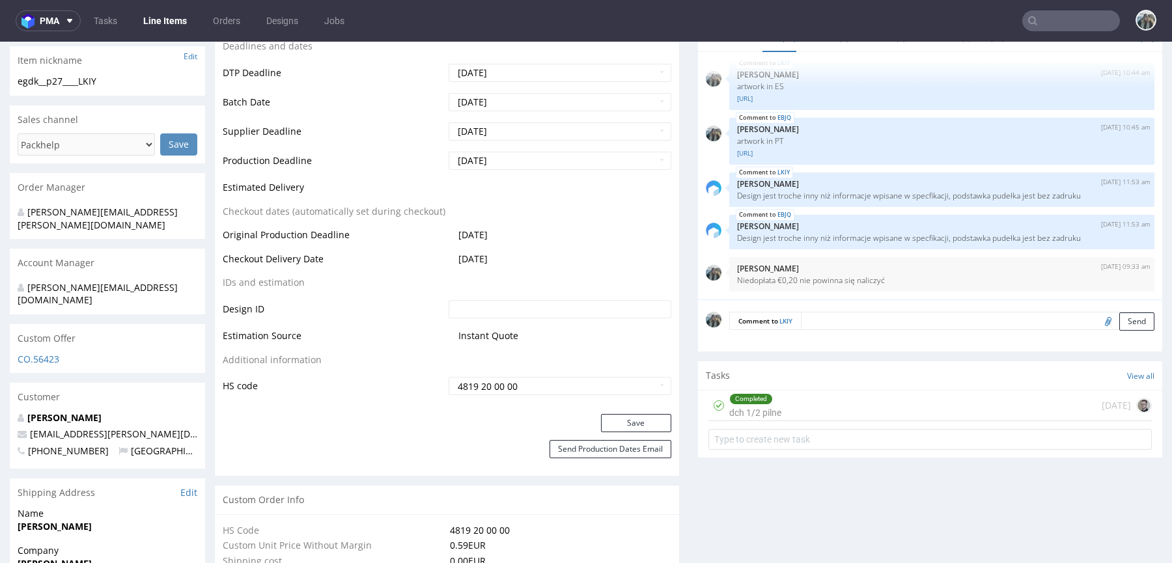
click at [1021, 313] on textarea at bounding box center [978, 321] width 354 height 18
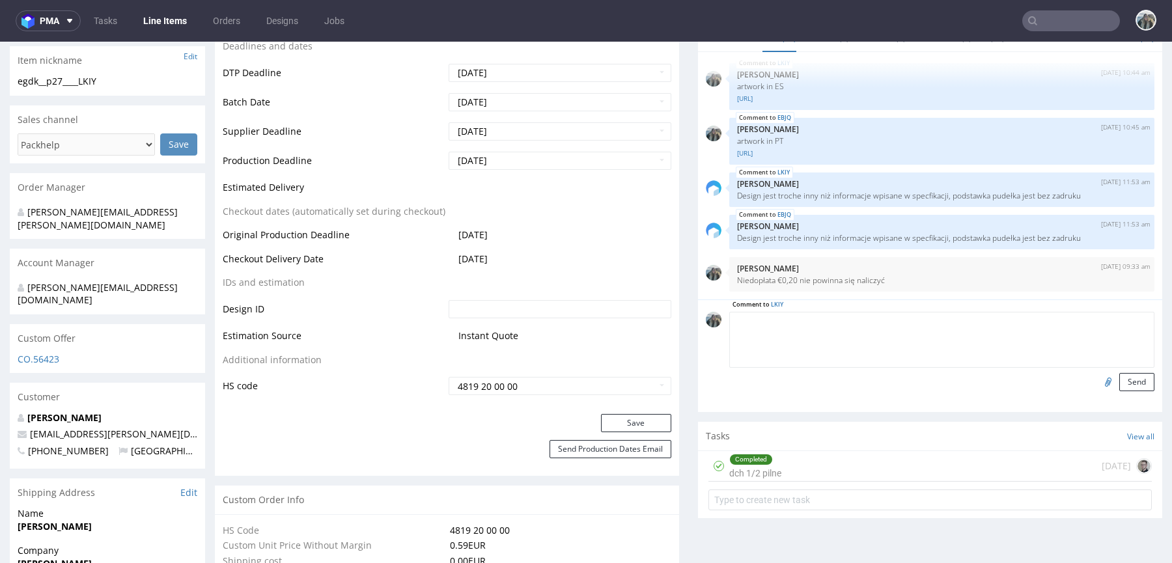
paste textarea "SHIPPING: UPS express saver"
type textarea "SHIPPING: UPS express saver"
click at [1122, 387] on button "Send" at bounding box center [1136, 382] width 35 height 18
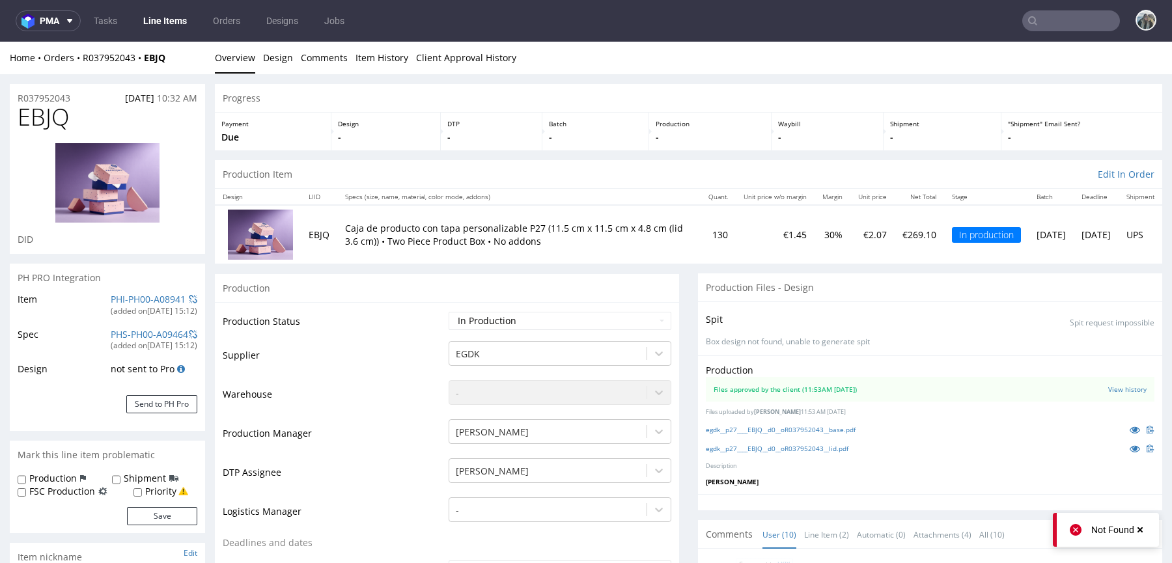
scroll to position [251, 0]
click at [117, 477] on input "Shipment" at bounding box center [116, 480] width 8 height 10
checkbox input "true"
click at [148, 512] on button "Save" at bounding box center [162, 516] width 70 height 18
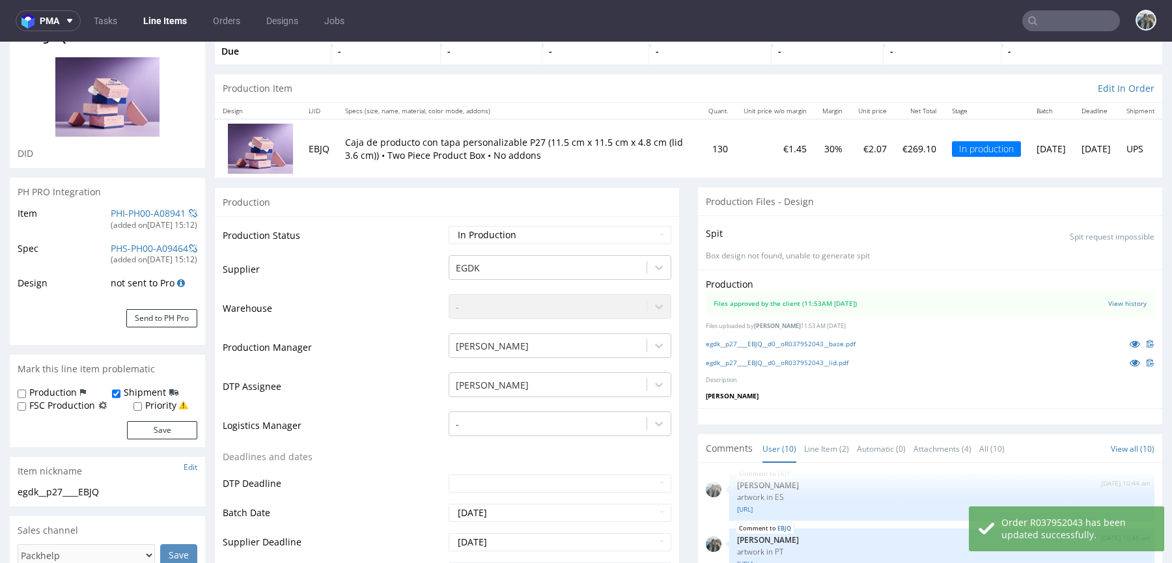
scroll to position [467, 0]
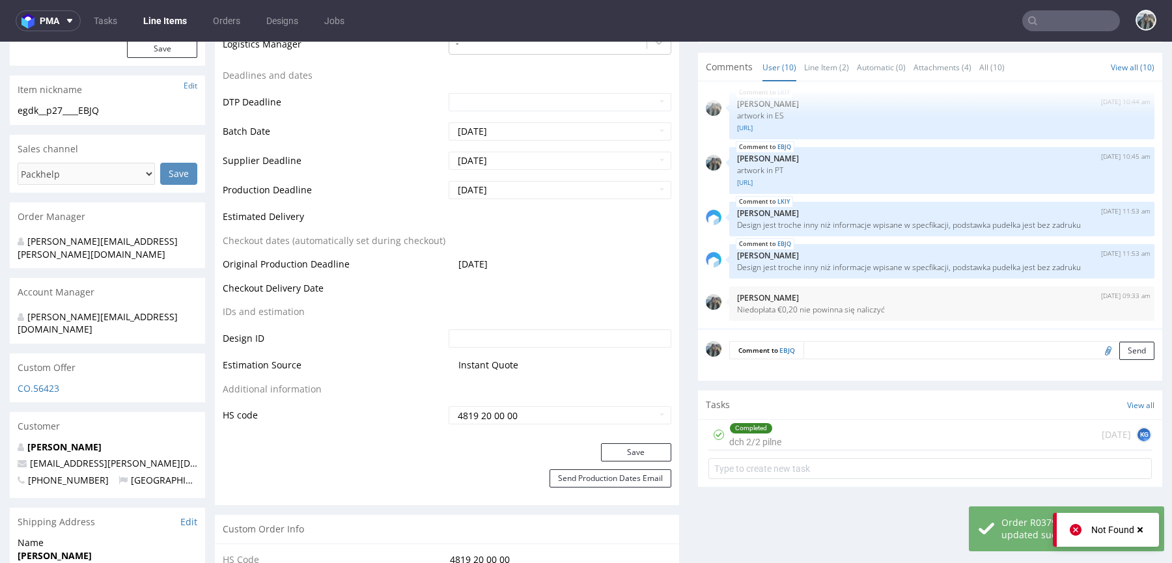
click at [913, 326] on div "LKIY 13th Aug 25 | 15:23 pm Zeniuk Magdalena There are two designs: in ES and i…" at bounding box center [934, 209] width 456 height 240
click at [925, 333] on div "Comment to EBJQ Send" at bounding box center [930, 355] width 464 height 52
click at [928, 341] on textarea at bounding box center [978, 350] width 351 height 18
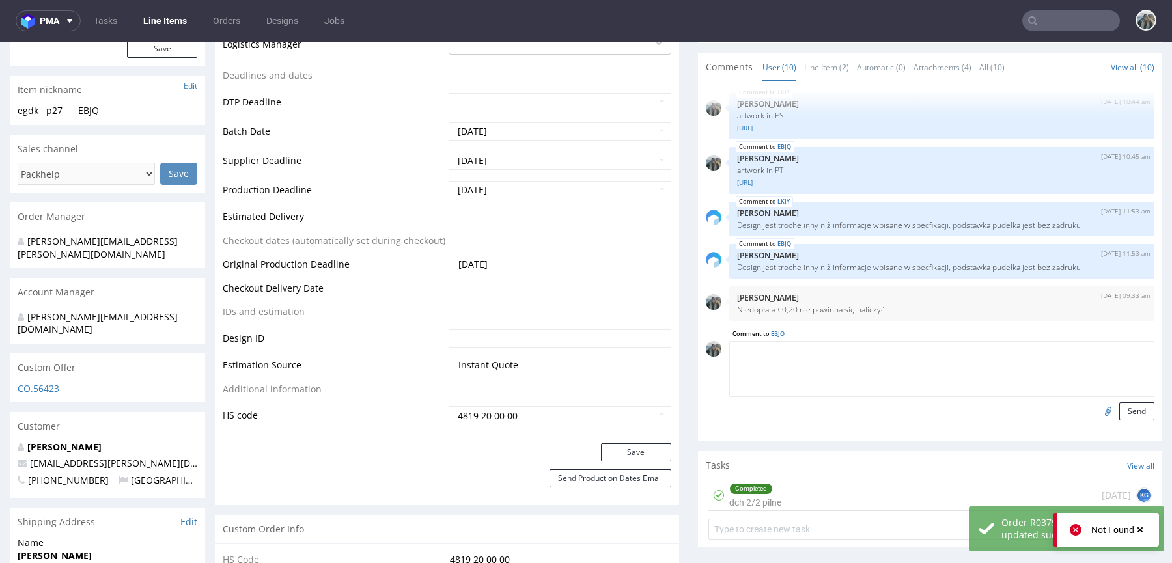
paste textarea "SHIPPING: UPS express saver"
type textarea "SHIPPING: UPS express saver"
click at [1119, 412] on button "Send" at bounding box center [1136, 411] width 35 height 18
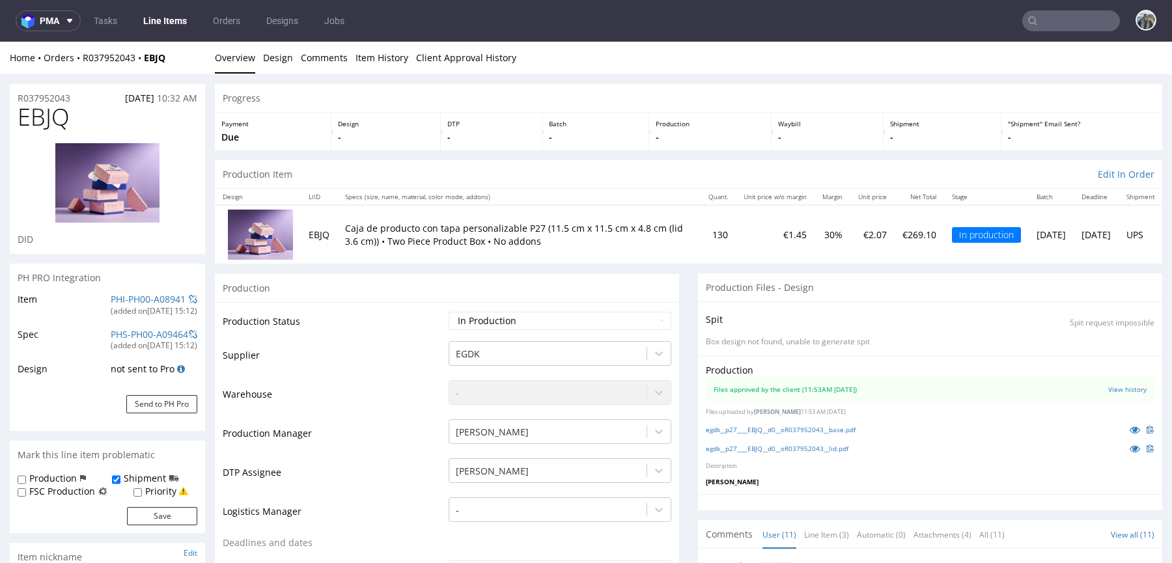
scroll to position [293, 0]
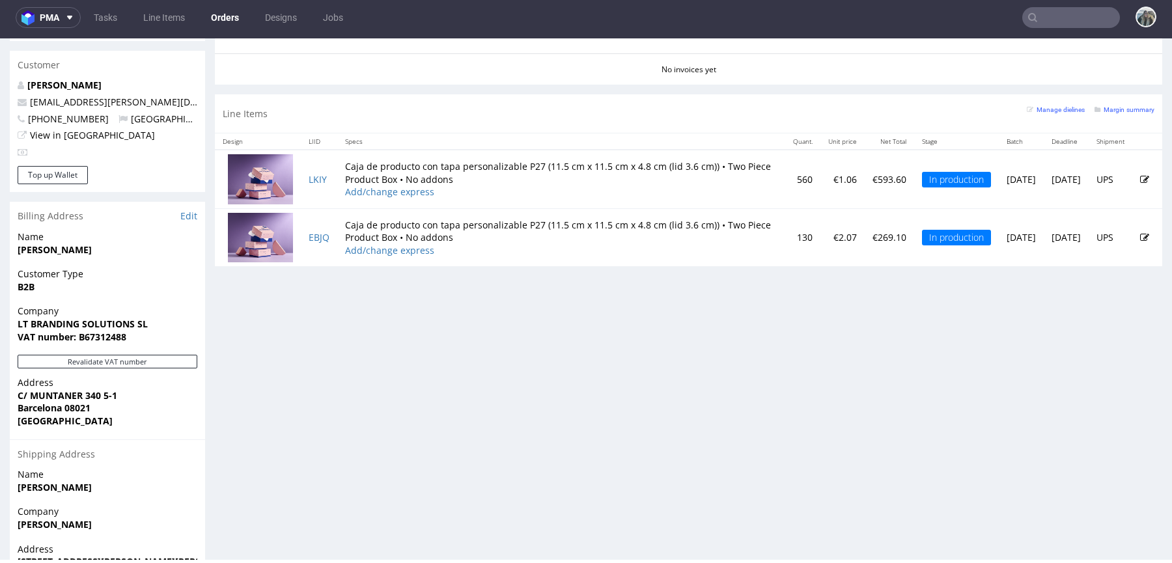
scroll to position [675, 0]
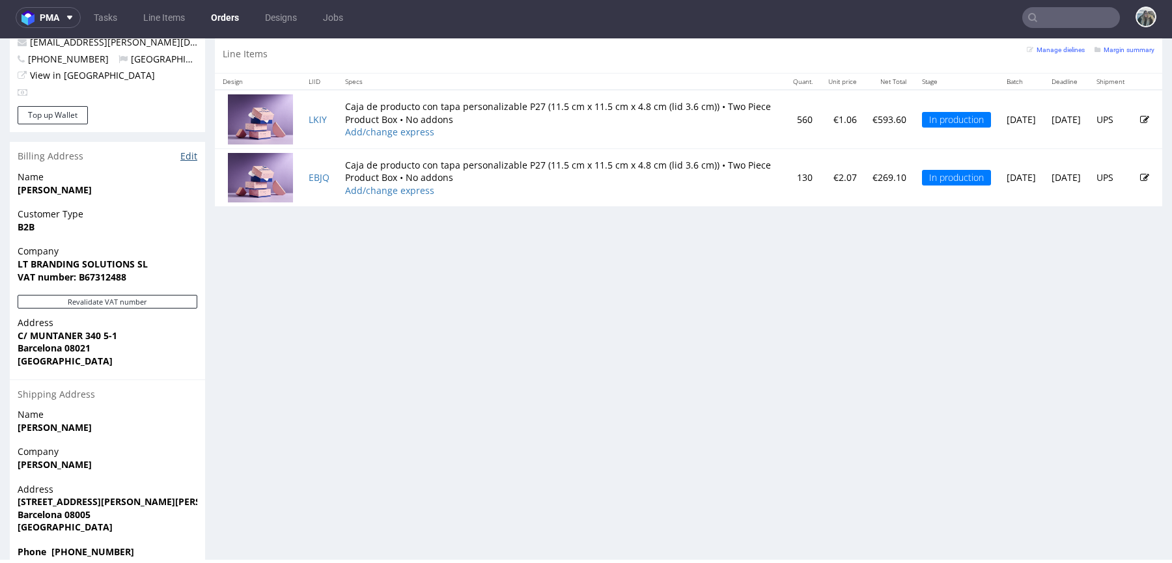
click at [189, 150] on link "Edit" at bounding box center [188, 156] width 17 height 13
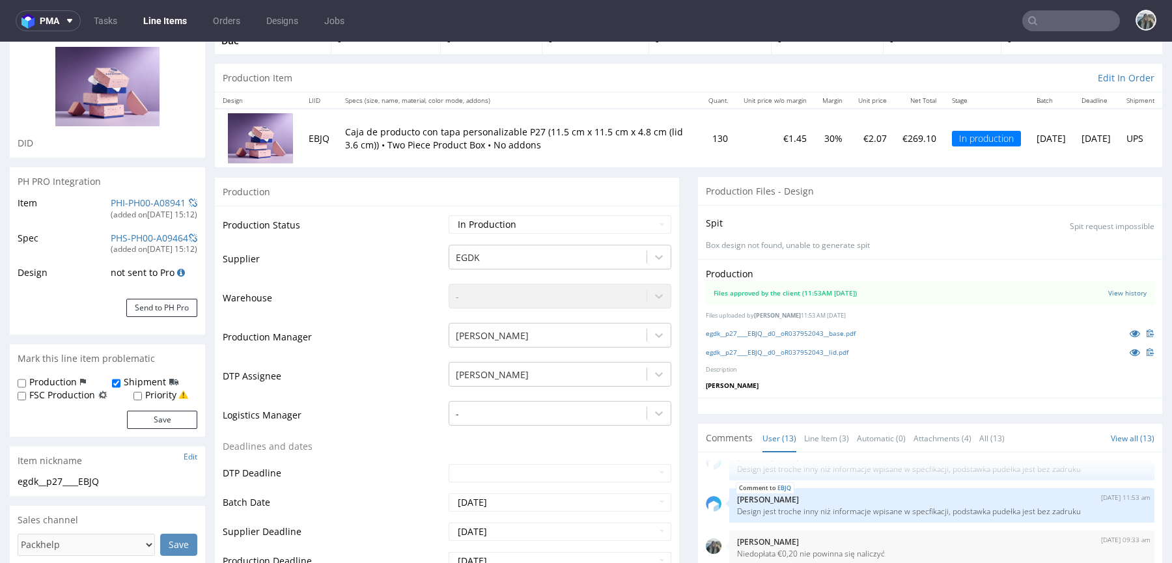
scroll to position [350, 0]
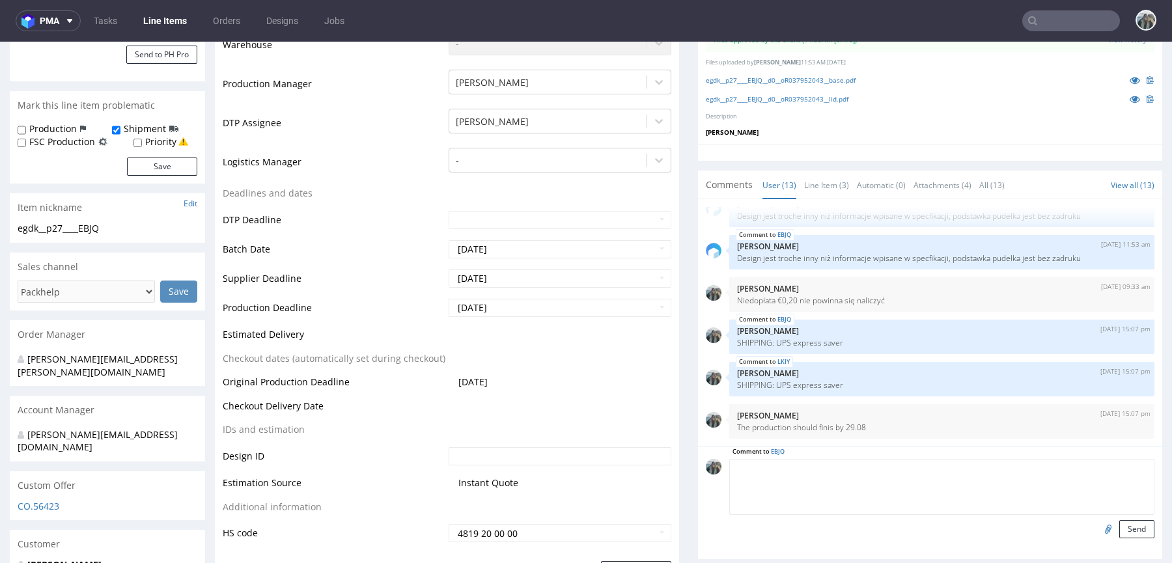
click at [1018, 466] on textarea at bounding box center [941, 487] width 425 height 56
paste textarea "SHIPPING: prośba o dostawę do 16:00"
type textarea "SHIPPING: prośba o dostawę do 16:00"
click at [1119, 527] on button "Send" at bounding box center [1136, 529] width 35 height 18
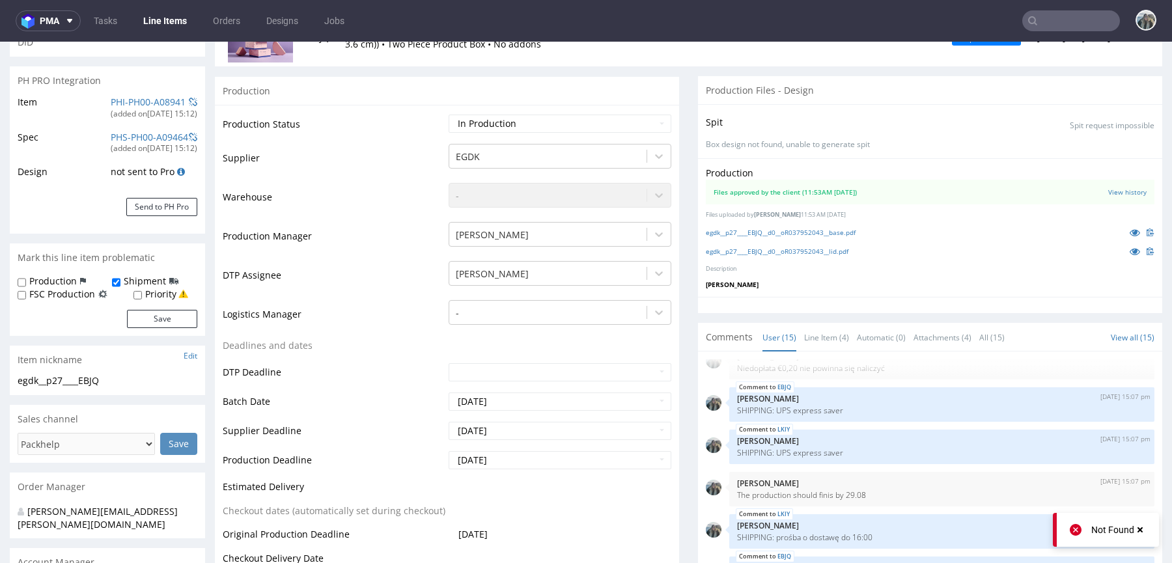
scroll to position [365, 0]
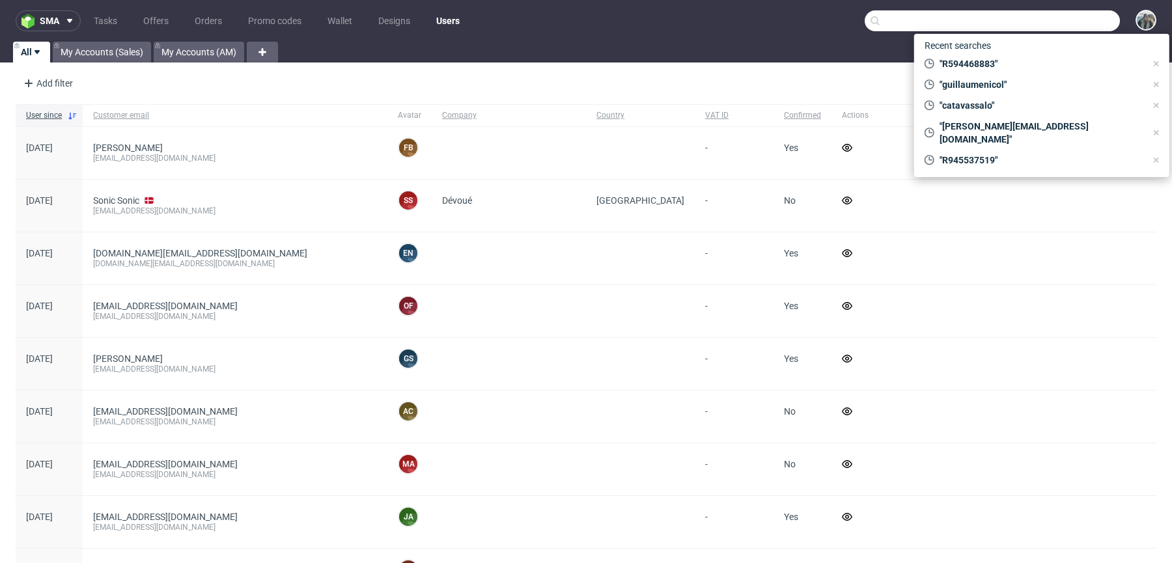
click at [1040, 20] on input "text" at bounding box center [992, 20] width 255 height 21
paste input "R830459063"
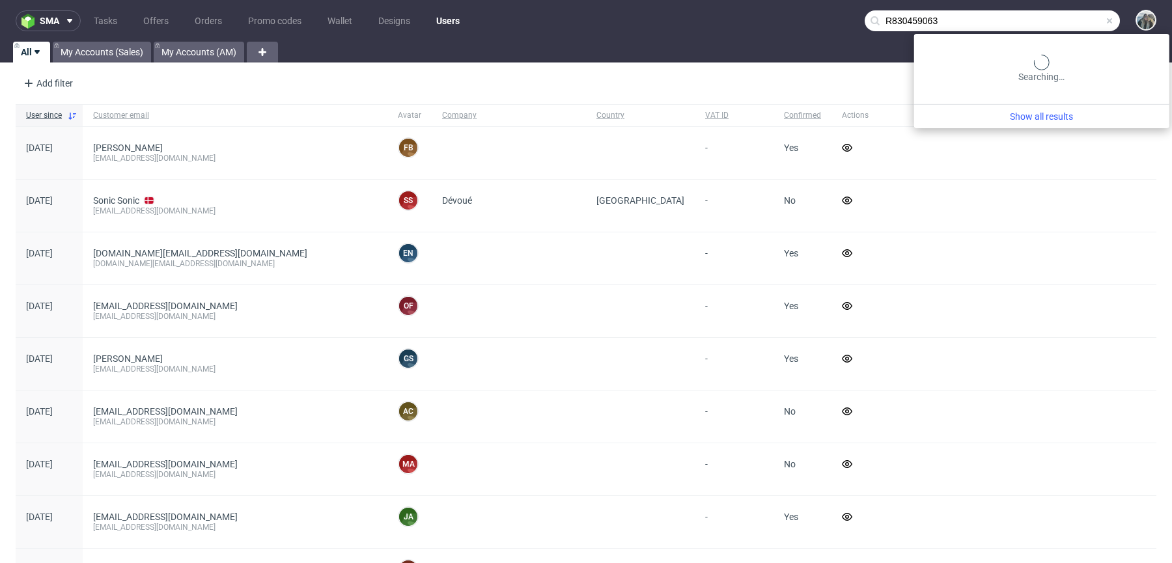
type input "R830459063"
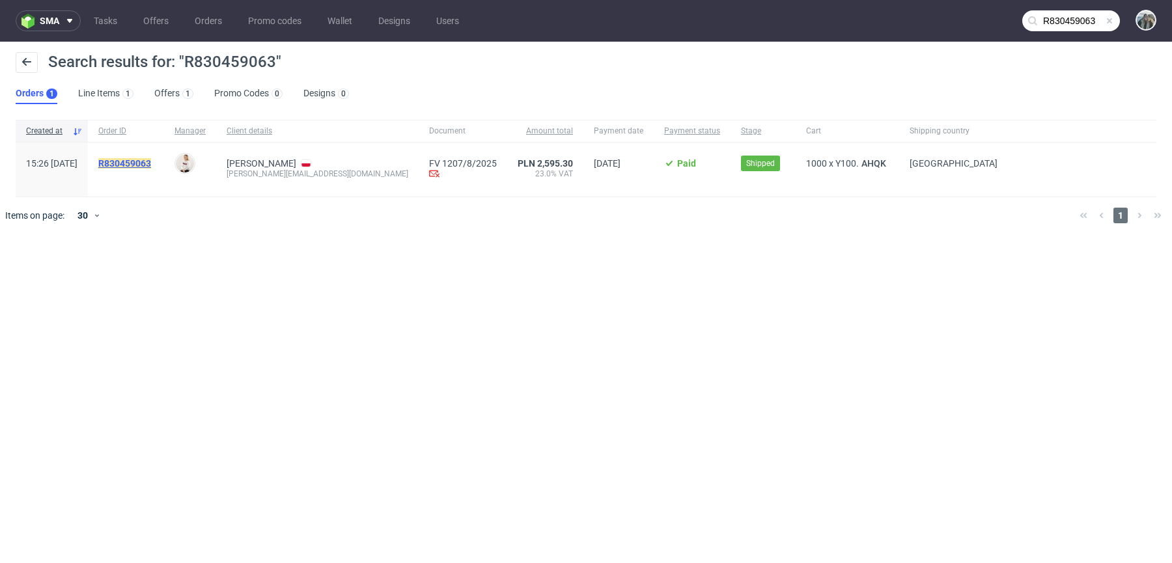
click at [151, 160] on mark "R830459063" at bounding box center [124, 163] width 53 height 10
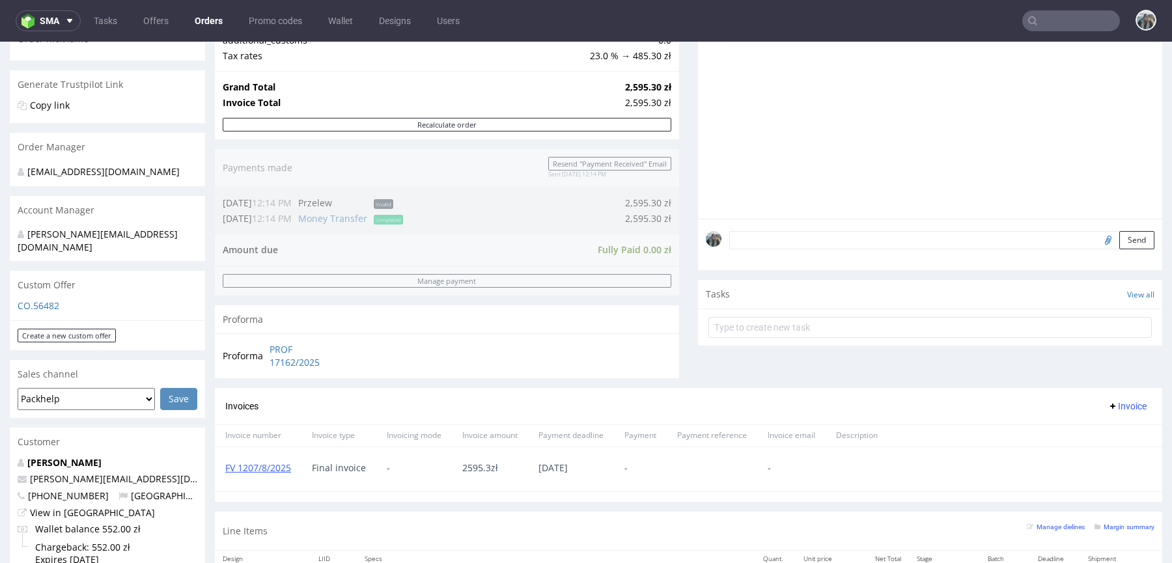
scroll to position [461, 0]
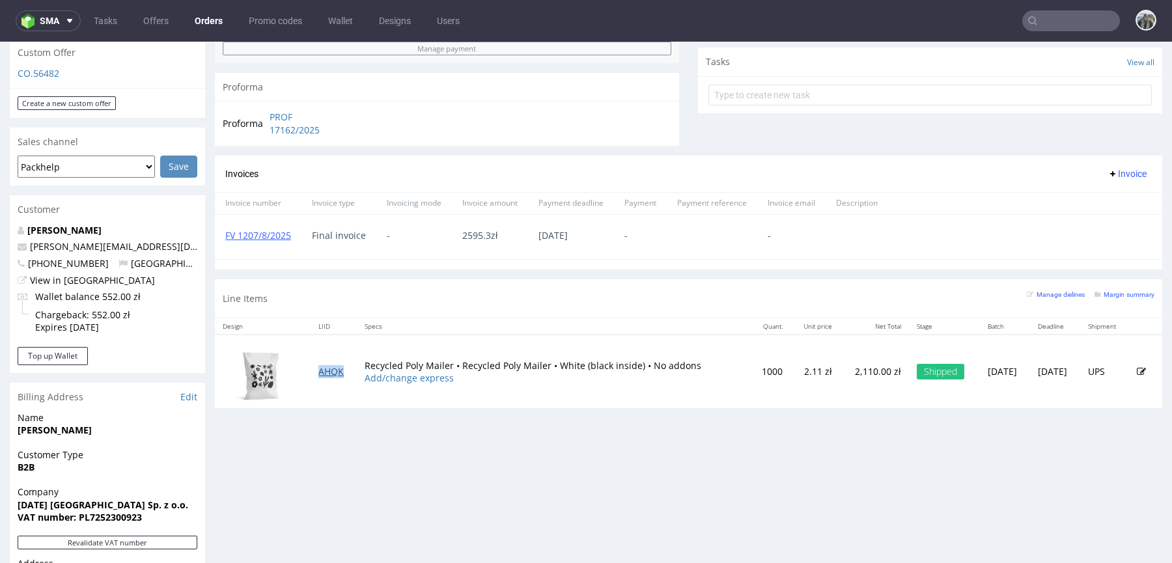
click at [327, 374] on td "AHQK" at bounding box center [334, 372] width 46 height 74
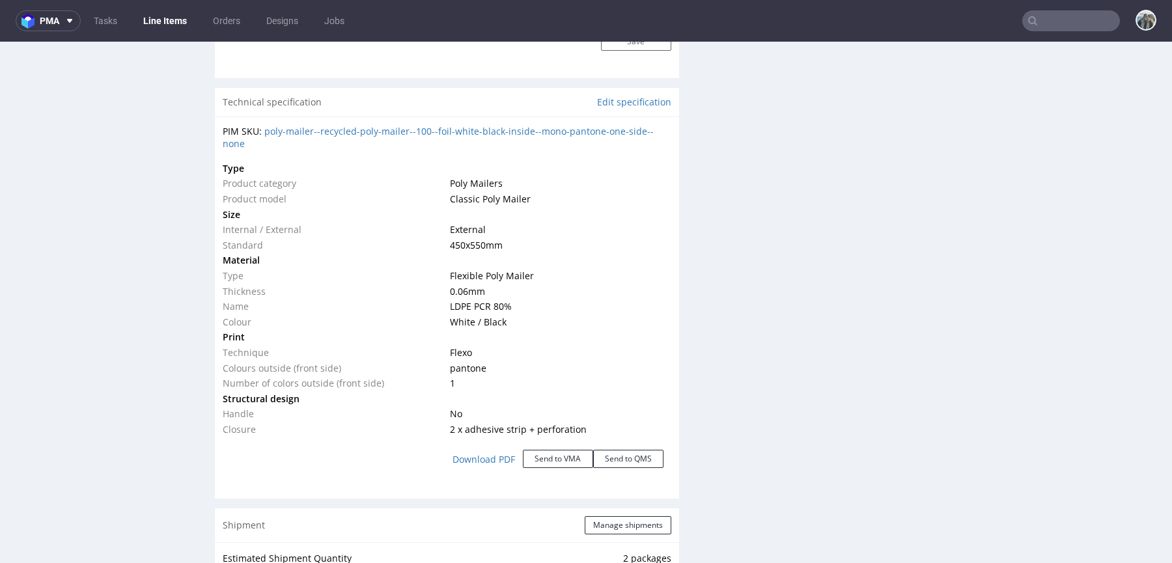
scroll to position [1636, 0]
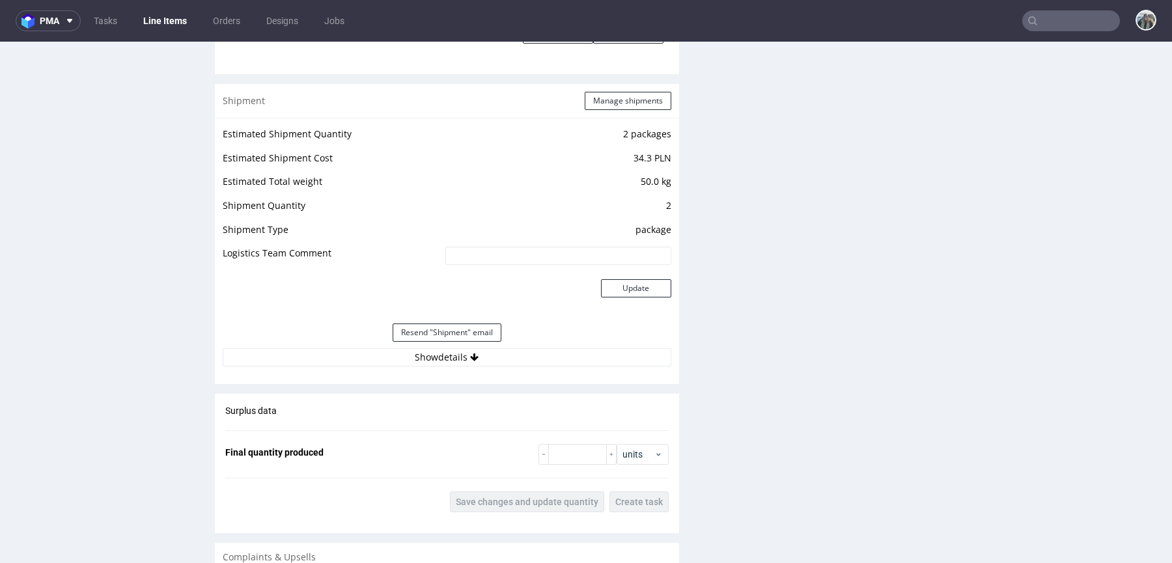
click at [420, 369] on div "Estimated Shipment Quantity 2 packages Estimated Shipment Cost 34.3 PLN Estimat…" at bounding box center [447, 246] width 464 height 257
click at [421, 355] on button "Show details" at bounding box center [447, 357] width 449 height 18
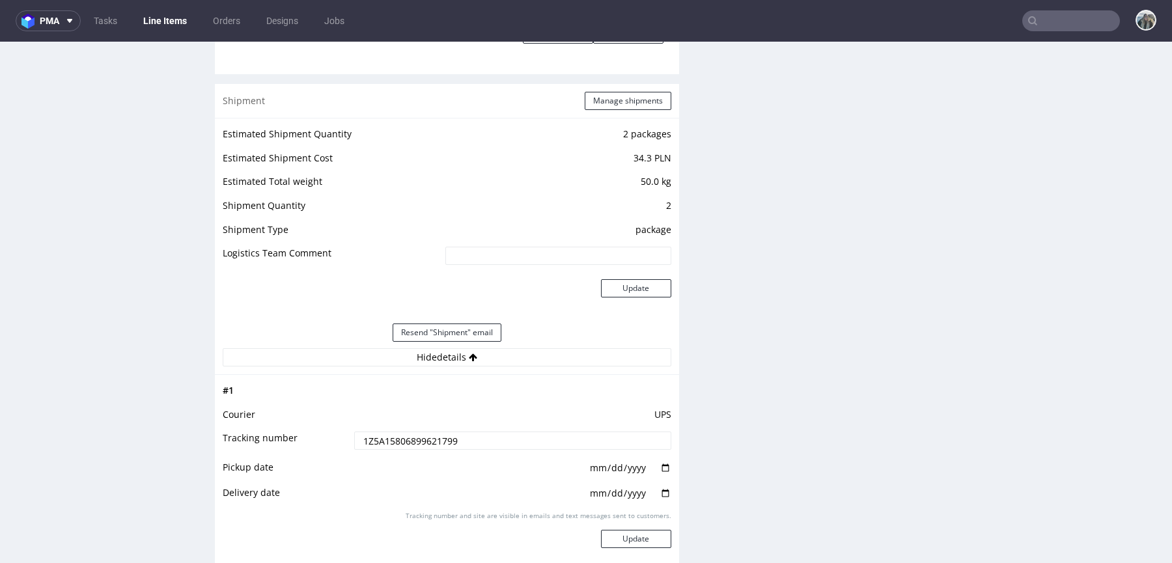
click at [401, 441] on input "1Z5A15806899621799" at bounding box center [512, 441] width 317 height 18
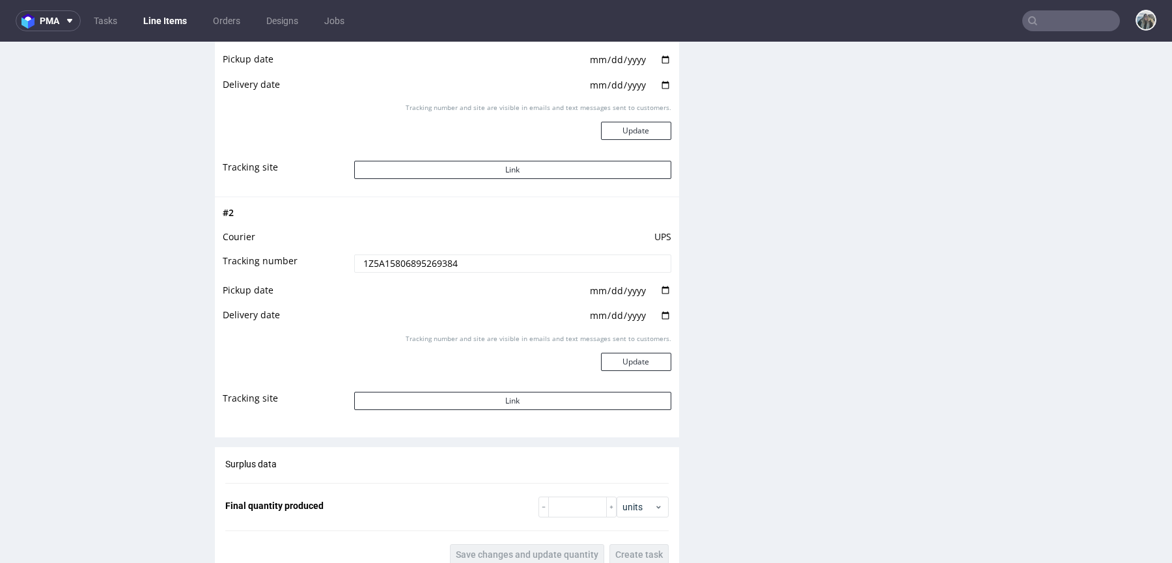
click at [488, 262] on input "1Z5A15806895269384" at bounding box center [512, 264] width 317 height 18
click at [478, 391] on td "Link" at bounding box center [511, 405] width 320 height 29
click at [504, 407] on button "Link" at bounding box center [512, 401] width 317 height 18
click at [509, 164] on button "Link" at bounding box center [512, 170] width 317 height 18
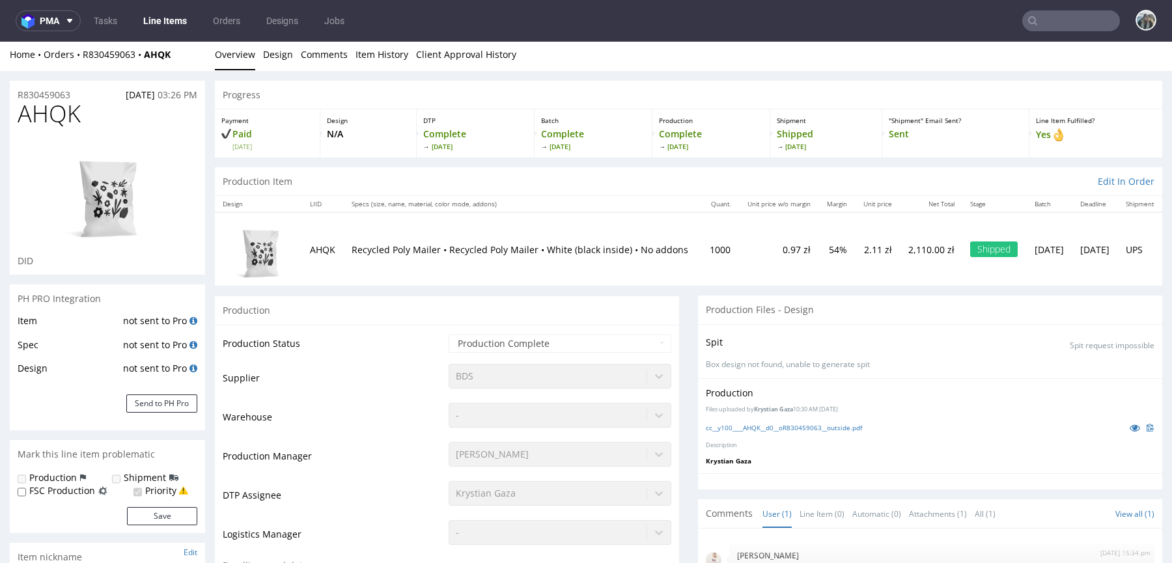
scroll to position [0, 0]
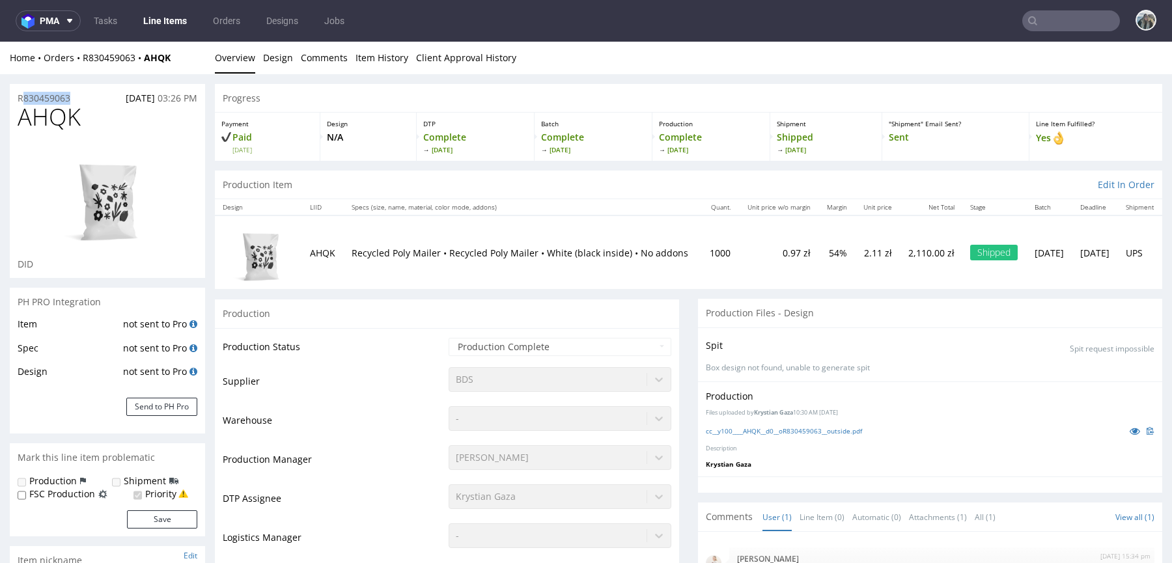
drag, startPoint x: 83, startPoint y: 100, endPoint x: 0, endPoint y: 96, distance: 83.5
copy p "R830459063"
click at [17, 96] on div "R830459063 12.08.2025 03:26 PM" at bounding box center [107, 94] width 195 height 21
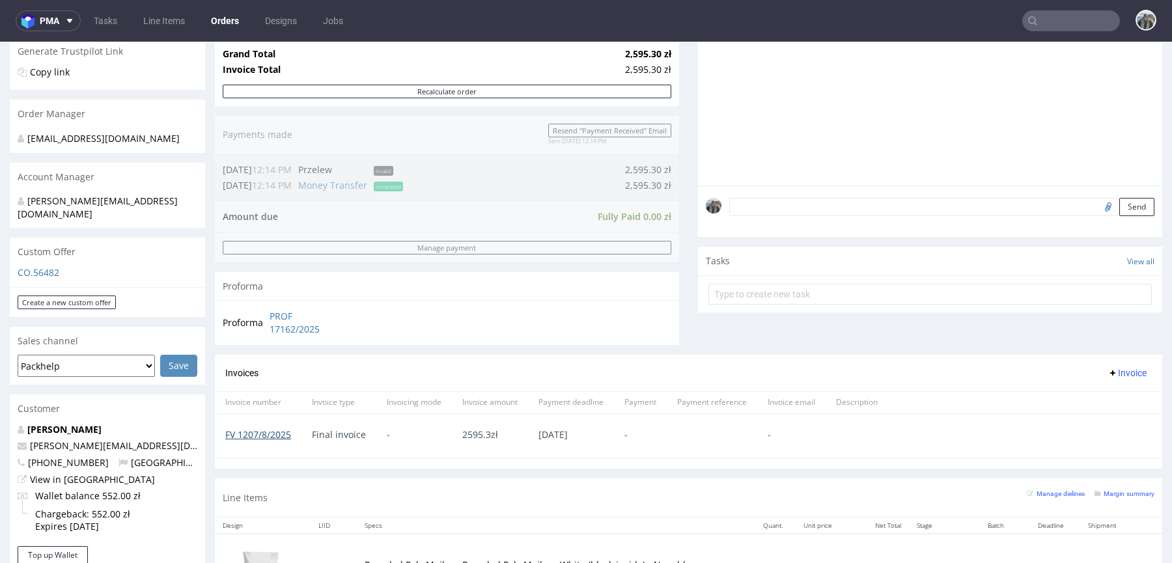
scroll to position [470, 0]
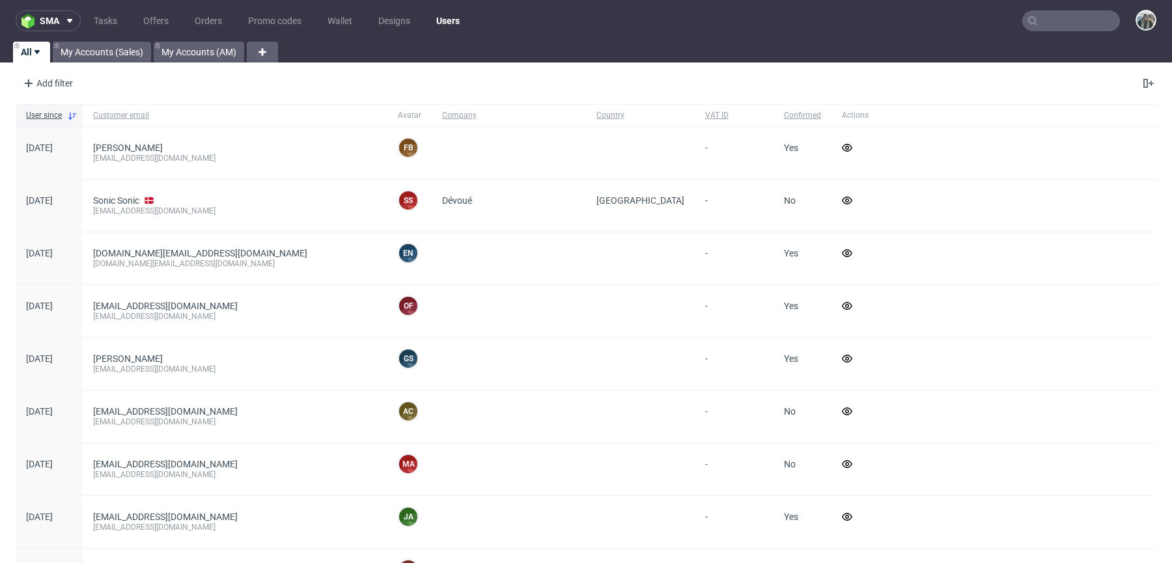
click at [1087, 24] on input "text" at bounding box center [1071, 20] width 98 height 21
paste input "R019200081"
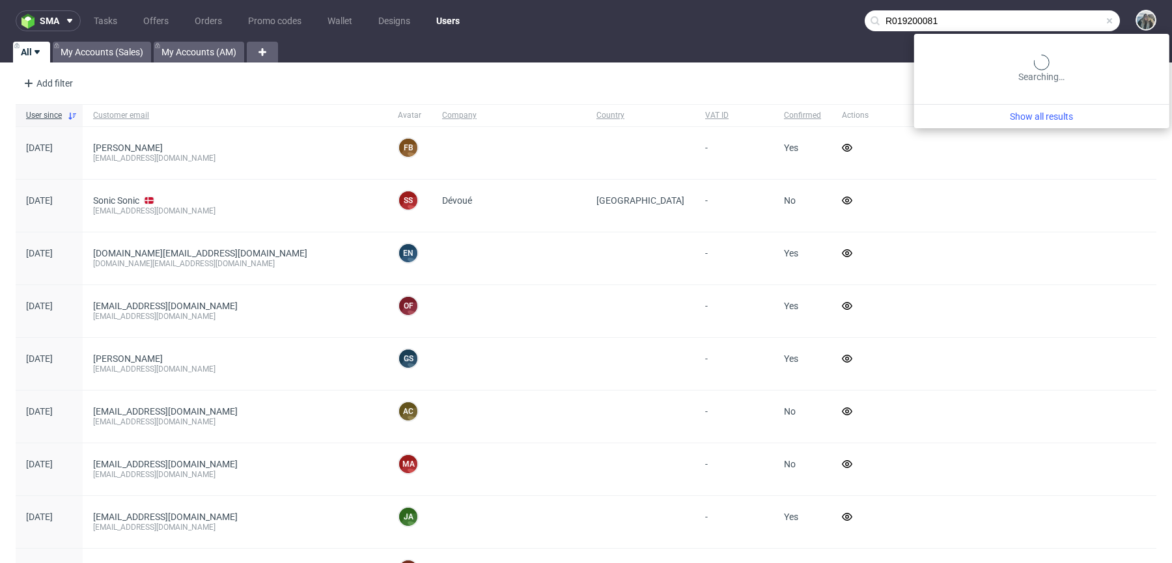
type input "R019200081"
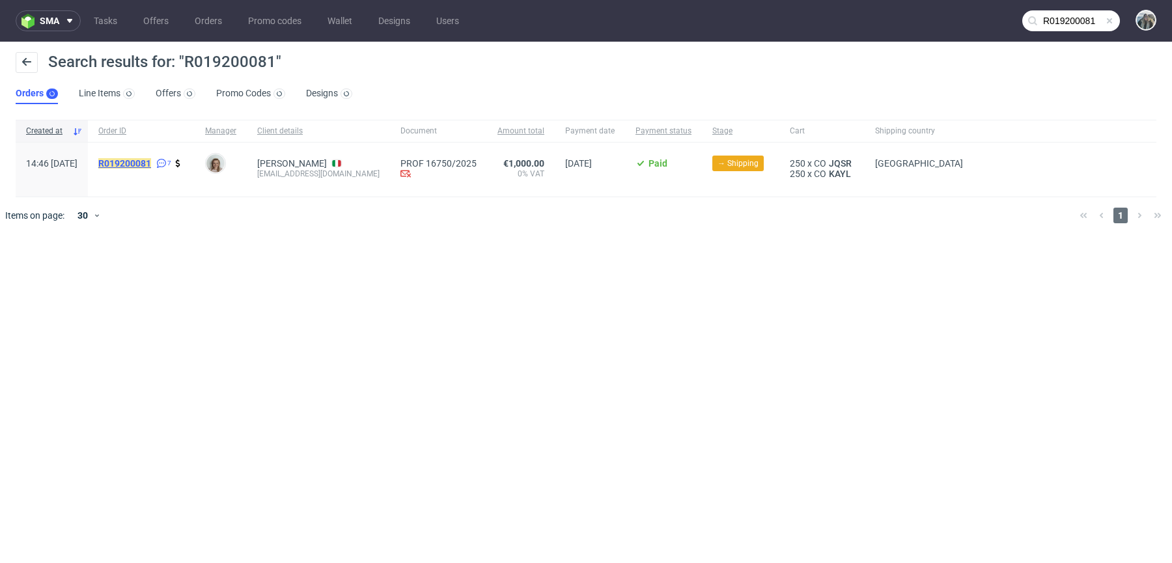
click at [151, 163] on mark "R019200081" at bounding box center [124, 163] width 53 height 10
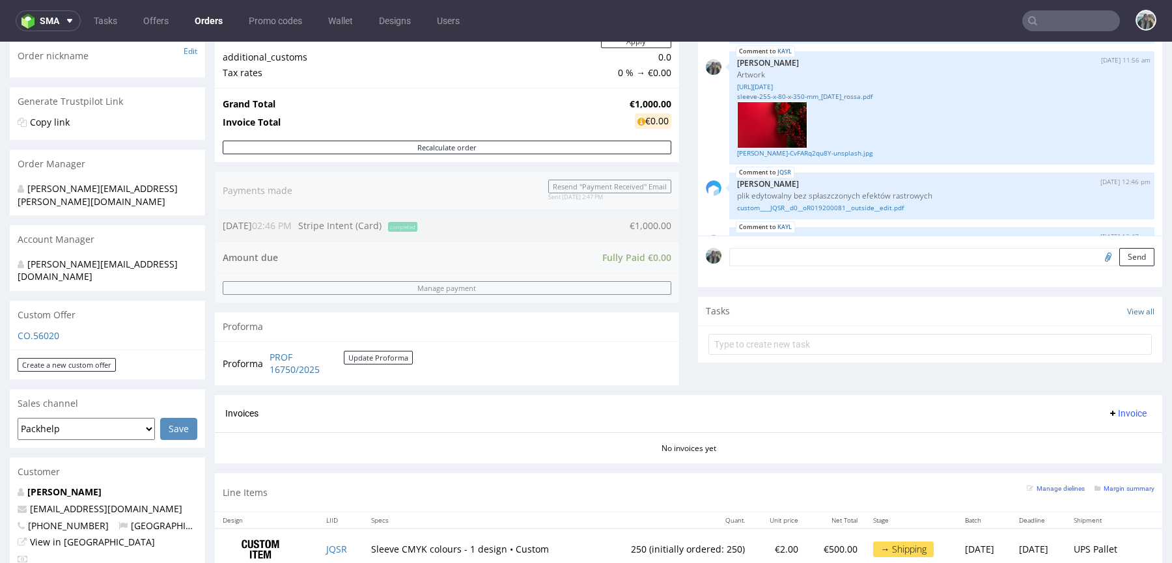
scroll to position [447, 0]
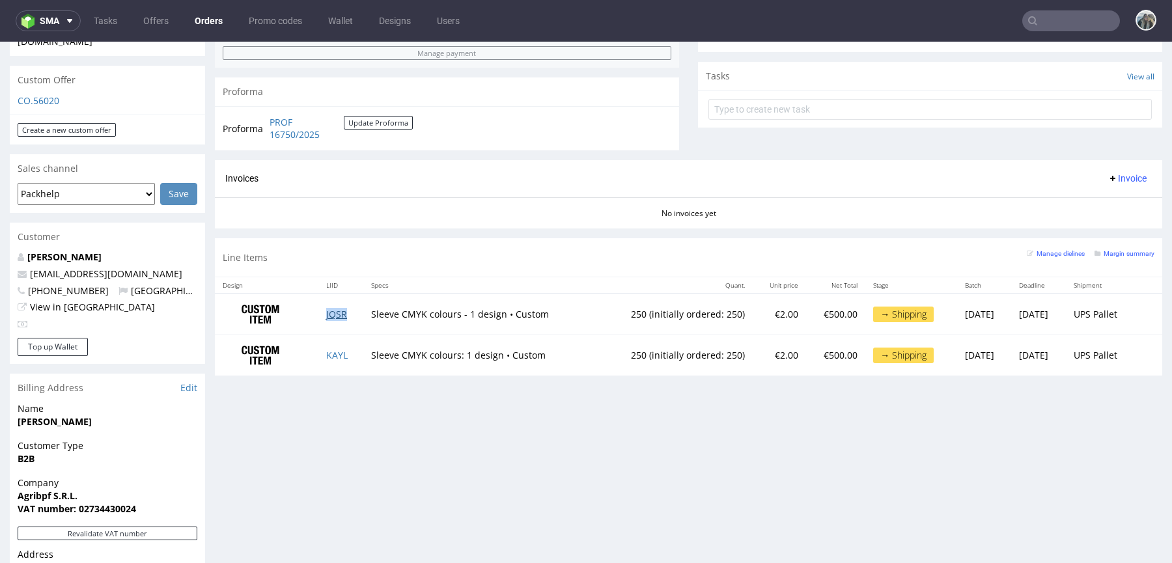
click at [330, 313] on link "JQSR" at bounding box center [336, 314] width 21 height 12
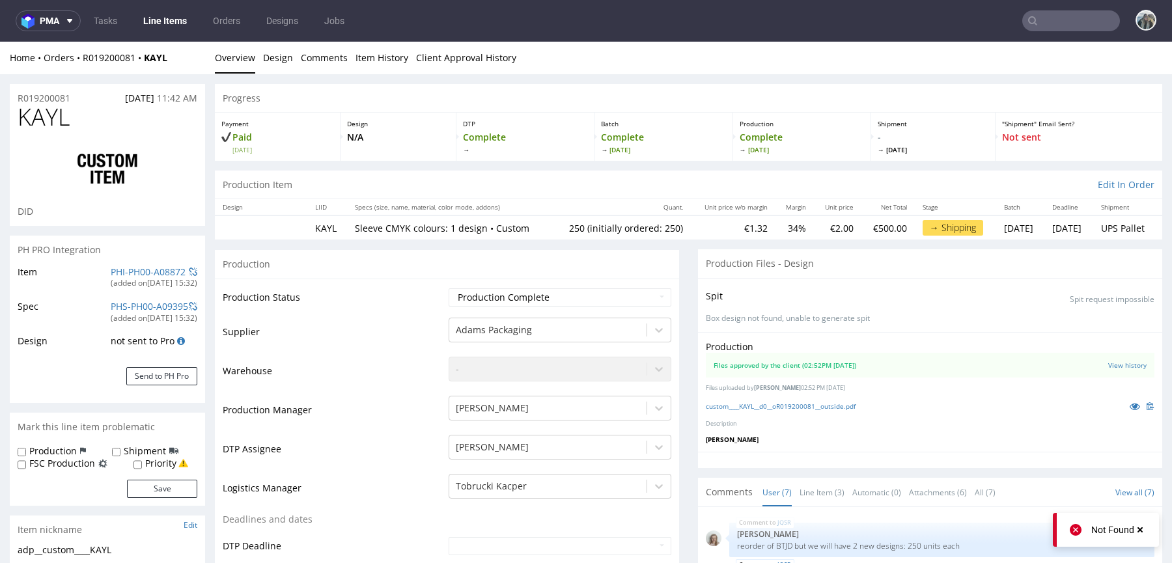
scroll to position [329, 0]
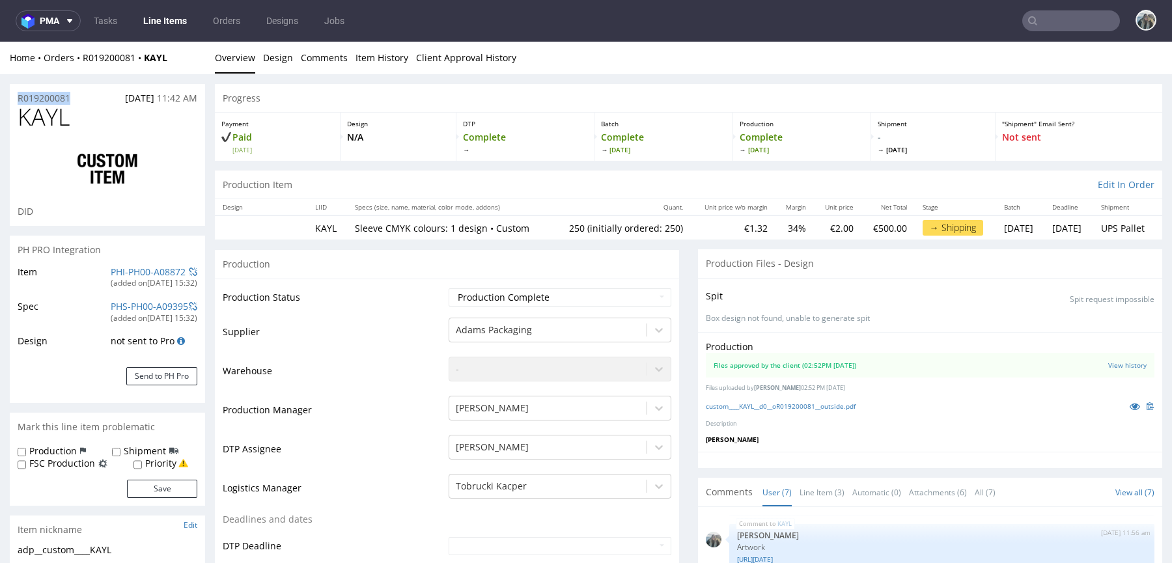
drag, startPoint x: 84, startPoint y: 94, endPoint x: 0, endPoint y: 94, distance: 84.0
copy p "R019200081"
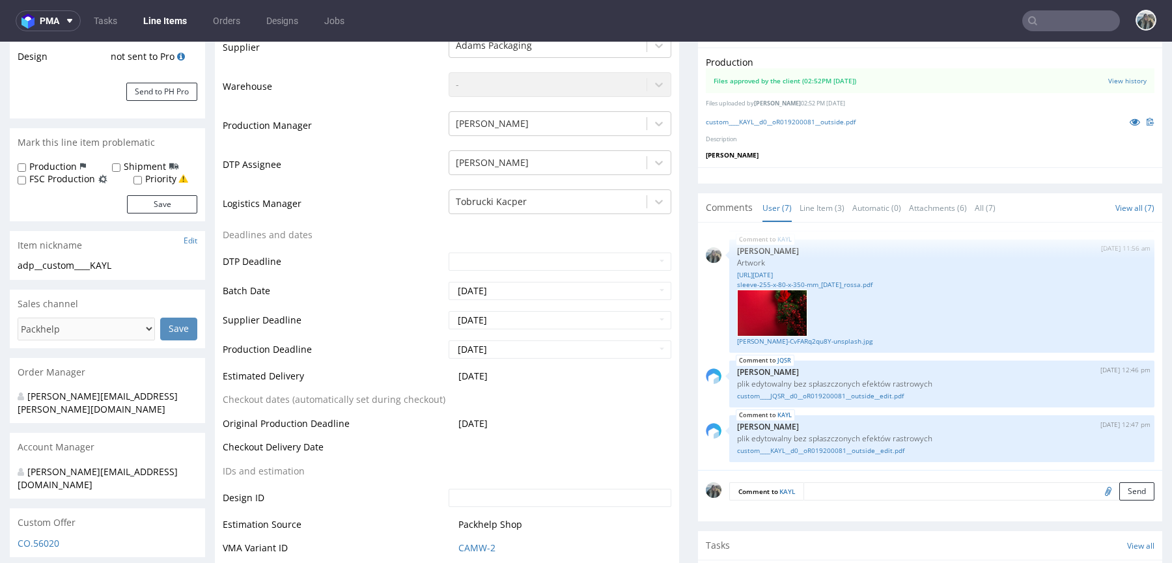
scroll to position [0, 0]
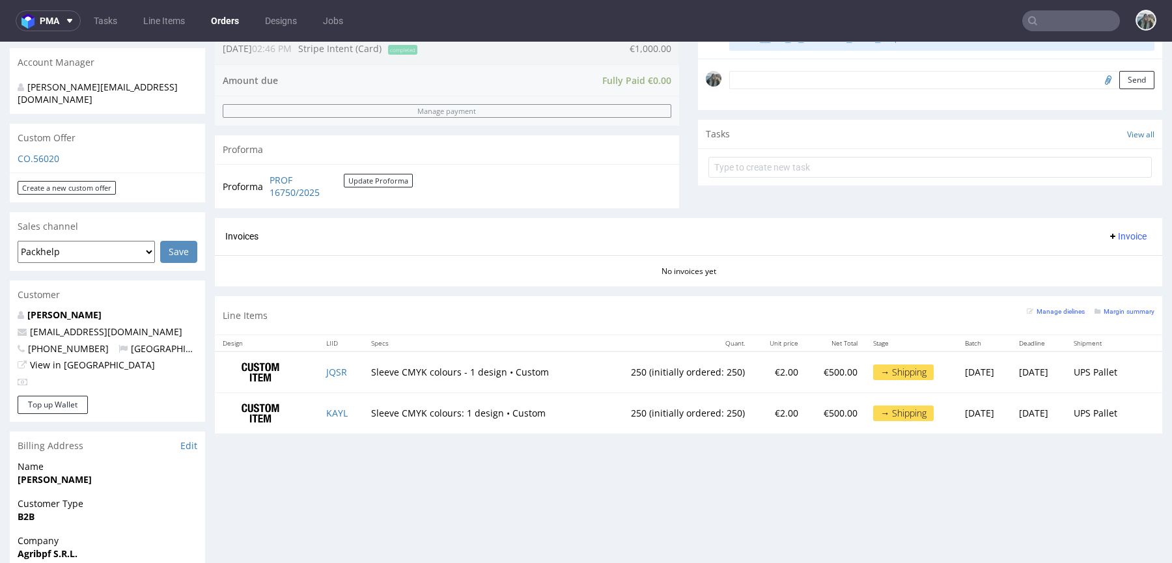
scroll to position [383, 0]
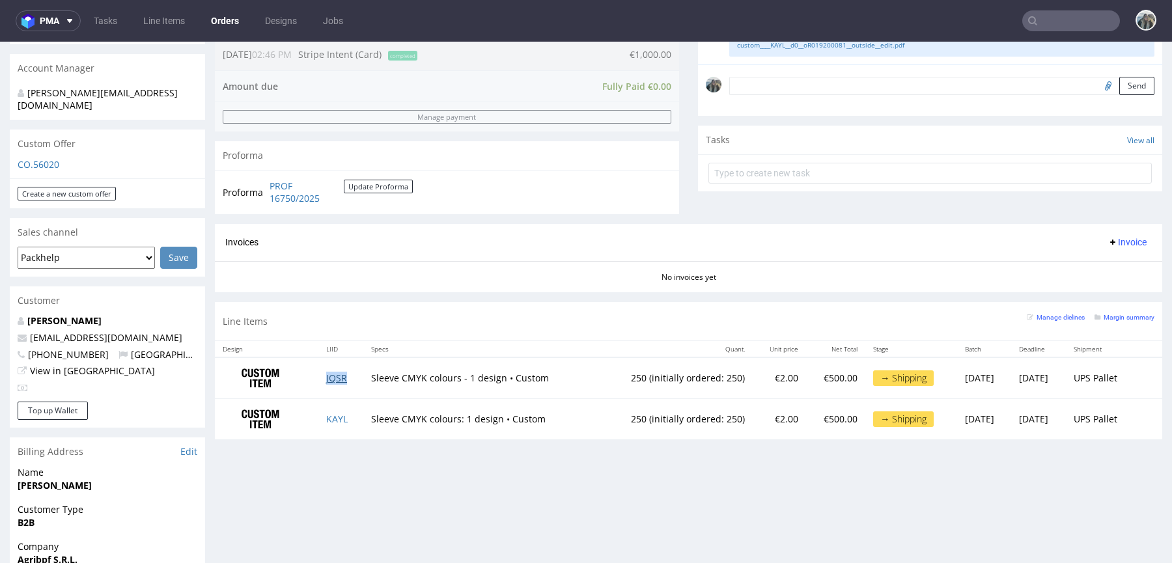
click at [333, 374] on link "JQSR" at bounding box center [336, 378] width 21 height 12
click at [328, 414] on link "KAYL" at bounding box center [336, 419] width 21 height 12
click at [348, 379] on td "JQSR" at bounding box center [340, 377] width 45 height 41
click at [1065, 25] on input "text" at bounding box center [1071, 20] width 98 height 21
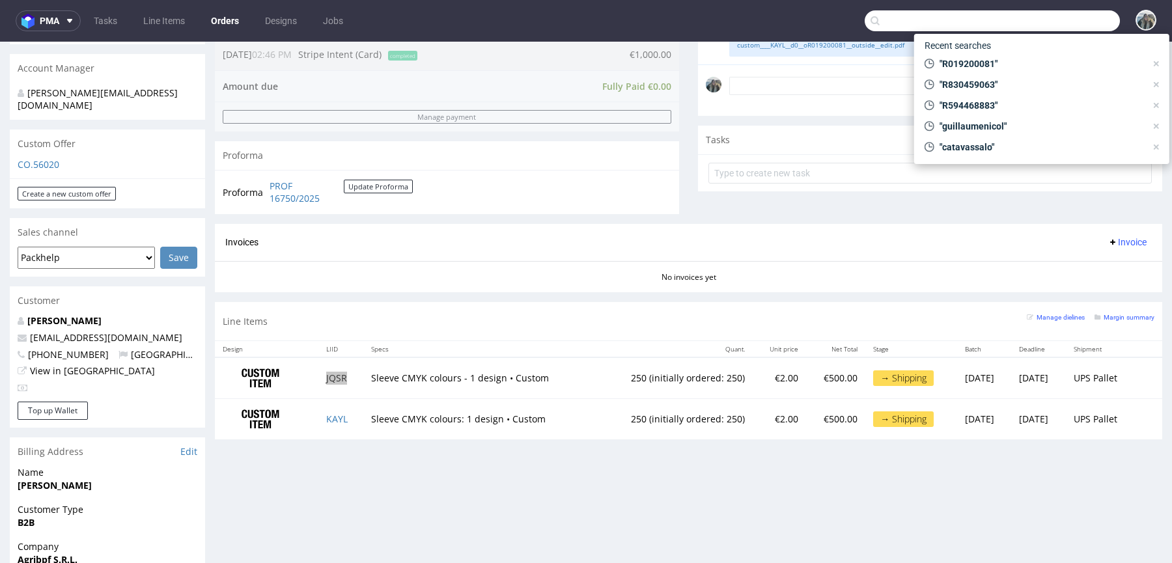
paste input "R594468883"
type input "R594468883"
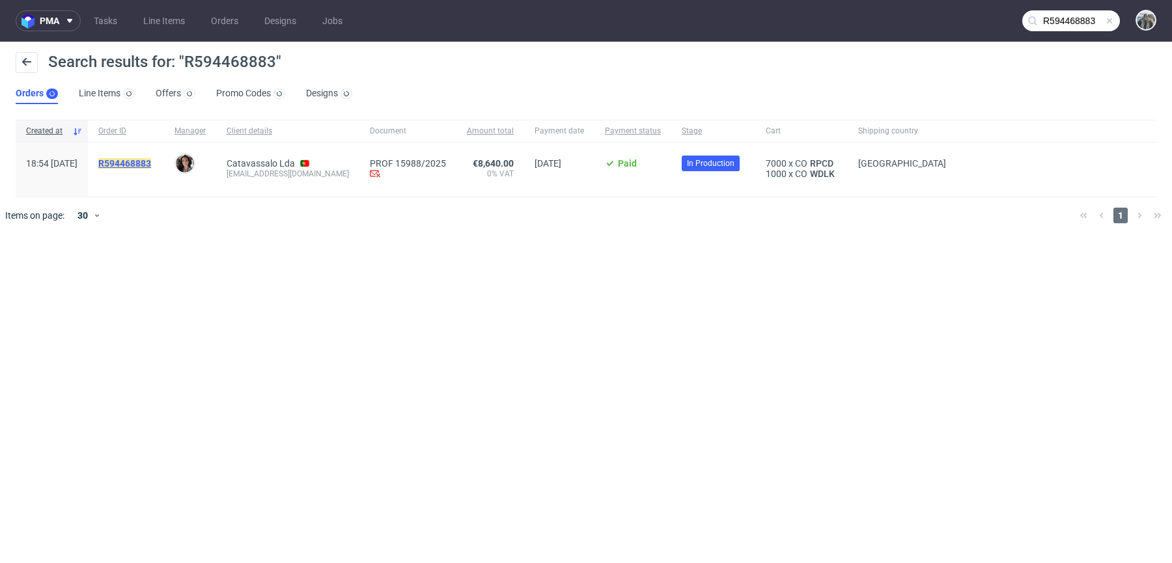
click at [151, 165] on mark "R594468883" at bounding box center [124, 163] width 53 height 10
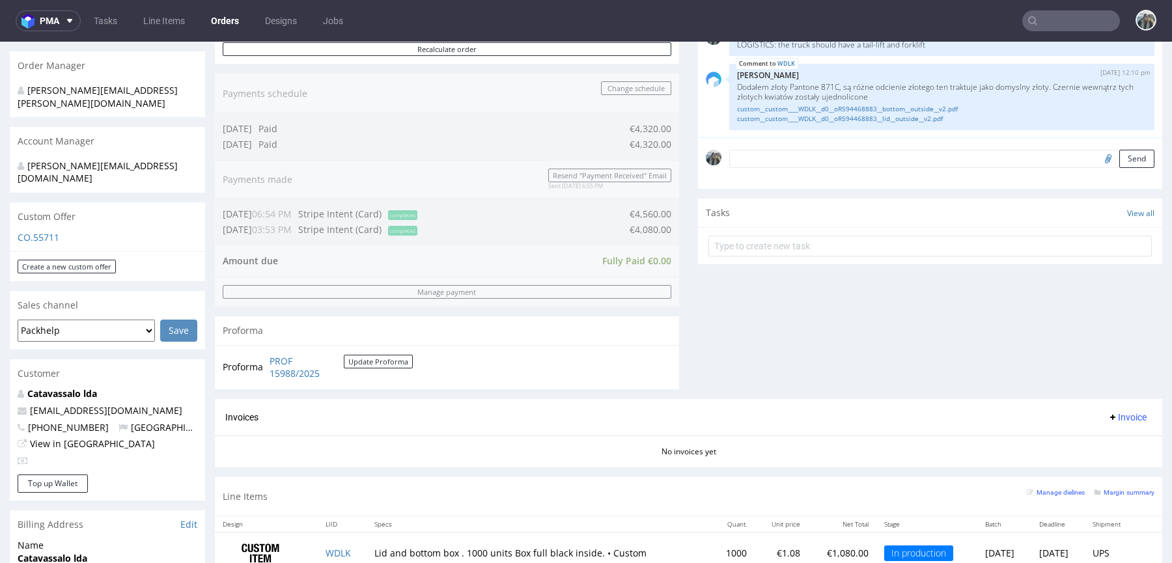
scroll to position [498, 0]
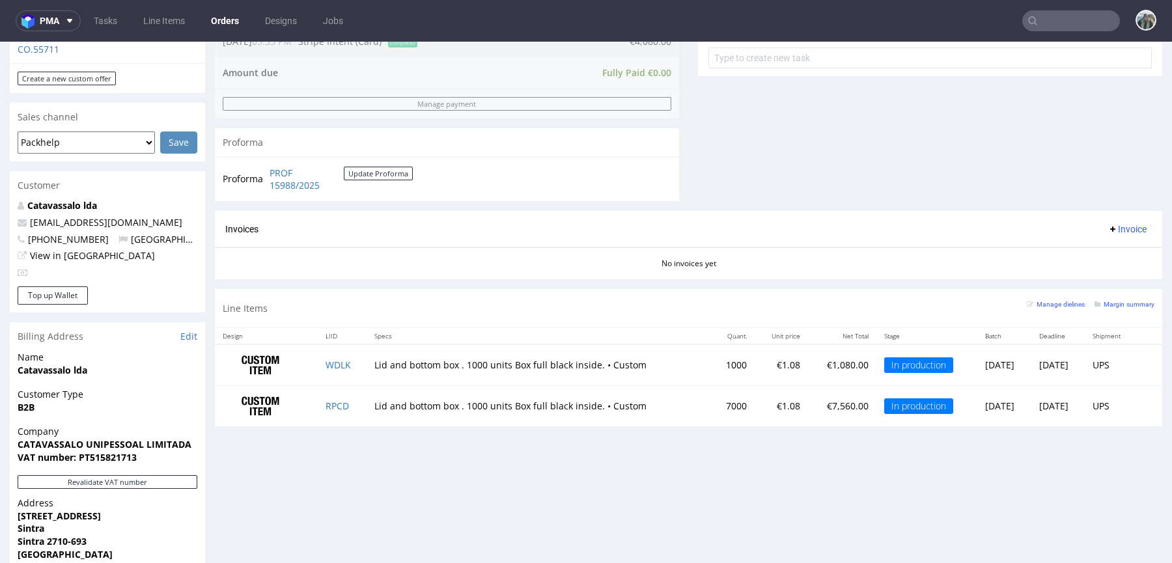
click at [1067, 20] on input "text" at bounding box center [1071, 20] width 98 height 21
paste input "R858063325"
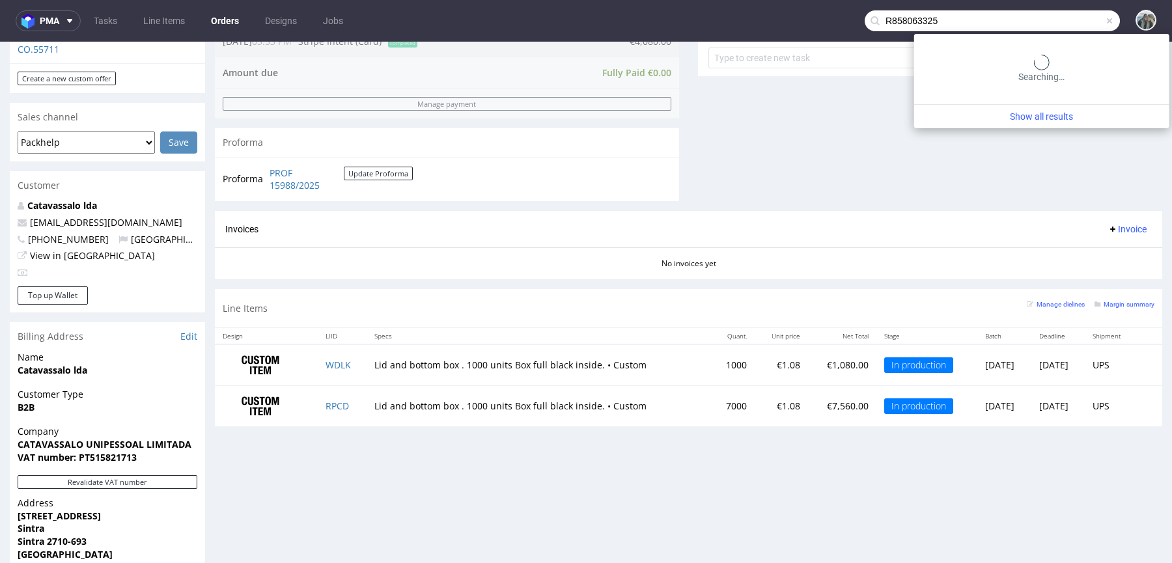
type input "R858063325"
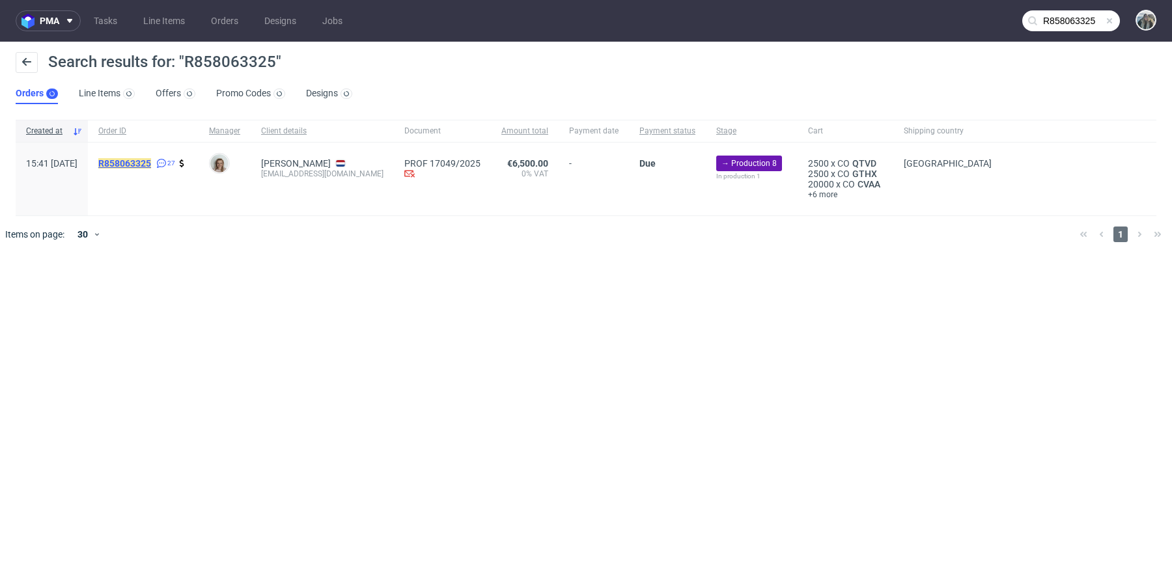
click at [151, 160] on mark "R858063325" at bounding box center [124, 163] width 53 height 10
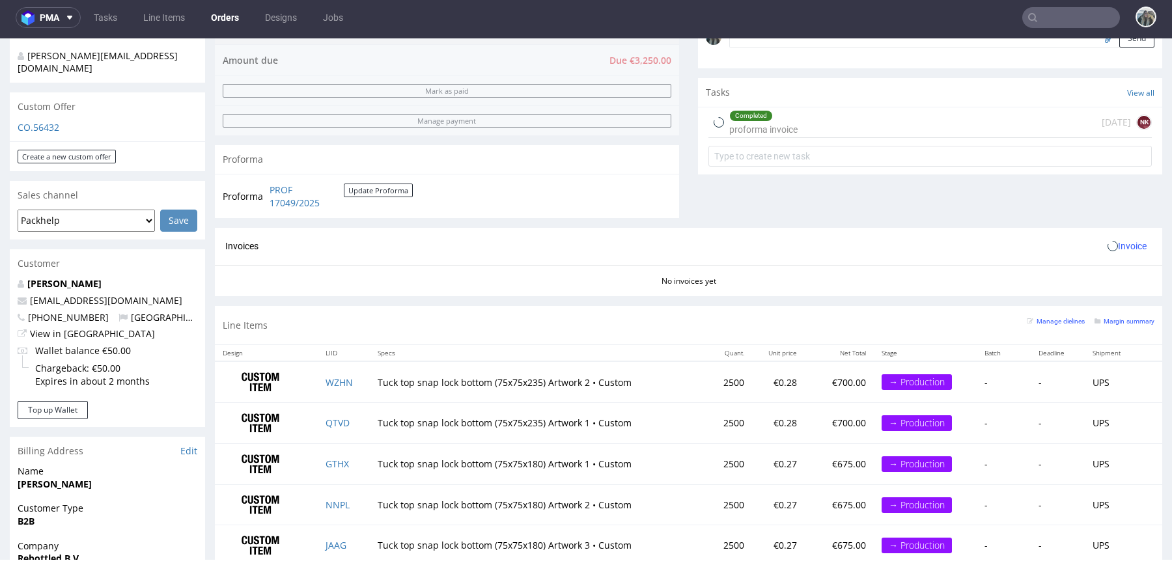
scroll to position [460, 0]
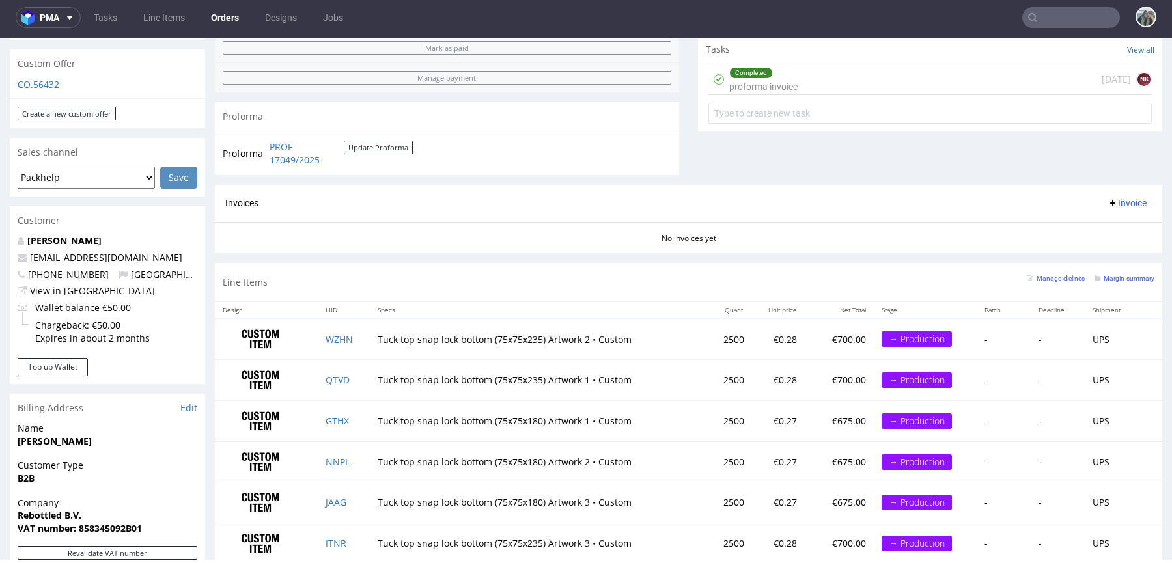
click at [1091, 31] on nav "pma Tasks Line Items Orders Designs Jobs" at bounding box center [586, 18] width 1172 height 42
click at [1079, 21] on input "text" at bounding box center [1071, 17] width 98 height 21
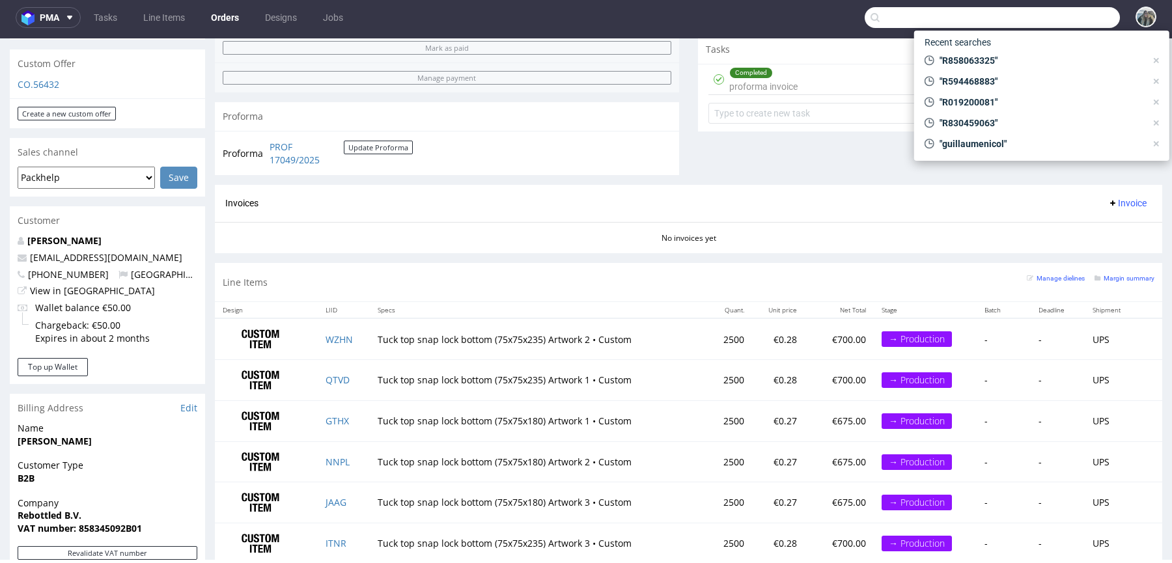
paste input "R452468941"
type input "R452468941"
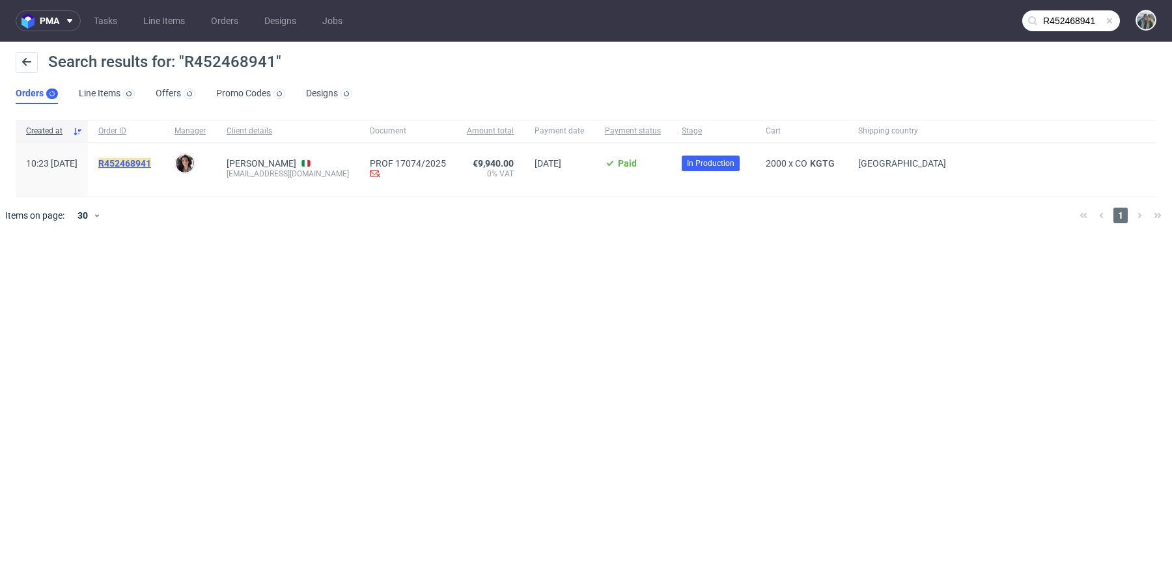
click at [151, 165] on mark "R452468941" at bounding box center [124, 163] width 53 height 10
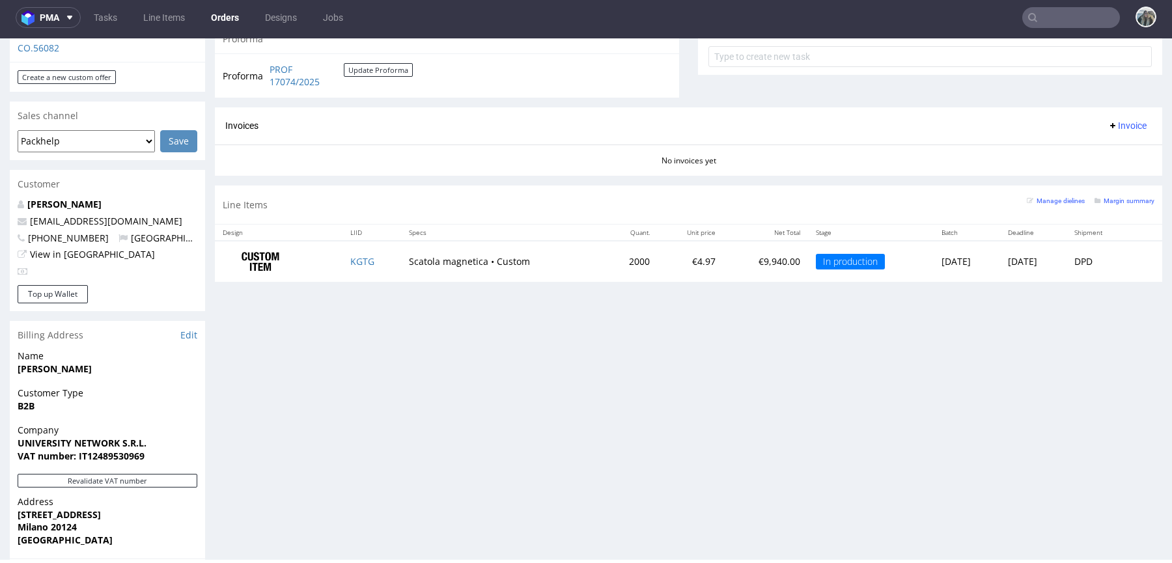
scroll to position [540, 0]
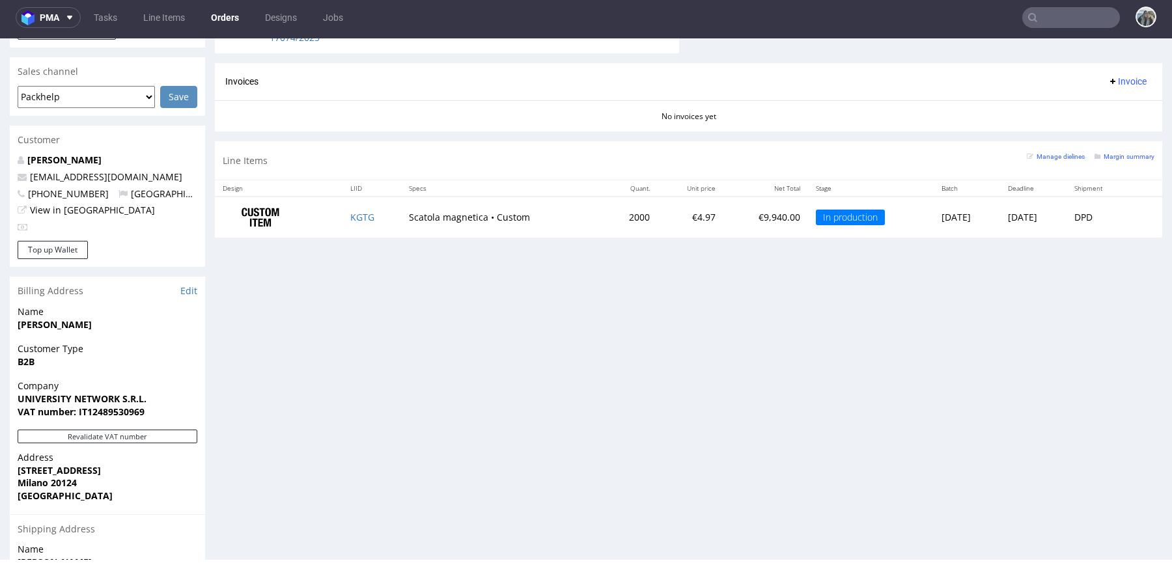
click at [1089, 14] on input "text" at bounding box center [1071, 17] width 98 height 21
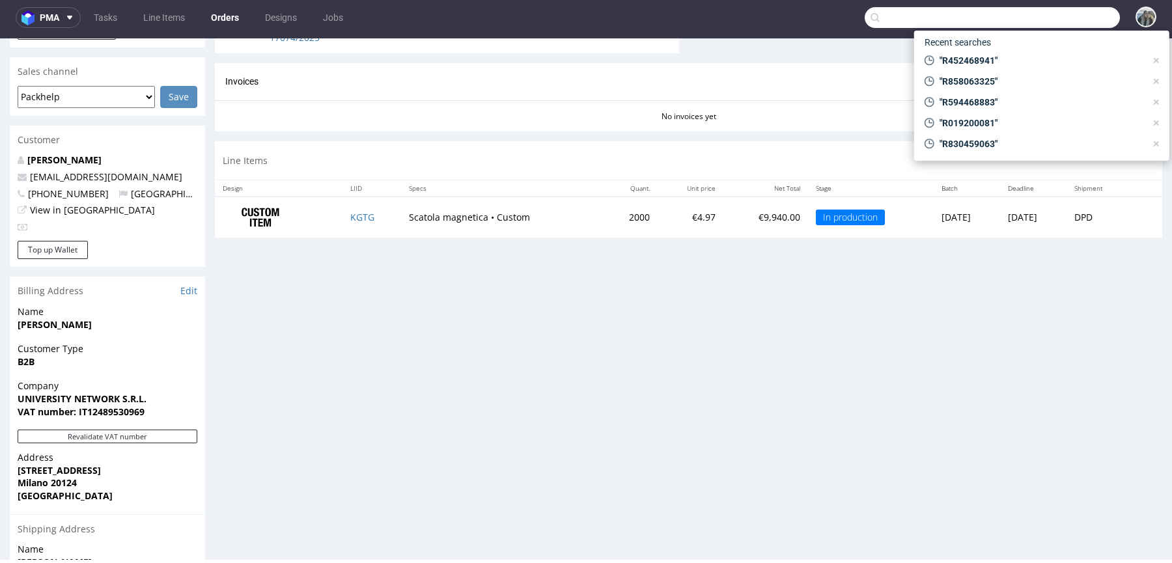
paste input "R649805361"
type input "R649805361"
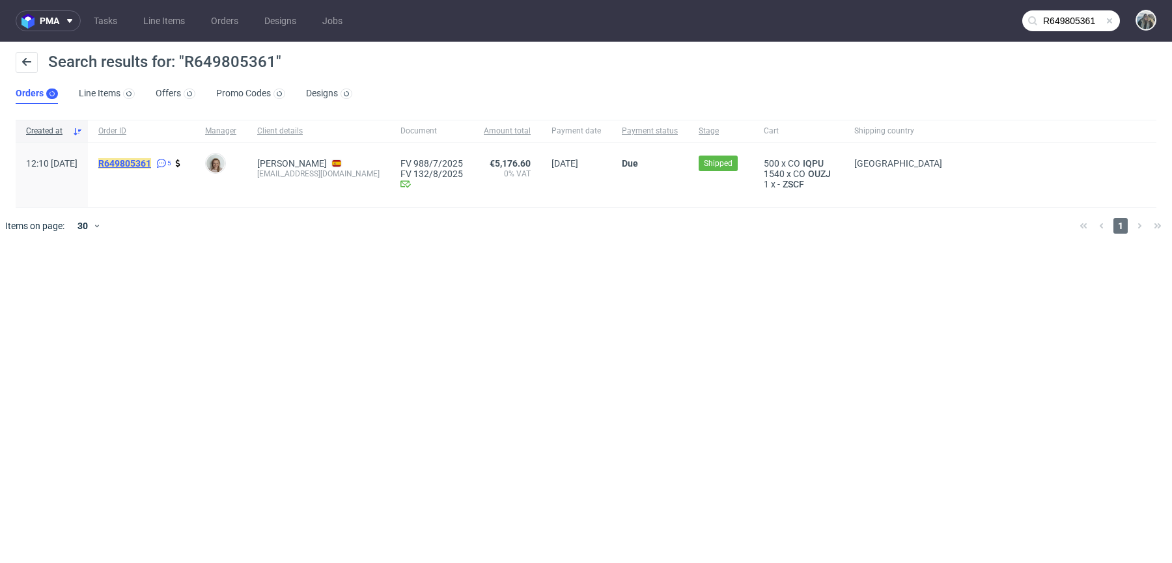
click at [151, 165] on mark "R649805361" at bounding box center [124, 163] width 53 height 10
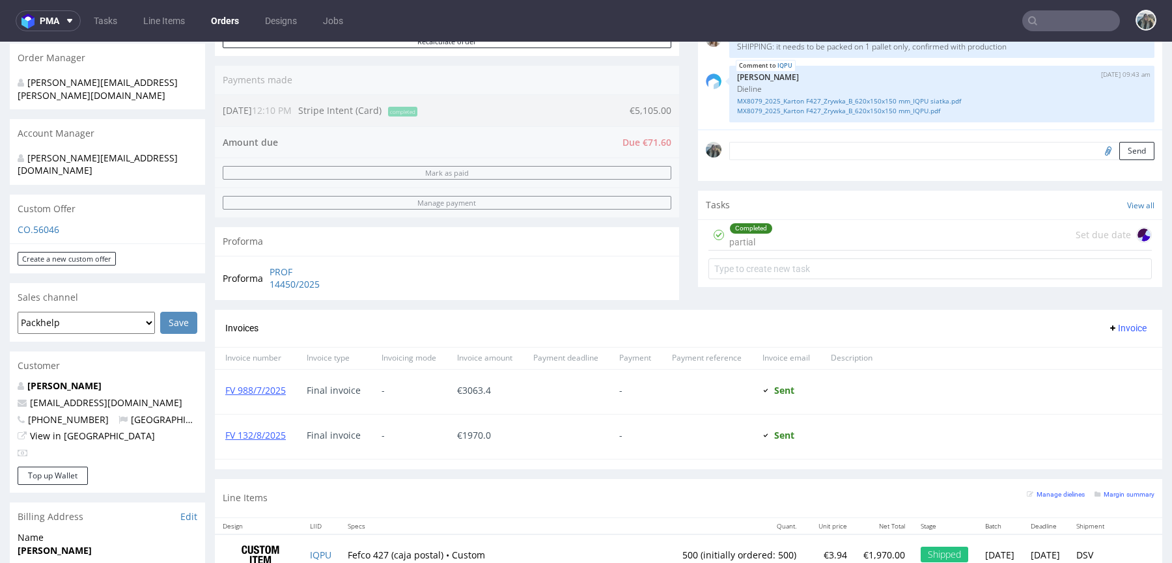
scroll to position [548, 0]
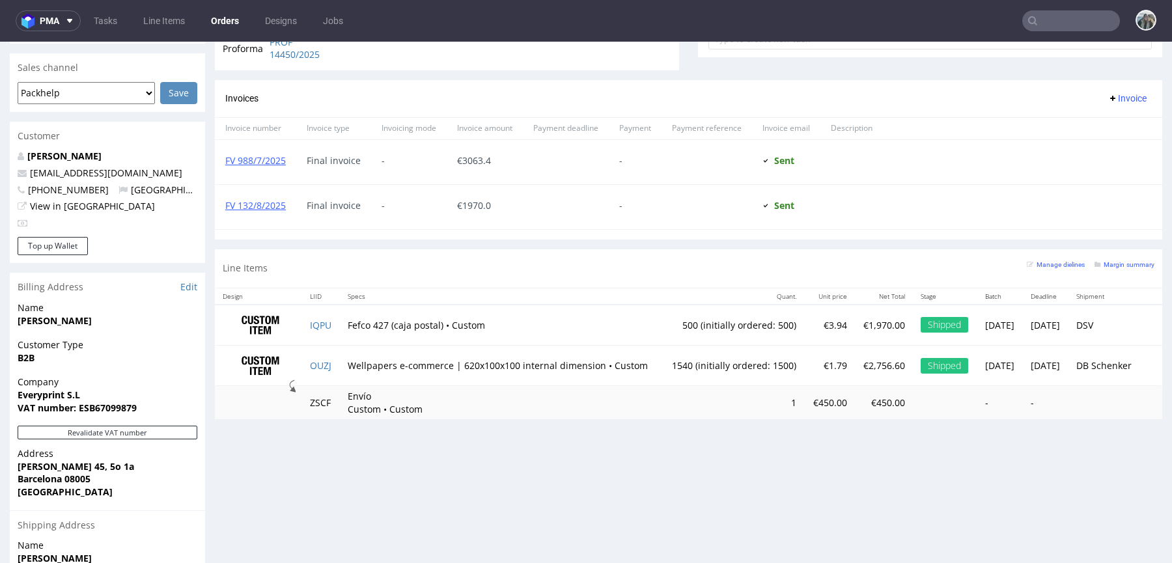
click at [1049, 21] on input "text" at bounding box center [1071, 20] width 98 height 21
paste input "R430479207"
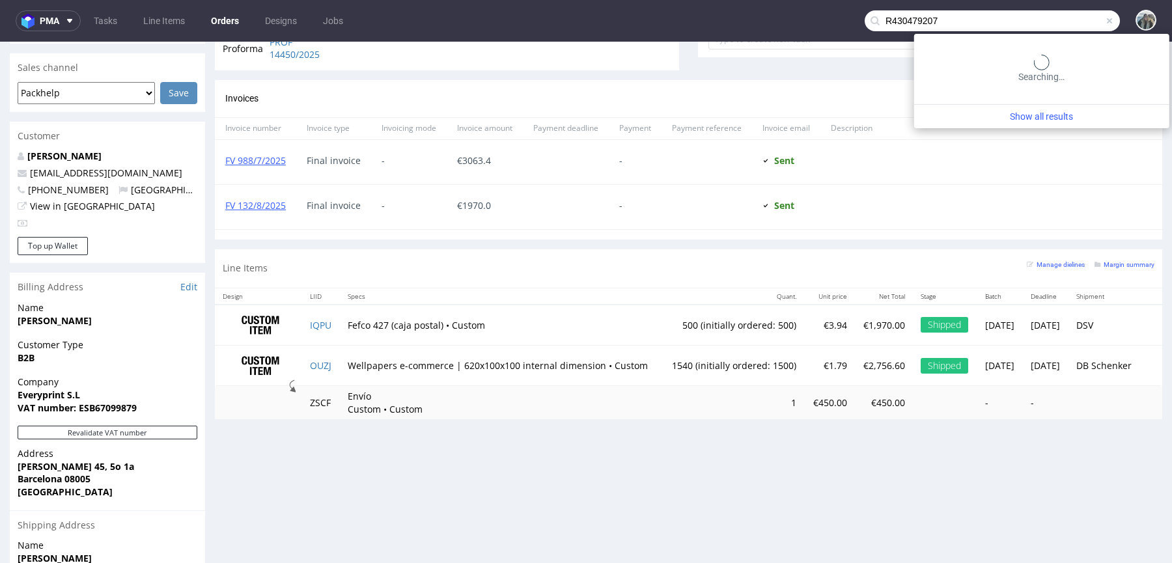
type input "R430479207"
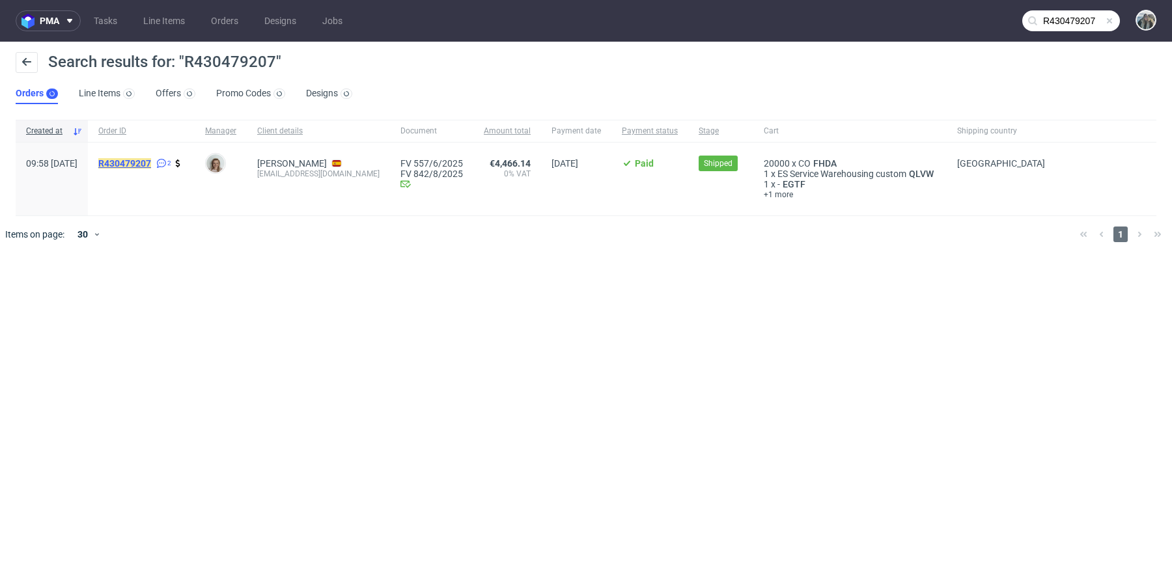
click at [151, 158] on mark "R430479207" at bounding box center [124, 163] width 53 height 10
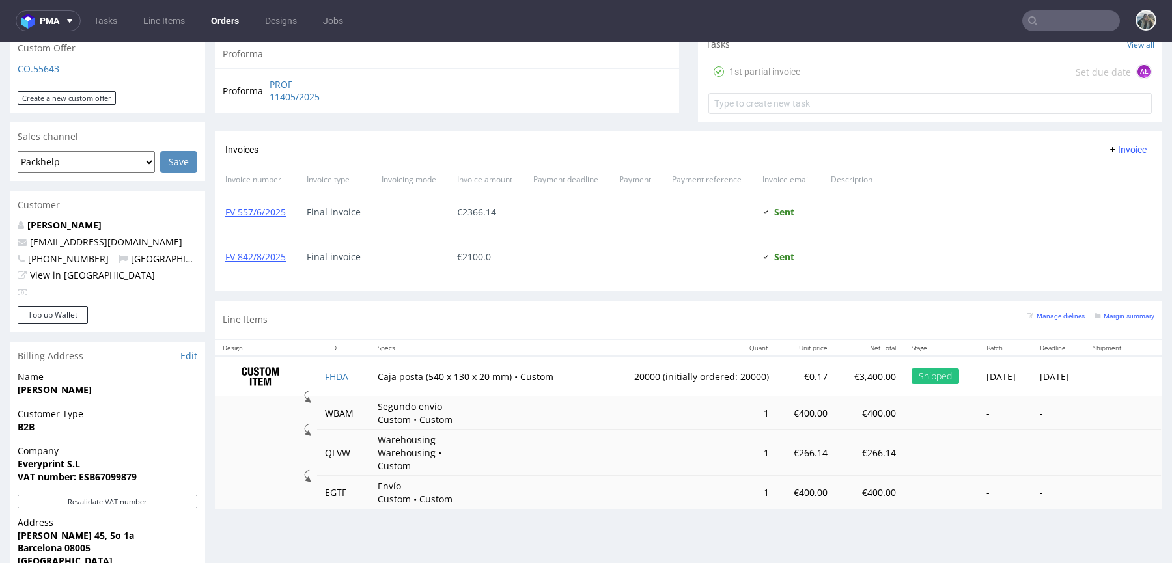
scroll to position [652, 0]
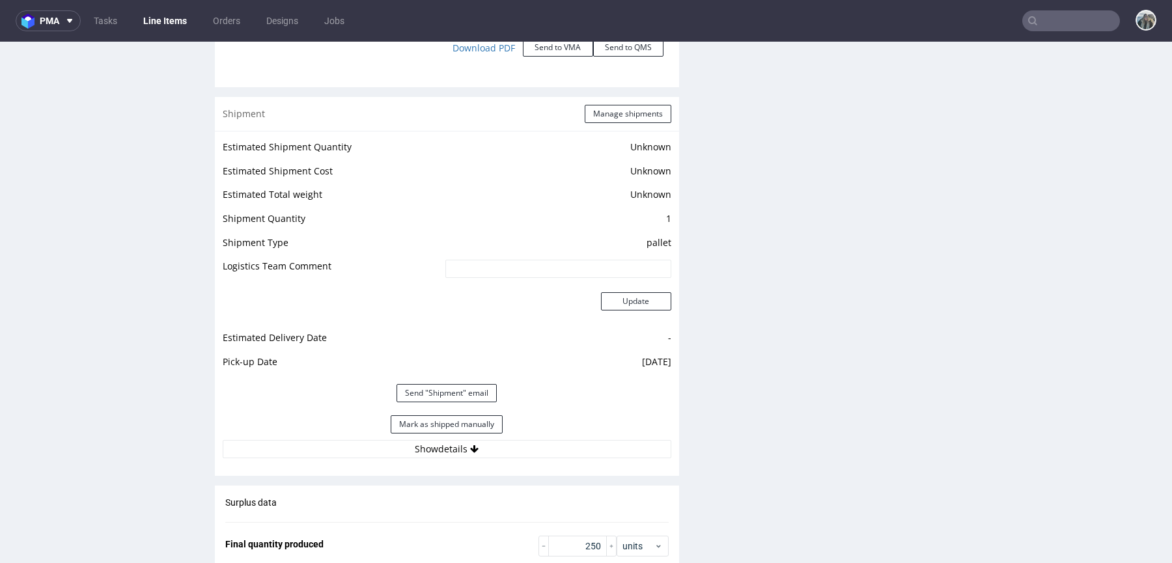
scroll to position [1727, 0]
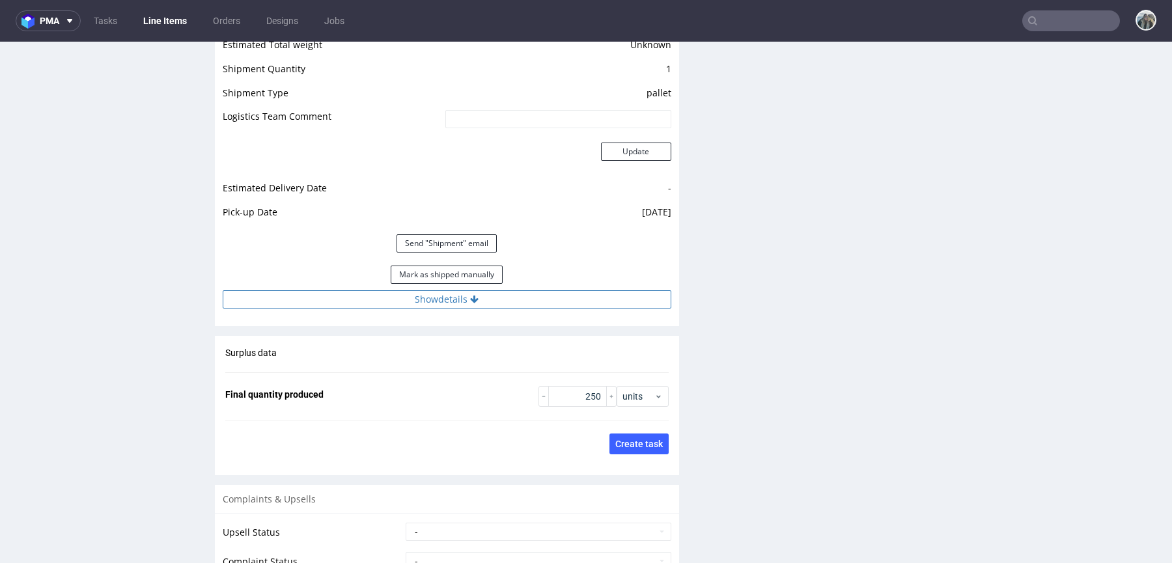
click at [419, 296] on button "Show details" at bounding box center [447, 299] width 449 height 18
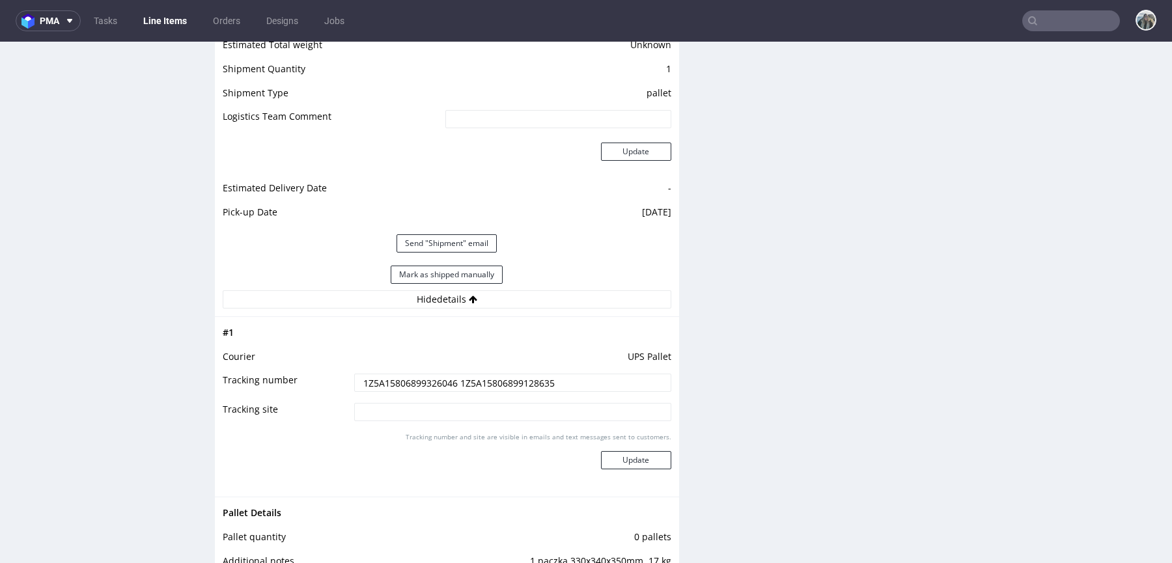
scroll to position [1869, 0]
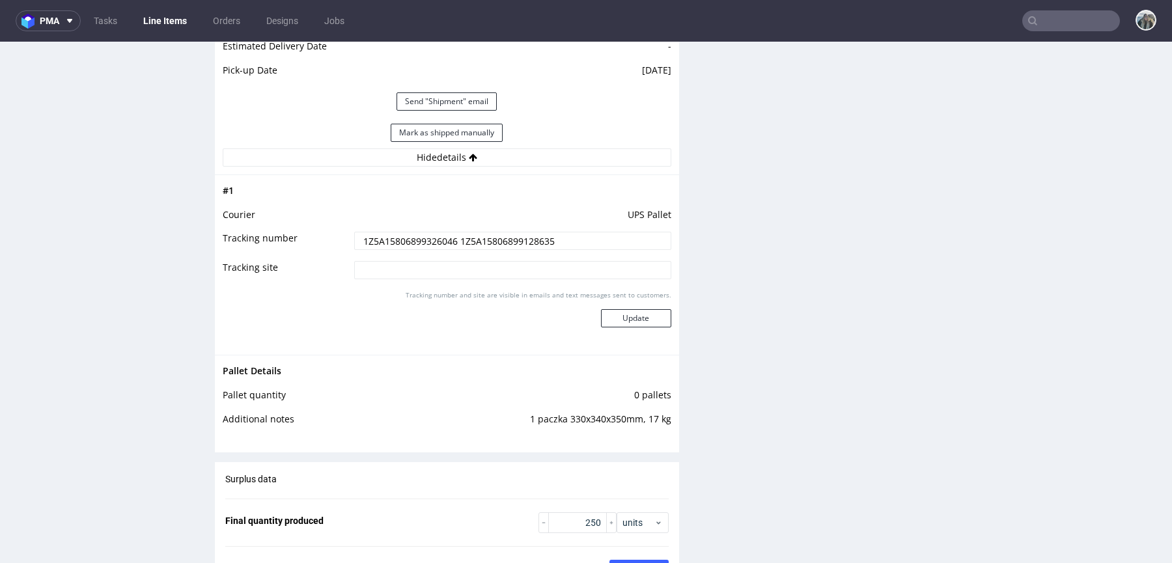
click at [413, 236] on input "1Z5A15806899326046 1Z5A15806899128635" at bounding box center [512, 241] width 317 height 18
click at [413, 235] on input "1Z5A15806899326046 1Z5A15806899128635" at bounding box center [512, 241] width 317 height 18
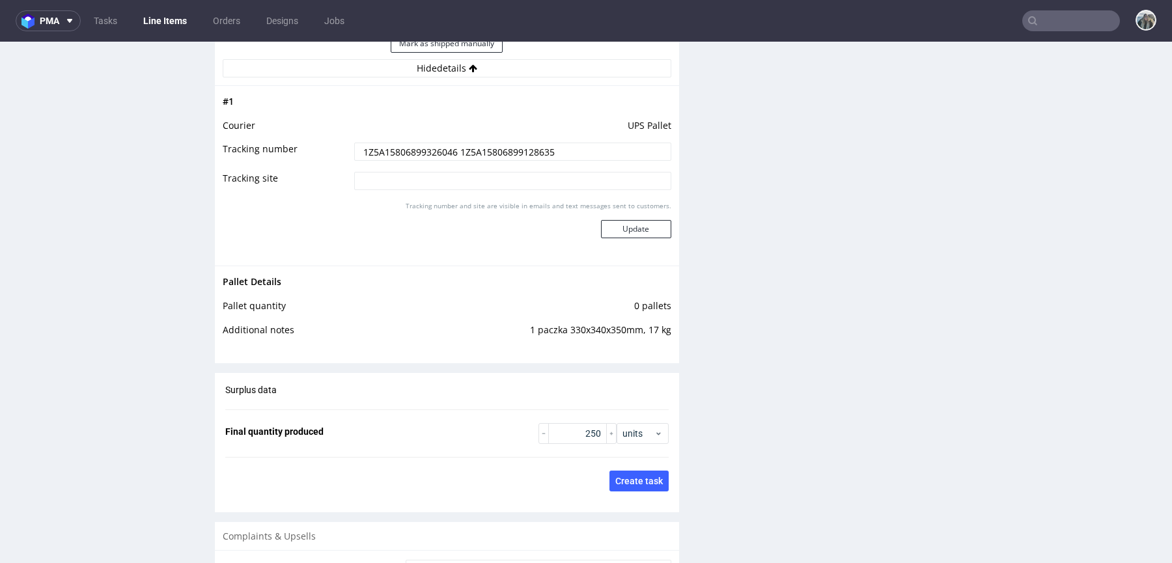
scroll to position [1974, 0]
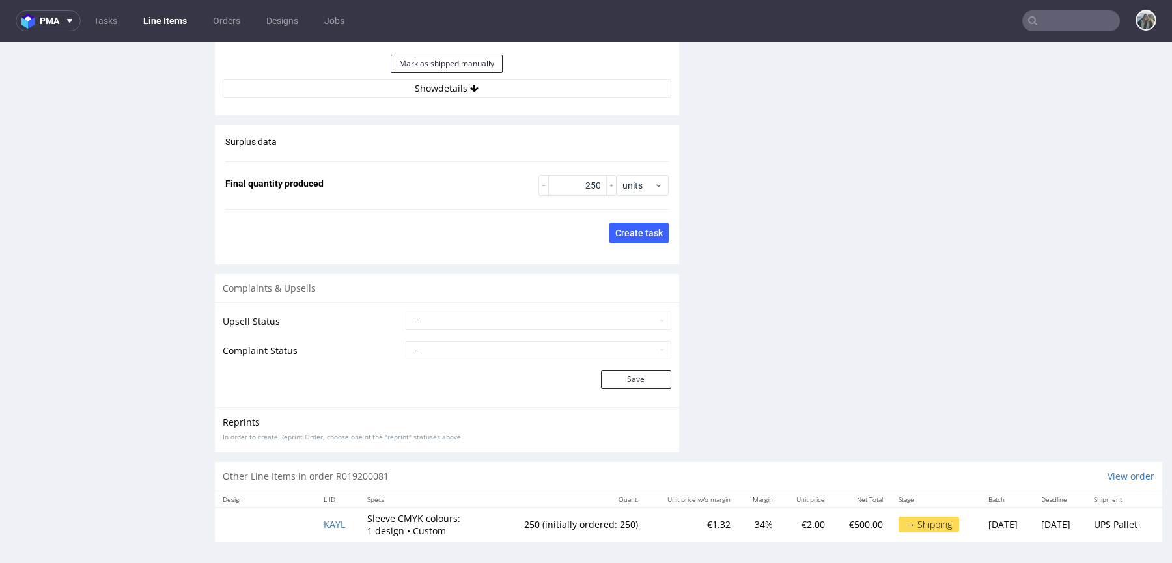
scroll to position [1925, 0]
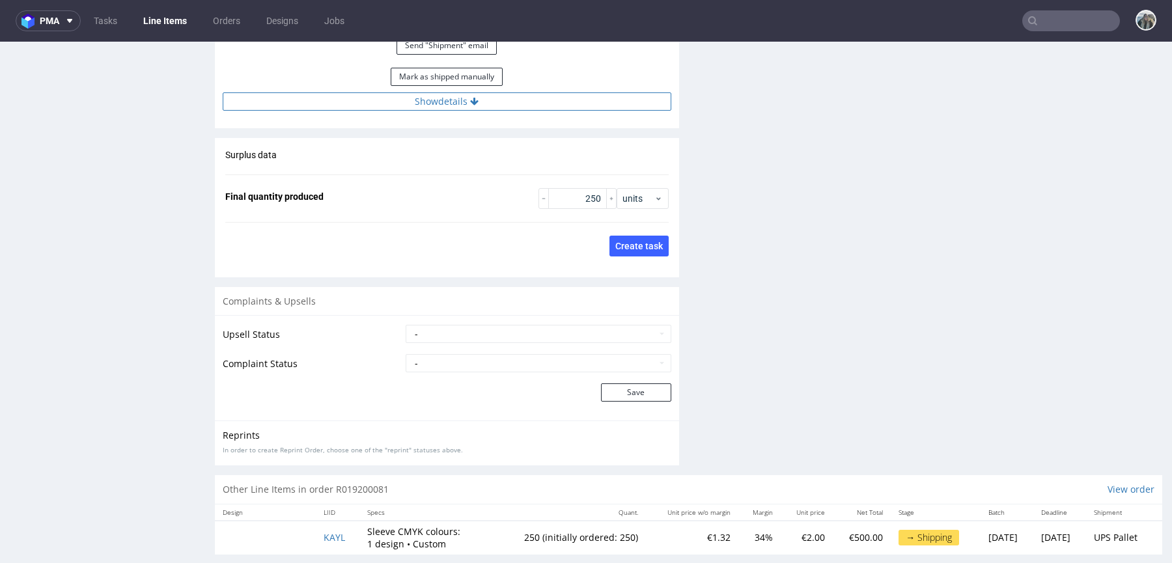
click at [485, 100] on button "Show details" at bounding box center [447, 101] width 449 height 18
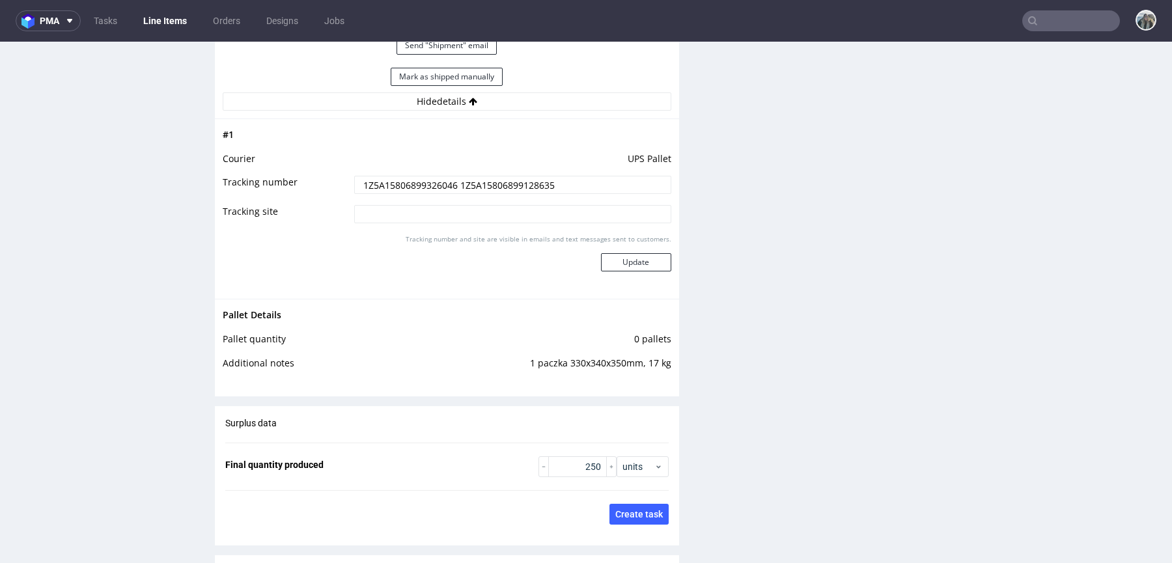
click at [476, 182] on input "1Z5A15806899326046 1Z5A15806899128635" at bounding box center [512, 185] width 317 height 18
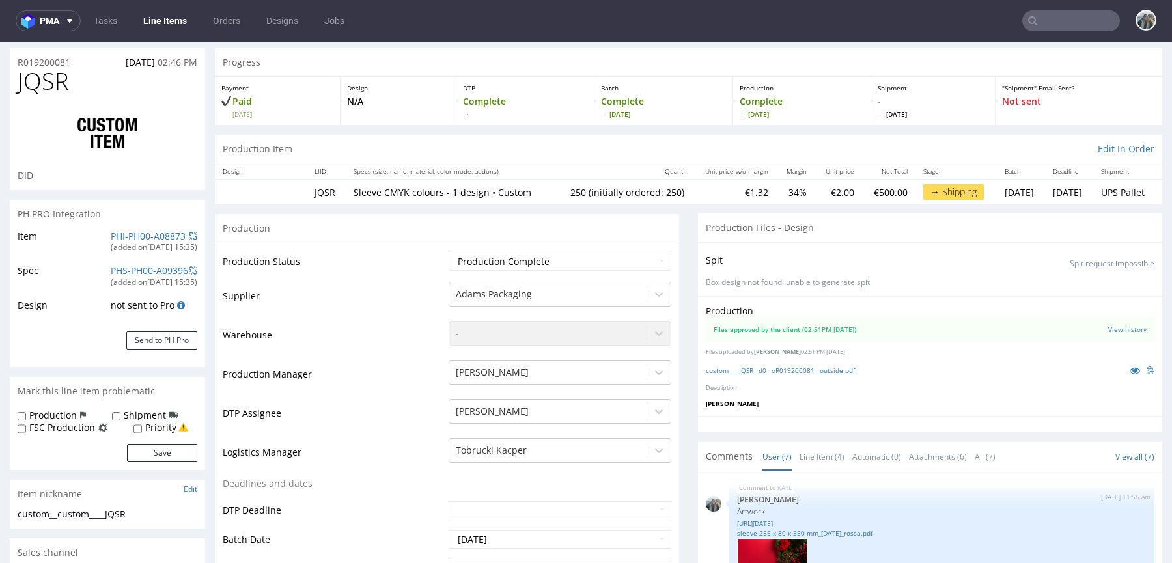
scroll to position [0, 0]
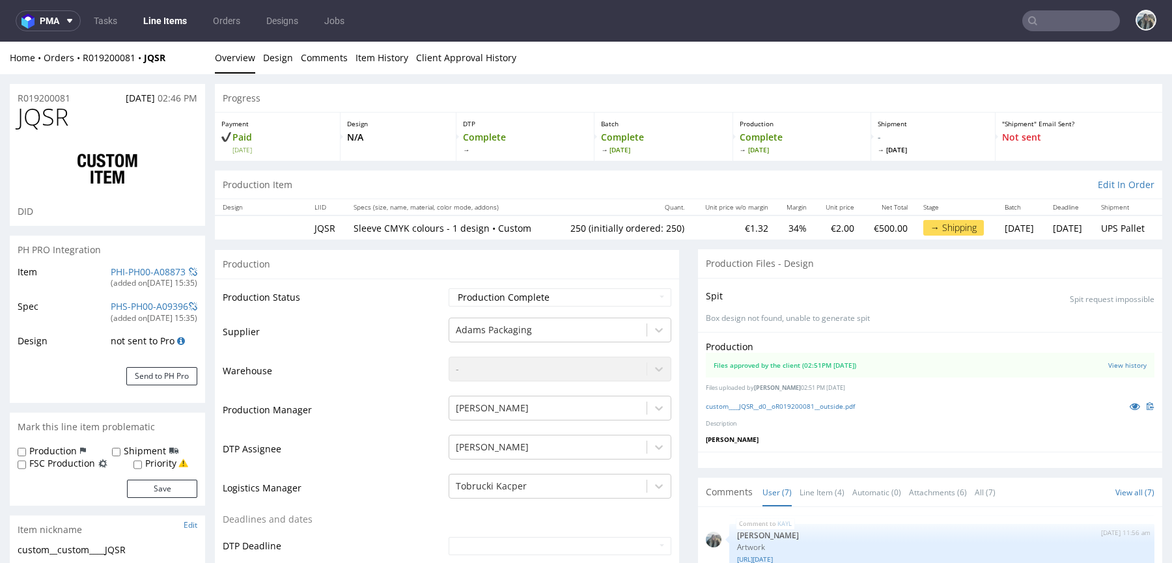
click at [52, 104] on span "JQSR" at bounding box center [43, 117] width 51 height 26
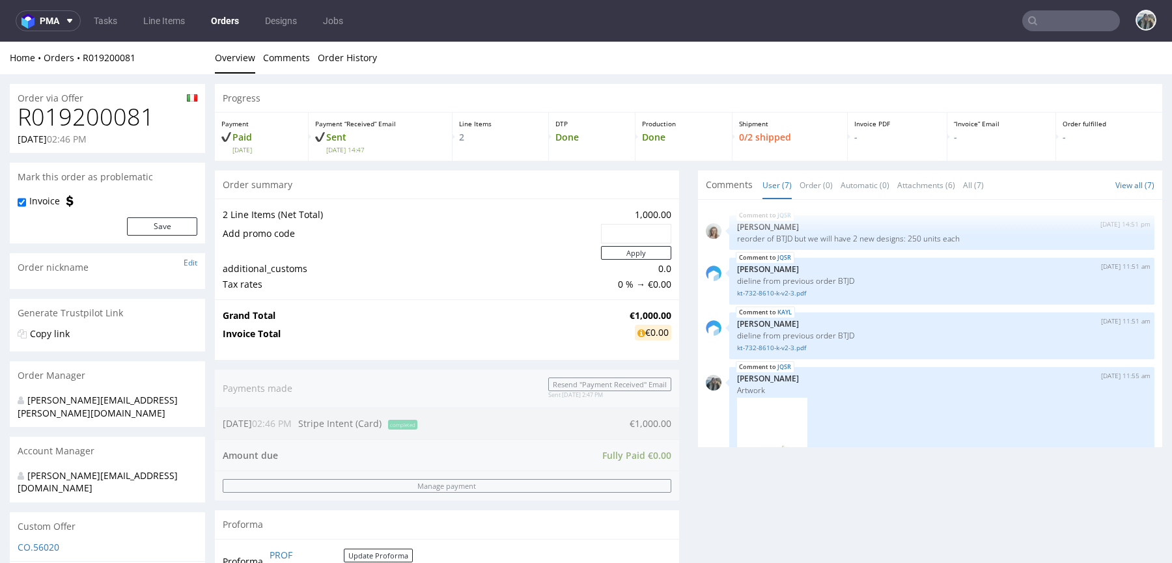
scroll to position [329, 0]
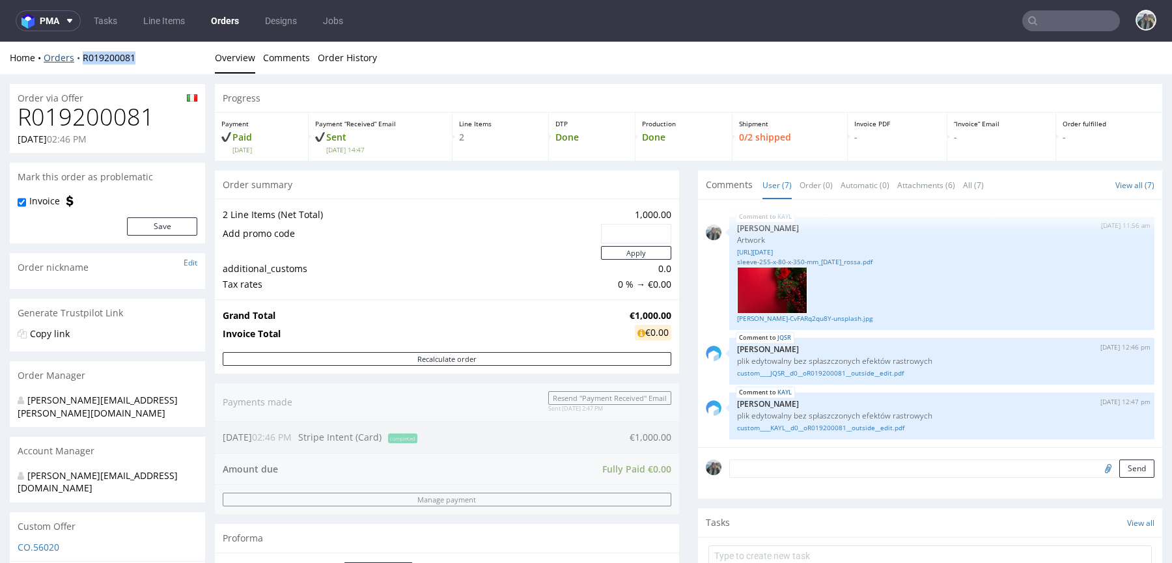
drag, startPoint x: 150, startPoint y: 61, endPoint x: 81, endPoint y: 61, distance: 69.0
click at [81, 61] on div "Home Orders R019200081" at bounding box center [107, 57] width 195 height 13
copy link "R019200081"
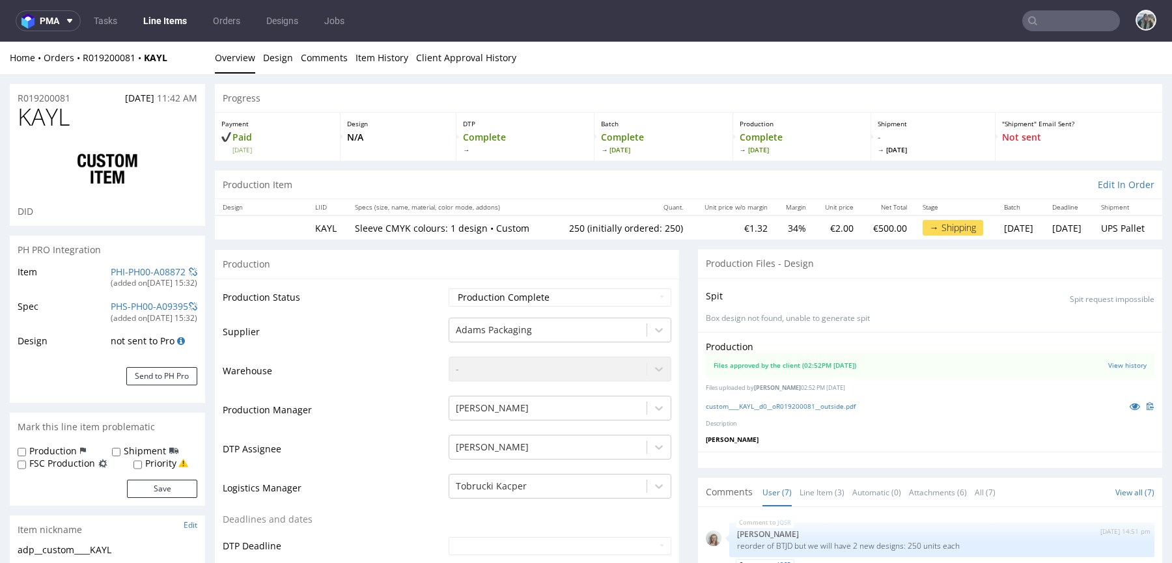
scroll to position [329, 0]
click at [51, 115] on span "KAYL" at bounding box center [44, 117] width 52 height 26
copy span "KAYL"
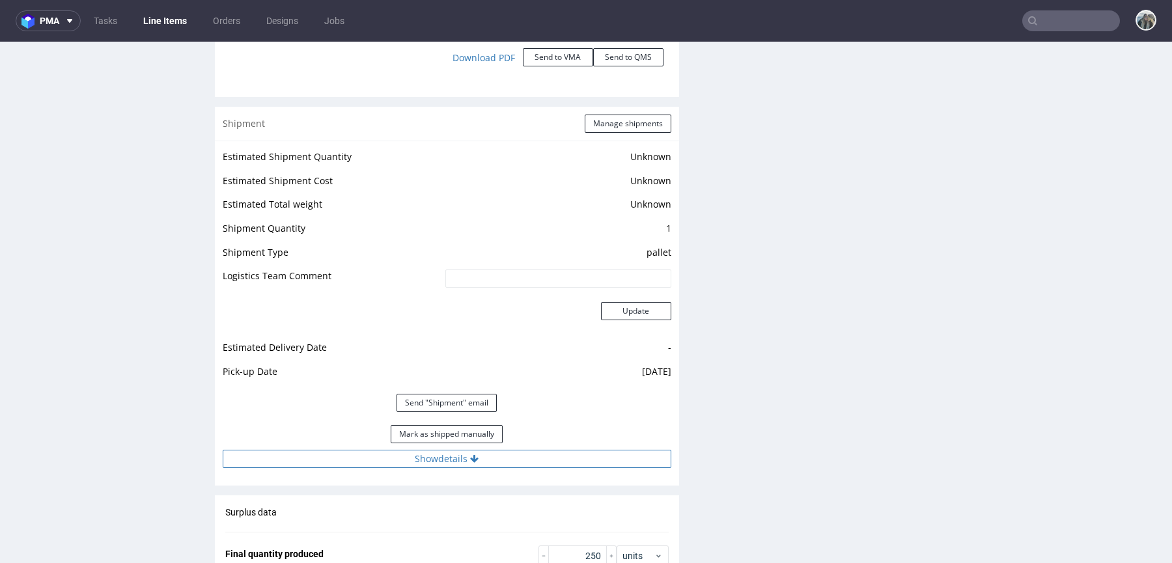
click at [459, 458] on button "Show details" at bounding box center [447, 459] width 449 height 18
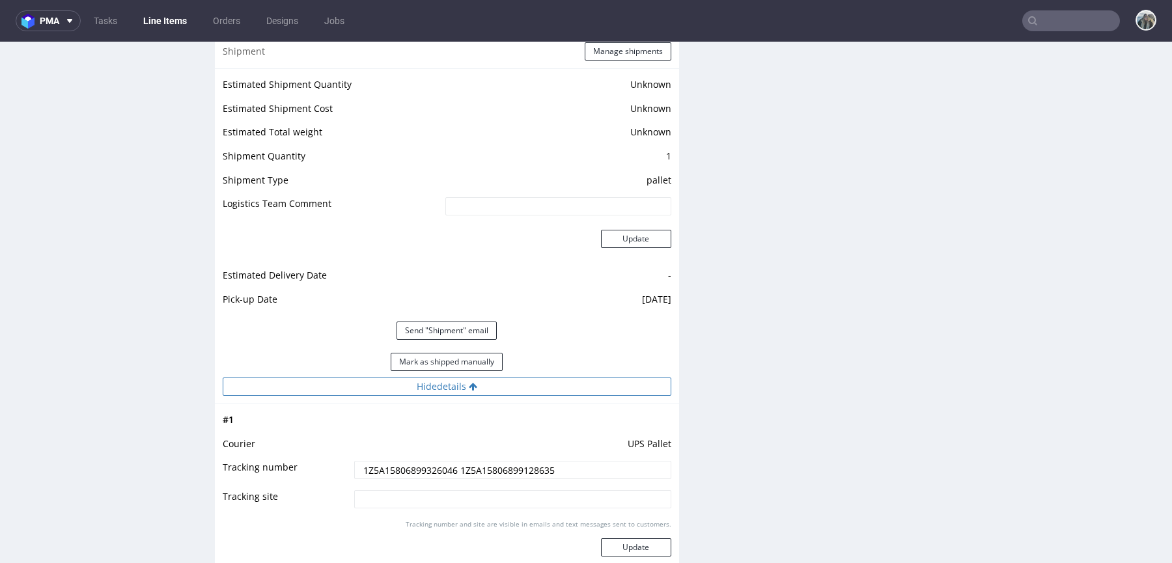
scroll to position [1572, 0]
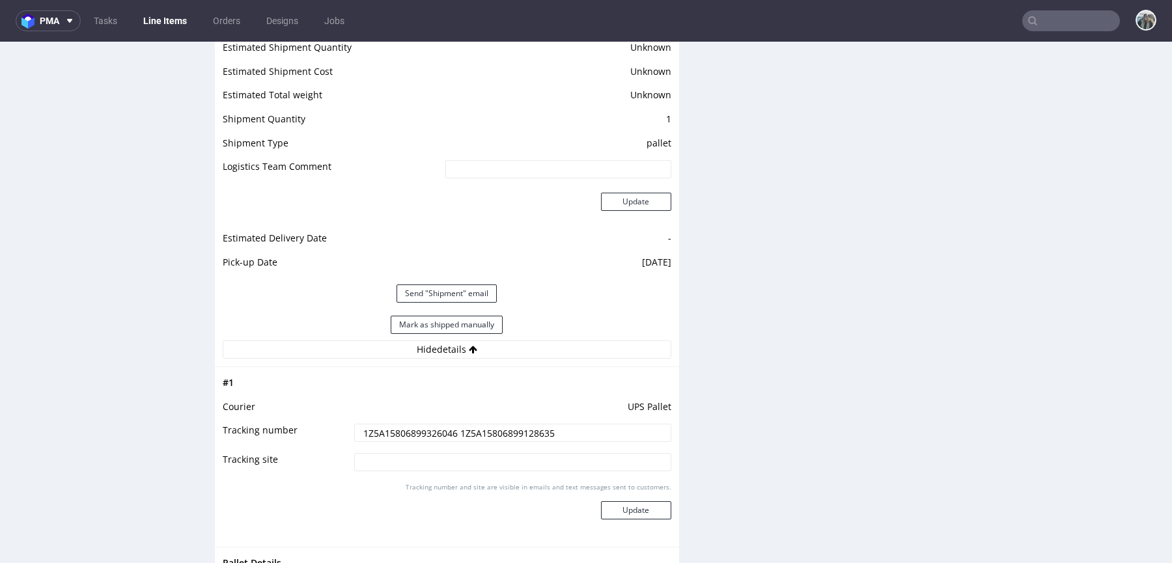
click at [453, 437] on input "1Z5A15806899326046 1Z5A15806899128635" at bounding box center [512, 433] width 317 height 18
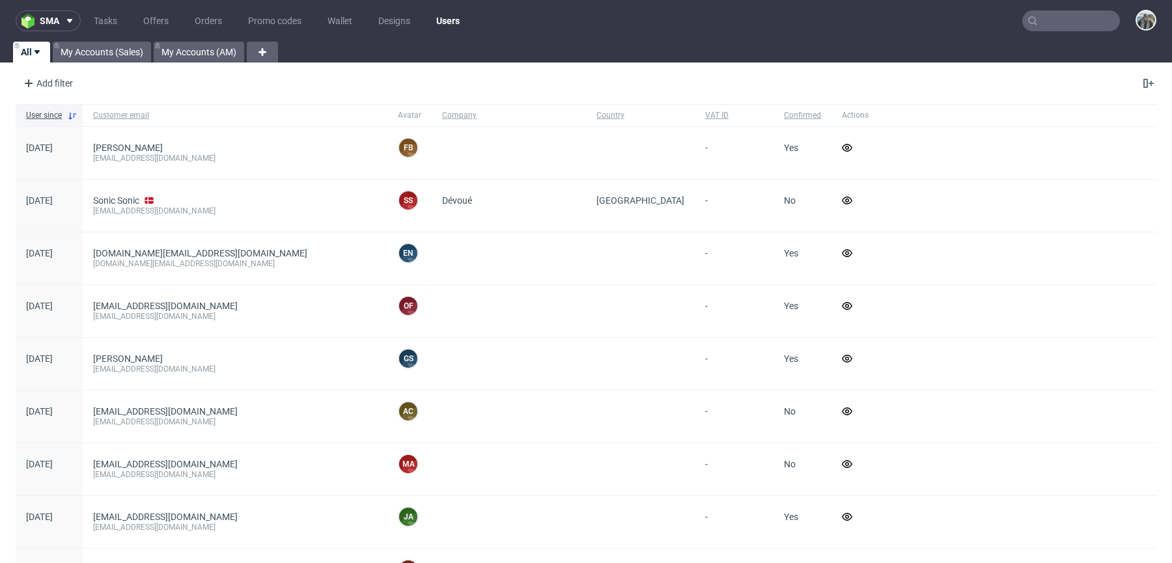
click at [1046, 20] on input "text" at bounding box center [1071, 20] width 98 height 21
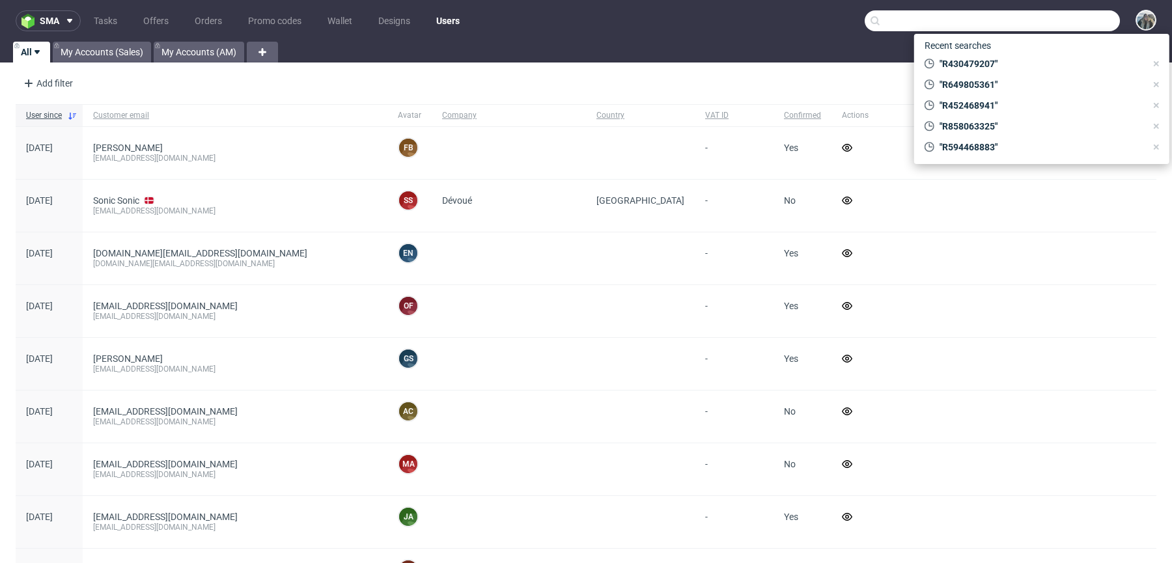
paste input "R769967942"
type input "R769967942"
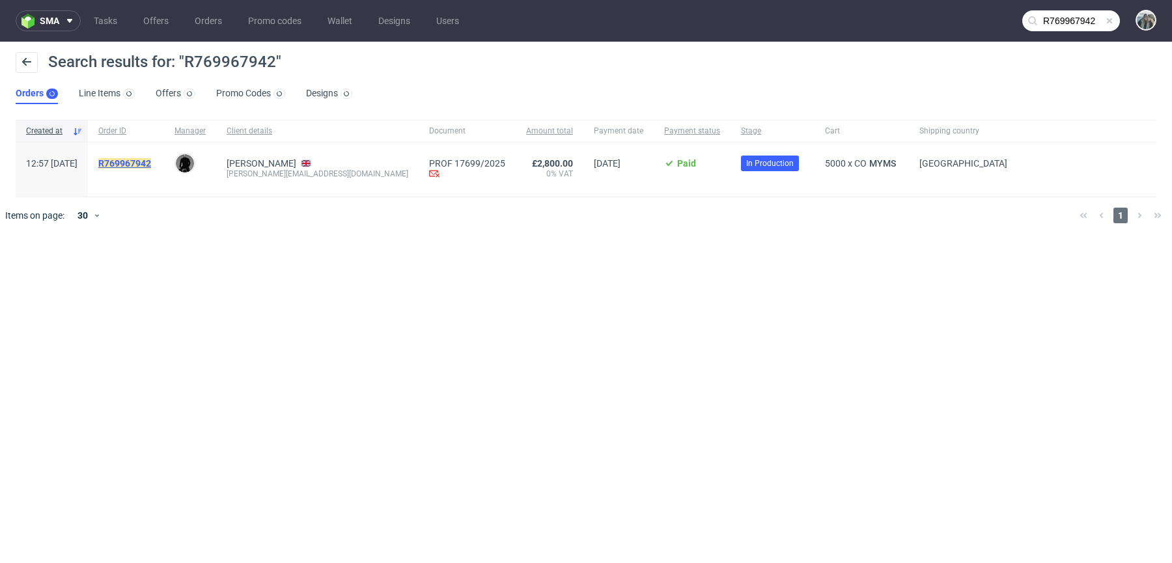
click at [151, 167] on mark "R769967942" at bounding box center [124, 163] width 53 height 10
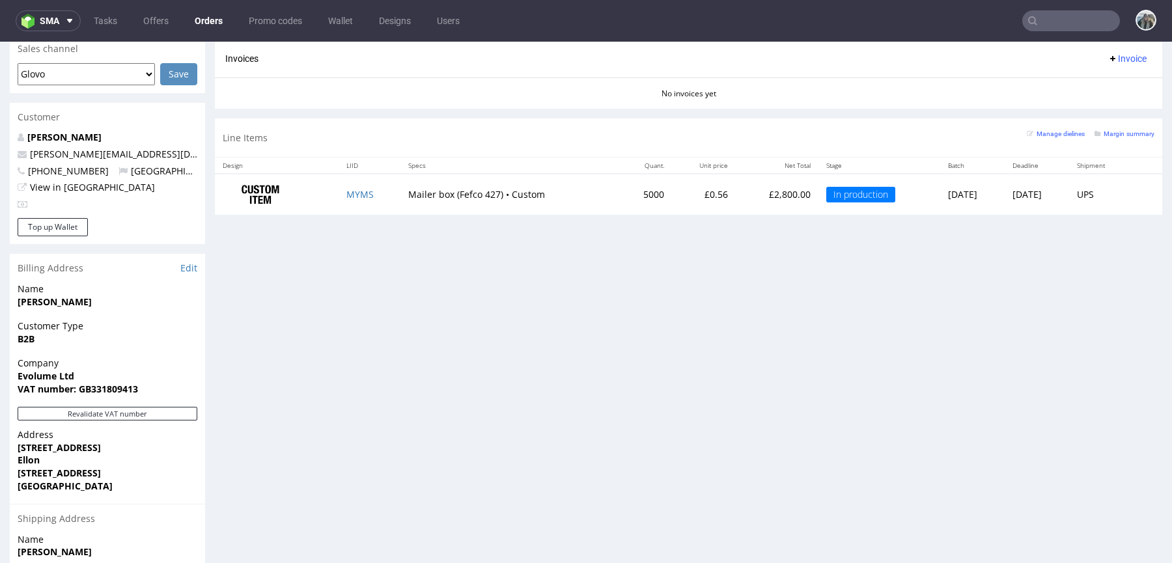
scroll to position [505, 0]
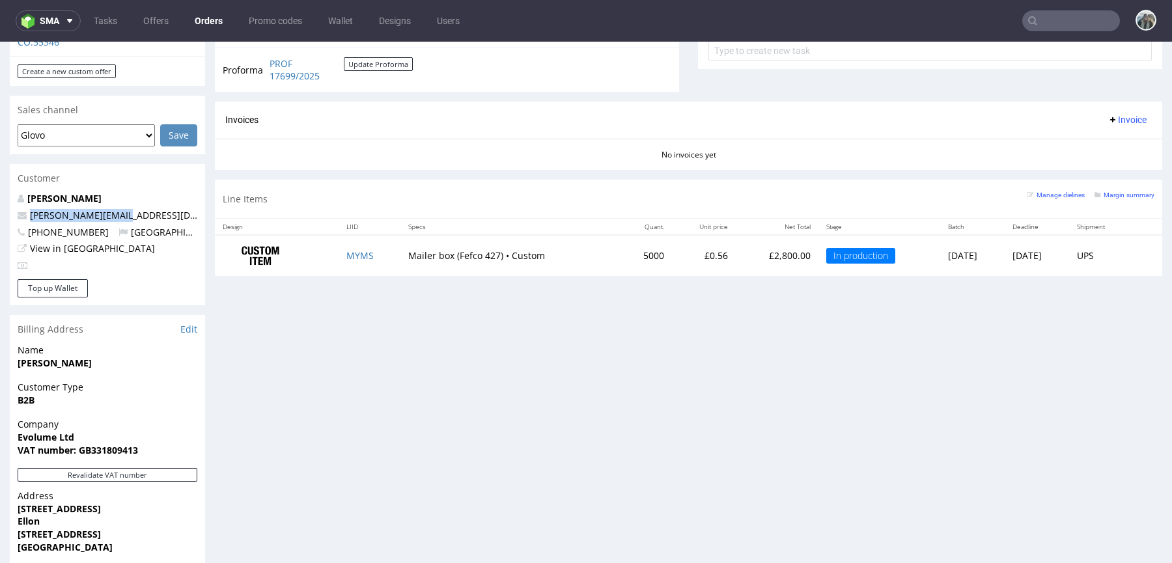
drag, startPoint x: 131, startPoint y: 193, endPoint x: 0, endPoint y: 192, distance: 130.9
click at [0, 193] on div "Order via Offer R769967942 [DATE] 12:57 PM [PERSON_NAME] this order as problema…" at bounding box center [586, 174] width 1172 height 1210
copy span "[PERSON_NAME][EMAIL_ADDRESS][DOMAIN_NAME]"
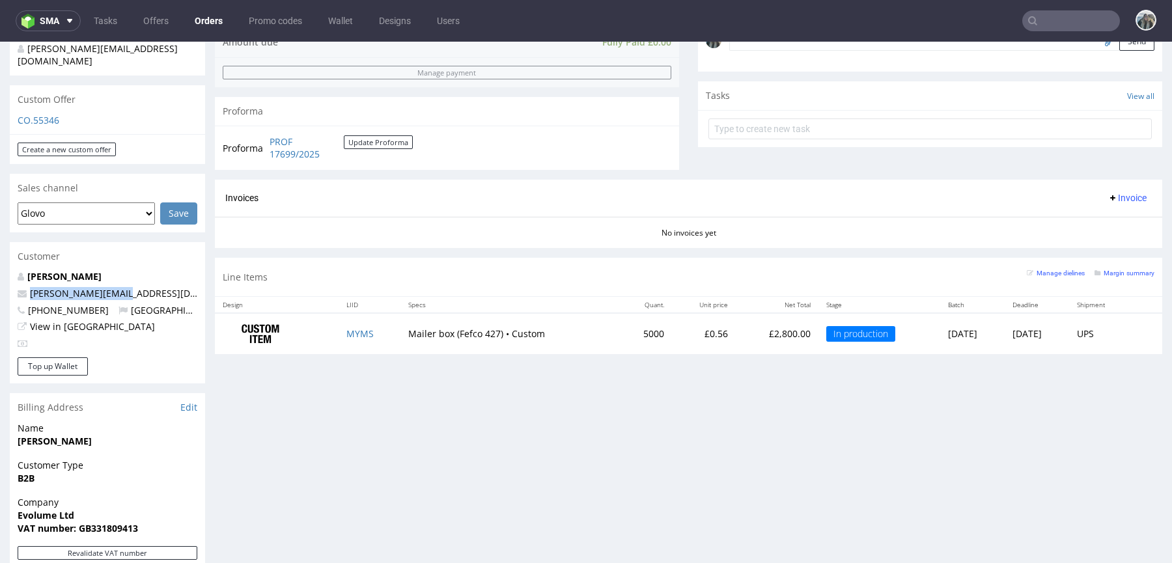
scroll to position [350, 0]
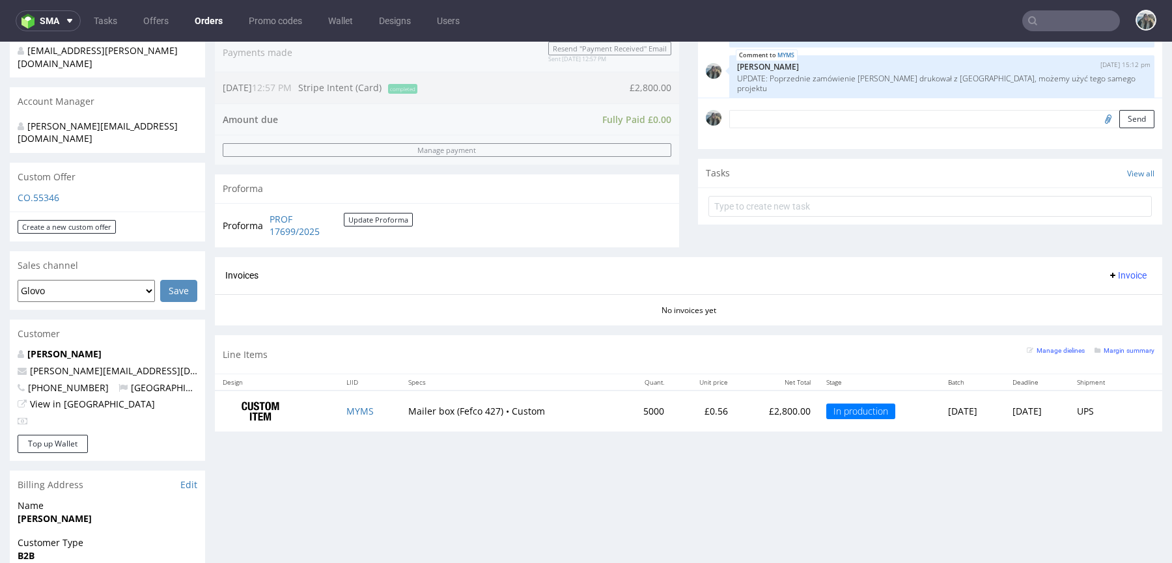
click at [354, 402] on td "MYMS" at bounding box center [370, 411] width 62 height 41
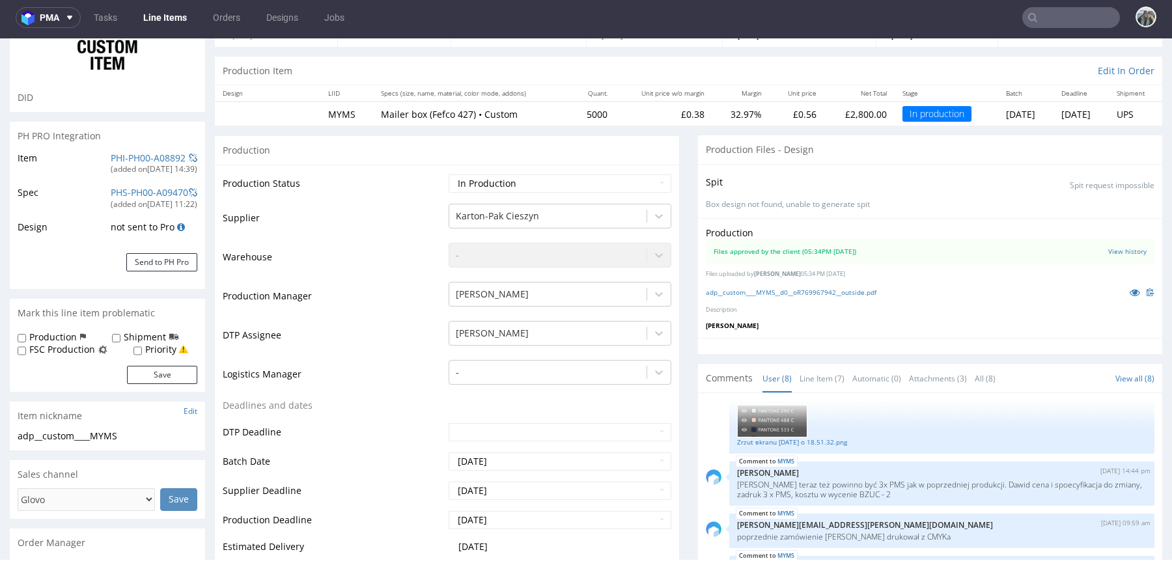
scroll to position [120, 0]
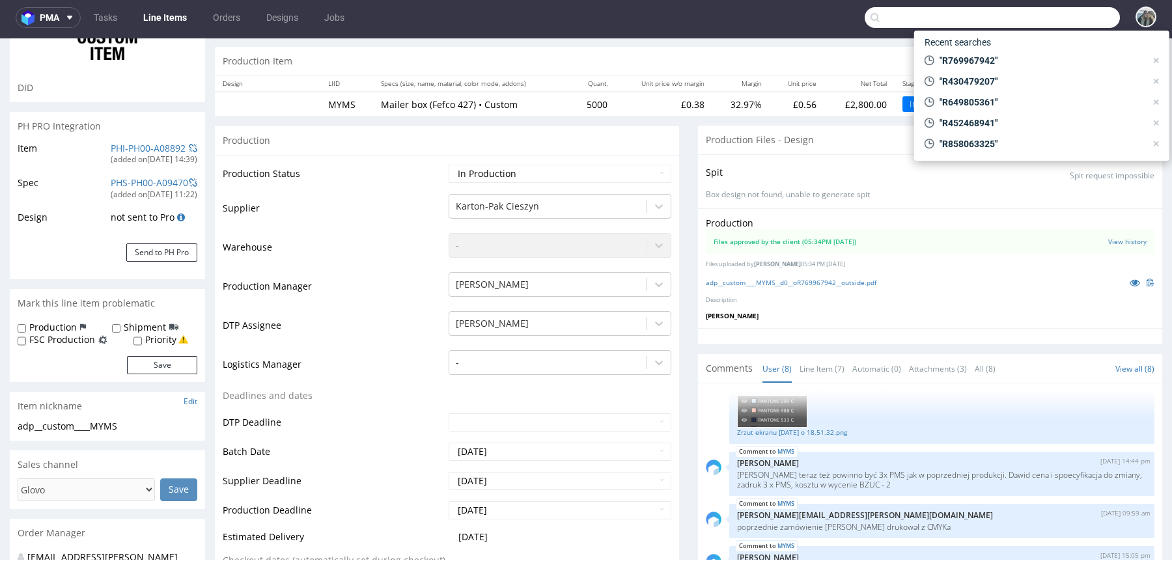
click at [1079, 24] on input "text" at bounding box center [992, 17] width 255 height 21
paste input "R860975655"
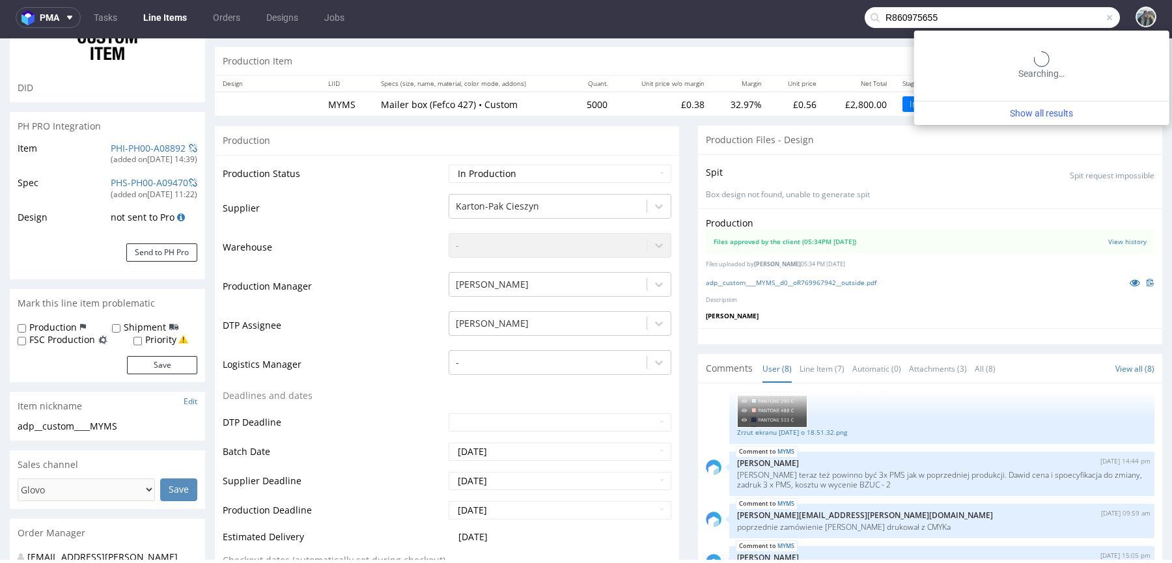
type input "R860975655"
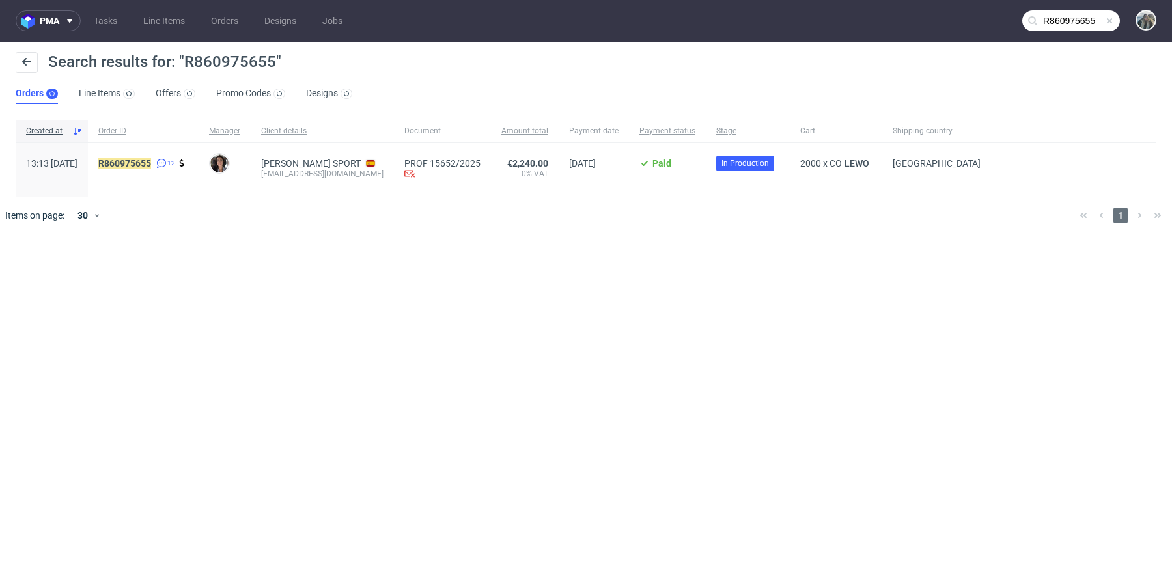
click at [165, 168] on span "R860975655 12" at bounding box center [143, 169] width 90 height 23
click at [151, 162] on mark "R860975655" at bounding box center [124, 163] width 53 height 10
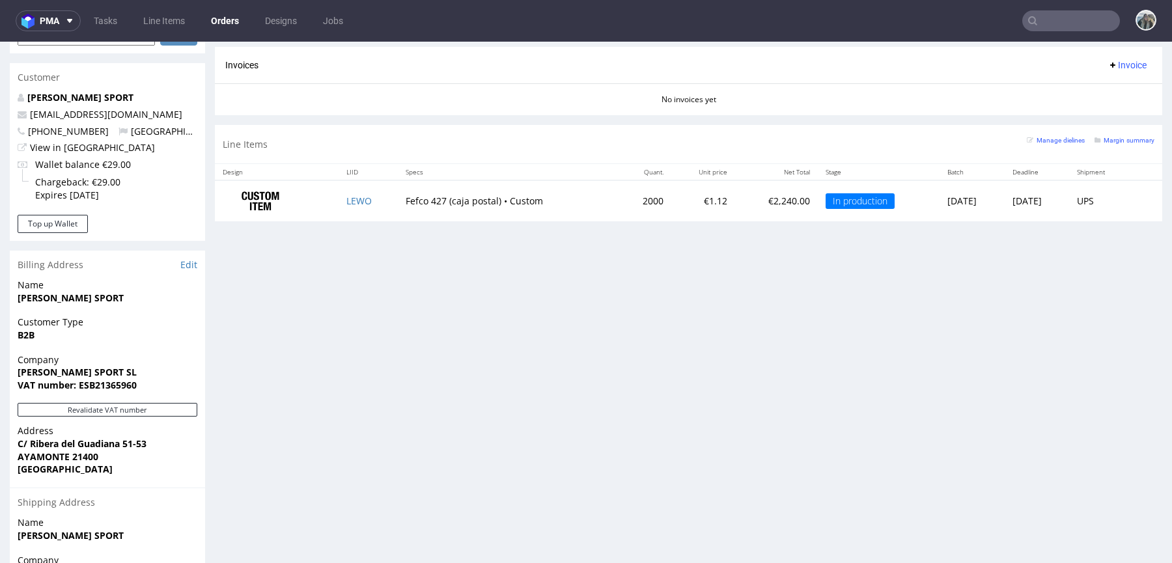
scroll to position [607, 0]
click at [1081, 23] on input "text" at bounding box center [1071, 20] width 98 height 21
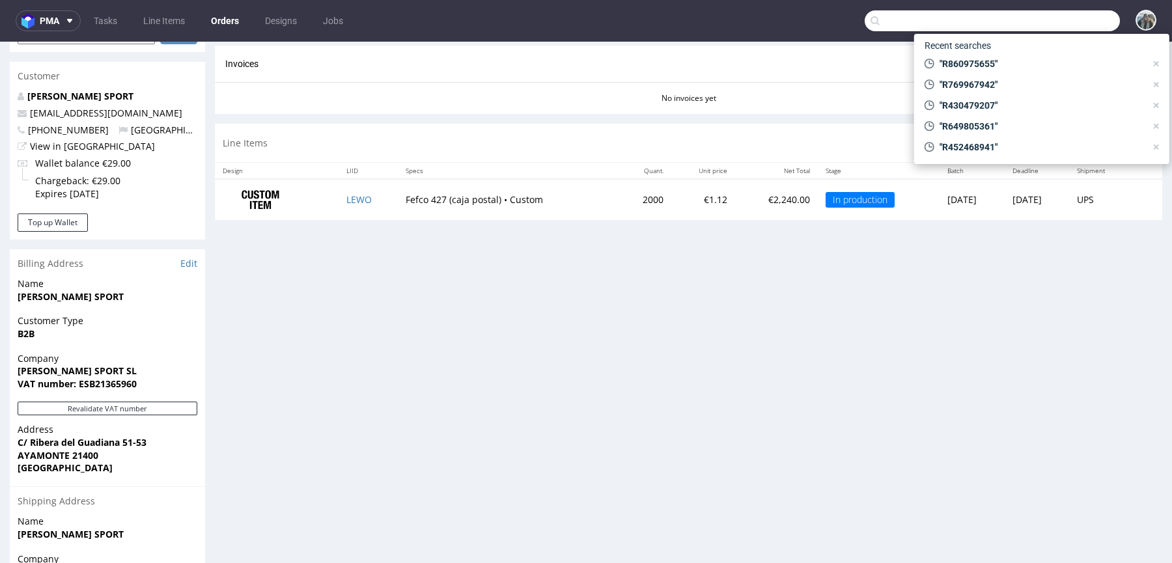
paste input "R541204118"
type input "R541204118"
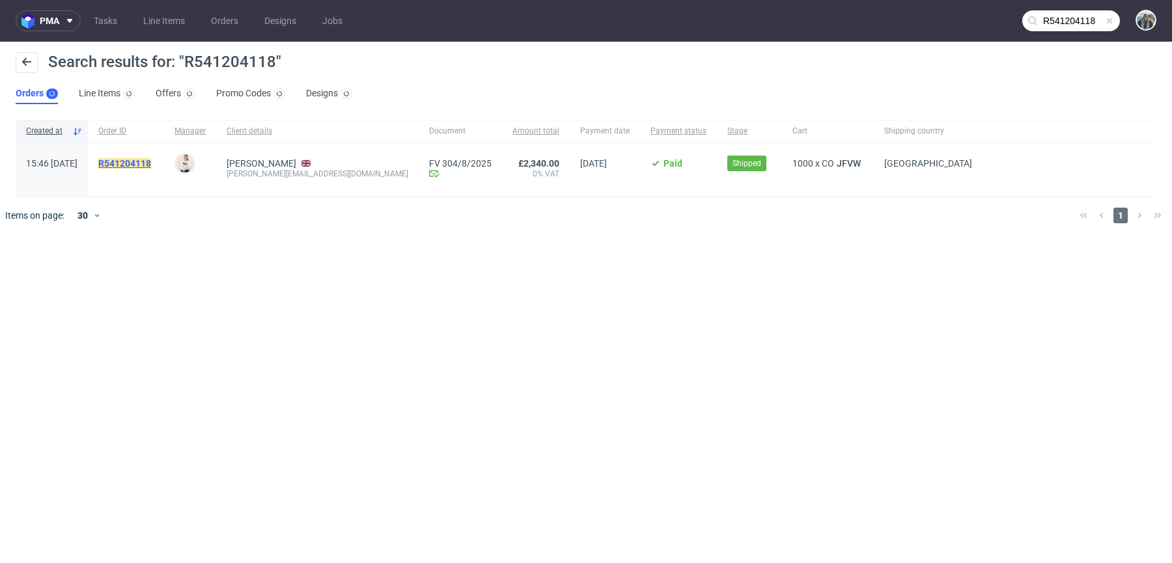
click at [146, 163] on mark "R541204118" at bounding box center [124, 163] width 53 height 10
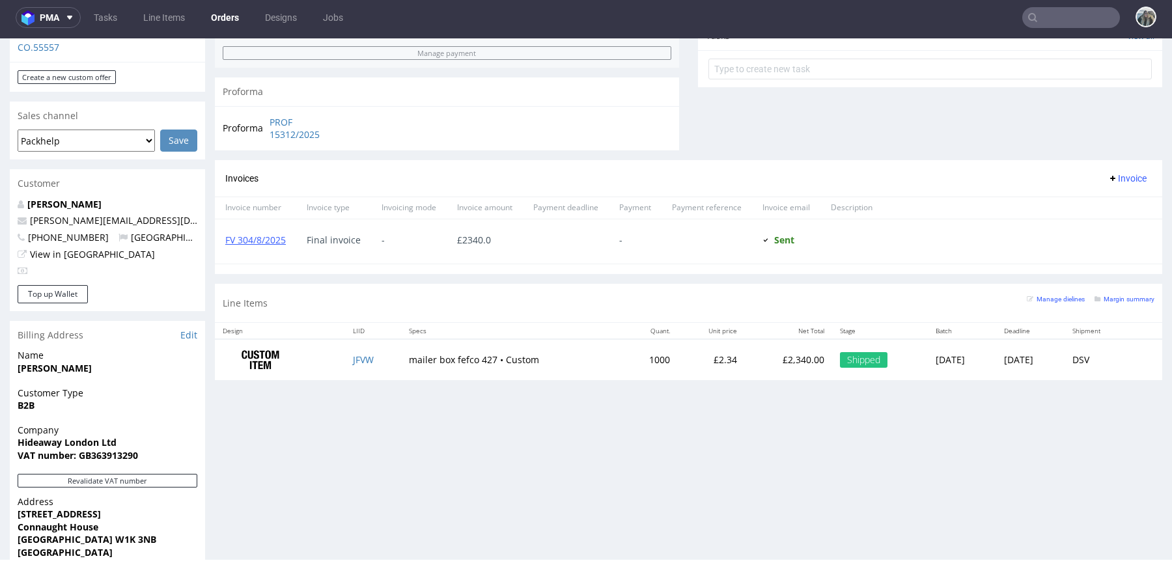
scroll to position [557, 0]
